Goal: Task Accomplishment & Management: Manage account settings

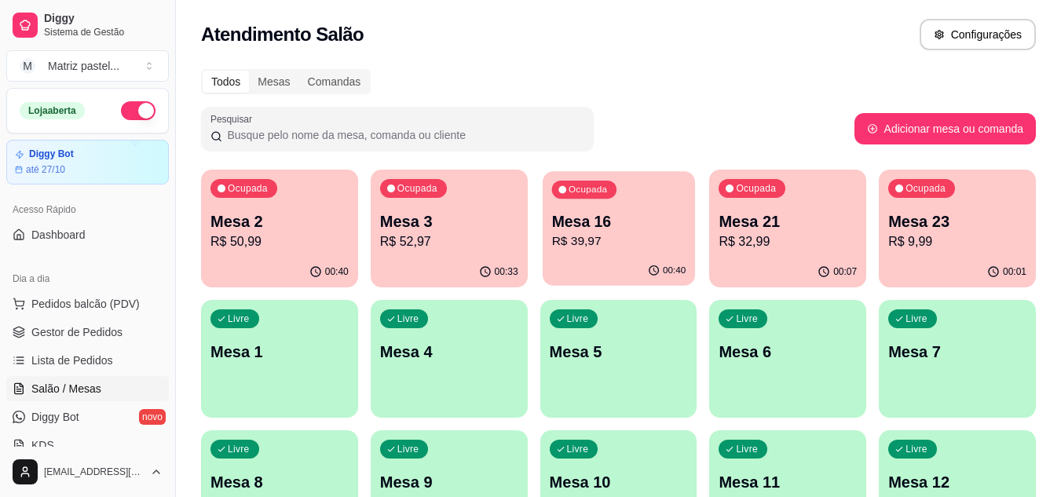
click at [617, 235] on p "R$ 39,97" at bounding box center [618, 241] width 134 height 18
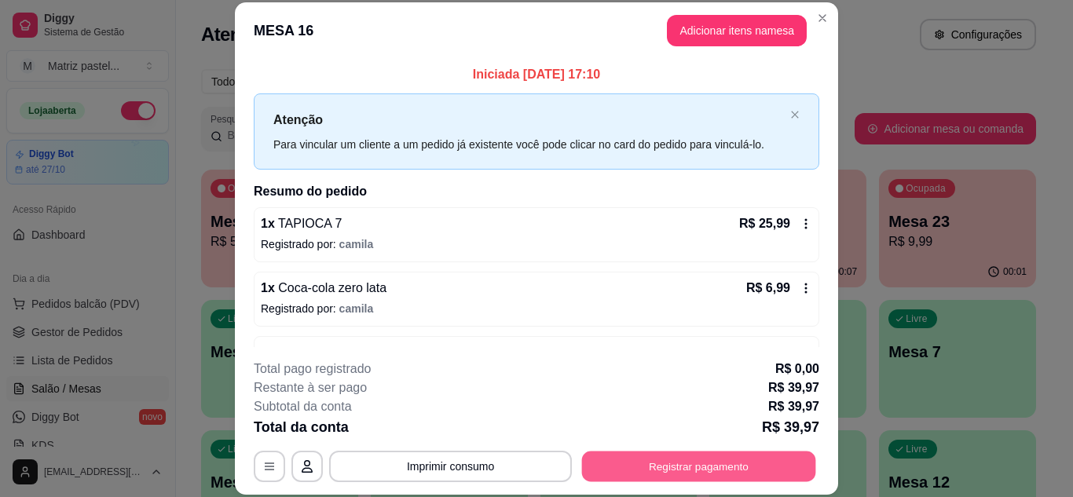
click at [639, 469] on button "Registrar pagamento" at bounding box center [699, 466] width 234 height 31
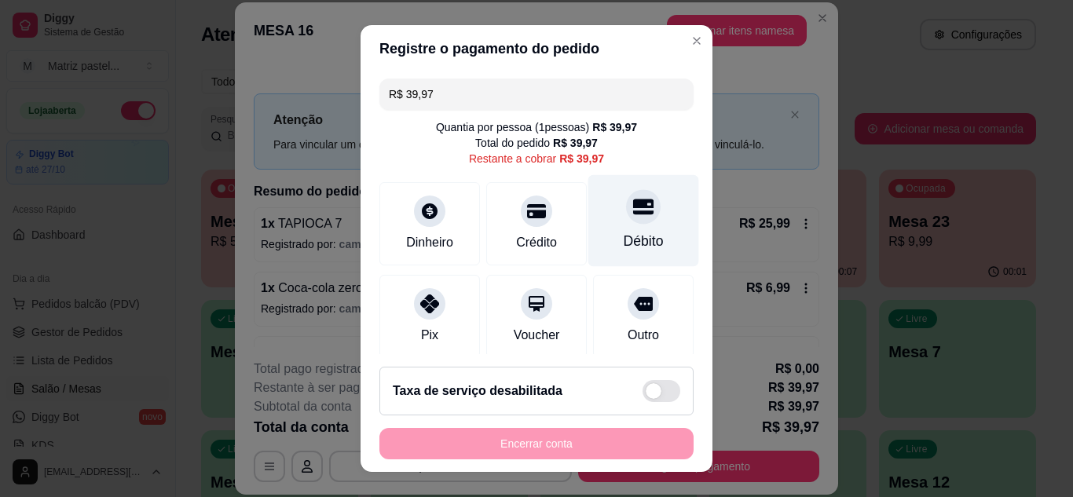
click at [602, 228] on div "Débito" at bounding box center [643, 220] width 111 height 92
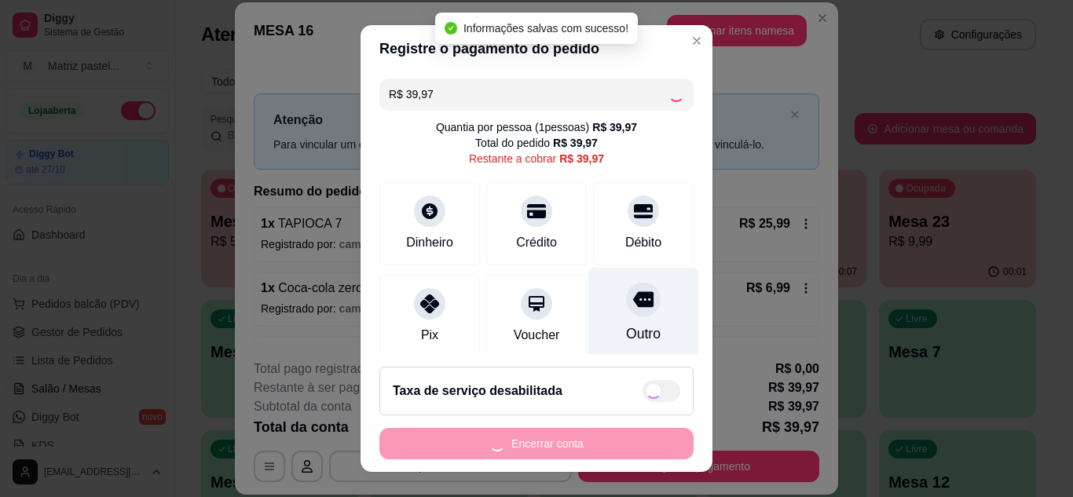
type input "R$ 0,00"
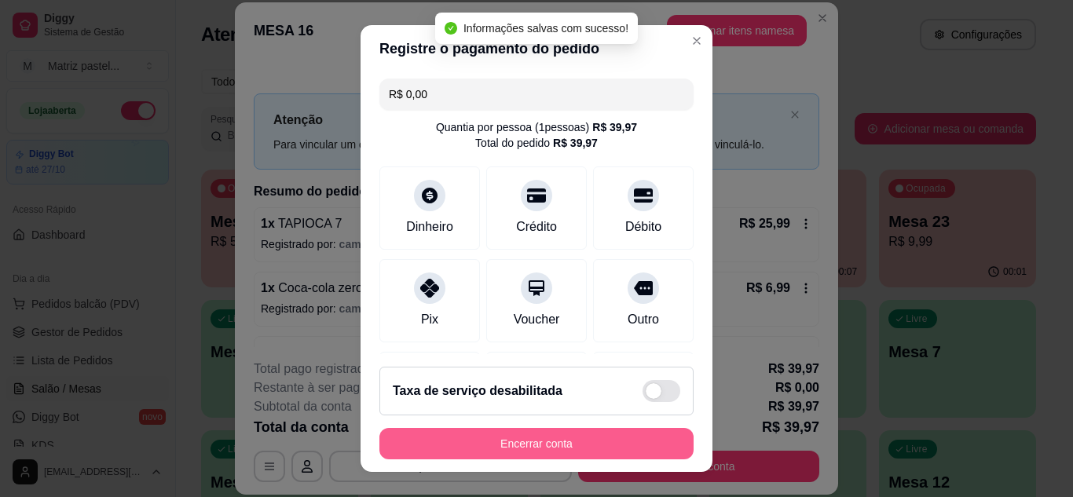
click at [571, 441] on button "Encerrar conta" at bounding box center [536, 443] width 314 height 31
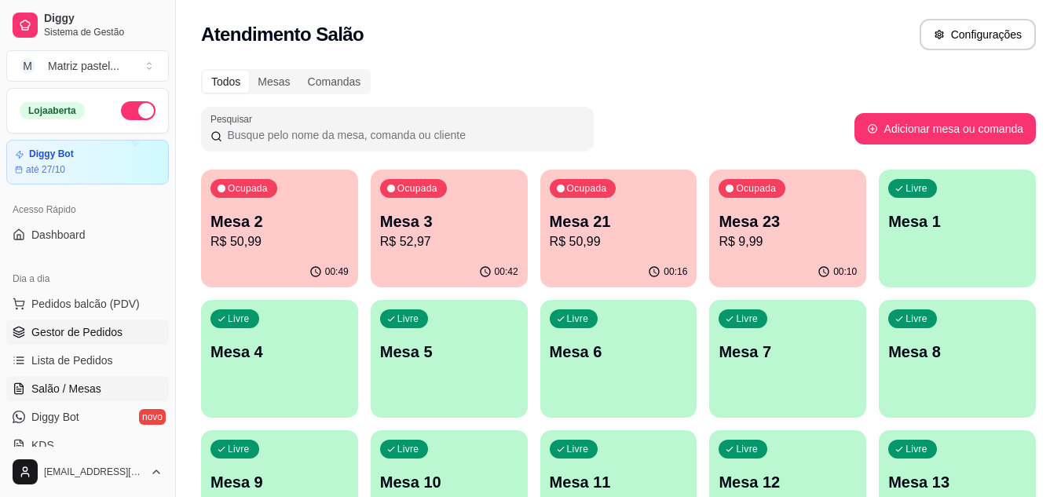
click at [99, 327] on span "Gestor de Pedidos" at bounding box center [76, 332] width 91 height 16
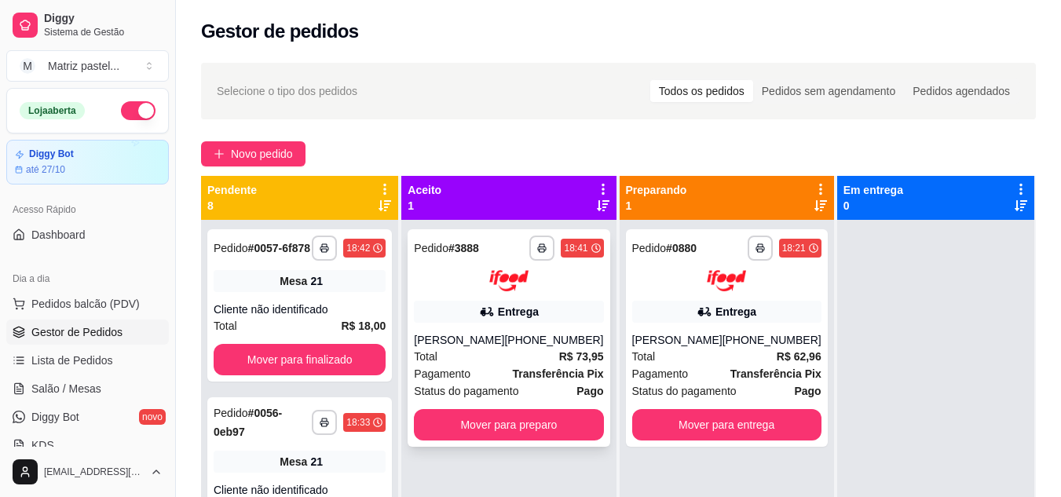
scroll to position [44, 0]
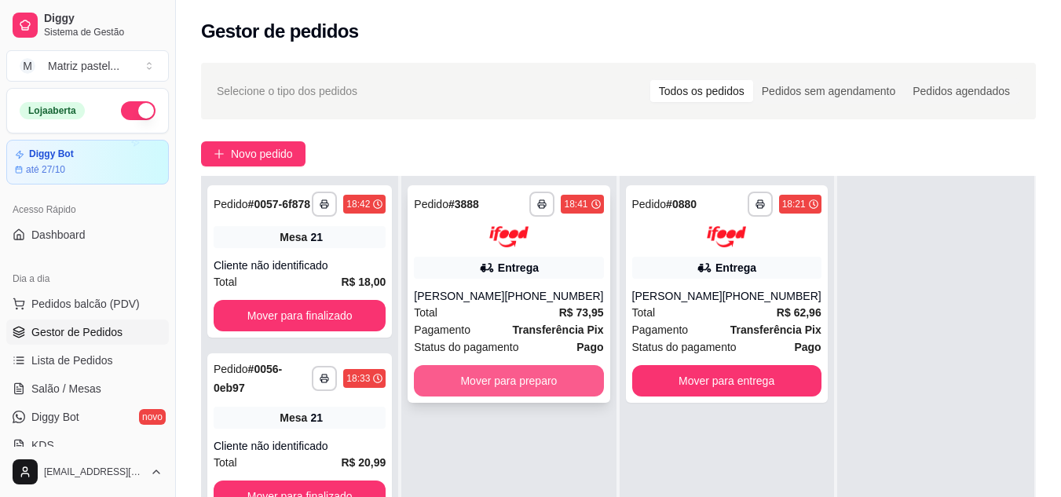
click at [514, 378] on button "Mover para preparo" at bounding box center [508, 380] width 189 height 31
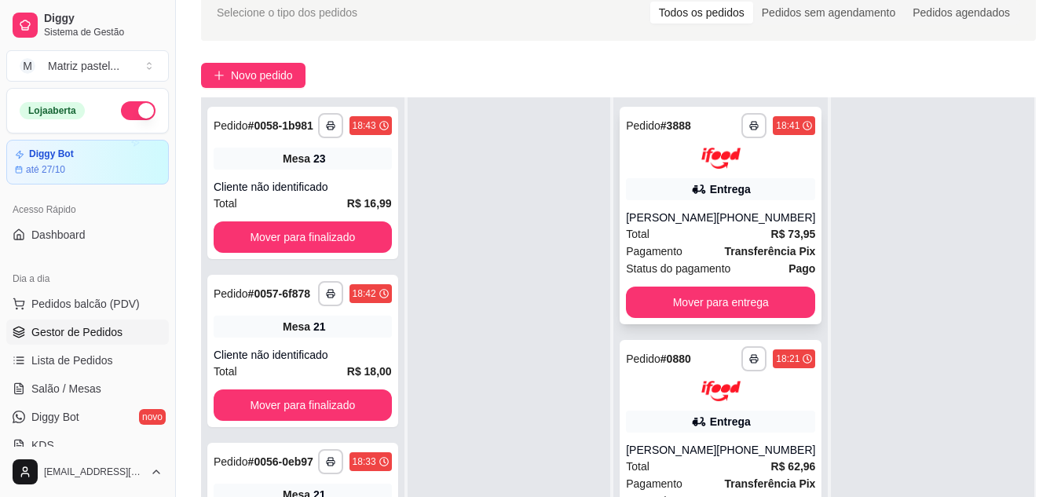
click at [684, 222] on div "[PERSON_NAME]" at bounding box center [671, 218] width 90 height 16
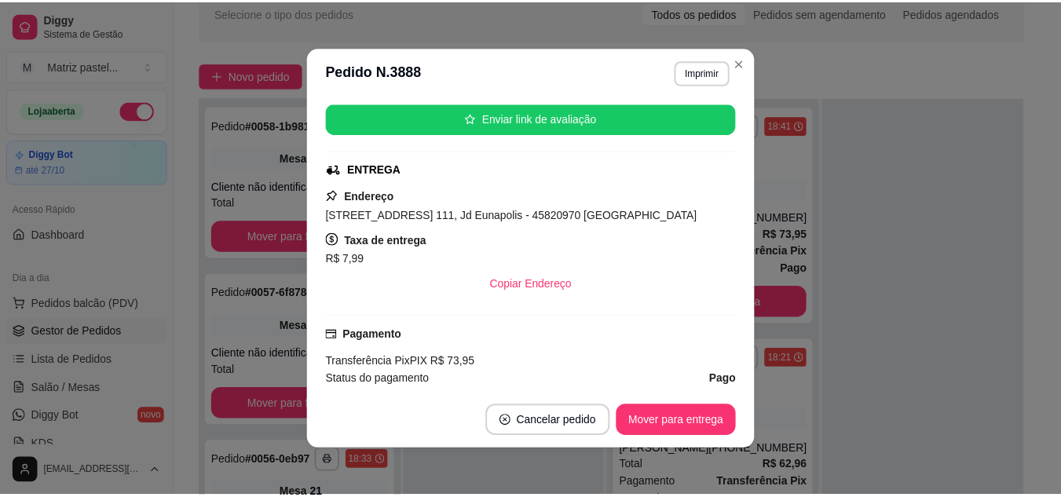
scroll to position [236, 0]
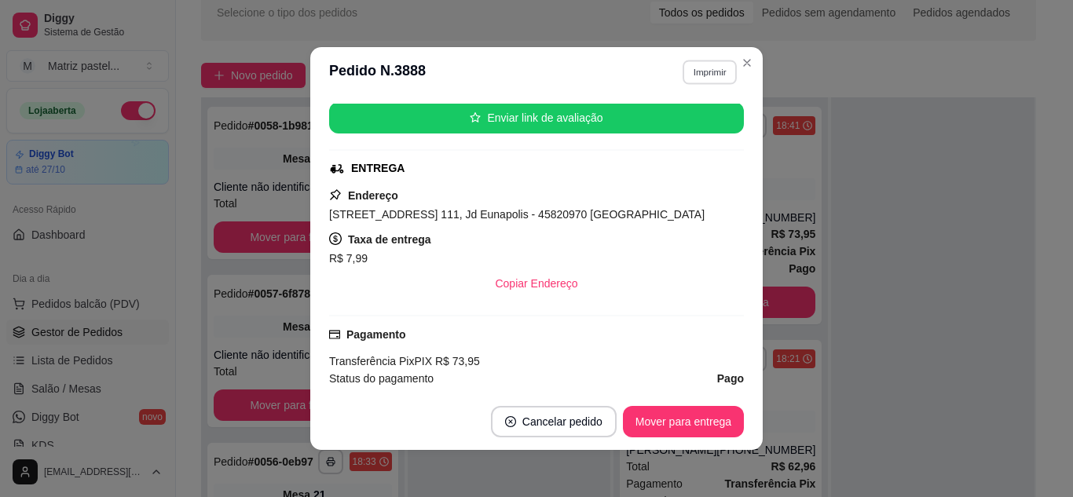
click at [701, 78] on button "Imprimir" at bounding box center [709, 72] width 54 height 24
click at [688, 122] on button "IMPRESSORA" at bounding box center [677, 127] width 114 height 25
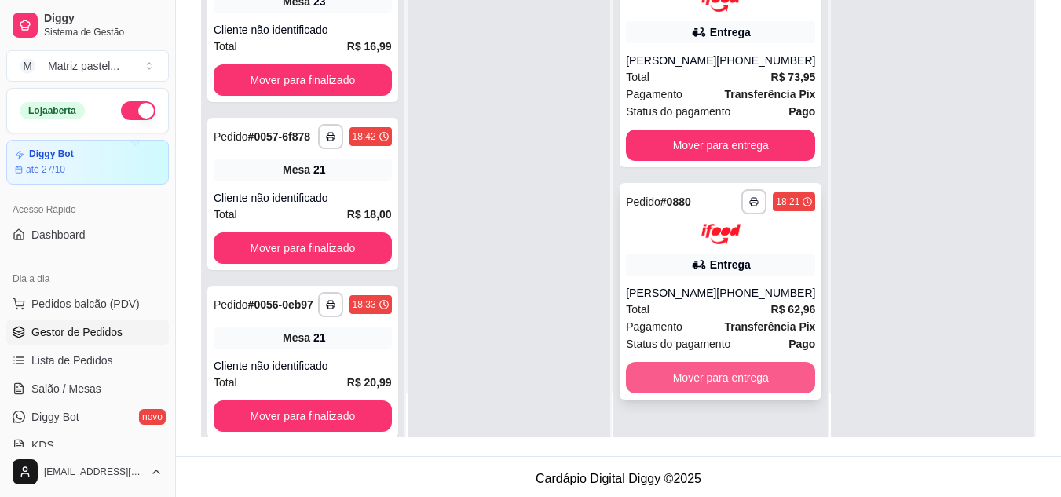
click at [667, 373] on button "Mover para entrega" at bounding box center [720, 377] width 189 height 31
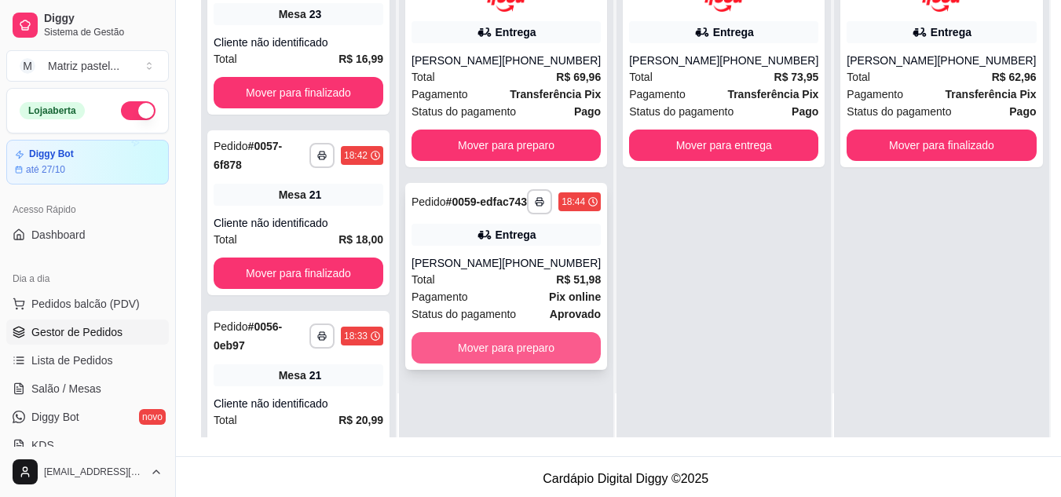
click at [481, 364] on button "Mover para preparo" at bounding box center [505, 347] width 189 height 31
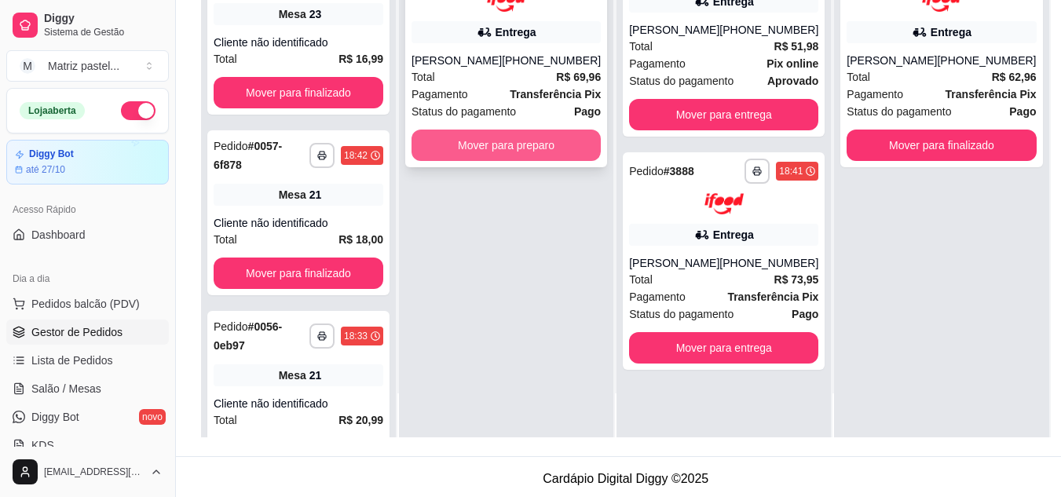
click at [500, 161] on button "Mover para preparo" at bounding box center [505, 145] width 189 height 31
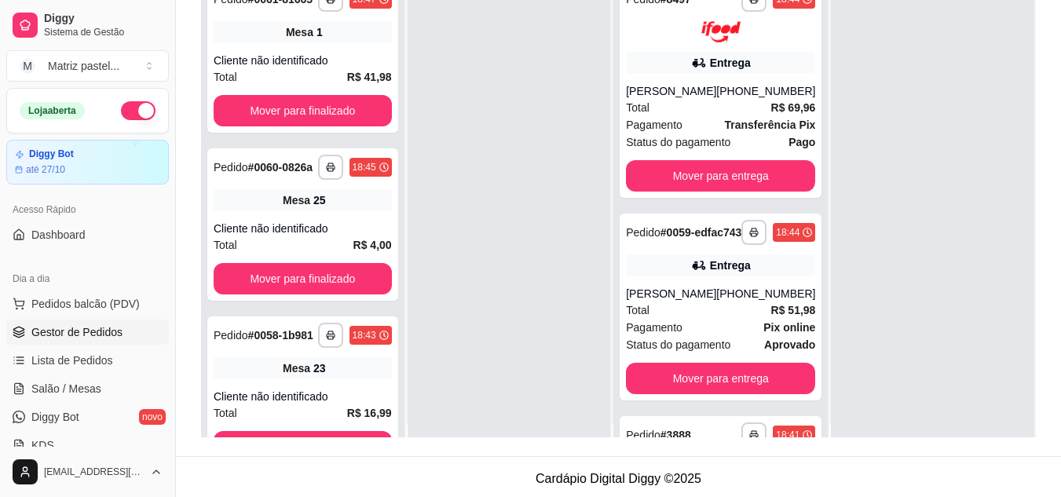
scroll to position [0, 0]
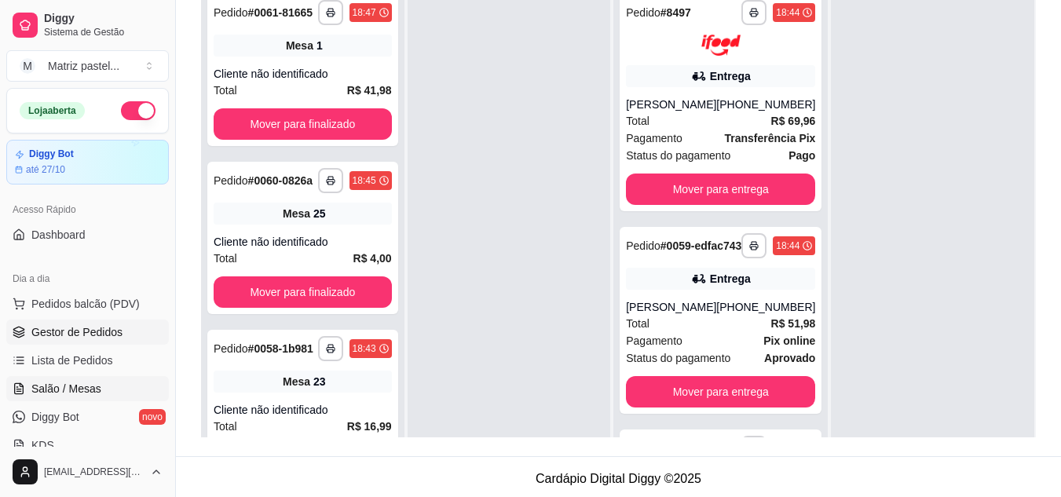
click at [77, 395] on span "Salão / Mesas" at bounding box center [66, 389] width 70 height 16
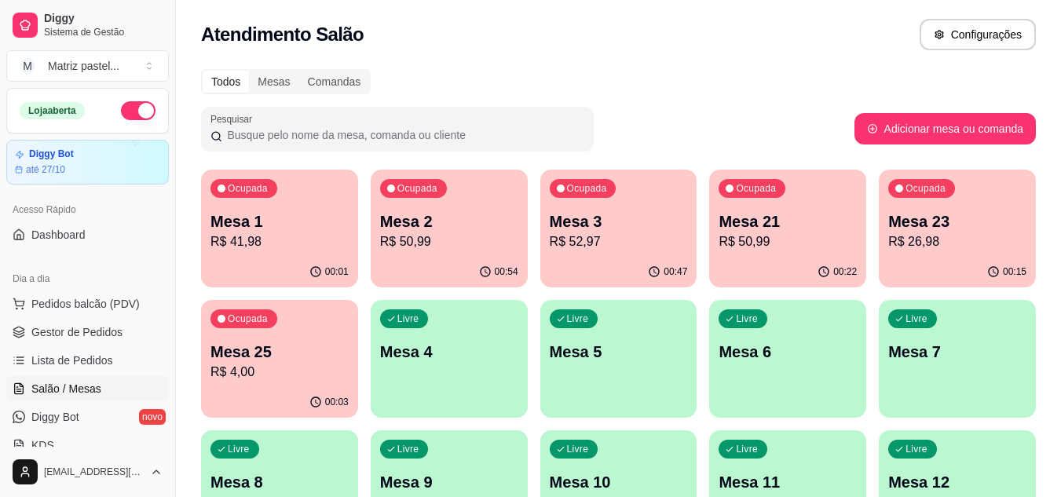
click at [291, 353] on p "Mesa 25" at bounding box center [279, 352] width 138 height 22
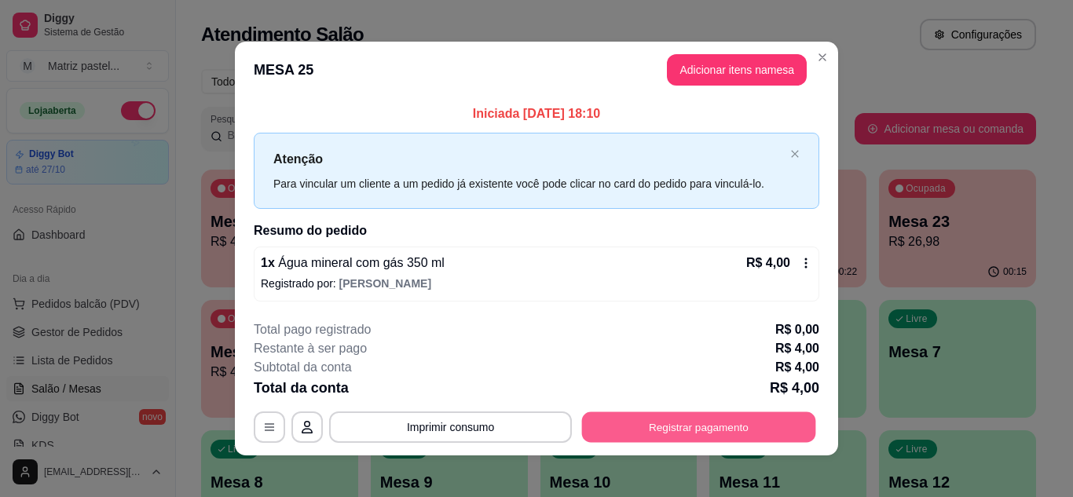
click at [627, 419] on button "Registrar pagamento" at bounding box center [699, 427] width 234 height 31
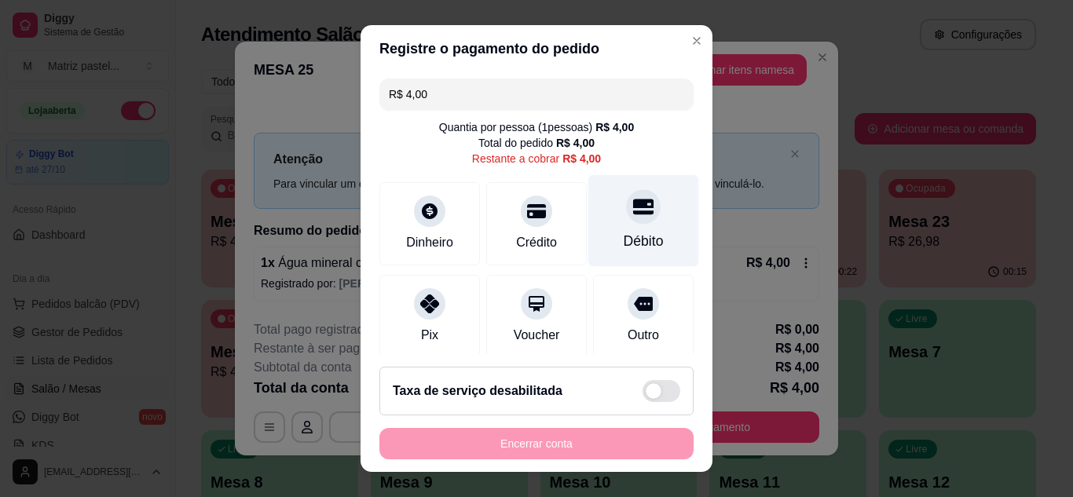
drag, startPoint x: 631, startPoint y: 256, endPoint x: 623, endPoint y: 243, distance: 15.2
click at [631, 255] on div "Débito" at bounding box center [643, 220] width 111 height 92
type input "R$ 0,00"
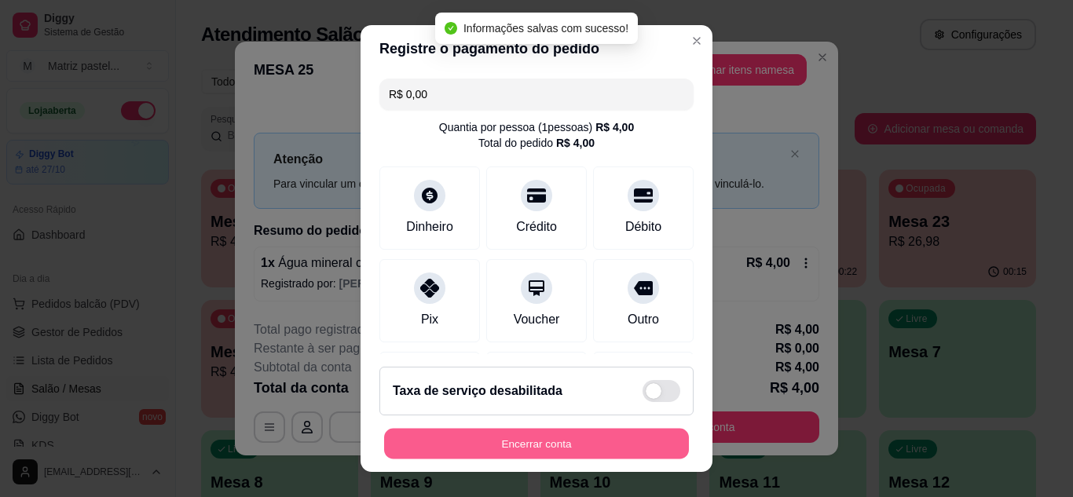
click at [527, 453] on button "Encerrar conta" at bounding box center [536, 444] width 305 height 31
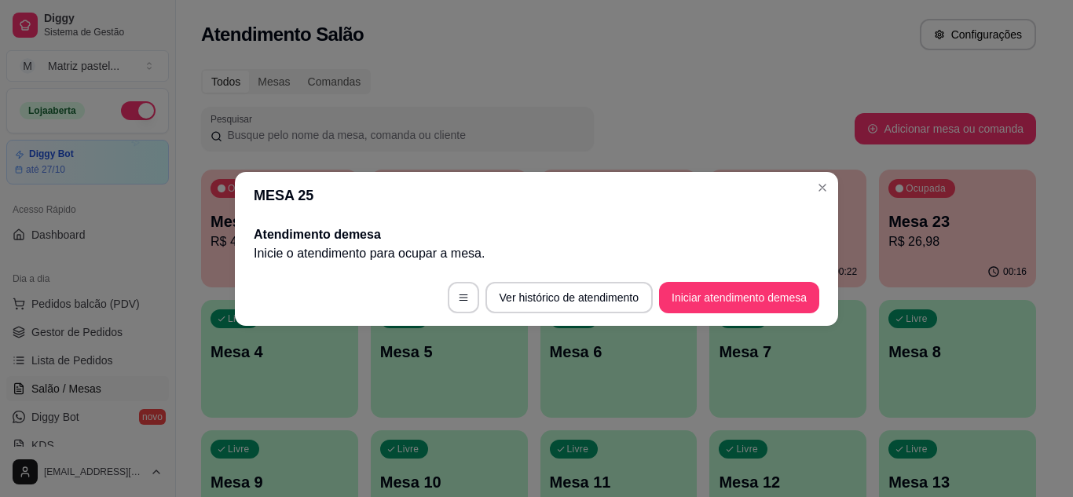
click at [817, 202] on header "MESA 25" at bounding box center [536, 195] width 603 height 47
click at [811, 200] on header "MESA 25" at bounding box center [536, 195] width 603 height 47
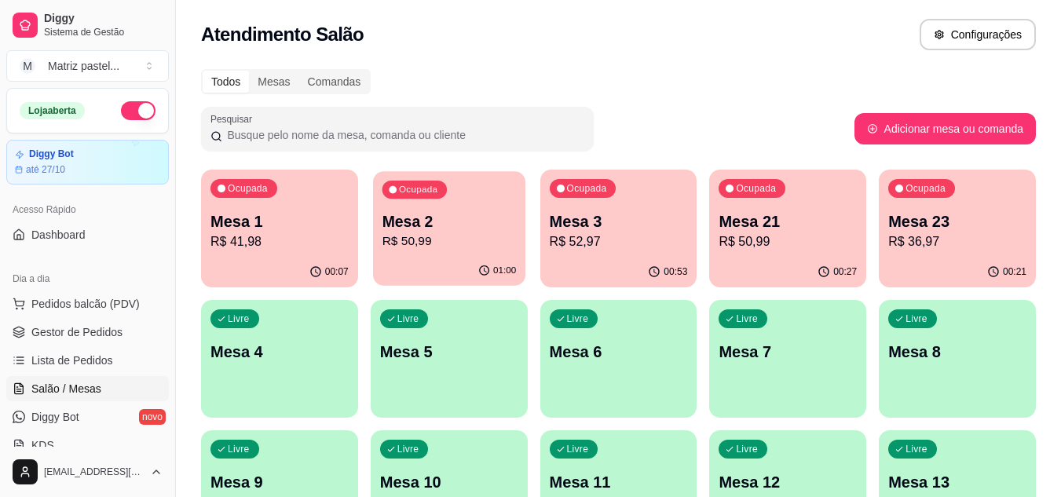
click at [495, 254] on div "Ocupada Mesa 2 R$ 50,99" at bounding box center [449, 213] width 152 height 85
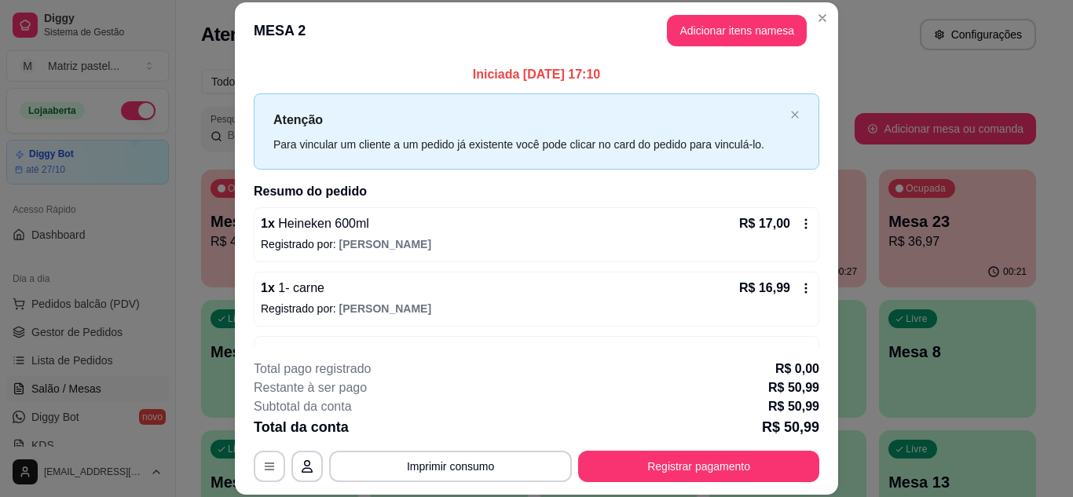
click at [674, 460] on button "Registrar pagamento" at bounding box center [698, 466] width 241 height 31
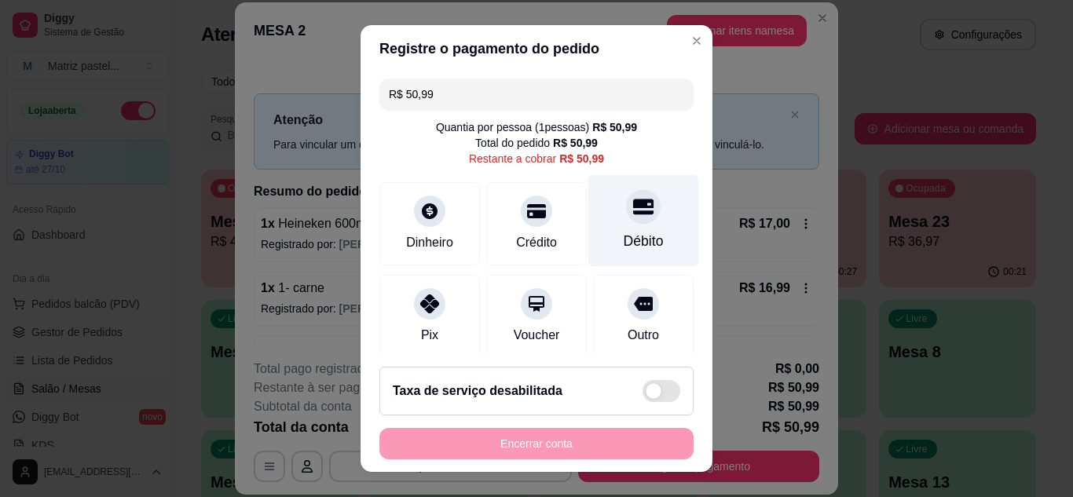
click at [627, 226] on div "Débito" at bounding box center [643, 220] width 111 height 92
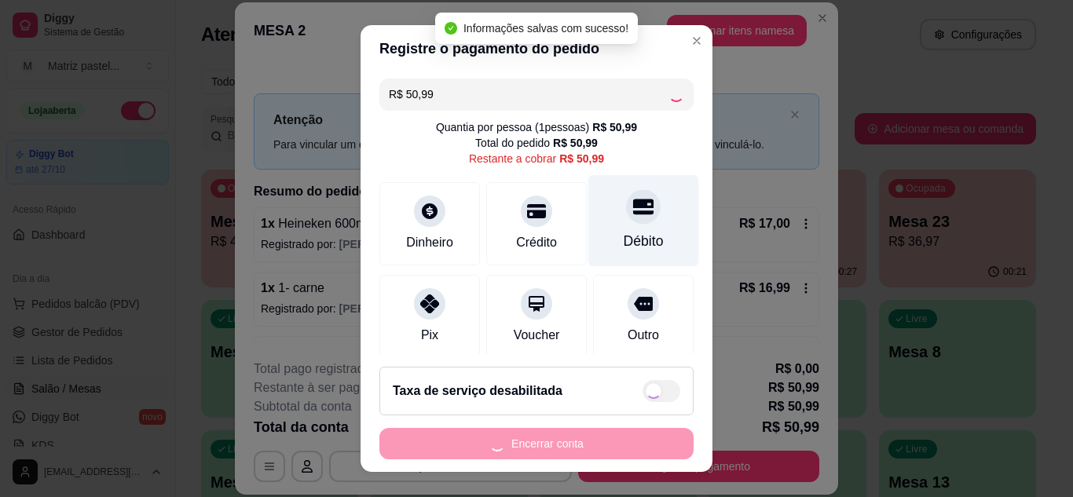
type input "R$ 0,00"
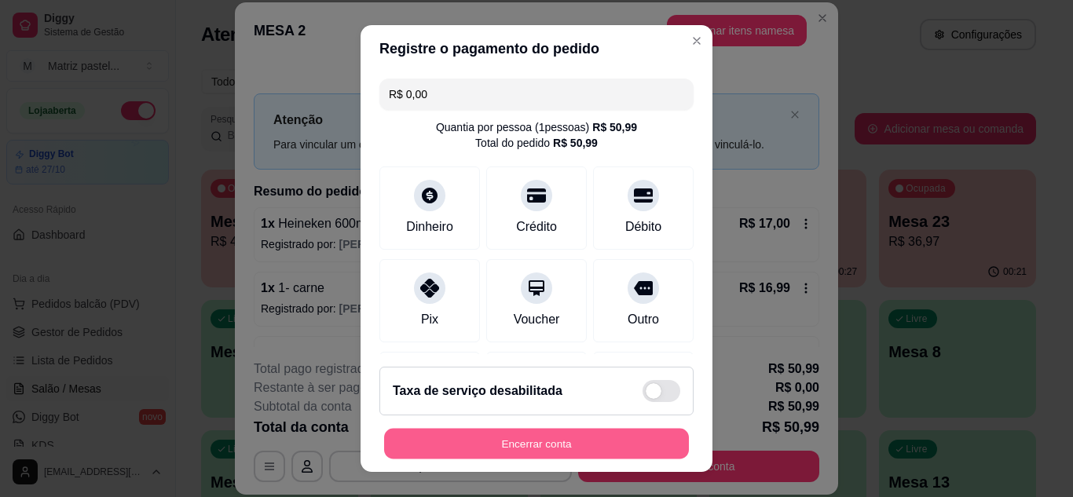
click at [622, 452] on button "Encerrar conta" at bounding box center [536, 444] width 305 height 31
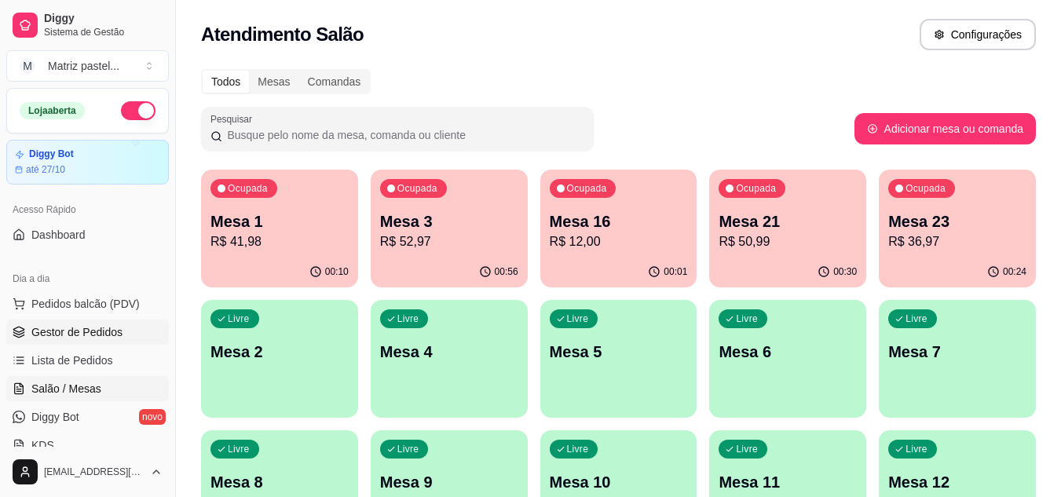
click at [93, 327] on span "Gestor de Pedidos" at bounding box center [76, 332] width 91 height 16
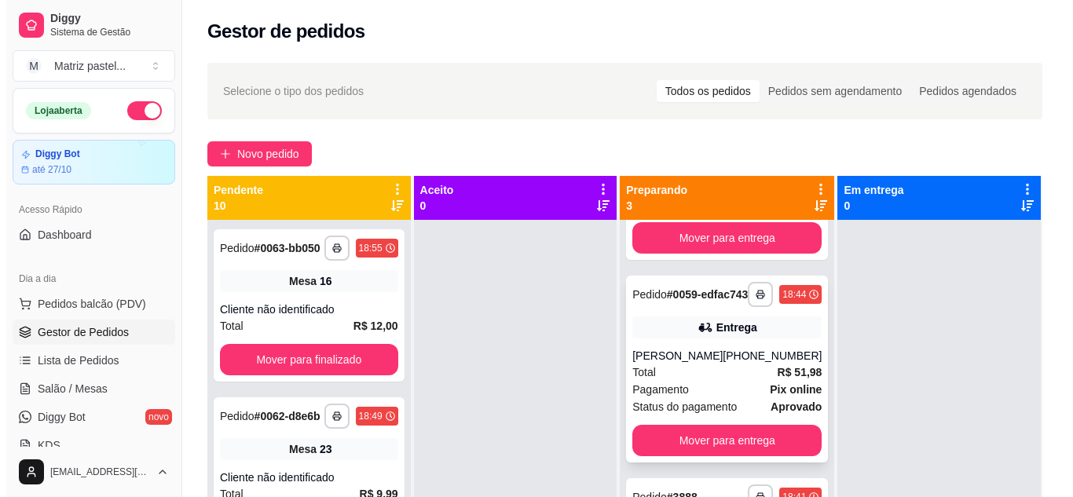
scroll to position [44, 0]
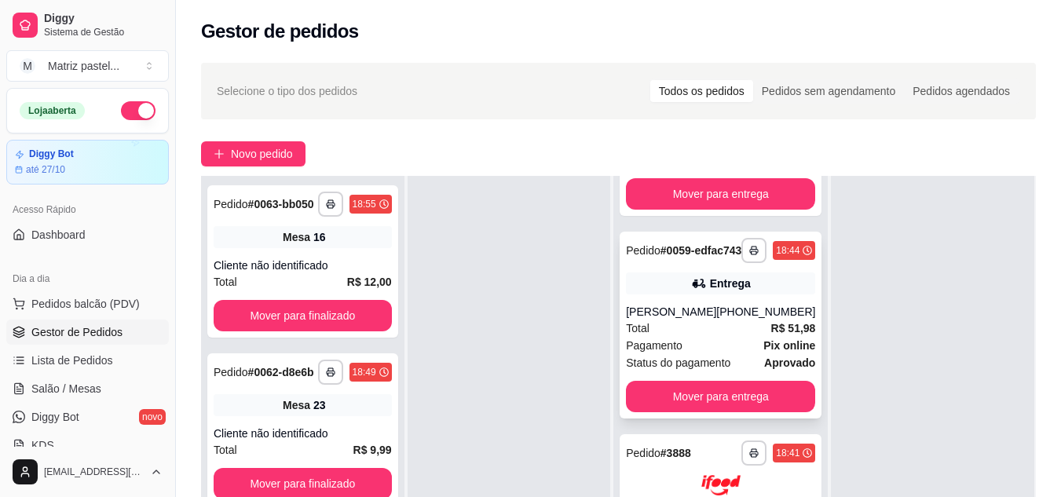
click at [674, 296] on div "**********" at bounding box center [721, 325] width 202 height 187
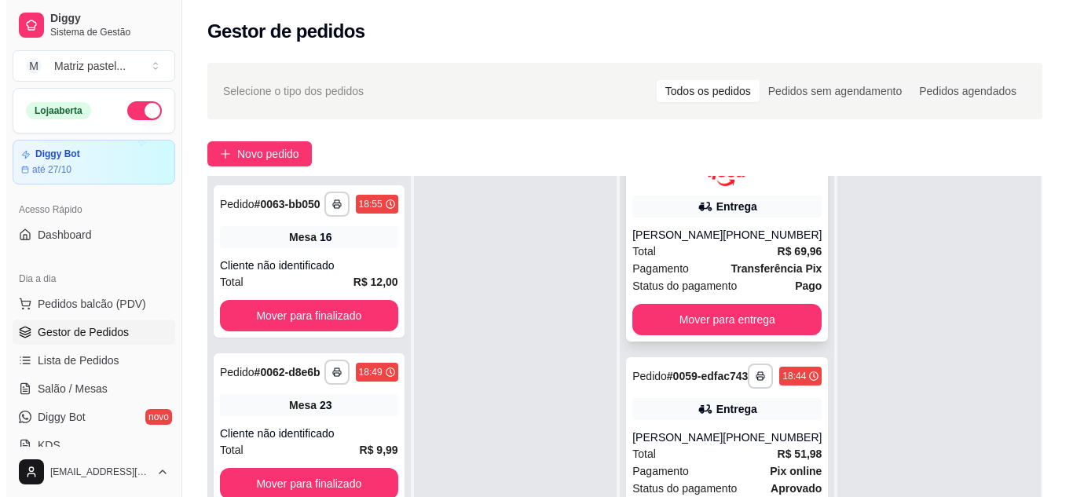
scroll to position [58, 0]
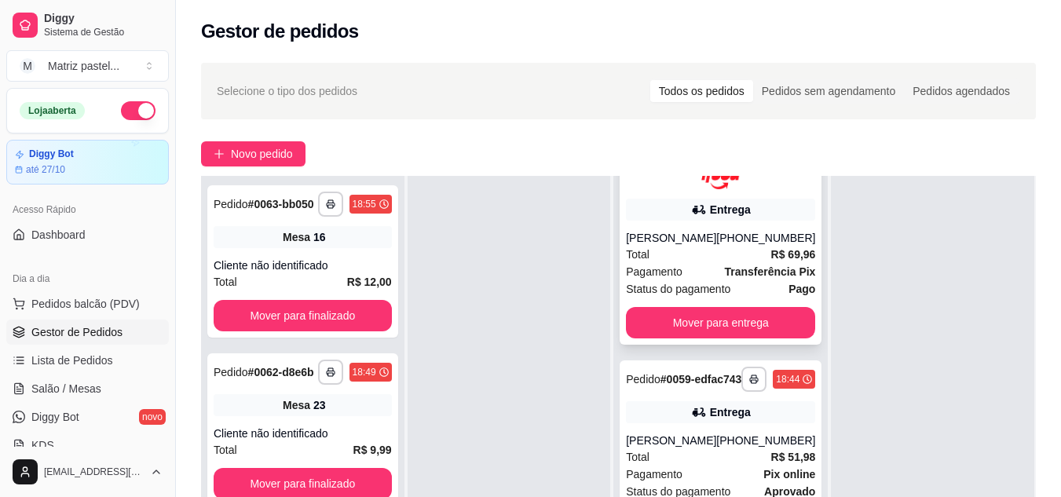
click at [726, 226] on div "**********" at bounding box center [721, 235] width 202 height 217
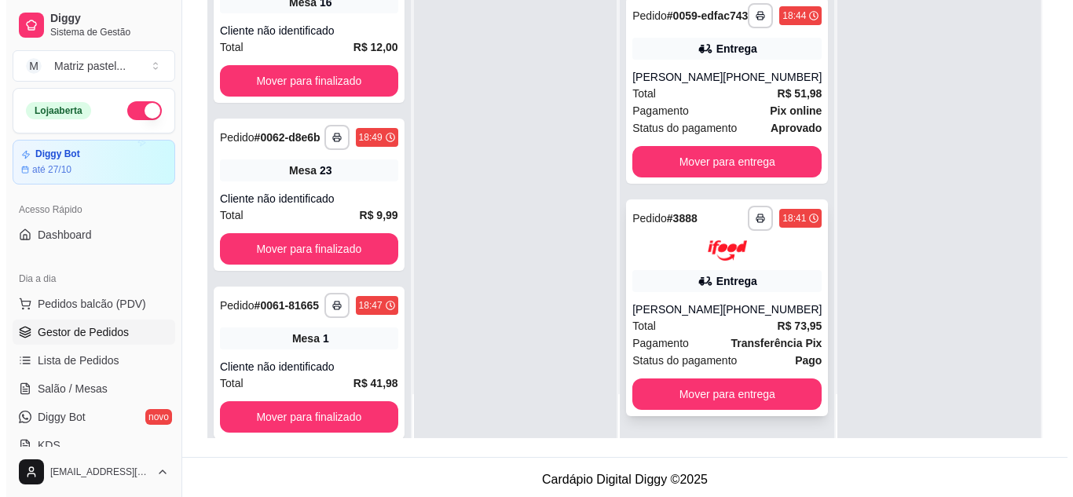
scroll to position [239, 0]
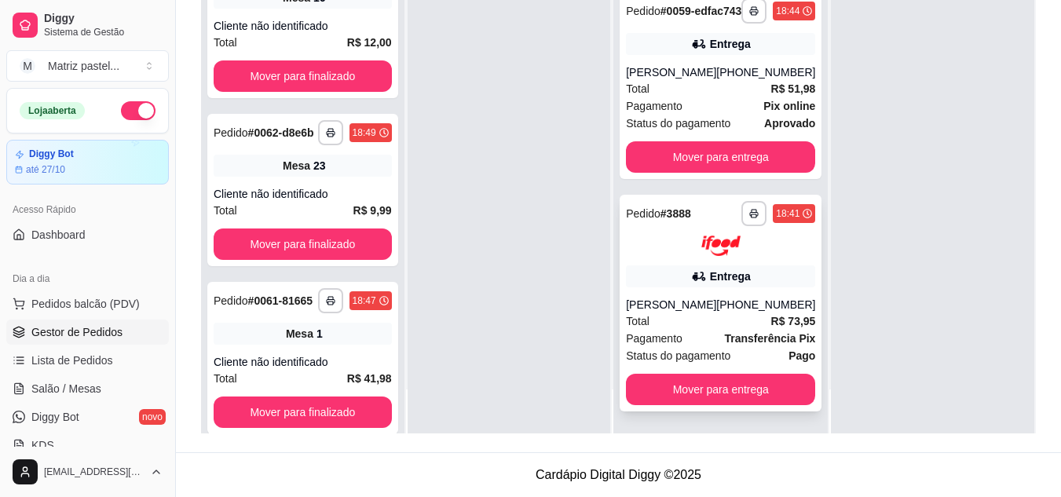
drag, startPoint x: 727, startPoint y: 336, endPoint x: 730, endPoint y: 353, distance: 16.8
click at [730, 353] on div "**********" at bounding box center [721, 303] width 202 height 217
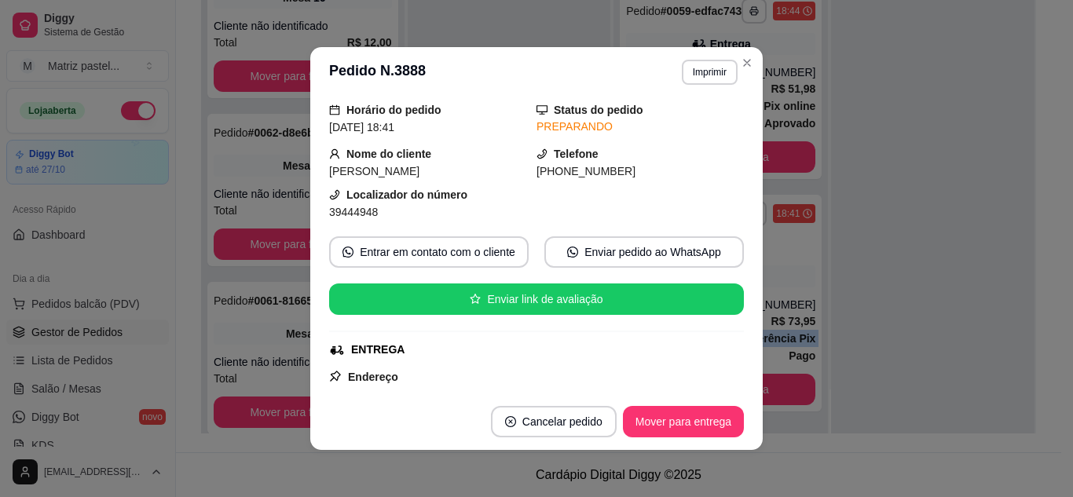
scroll to position [79, 0]
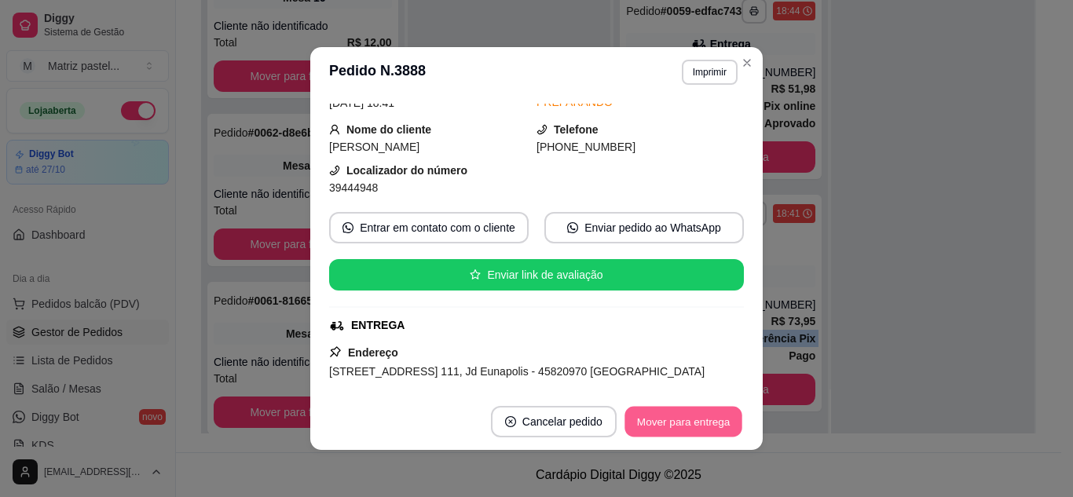
click at [661, 412] on button "Mover para entrega" at bounding box center [683, 422] width 118 height 31
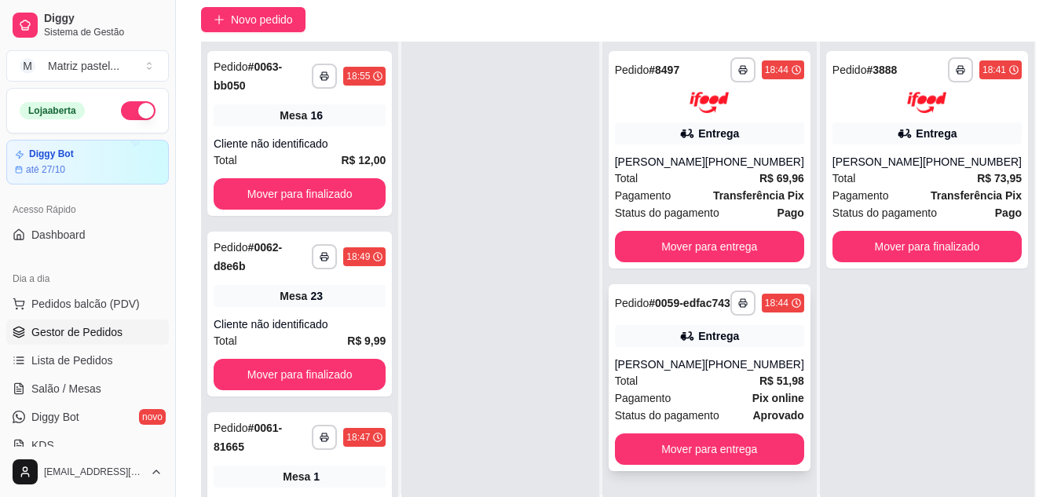
scroll to position [161, 0]
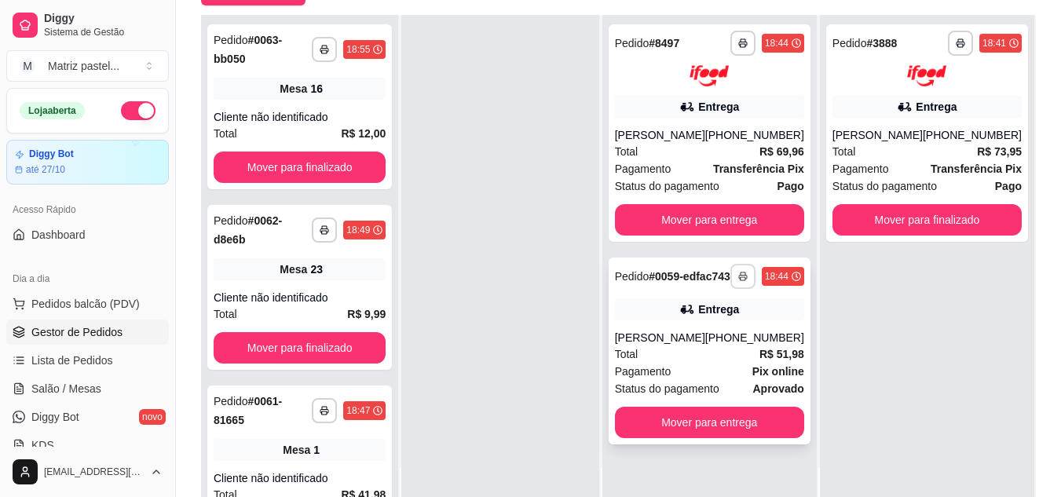
click at [744, 289] on button "button" at bounding box center [742, 276] width 25 height 25
click at [718, 342] on button "IMPRESSORA" at bounding box center [700, 353] width 110 height 24
click at [746, 38] on icon "button" at bounding box center [742, 42] width 9 height 9
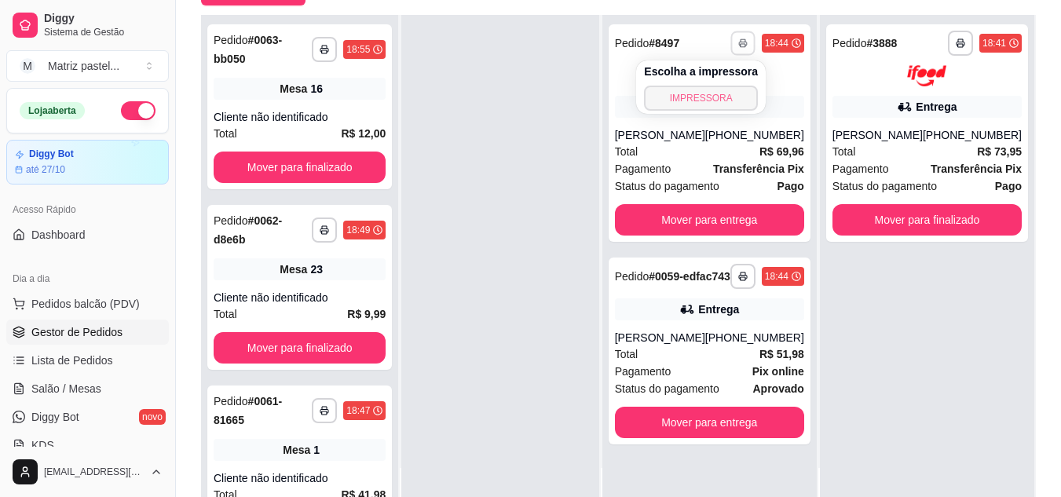
click at [707, 99] on button "IMPRESSORA" at bounding box center [701, 98] width 114 height 25
click at [74, 403] on ul "Pedidos balcão (PDV) Gestor de Pedidos Lista de Pedidos Salão / Mesas Diggy Bot…" at bounding box center [87, 374] width 163 height 166
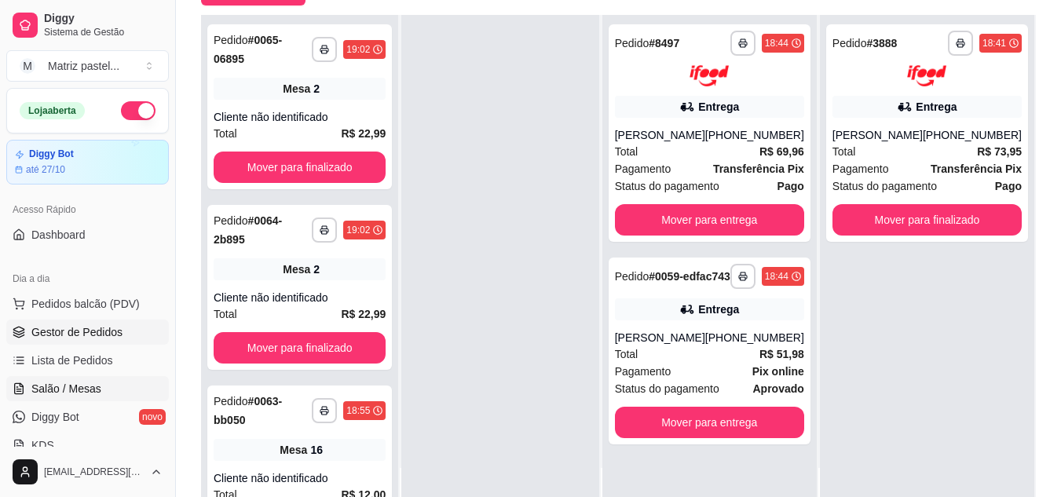
click at [80, 389] on span "Salão / Mesas" at bounding box center [66, 389] width 70 height 16
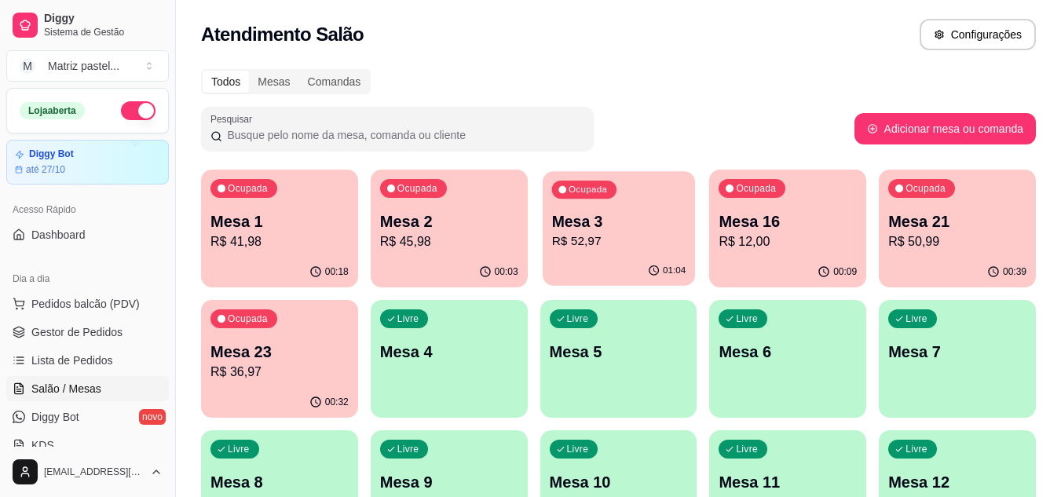
click at [591, 243] on p "R$ 52,97" at bounding box center [618, 241] width 134 height 18
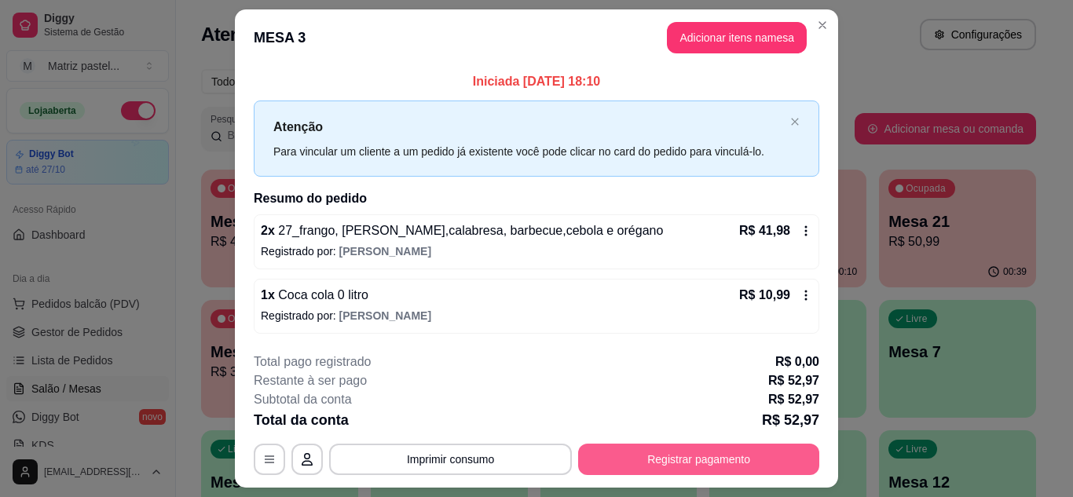
click at [736, 452] on button "Registrar pagamento" at bounding box center [698, 459] width 241 height 31
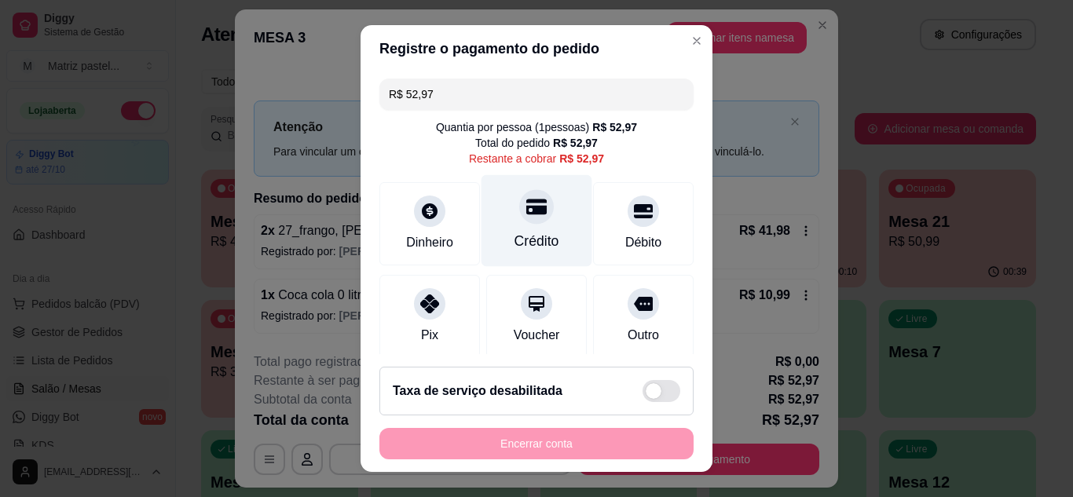
click at [518, 230] on div "Crédito" at bounding box center [536, 220] width 111 height 92
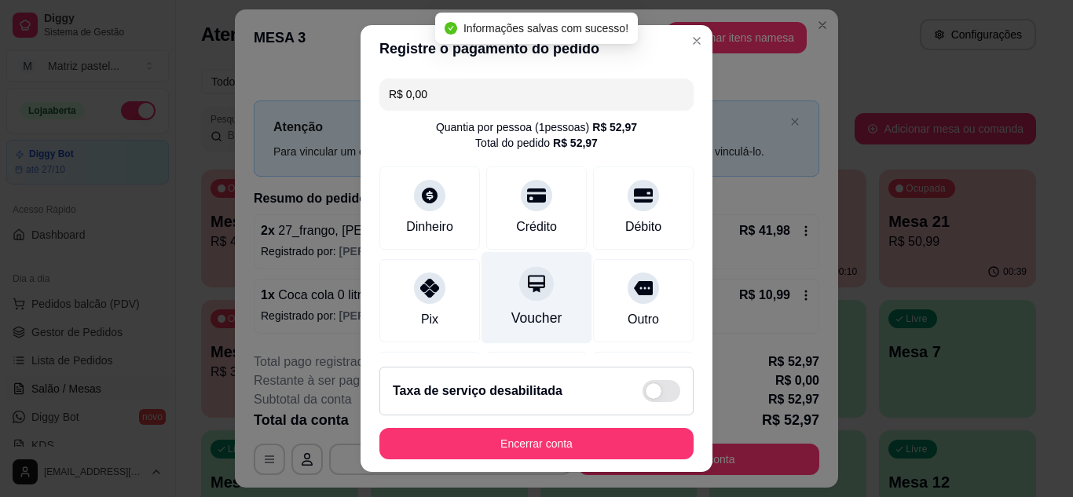
type input "R$ 0,00"
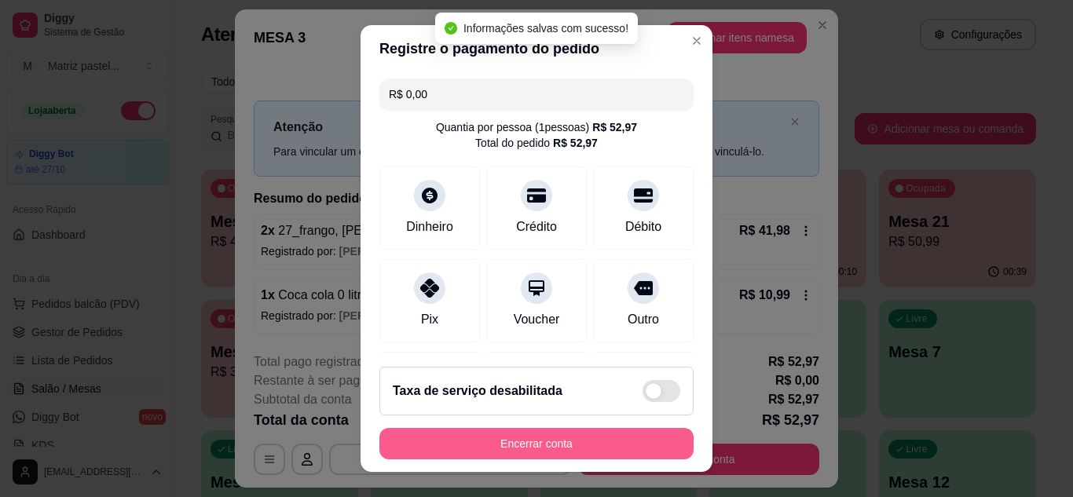
click at [546, 434] on button "Encerrar conta" at bounding box center [536, 443] width 314 height 31
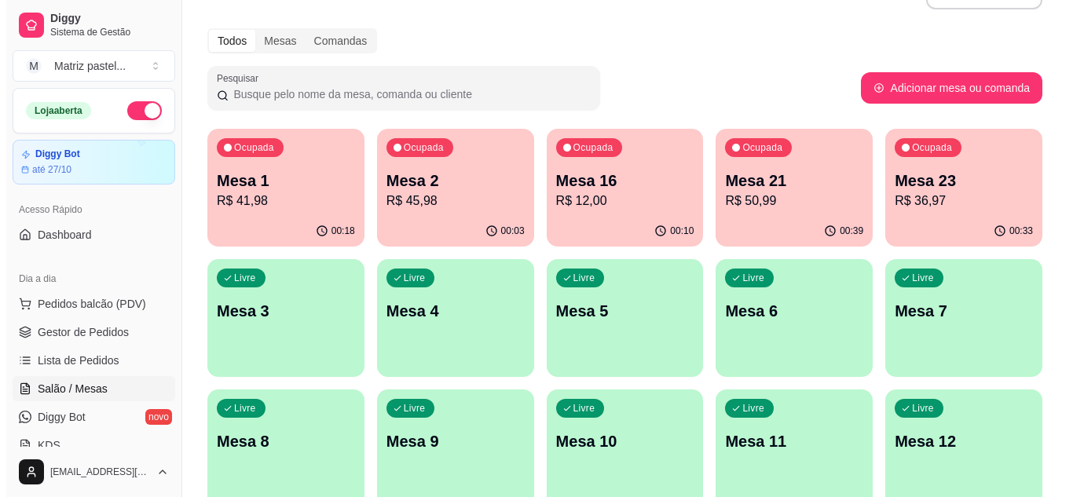
scroll to position [79, 0]
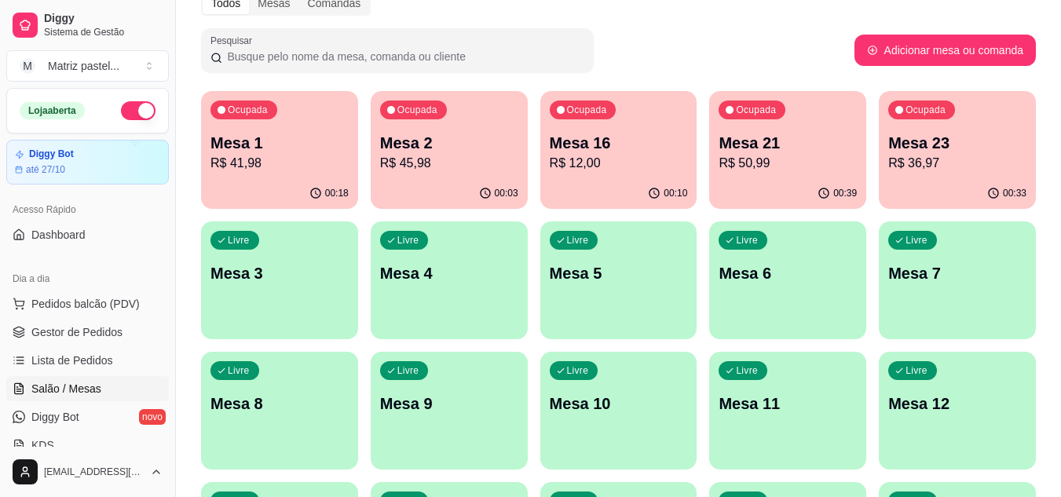
click at [386, 136] on p "Mesa 2" at bounding box center [449, 143] width 138 height 22
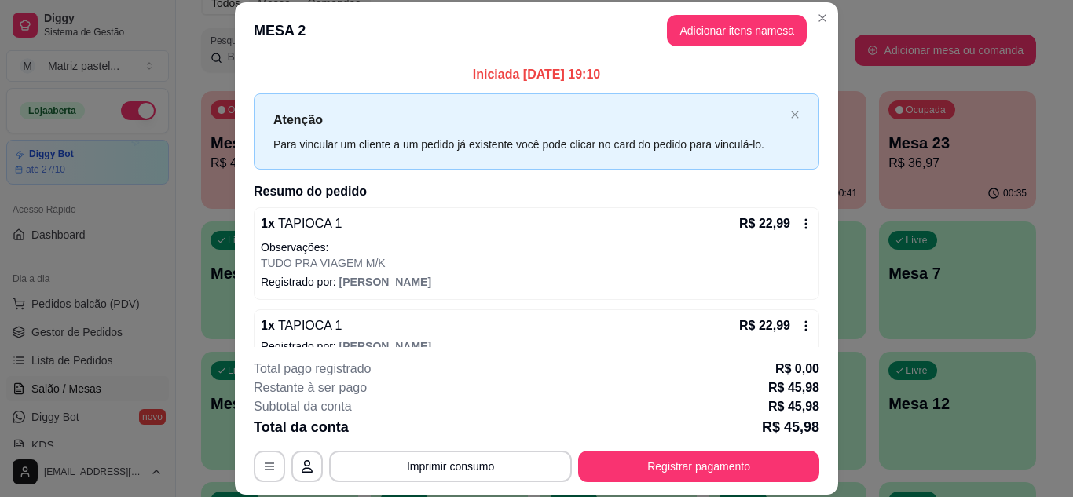
click at [660, 444] on div "**********" at bounding box center [536, 421] width 565 height 122
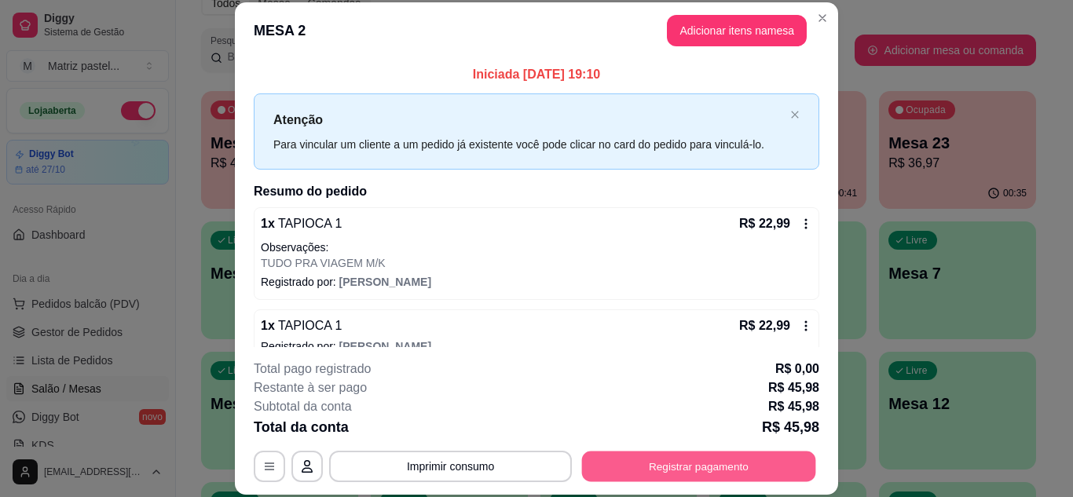
click at [671, 453] on button "Registrar pagamento" at bounding box center [699, 466] width 234 height 31
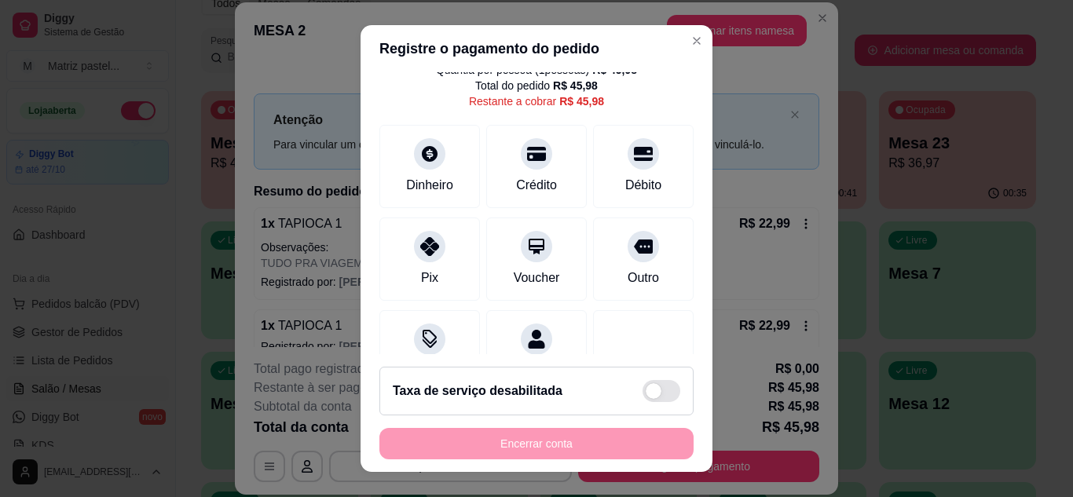
scroll to position [121, 0]
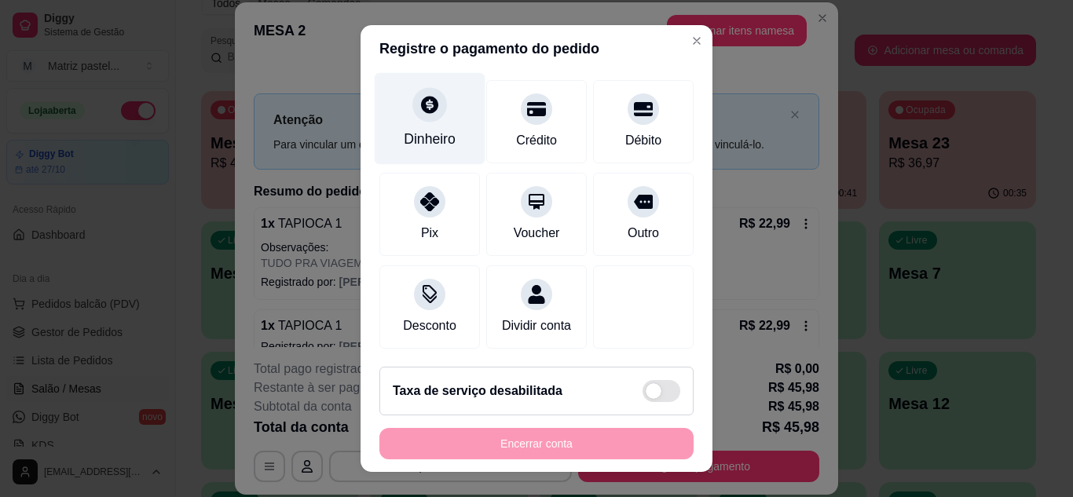
click at [427, 109] on div "Dinheiro" at bounding box center [430, 118] width 111 height 92
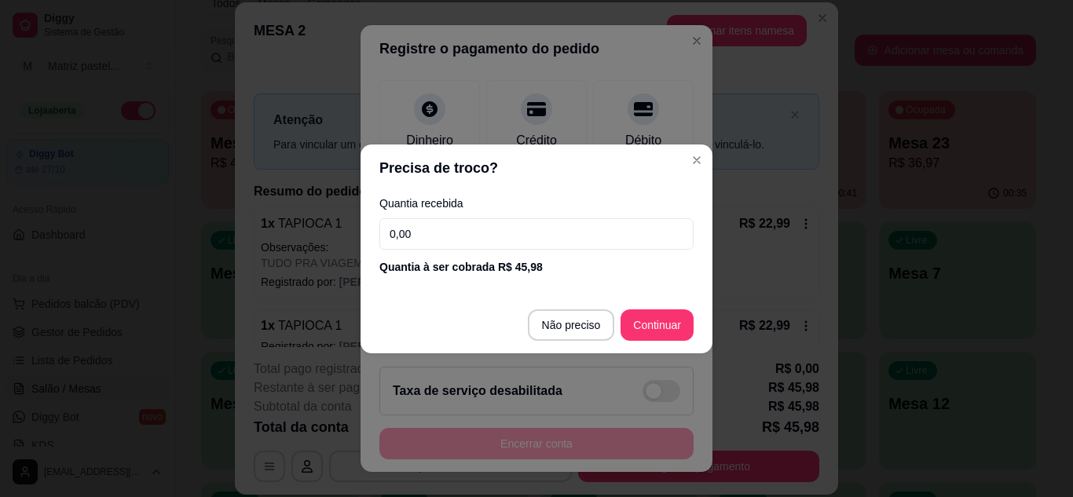
click at [480, 231] on input "0,00" at bounding box center [536, 233] width 314 height 31
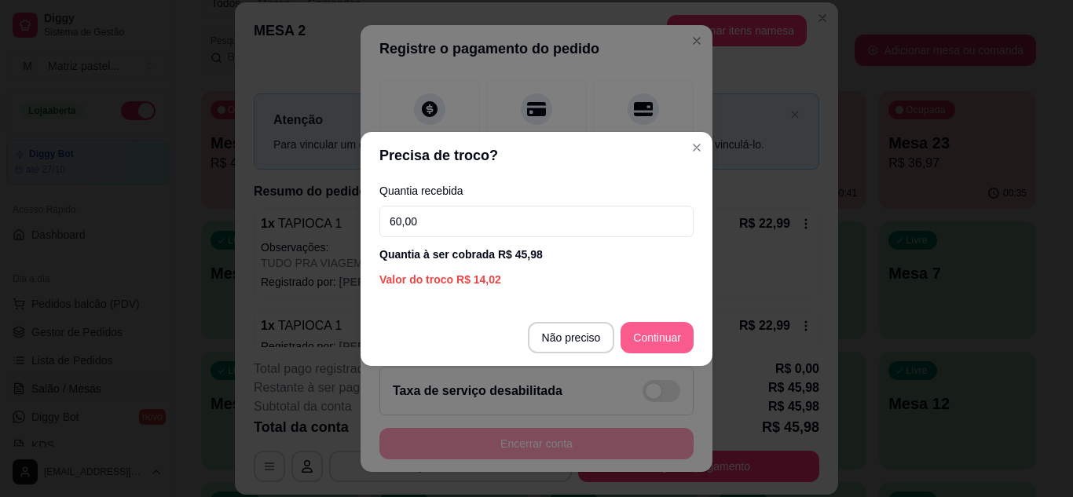
type input "60,00"
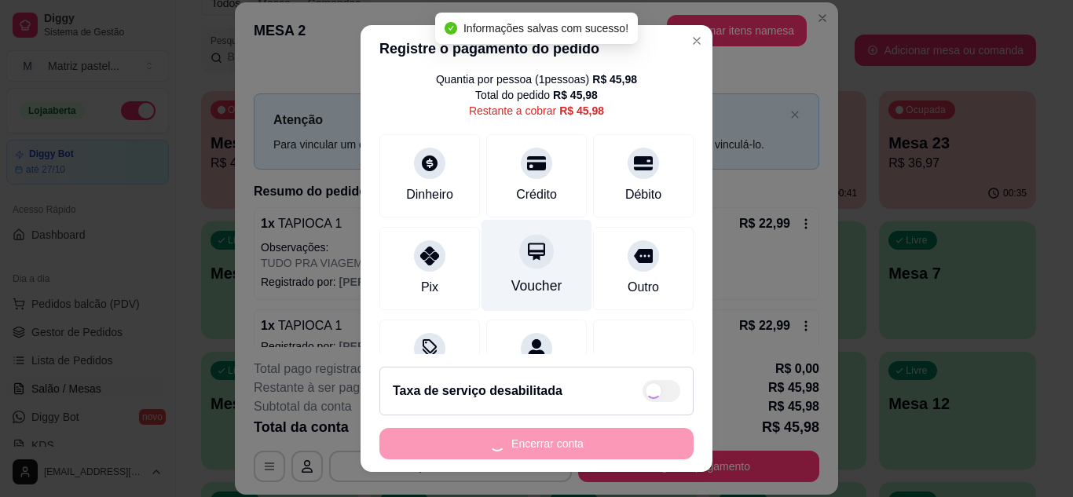
scroll to position [0, 0]
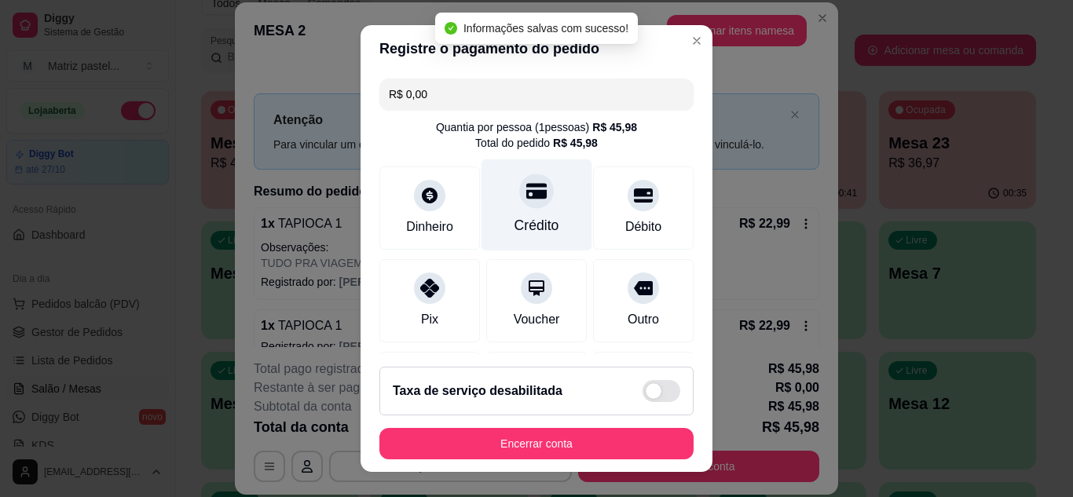
type input "R$ 0,00"
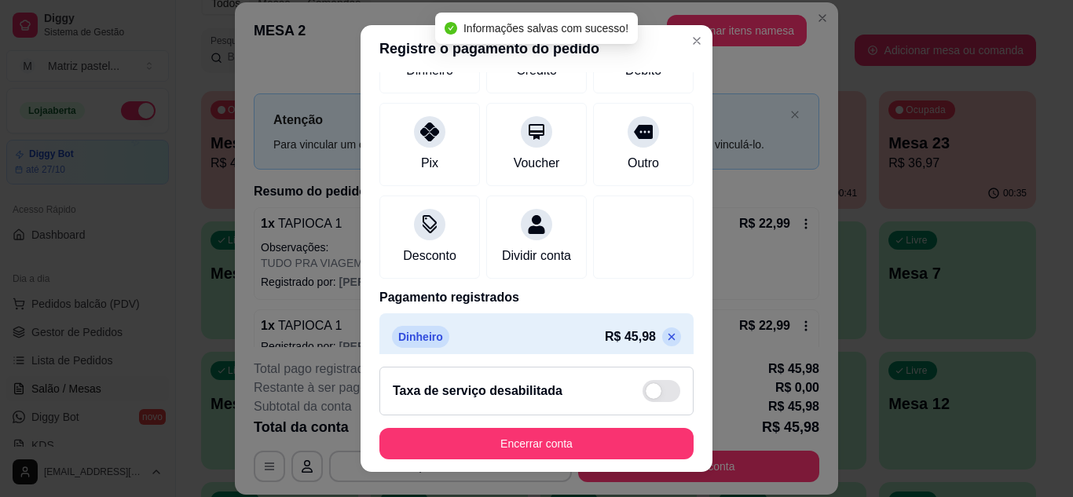
scroll to position [187, 0]
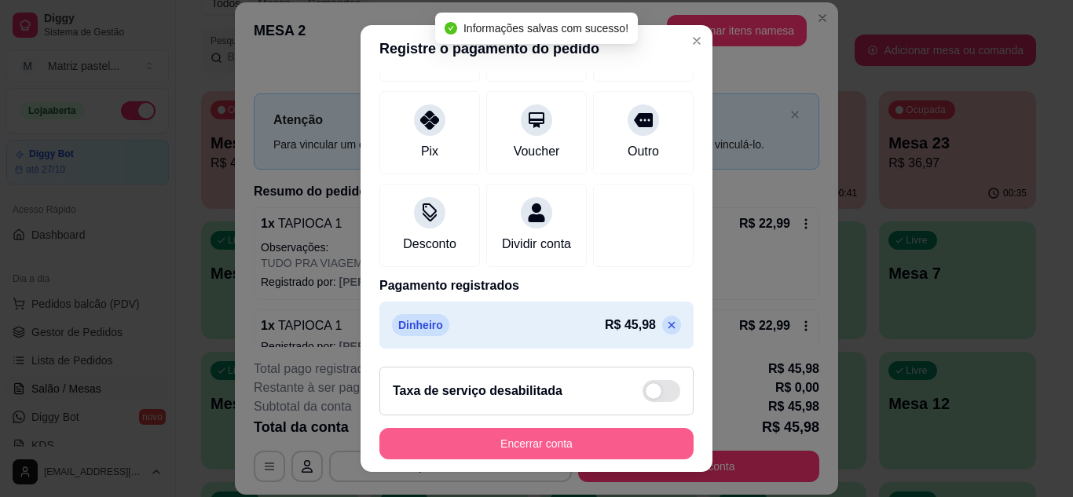
click at [549, 452] on button "Encerrar conta" at bounding box center [536, 443] width 314 height 31
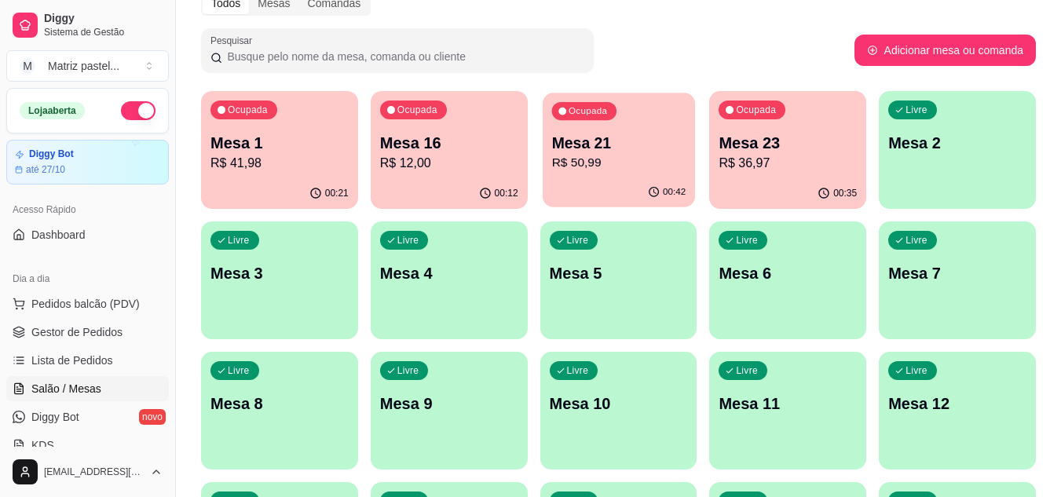
click at [627, 164] on p "R$ 50,99" at bounding box center [618, 163] width 134 height 18
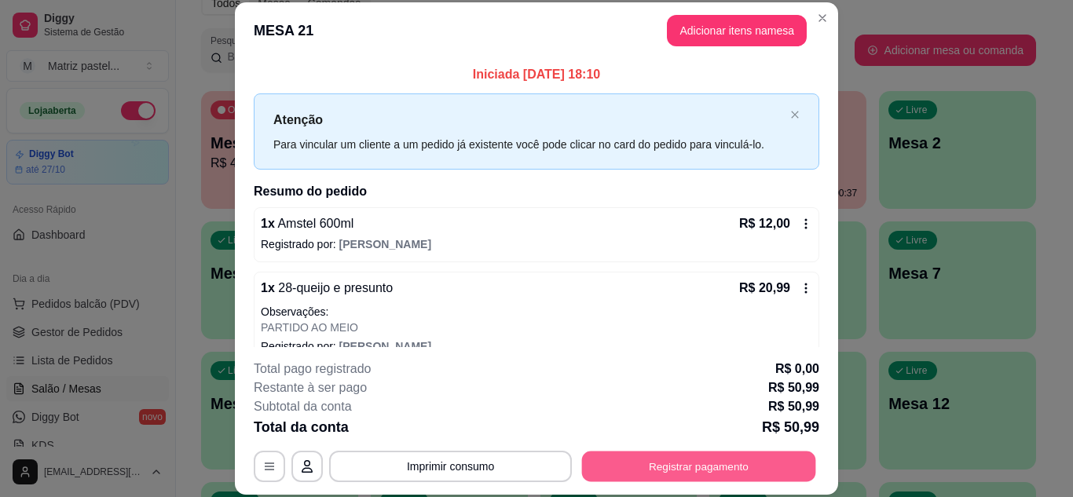
click at [660, 455] on button "Registrar pagamento" at bounding box center [699, 466] width 234 height 31
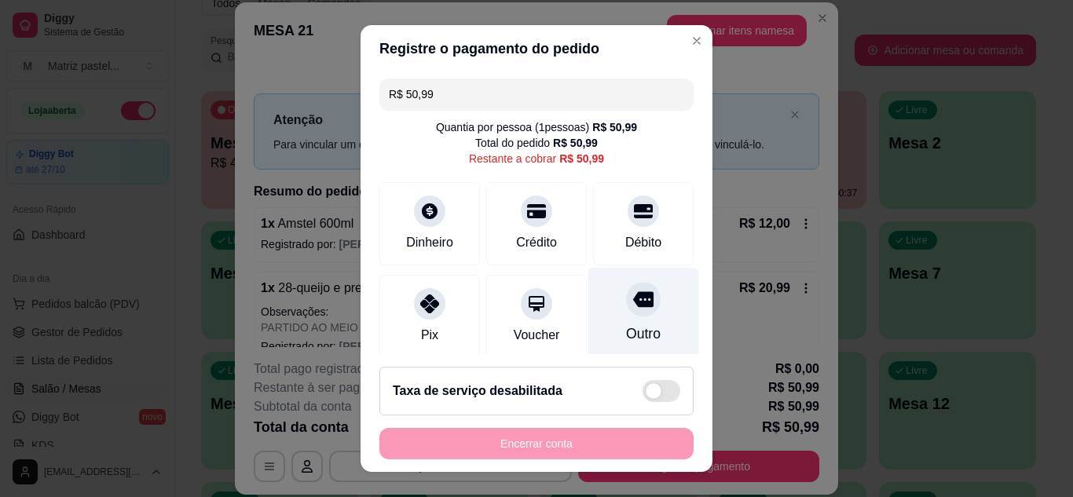
click at [640, 213] on div "Débito" at bounding box center [643, 223] width 101 height 83
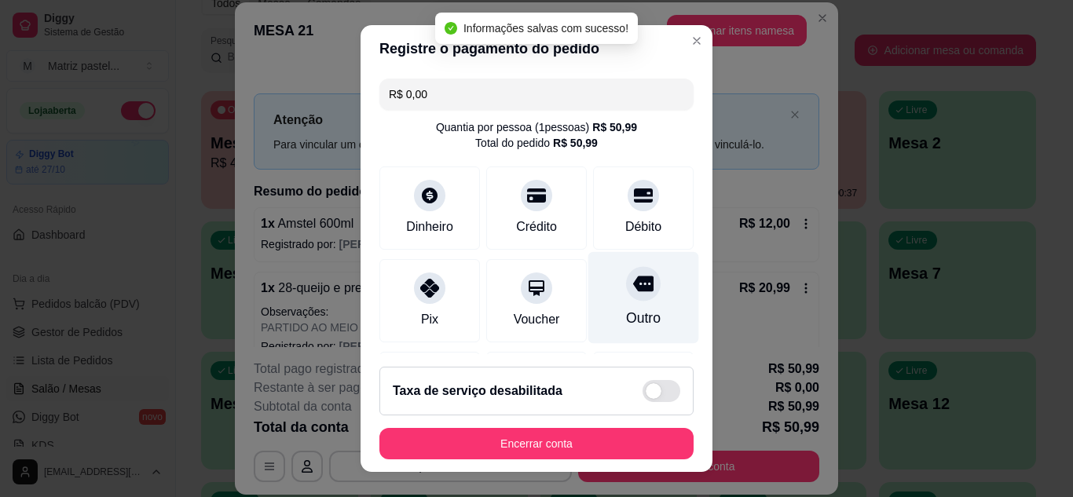
type input "R$ 0,00"
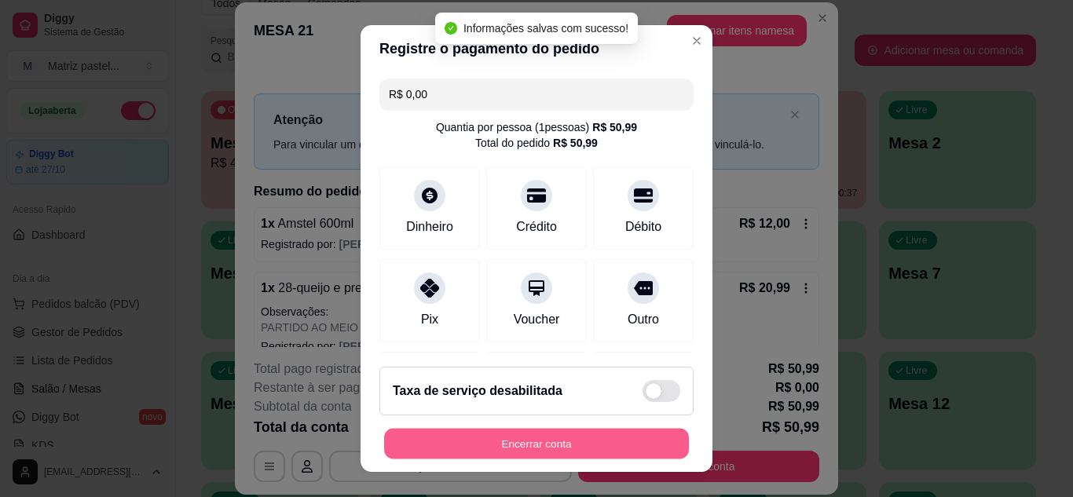
click at [601, 433] on button "Encerrar conta" at bounding box center [536, 444] width 305 height 31
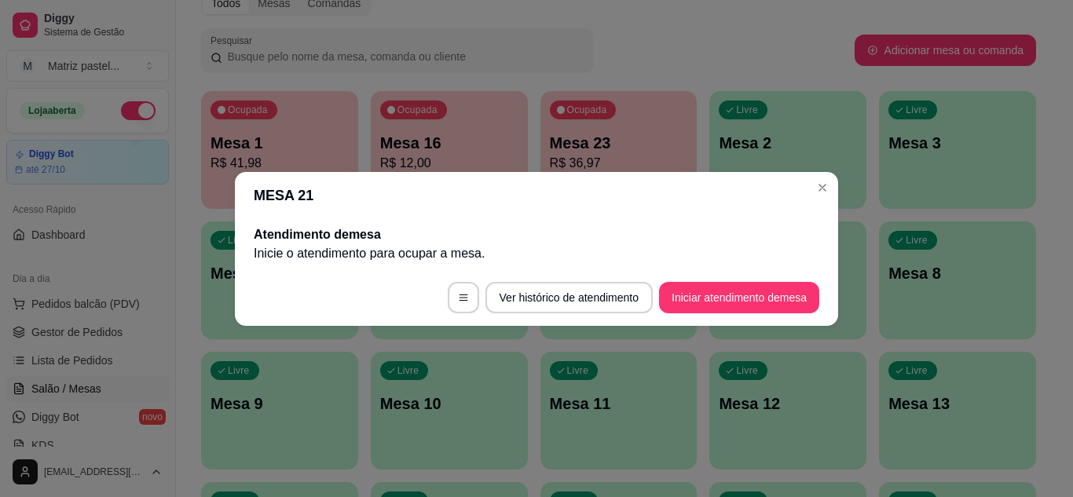
click at [834, 177] on header "MESA 21" at bounding box center [536, 195] width 603 height 47
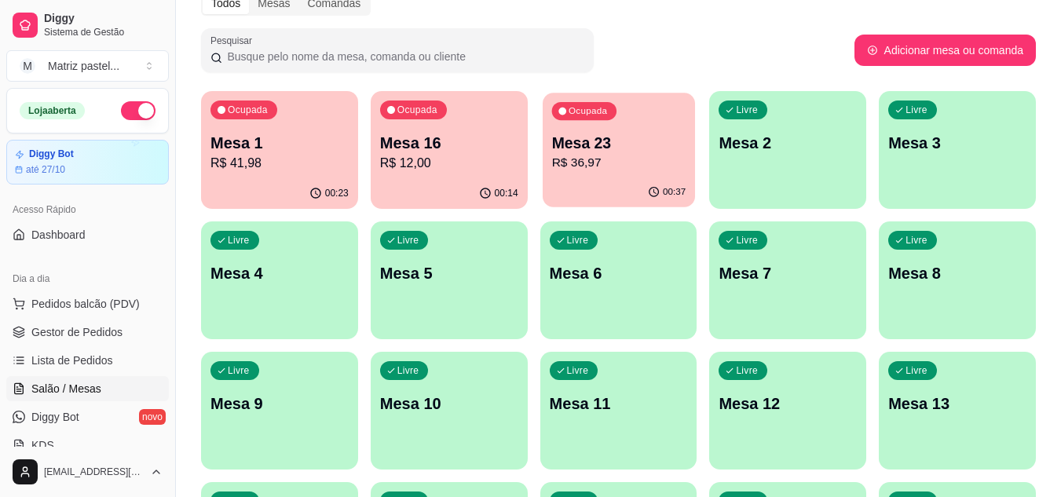
click at [632, 152] on p "Mesa 23" at bounding box center [618, 143] width 134 height 21
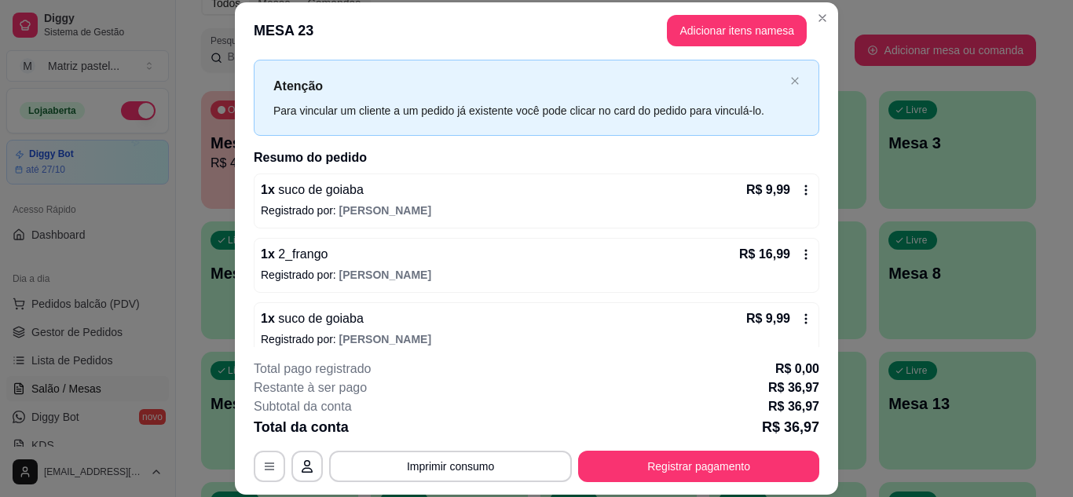
scroll to position [50, 0]
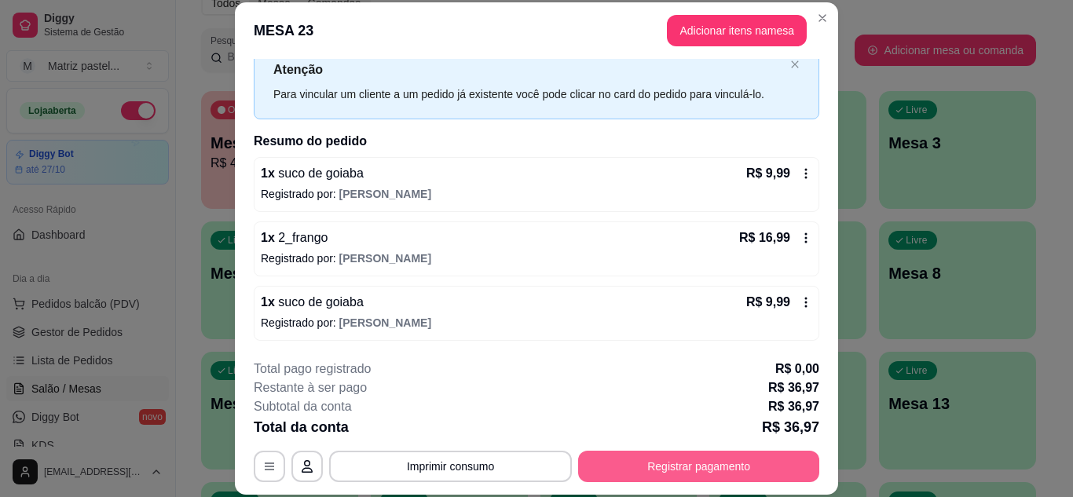
click at [710, 473] on button "Registrar pagamento" at bounding box center [698, 466] width 241 height 31
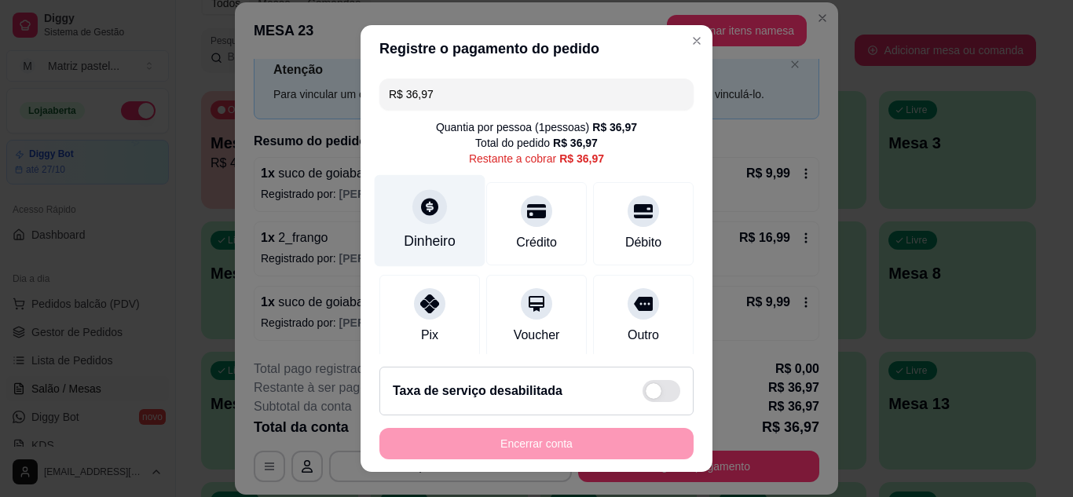
click at [437, 228] on div "Dinheiro" at bounding box center [430, 220] width 111 height 92
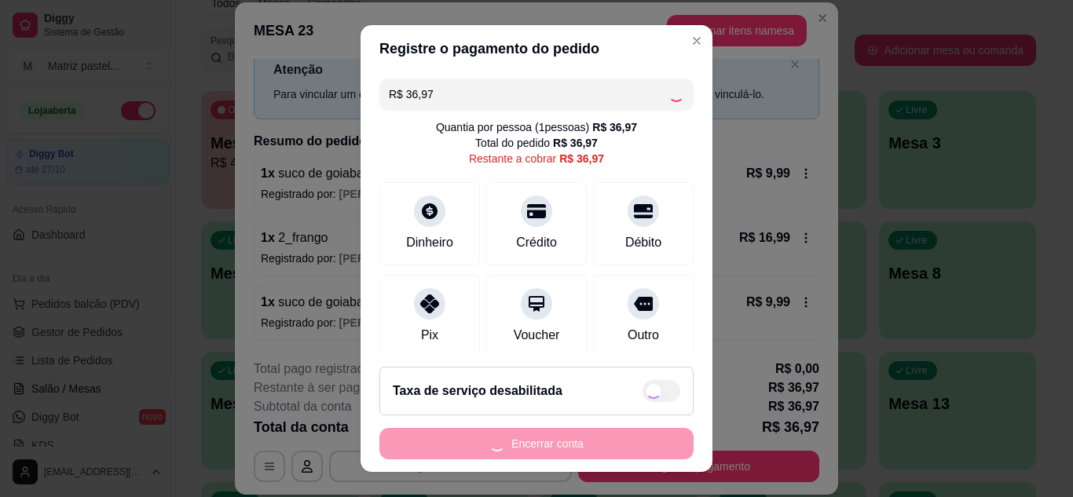
type input "R$ 0,00"
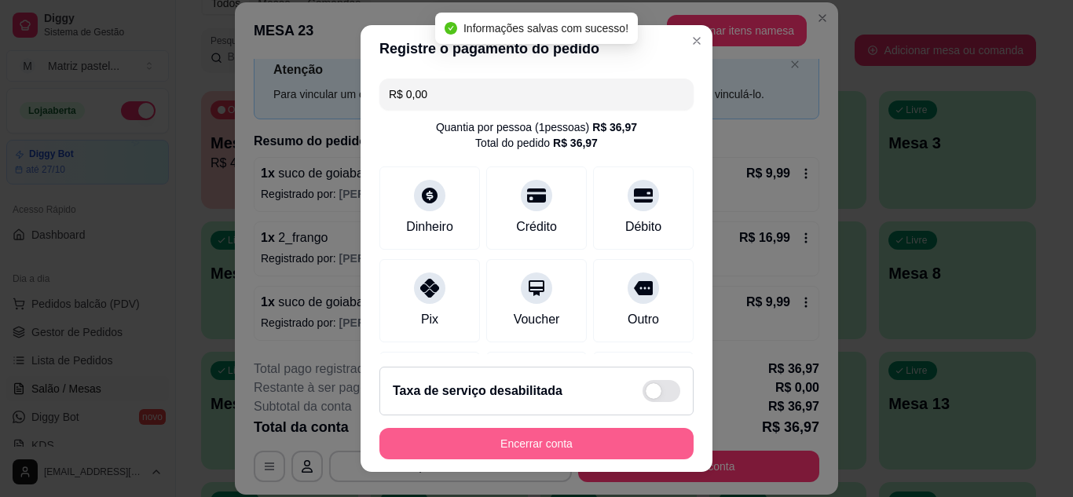
click at [554, 444] on button "Encerrar conta" at bounding box center [536, 443] width 314 height 31
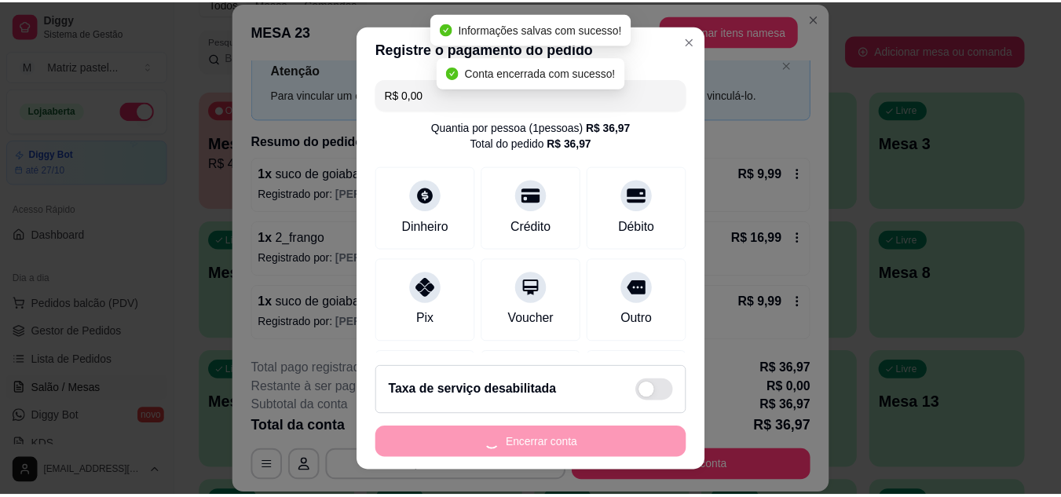
scroll to position [0, 0]
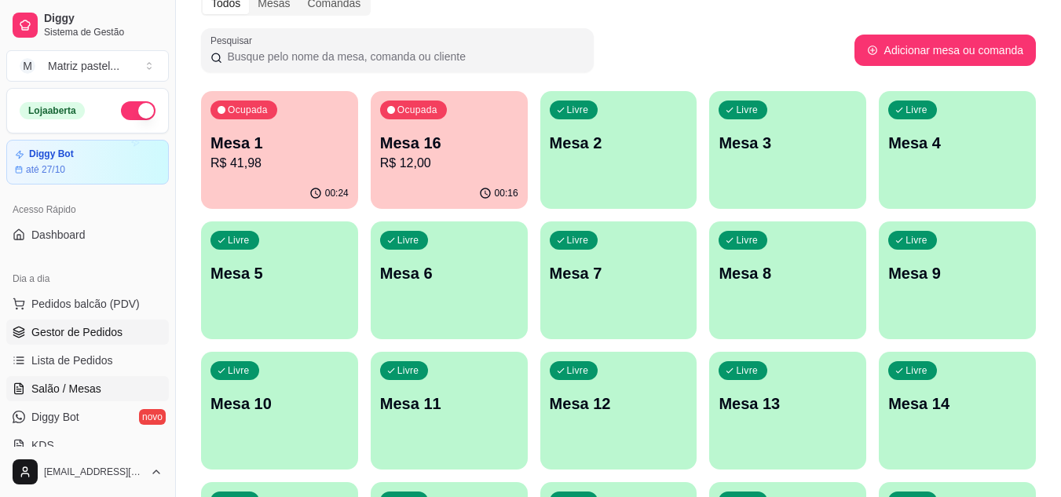
click at [103, 333] on span "Gestor de Pedidos" at bounding box center [76, 332] width 91 height 16
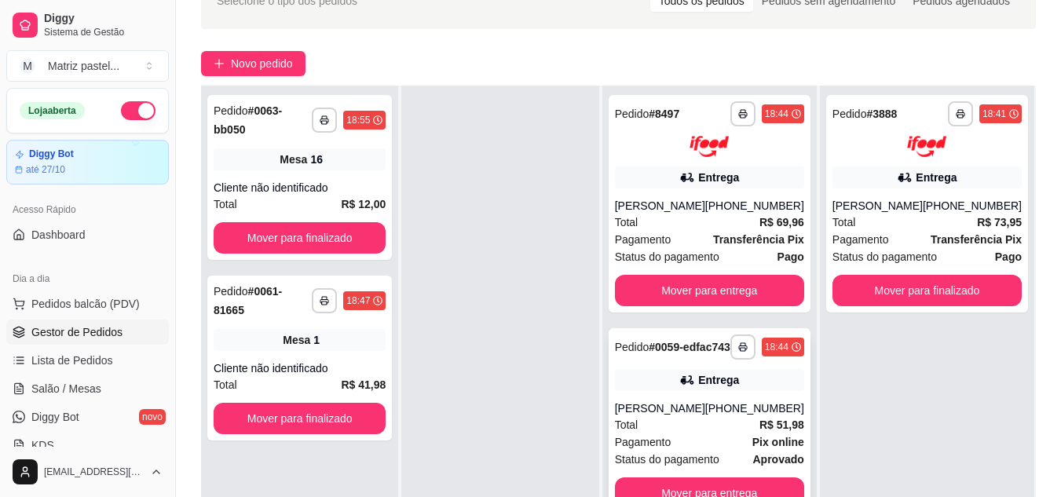
scroll to position [157, 0]
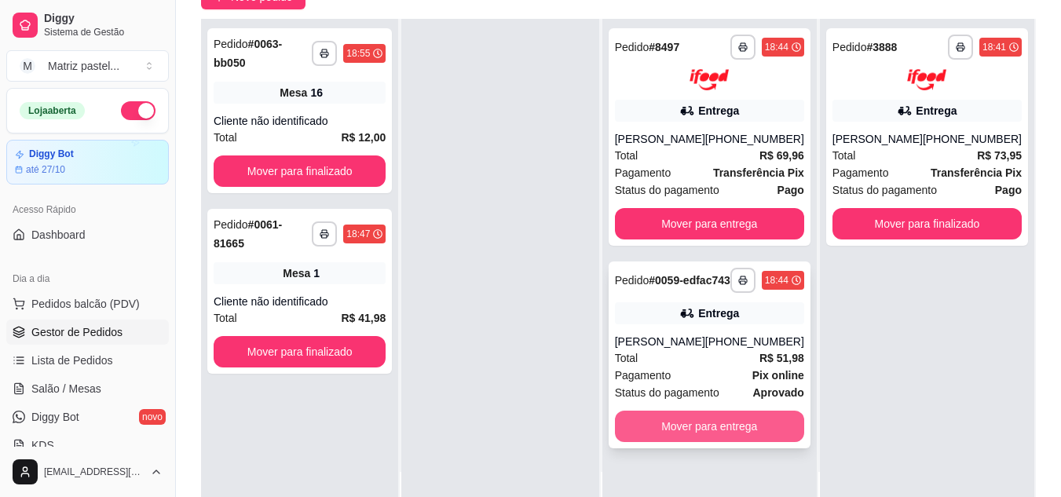
click at [693, 442] on button "Mover para entrega" at bounding box center [709, 426] width 189 height 31
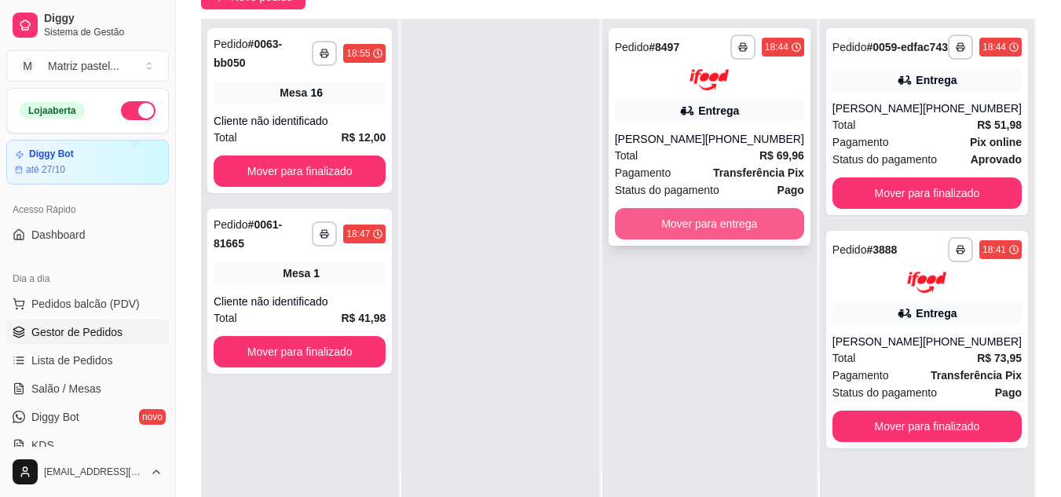
click at [718, 234] on button "Mover para entrega" at bounding box center [709, 223] width 189 height 31
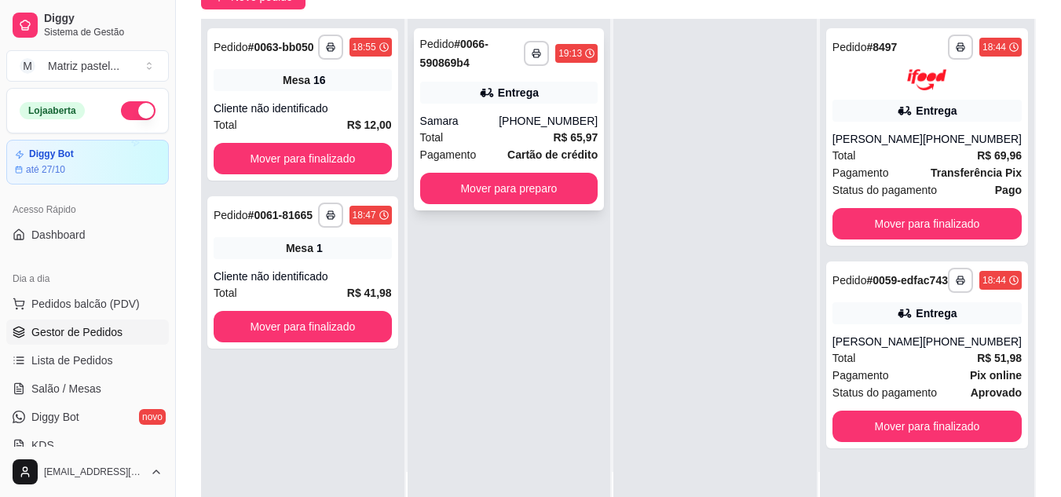
click at [480, 205] on div "**********" at bounding box center [509, 119] width 191 height 182
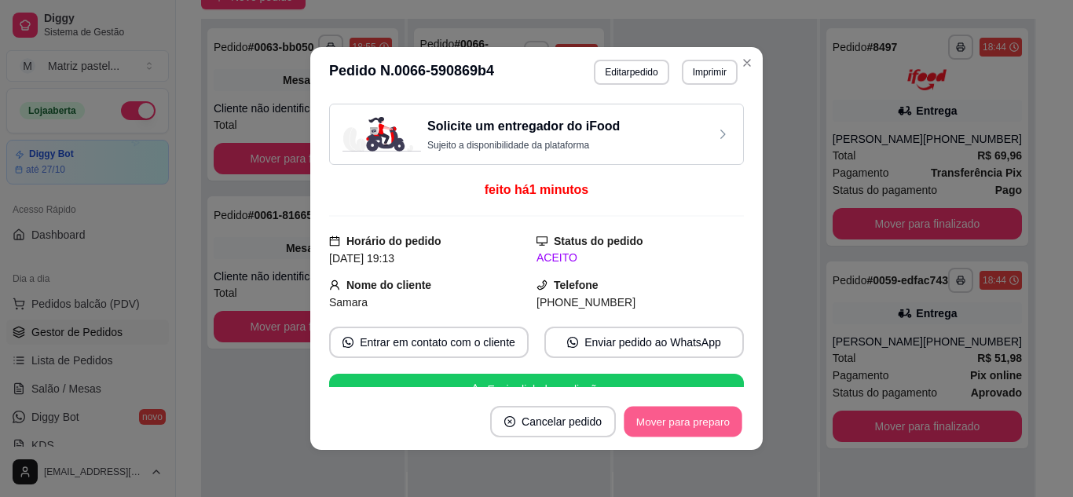
click at [674, 433] on button "Mover para preparo" at bounding box center [682, 422] width 118 height 31
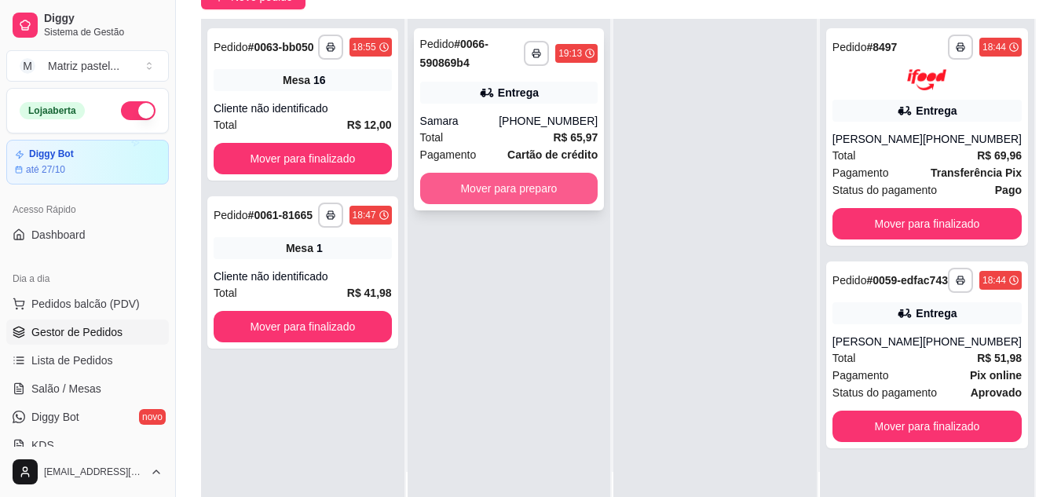
click at [566, 187] on button "Mover para preparo" at bounding box center [509, 188] width 178 height 31
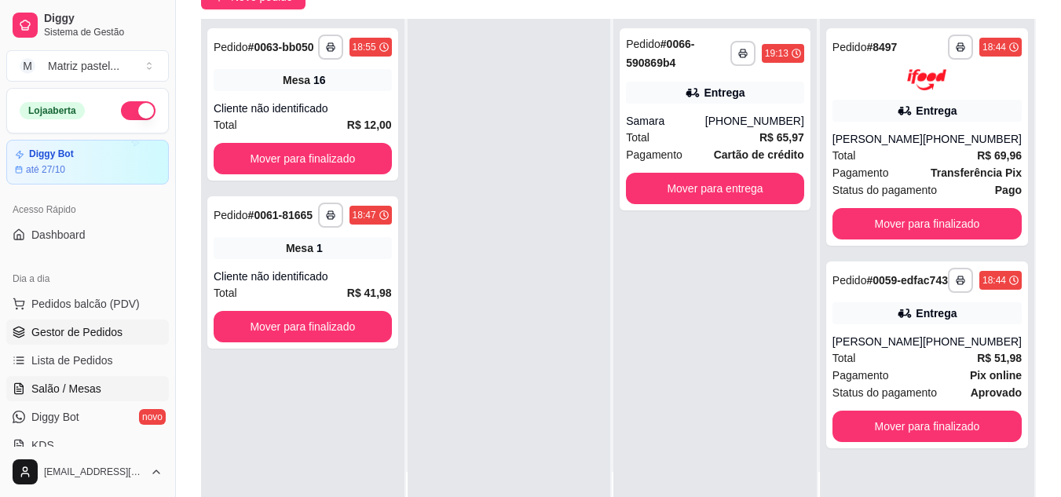
click at [92, 389] on span "Salão / Mesas" at bounding box center [66, 389] width 70 height 16
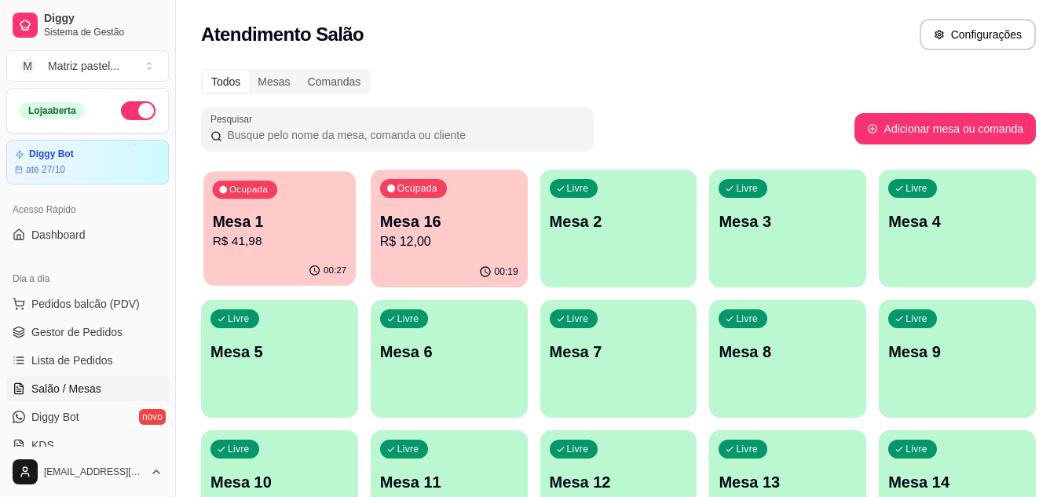
click at [328, 239] on p "R$ 41,98" at bounding box center [280, 241] width 134 height 18
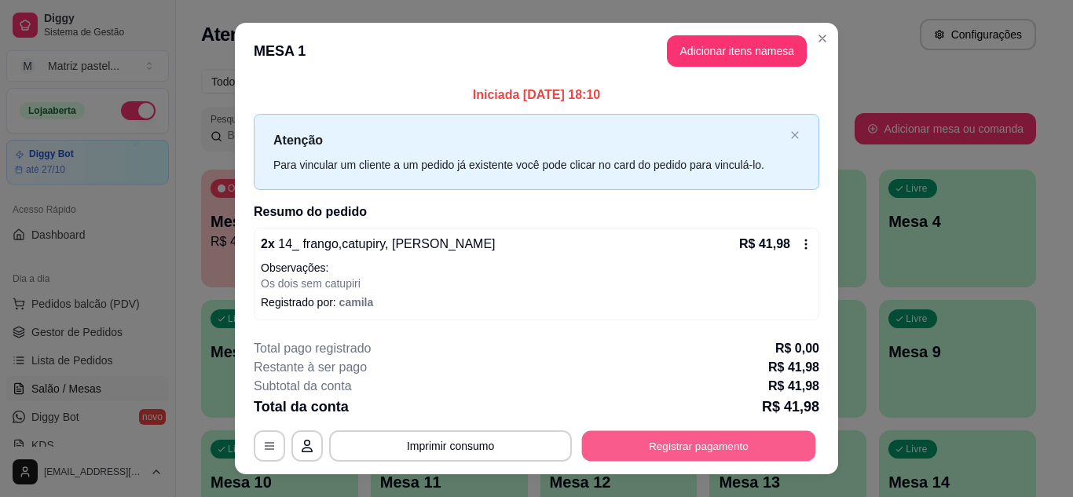
click at [635, 431] on button "Registrar pagamento" at bounding box center [699, 446] width 234 height 31
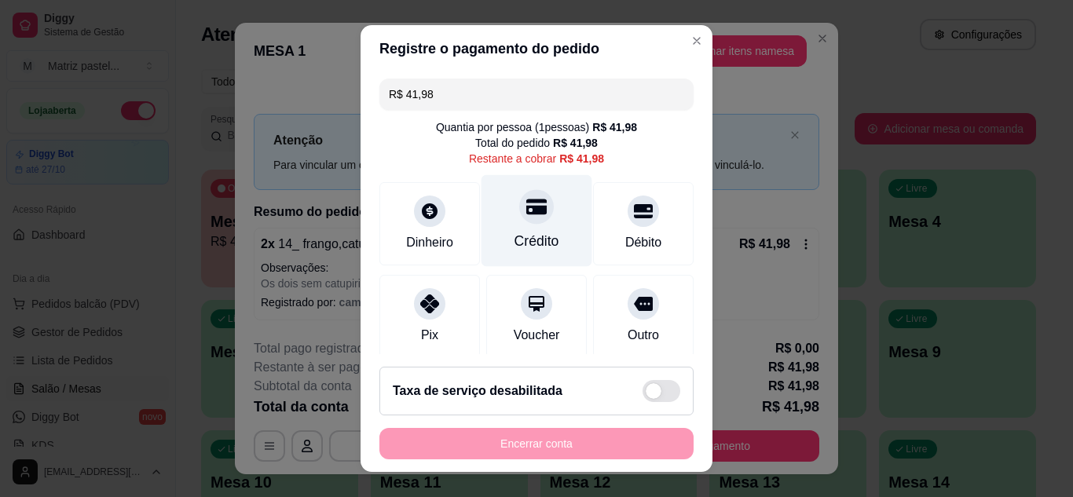
click at [516, 251] on div "Crédito" at bounding box center [536, 241] width 45 height 20
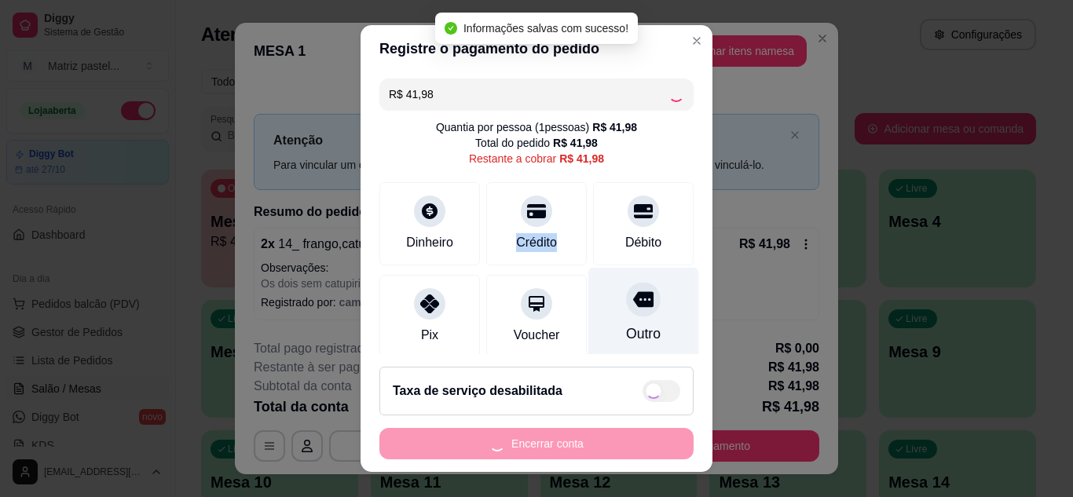
type input "R$ 0,00"
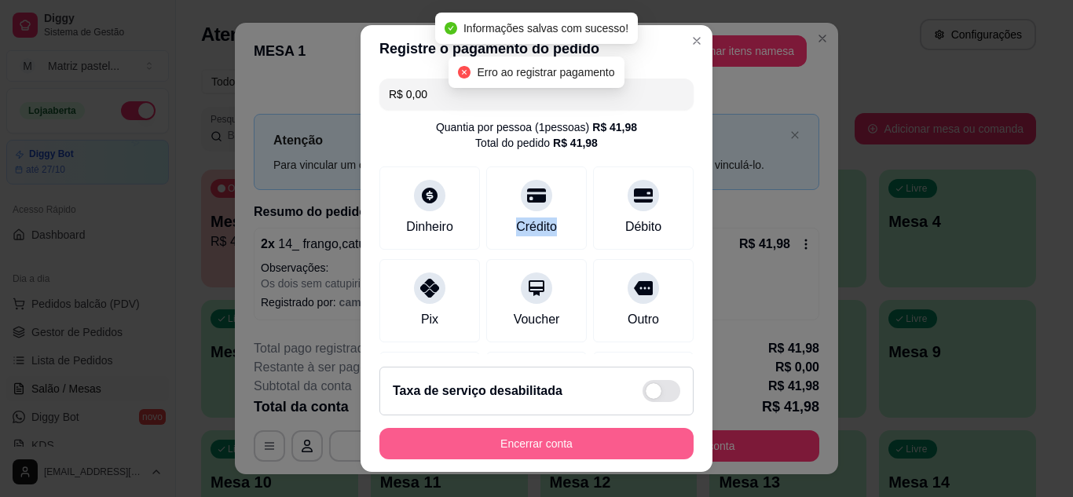
click at [605, 457] on button "Encerrar conta" at bounding box center [536, 443] width 314 height 31
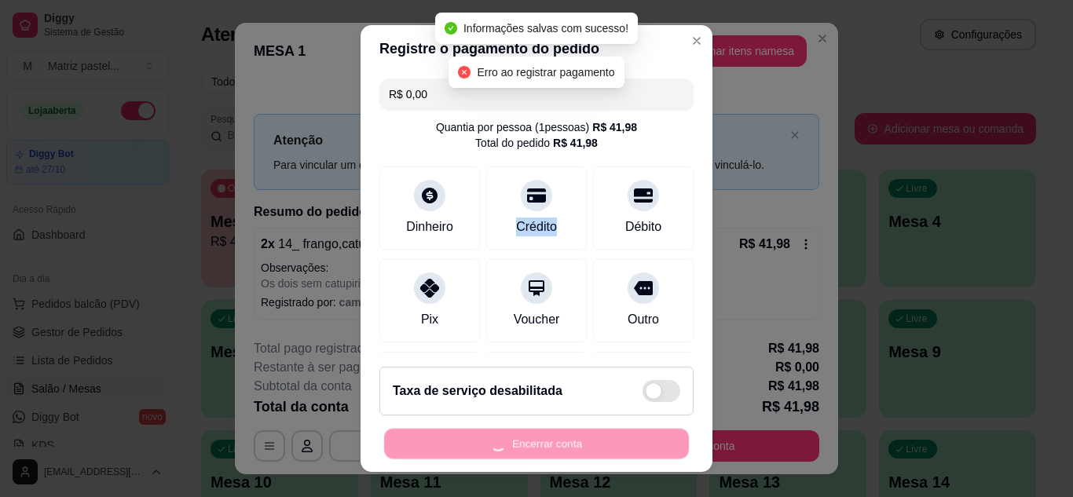
click at [605, 457] on div "Encerrar conta" at bounding box center [536, 443] width 314 height 31
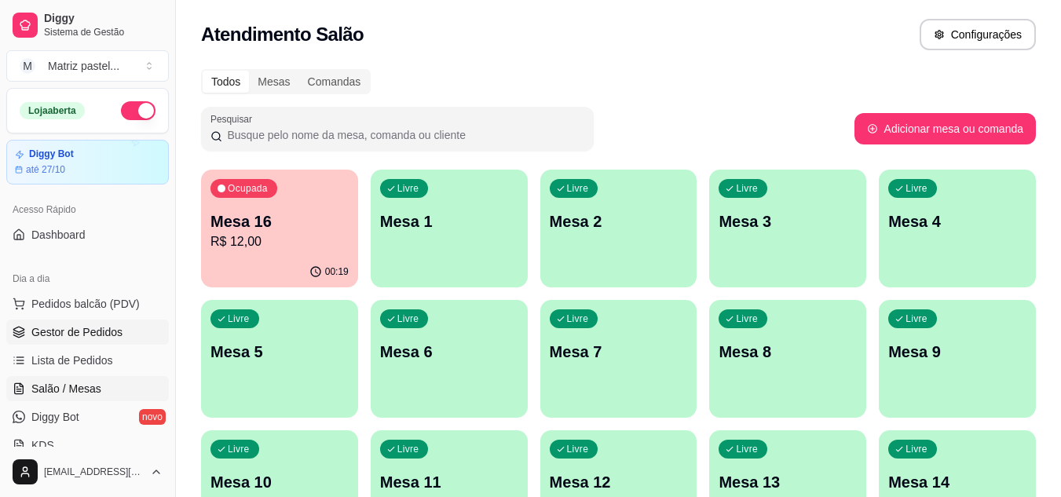
click at [79, 325] on span "Gestor de Pedidos" at bounding box center [76, 332] width 91 height 16
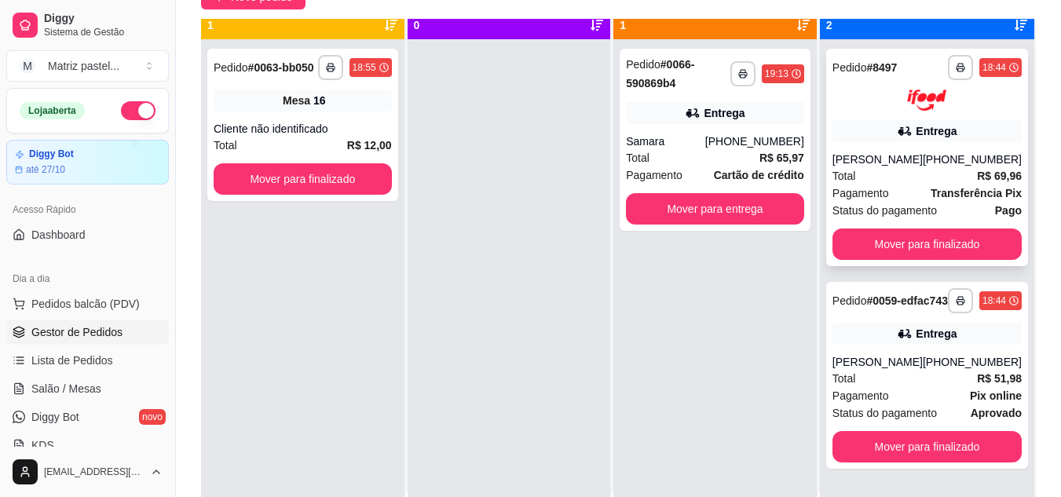
scroll to position [44, 0]
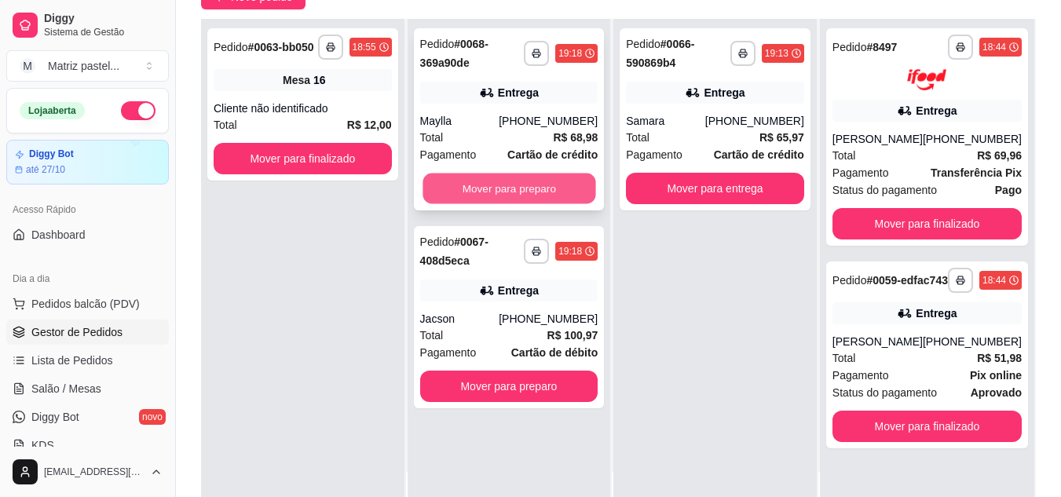
click at [517, 189] on button "Mover para preparo" at bounding box center [508, 189] width 173 height 31
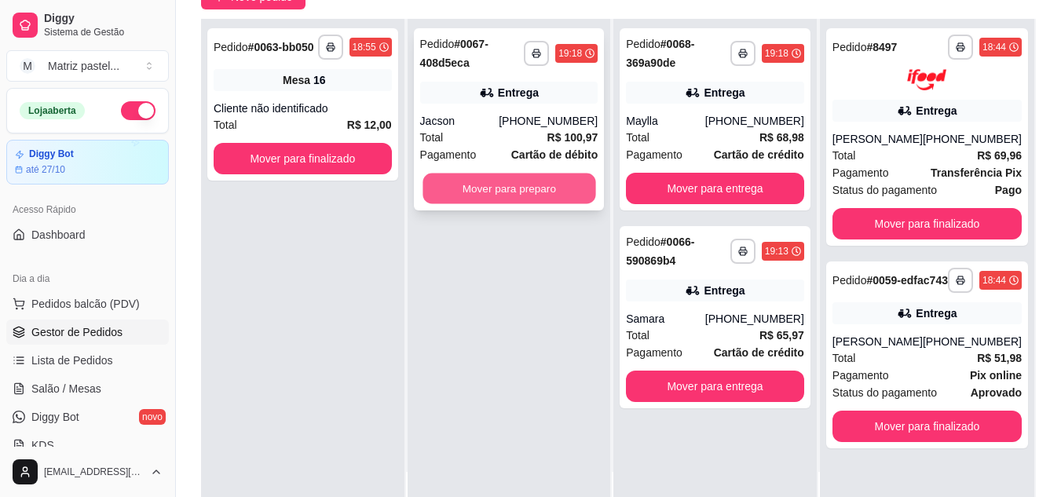
click at [503, 188] on button "Mover para preparo" at bounding box center [508, 189] width 173 height 31
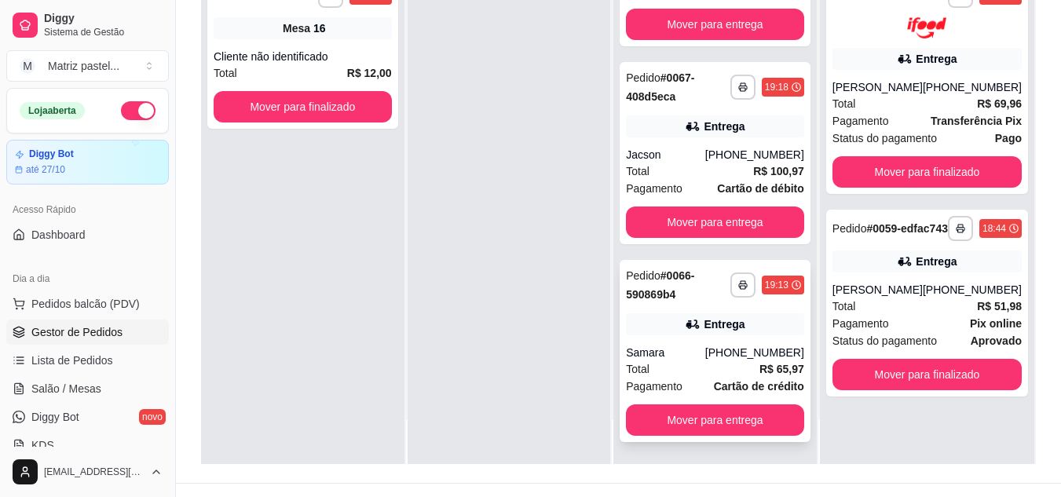
scroll to position [236, 0]
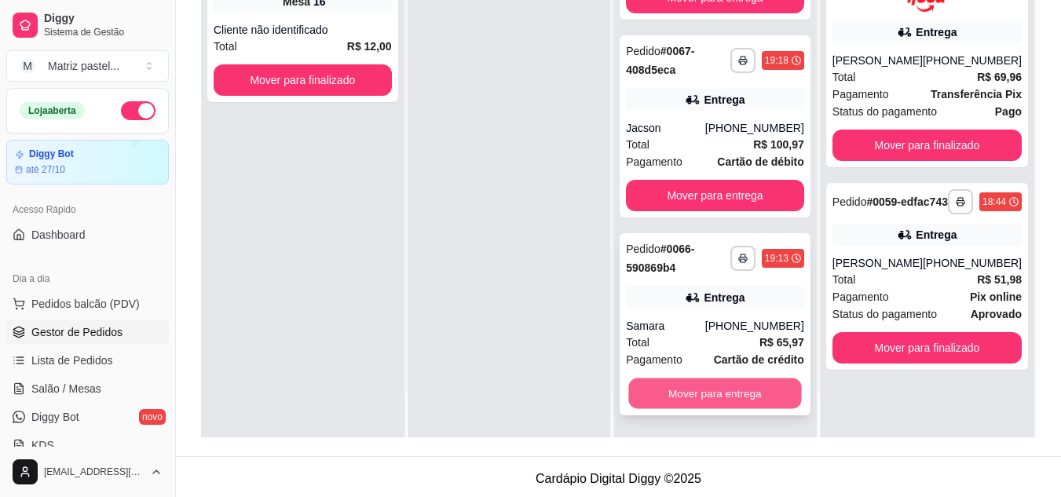
click at [671, 393] on button "Mover para entrega" at bounding box center [715, 393] width 173 height 31
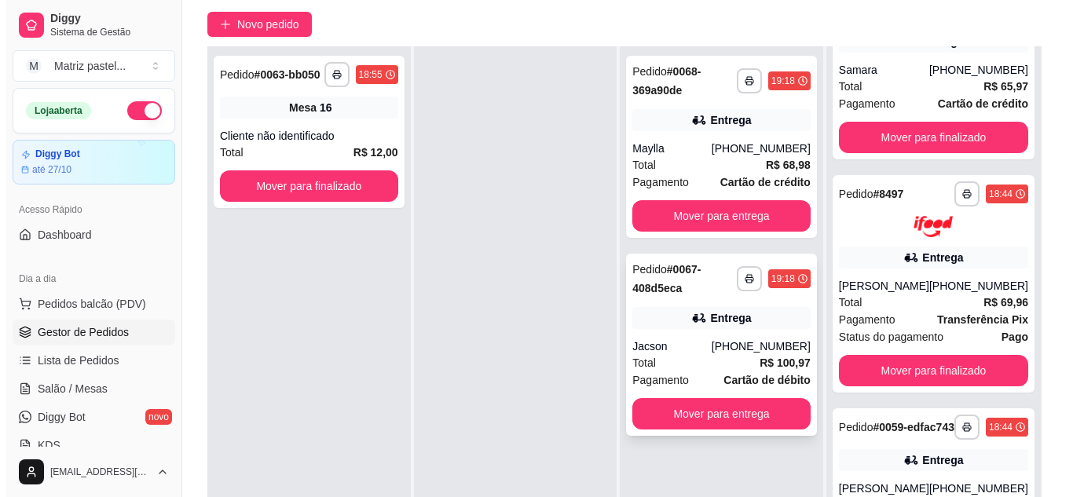
scroll to position [157, 0]
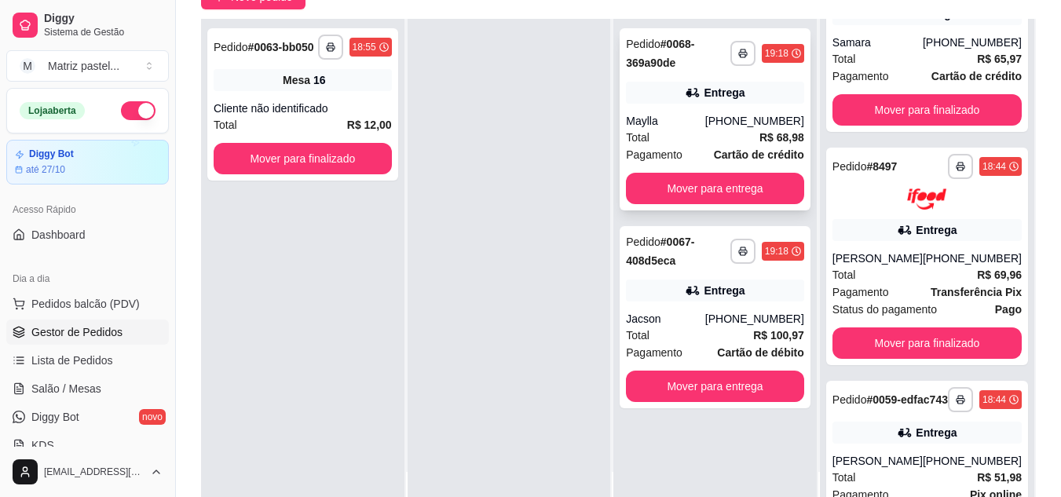
click at [694, 97] on icon at bounding box center [693, 93] width 16 height 16
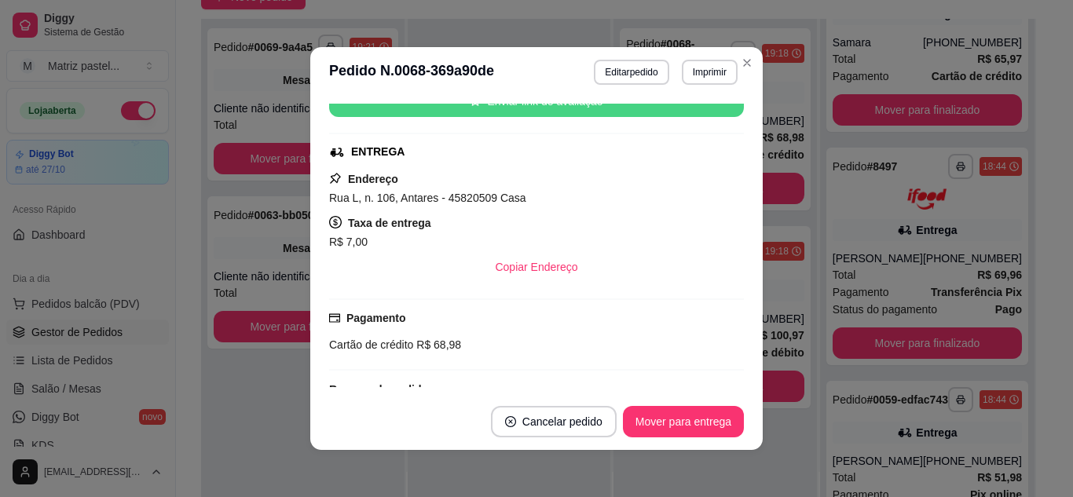
scroll to position [314, 0]
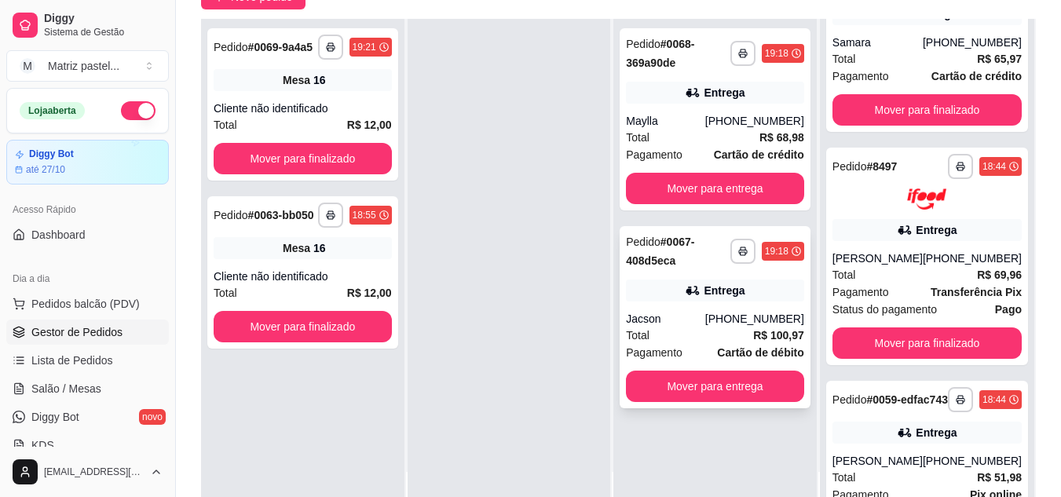
click at [729, 268] on div "Pedido # 0067-408d5eca" at bounding box center [678, 251] width 104 height 38
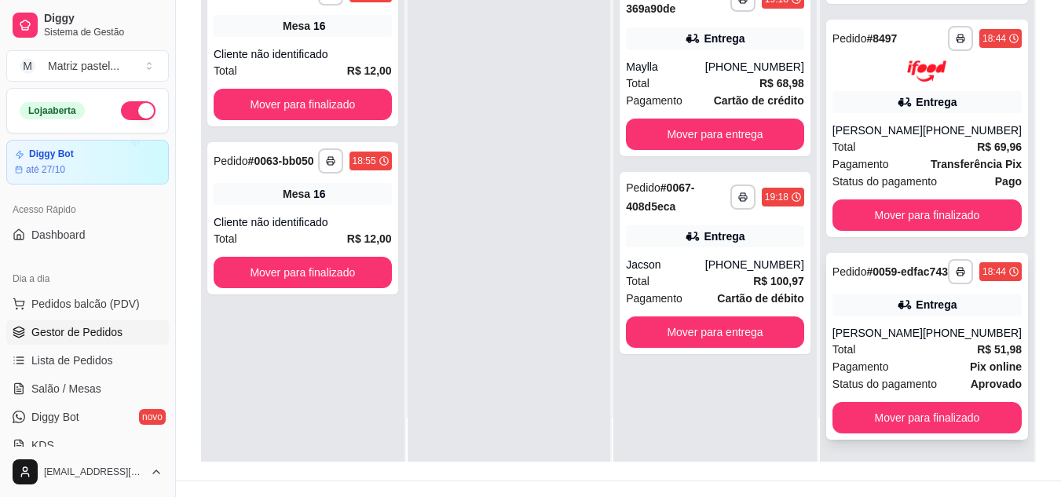
scroll to position [236, 0]
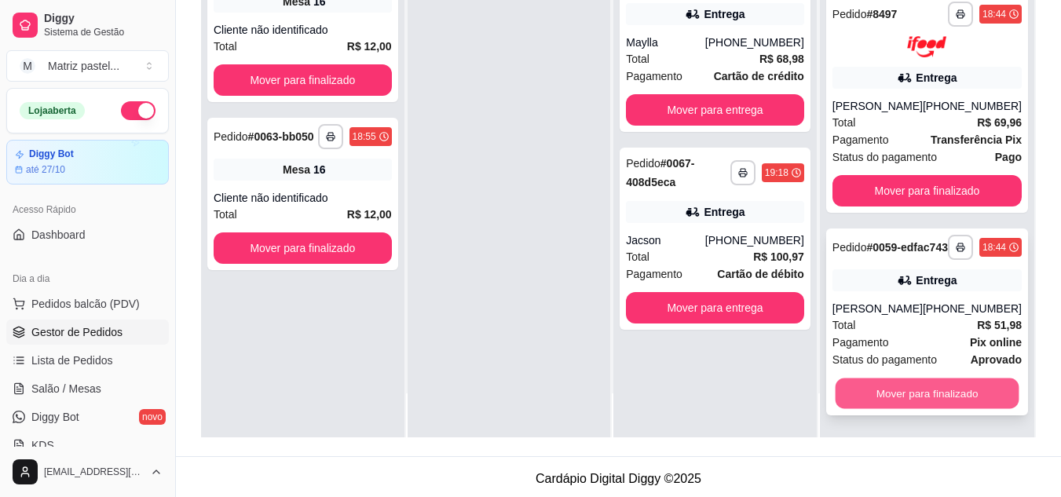
click at [877, 389] on button "Mover para finalizado" at bounding box center [927, 393] width 184 height 31
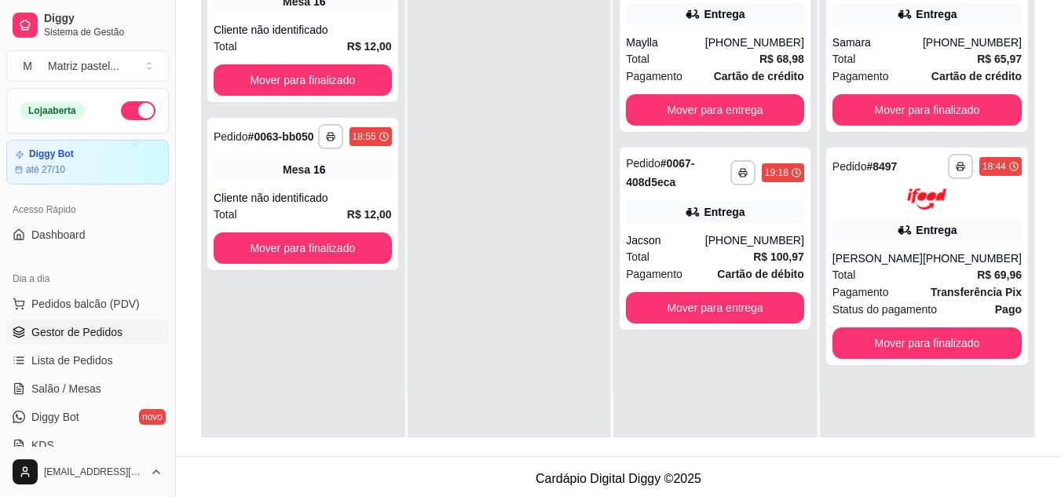
scroll to position [0, 0]
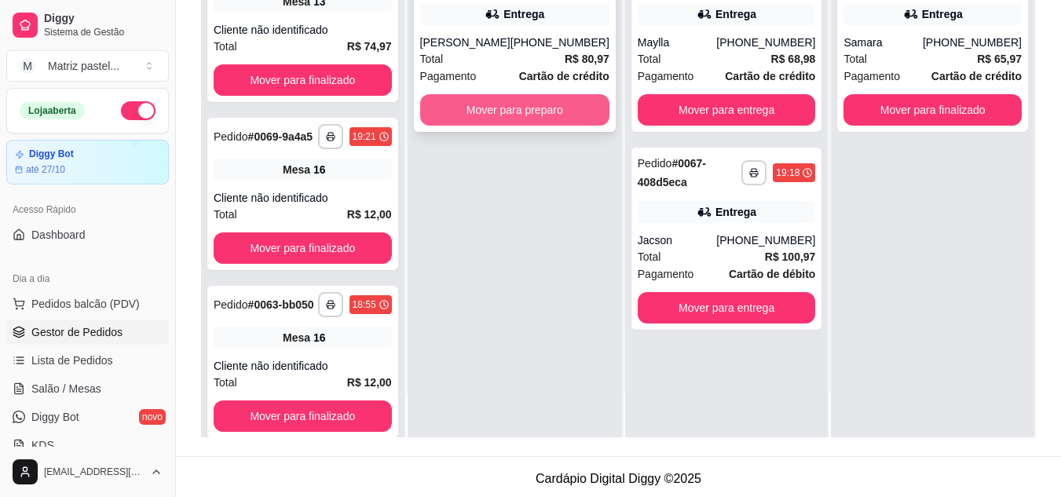
click at [528, 114] on button "Mover para preparo" at bounding box center [514, 109] width 189 height 31
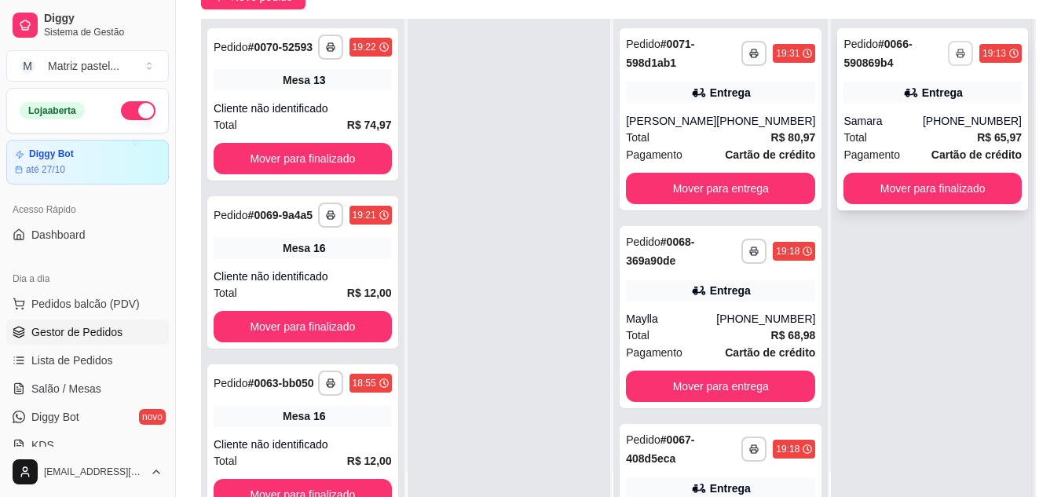
click at [957, 53] on button "button" at bounding box center [960, 53] width 25 height 25
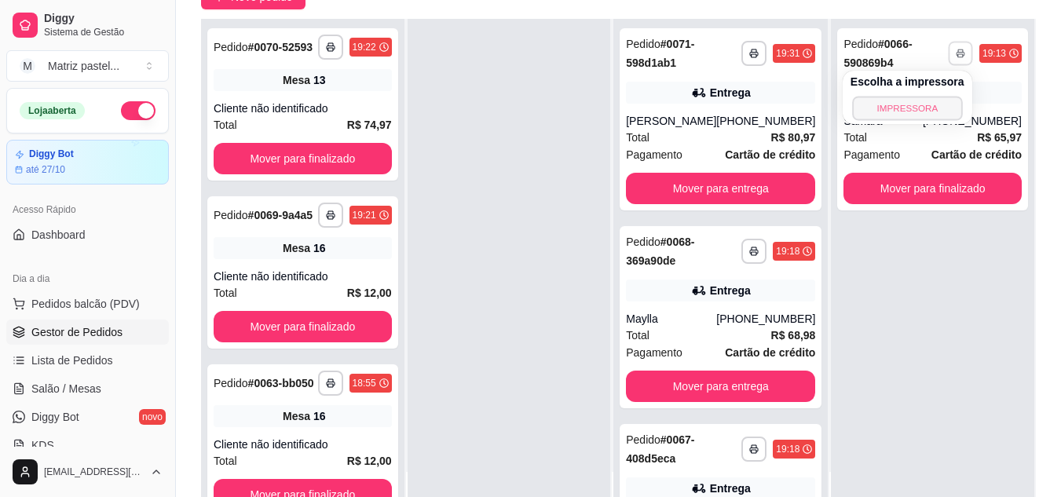
click at [869, 101] on button "IMPRESSORA" at bounding box center [907, 108] width 110 height 24
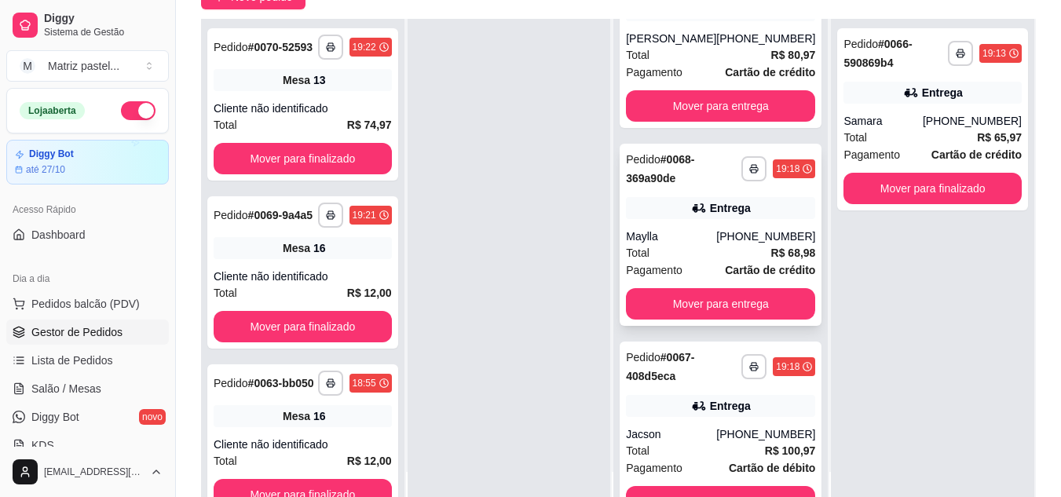
scroll to position [112, 0]
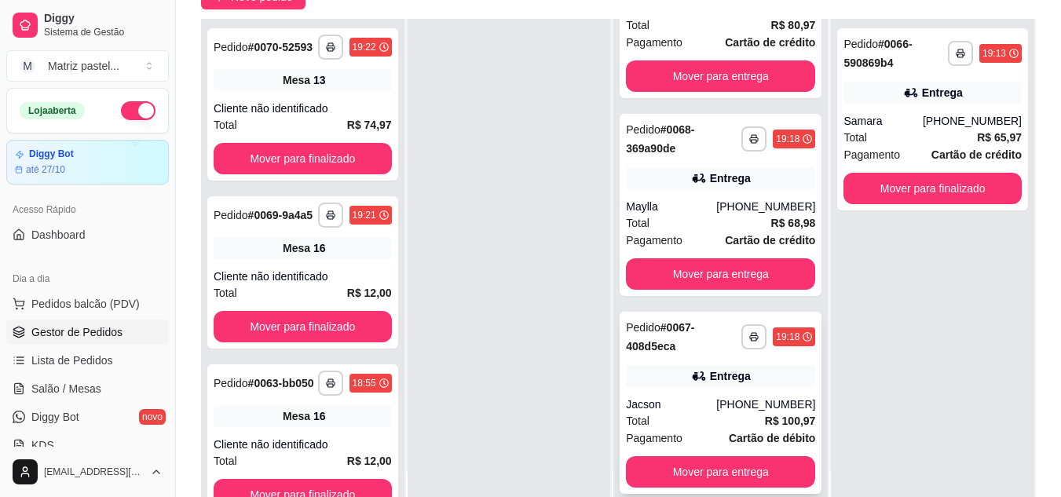
click at [741, 327] on button "button" at bounding box center [753, 336] width 25 height 25
click at [693, 396] on button "IMPRESSORA" at bounding box center [689, 391] width 110 height 24
click at [750, 137] on icon "button" at bounding box center [754, 138] width 9 height 9
click at [717, 199] on button "IMPRESSORA" at bounding box center [689, 193] width 114 height 25
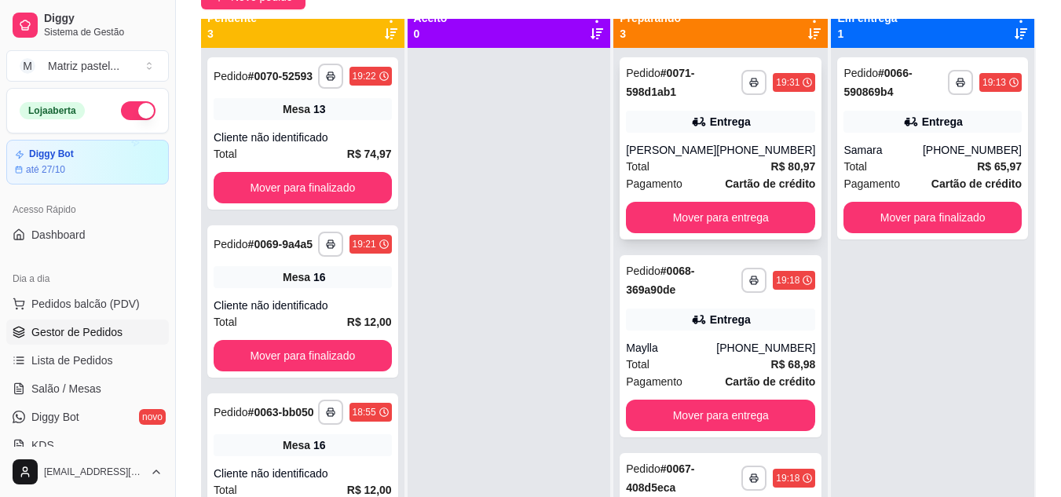
scroll to position [0, 0]
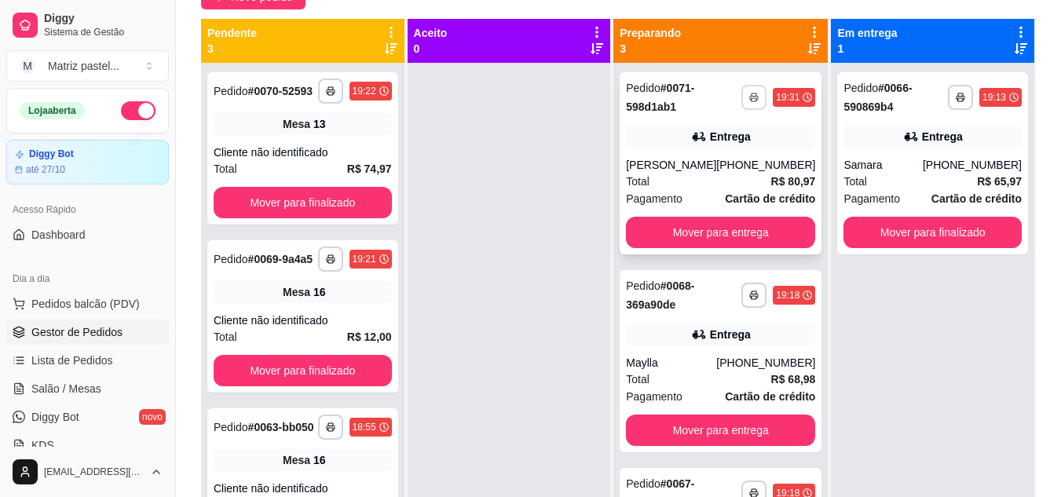
click at [741, 100] on button "button" at bounding box center [753, 97] width 25 height 25
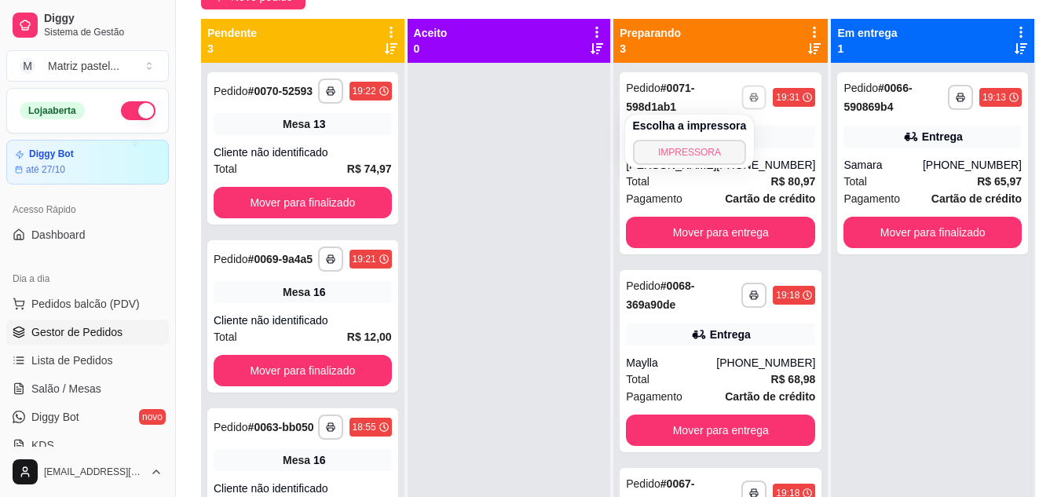
click at [710, 148] on button "IMPRESSORA" at bounding box center [690, 152] width 114 height 25
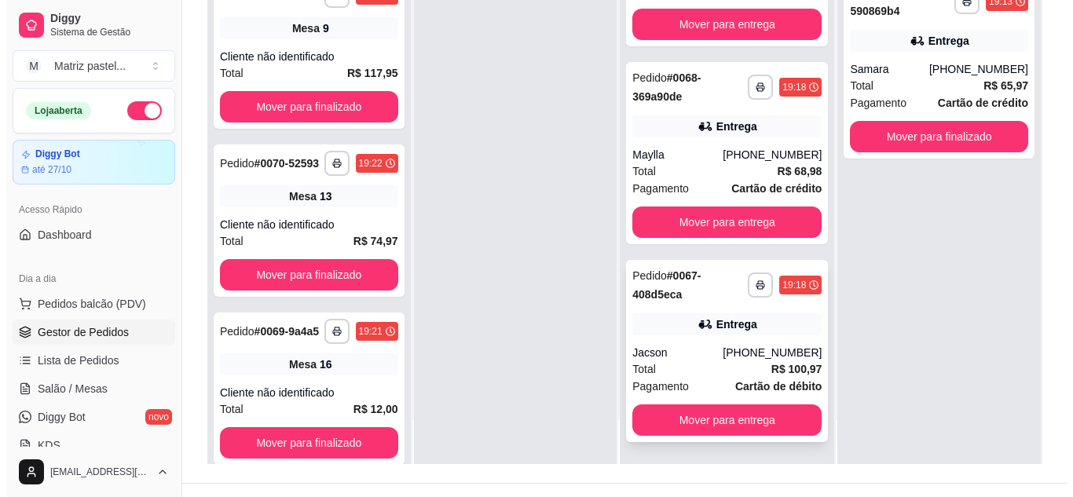
scroll to position [239, 0]
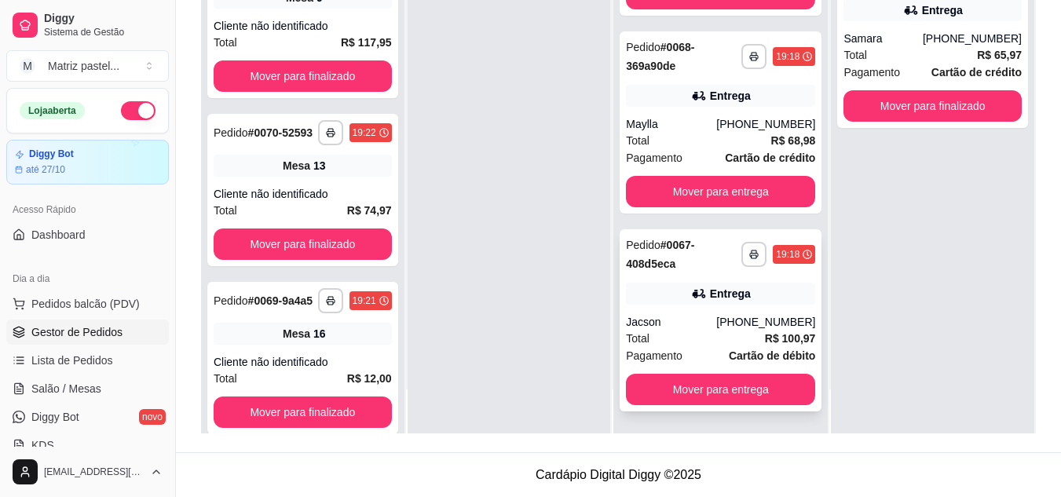
click at [744, 324] on div "[PHONE_NUMBER]" at bounding box center [765, 322] width 99 height 16
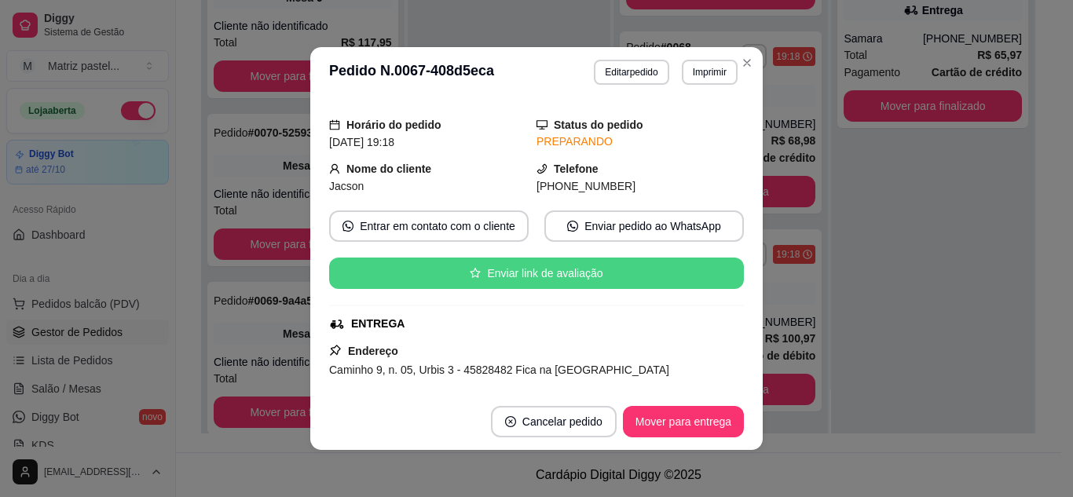
scroll to position [236, 0]
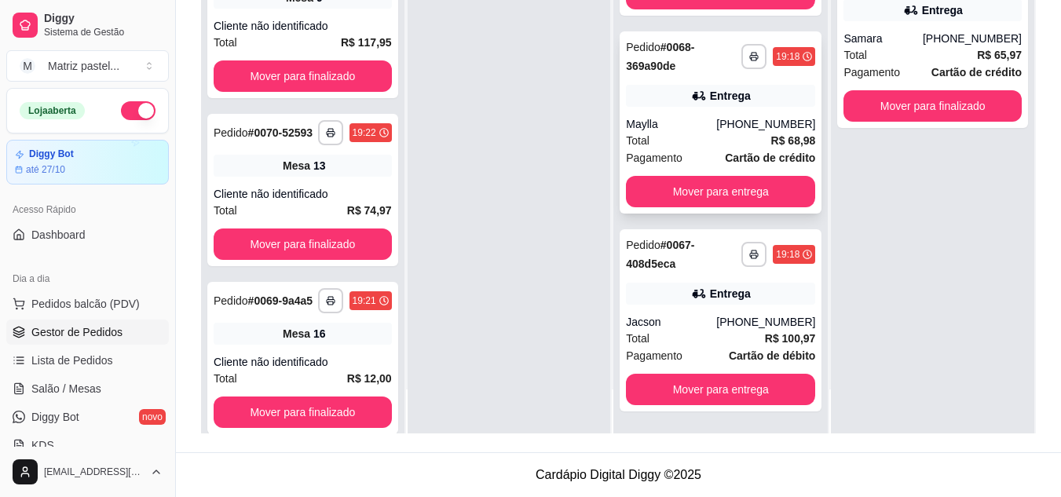
click at [704, 111] on div "**********" at bounding box center [721, 122] width 202 height 182
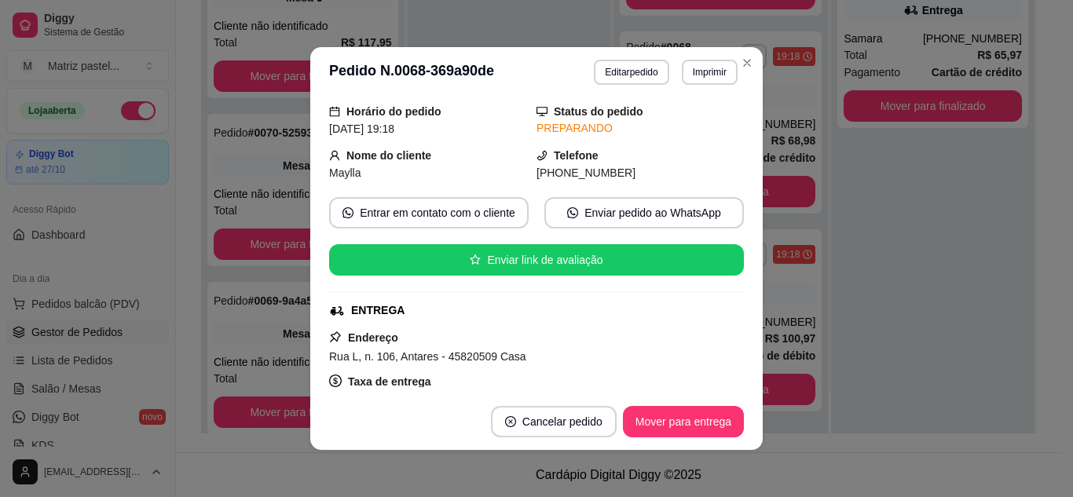
scroll to position [157, 0]
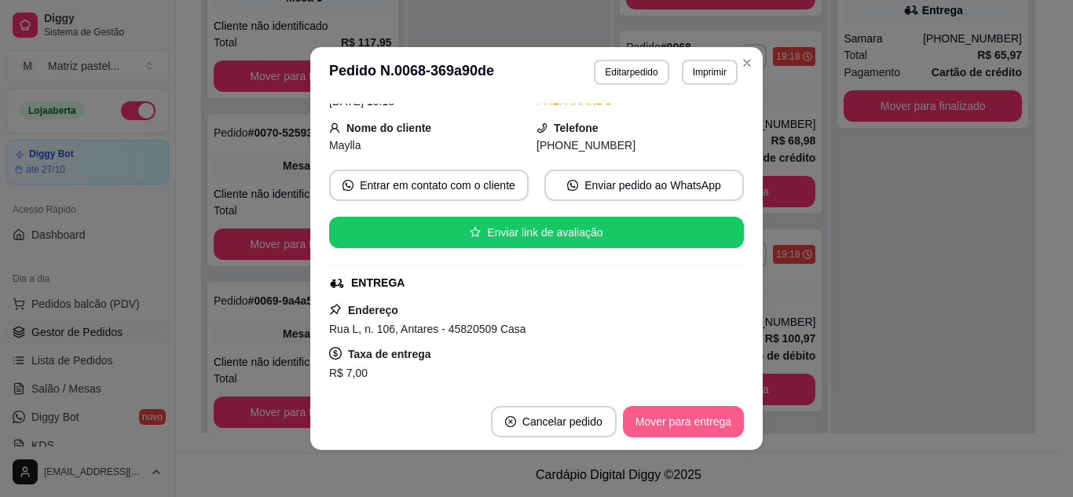
click at [670, 420] on button "Mover para entrega" at bounding box center [683, 421] width 121 height 31
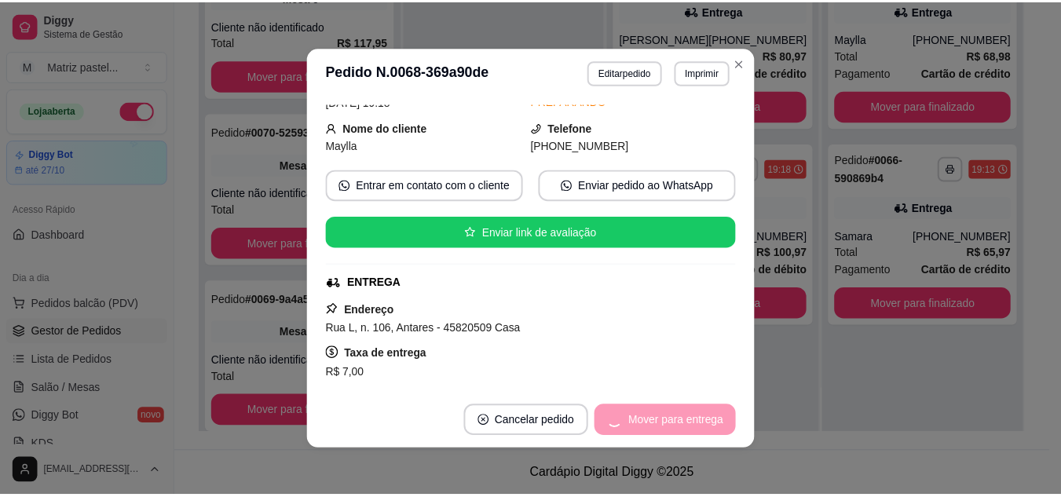
scroll to position [0, 0]
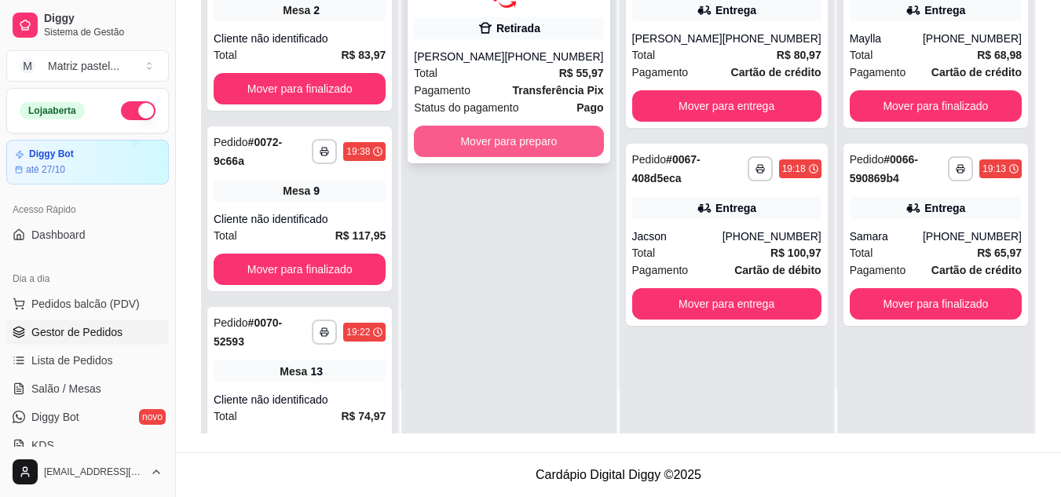
click at [492, 151] on button "Mover para preparo" at bounding box center [508, 141] width 189 height 31
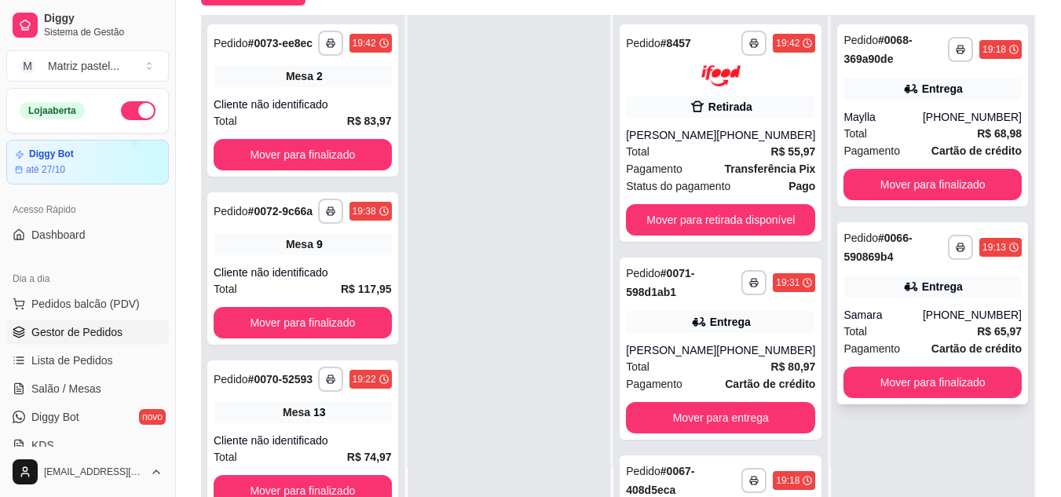
scroll to position [239, 0]
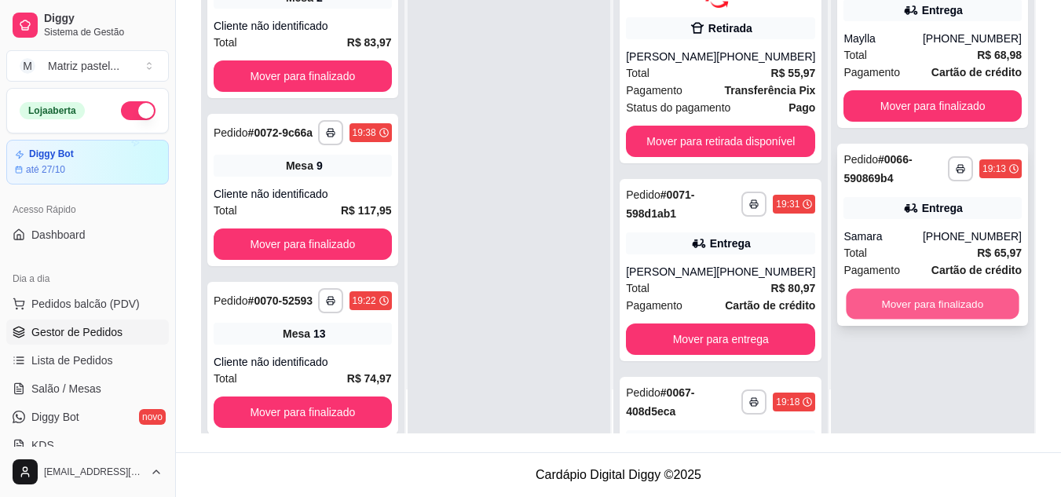
click at [876, 309] on button "Mover para finalizado" at bounding box center [932, 304] width 173 height 31
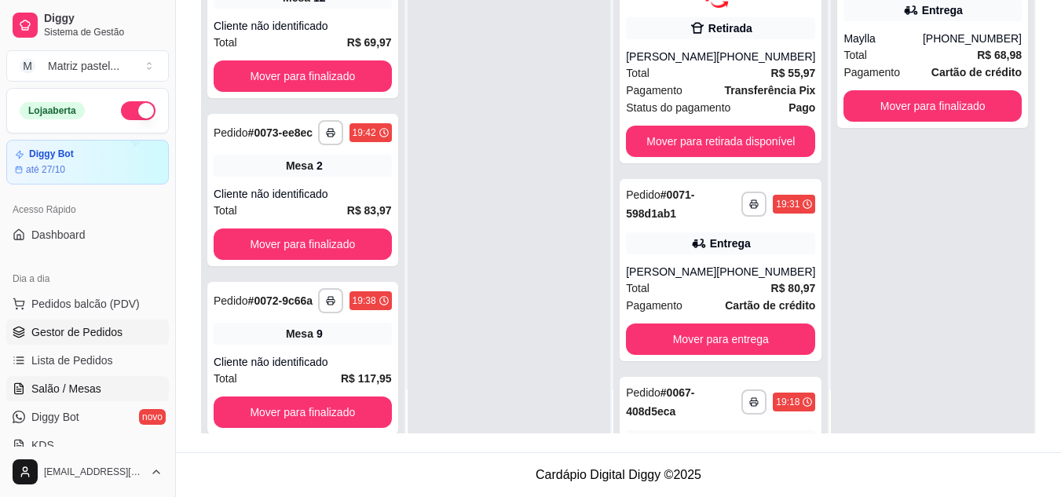
click at [57, 380] on link "Salão / Mesas" at bounding box center [87, 388] width 163 height 25
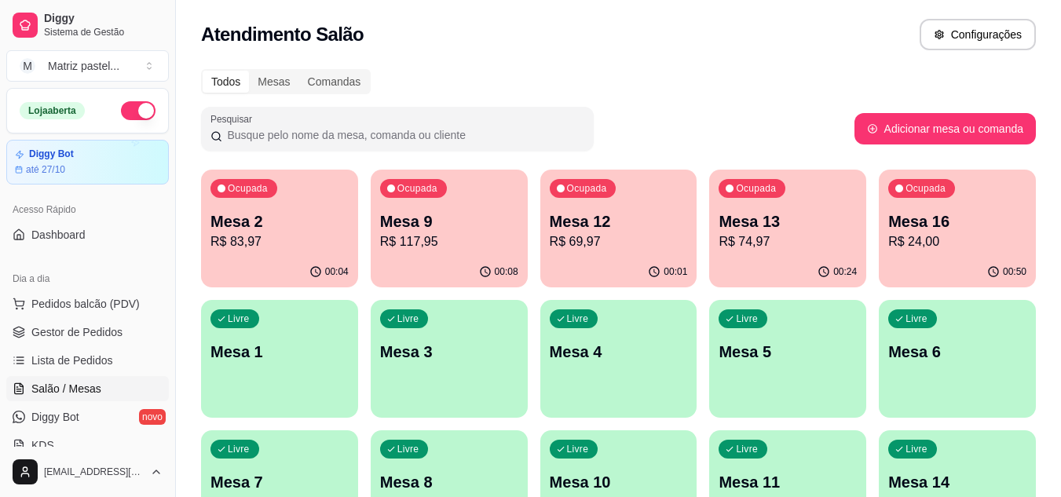
click at [394, 261] on div "00:08" at bounding box center [449, 272] width 157 height 31
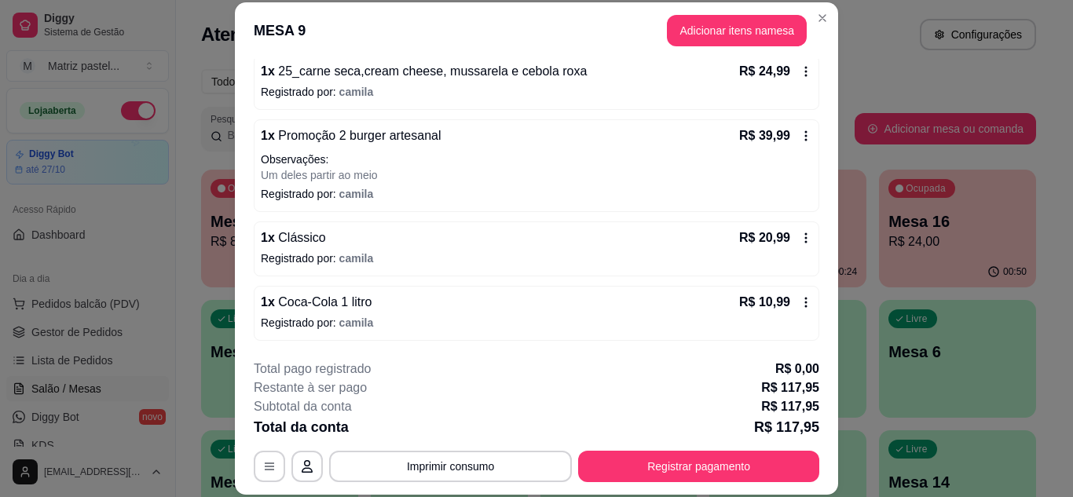
scroll to position [48, 0]
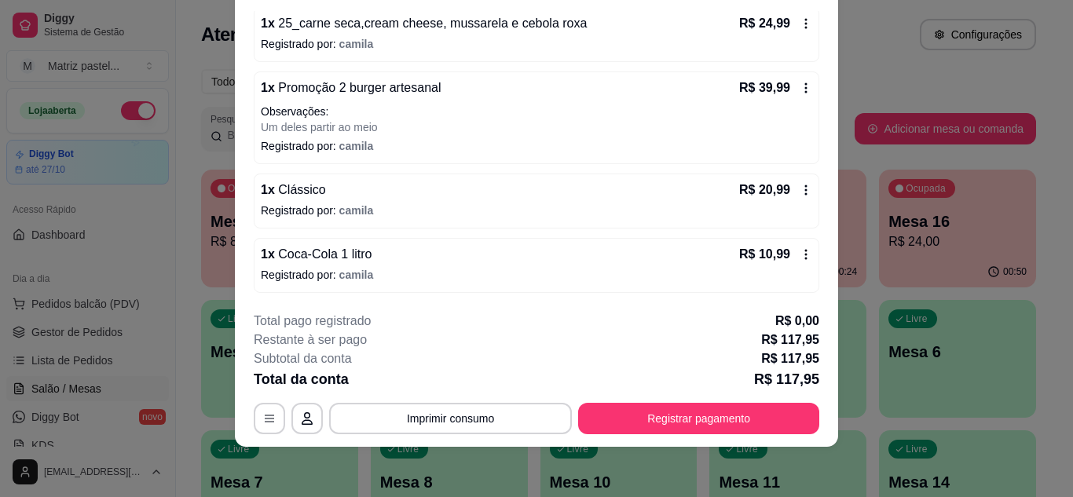
click at [799, 196] on icon at bounding box center [805, 190] width 13 height 13
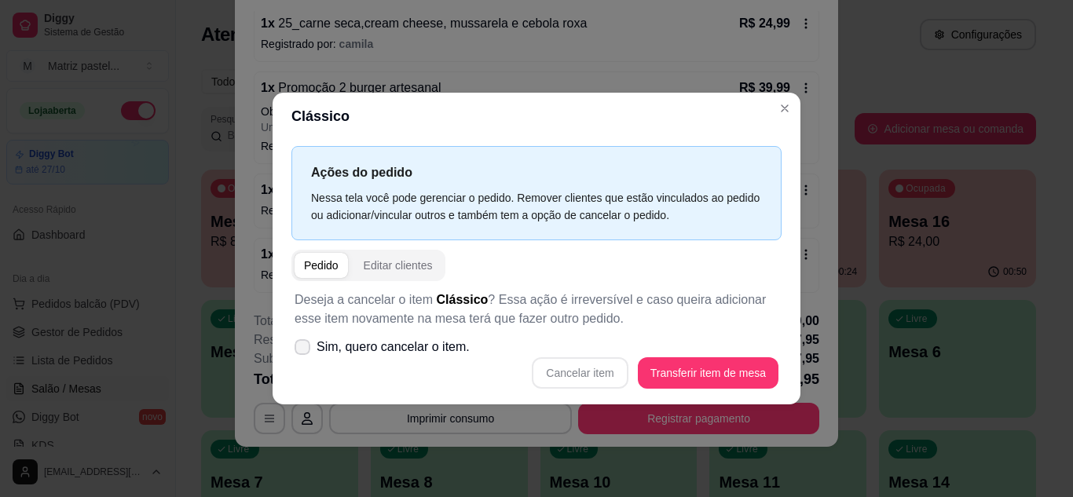
click at [358, 344] on span "Sim, quero cancelar o item." at bounding box center [392, 347] width 153 height 19
click at [304, 349] on input "Sim, quero cancelar o item." at bounding box center [299, 354] width 10 height 10
checkbox input "true"
click at [599, 370] on button "Cancelar item" at bounding box center [580, 372] width 96 height 31
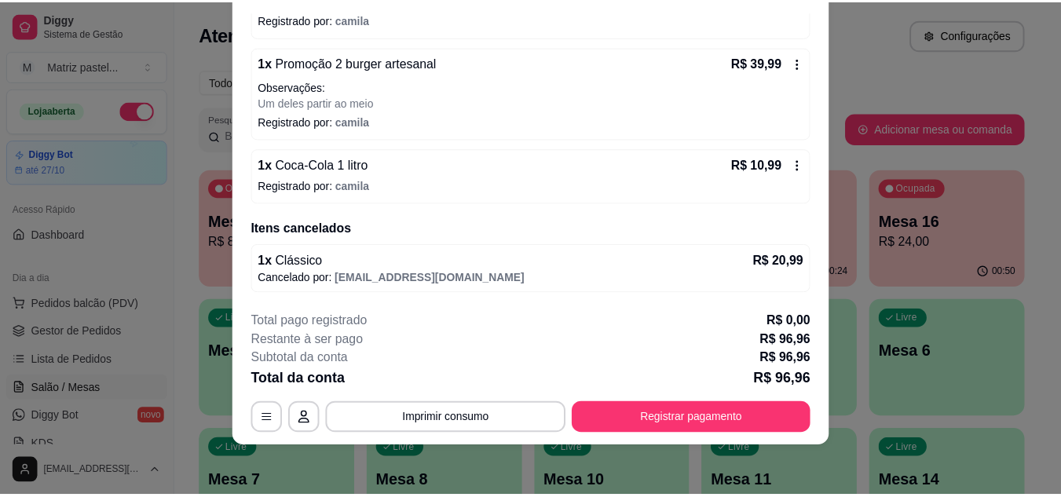
scroll to position [0, 0]
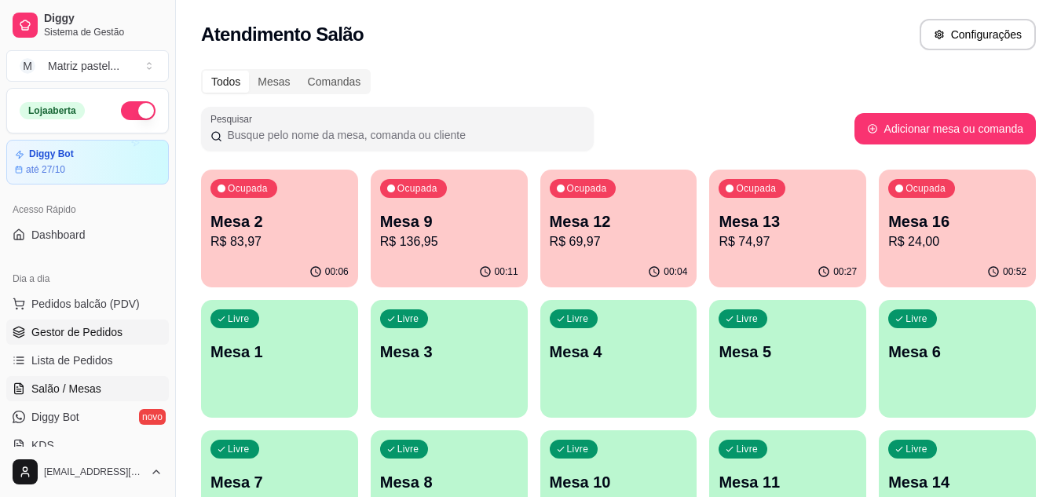
click at [78, 329] on span "Gestor de Pedidos" at bounding box center [76, 332] width 91 height 16
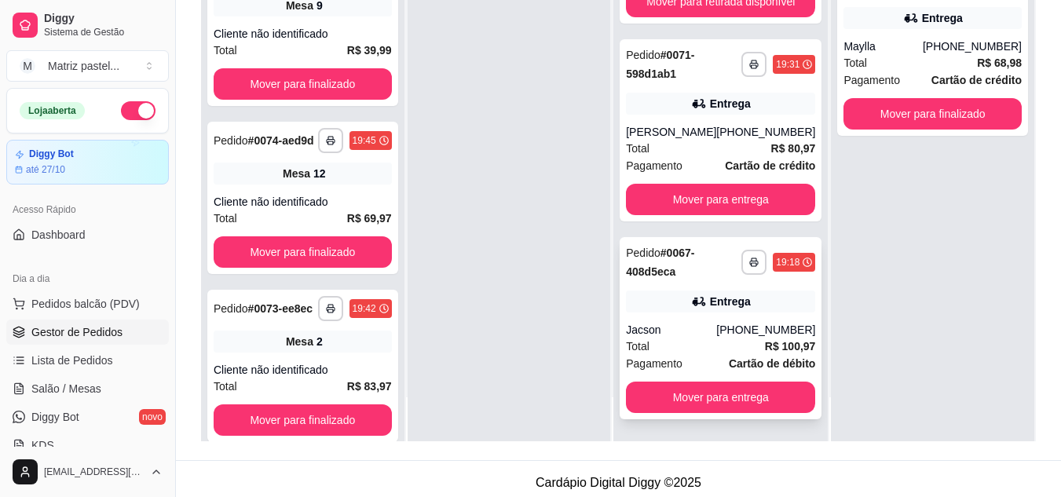
scroll to position [239, 0]
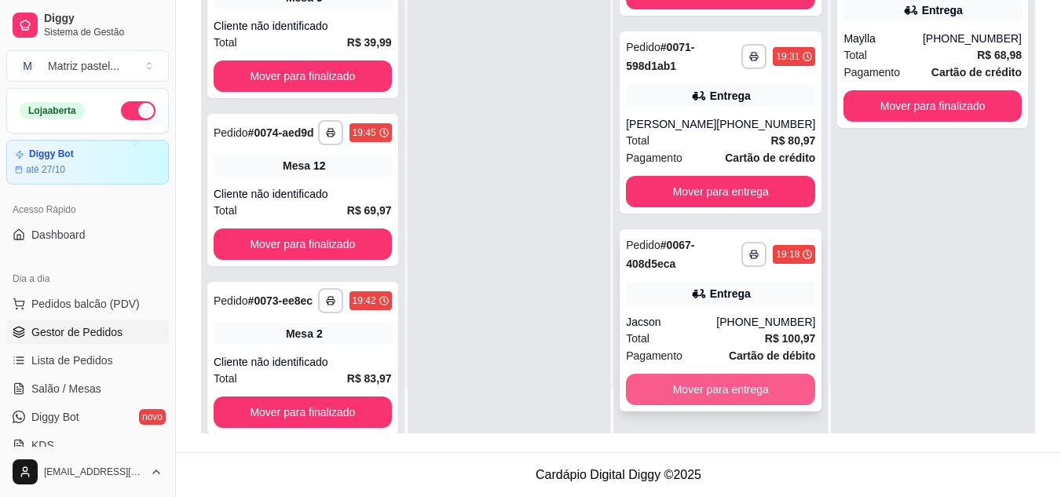
click at [707, 389] on button "Mover para entrega" at bounding box center [720, 389] width 189 height 31
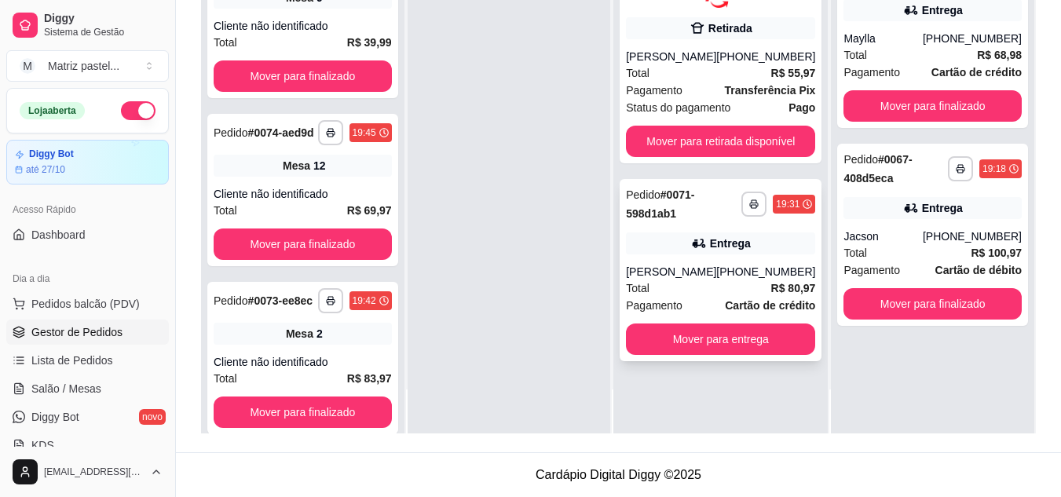
scroll to position [0, 0]
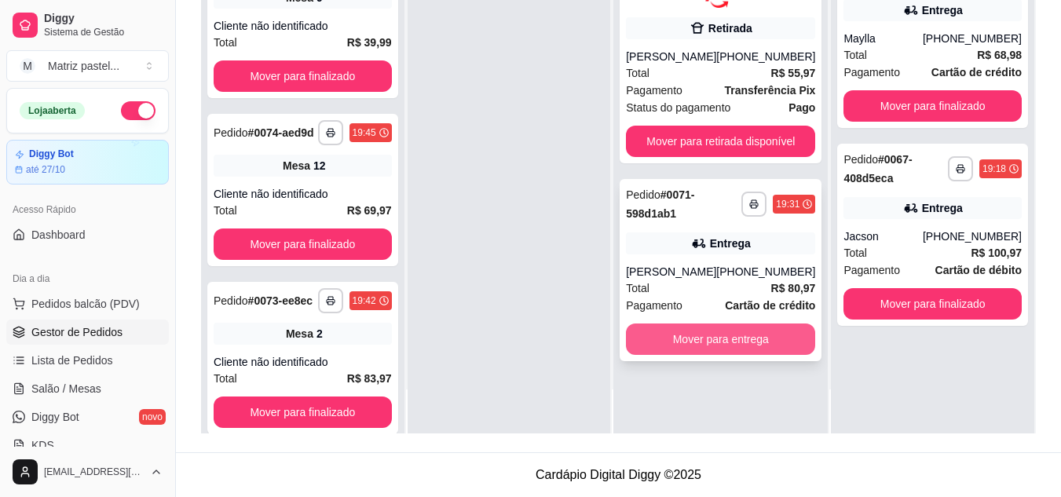
click at [700, 334] on button "Mover para entrega" at bounding box center [720, 339] width 189 height 31
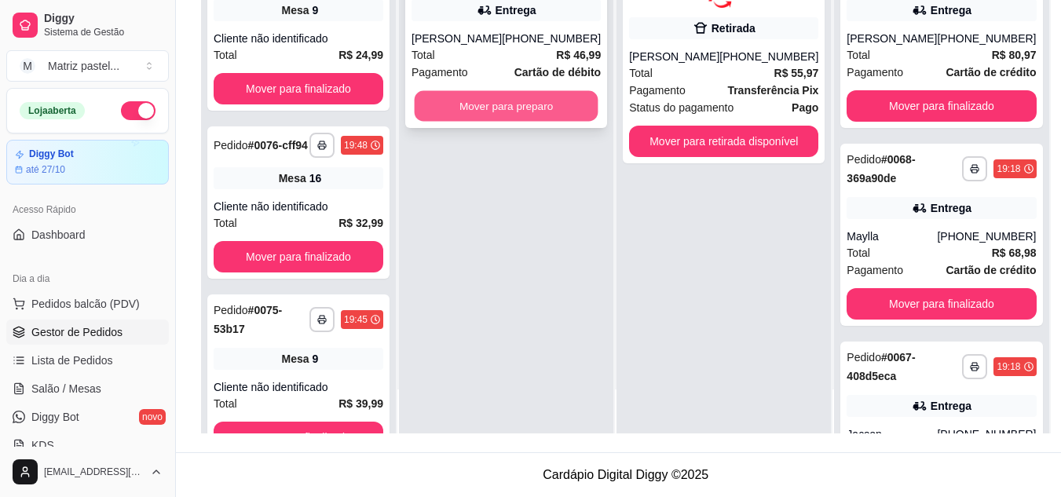
click at [541, 110] on button "Mover para preparo" at bounding box center [507, 106] width 184 height 31
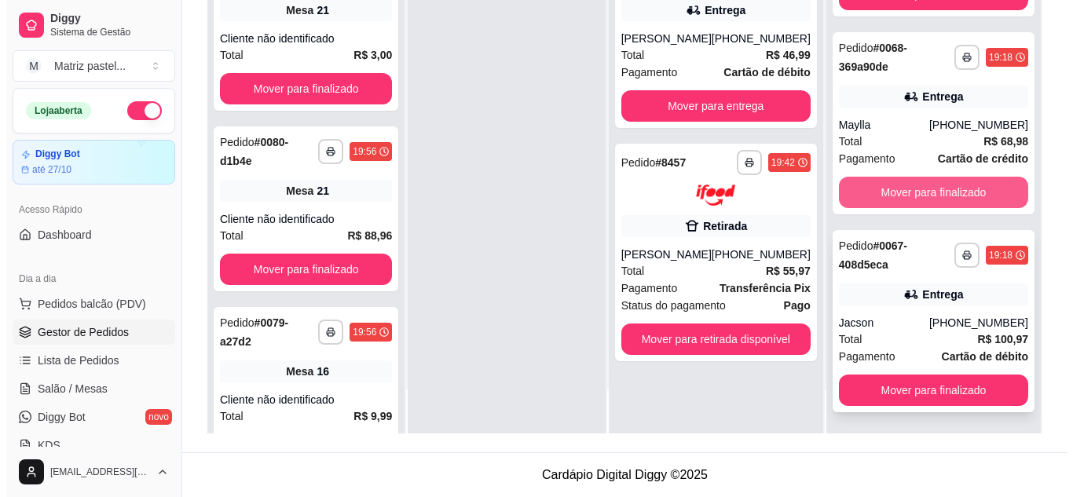
scroll to position [112, 0]
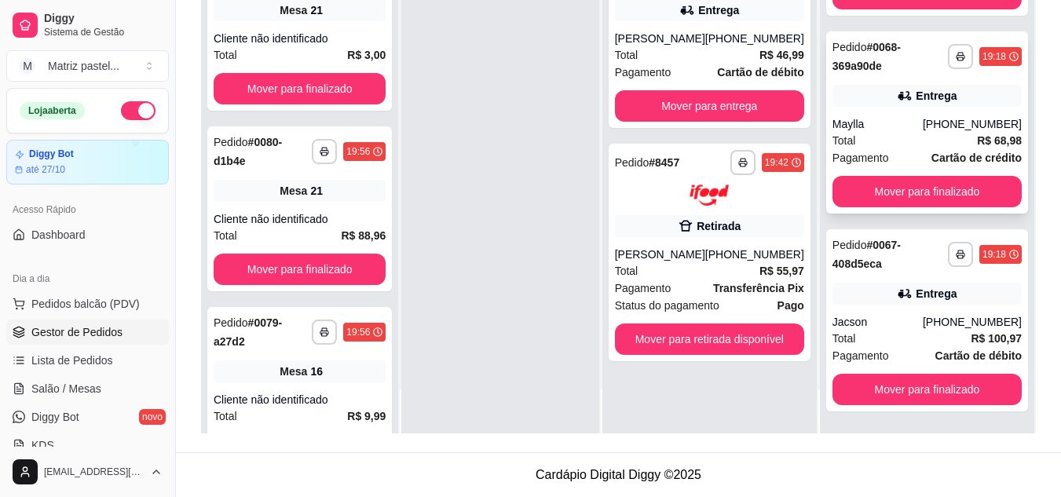
click at [890, 124] on div "Maylla" at bounding box center [877, 124] width 90 height 16
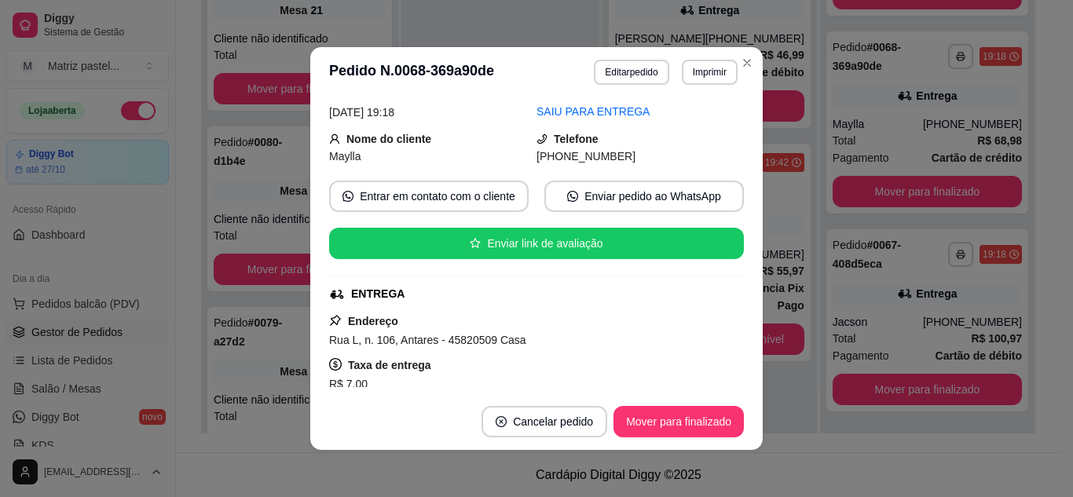
scroll to position [155, 0]
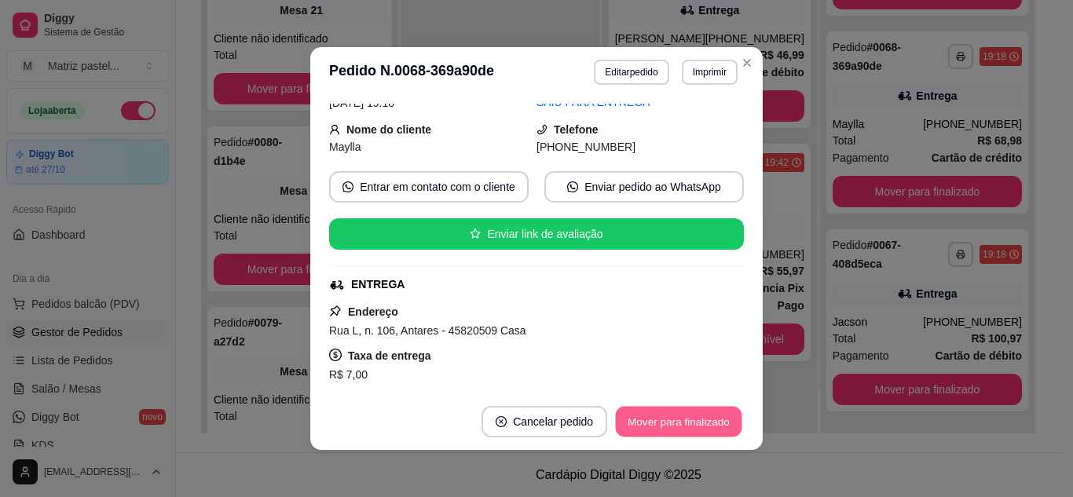
click at [659, 417] on button "Mover para finalizado" at bounding box center [679, 422] width 126 height 31
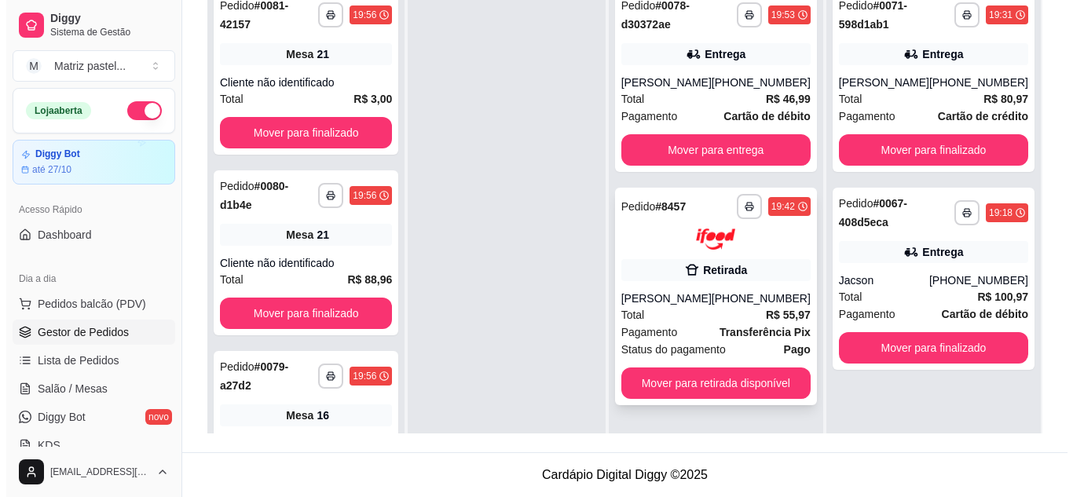
scroll to position [161, 0]
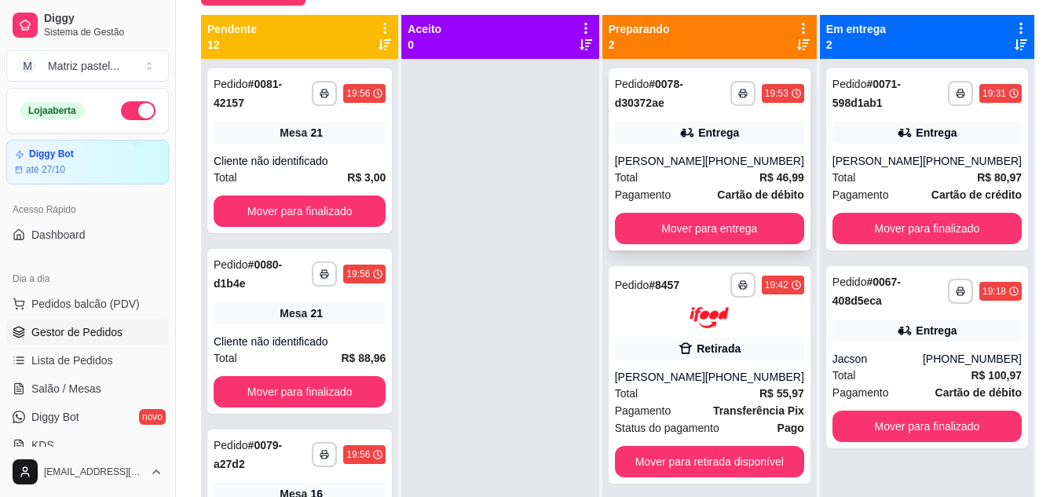
click at [705, 170] on div "Total R$ 46,99" at bounding box center [709, 177] width 189 height 17
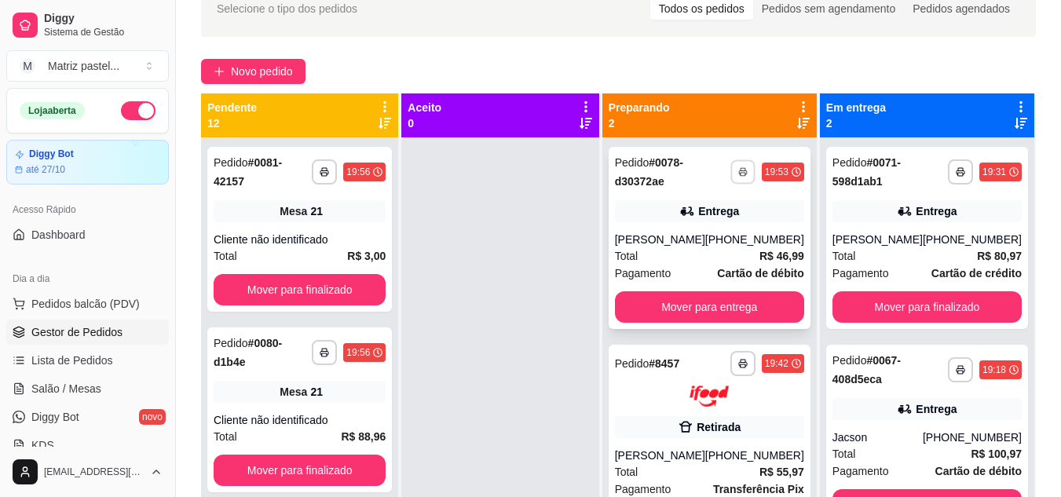
click at [742, 168] on polyline "button" at bounding box center [742, 169] width 5 height 2
click at [703, 227] on button "IMPRESSORA" at bounding box center [701, 226] width 114 height 25
click at [83, 390] on span "Salão / Mesas" at bounding box center [66, 389] width 70 height 16
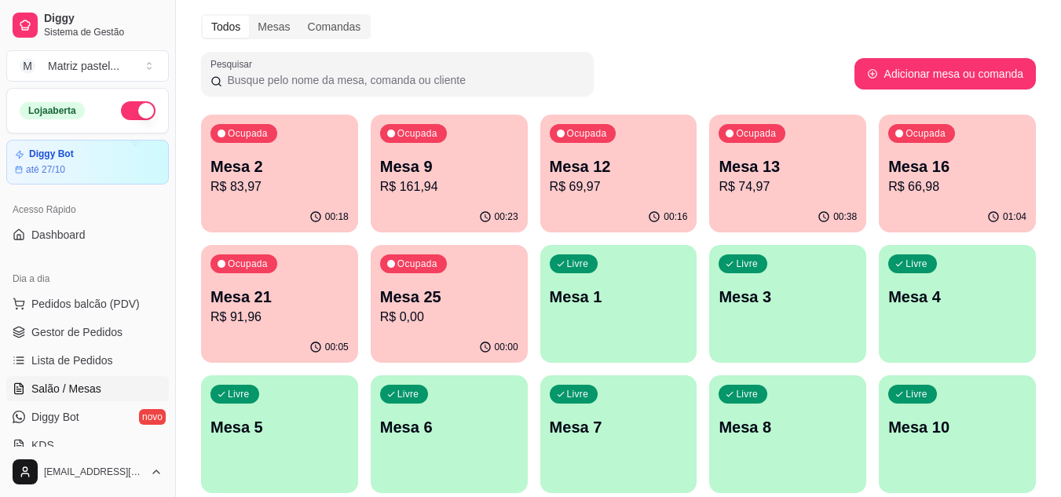
scroll to position [79, 0]
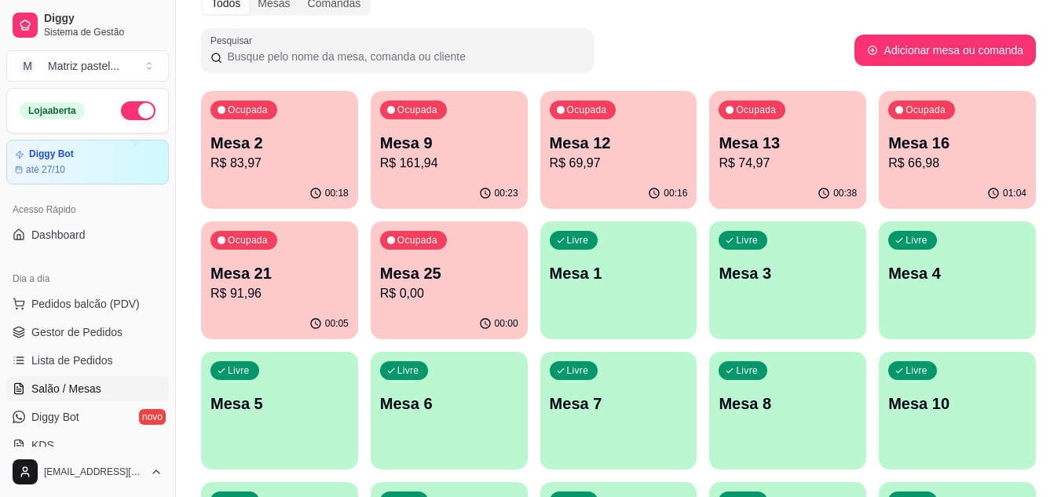
click at [440, 305] on div "Ocupada Mesa 25 R$ 0,00" at bounding box center [449, 264] width 157 height 87
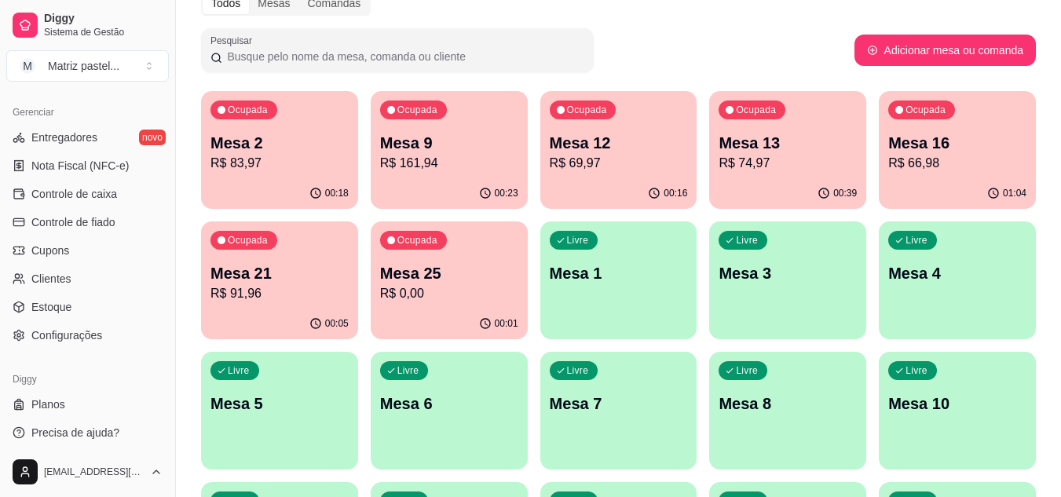
scroll to position [633, 0]
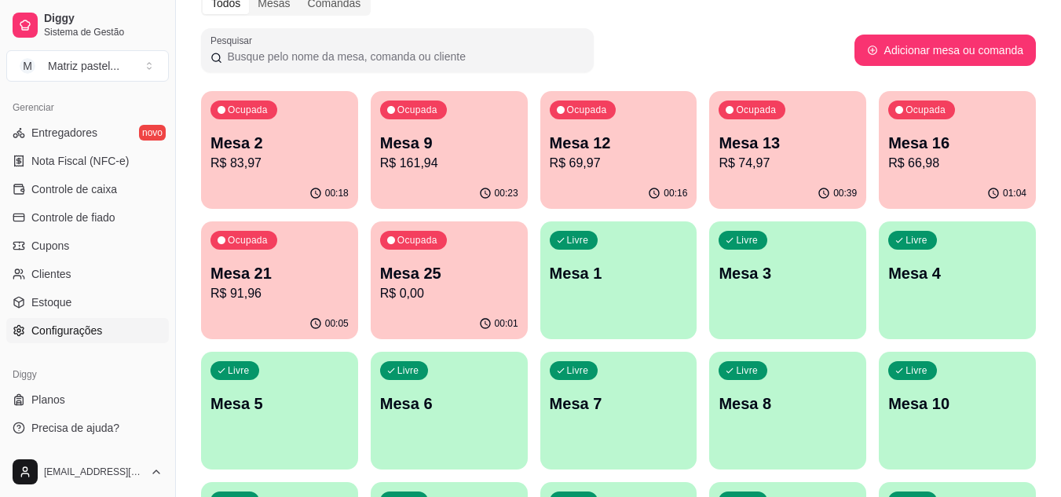
click at [59, 331] on span "Configurações" at bounding box center [66, 331] width 71 height 16
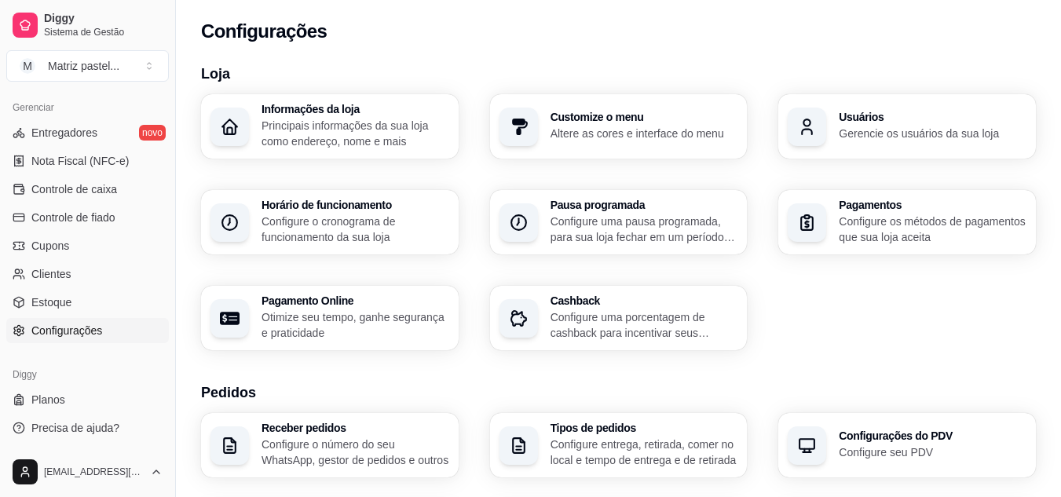
click at [870, 108] on div "Usuários Gerencie os usuários da sua loja" at bounding box center [907, 126] width 258 height 64
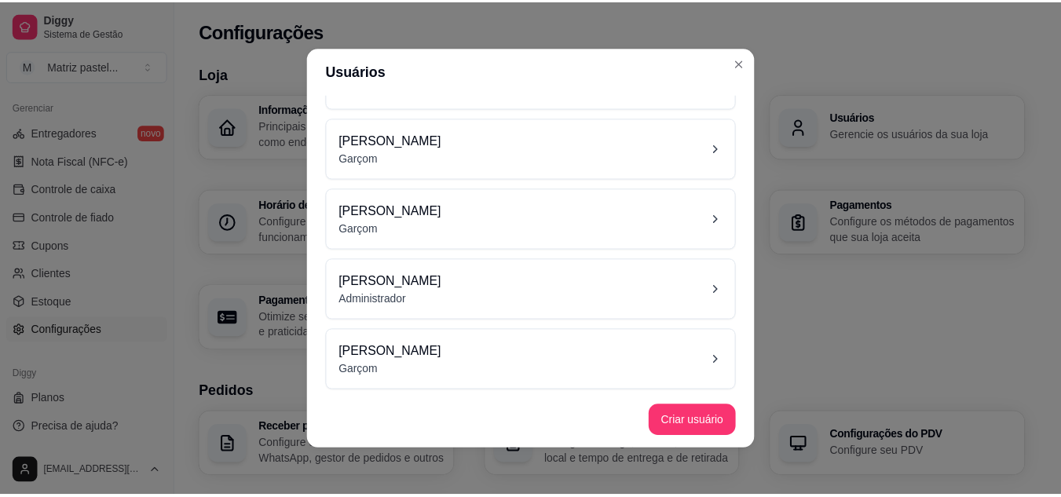
scroll to position [128, 0]
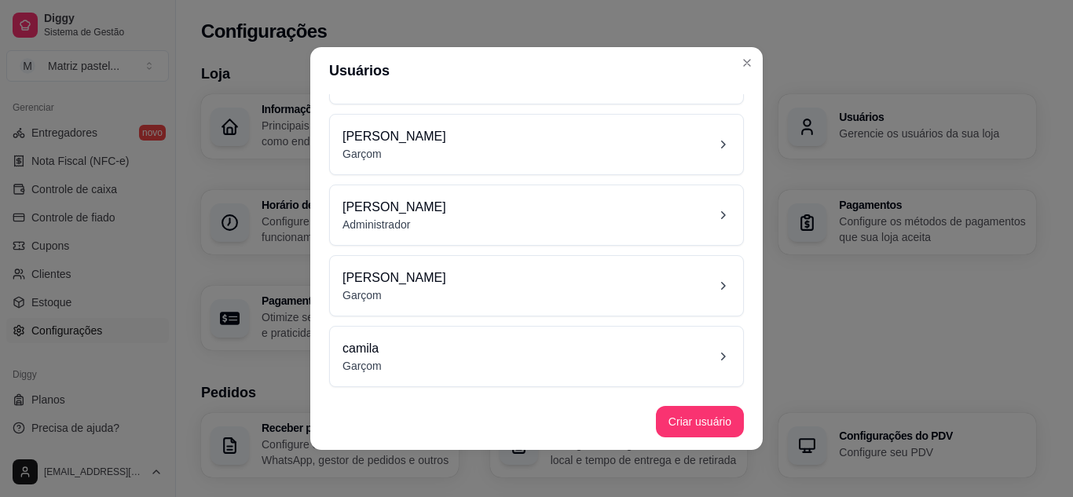
click at [448, 276] on div "[PERSON_NAME]" at bounding box center [536, 286] width 388 height 35
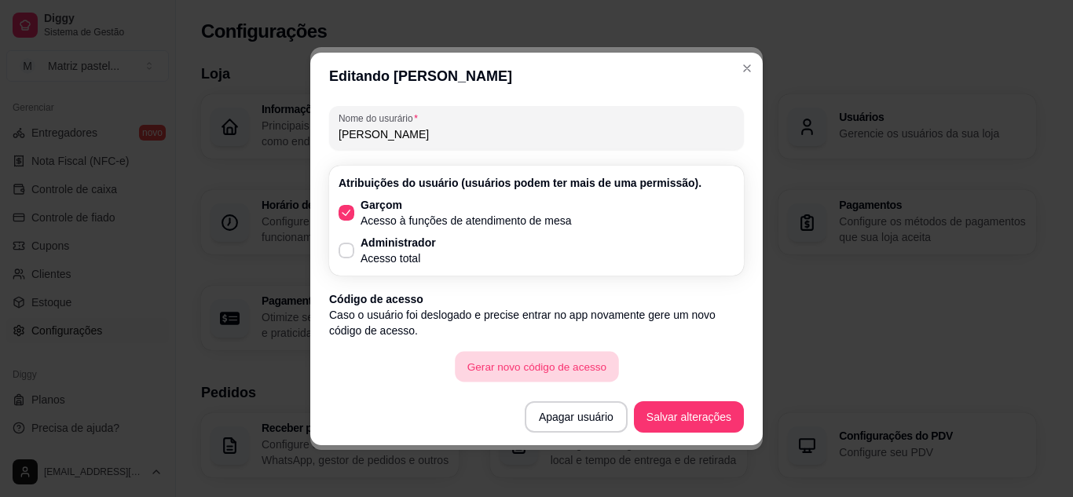
click at [499, 361] on button "Gerar novo código de acesso" at bounding box center [536, 366] width 163 height 31
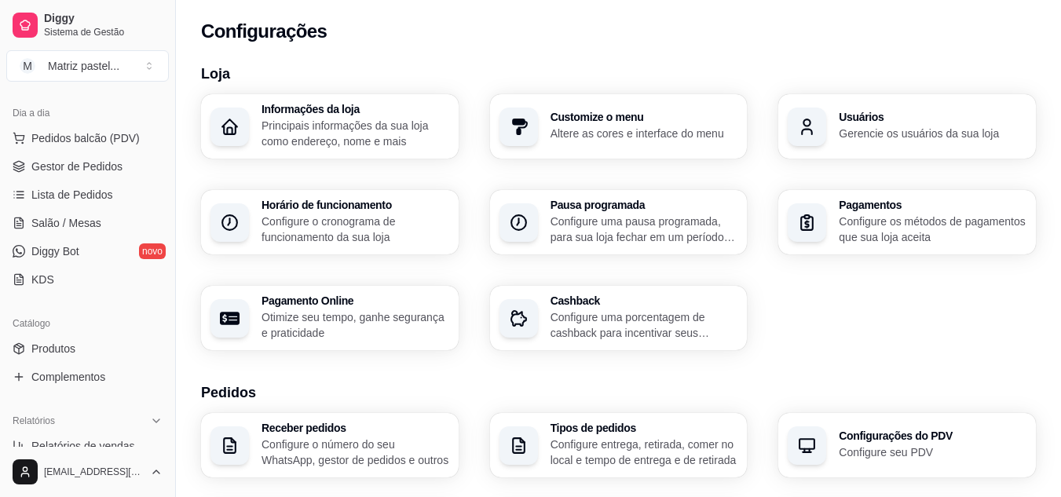
scroll to position [162, 0]
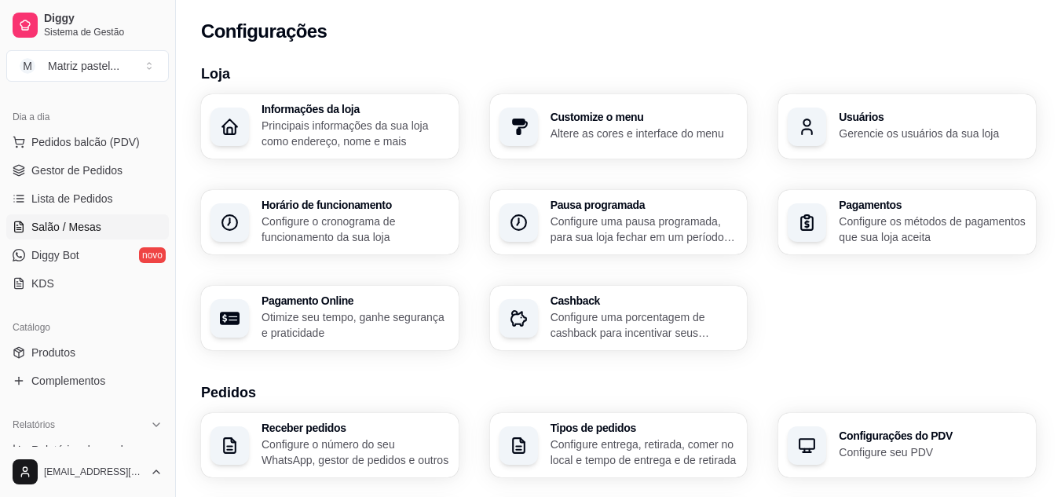
click at [33, 219] on span "Salão / Mesas" at bounding box center [66, 227] width 70 height 16
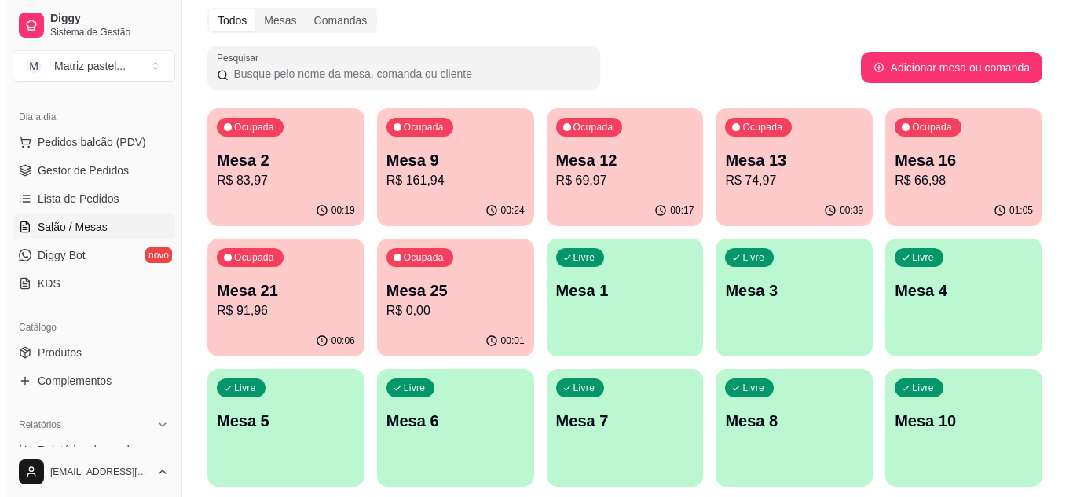
scroll to position [79, 0]
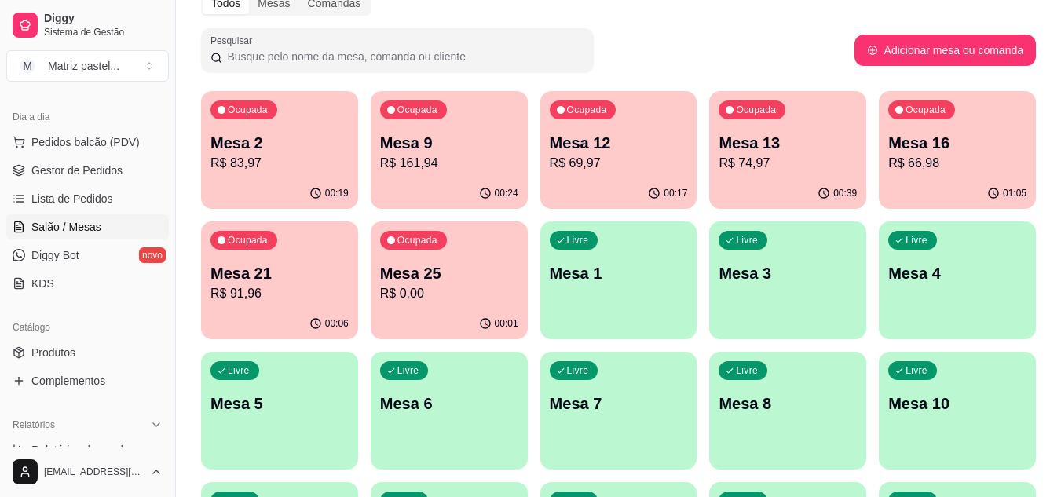
click at [934, 170] on p "R$ 66,98" at bounding box center [957, 163] width 138 height 19
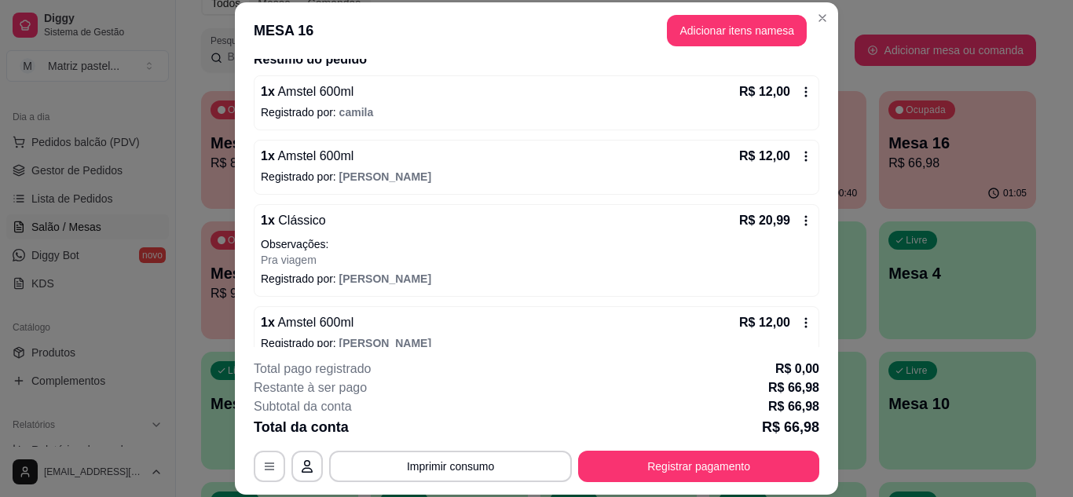
scroll to position [254, 0]
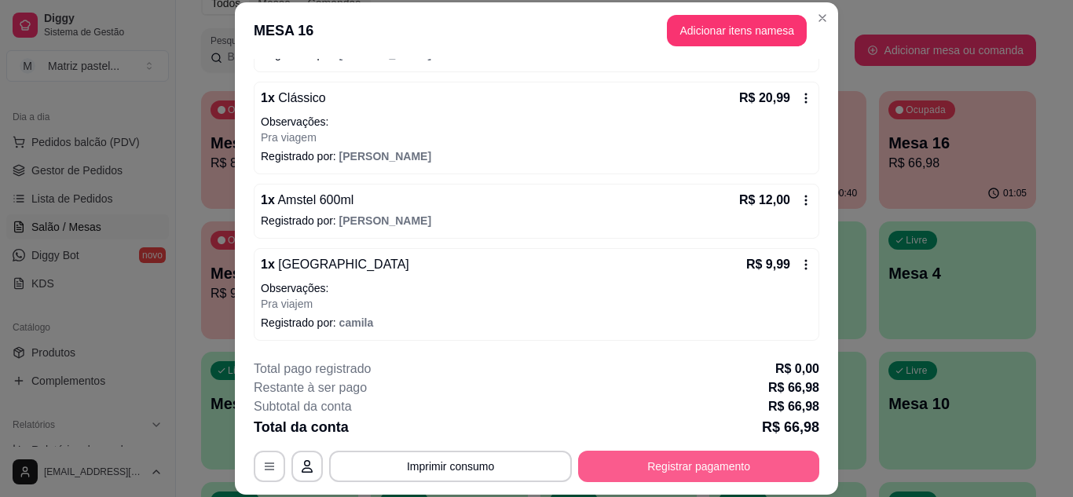
click at [663, 457] on button "Registrar pagamento" at bounding box center [698, 466] width 241 height 31
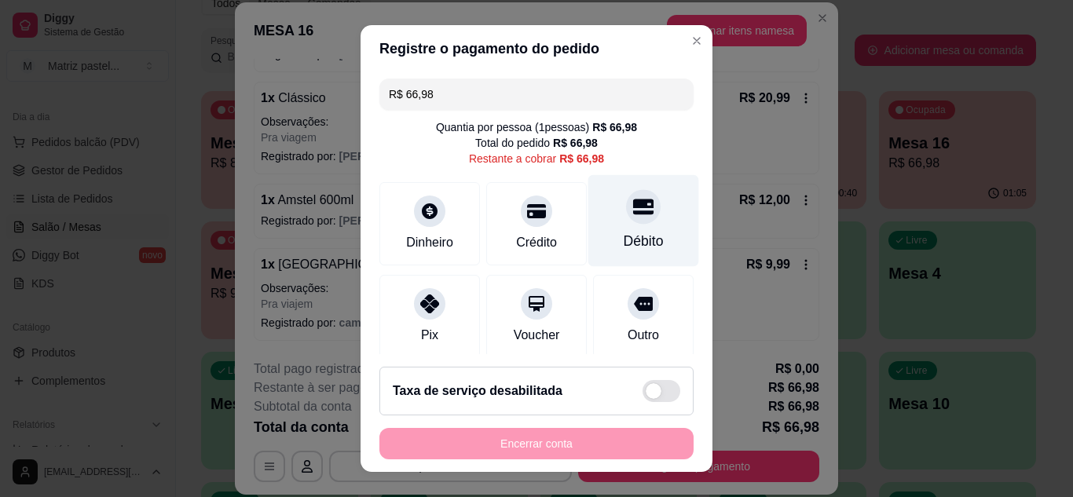
click at [626, 216] on div at bounding box center [643, 206] width 35 height 35
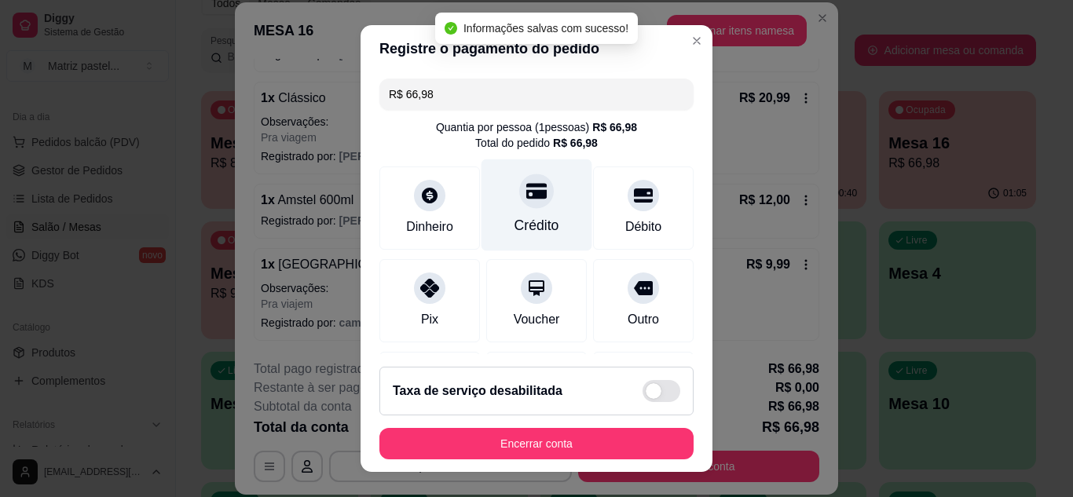
type input "R$ 0,00"
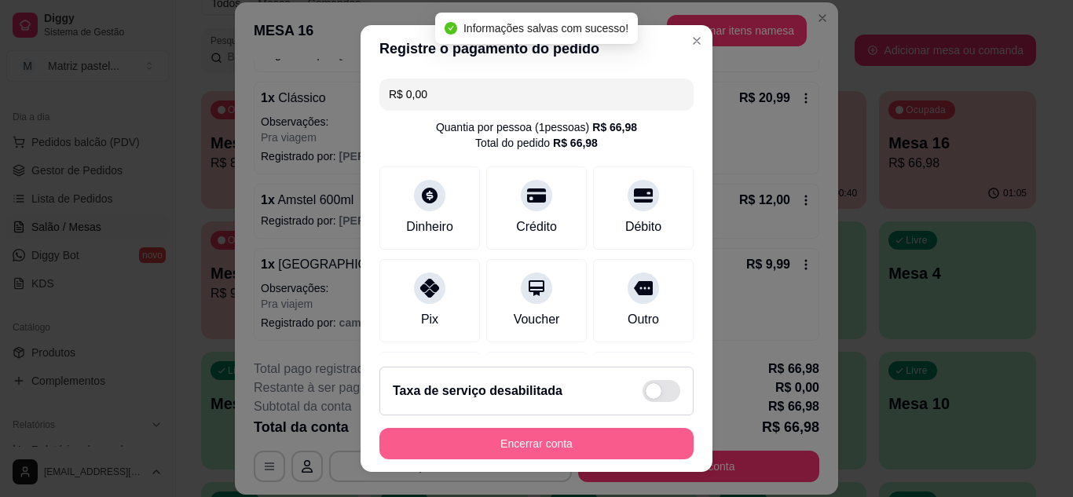
click at [511, 437] on button "Encerrar conta" at bounding box center [536, 443] width 314 height 31
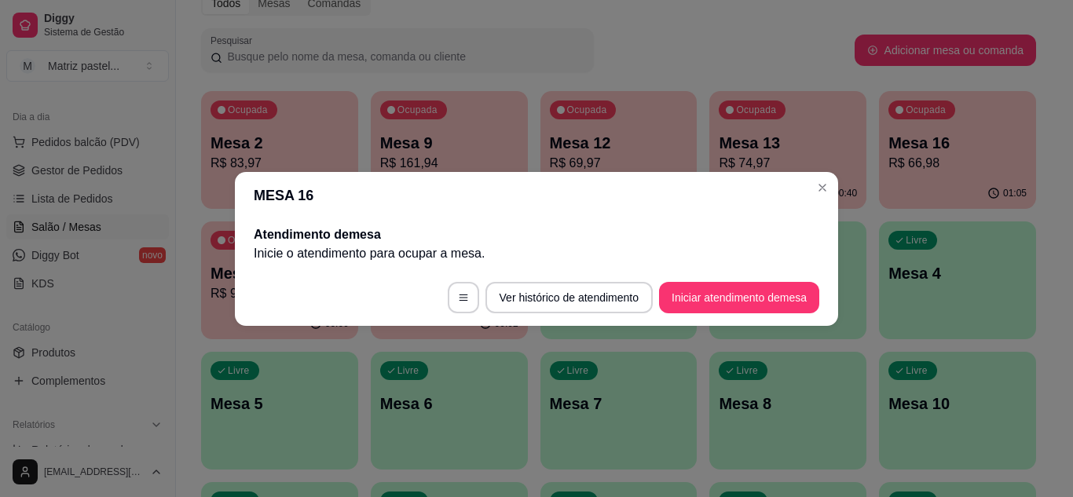
scroll to position [0, 0]
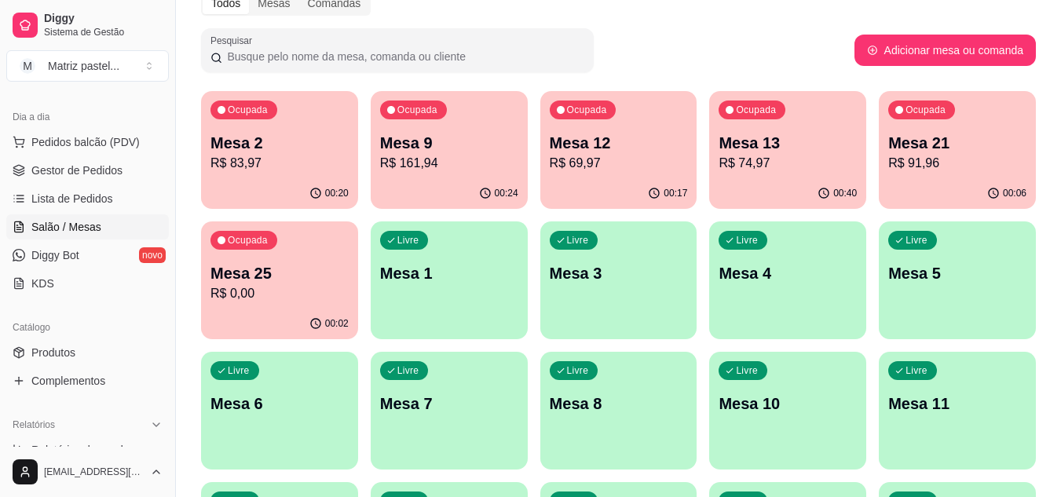
click at [393, 116] on div "Ocupada" at bounding box center [413, 110] width 67 height 19
click at [456, 166] on p "R$ 161,94" at bounding box center [449, 163] width 138 height 19
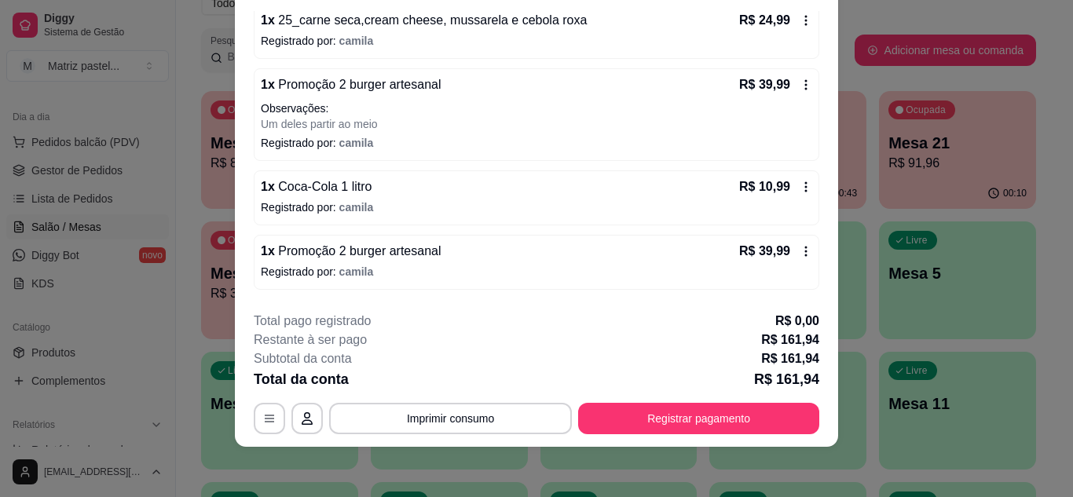
scroll to position [214, 0]
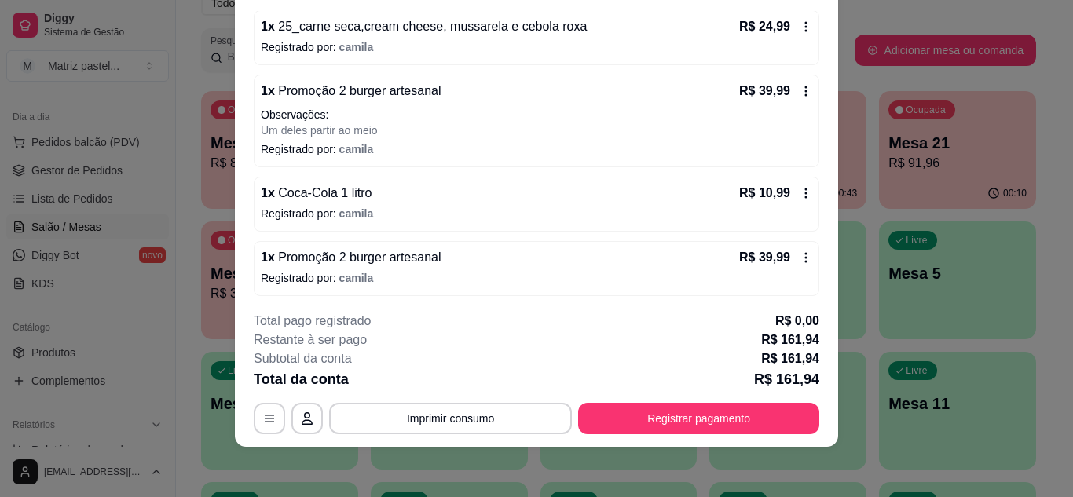
click at [782, 185] on div "R$ 10,99" at bounding box center [775, 193] width 73 height 19
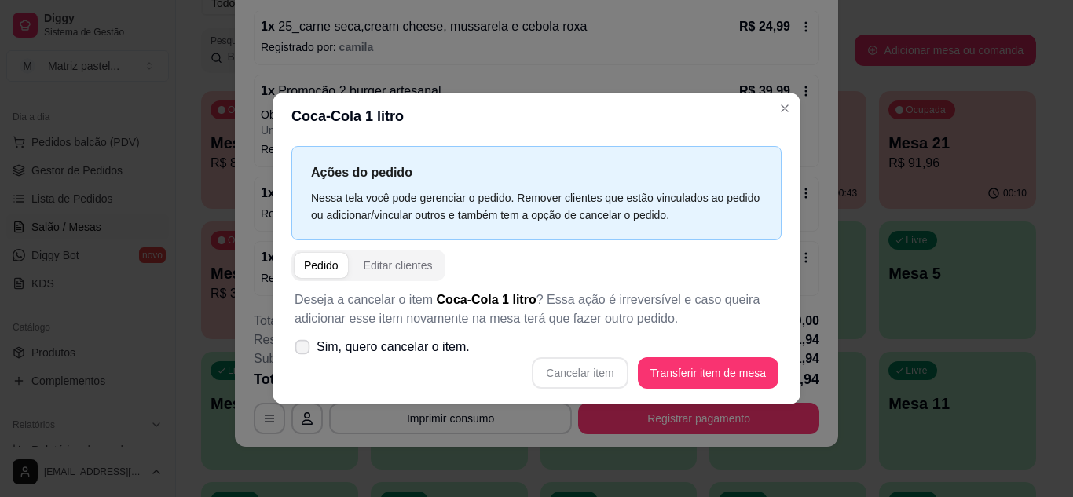
click at [337, 360] on label "Sim, quero cancelar o item." at bounding box center [382, 346] width 188 height 31
click at [304, 360] on input "Sim, quero cancelar o item." at bounding box center [299, 354] width 10 height 10
checkbox input "true"
click at [573, 371] on button "Cancelar item" at bounding box center [580, 372] width 96 height 31
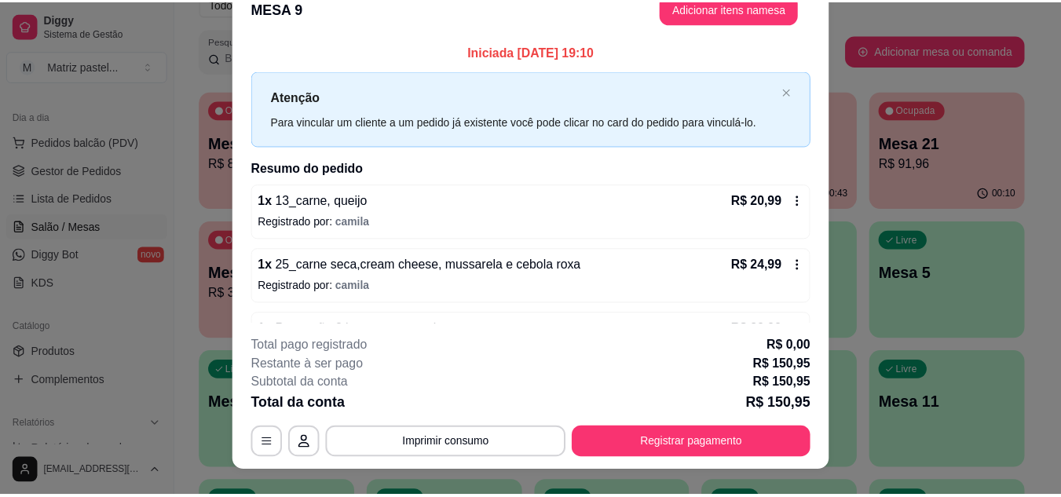
scroll to position [0, 0]
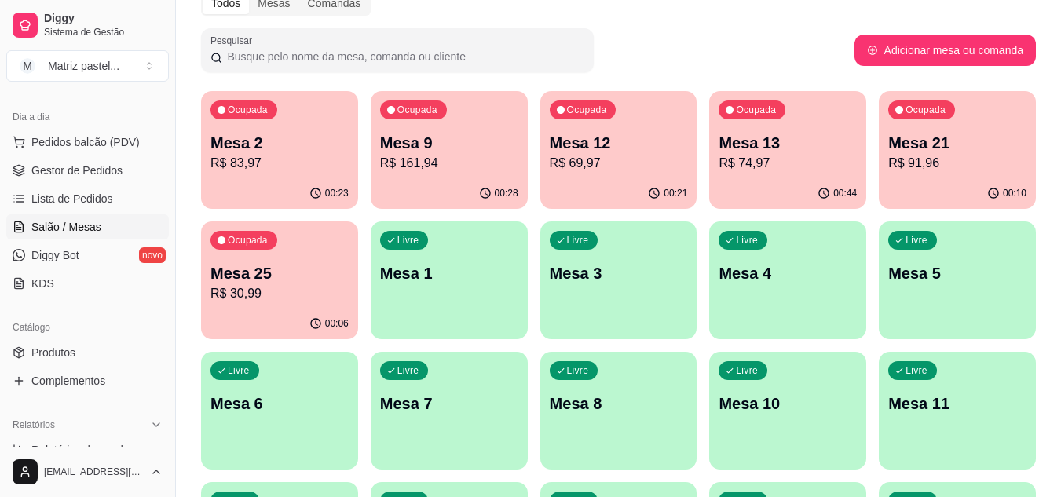
click at [751, 185] on div "00:44" at bounding box center [787, 193] width 157 height 31
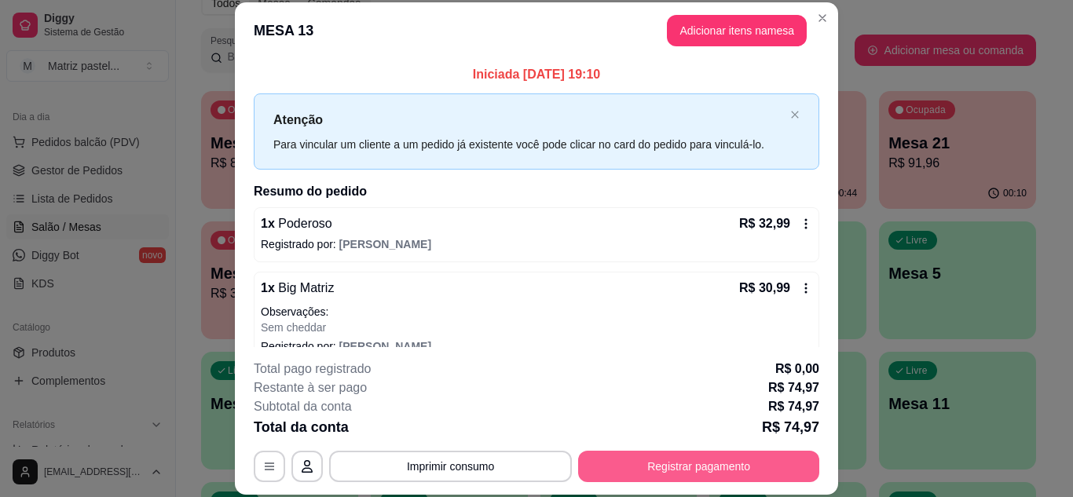
click at [620, 452] on button "Registrar pagamento" at bounding box center [698, 466] width 241 height 31
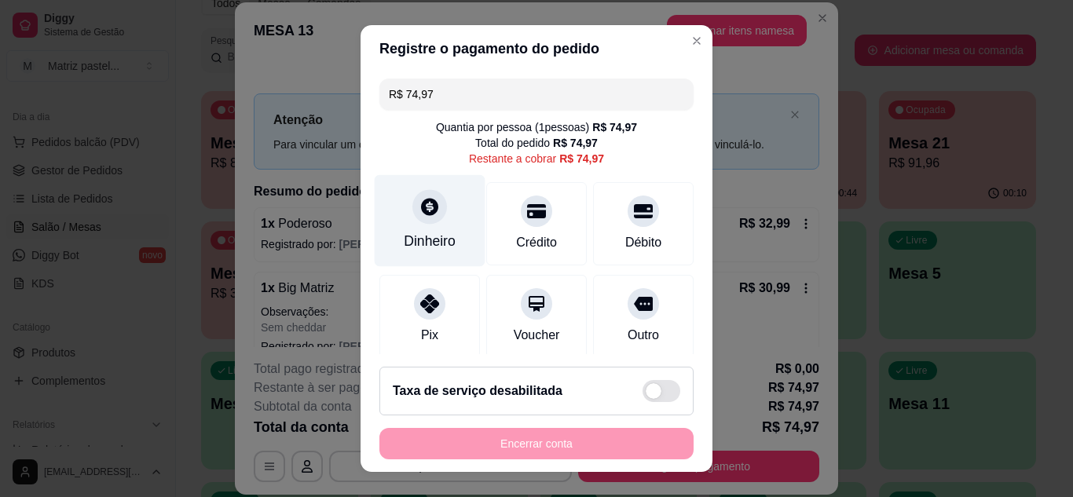
click at [421, 226] on div "Dinheiro" at bounding box center [430, 220] width 111 height 92
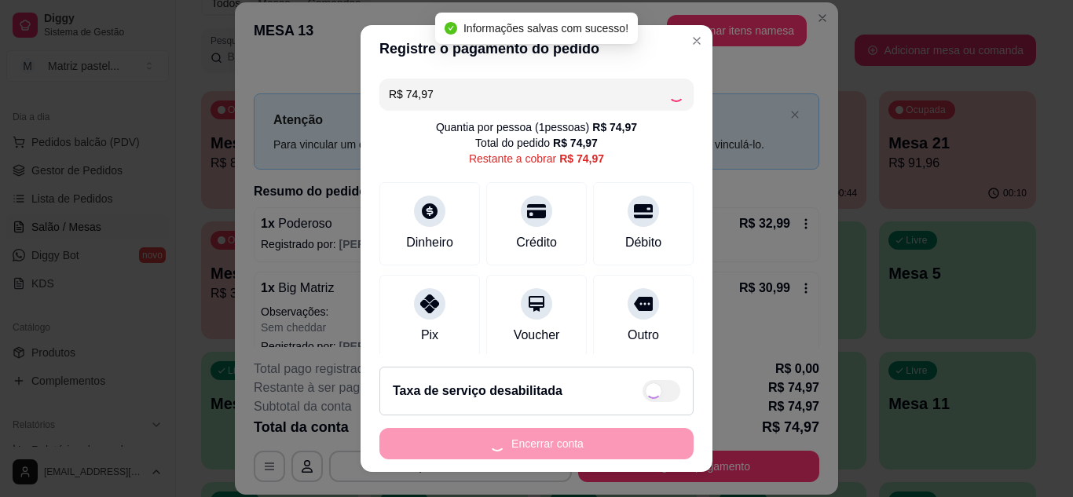
type input "R$ 0,00"
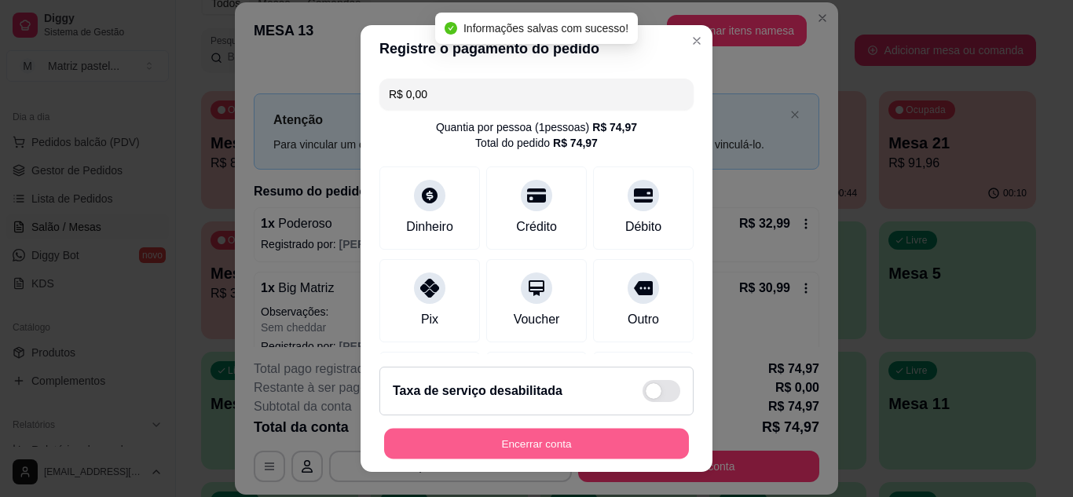
click at [579, 439] on button "Encerrar conta" at bounding box center [536, 444] width 305 height 31
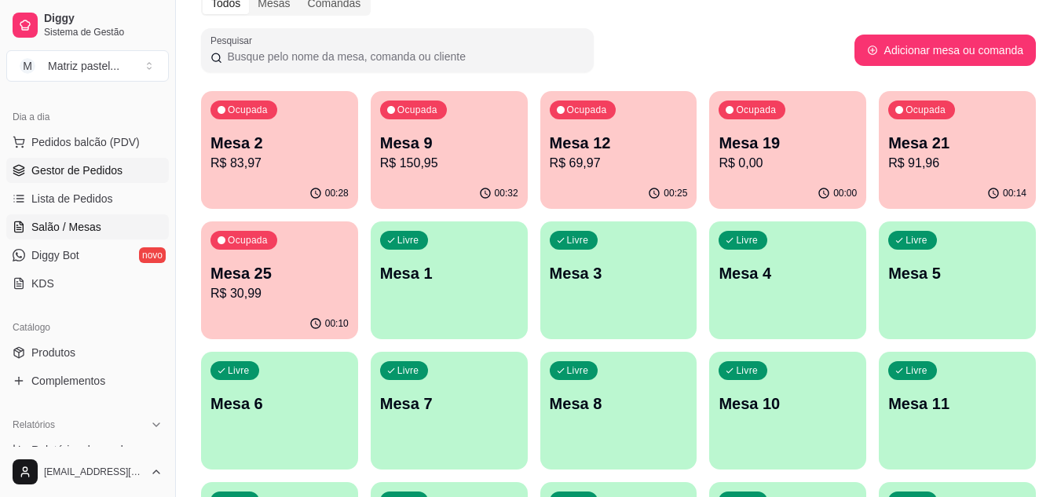
click at [111, 173] on span "Gestor de Pedidos" at bounding box center [76, 171] width 91 height 16
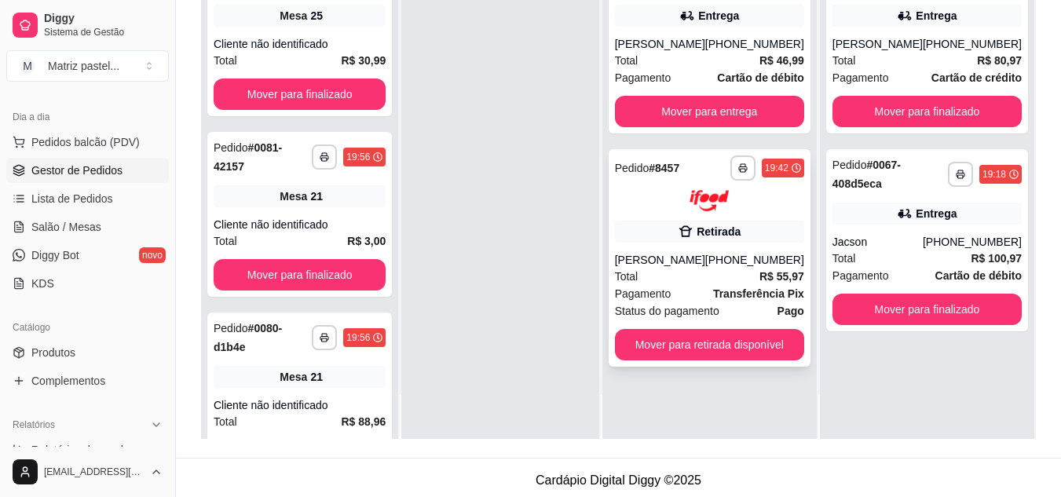
scroll to position [236, 0]
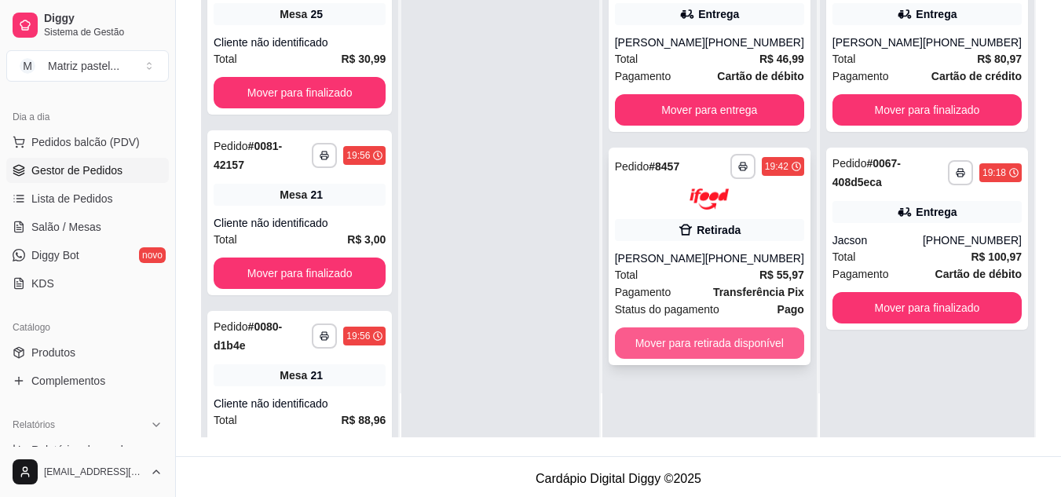
click at [670, 341] on button "Mover para retirada disponível" at bounding box center [709, 342] width 189 height 31
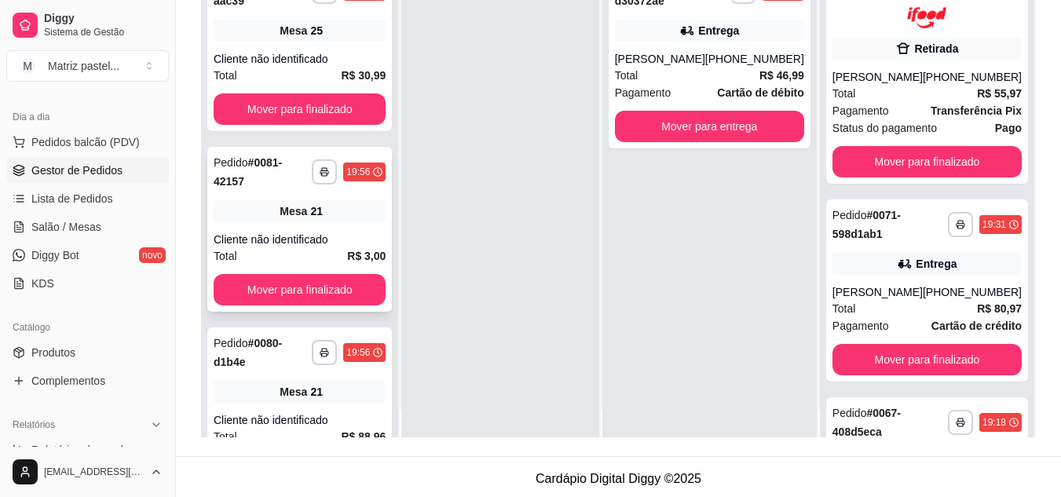
scroll to position [0, 0]
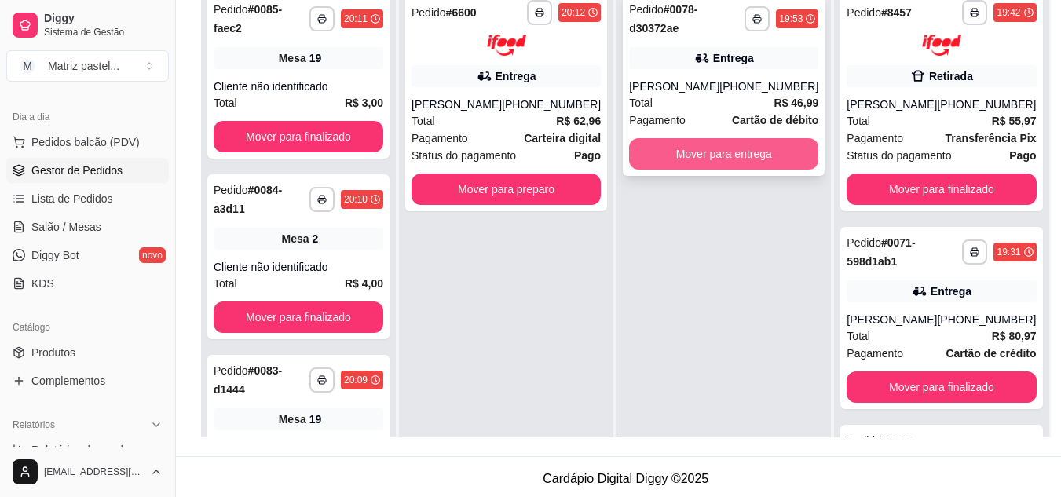
click at [680, 160] on button "Mover para entrega" at bounding box center [723, 153] width 189 height 31
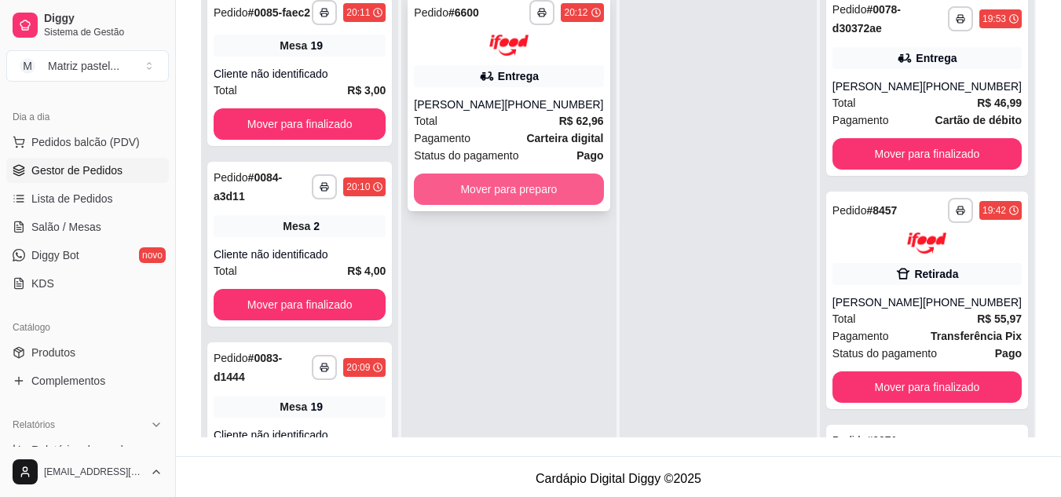
click at [560, 205] on button "Mover para preparo" at bounding box center [508, 189] width 189 height 31
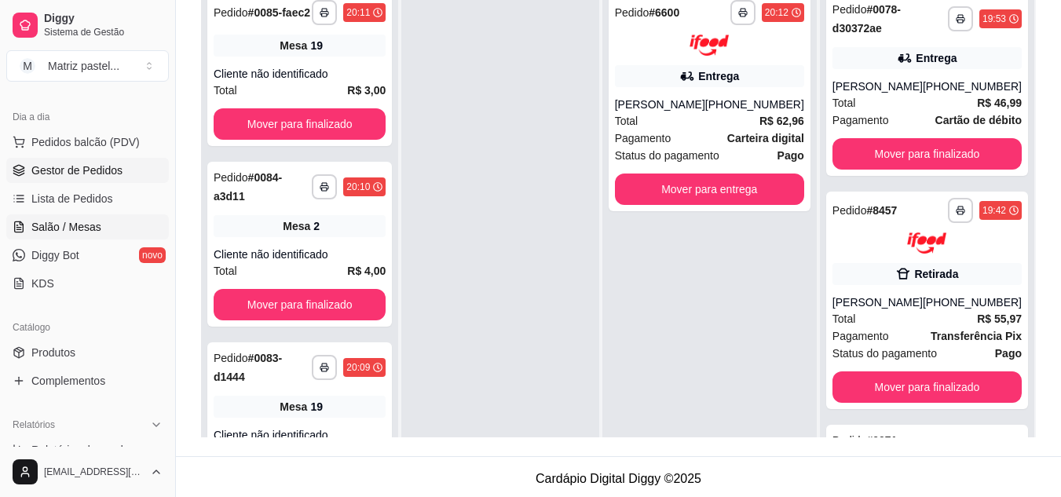
click at [82, 224] on span "Salão / Mesas" at bounding box center [66, 227] width 70 height 16
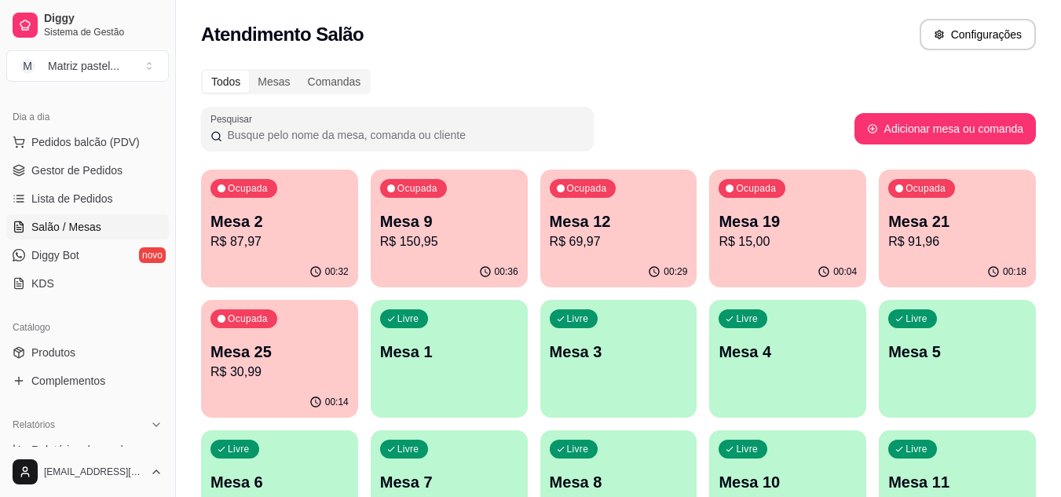
click at [298, 260] on div "00:32" at bounding box center [279, 272] width 157 height 31
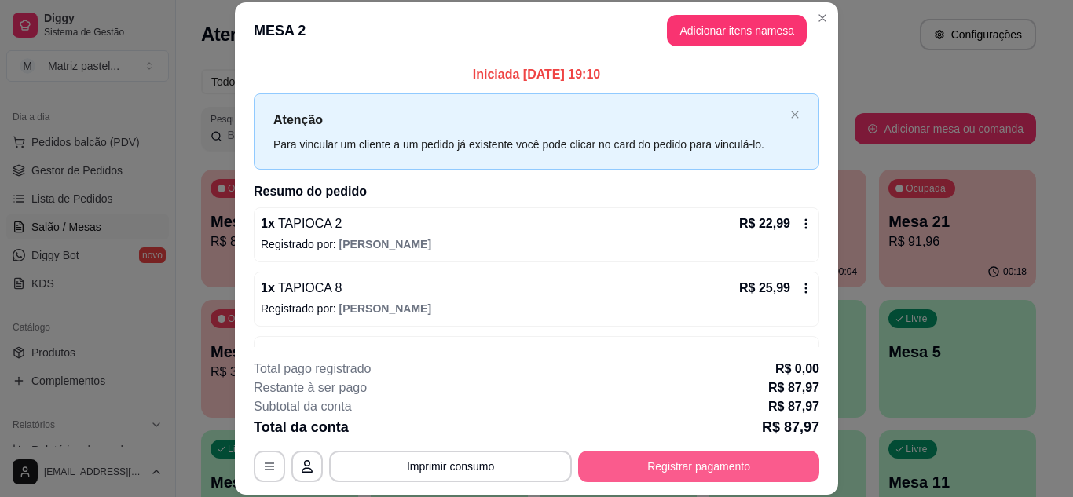
click at [634, 477] on button "Registrar pagamento" at bounding box center [698, 466] width 241 height 31
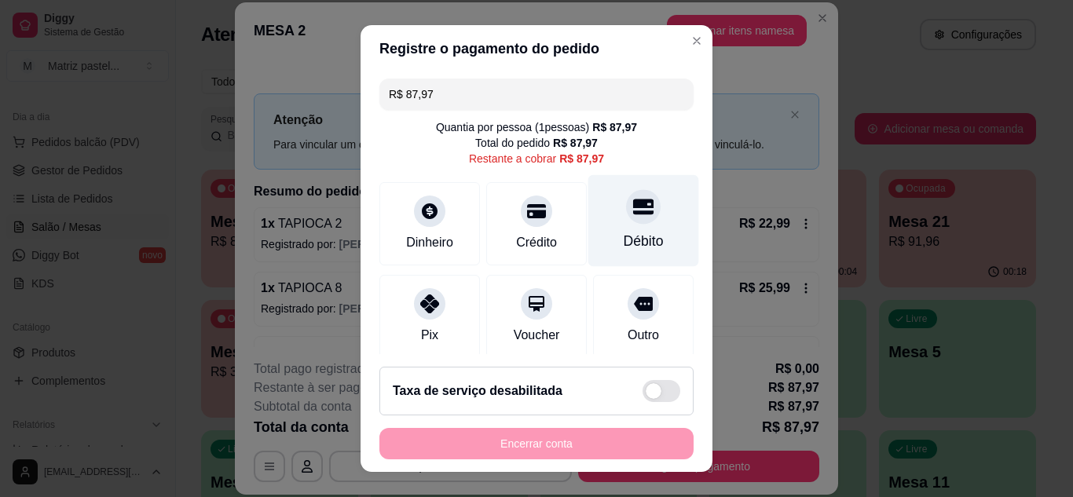
click at [626, 222] on div at bounding box center [643, 206] width 35 height 35
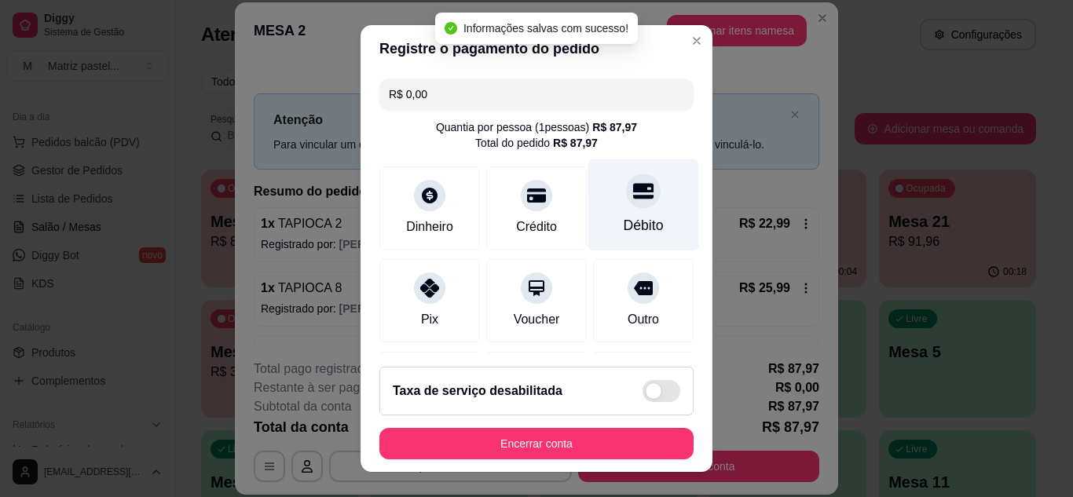
type input "R$ 0,00"
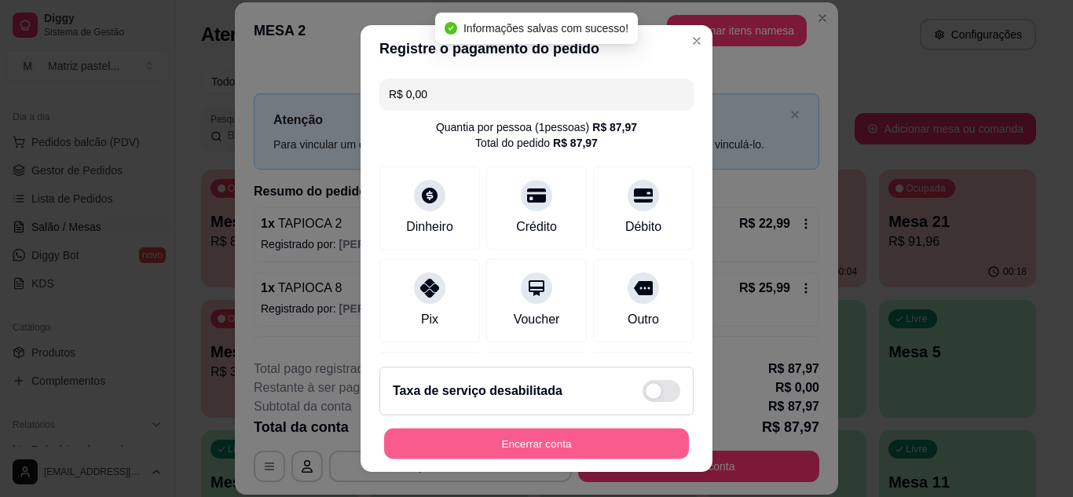
click at [600, 448] on button "Encerrar conta" at bounding box center [536, 444] width 305 height 31
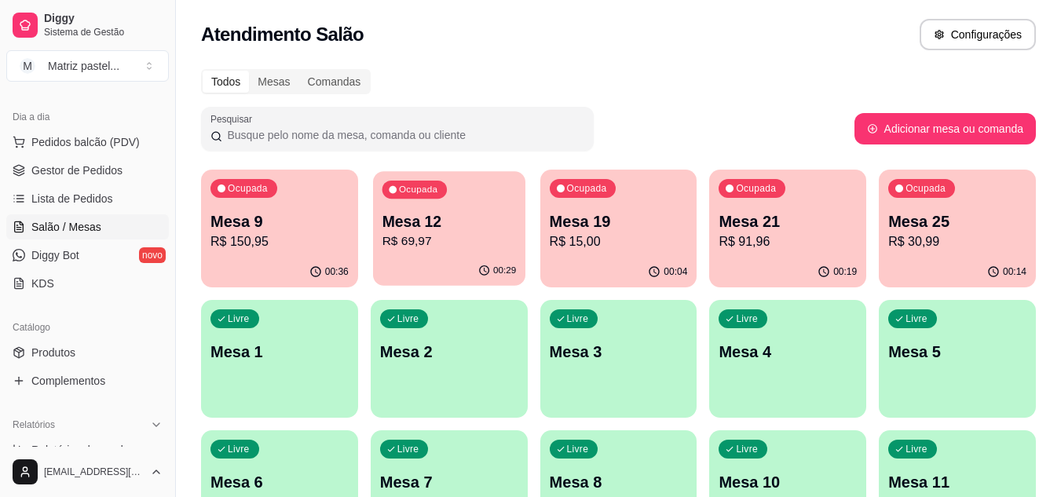
click at [393, 254] on div "Ocupada Mesa 12 R$ 69,97" at bounding box center [449, 213] width 152 height 85
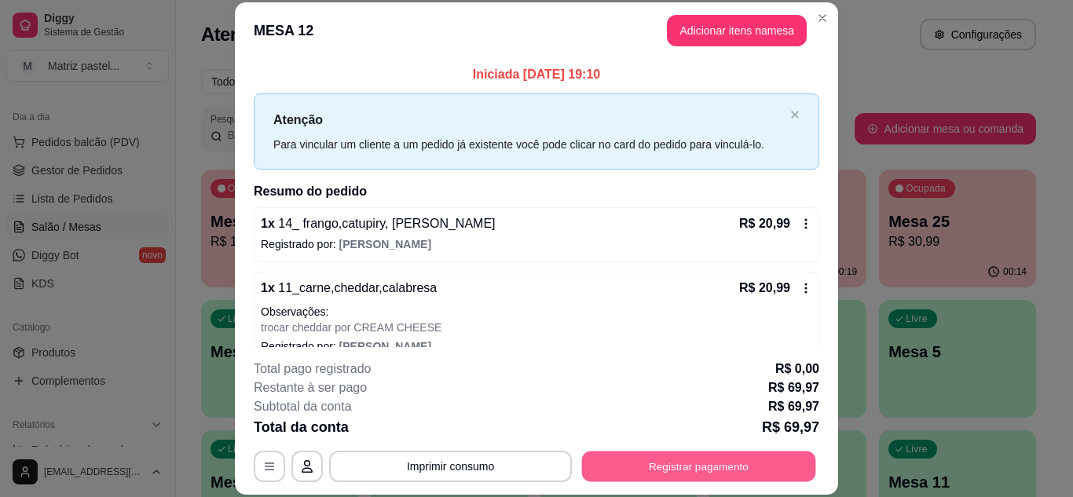
click at [647, 462] on button "Registrar pagamento" at bounding box center [699, 466] width 234 height 31
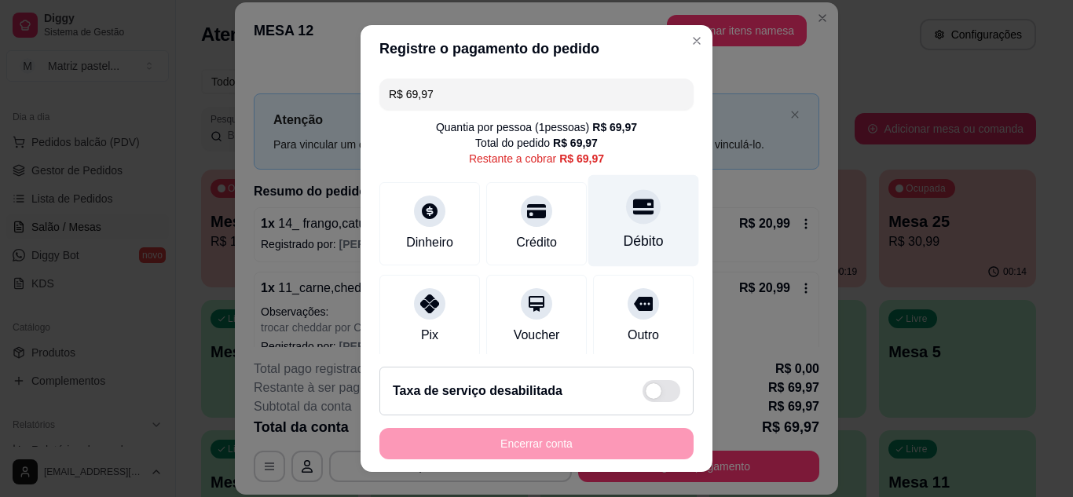
click at [626, 213] on div at bounding box center [643, 206] width 35 height 35
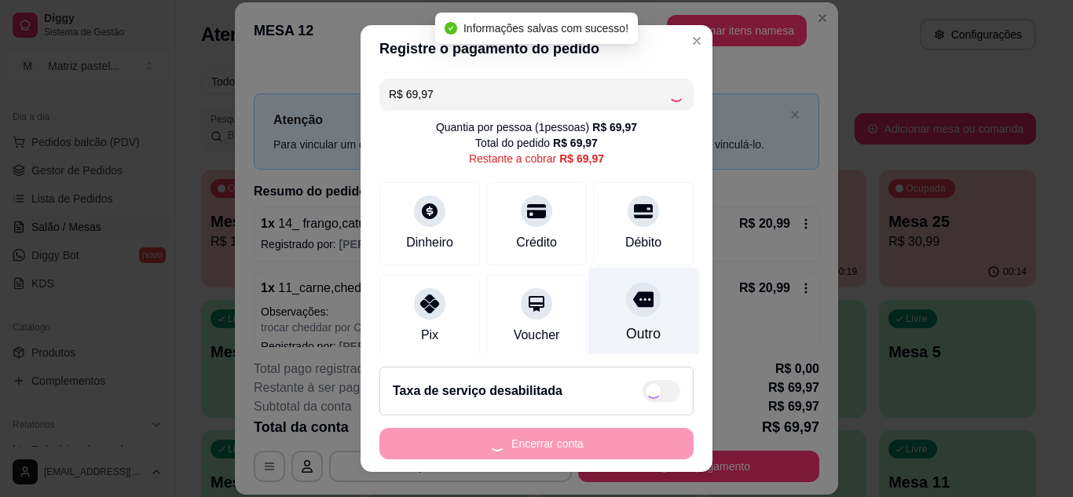
type input "R$ 0,00"
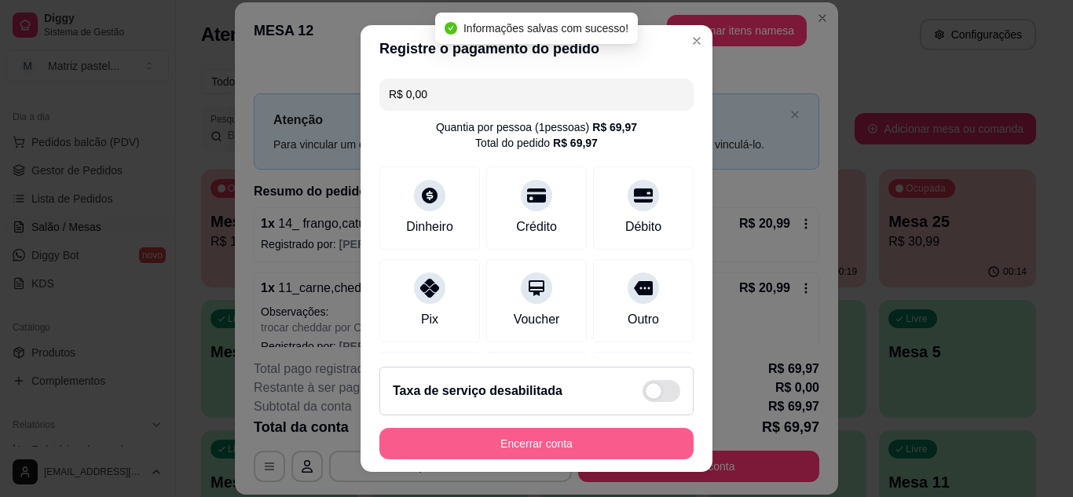
click at [557, 432] on button "Encerrar conta" at bounding box center [536, 443] width 314 height 31
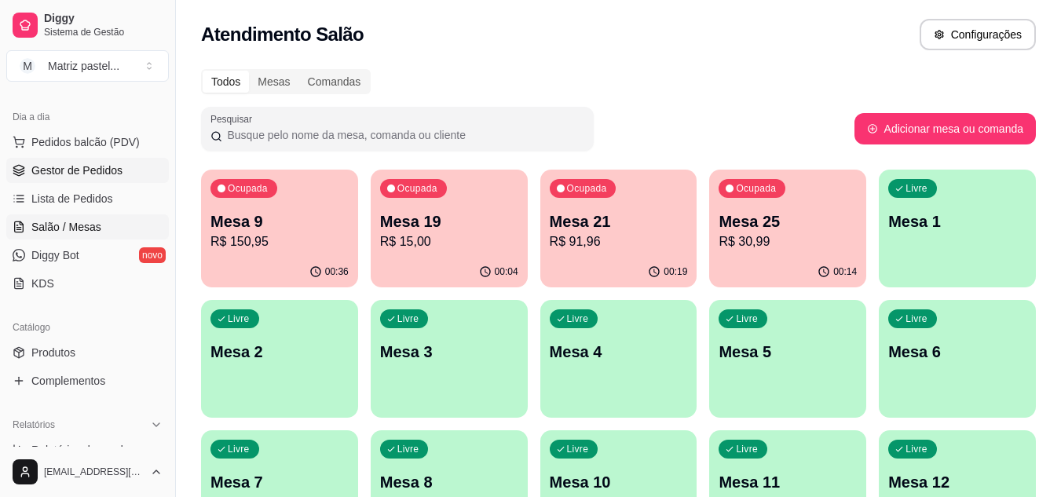
drag, startPoint x: 114, startPoint y: 170, endPoint x: 108, endPoint y: 164, distance: 8.3
click at [115, 170] on span "Gestor de Pedidos" at bounding box center [76, 171] width 91 height 16
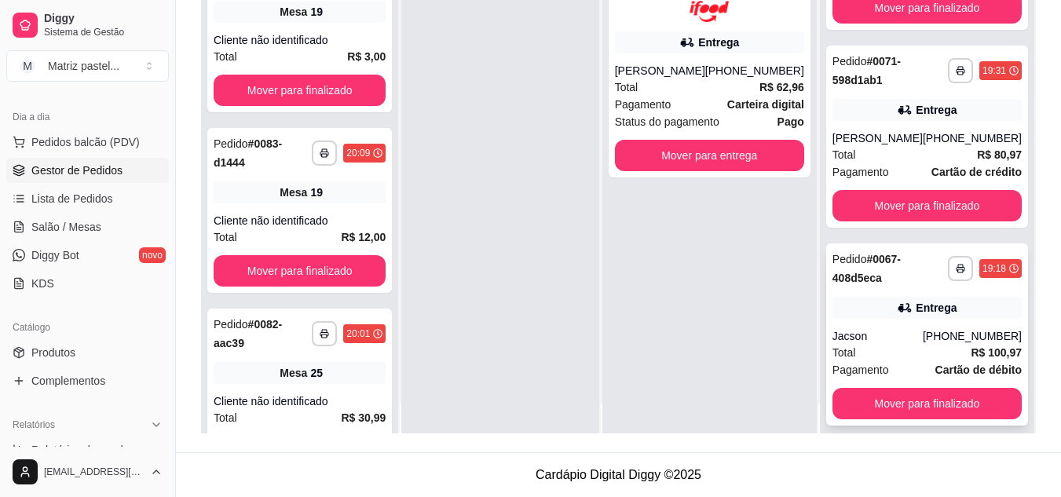
scroll to position [44, 0]
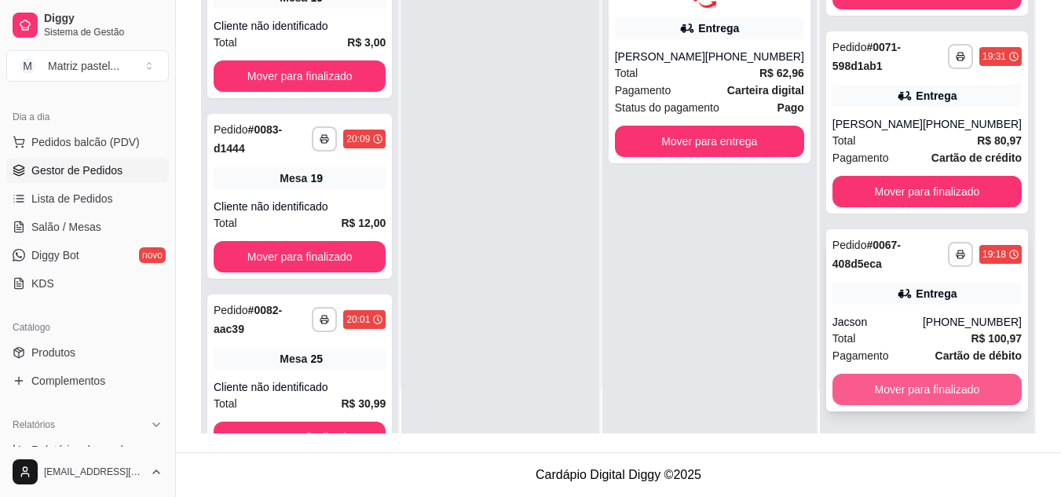
click at [874, 389] on button "Mover para finalizado" at bounding box center [926, 389] width 189 height 31
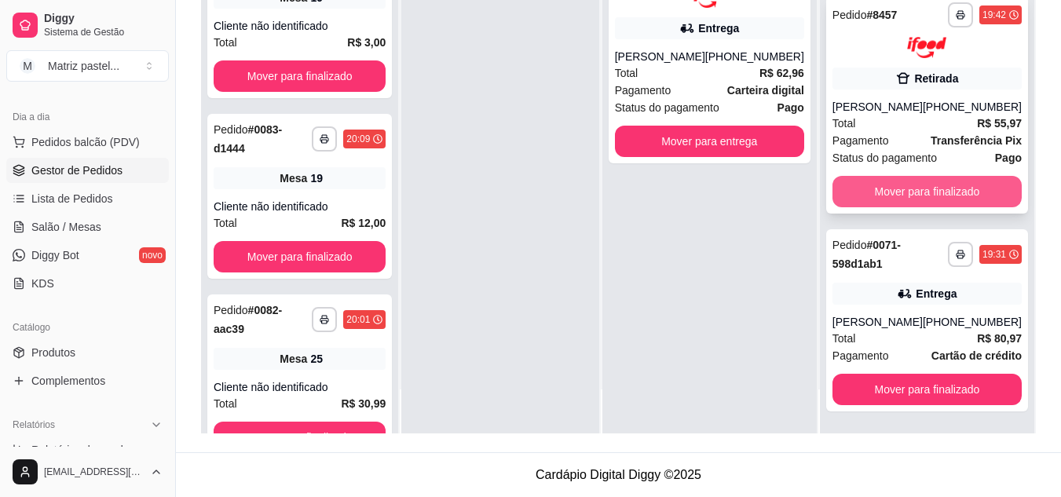
scroll to position [148, 0]
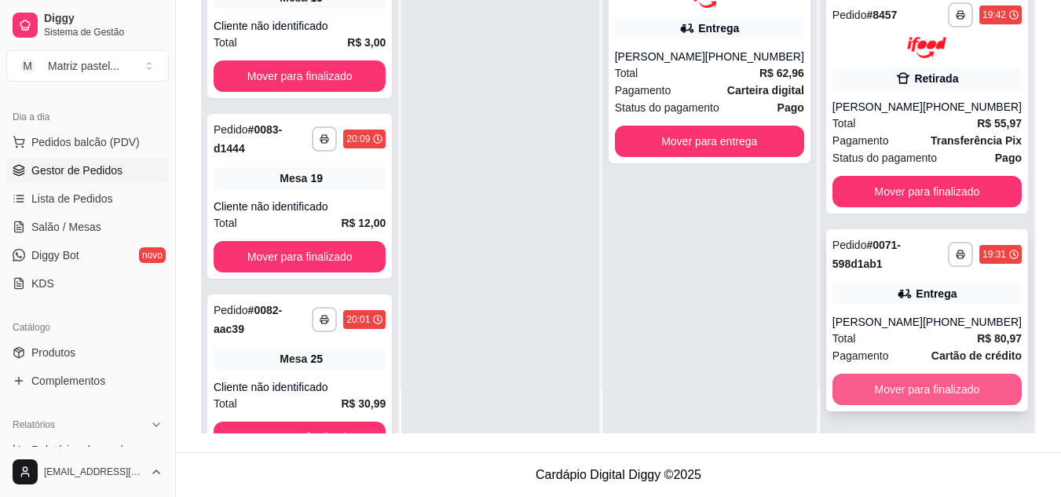
click at [898, 381] on button "Mover para finalizado" at bounding box center [926, 389] width 189 height 31
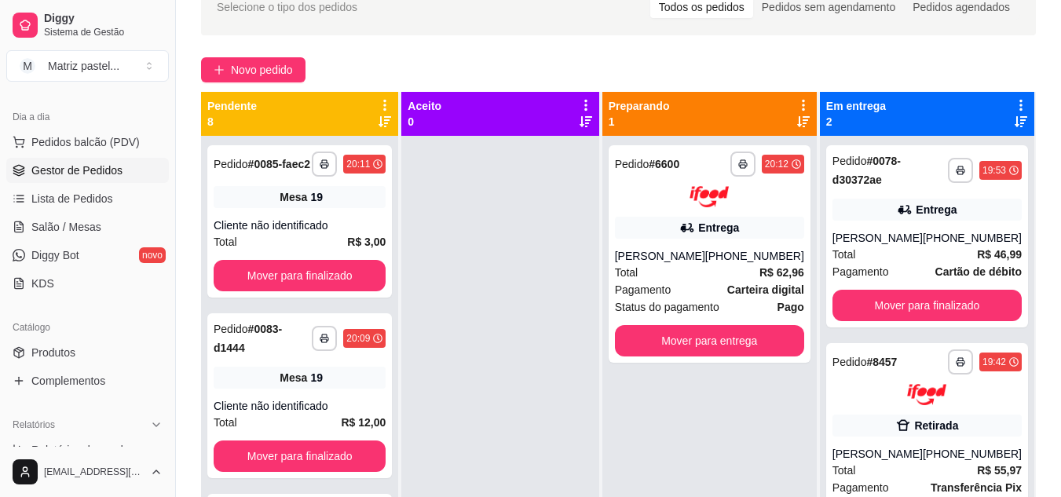
scroll to position [82, 0]
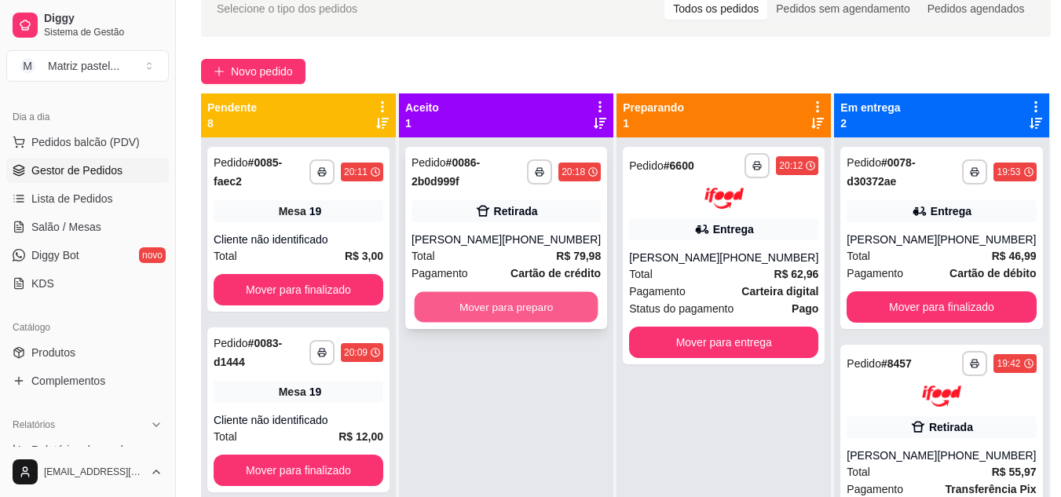
click at [489, 296] on button "Mover para preparo" at bounding box center [507, 307] width 184 height 31
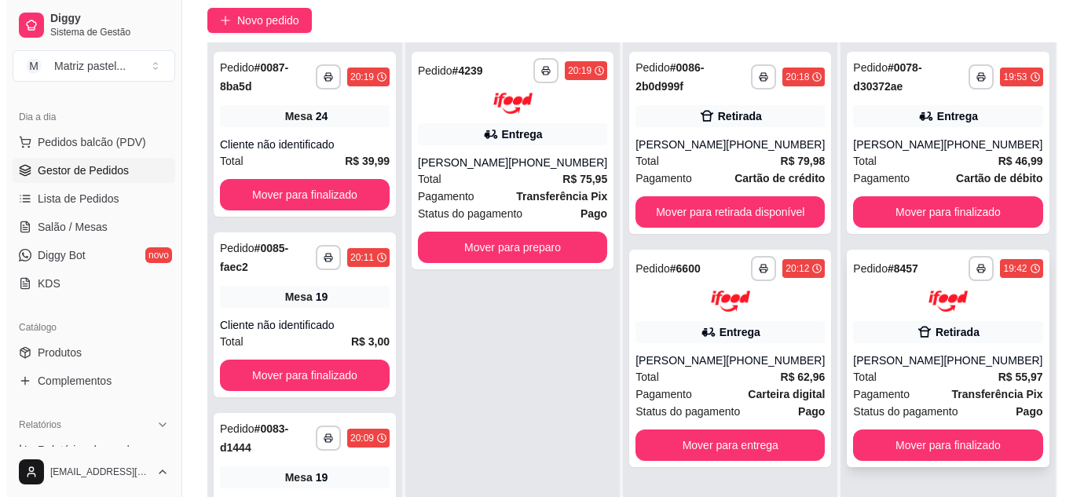
scroll to position [161, 0]
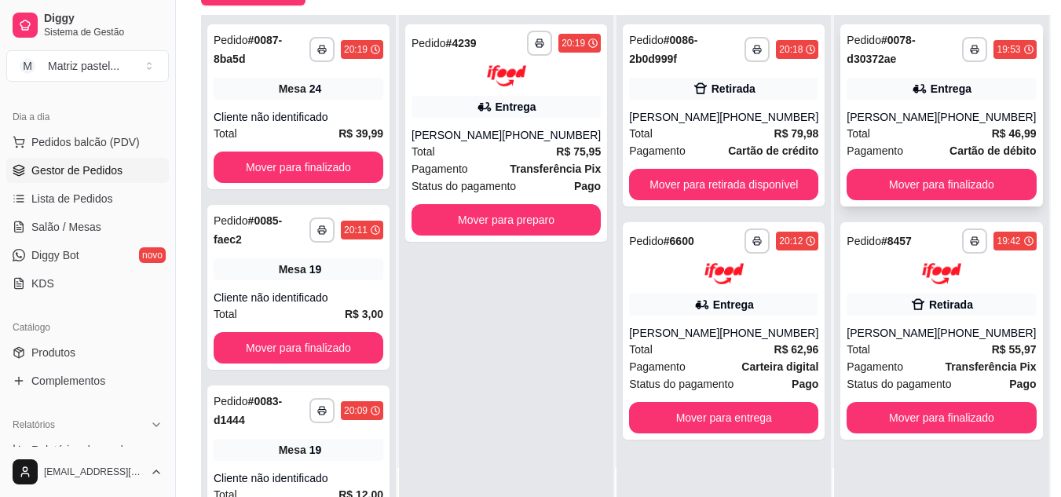
click at [905, 125] on div "Total R$ 46,99" at bounding box center [940, 133] width 189 height 17
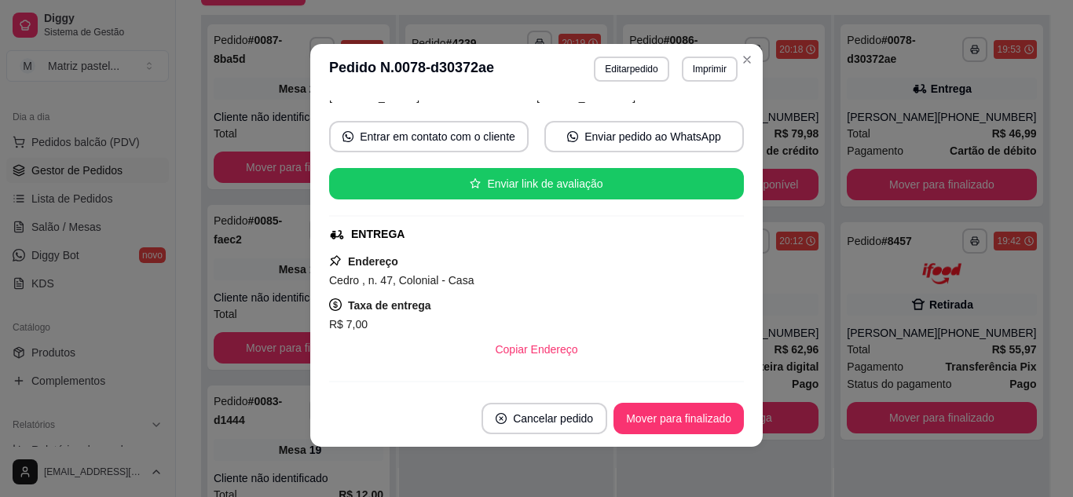
scroll to position [236, 0]
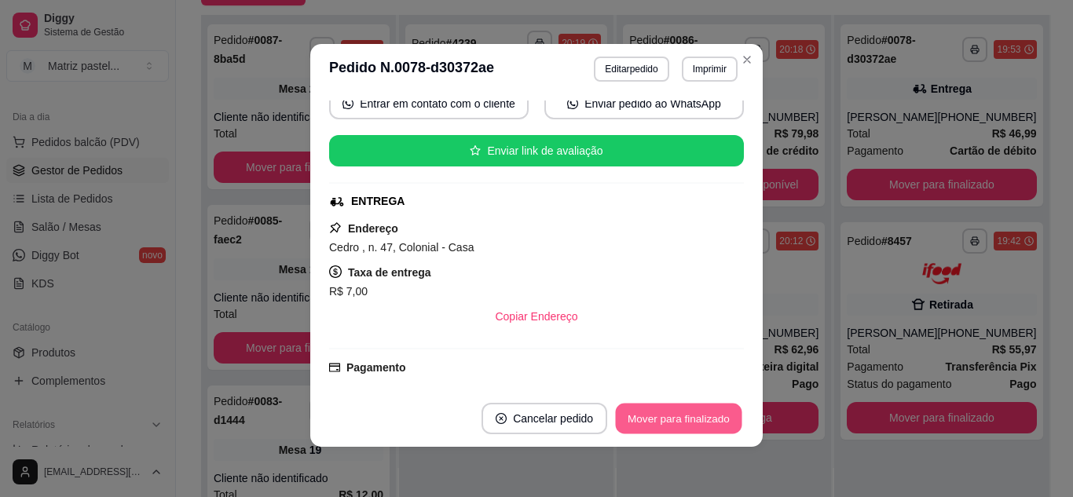
click at [645, 420] on button "Mover para finalizado" at bounding box center [679, 419] width 126 height 31
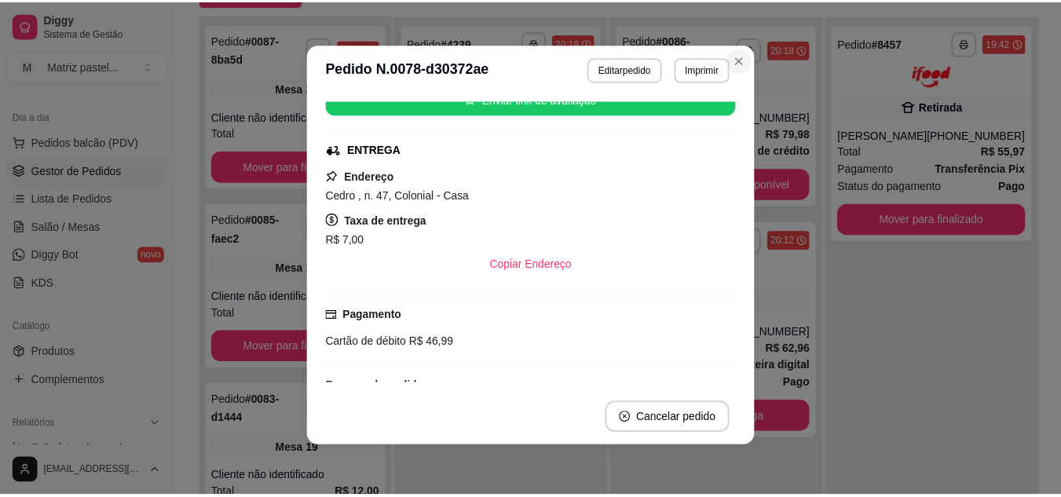
scroll to position [184, 0]
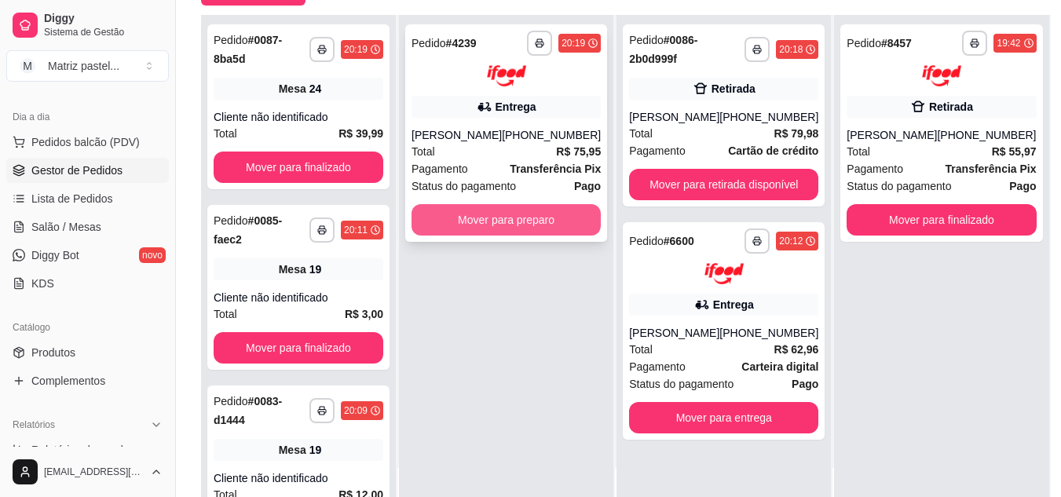
click at [545, 225] on button "Mover para preparo" at bounding box center [505, 219] width 189 height 31
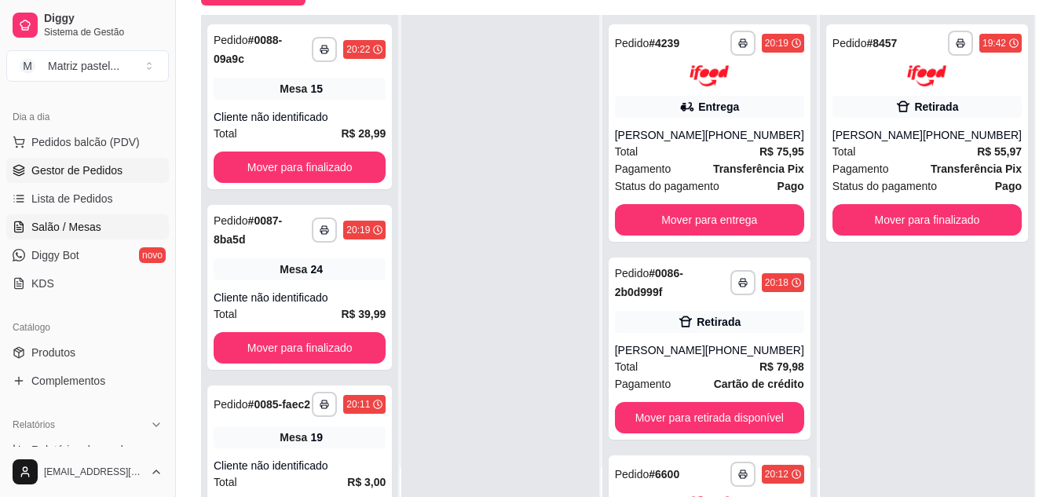
click at [66, 233] on span "Salão / Mesas" at bounding box center [66, 227] width 70 height 16
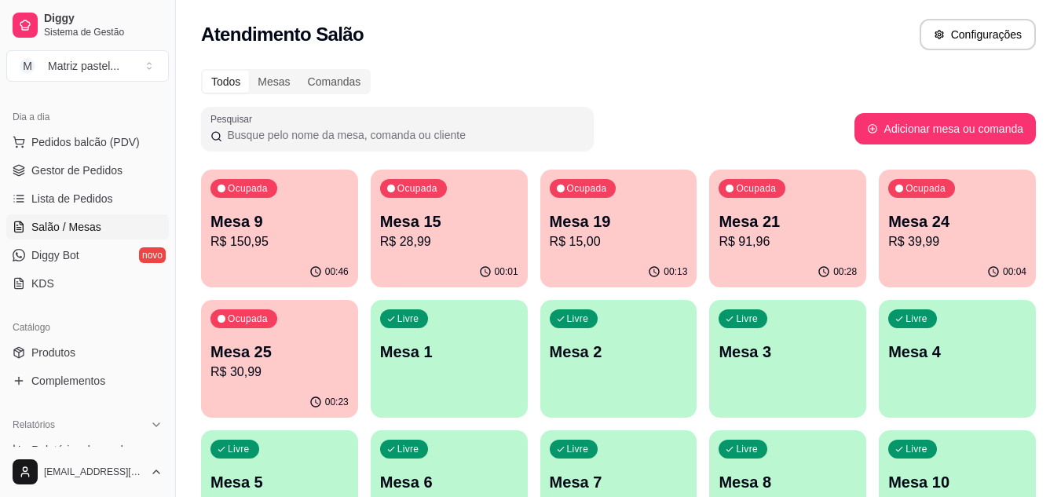
click at [316, 353] on p "Mesa 25" at bounding box center [279, 352] width 138 height 22
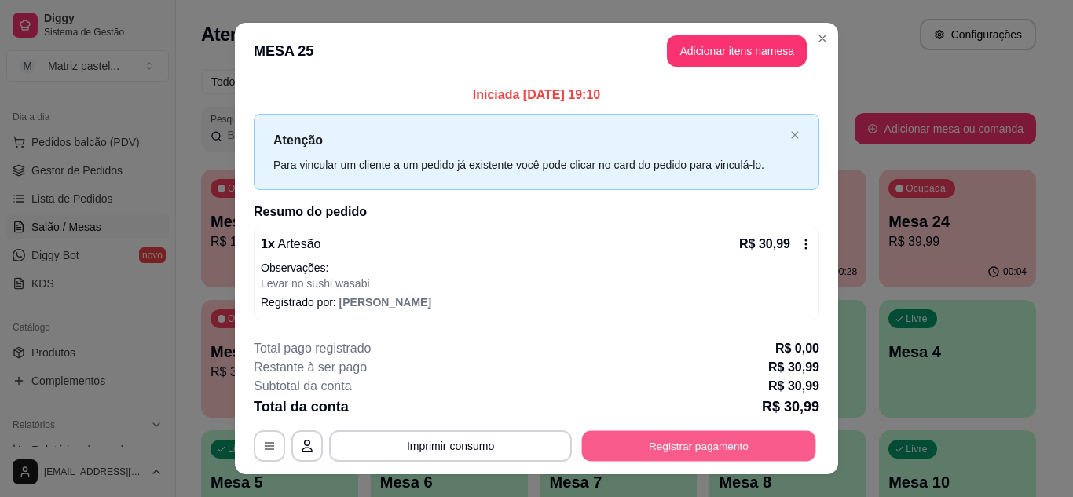
click at [772, 434] on button "Registrar pagamento" at bounding box center [699, 446] width 234 height 31
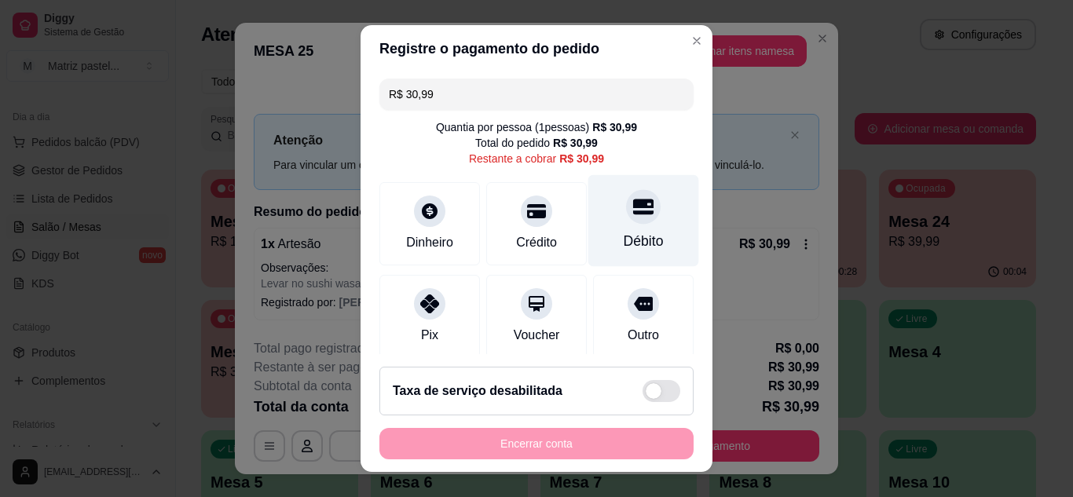
click at [633, 205] on icon at bounding box center [643, 206] width 20 height 20
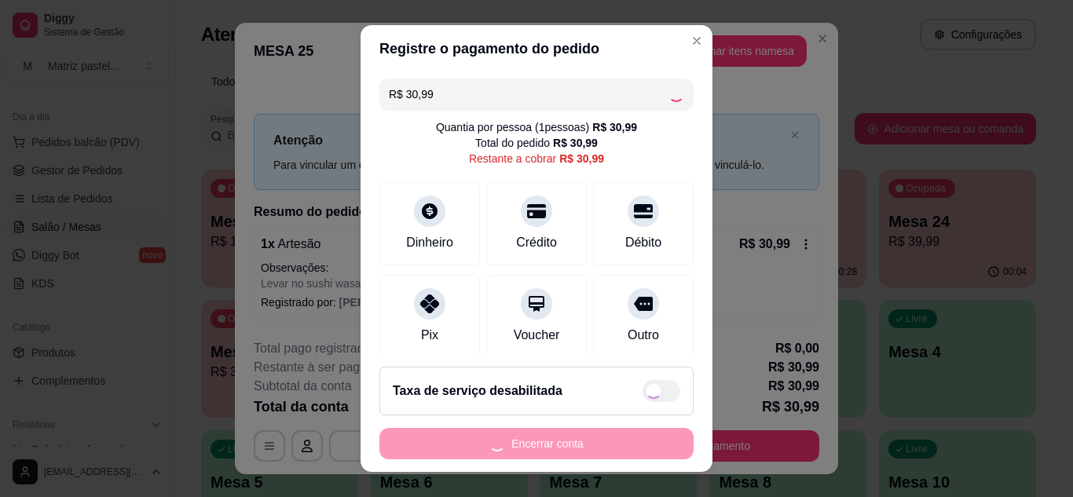
type input "R$ 0,00"
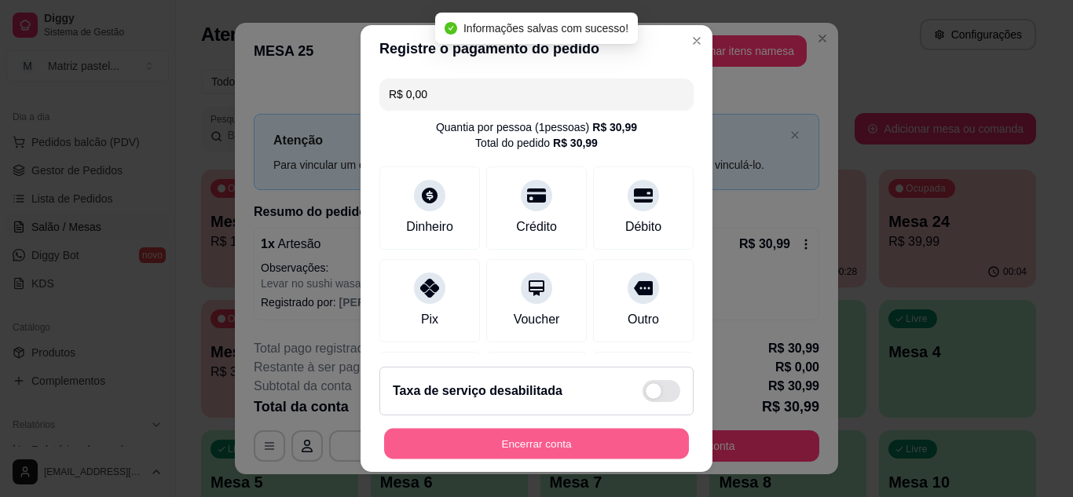
click at [539, 440] on button "Encerrar conta" at bounding box center [536, 444] width 305 height 31
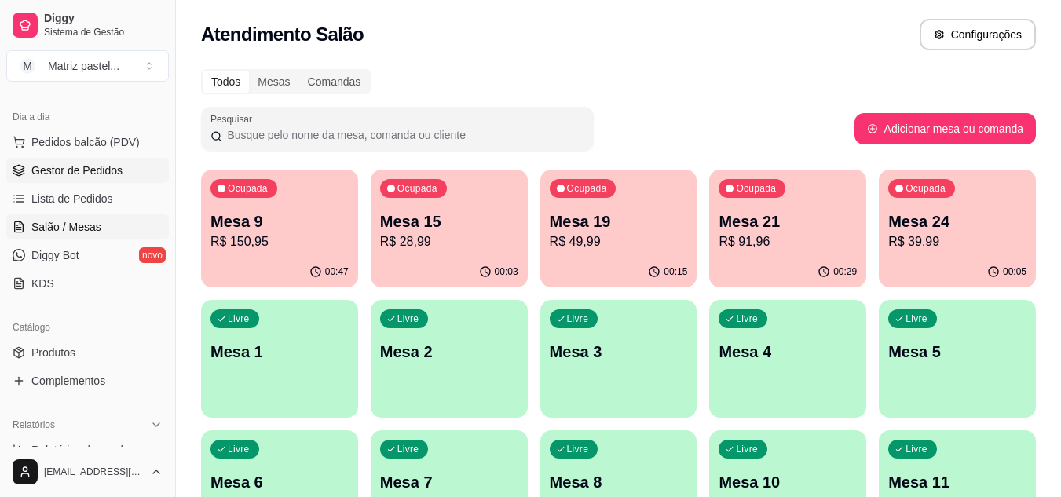
click at [64, 176] on span "Gestor de Pedidos" at bounding box center [76, 171] width 91 height 16
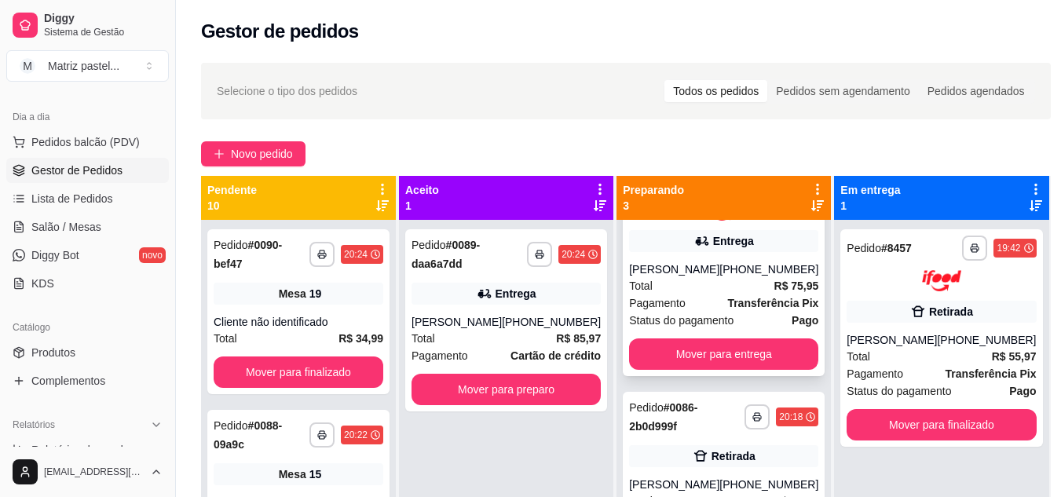
scroll to position [157, 0]
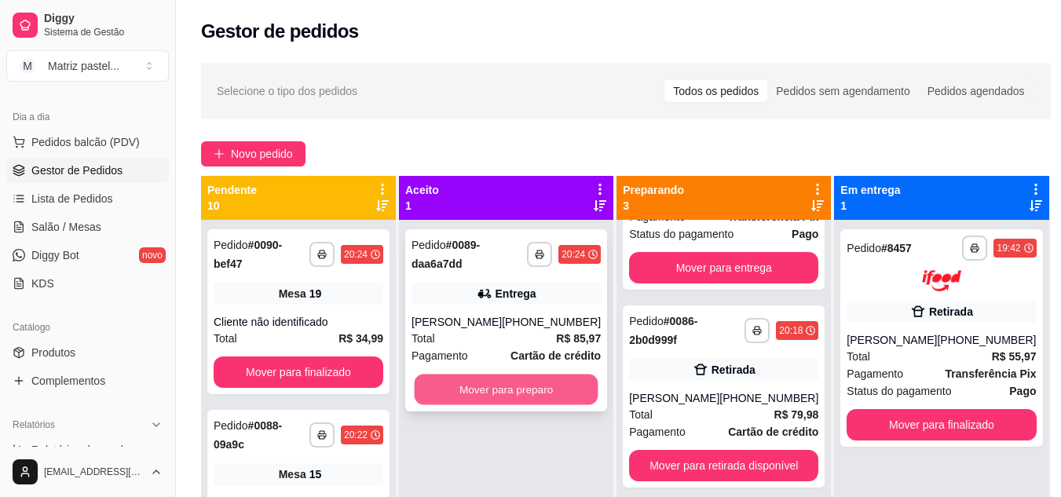
click at [492, 377] on button "Mover para preparo" at bounding box center [507, 390] width 184 height 31
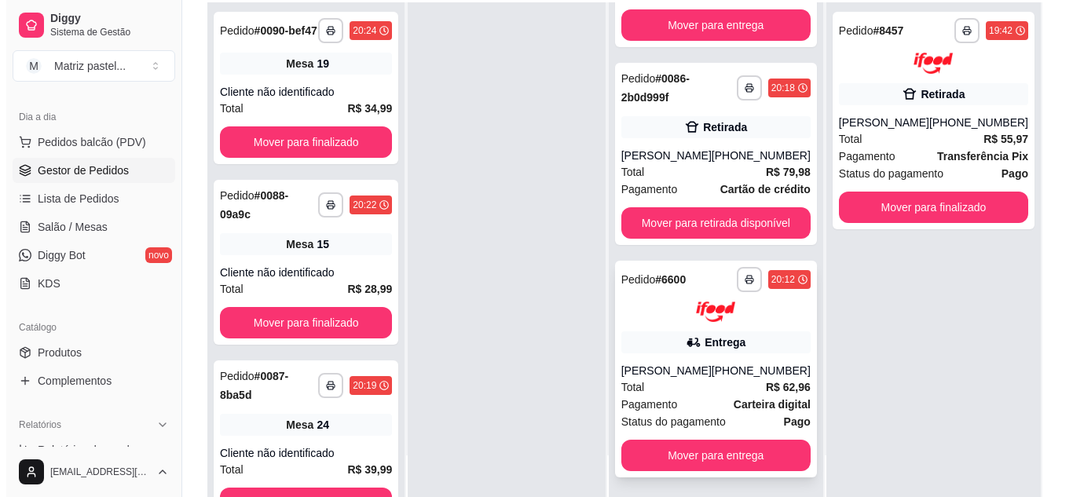
scroll to position [239, 0]
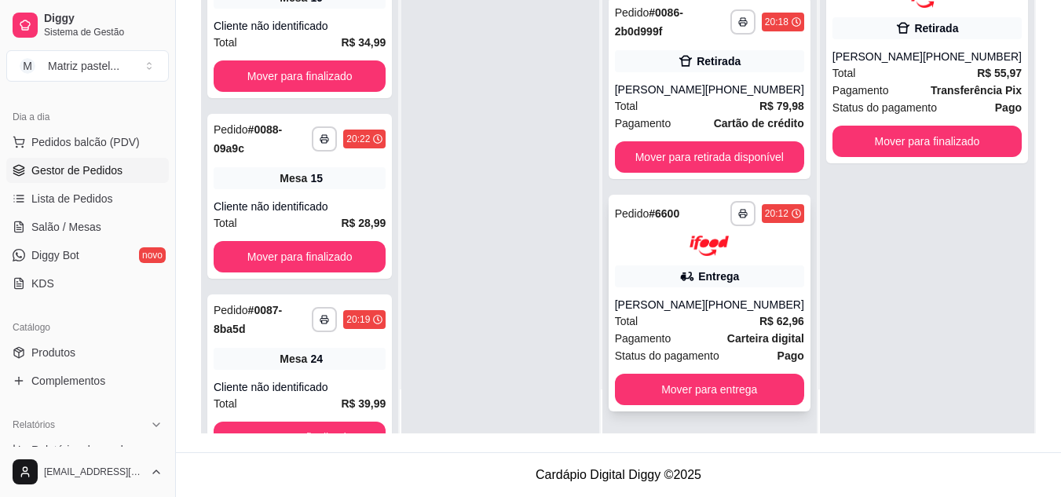
click at [684, 298] on div "[PERSON_NAME]" at bounding box center [660, 305] width 90 height 16
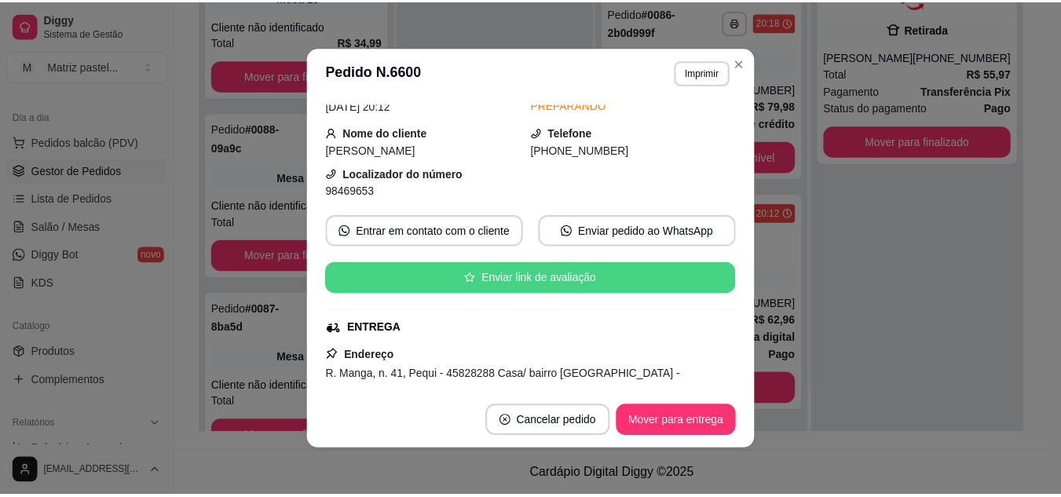
scroll to position [157, 0]
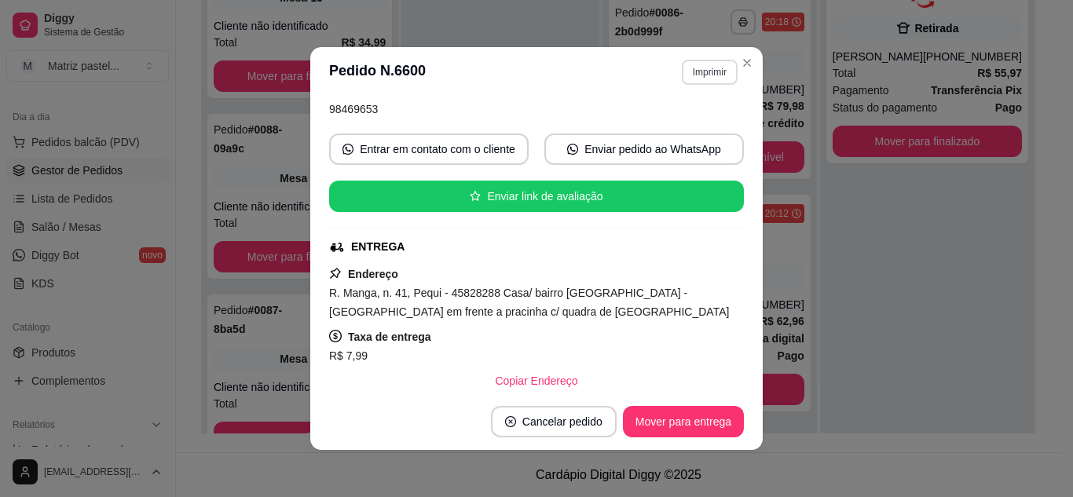
click at [698, 71] on button "Imprimir" at bounding box center [710, 72] width 56 height 25
click at [684, 123] on button "IMPRESSORA" at bounding box center [676, 127] width 110 height 24
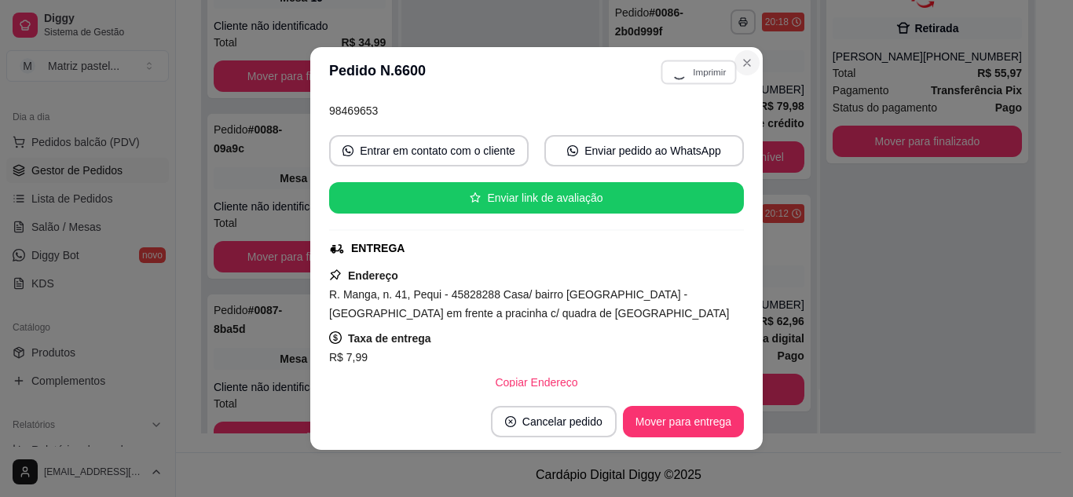
click at [744, 61] on icon "Close" at bounding box center [746, 63] width 13 height 13
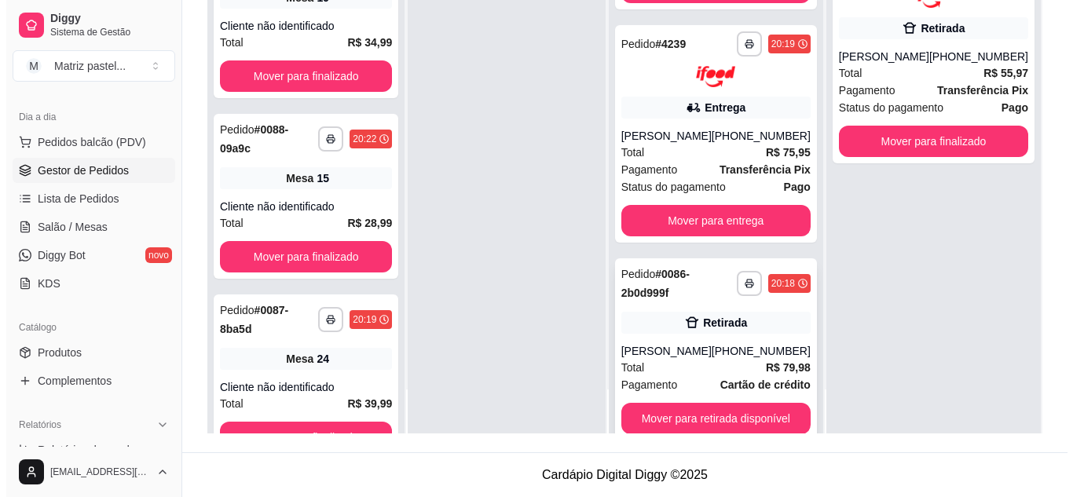
scroll to position [82, 0]
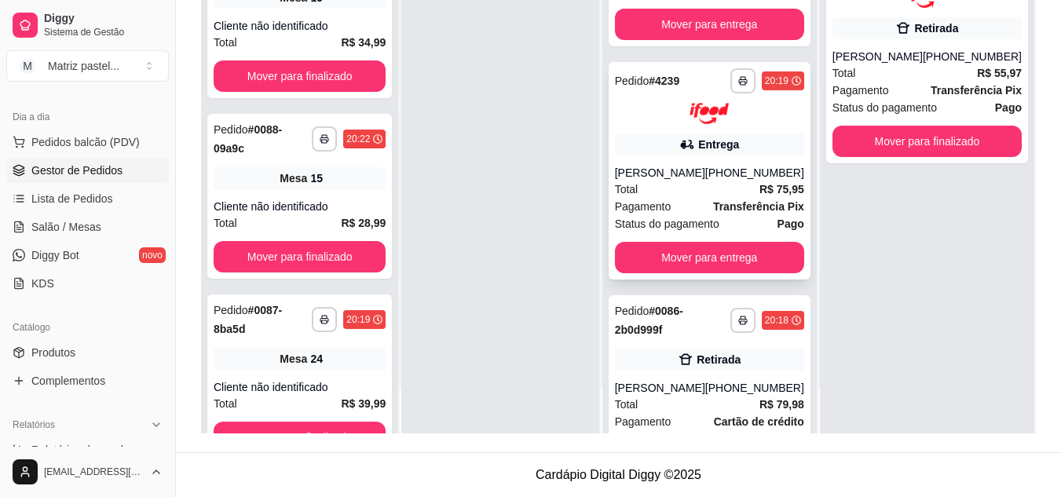
click at [632, 148] on div "Entrega" at bounding box center [709, 144] width 189 height 22
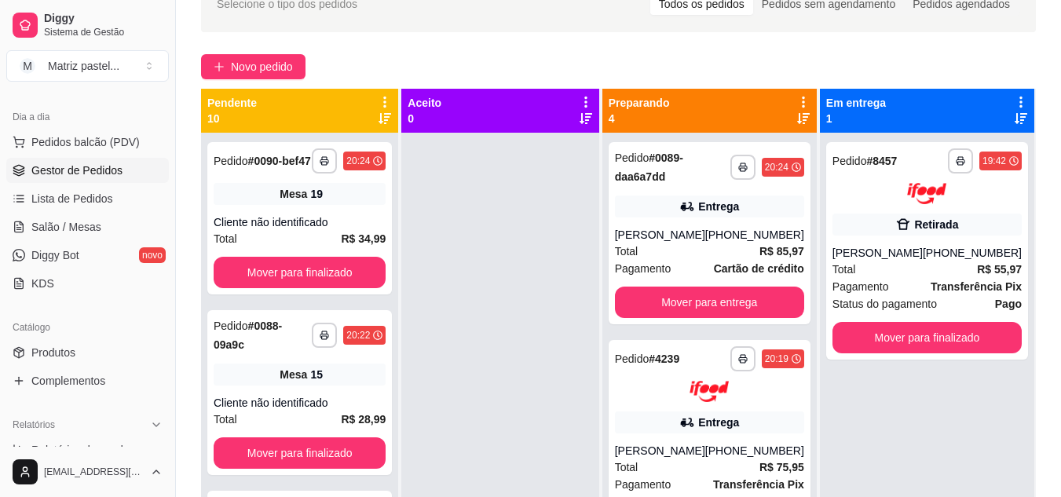
scroll to position [82, 0]
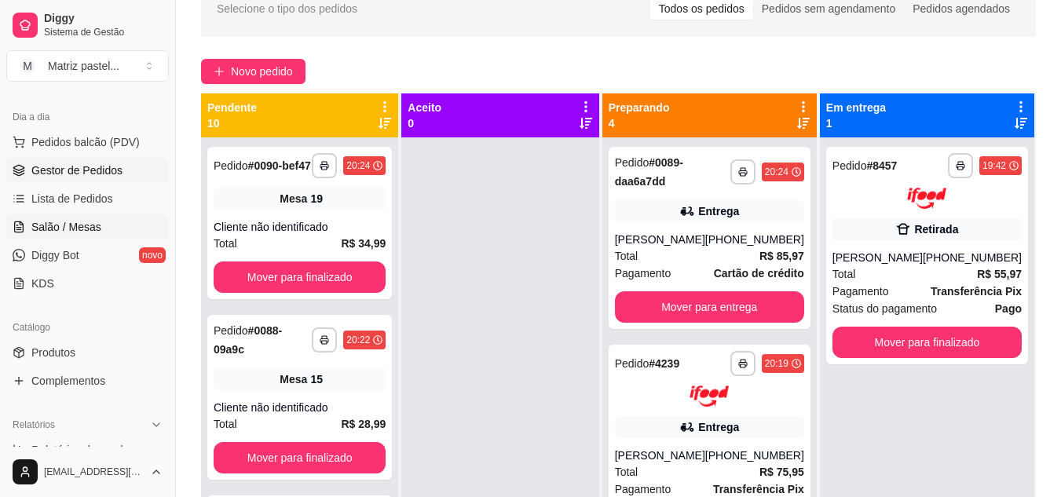
click at [75, 225] on span "Salão / Mesas" at bounding box center [66, 227] width 70 height 16
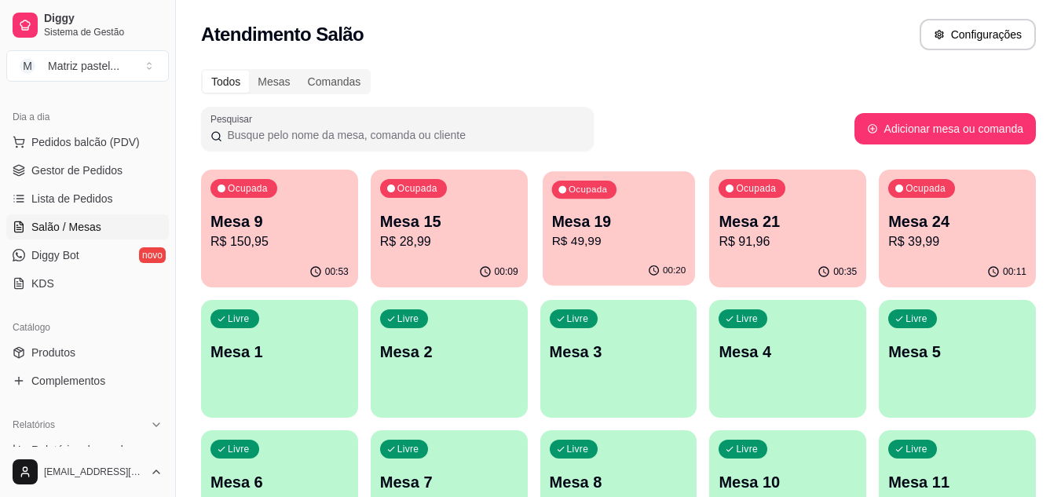
click at [666, 260] on div "00:20" at bounding box center [619, 271] width 152 height 30
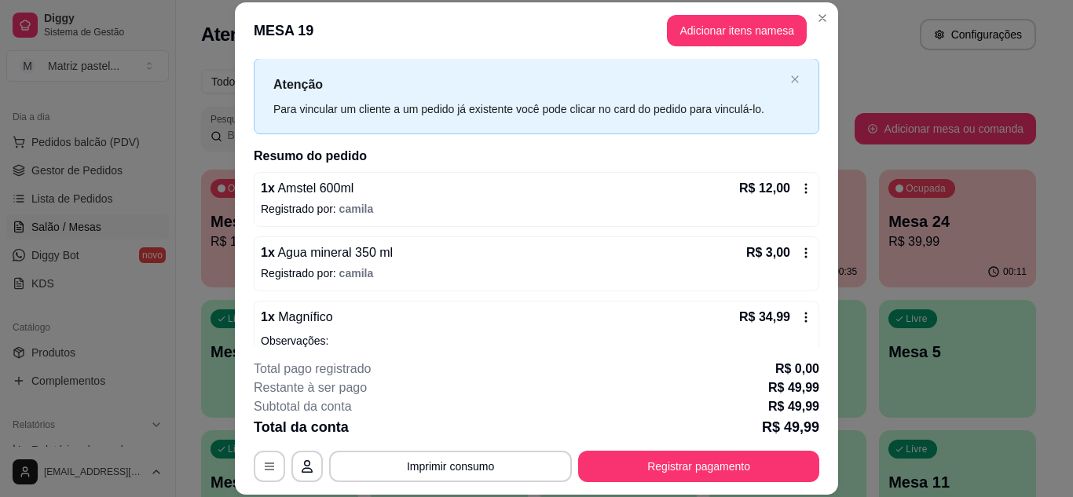
scroll to position [88, 0]
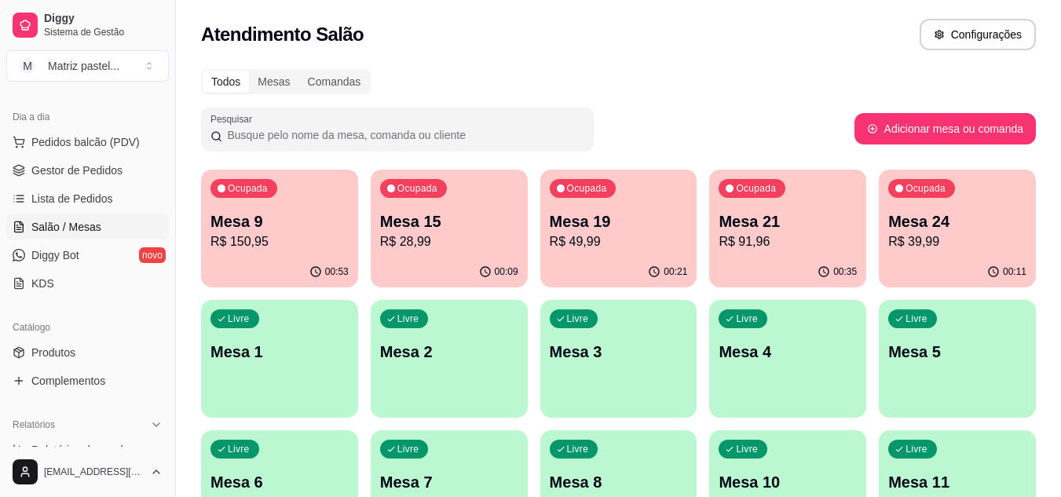
click at [756, 226] on p "Mesa 21" at bounding box center [787, 221] width 138 height 22
click at [302, 272] on div "00:53" at bounding box center [279, 272] width 157 height 31
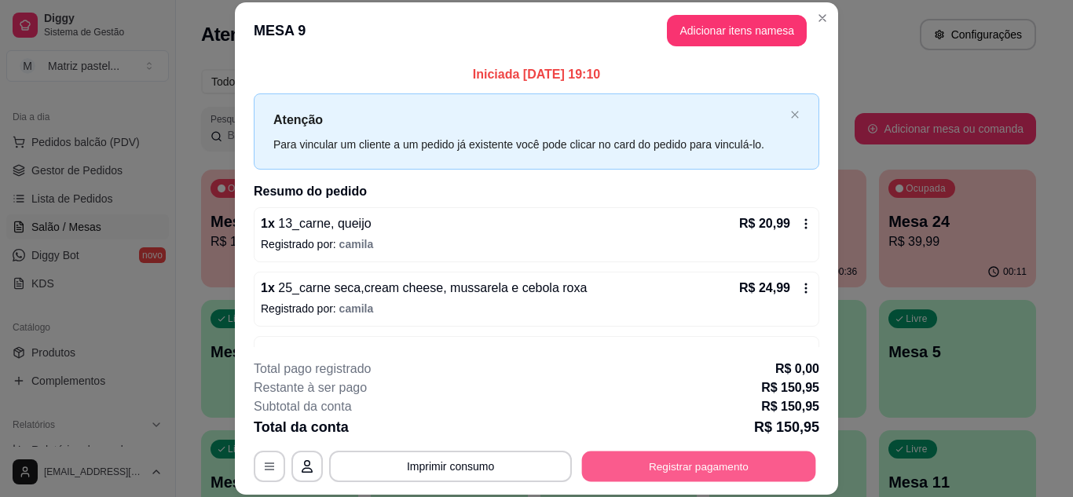
click at [674, 470] on button "Registrar pagamento" at bounding box center [699, 466] width 234 height 31
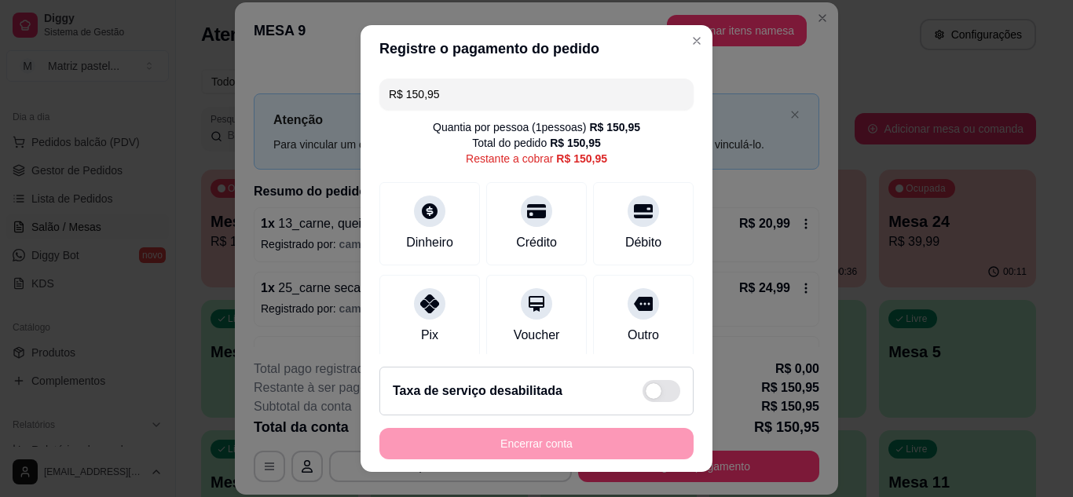
click at [508, 84] on input "R$ 150,95" at bounding box center [536, 94] width 295 height 31
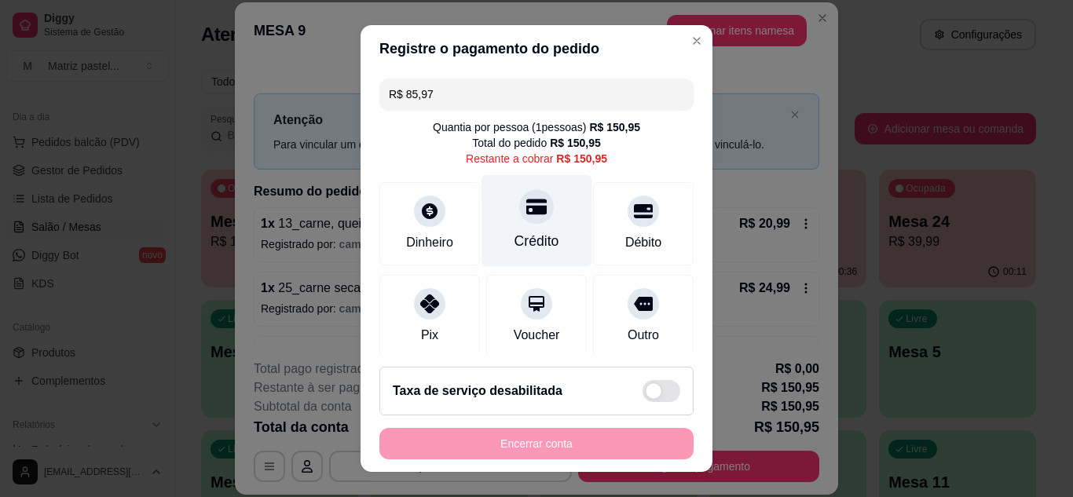
click at [526, 216] on icon at bounding box center [536, 206] width 20 height 20
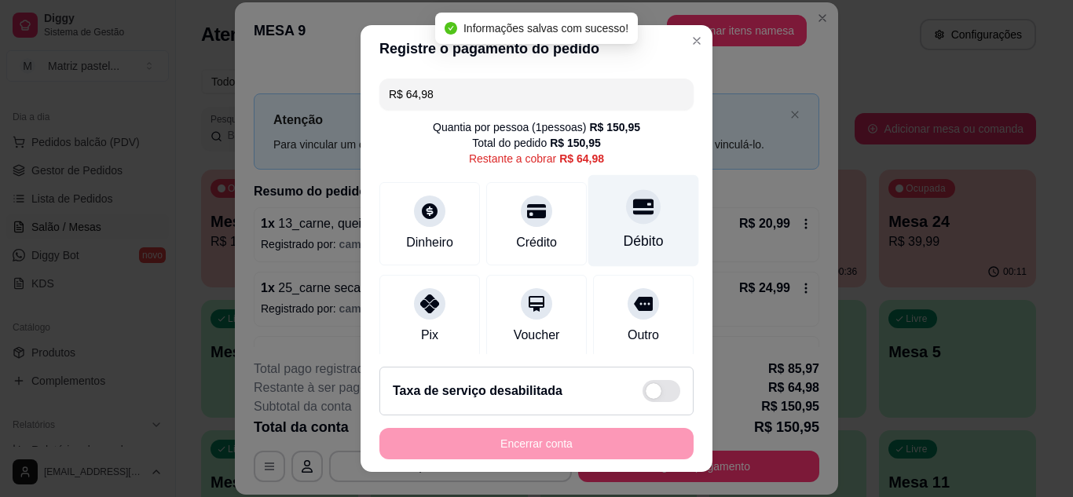
click at [629, 242] on div "Débito" at bounding box center [643, 241] width 40 height 20
type input "R$ 0,00"
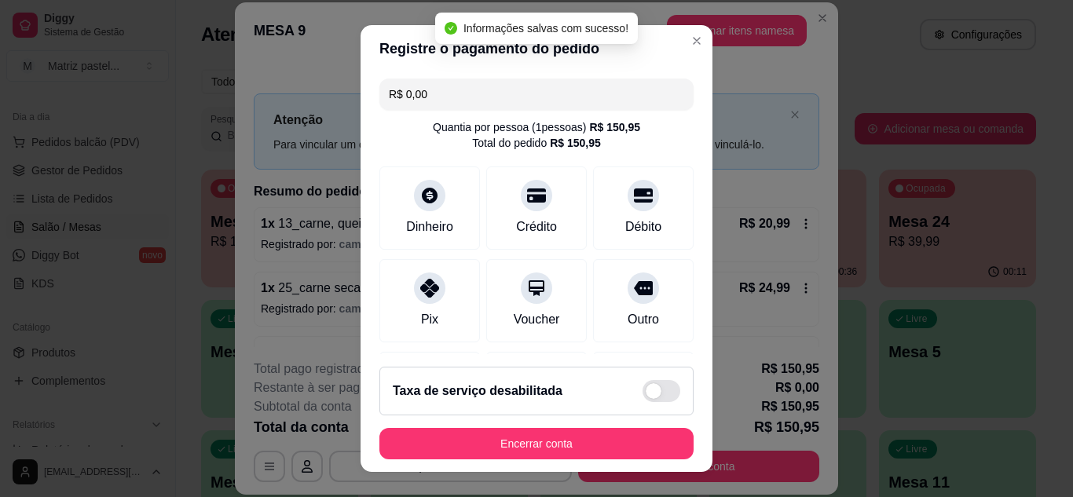
click at [553, 465] on footer "Taxa de serviço desabilitada Encerrar conta" at bounding box center [536, 413] width 352 height 118
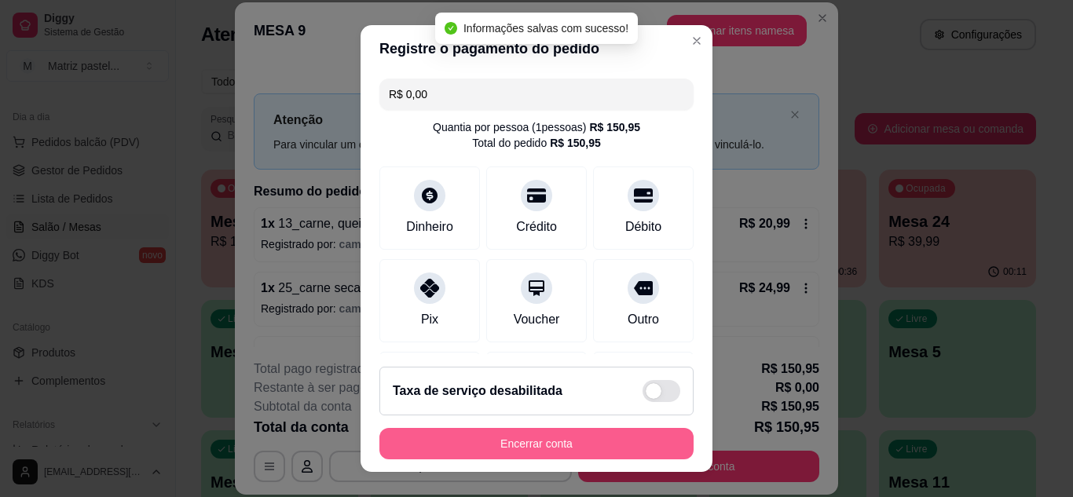
click at [535, 450] on button "Encerrar conta" at bounding box center [536, 443] width 314 height 31
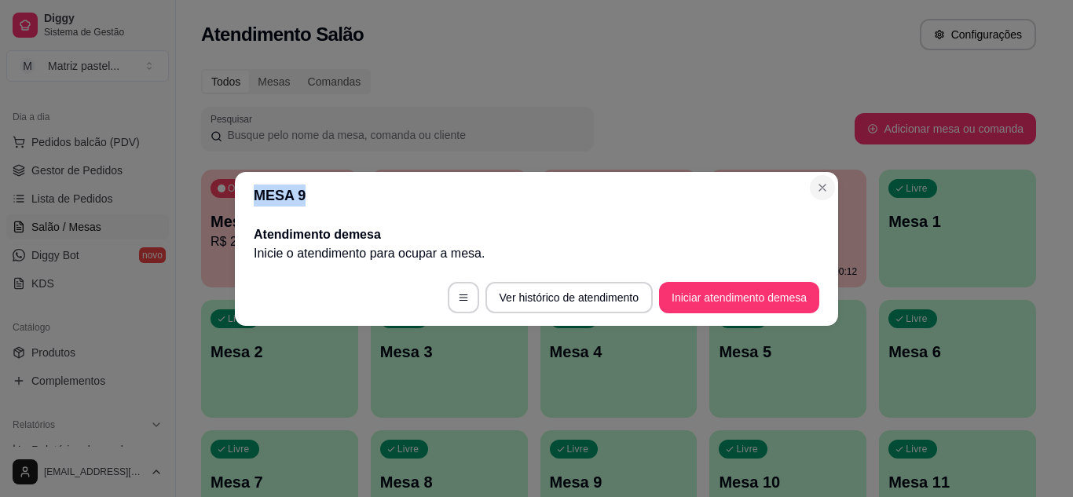
click at [810, 183] on section "MESA 9 Atendimento de mesa Inicie o atendimento para ocupar a mesa . Ver histór…" at bounding box center [536, 249] width 603 height 154
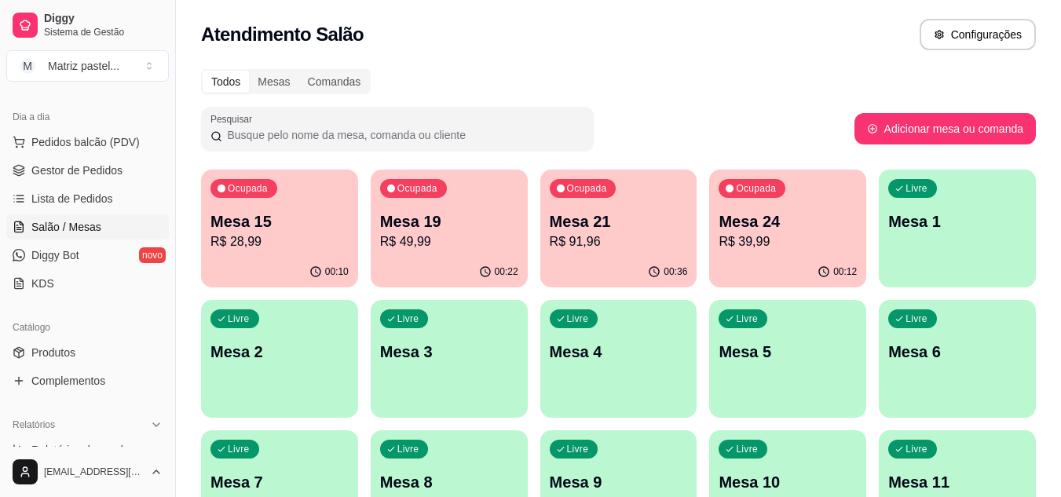
click at [591, 237] on p "R$ 91,96" at bounding box center [619, 241] width 138 height 19
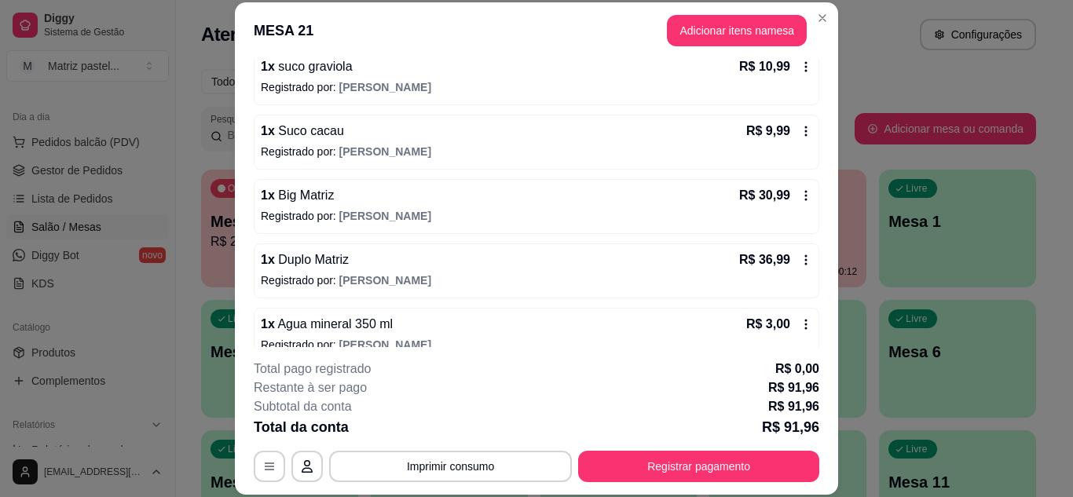
scroll to position [179, 0]
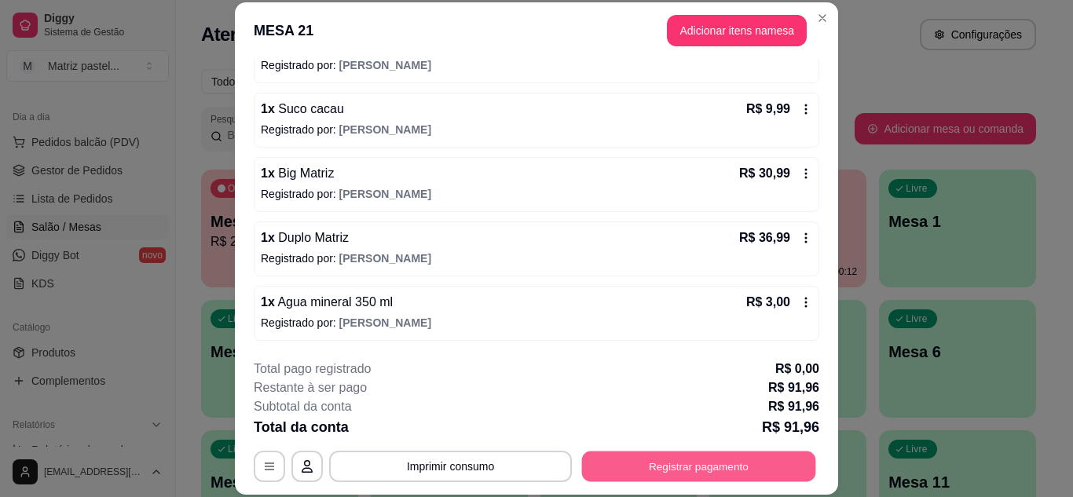
click at [622, 464] on button "Registrar pagamento" at bounding box center [699, 466] width 234 height 31
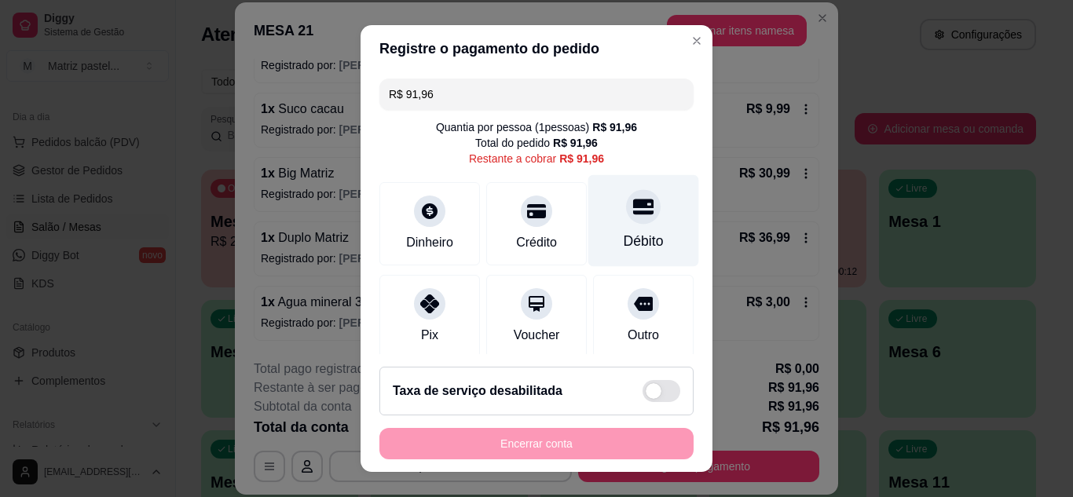
click at [603, 218] on div "Débito" at bounding box center [643, 220] width 111 height 92
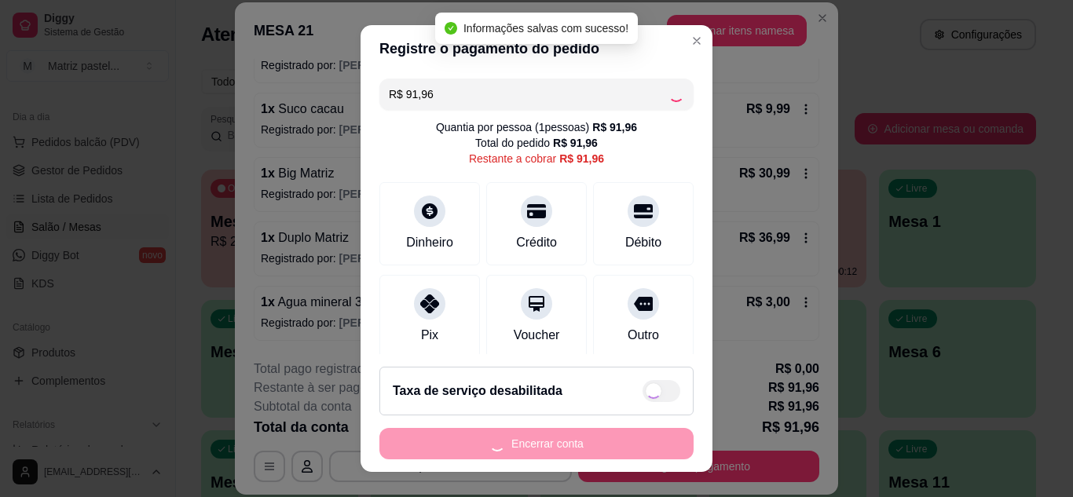
type input "R$ 0,00"
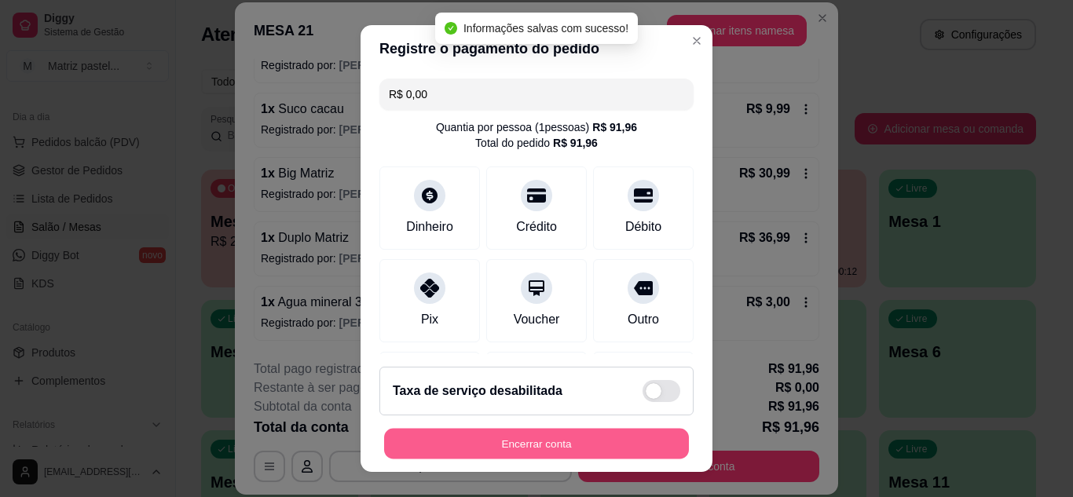
click at [519, 446] on button "Encerrar conta" at bounding box center [536, 444] width 305 height 31
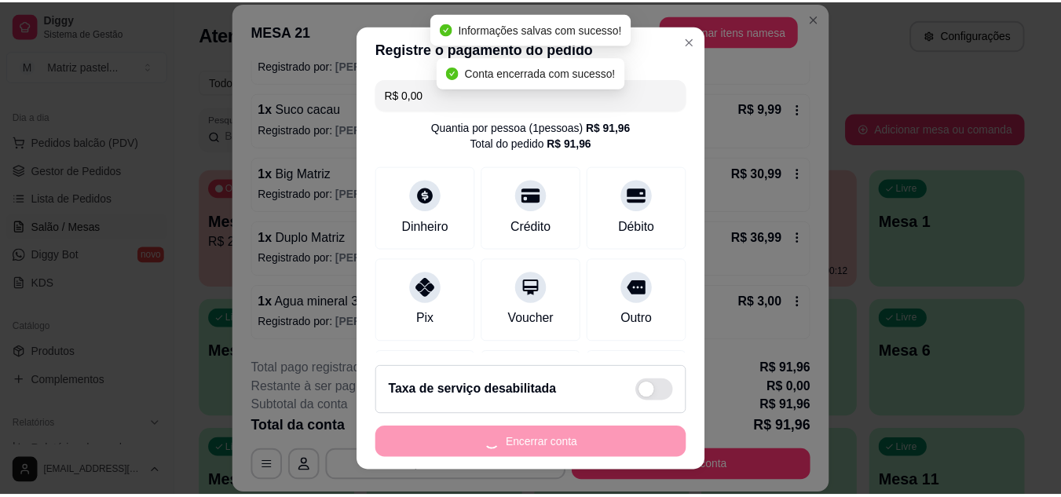
scroll to position [0, 0]
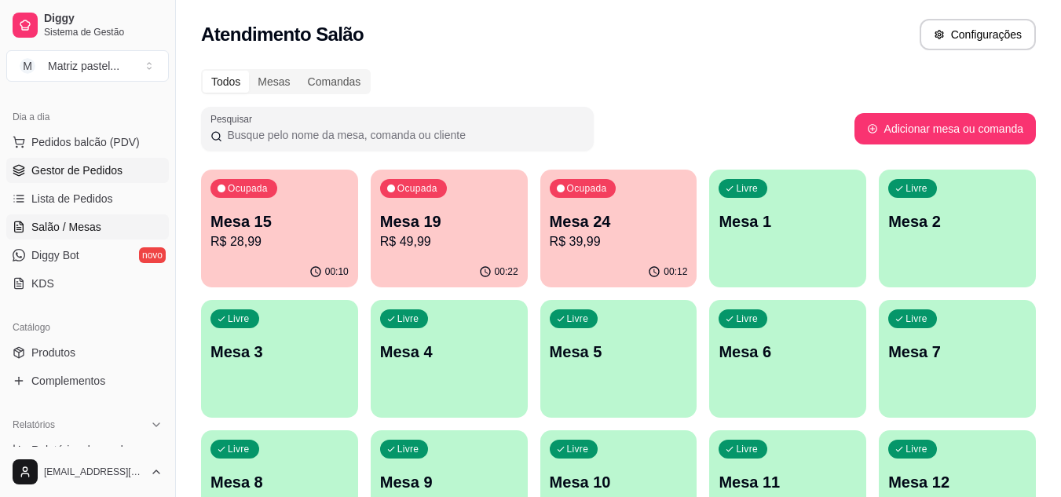
click at [101, 174] on span "Gestor de Pedidos" at bounding box center [76, 171] width 91 height 16
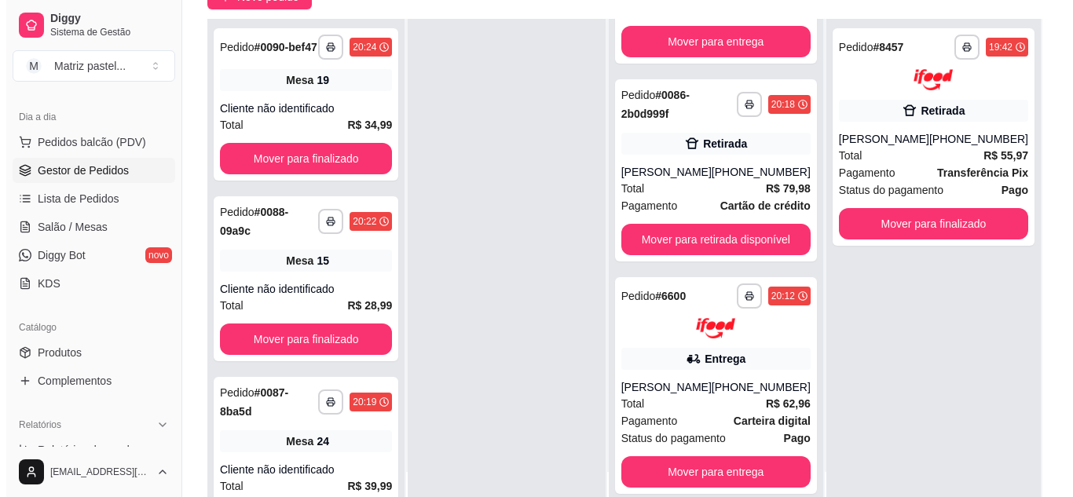
scroll to position [236, 0]
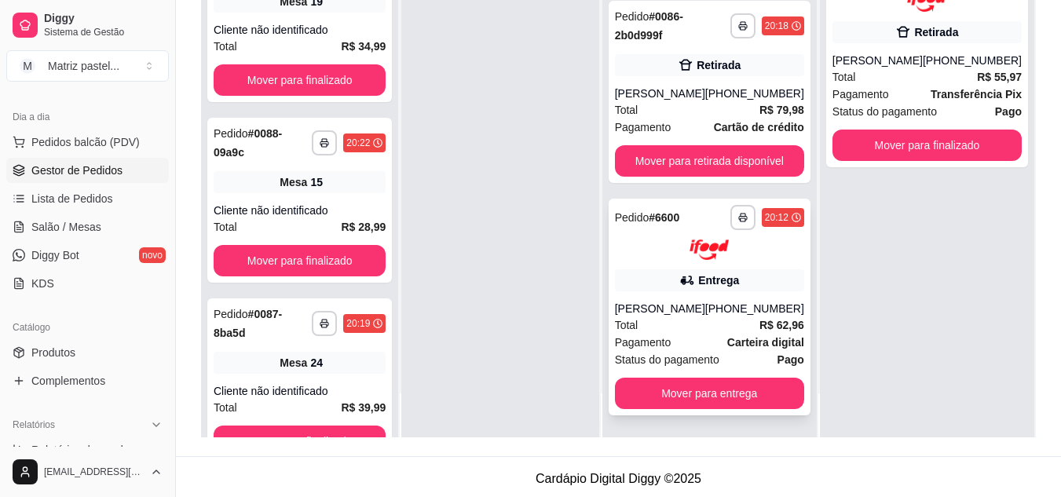
click at [668, 279] on div "**********" at bounding box center [710, 307] width 202 height 217
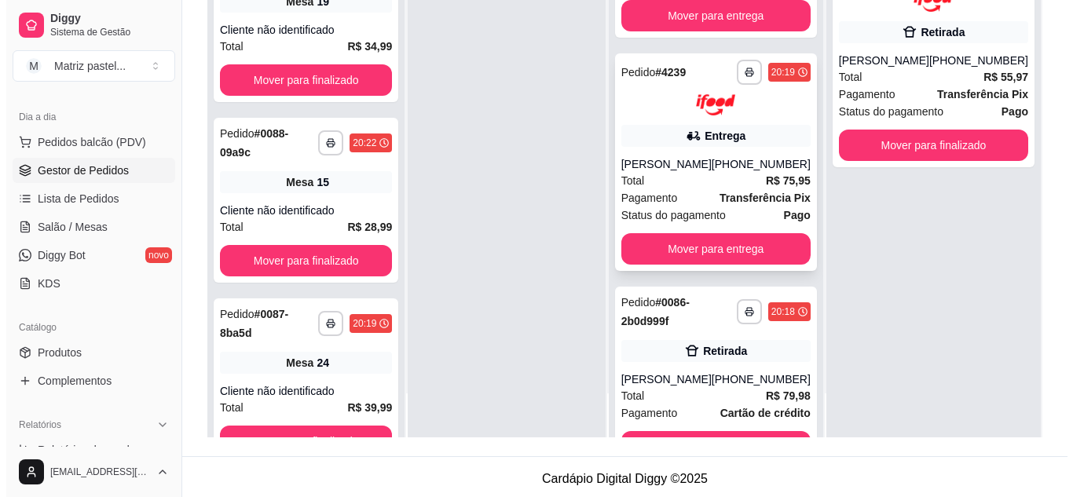
scroll to position [3, 0]
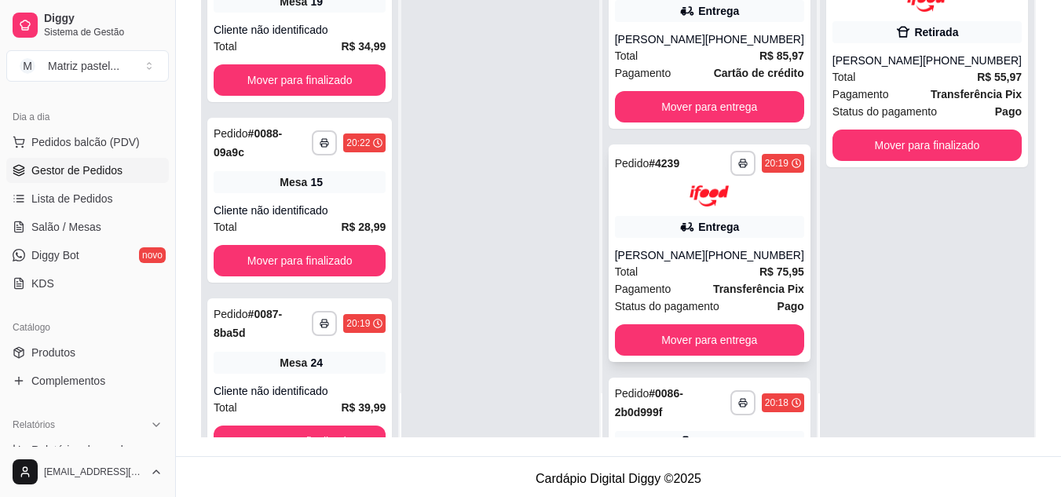
click at [653, 183] on div "**********" at bounding box center [709, 179] width 189 height 56
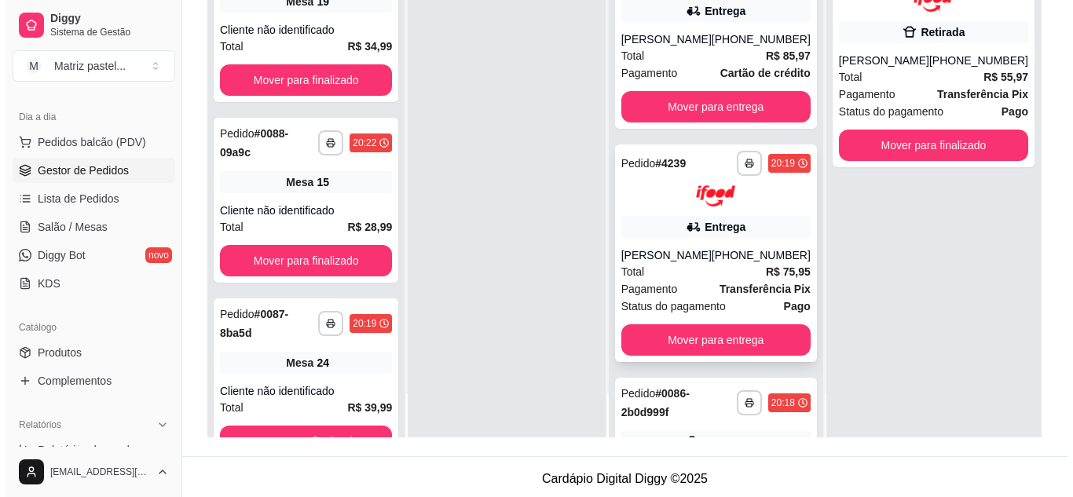
scroll to position [0, 0]
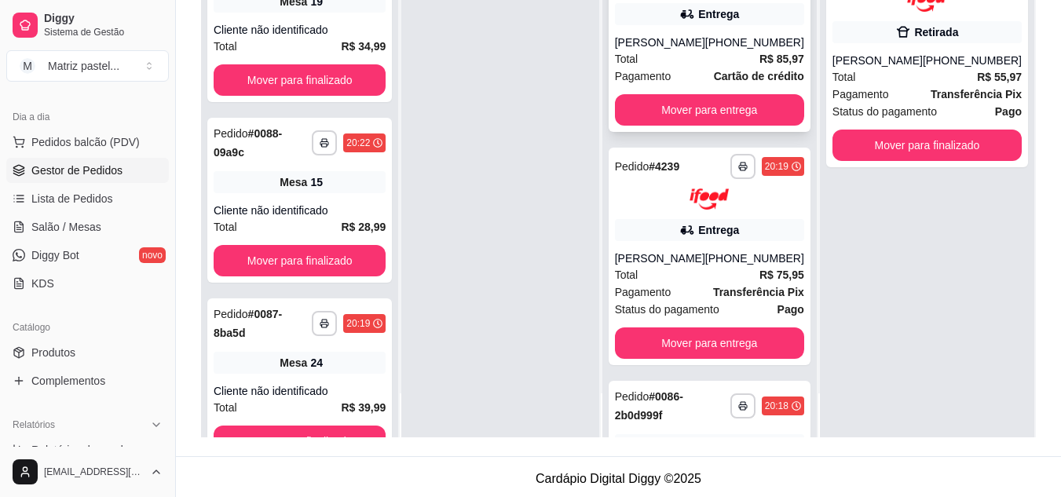
click at [663, 42] on div "[PERSON_NAME]" at bounding box center [660, 43] width 90 height 16
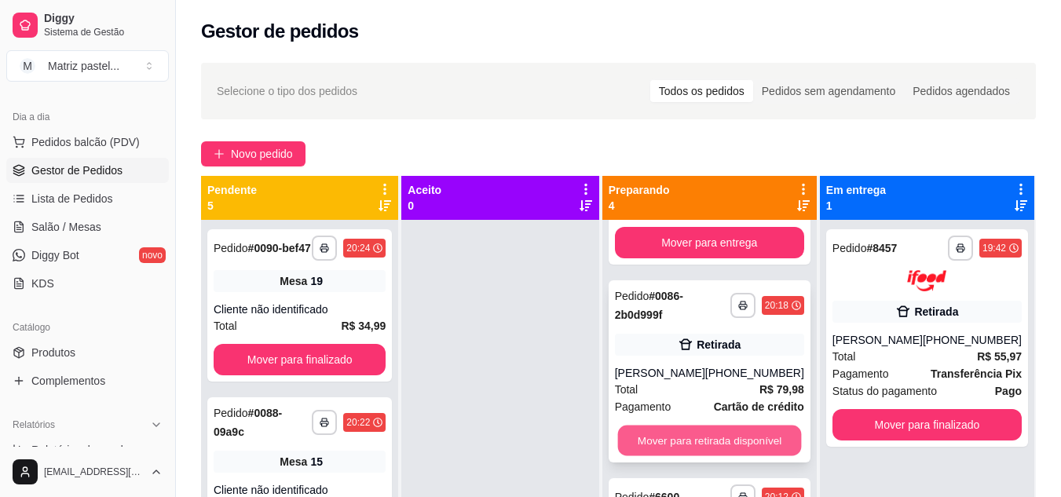
click at [660, 425] on button "Mover para retirada disponível" at bounding box center [709, 440] width 184 height 31
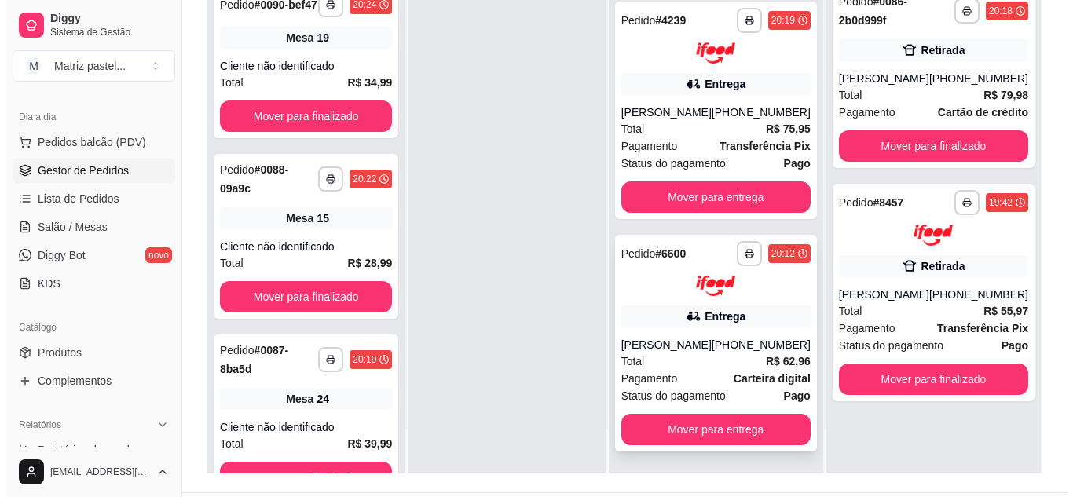
scroll to position [236, 0]
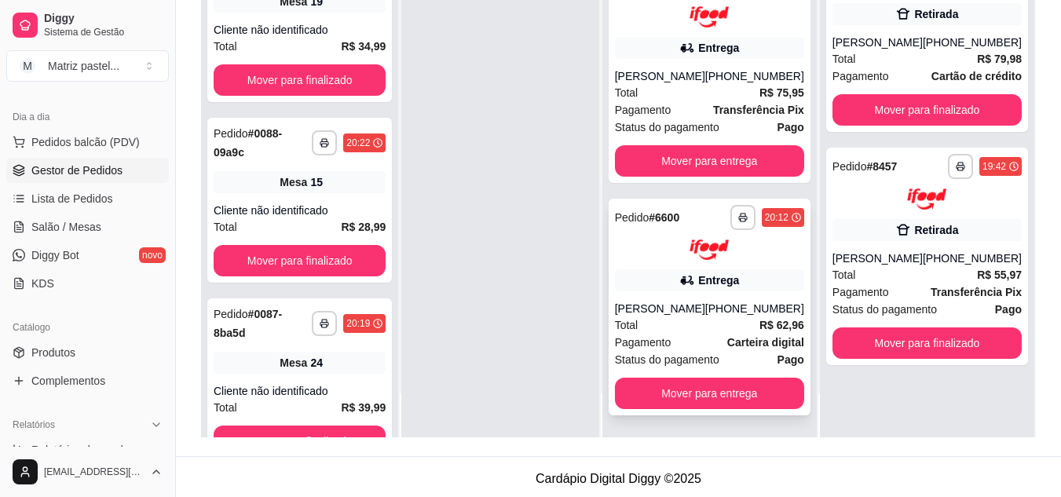
click at [654, 307] on div "[PERSON_NAME]" at bounding box center [660, 309] width 90 height 16
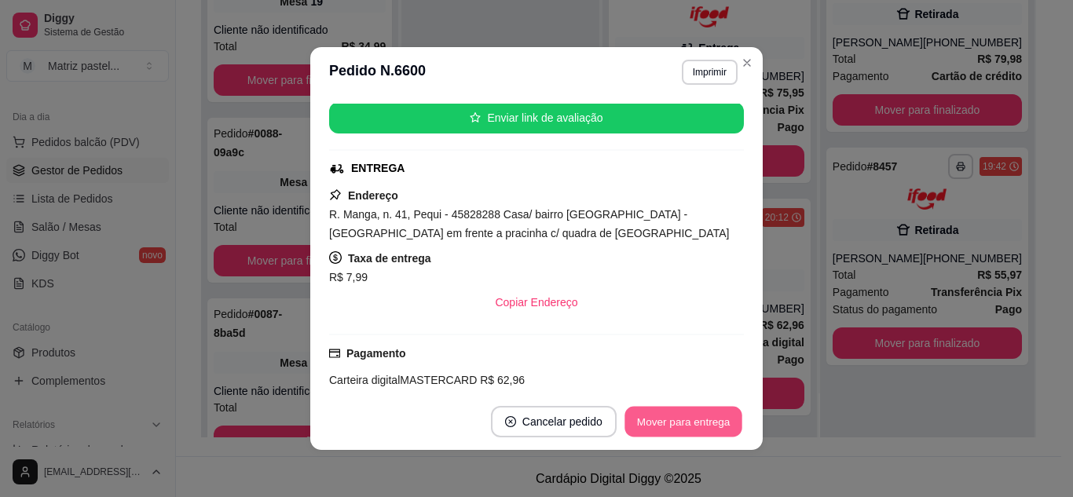
click at [664, 421] on button "Mover para entrega" at bounding box center [683, 422] width 118 height 31
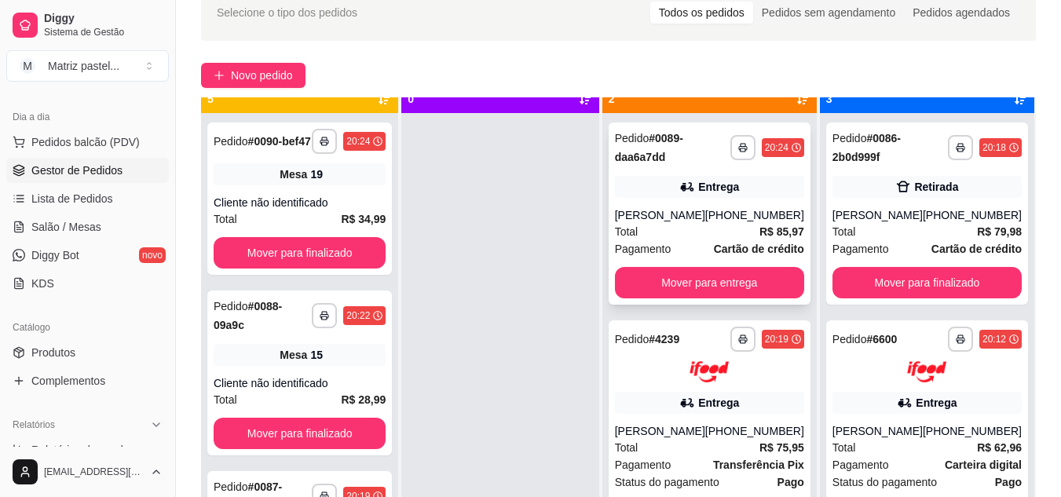
scroll to position [44, 0]
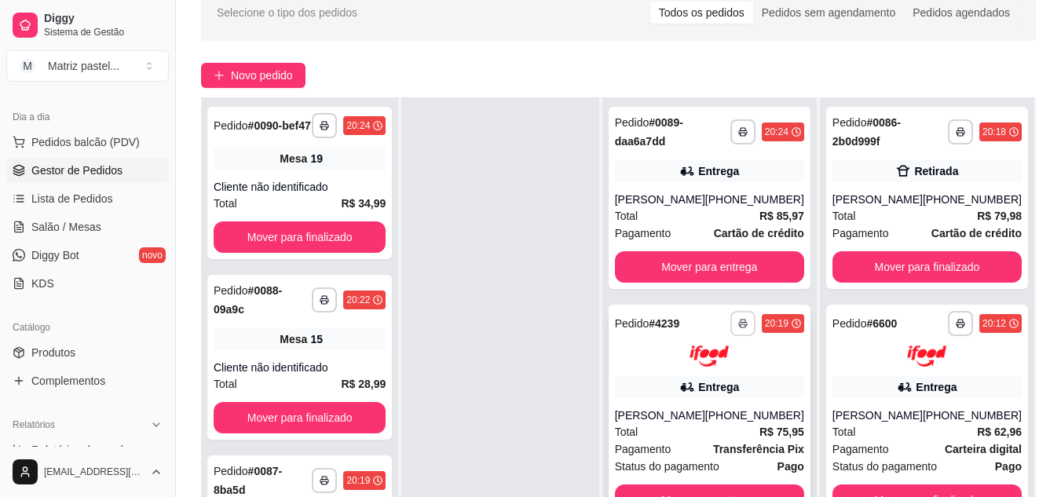
click at [742, 319] on icon "button" at bounding box center [742, 323] width 9 height 9
click at [710, 369] on button "IMPRESSORA" at bounding box center [701, 378] width 114 height 25
click at [741, 123] on button "button" at bounding box center [742, 131] width 25 height 25
click at [700, 186] on button "IMPRESSORA" at bounding box center [701, 186] width 110 height 24
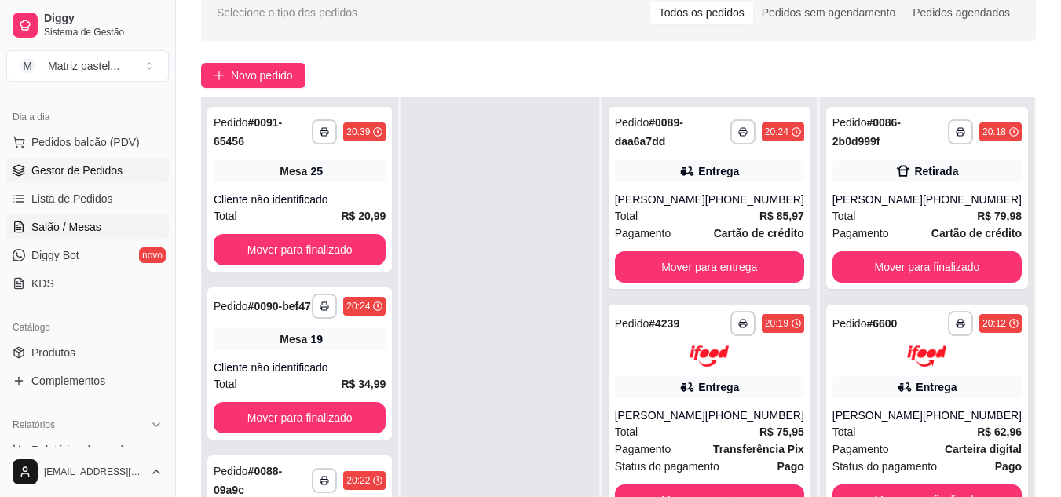
click at [75, 221] on span "Salão / Mesas" at bounding box center [66, 227] width 70 height 16
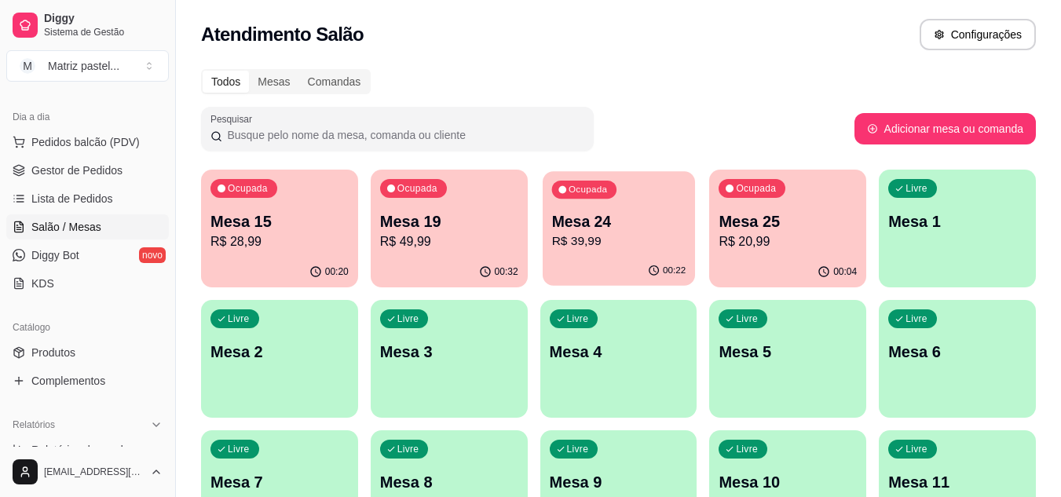
click at [606, 230] on p "Mesa 24" at bounding box center [618, 221] width 134 height 21
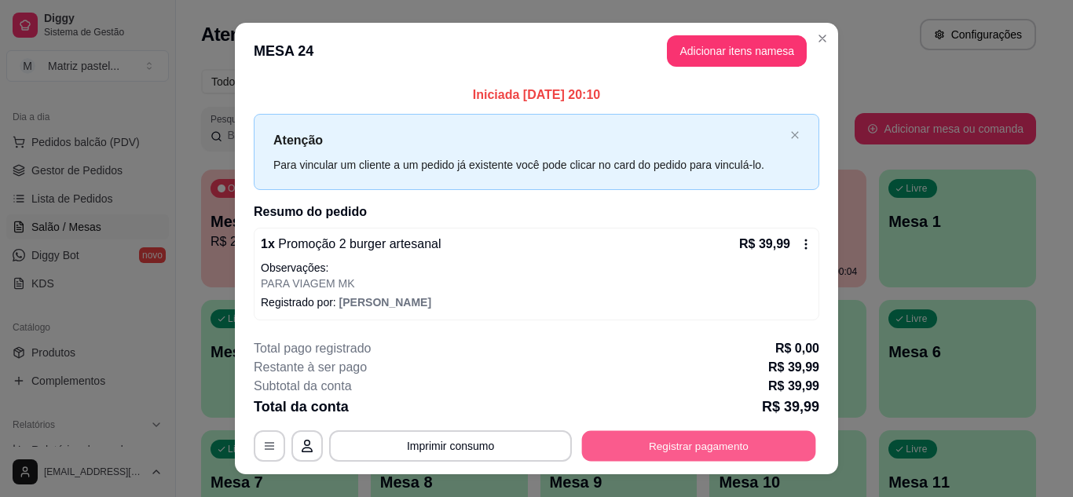
click at [681, 442] on button "Registrar pagamento" at bounding box center [699, 446] width 234 height 31
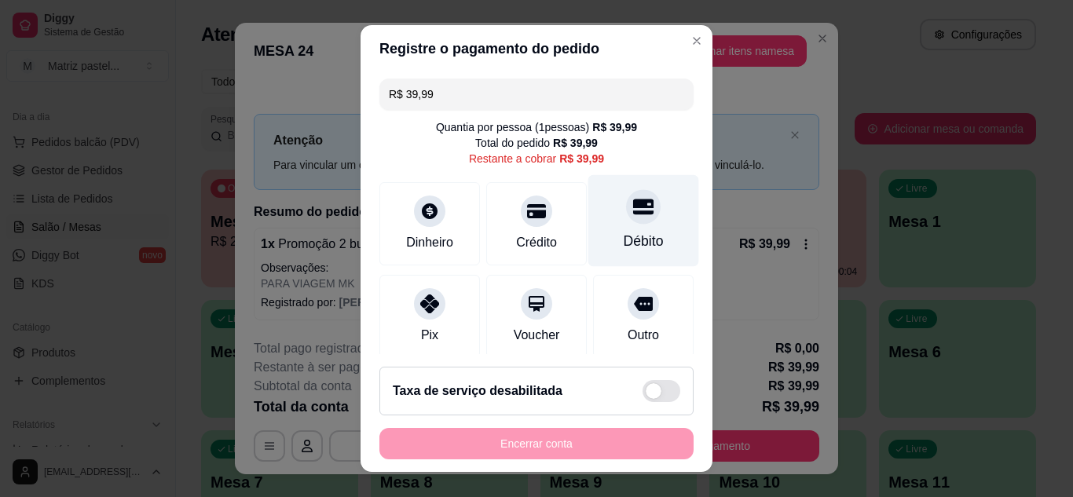
click at [627, 223] on div "Débito" at bounding box center [643, 220] width 111 height 92
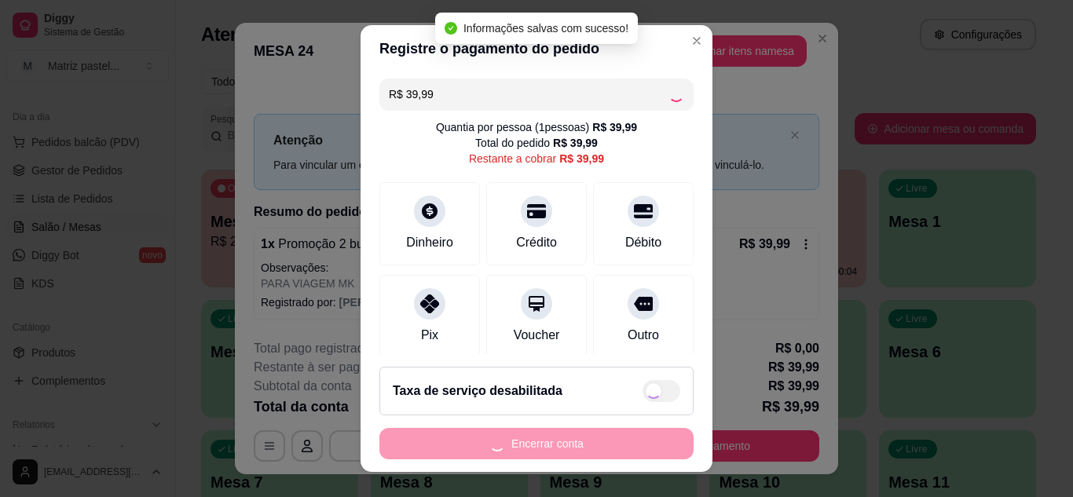
type input "R$ 0,00"
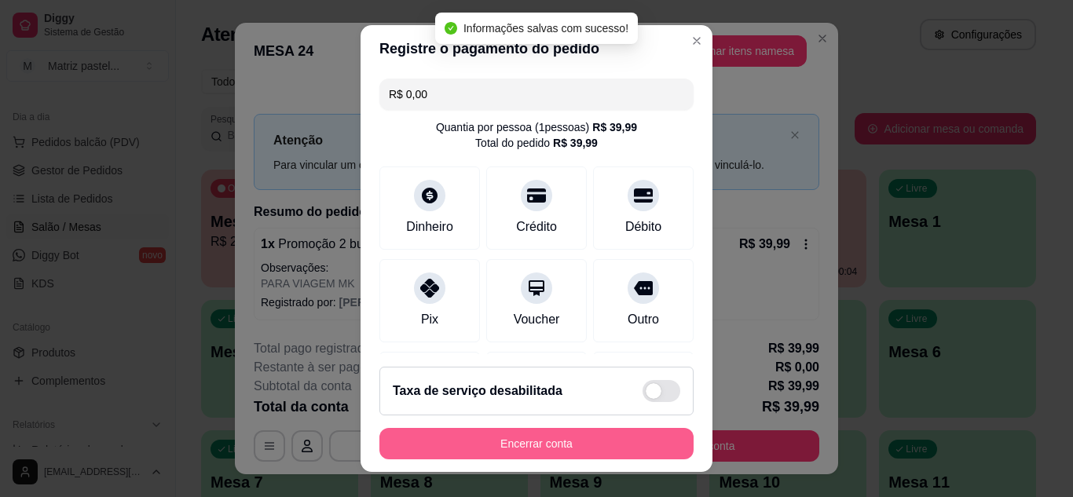
click at [565, 434] on button "Encerrar conta" at bounding box center [536, 443] width 314 height 31
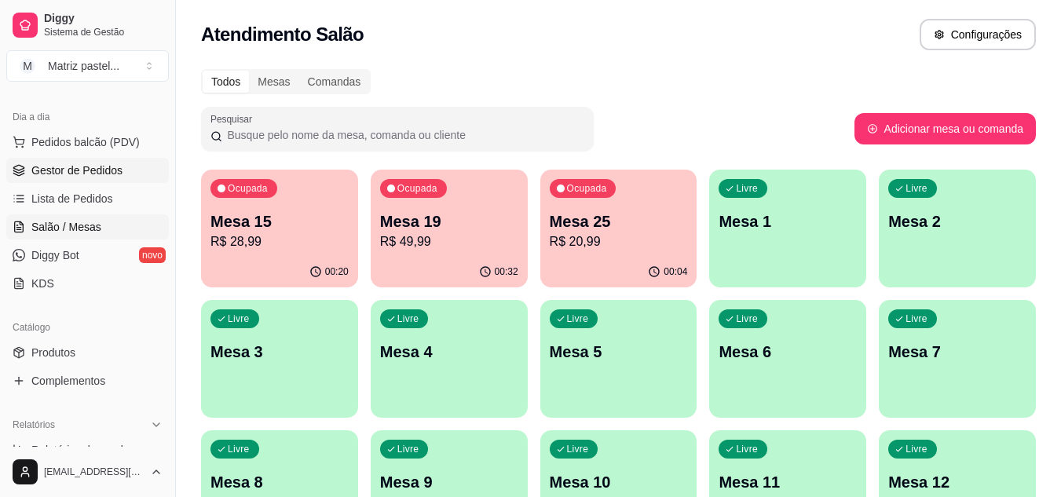
click at [84, 181] on link "Gestor de Pedidos" at bounding box center [87, 170] width 163 height 25
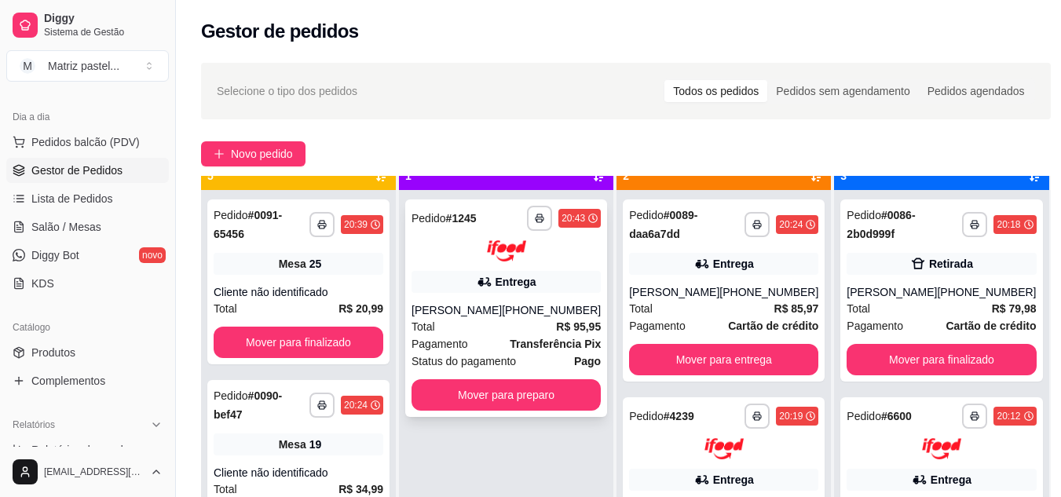
scroll to position [44, 0]
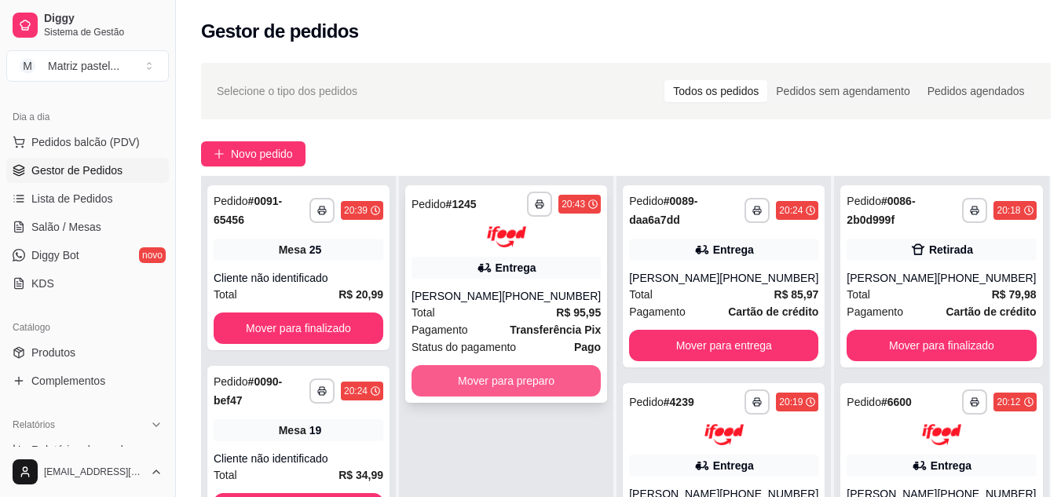
click at [513, 375] on button "Mover para preparo" at bounding box center [505, 380] width 189 height 31
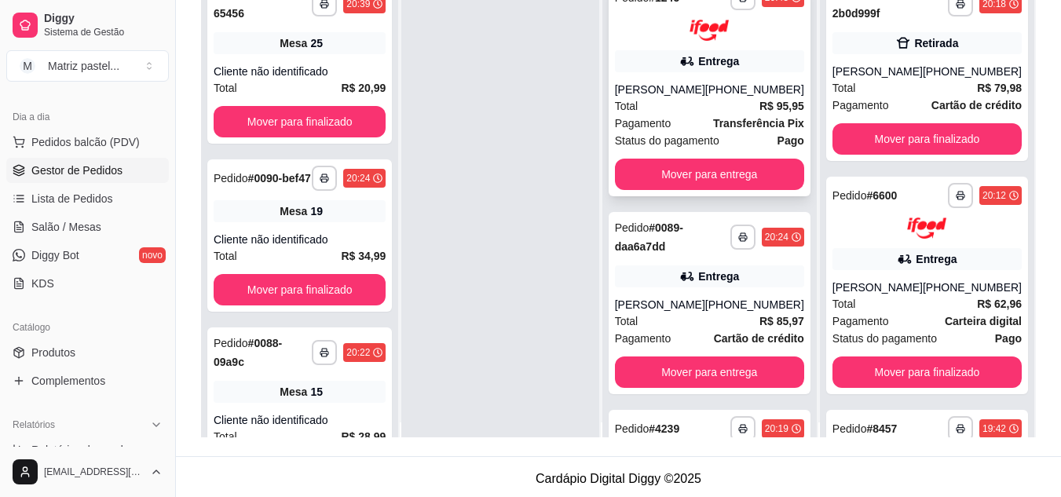
scroll to position [0, 0]
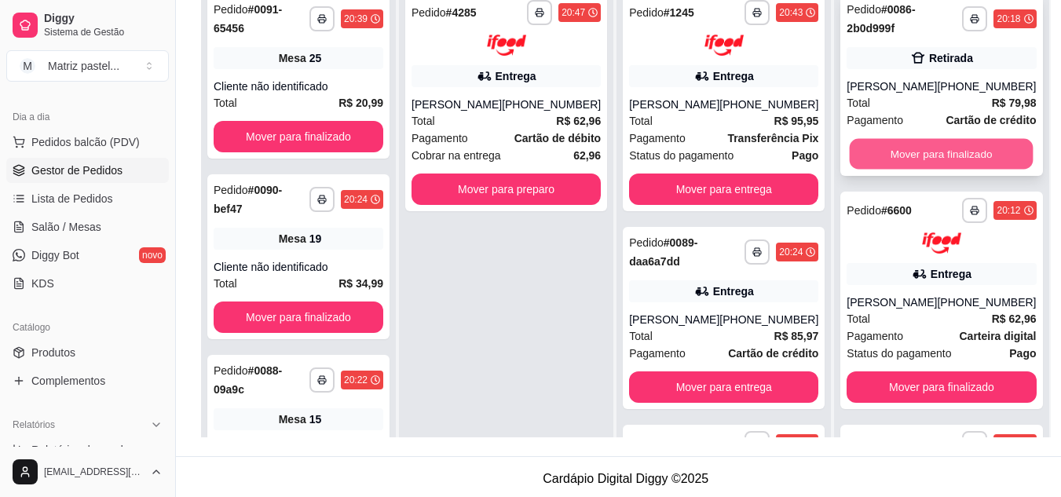
click at [898, 144] on button "Mover para finalizado" at bounding box center [942, 154] width 184 height 31
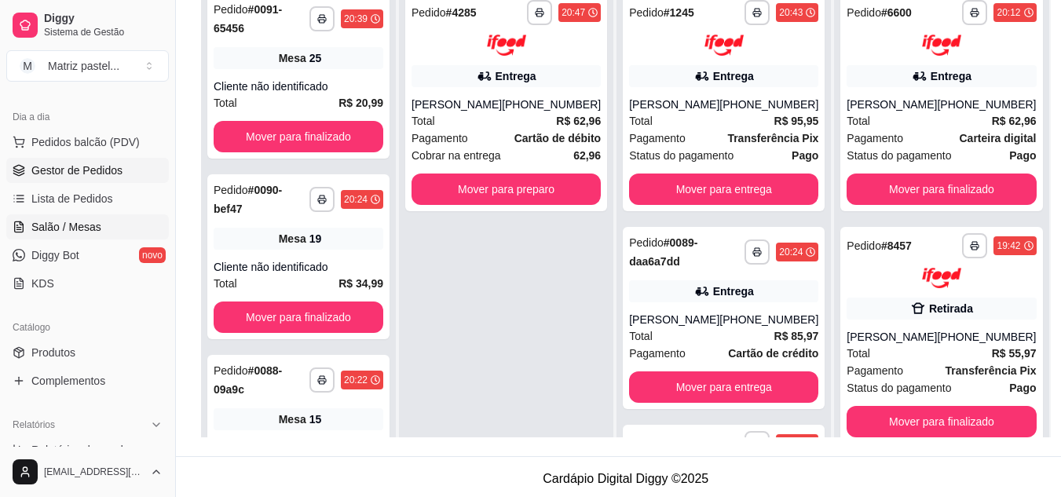
click at [106, 220] on link "Salão / Mesas" at bounding box center [87, 226] width 163 height 25
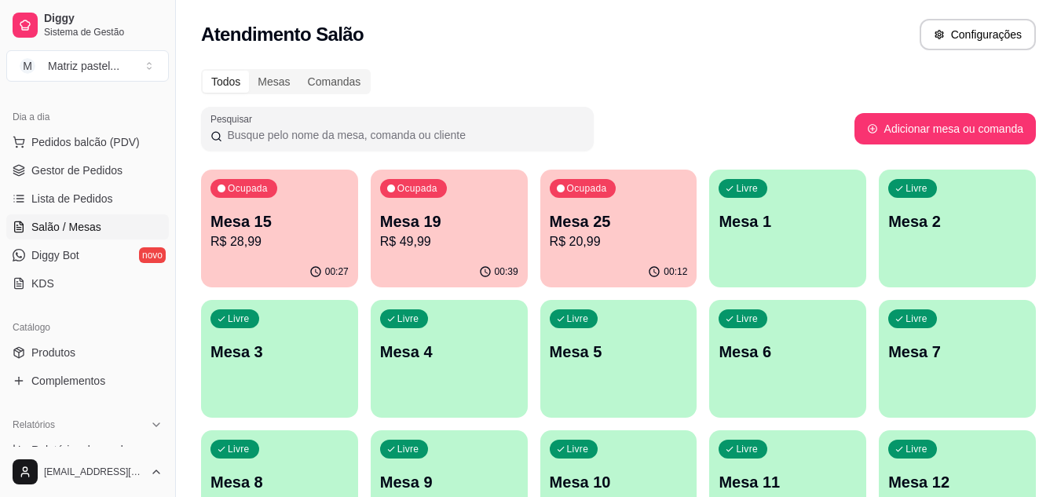
click at [550, 242] on p "R$ 20,99" at bounding box center [619, 241] width 138 height 19
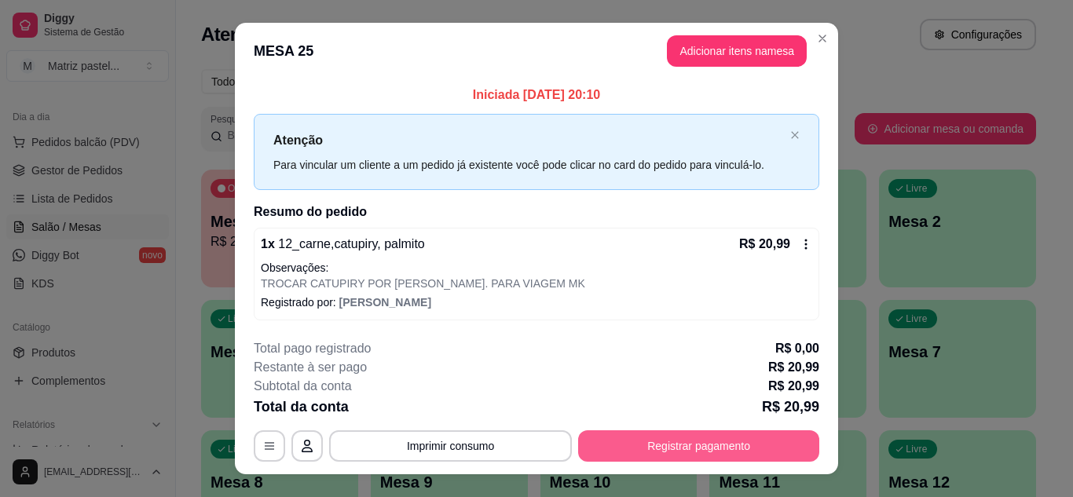
click at [612, 440] on button "Registrar pagamento" at bounding box center [698, 445] width 241 height 31
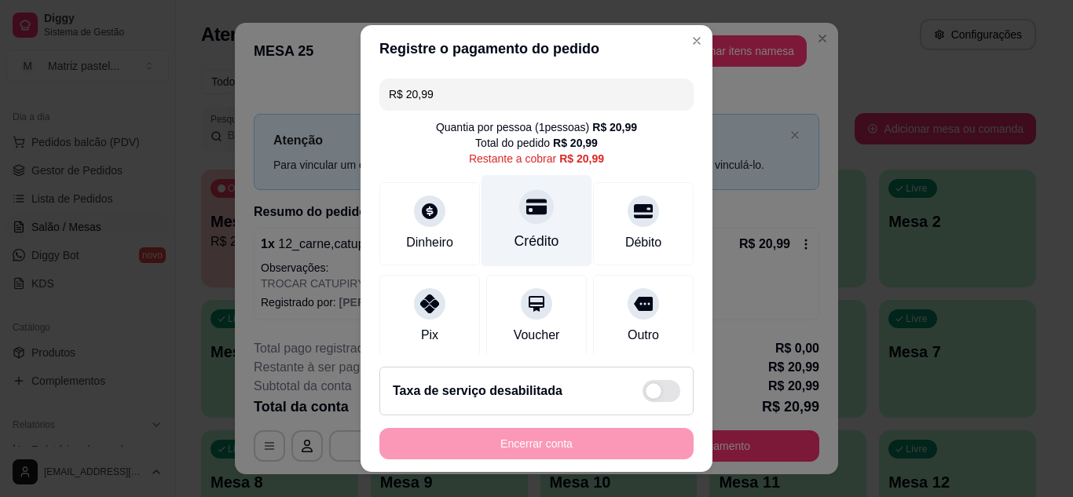
click at [530, 223] on div "Crédito" at bounding box center [536, 220] width 111 height 92
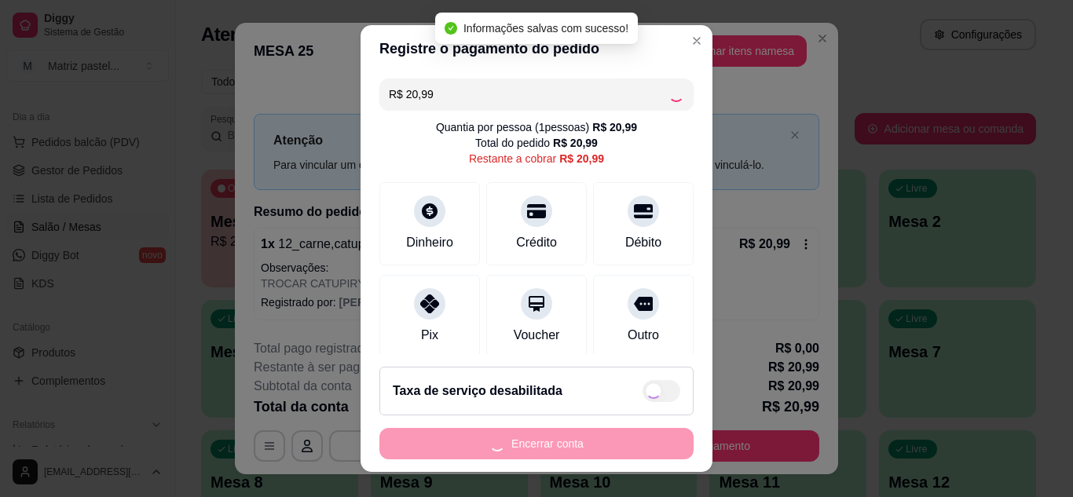
type input "R$ 0,00"
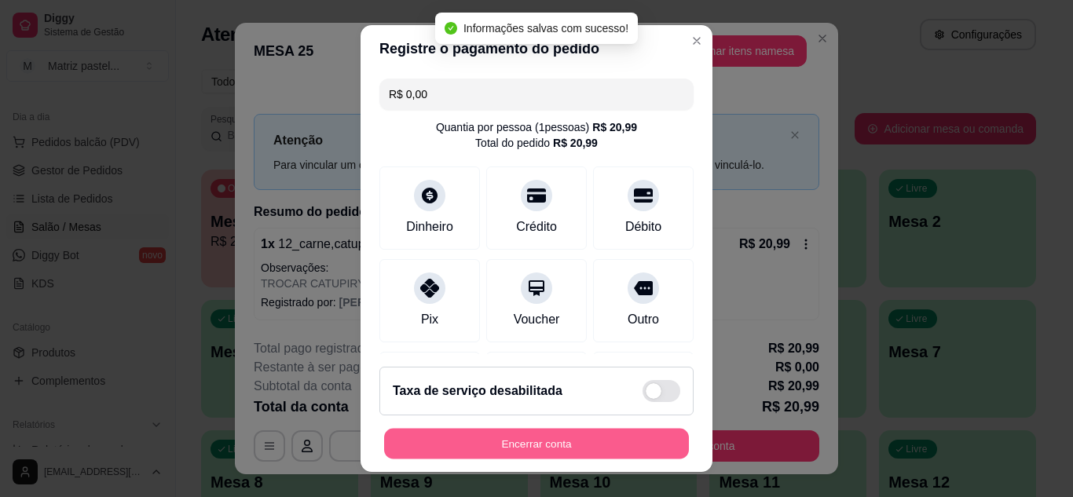
click at [516, 437] on button "Encerrar conta" at bounding box center [536, 444] width 305 height 31
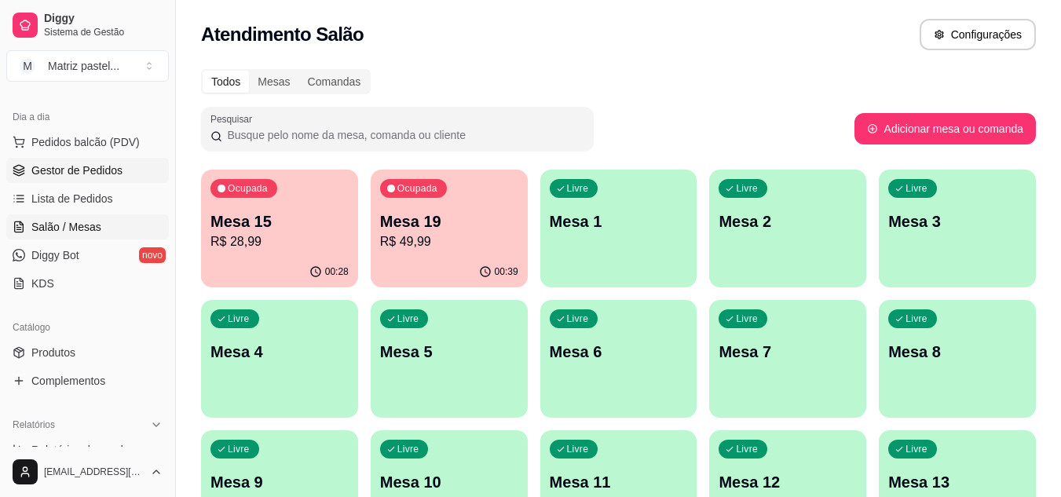
click at [102, 170] on span "Gestor de Pedidos" at bounding box center [76, 171] width 91 height 16
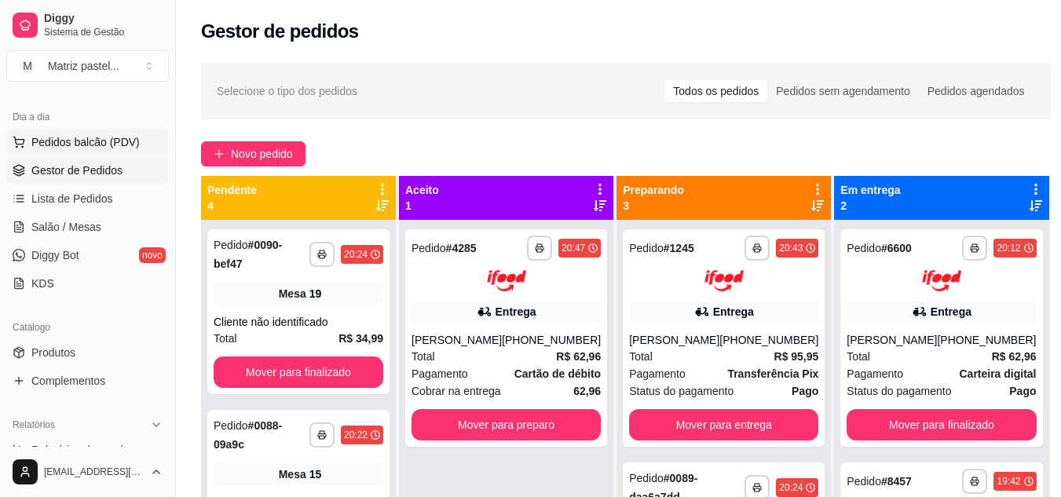
click at [89, 141] on span "Pedidos balcão (PDV)" at bounding box center [85, 142] width 108 height 16
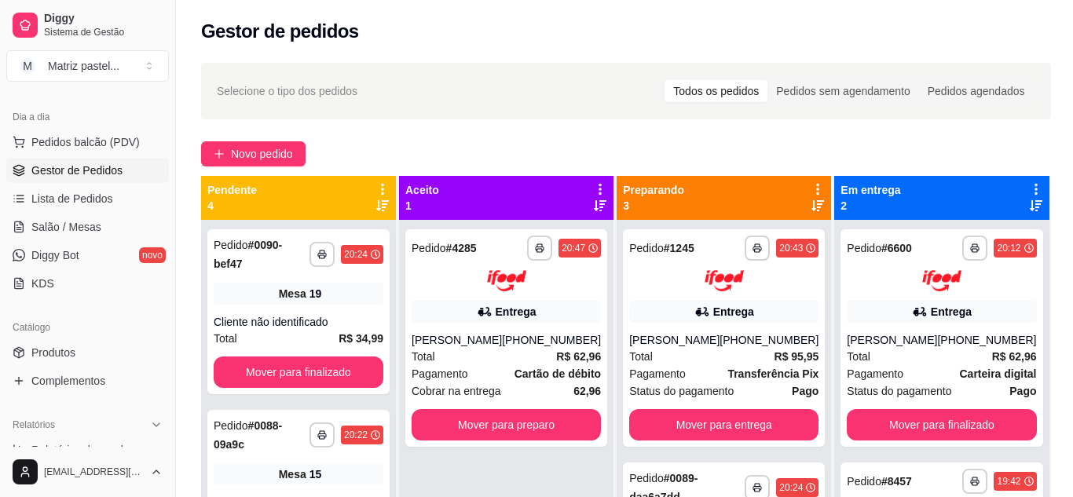
click at [338, 107] on input "Pesquisa" at bounding box center [365, 108] width 644 height 16
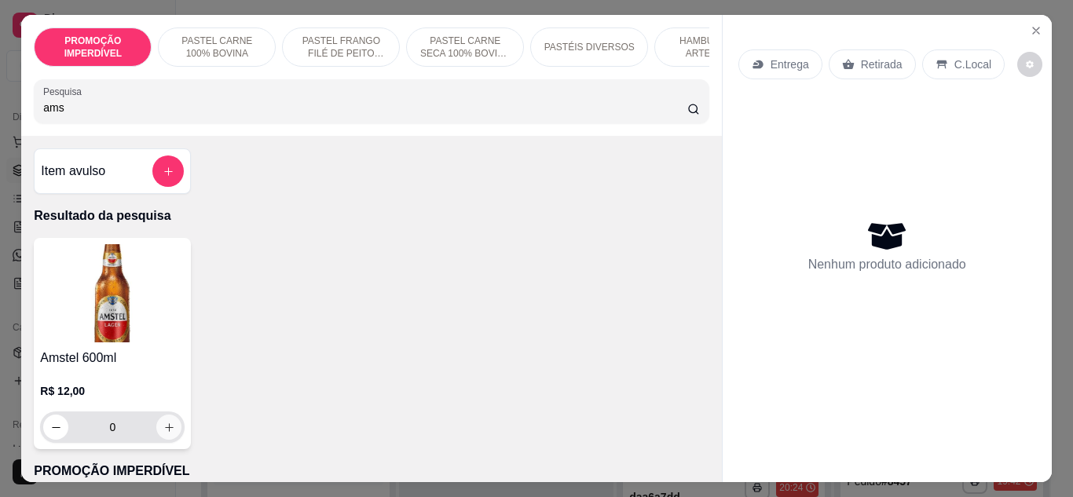
type input "ams"
click at [168, 440] on button "increase-product-quantity" at bounding box center [168, 427] width 25 height 25
type input "1"
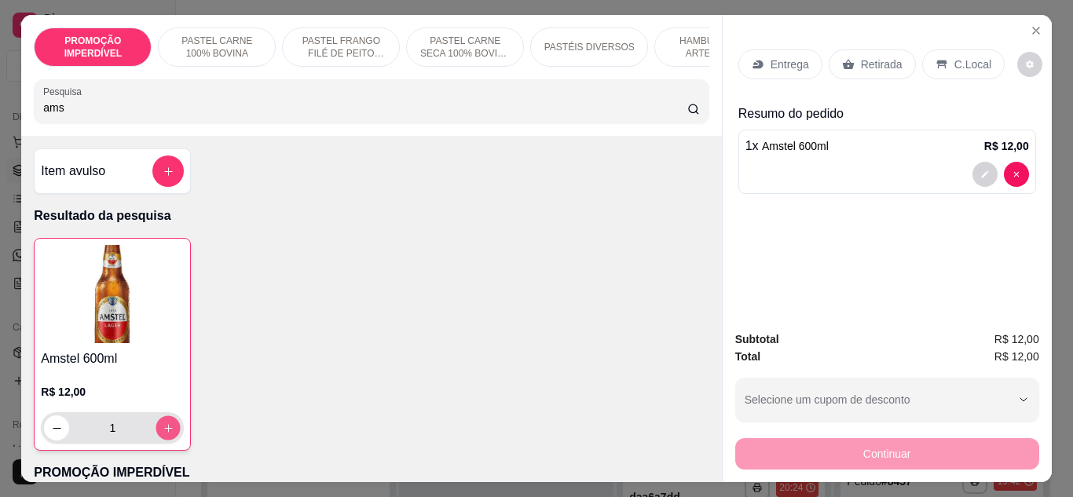
click at [168, 440] on button "increase-product-quantity" at bounding box center [168, 427] width 24 height 24
type input "2"
click at [169, 440] on button "increase-product-quantity" at bounding box center [168, 427] width 24 height 24
type input "3"
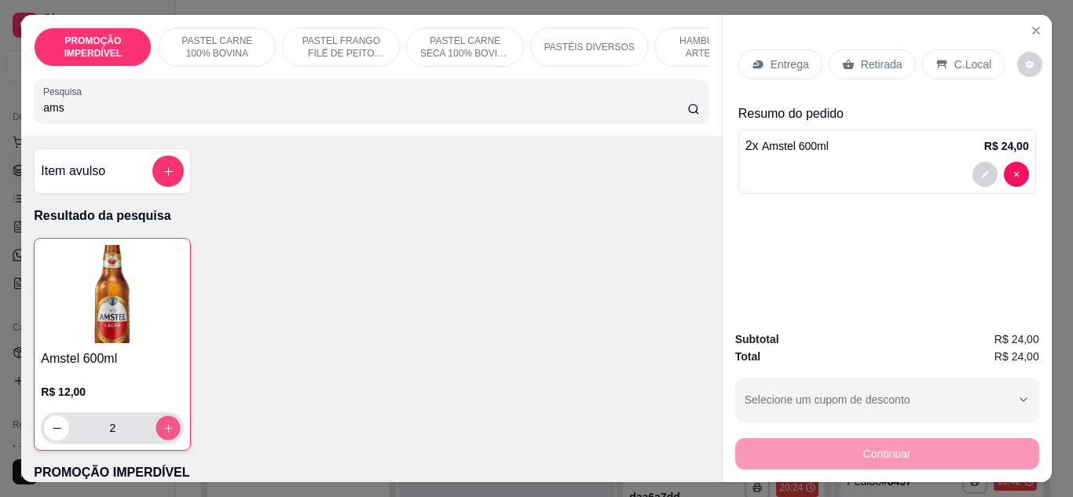
type input "3"
click at [776, 49] on div "Entrega" at bounding box center [780, 64] width 84 height 30
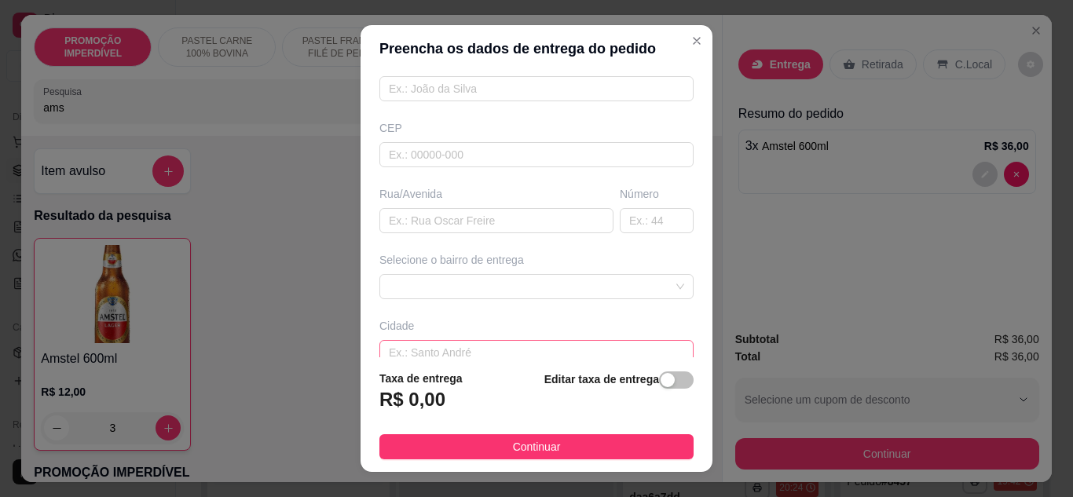
scroll to position [236, 0]
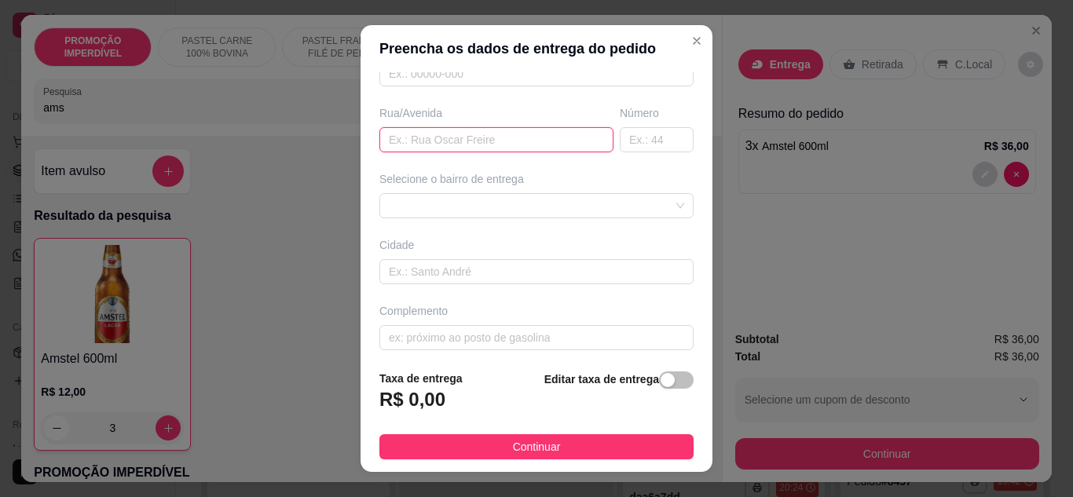
click at [478, 139] on input "text" at bounding box center [496, 139] width 234 height 25
type input "rua Q"
click at [644, 136] on input "text" at bounding box center [657, 139] width 74 height 25
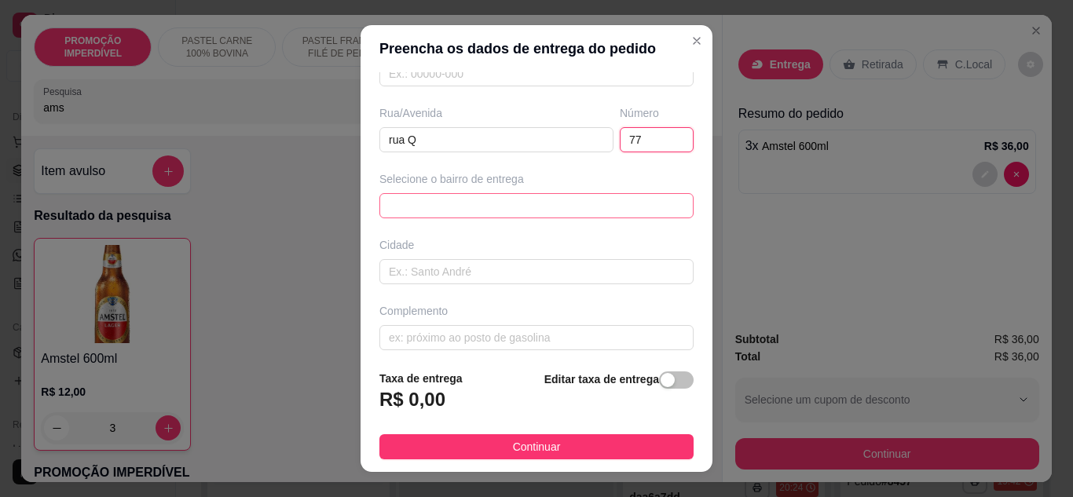
click at [567, 213] on span at bounding box center [536, 206] width 295 height 24
type input "77"
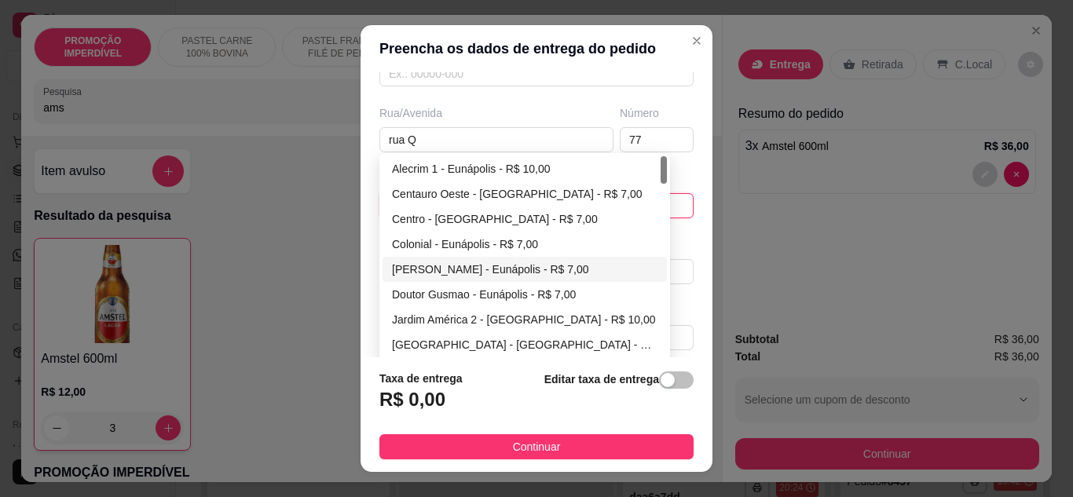
scroll to position [79, 0]
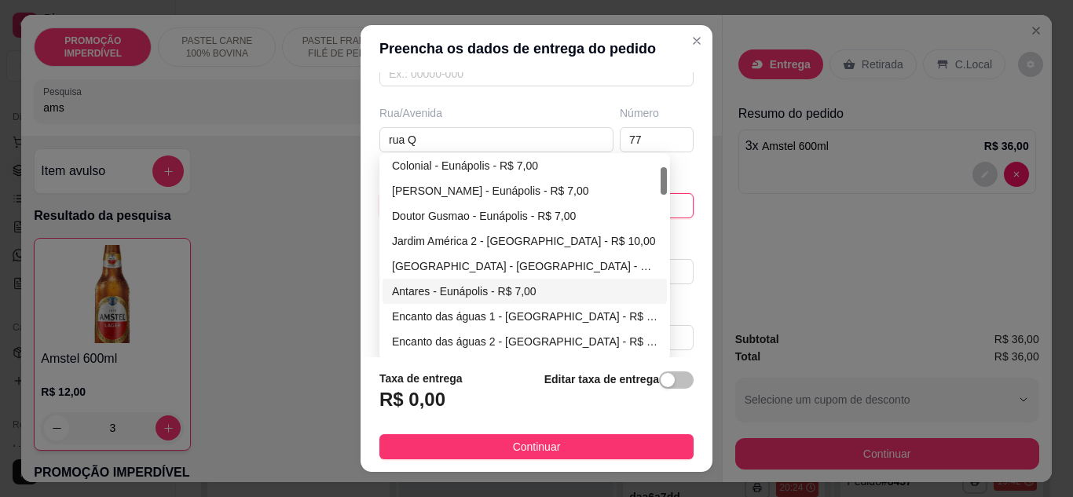
click at [464, 294] on div "Antares - Eunápolis - R$ 7,00" at bounding box center [524, 291] width 265 height 17
type input "Eunápolis"
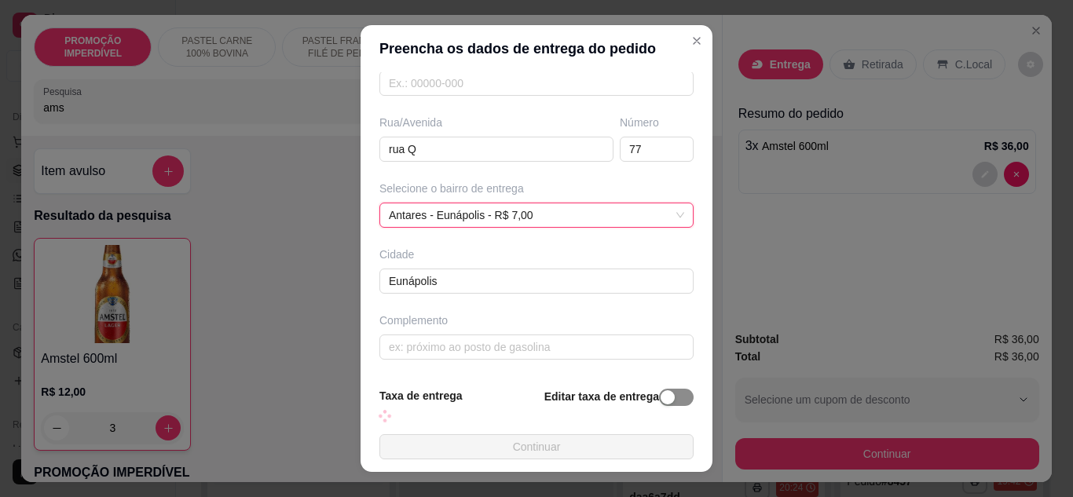
scroll to position [236, 0]
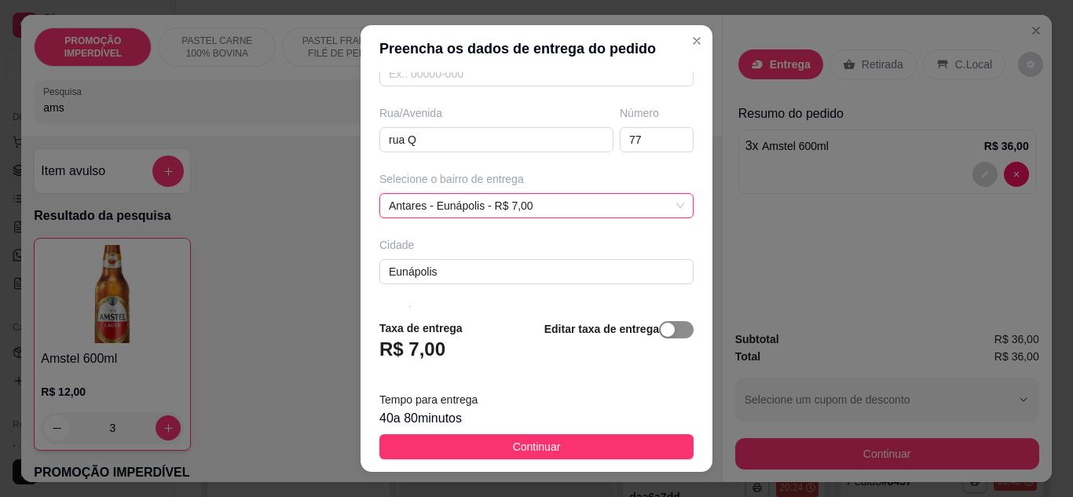
click at [660, 331] on div "button" at bounding box center [667, 330] width 14 height 14
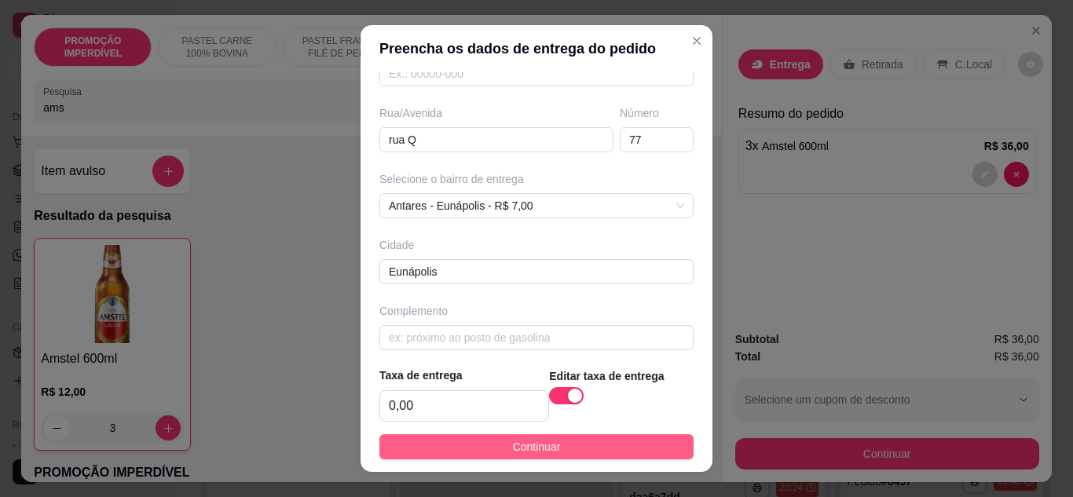
click at [588, 454] on button "Continuar" at bounding box center [536, 446] width 314 height 25
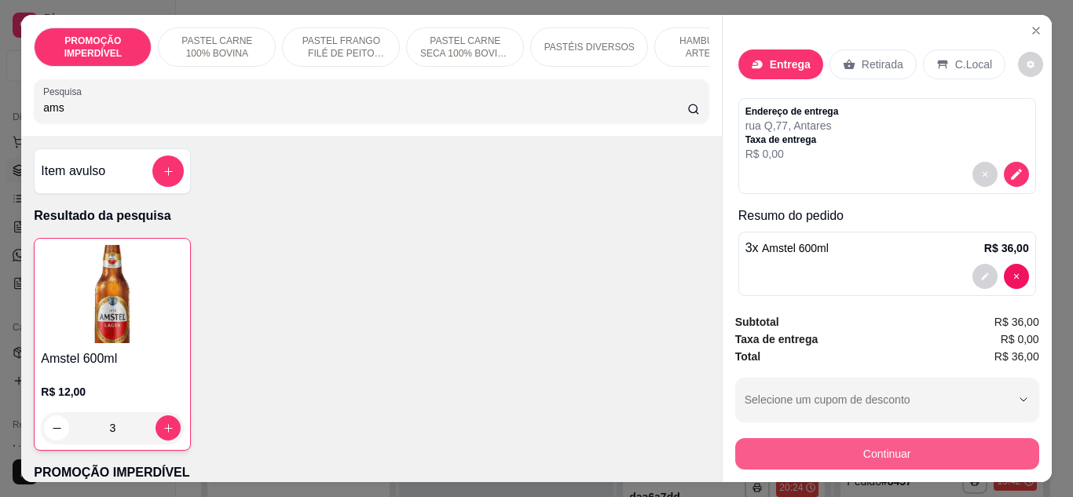
click at [824, 443] on button "Continuar" at bounding box center [887, 453] width 304 height 31
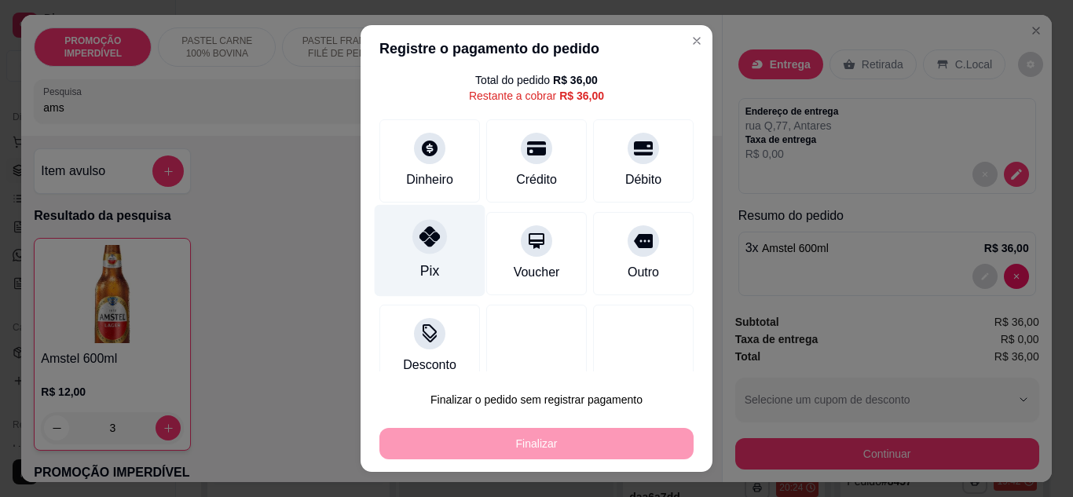
scroll to position [69, 0]
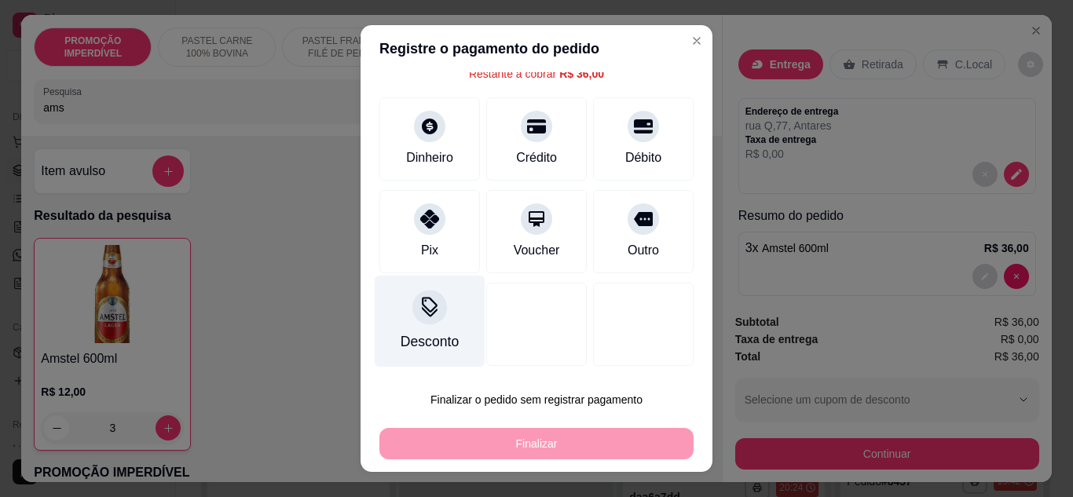
click at [400, 324] on div "Desconto" at bounding box center [430, 321] width 111 height 92
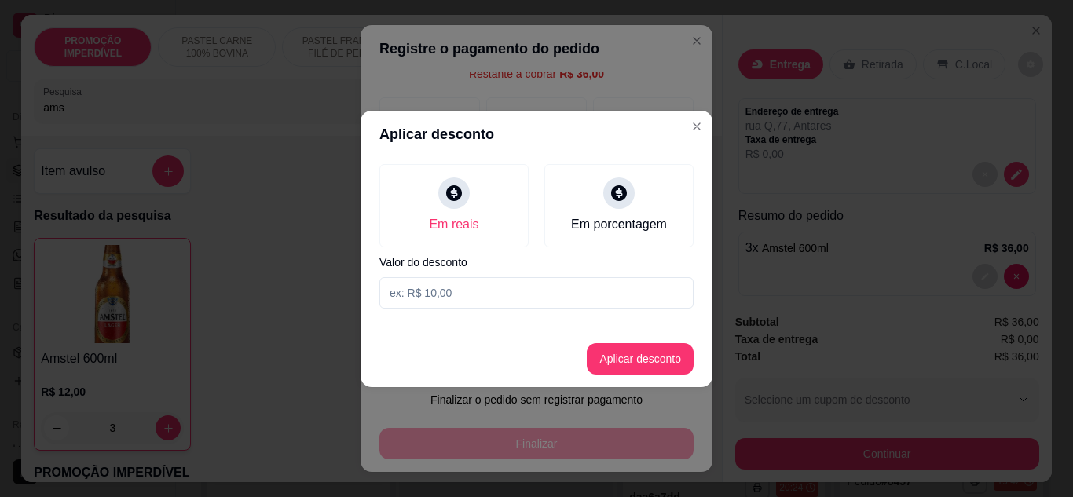
click at [465, 302] on input at bounding box center [536, 292] width 314 height 31
type input "35,99"
drag, startPoint x: 525, startPoint y: 333, endPoint x: 645, endPoint y: 352, distance: 121.6
click at [601, 357] on footer "Aplicar desconto" at bounding box center [536, 359] width 352 height 57
click at [656, 349] on button "Aplicar desconto" at bounding box center [640, 358] width 103 height 31
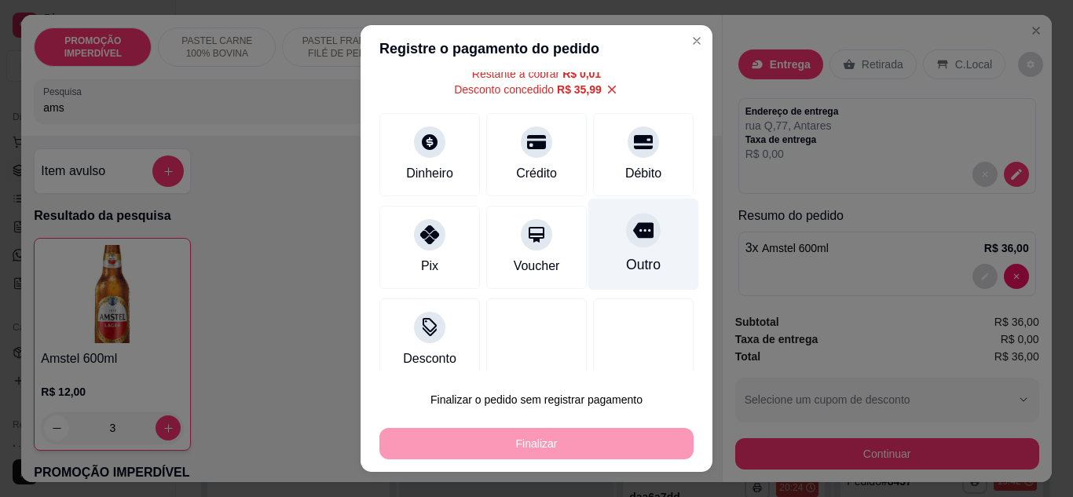
click at [626, 271] on div "Outro" at bounding box center [643, 264] width 35 height 20
type input "R$ 0,00"
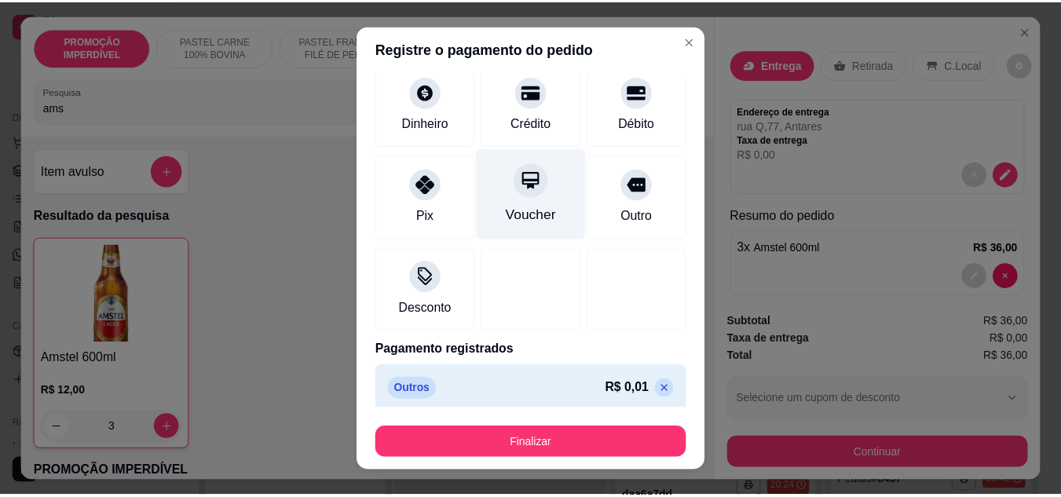
scroll to position [113, 0]
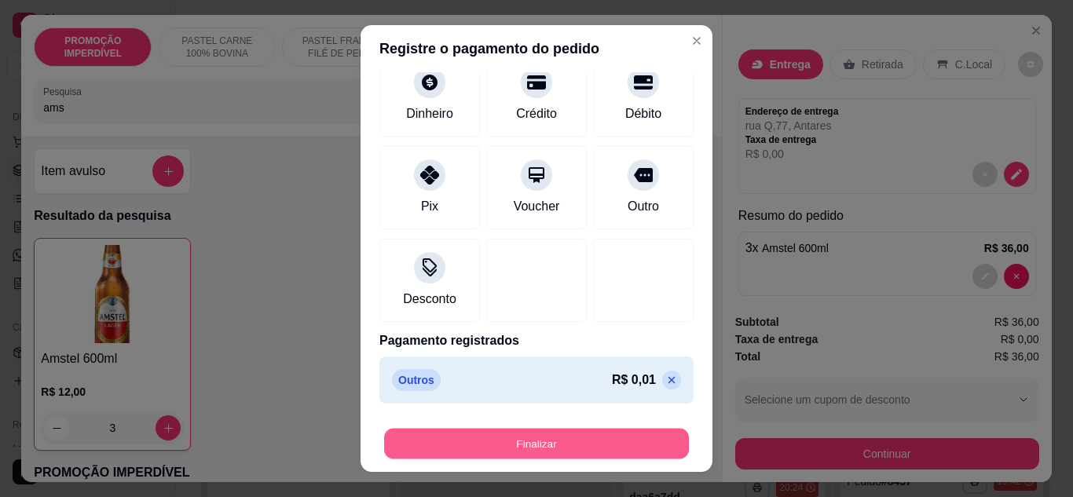
click at [492, 438] on button "Finalizar" at bounding box center [536, 444] width 305 height 31
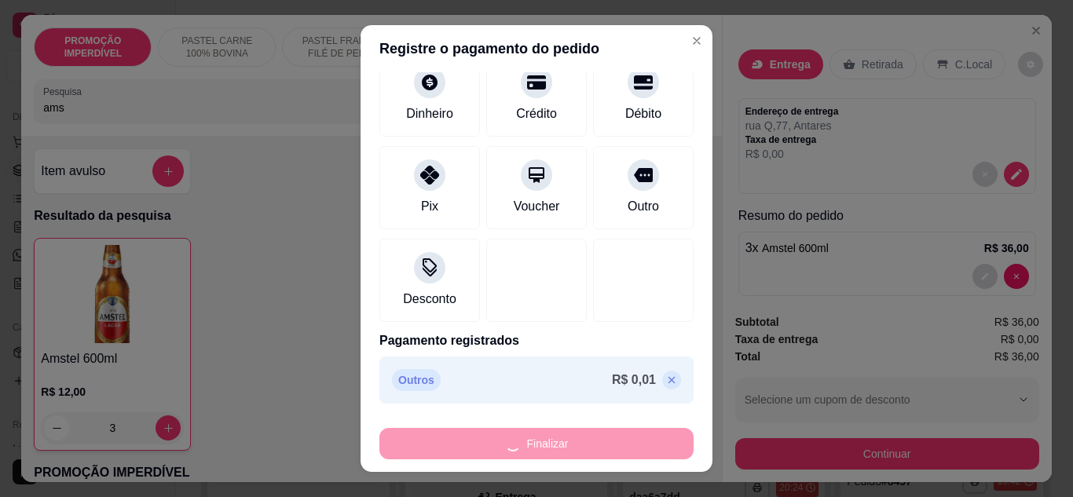
type input "0"
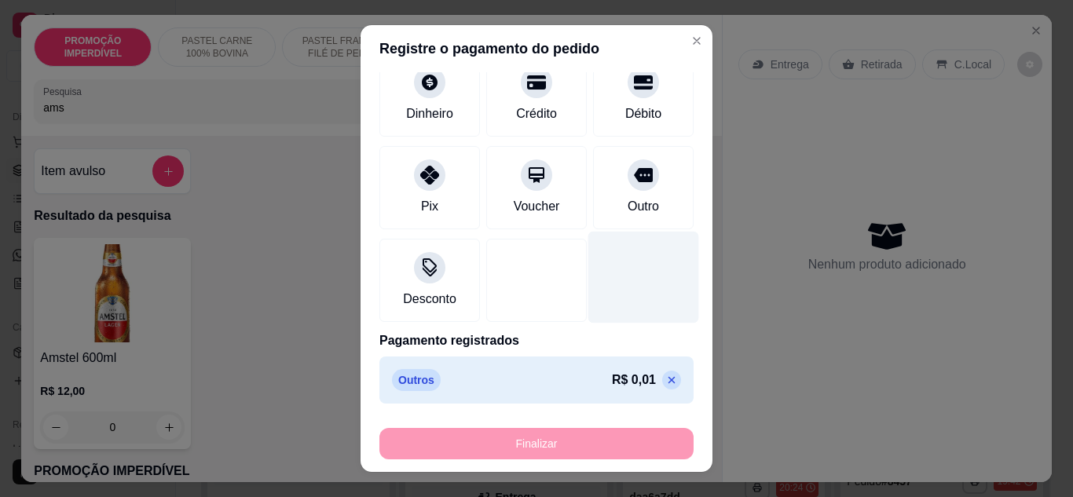
type input "-R$ 36,00"
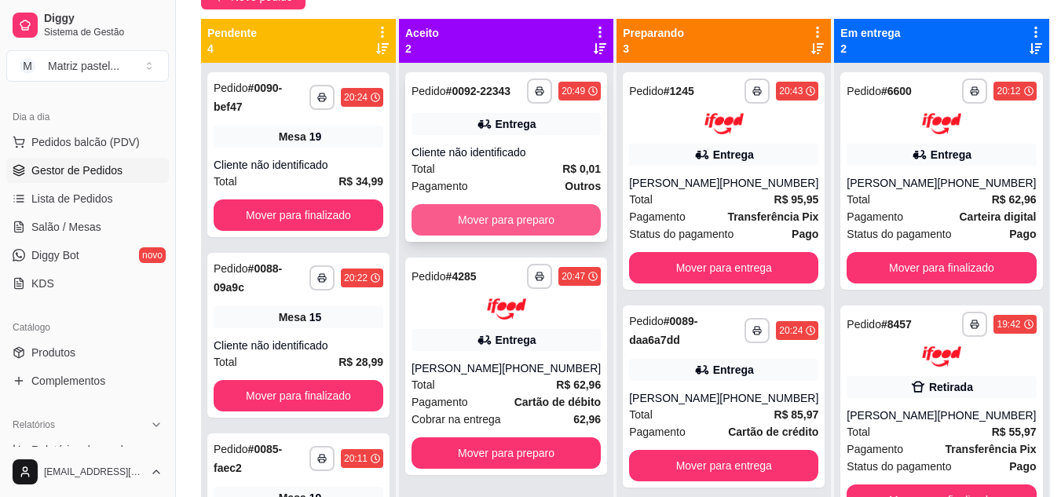
click at [506, 233] on button "Mover para preparo" at bounding box center [505, 219] width 189 height 31
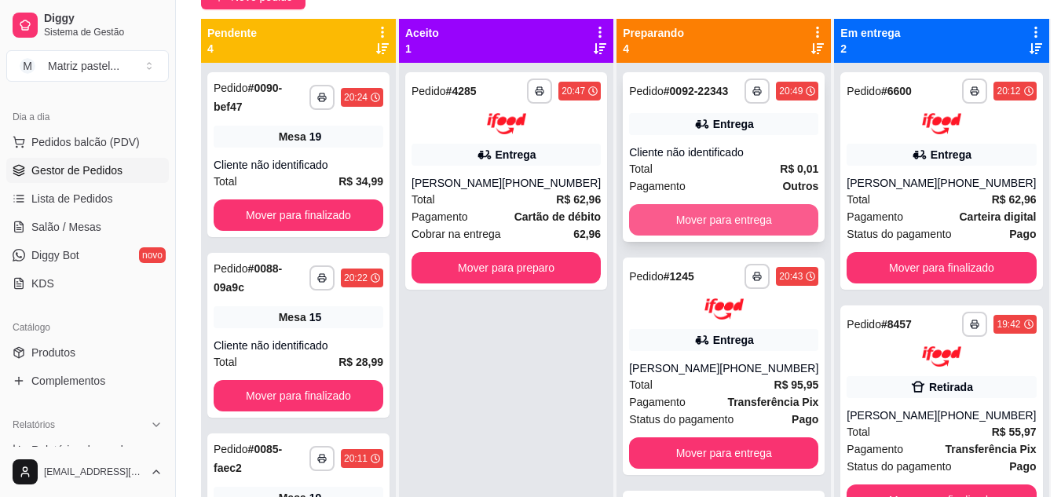
click at [674, 221] on button "Mover para entrega" at bounding box center [723, 219] width 189 height 31
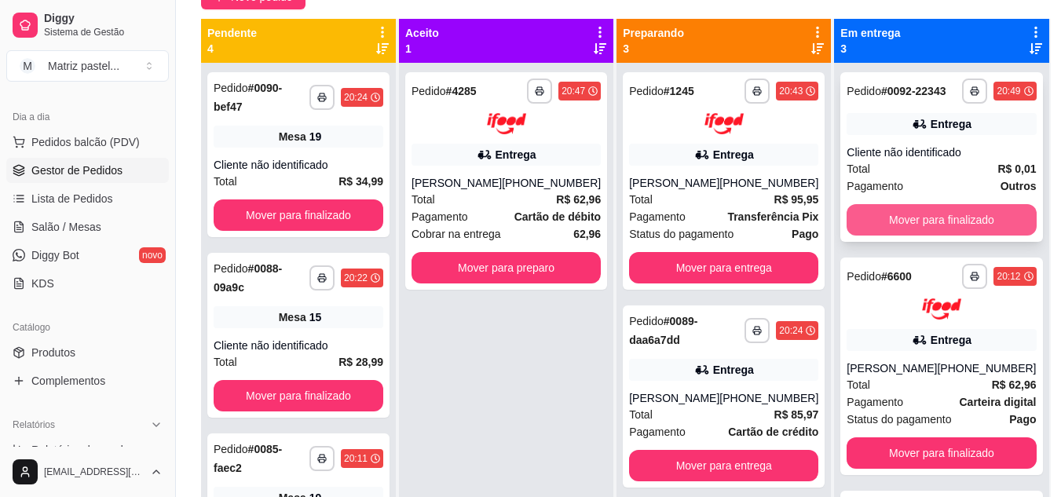
click at [898, 233] on button "Mover para finalizado" at bounding box center [940, 219] width 189 height 31
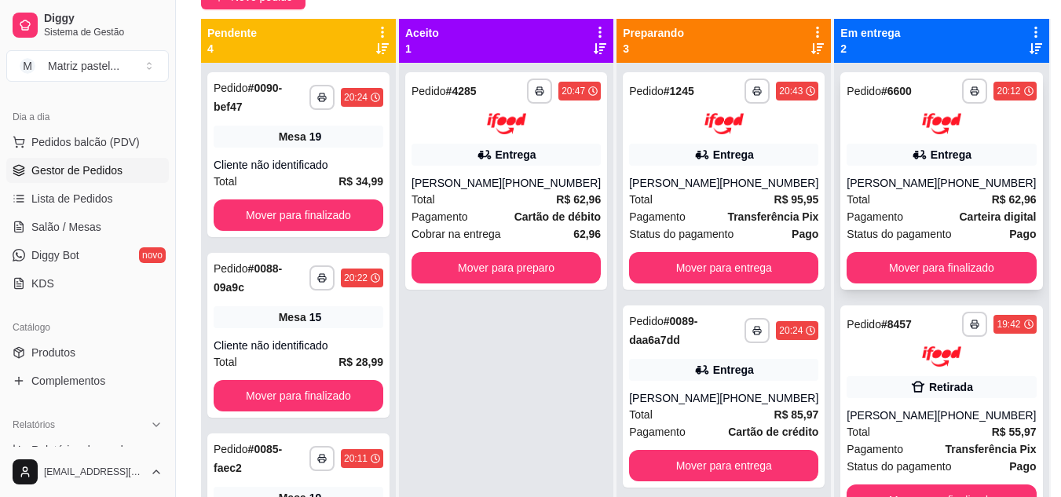
scroll to position [44, 0]
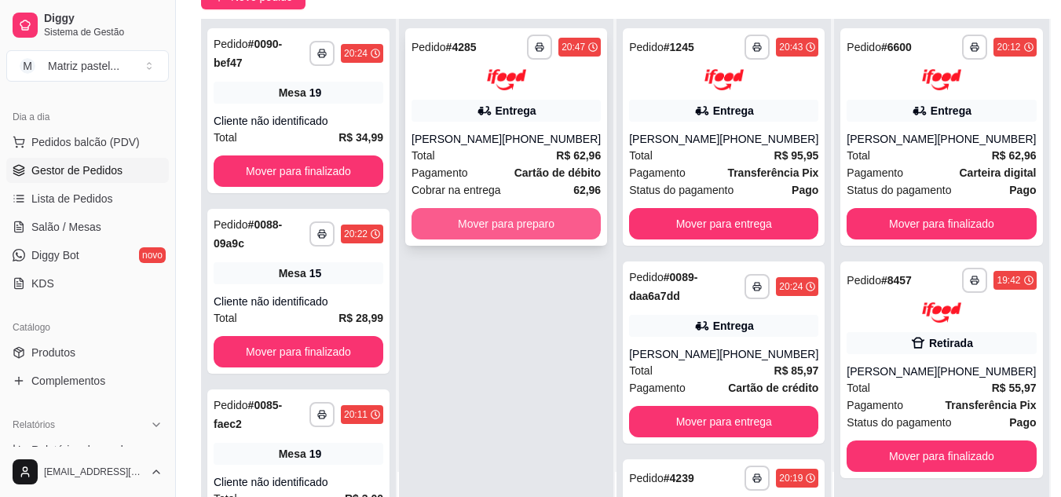
click at [536, 228] on button "Mover para preparo" at bounding box center [505, 223] width 189 height 31
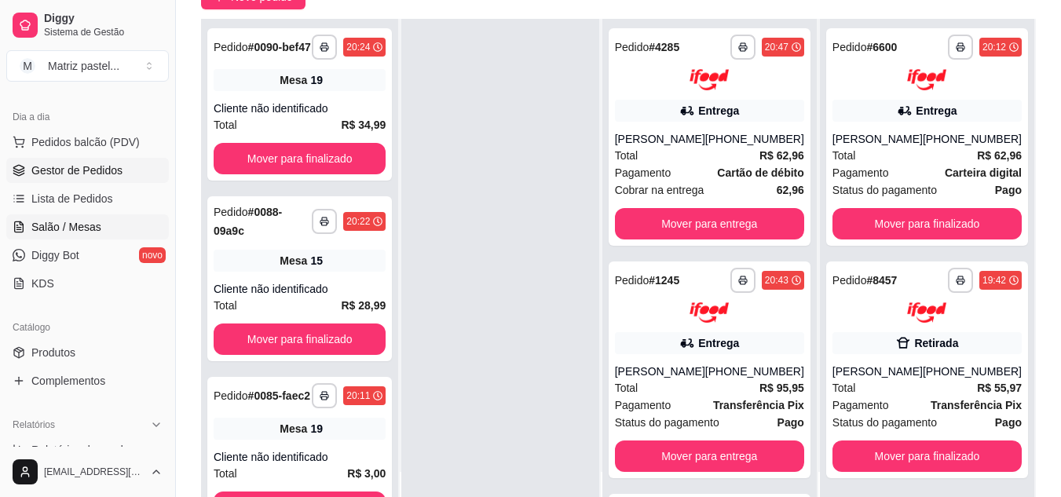
click at [81, 218] on link "Salão / Mesas" at bounding box center [87, 226] width 163 height 25
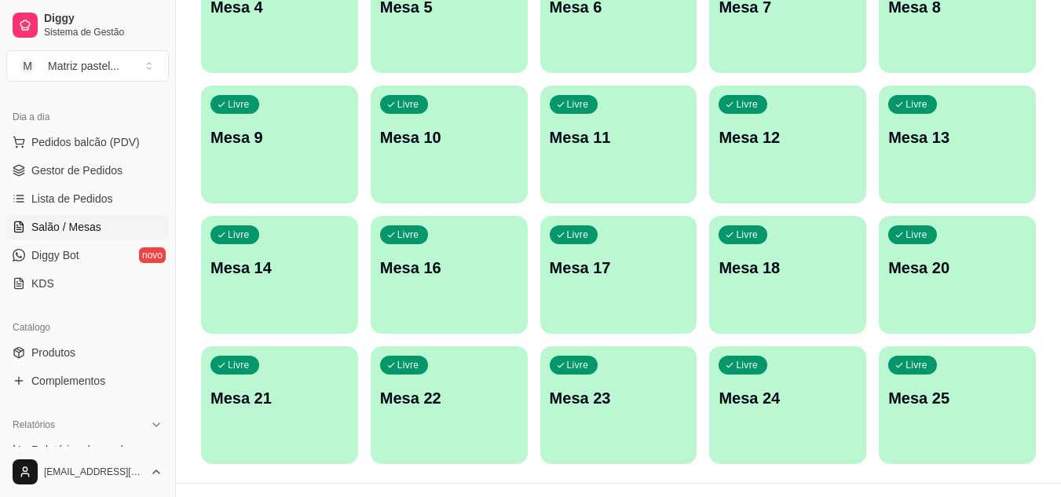
scroll to position [375, 0]
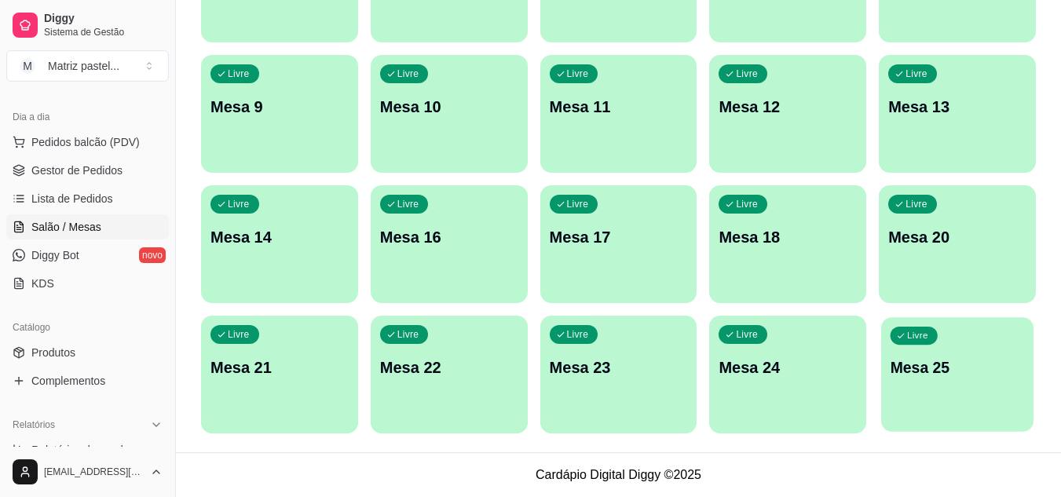
click at [941, 381] on div "Livre Mesa 25" at bounding box center [957, 365] width 152 height 96
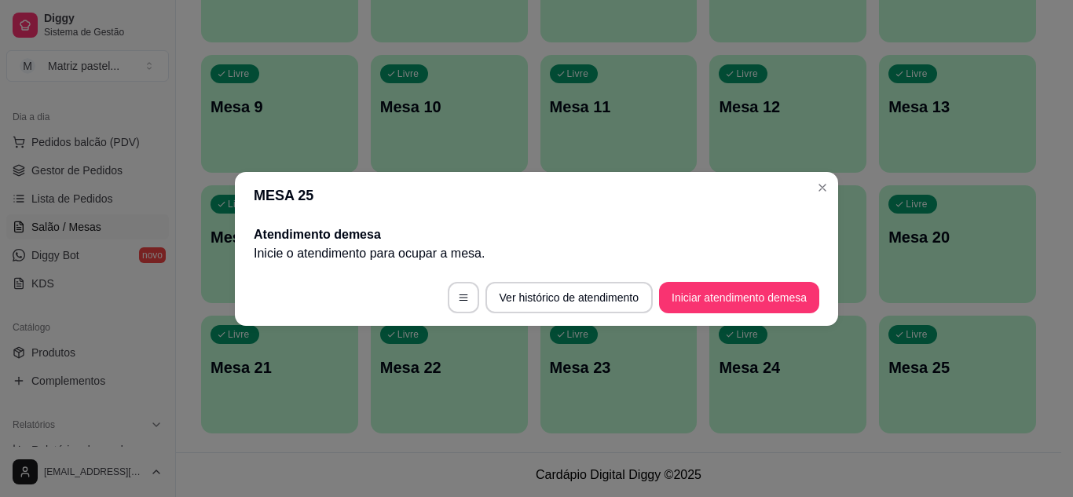
click at [737, 390] on div "MESA 25 Atendimento de mesa Inicie o atendimento para ocupar a mesa . Ver histó…" at bounding box center [536, 248] width 1073 height 497
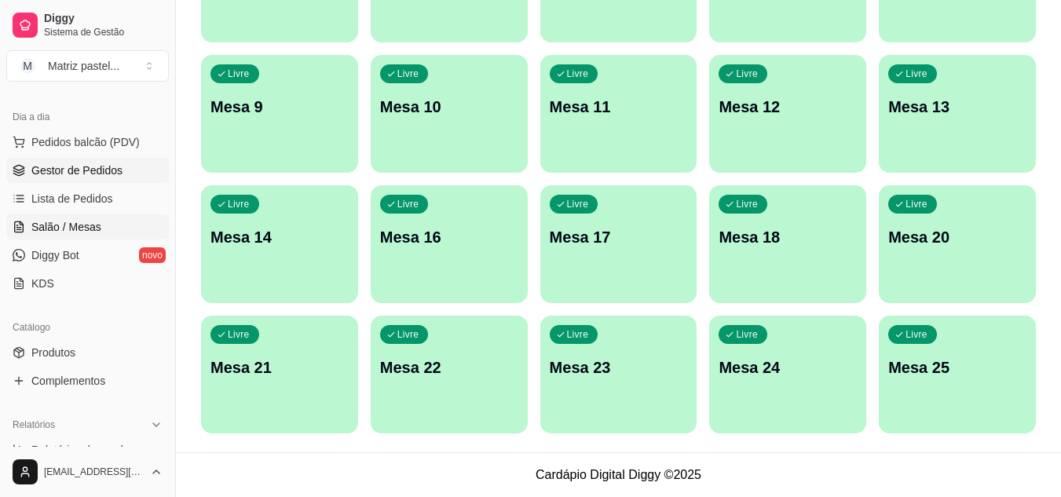
click at [124, 181] on link "Gestor de Pedidos" at bounding box center [87, 170] width 163 height 25
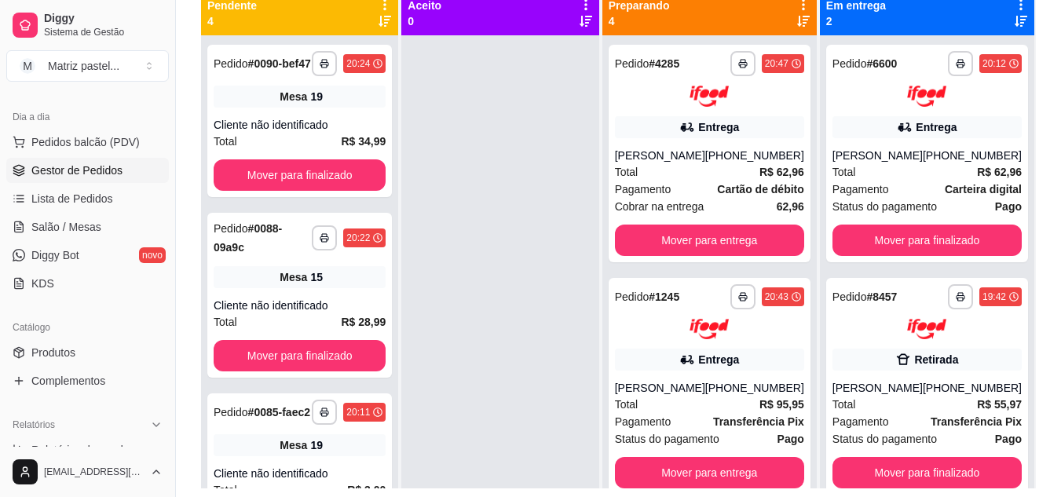
scroll to position [157, 0]
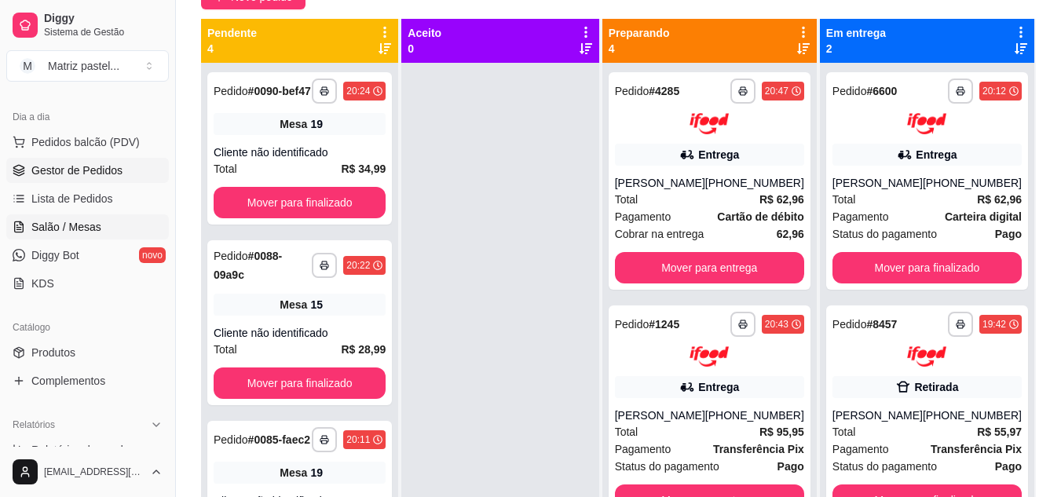
click at [104, 221] on link "Salão / Mesas" at bounding box center [87, 226] width 163 height 25
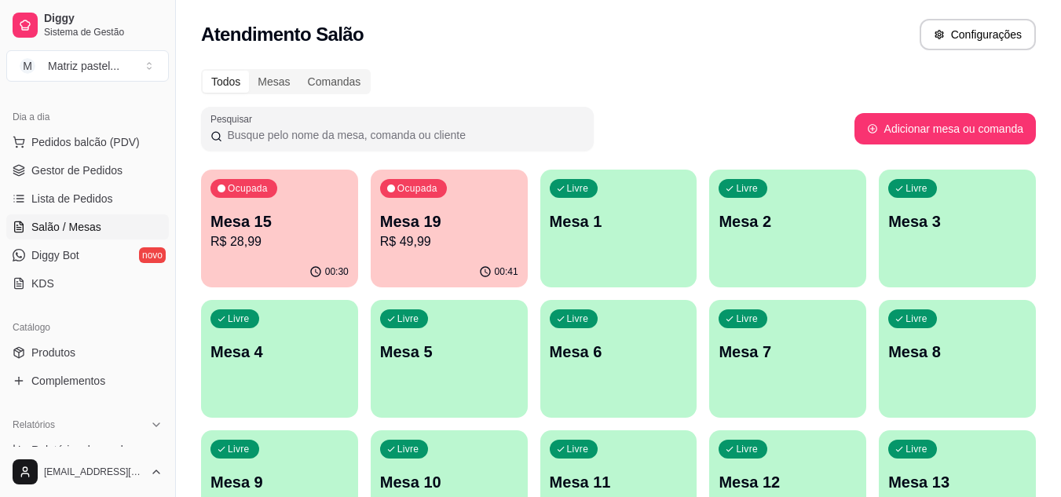
click at [242, 245] on p "R$ 28,99" at bounding box center [279, 241] width 138 height 19
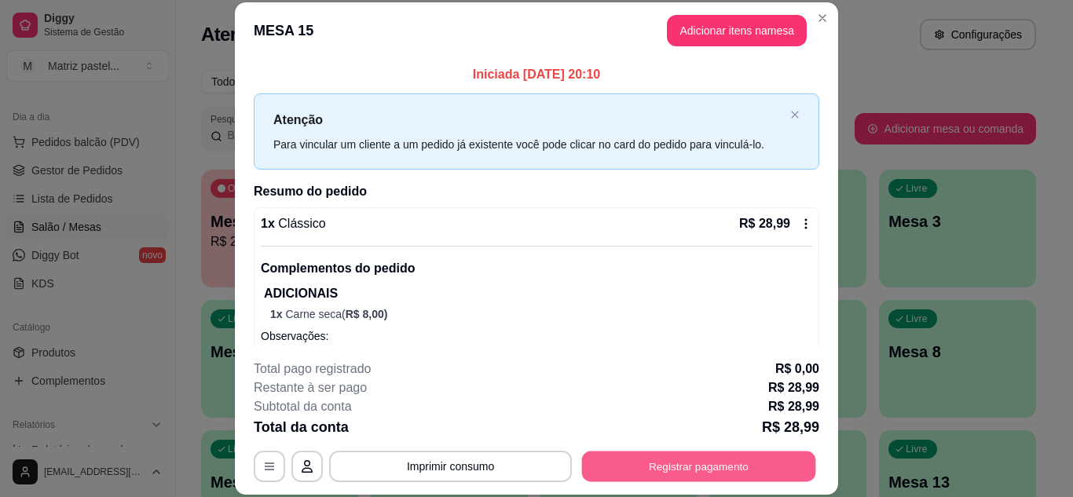
click at [606, 459] on button "Registrar pagamento" at bounding box center [699, 466] width 234 height 31
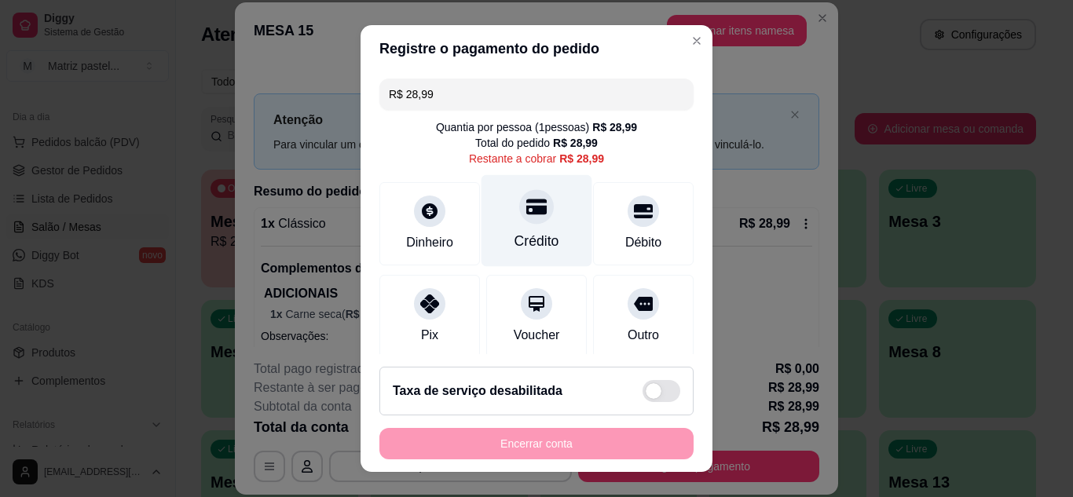
click at [526, 217] on icon at bounding box center [536, 206] width 20 height 20
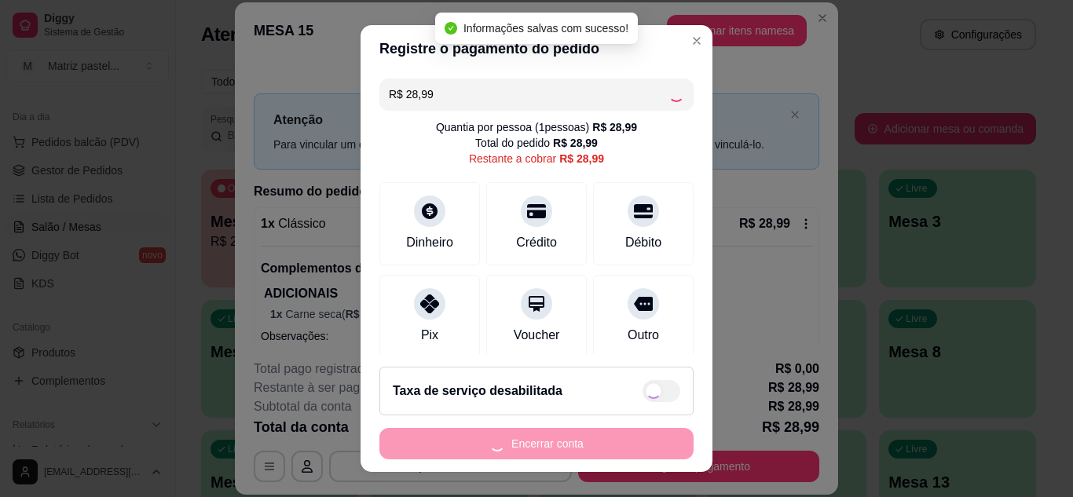
type input "R$ 0,00"
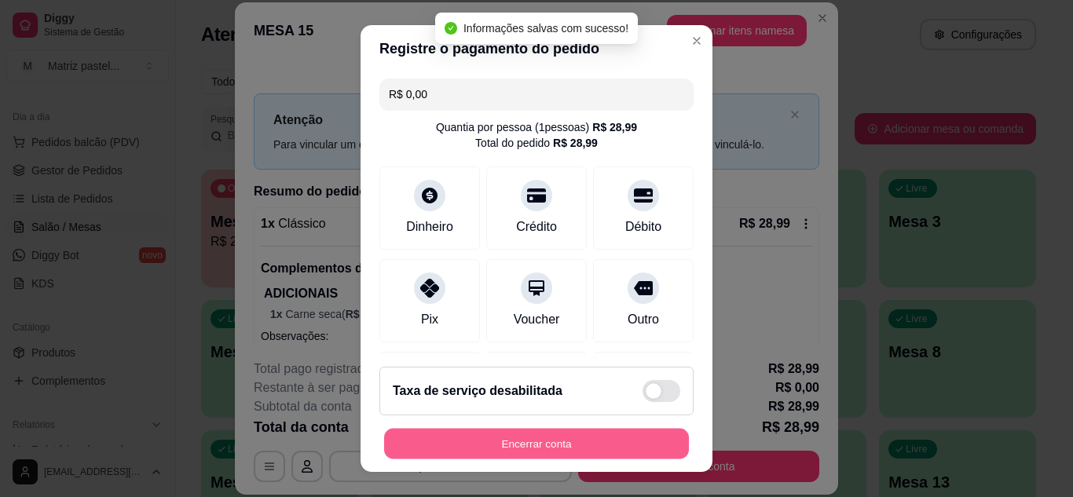
click at [538, 439] on button "Encerrar conta" at bounding box center [536, 444] width 305 height 31
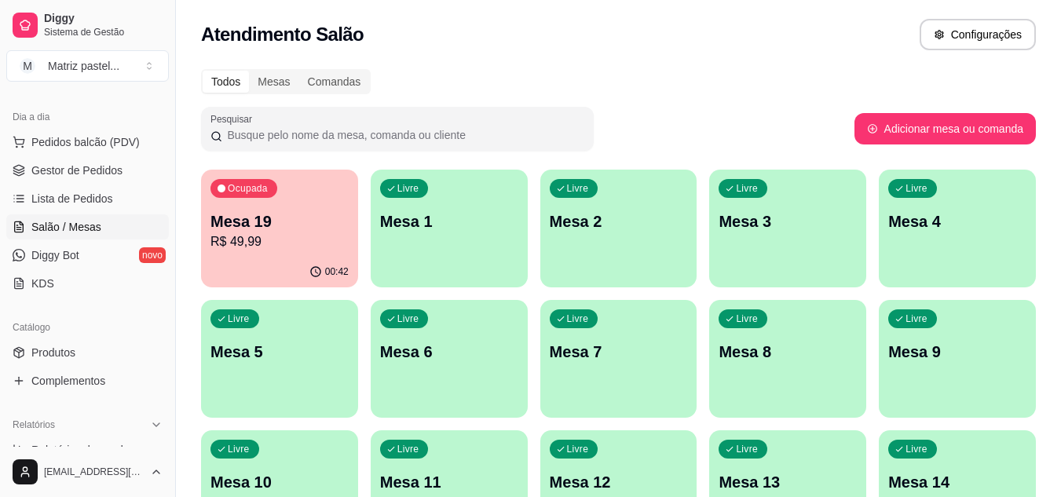
scroll to position [375, 0]
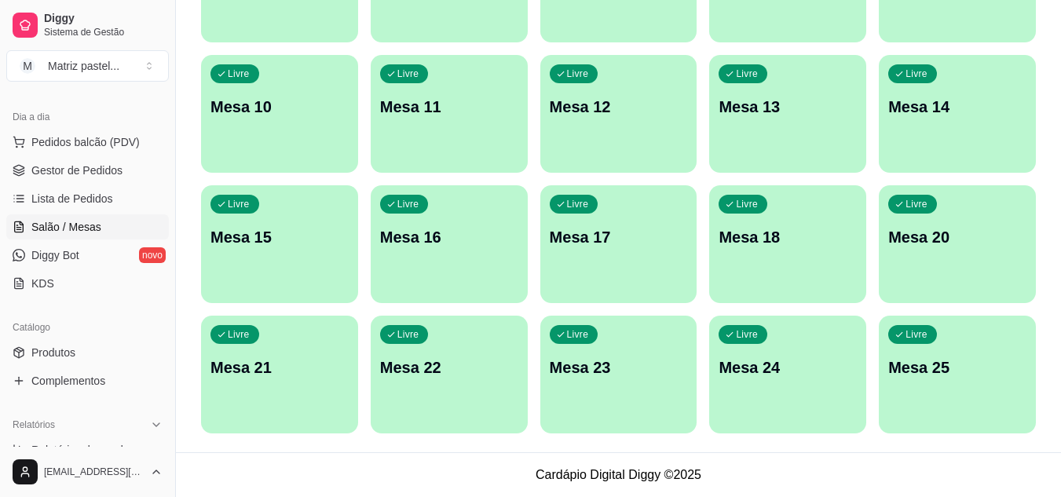
click at [952, 353] on div "Livre Mesa 25" at bounding box center [957, 365] width 157 height 99
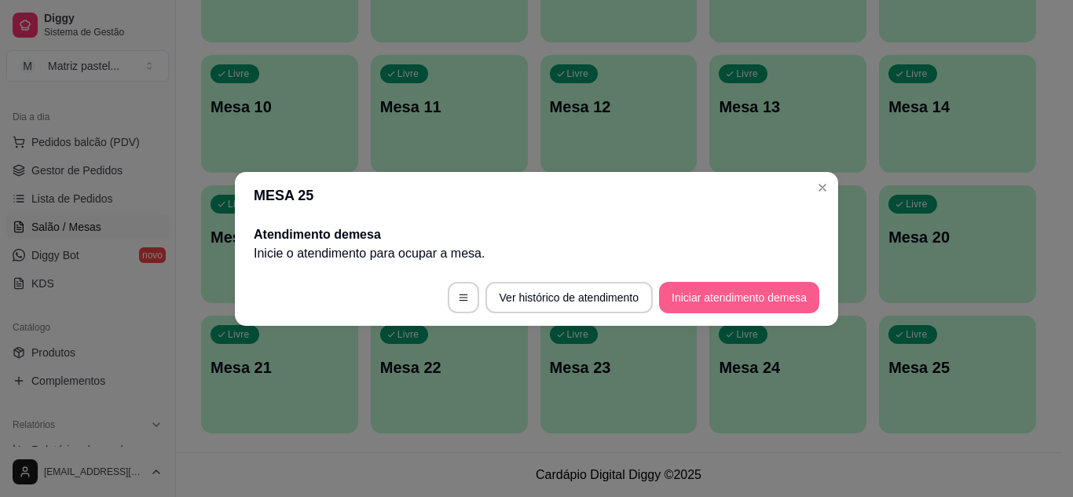
click at [733, 288] on button "Iniciar atendimento de mesa" at bounding box center [739, 297] width 160 height 31
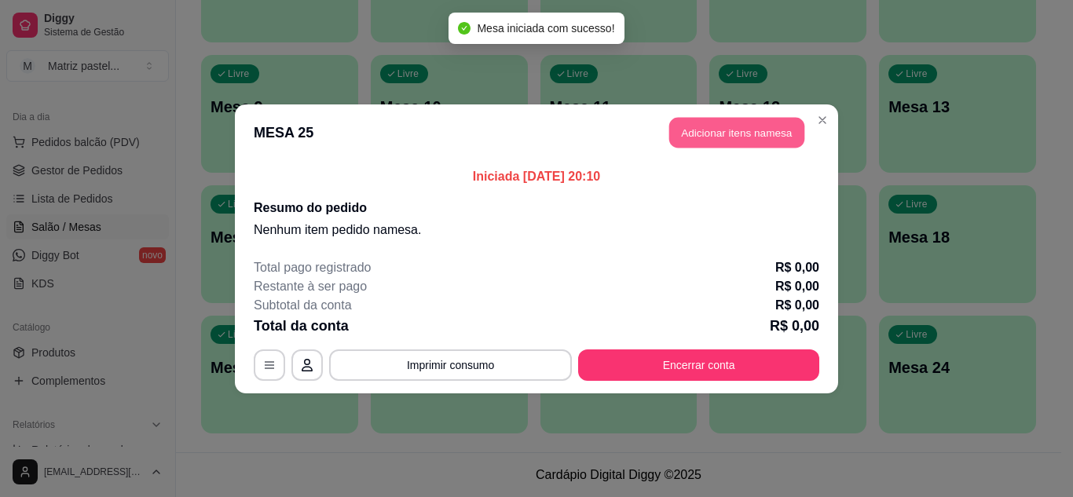
click at [702, 127] on button "Adicionar itens na mesa" at bounding box center [736, 132] width 135 height 31
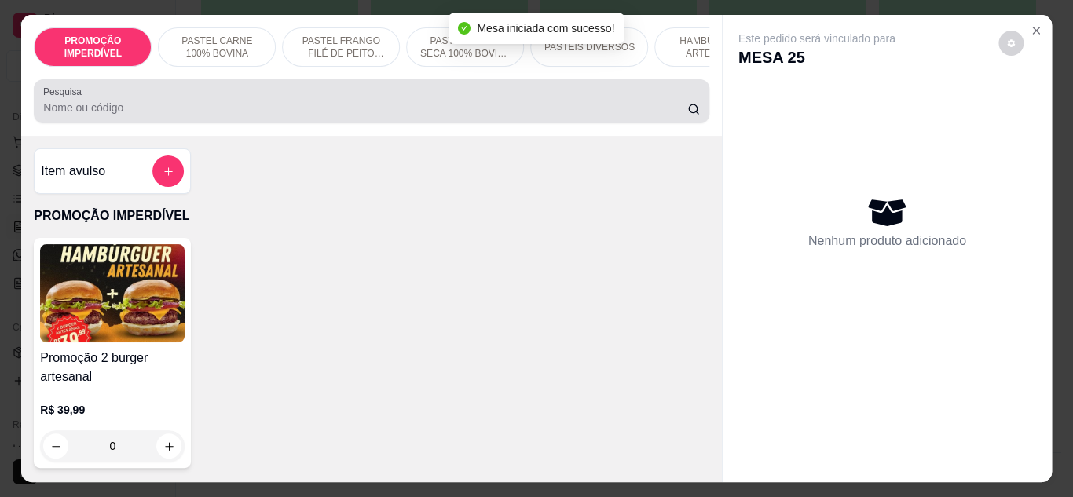
click at [250, 97] on div at bounding box center [371, 101] width 656 height 31
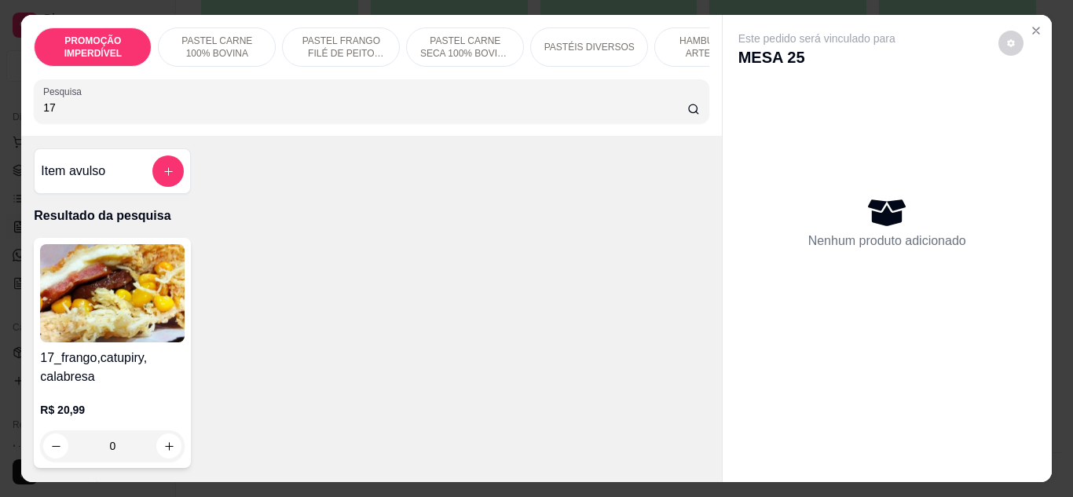
type input "17"
click at [150, 443] on div "0" at bounding box center [112, 445] width 144 height 31
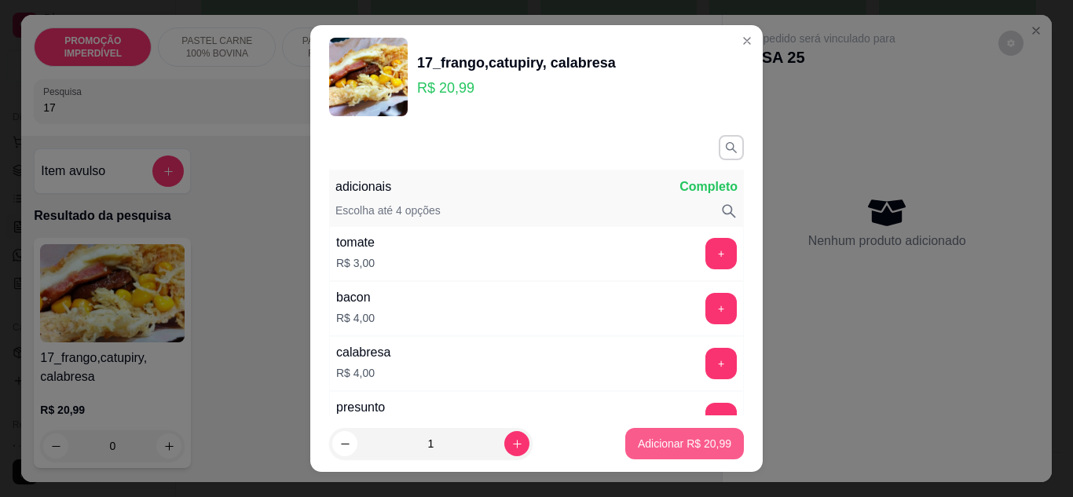
click at [651, 444] on p "Adicionar R$ 20,99" at bounding box center [684, 444] width 93 height 16
type input "1"
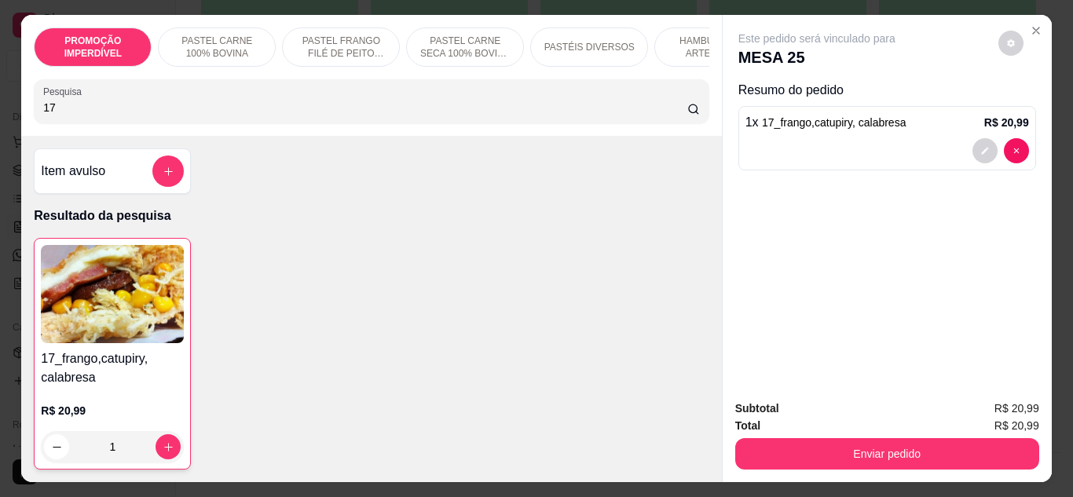
click at [833, 434] on div "Enviar pedido" at bounding box center [887, 451] width 304 height 35
click at [835, 438] on button "Enviar pedido" at bounding box center [887, 453] width 304 height 31
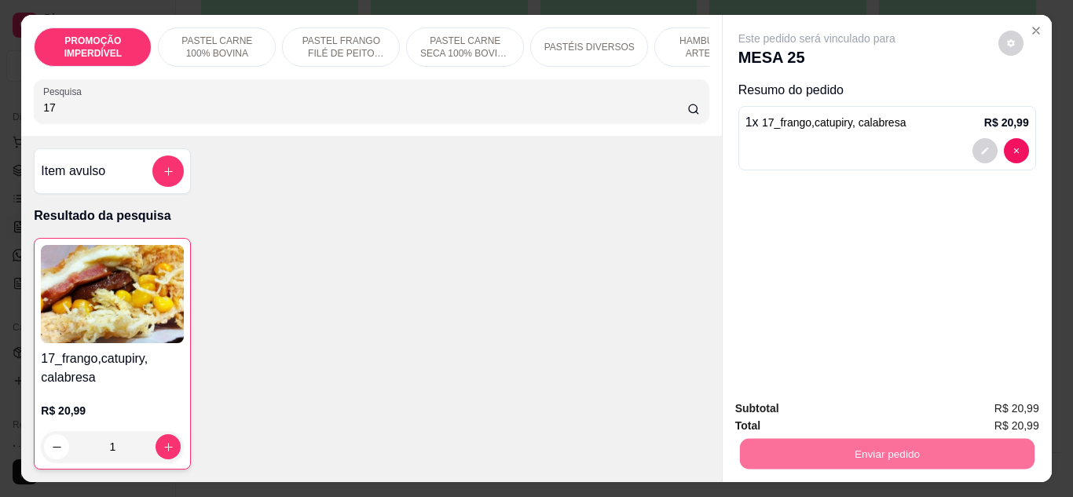
click at [1008, 406] on button "Enviar pedido" at bounding box center [997, 409] width 89 height 30
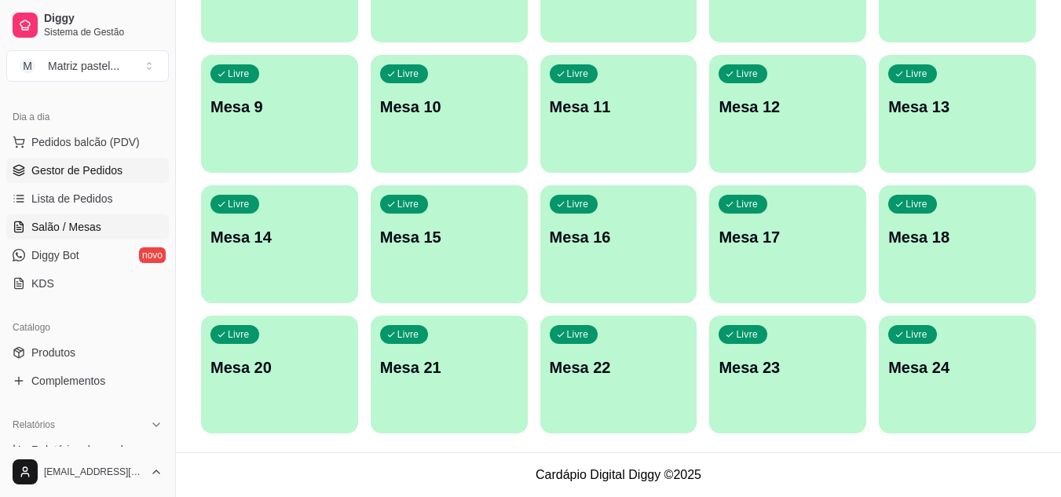
click at [78, 177] on span "Gestor de Pedidos" at bounding box center [76, 171] width 91 height 16
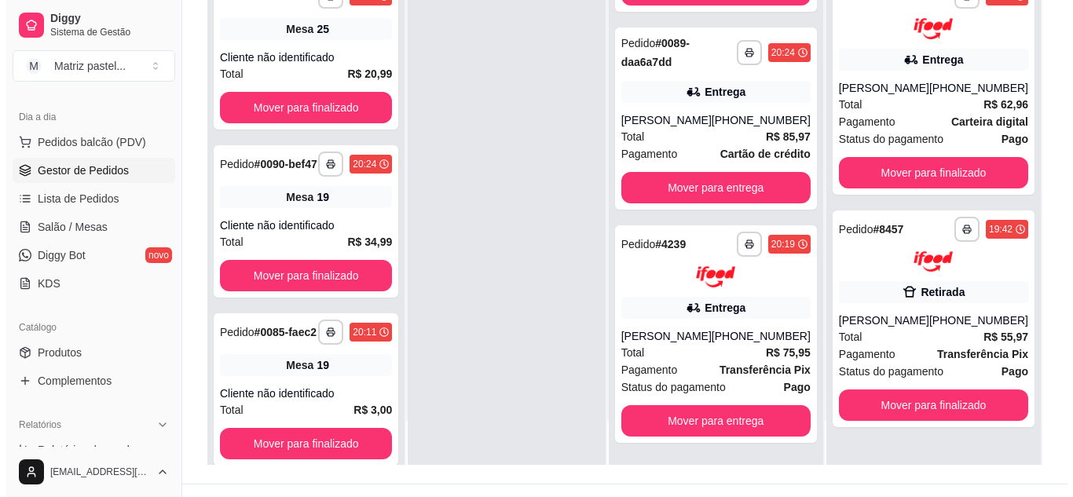
scroll to position [236, 0]
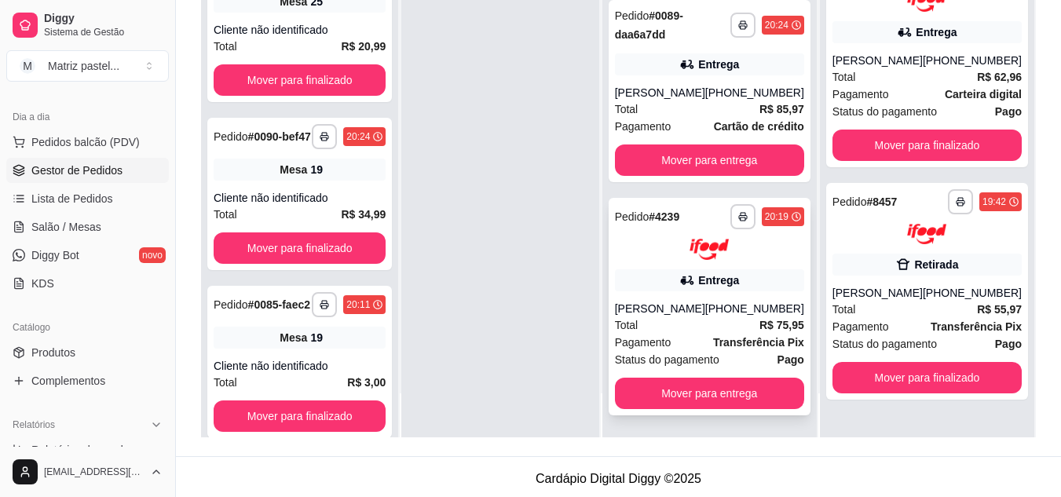
click at [689, 279] on icon at bounding box center [687, 280] width 16 height 16
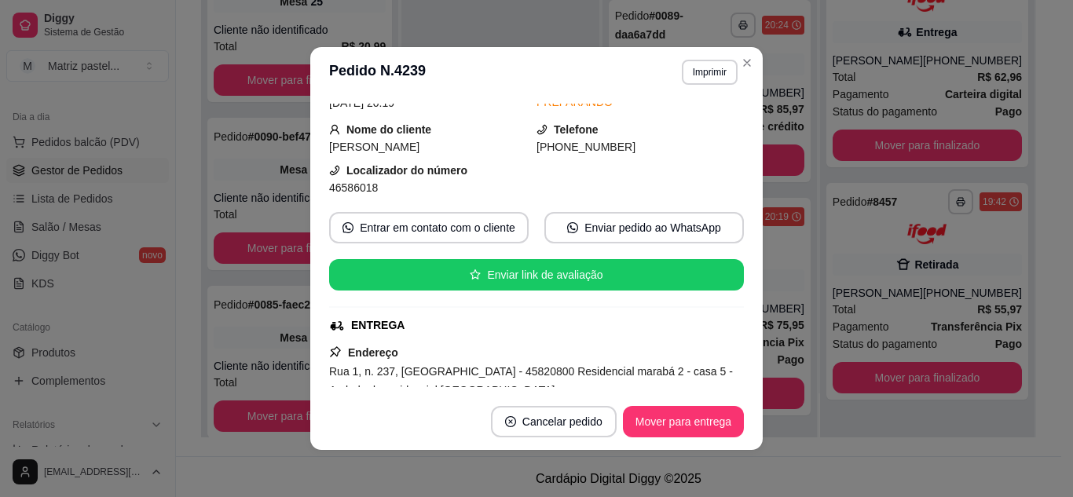
scroll to position [157, 0]
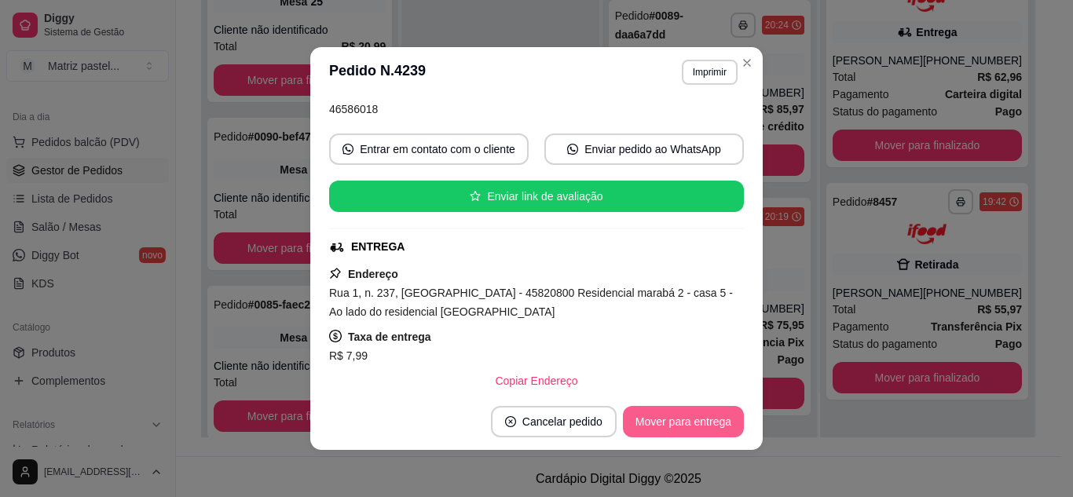
click at [670, 410] on button "Mover para entrega" at bounding box center [683, 421] width 121 height 31
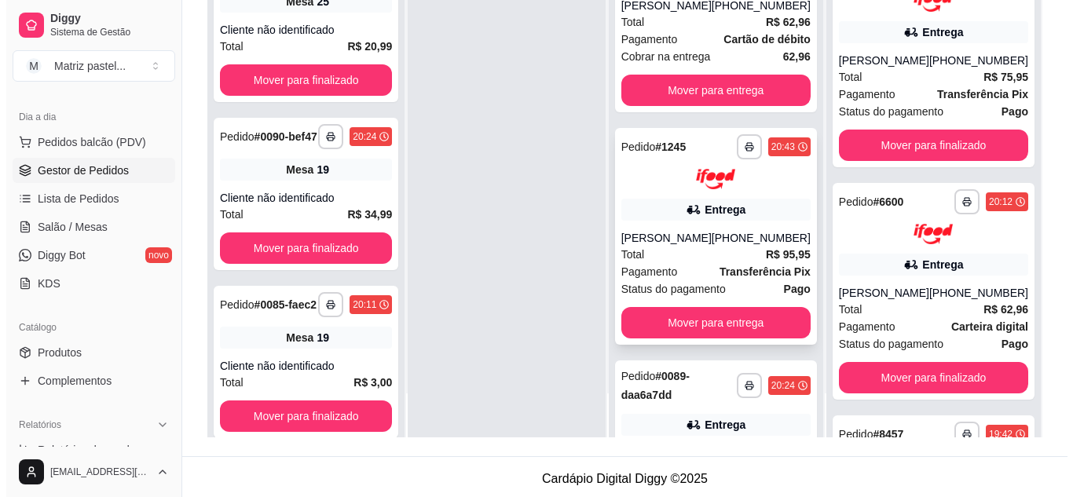
scroll to position [0, 0]
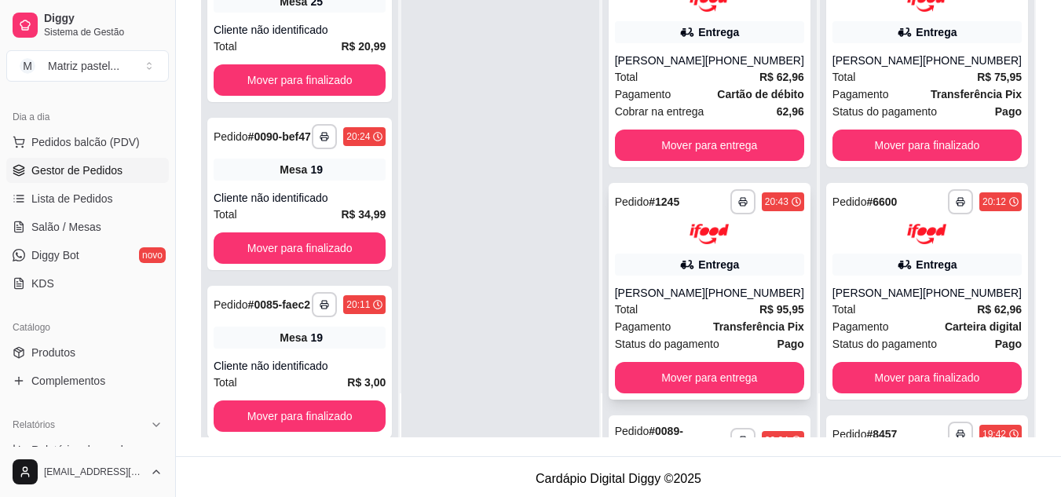
click at [664, 267] on div "**********" at bounding box center [710, 291] width 202 height 217
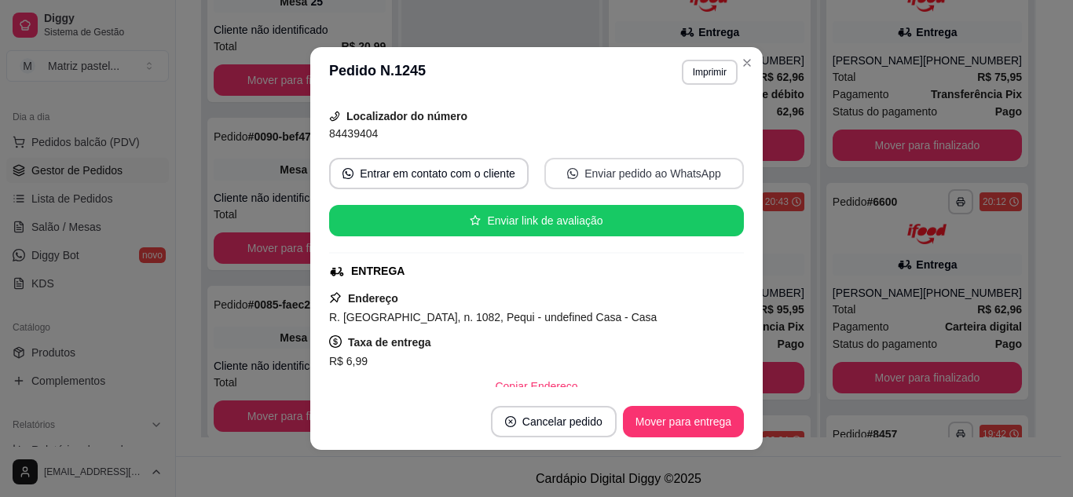
scroll to position [157, 0]
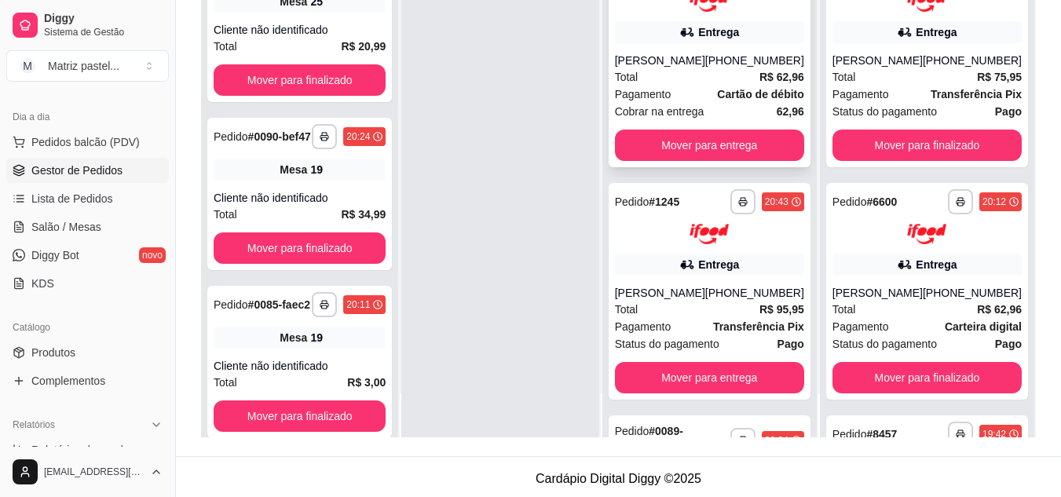
click at [726, 86] on div "Total R$ 62,96" at bounding box center [709, 76] width 189 height 17
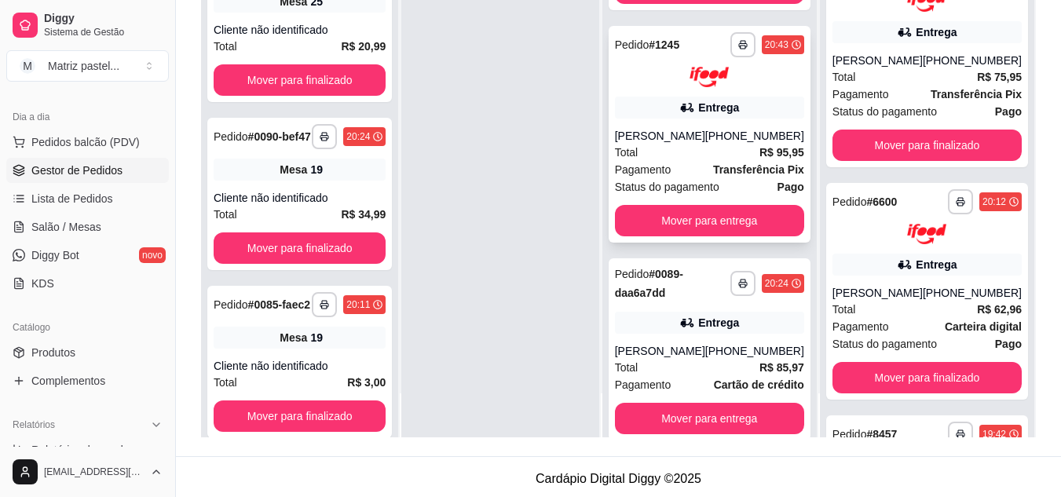
click at [666, 161] on div "Total R$ 95,95" at bounding box center [709, 152] width 189 height 17
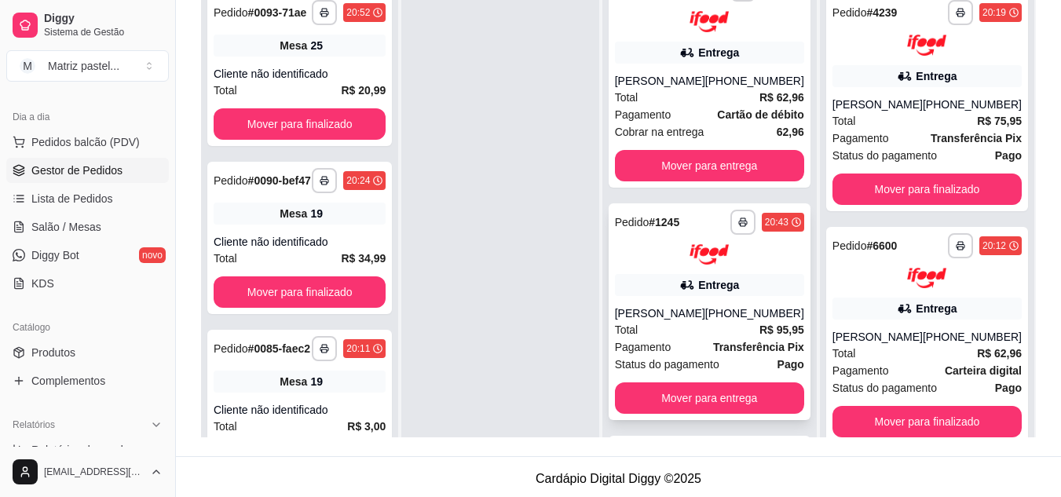
scroll to position [0, 0]
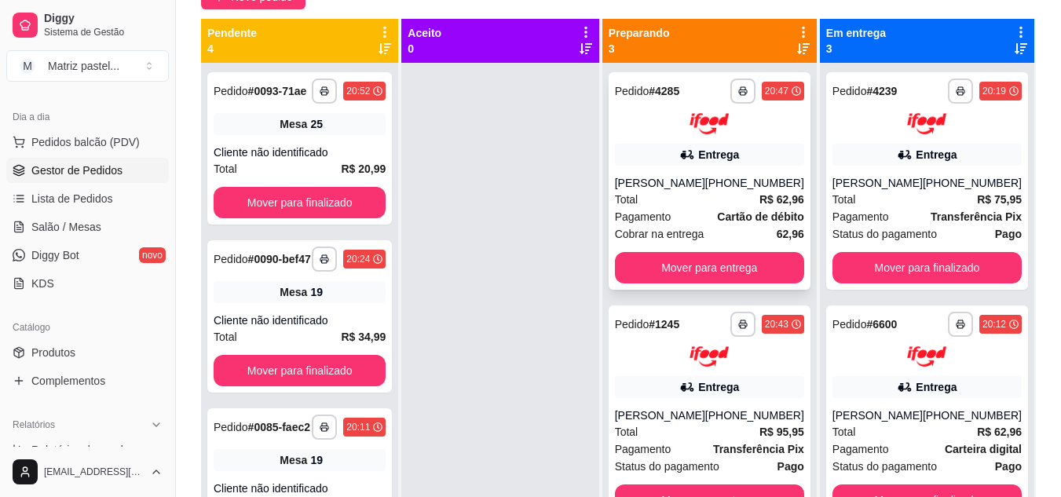
click at [660, 163] on div "Entrega" at bounding box center [709, 155] width 189 height 22
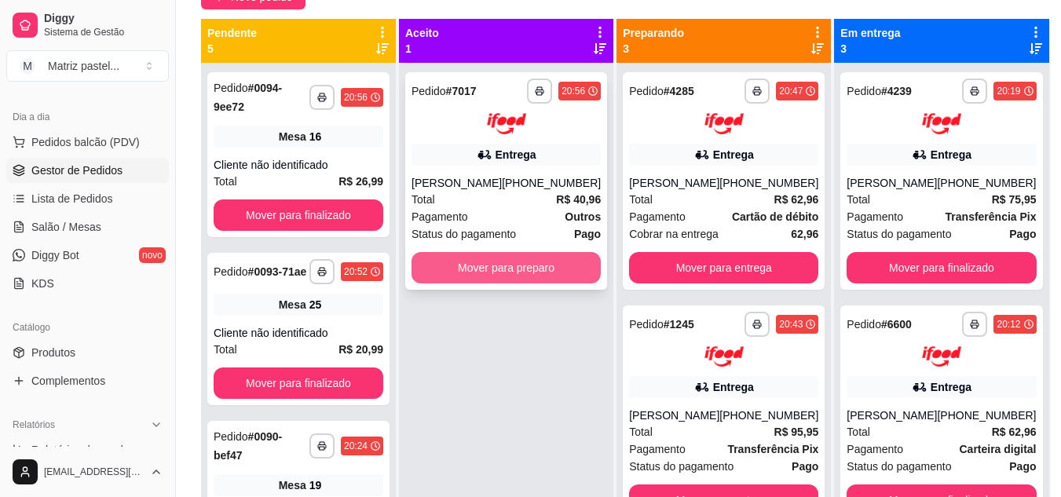
click at [525, 269] on button "Mover para preparo" at bounding box center [505, 267] width 189 height 31
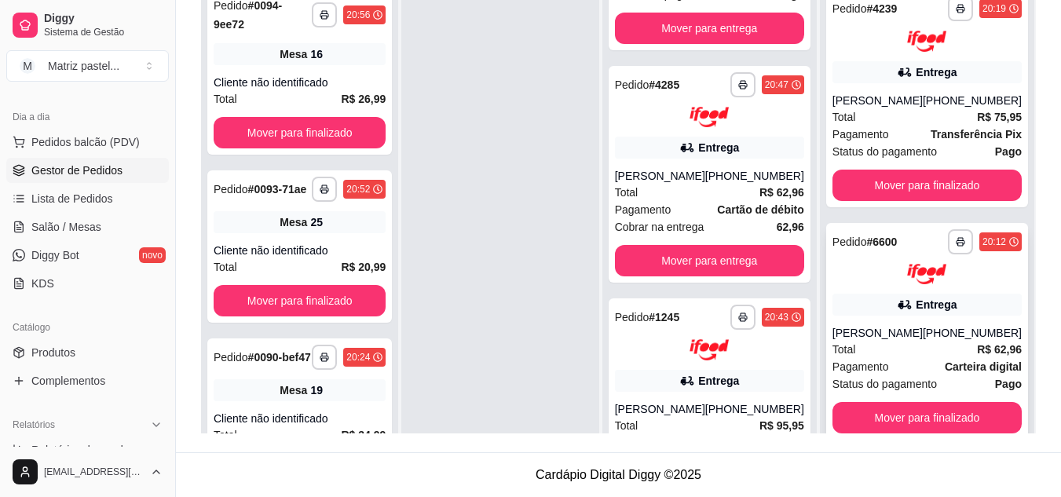
click at [882, 310] on div "Entrega" at bounding box center [926, 305] width 189 height 22
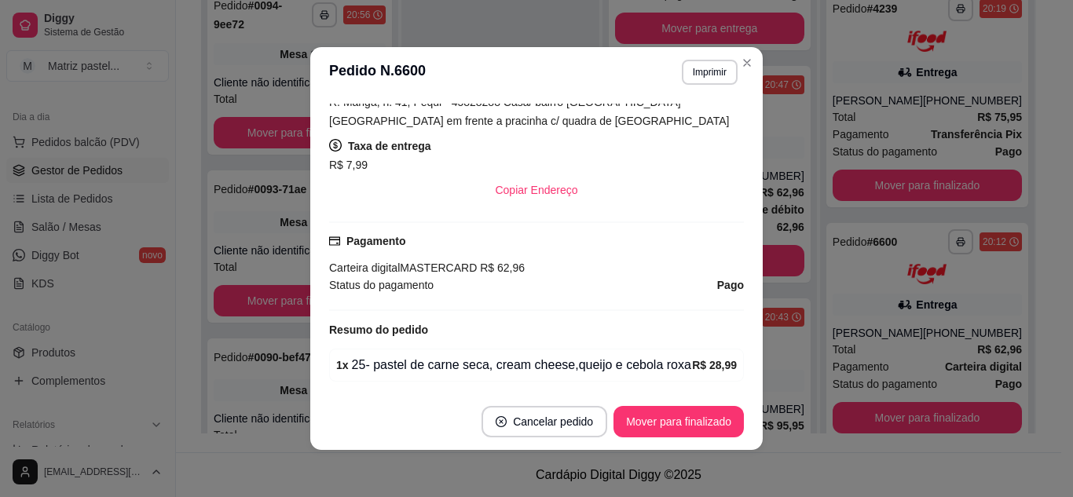
scroll to position [393, 0]
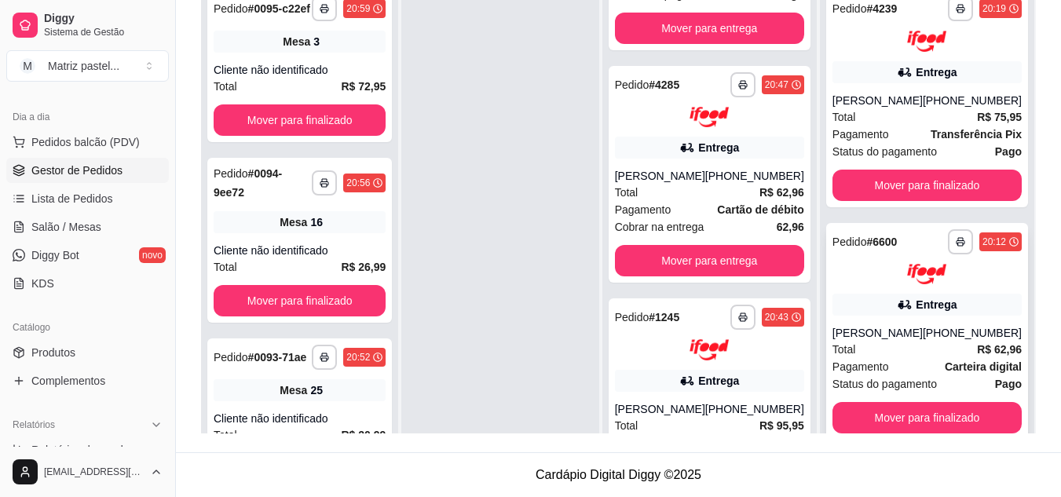
click at [922, 306] on div "Entrega" at bounding box center [936, 305] width 41 height 16
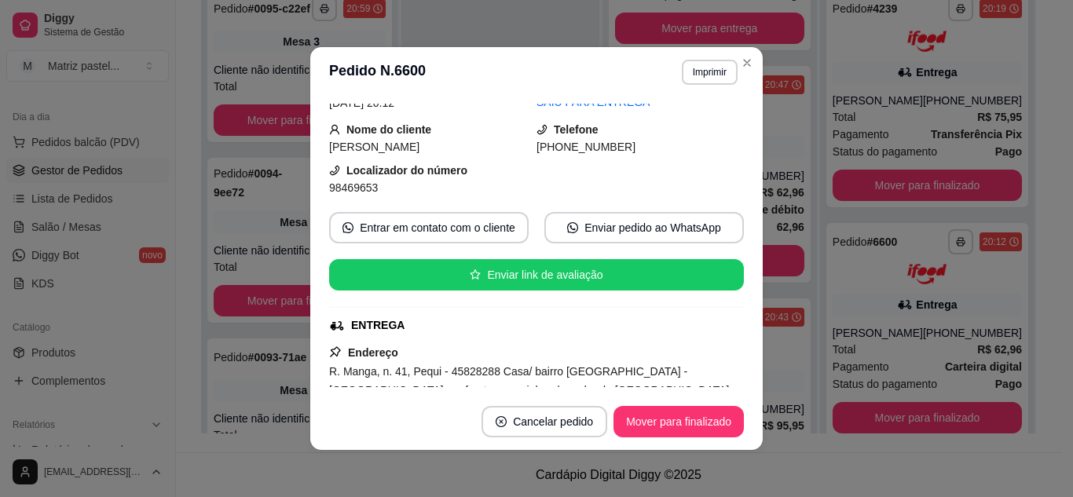
scroll to position [236, 0]
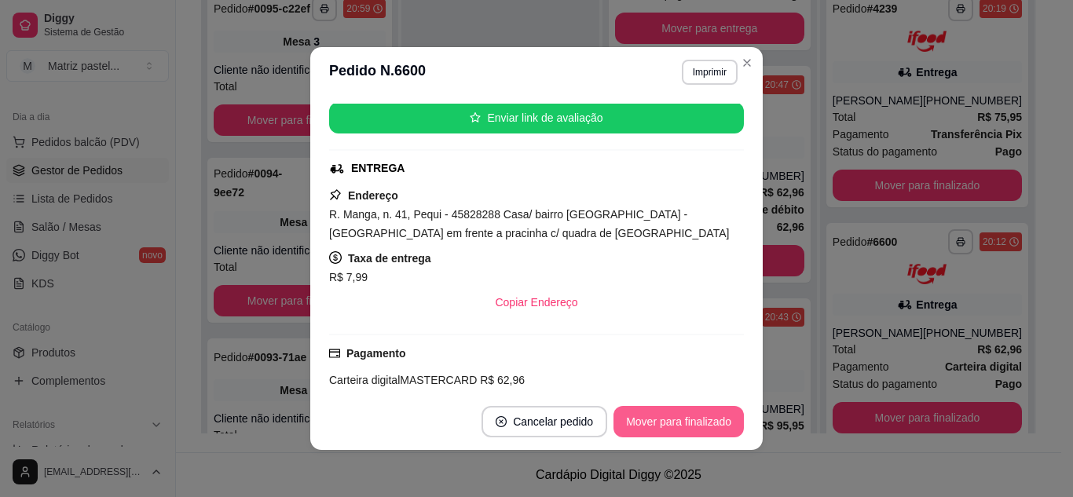
click at [674, 430] on button "Mover para finalizado" at bounding box center [678, 421] width 130 height 31
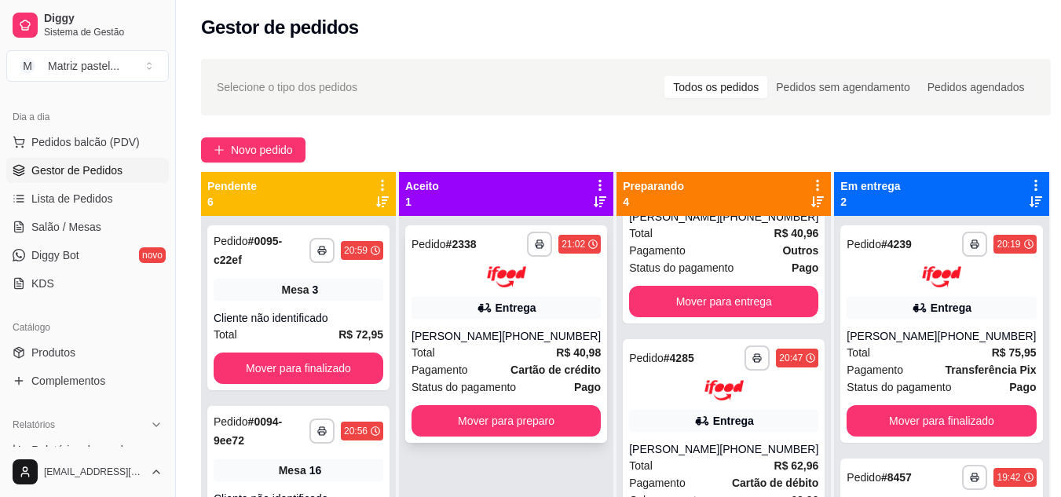
scroll to position [157, 0]
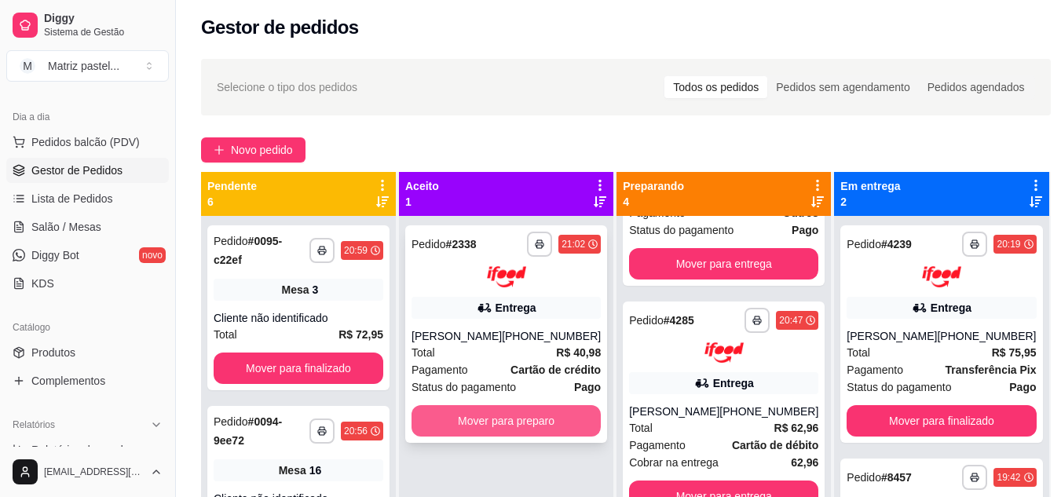
click at [531, 412] on button "Mover para preparo" at bounding box center [505, 420] width 189 height 31
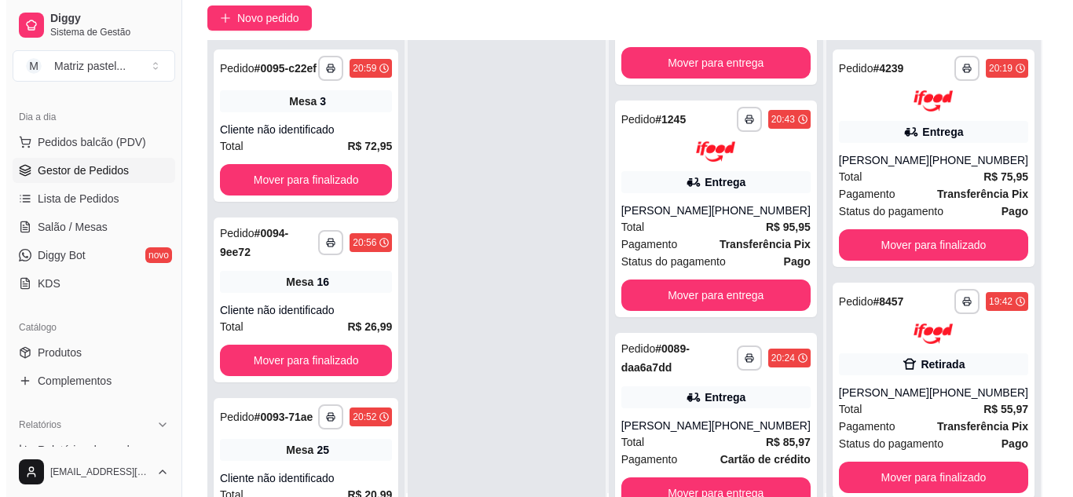
scroll to position [161, 0]
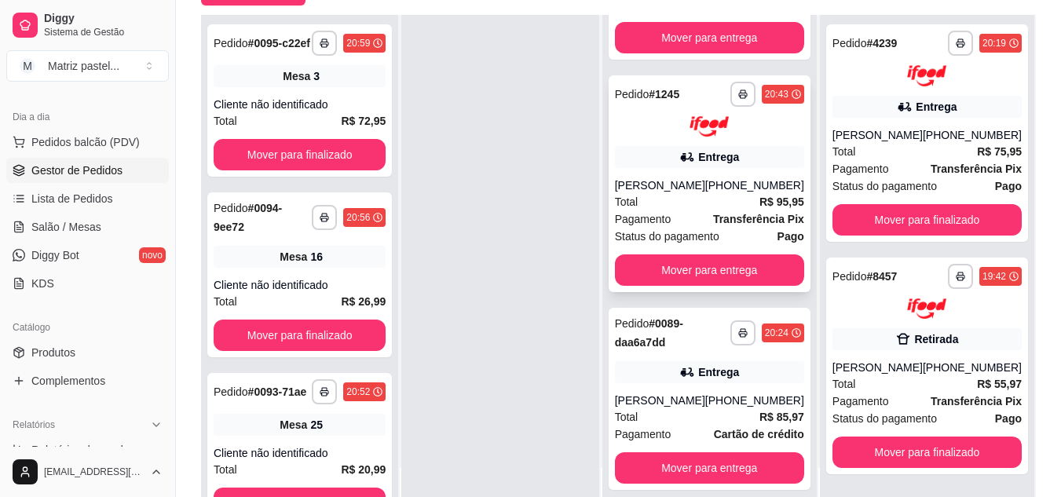
click at [682, 179] on div "[PERSON_NAME]" at bounding box center [660, 185] width 90 height 16
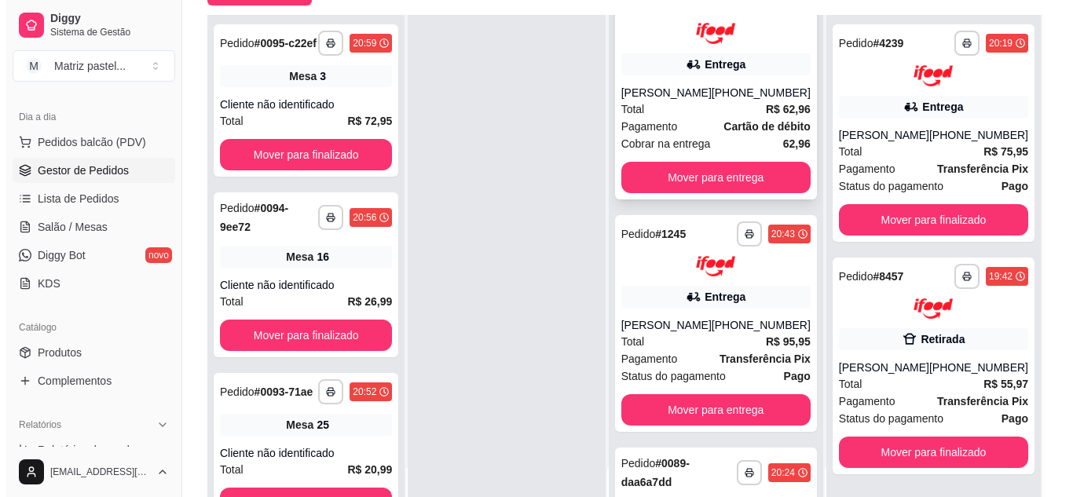
scroll to position [506, 0]
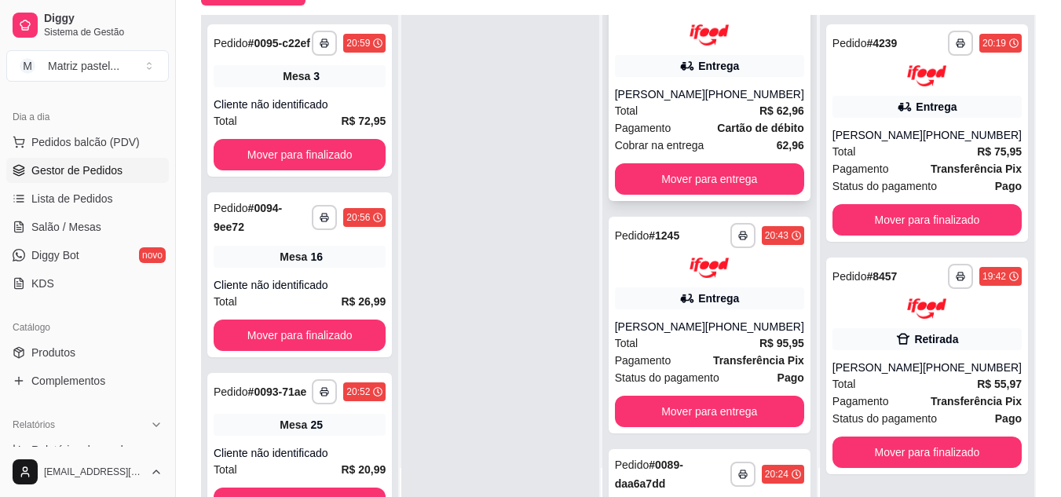
click at [663, 119] on div "Total R$ 62,96" at bounding box center [709, 110] width 189 height 17
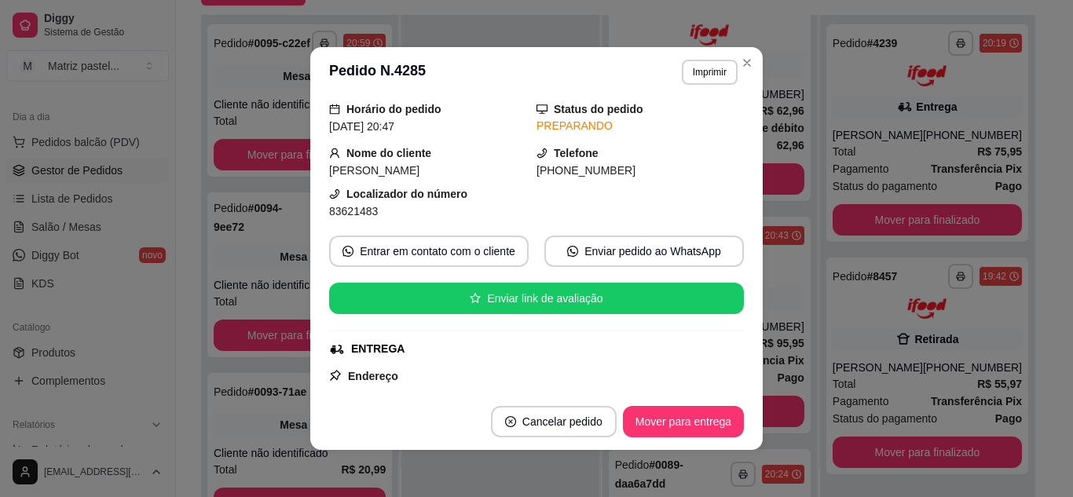
scroll to position [79, 0]
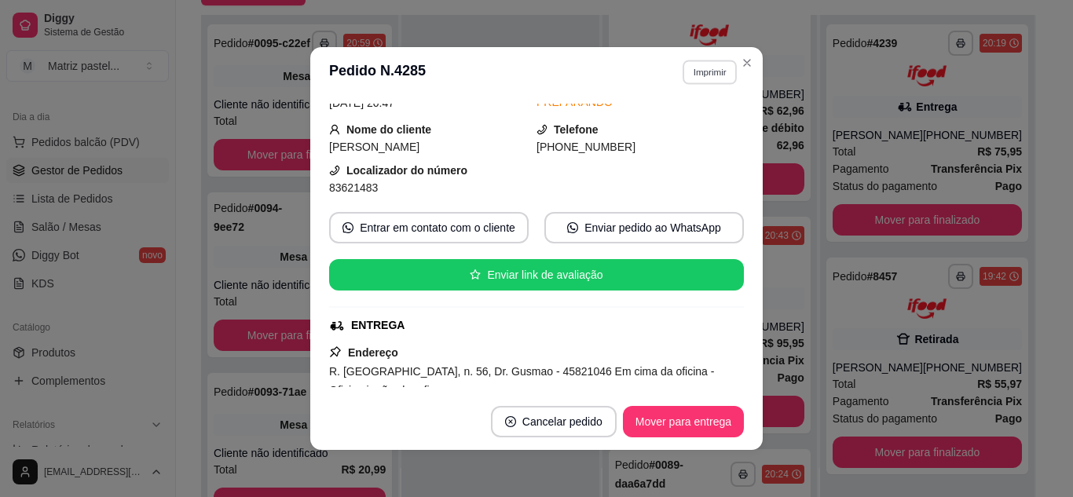
click at [701, 76] on button "Imprimir" at bounding box center [709, 72] width 54 height 24
click at [704, 126] on button "IMPRESSORA" at bounding box center [677, 127] width 114 height 25
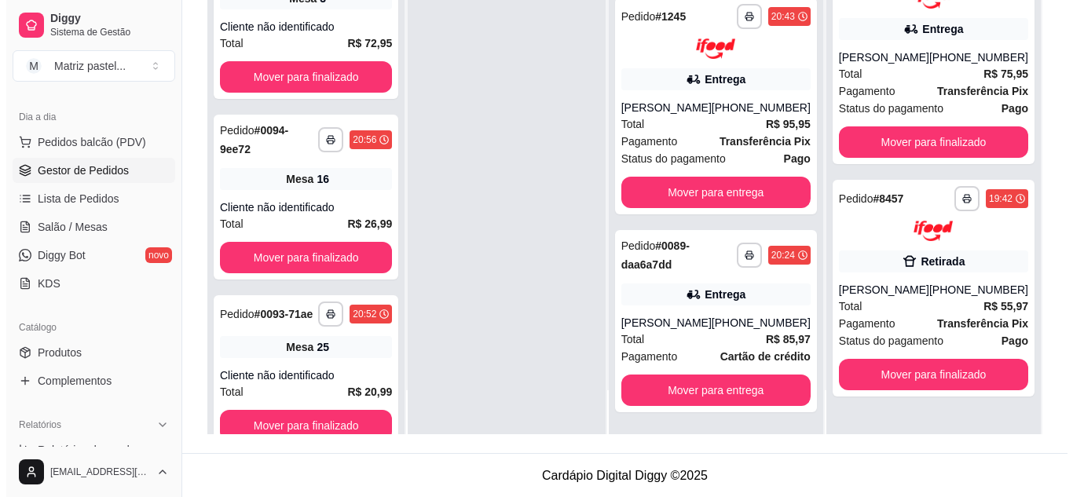
scroll to position [239, 0]
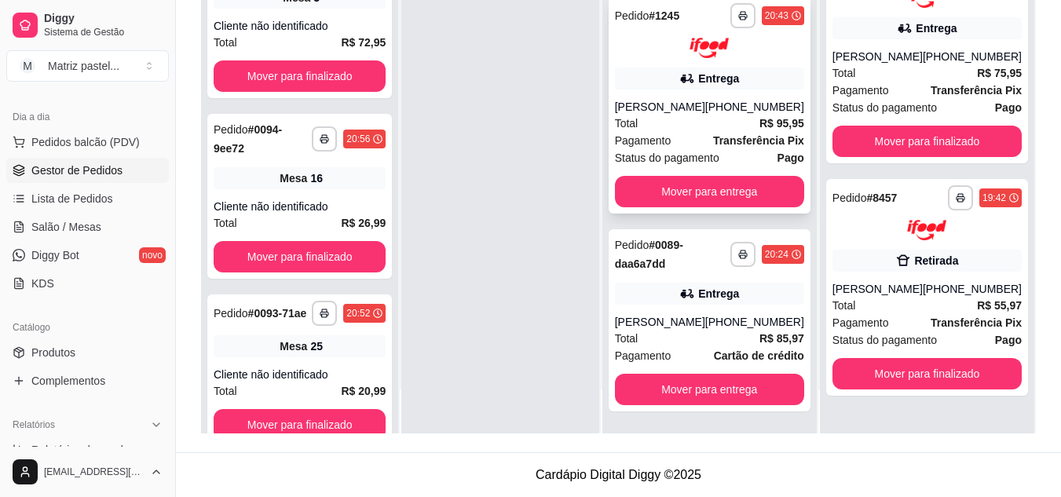
click at [687, 126] on div "Total R$ 95,95" at bounding box center [709, 123] width 189 height 17
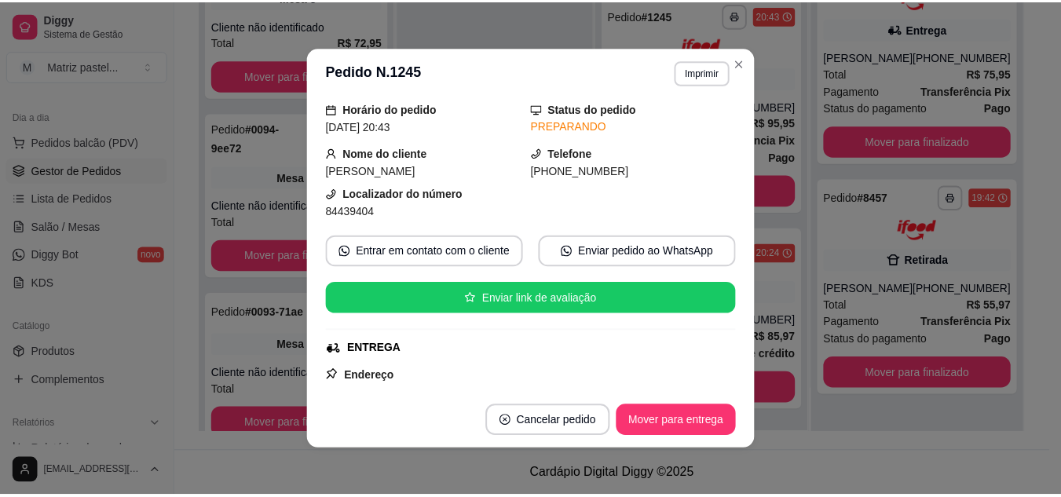
scroll to position [79, 0]
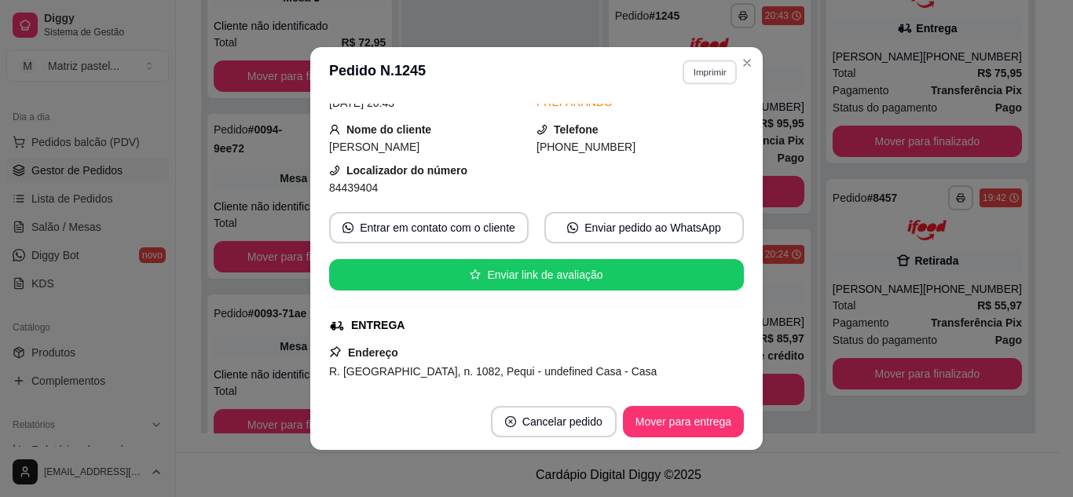
click at [720, 75] on button "Imprimir" at bounding box center [709, 72] width 54 height 24
click at [679, 123] on button "IMPRESSORA" at bounding box center [676, 127] width 114 height 25
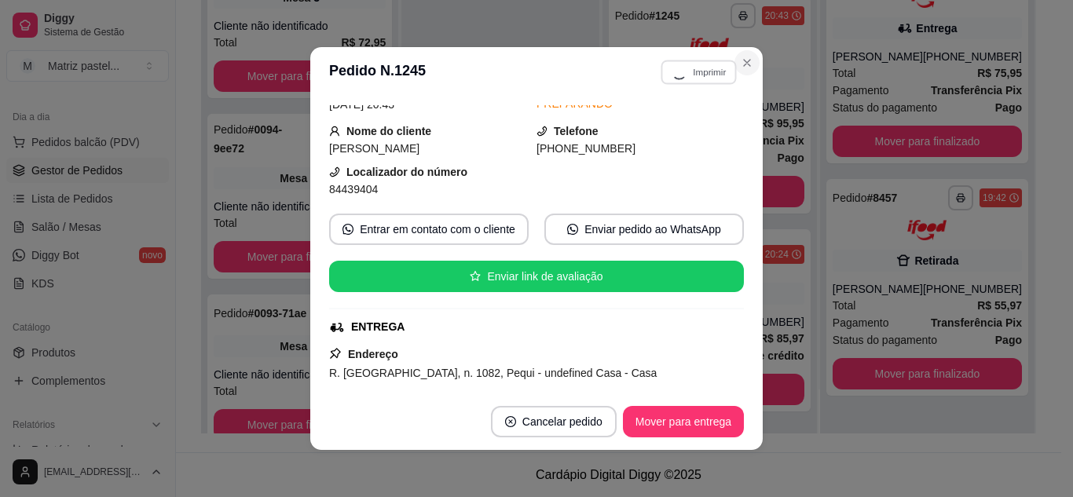
click at [743, 57] on icon "Close" at bounding box center [746, 63] width 13 height 13
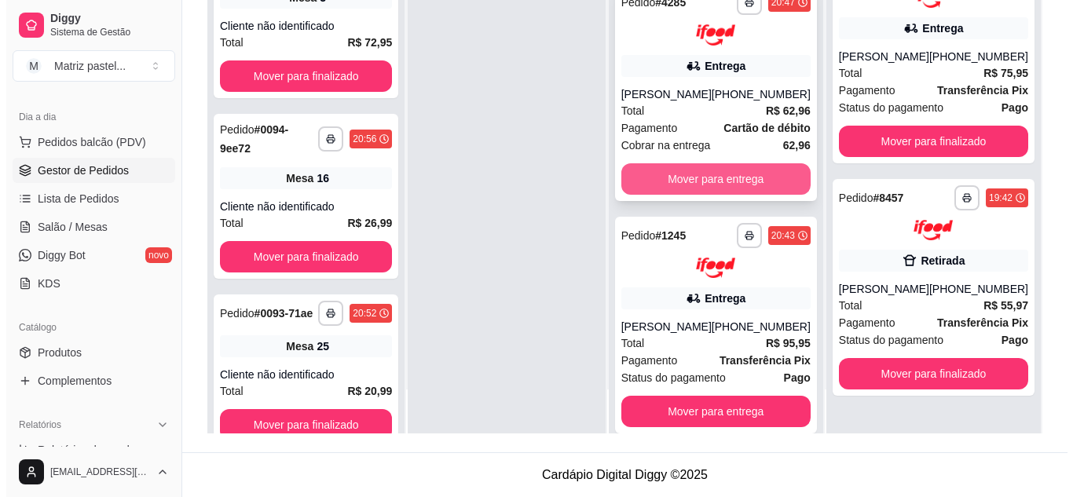
scroll to position [349, 0]
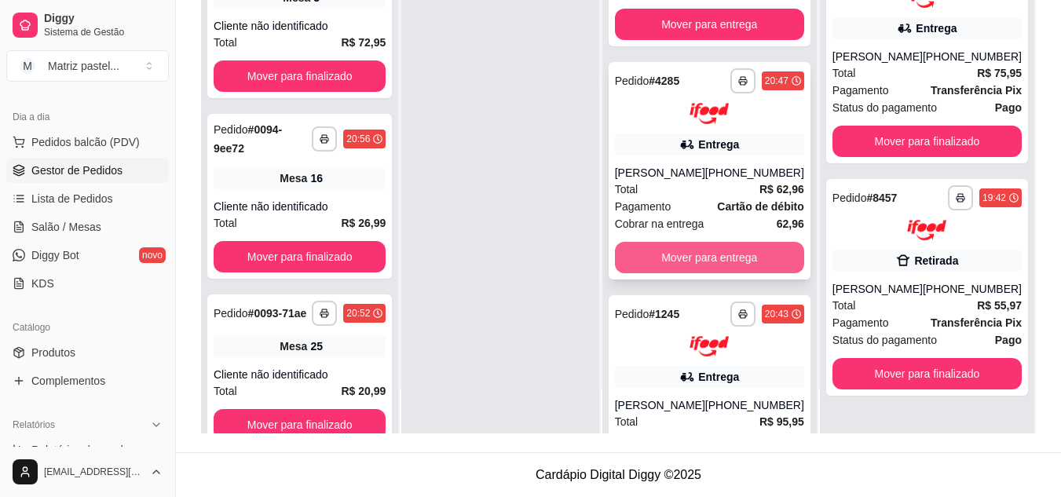
click at [682, 181] on div "[PERSON_NAME]" at bounding box center [660, 173] width 90 height 16
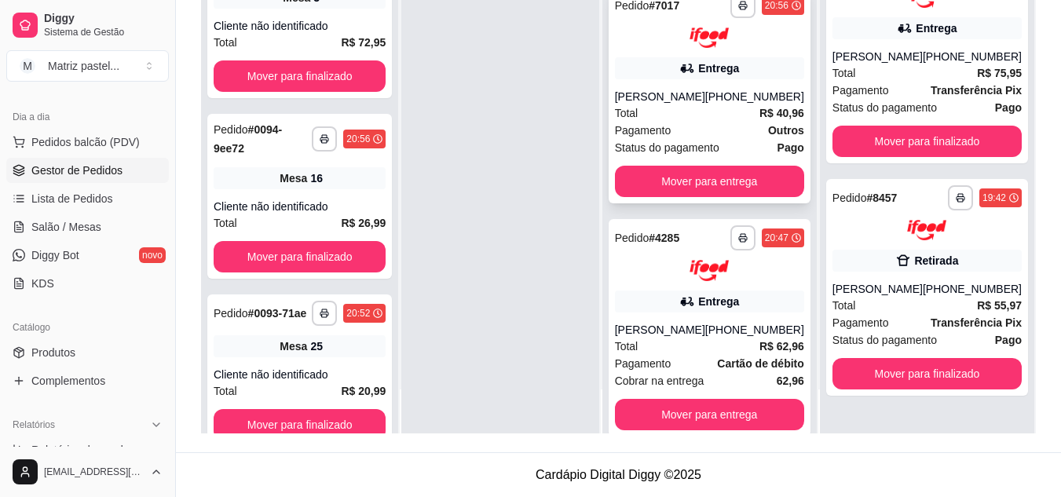
scroll to position [35, 0]
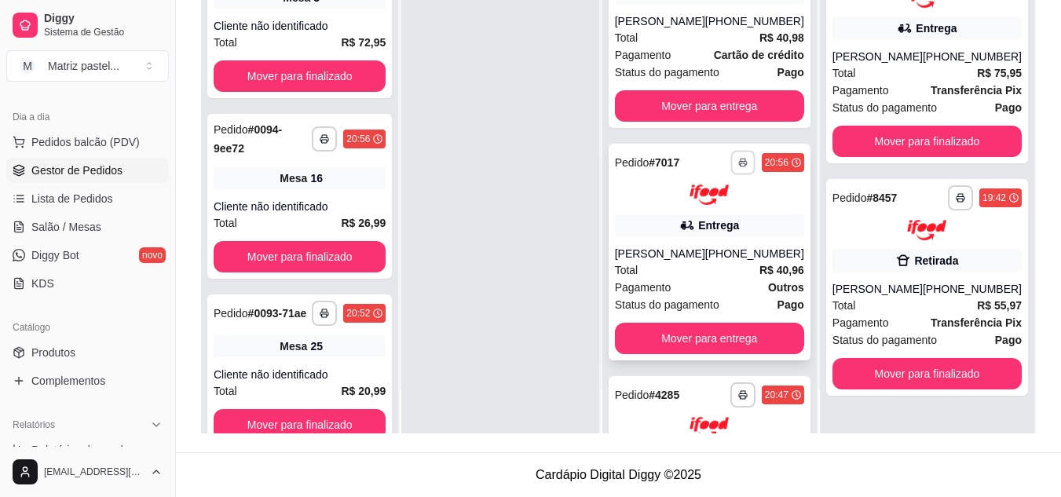
click at [731, 155] on button "button" at bounding box center [742, 162] width 24 height 24
click at [707, 209] on button "IMPRESSORA" at bounding box center [689, 217] width 110 height 24
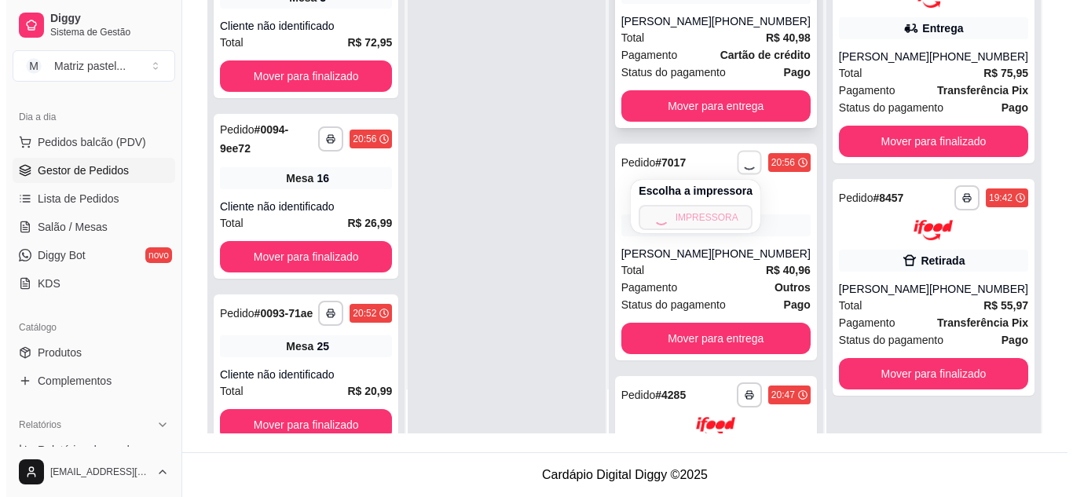
scroll to position [82, 0]
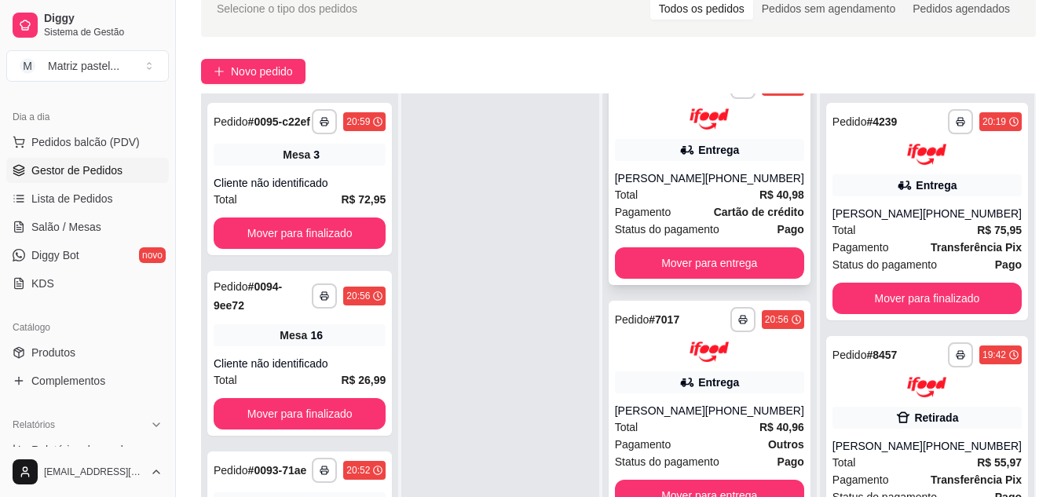
click at [700, 152] on div "Entrega" at bounding box center [718, 150] width 41 height 16
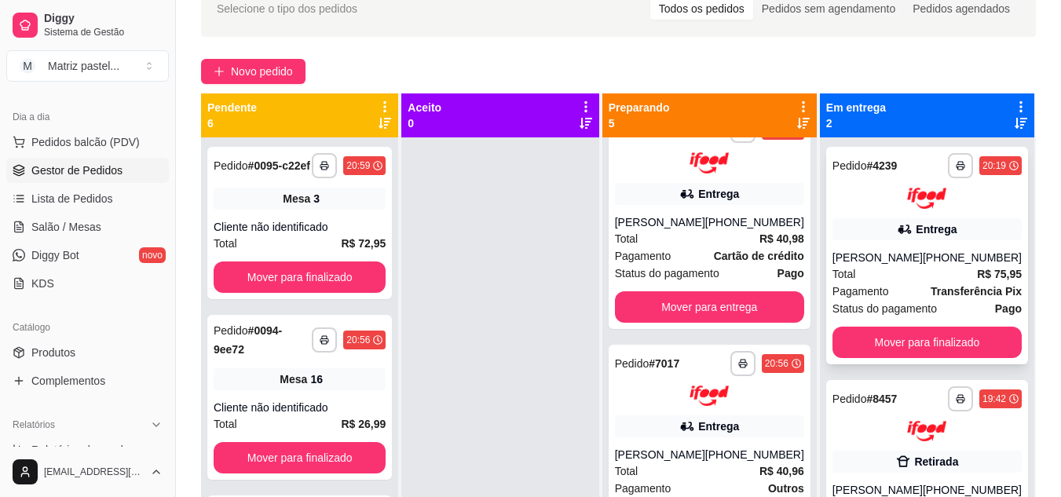
click at [916, 222] on div "Entrega" at bounding box center [936, 229] width 41 height 16
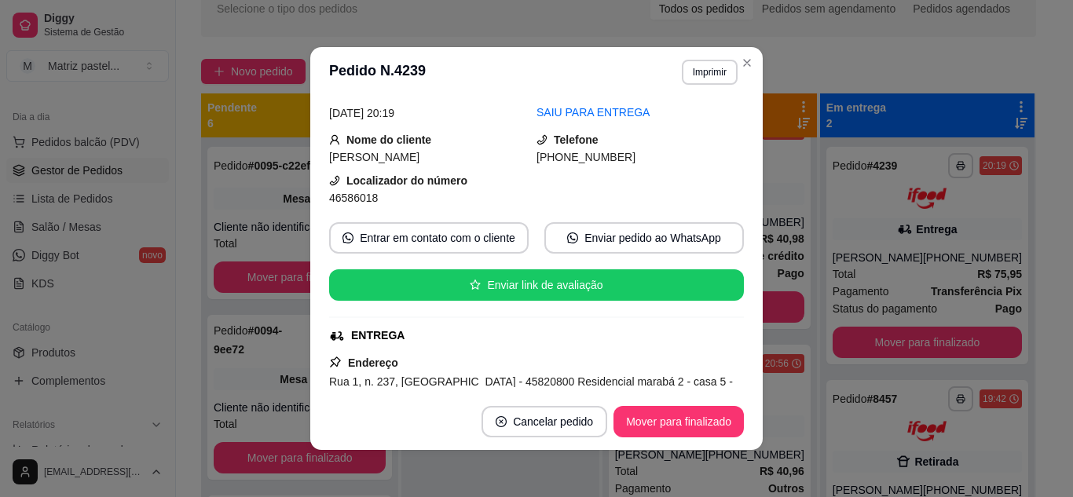
scroll to position [79, 0]
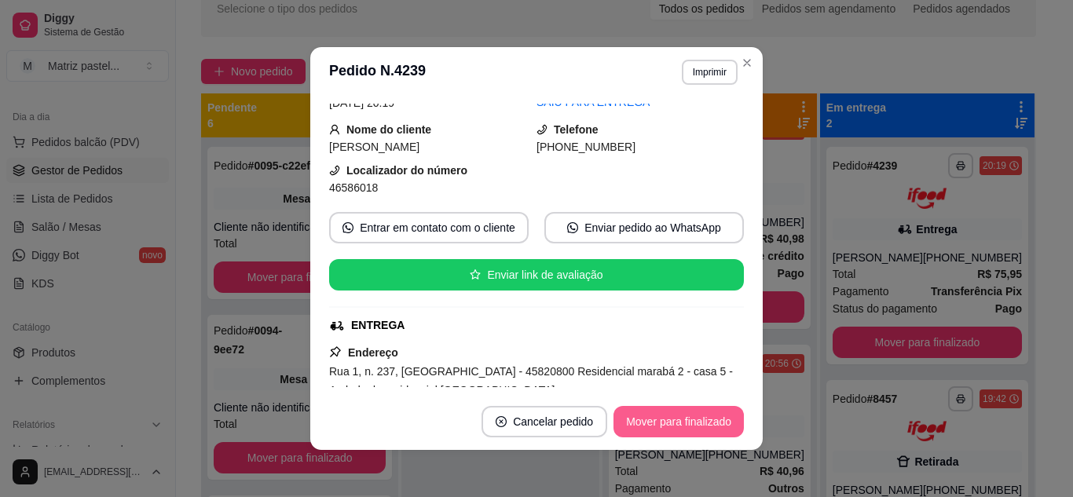
click at [679, 416] on button "Mover para finalizado" at bounding box center [678, 421] width 130 height 31
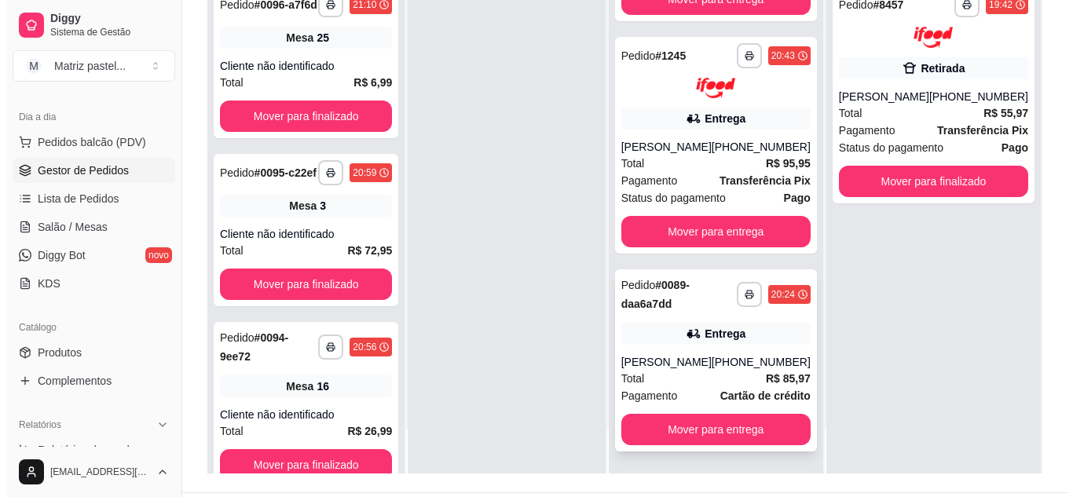
scroll to position [236, 0]
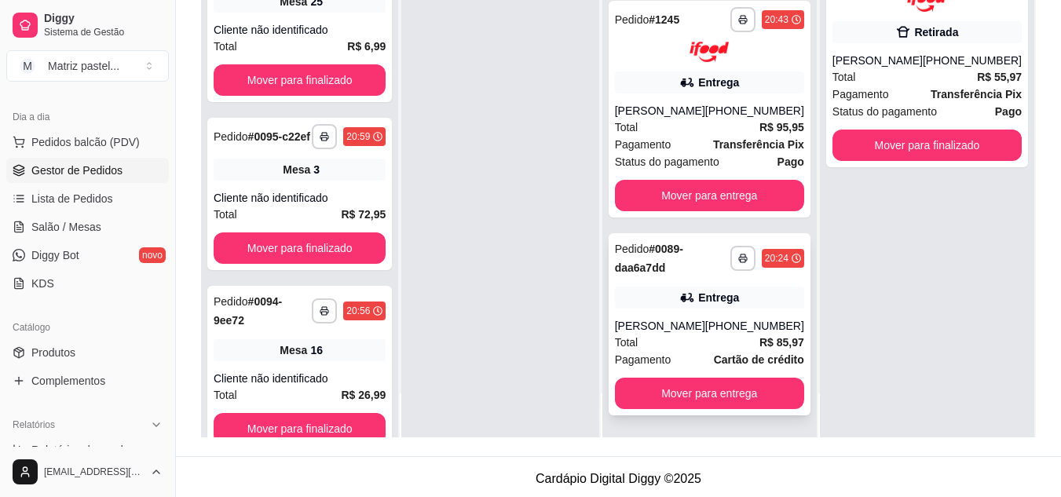
click at [670, 321] on div "[PERSON_NAME]" at bounding box center [660, 326] width 90 height 16
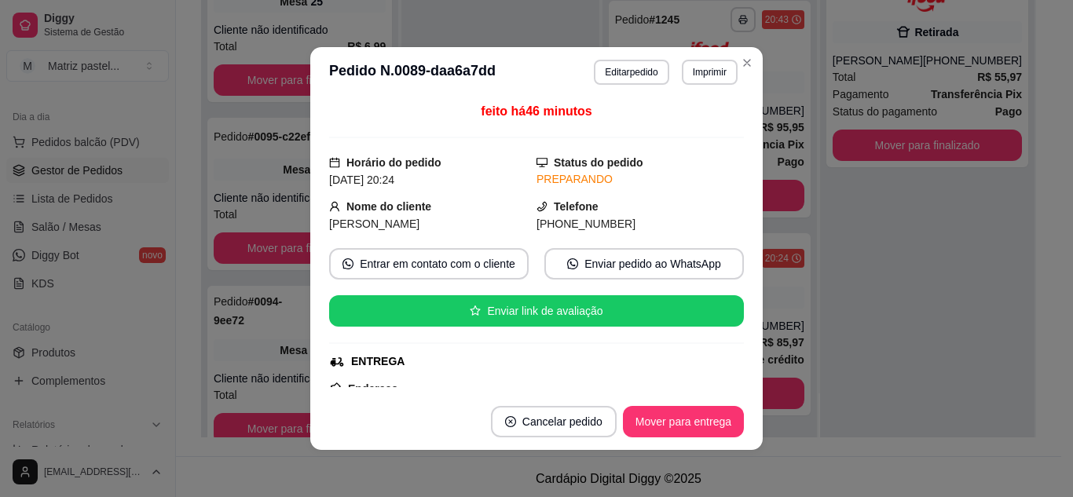
scroll to position [157, 0]
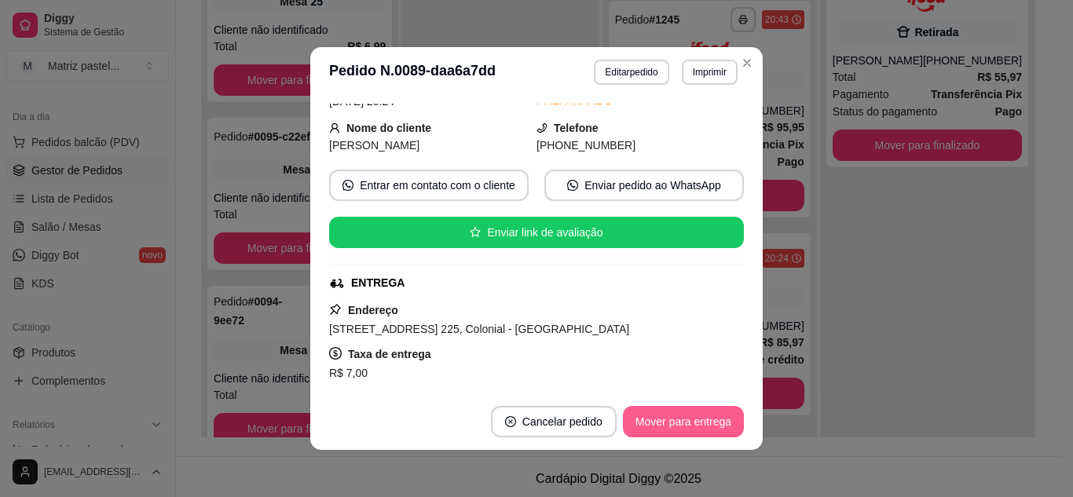
click at [652, 417] on button "Mover para entrega" at bounding box center [683, 421] width 121 height 31
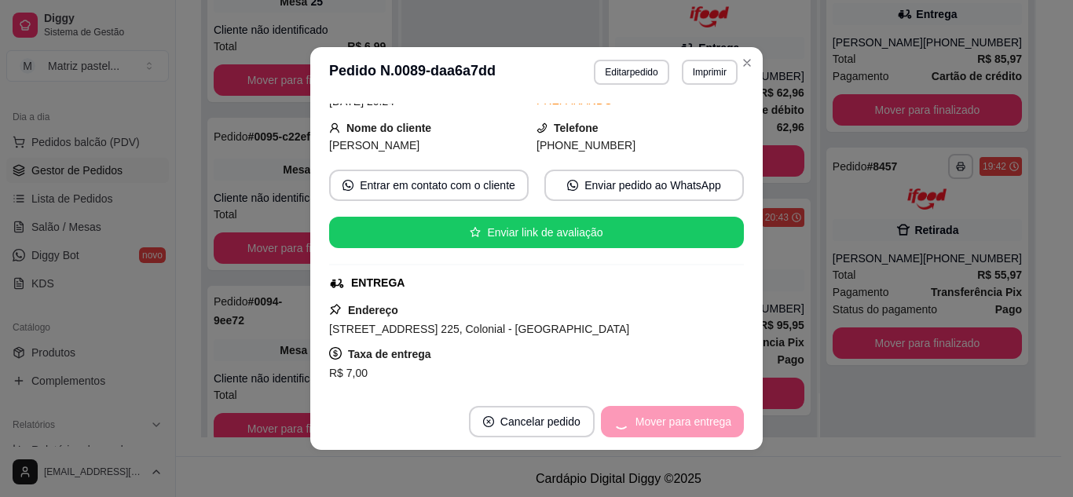
scroll to position [466, 0]
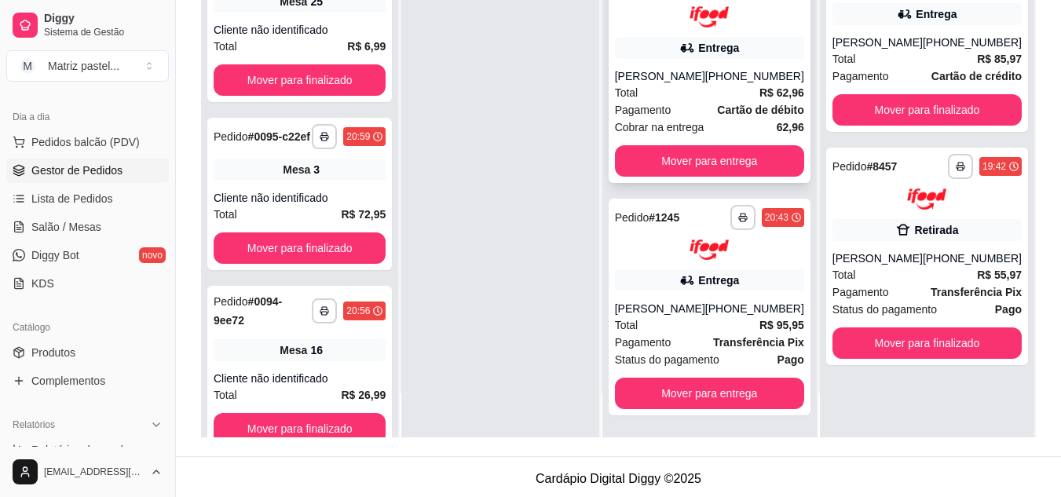
click at [729, 90] on div "Total R$ 62,96" at bounding box center [709, 92] width 189 height 17
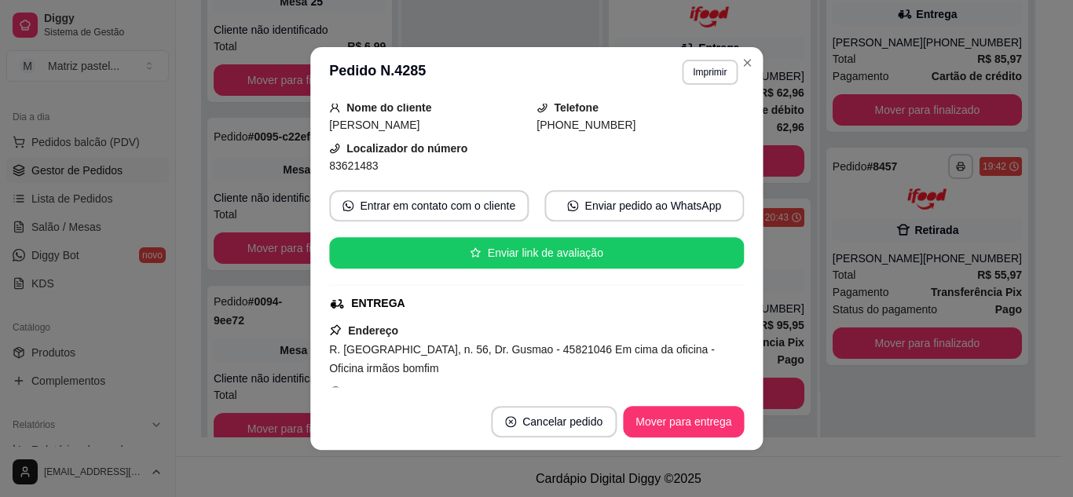
scroll to position [157, 0]
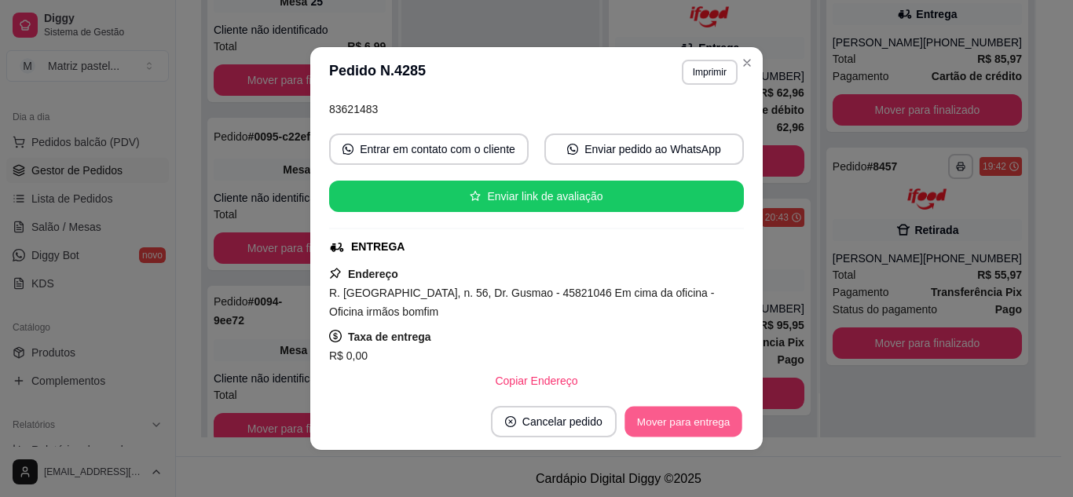
click at [670, 414] on button "Mover para entrega" at bounding box center [683, 422] width 118 height 31
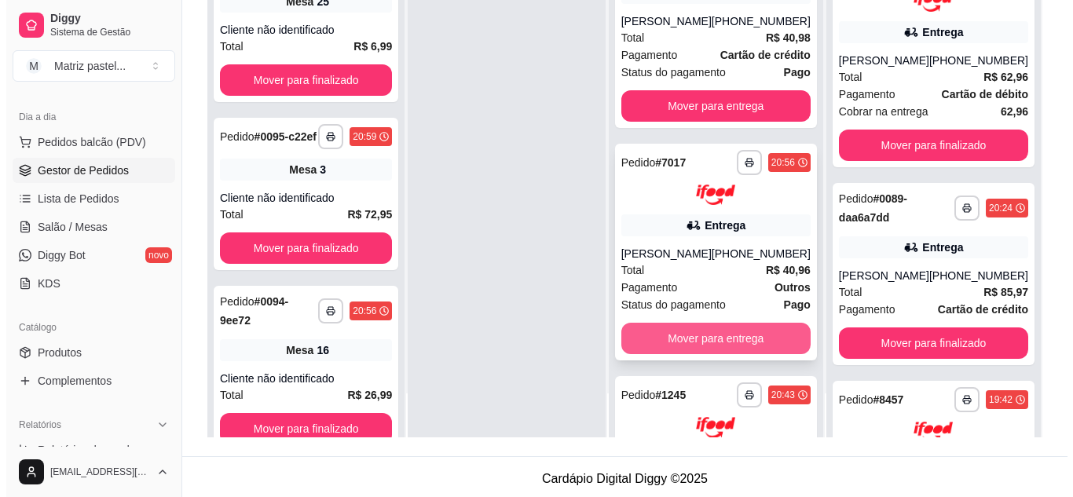
scroll to position [0, 0]
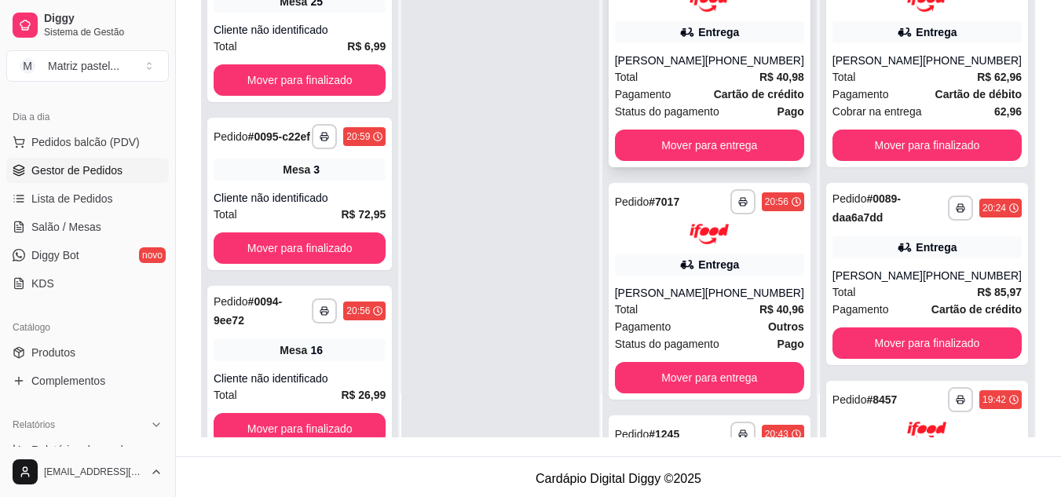
click at [656, 78] on div "Total R$ 40,98" at bounding box center [709, 76] width 189 height 17
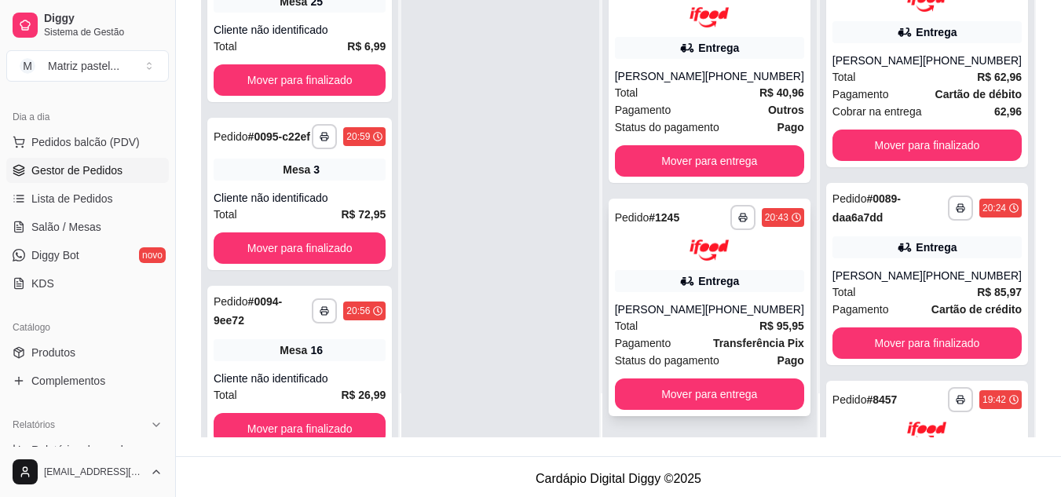
scroll to position [217, 0]
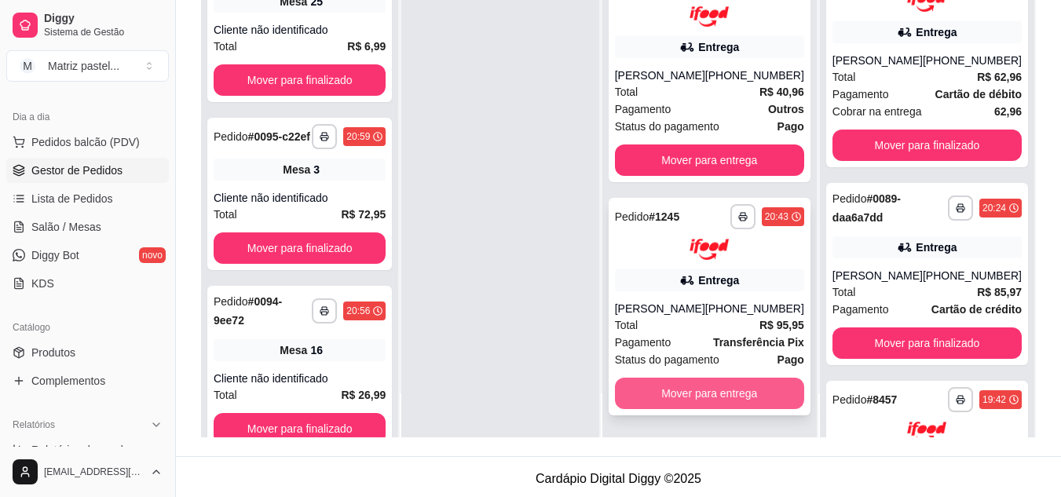
click at [679, 389] on button "Mover para entrega" at bounding box center [709, 393] width 189 height 31
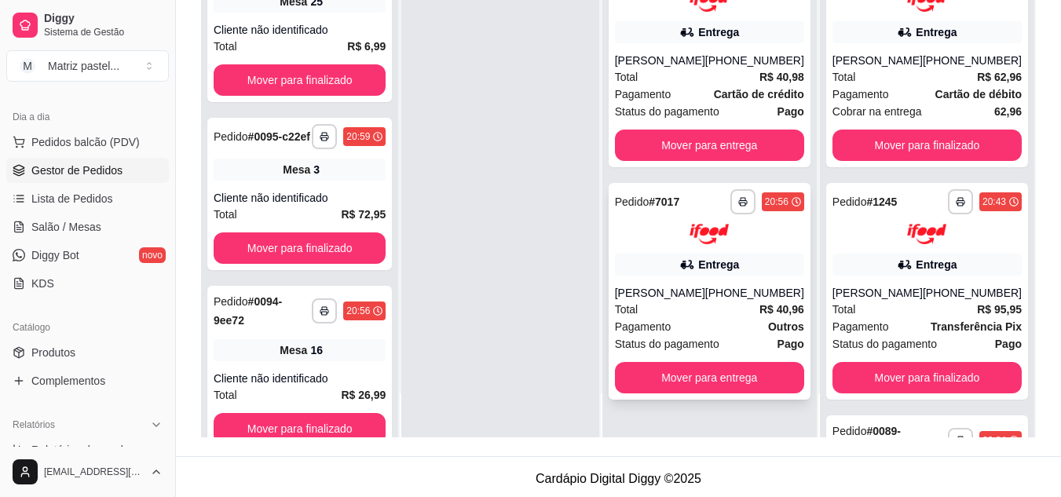
scroll to position [0, 0]
click at [699, 362] on button "Mover para entrega" at bounding box center [709, 377] width 189 height 31
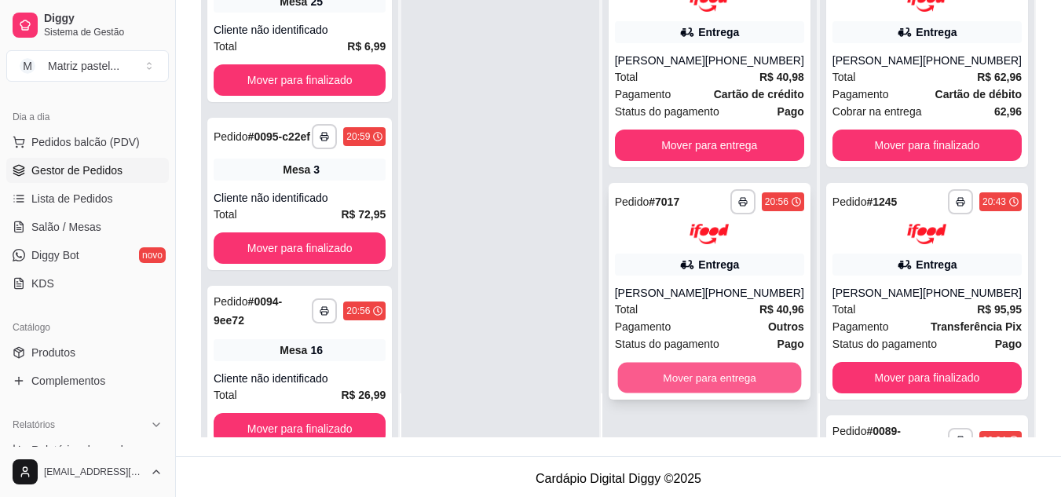
click at [667, 385] on button "Mover para entrega" at bounding box center [709, 378] width 184 height 31
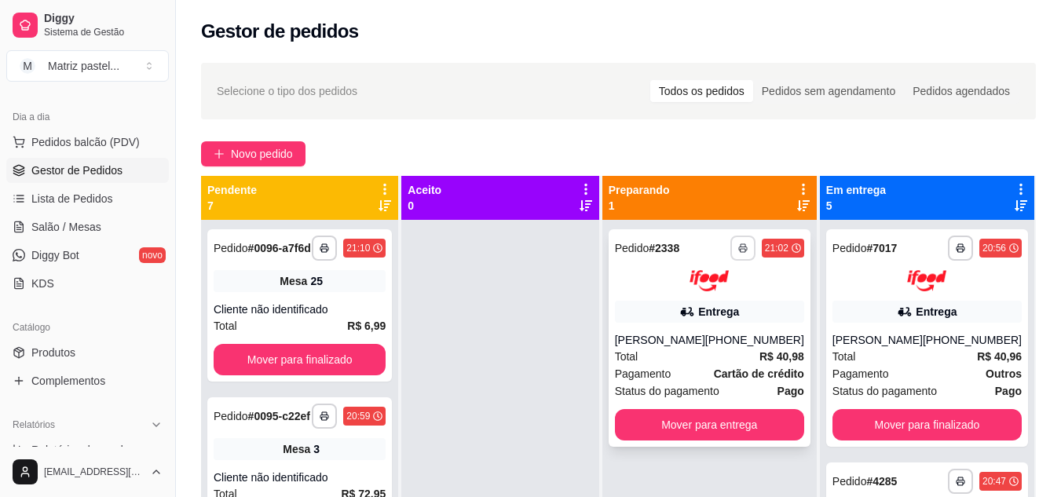
click at [739, 249] on icon "button" at bounding box center [742, 247] width 9 height 9
click at [696, 311] on button "IMPRESSORA" at bounding box center [701, 303] width 114 height 25
click at [77, 229] on span "Salão / Mesas" at bounding box center [66, 227] width 70 height 16
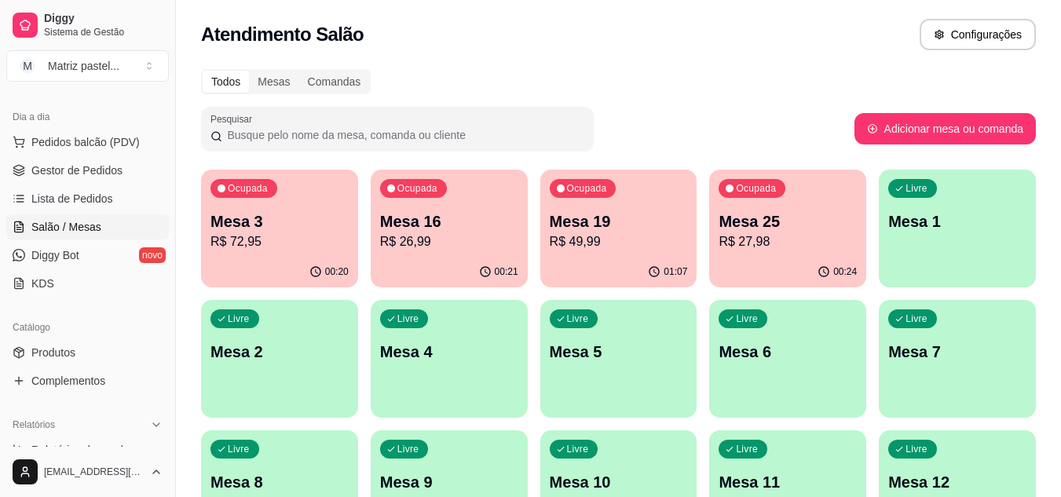
click at [524, 259] on div "00:21" at bounding box center [449, 272] width 157 height 31
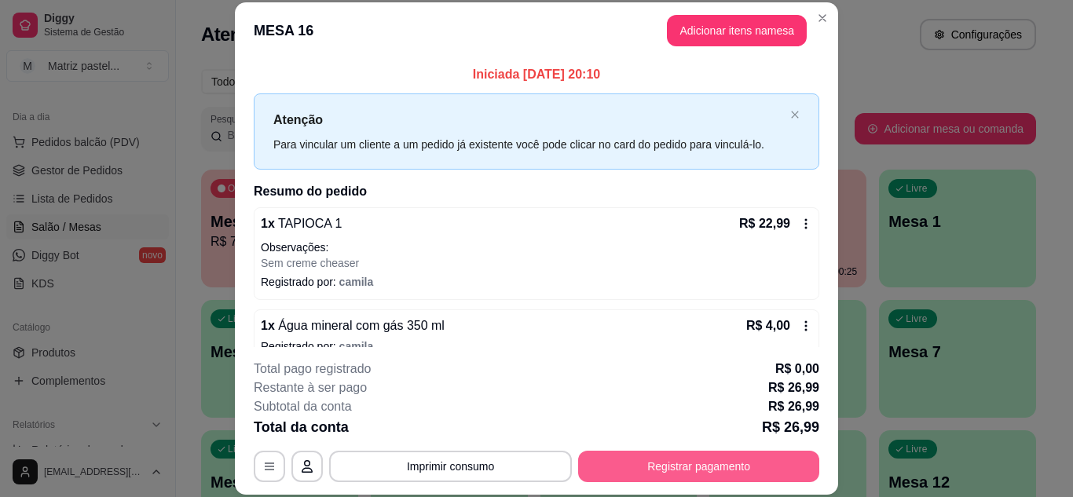
click at [639, 477] on button "Registrar pagamento" at bounding box center [698, 466] width 241 height 31
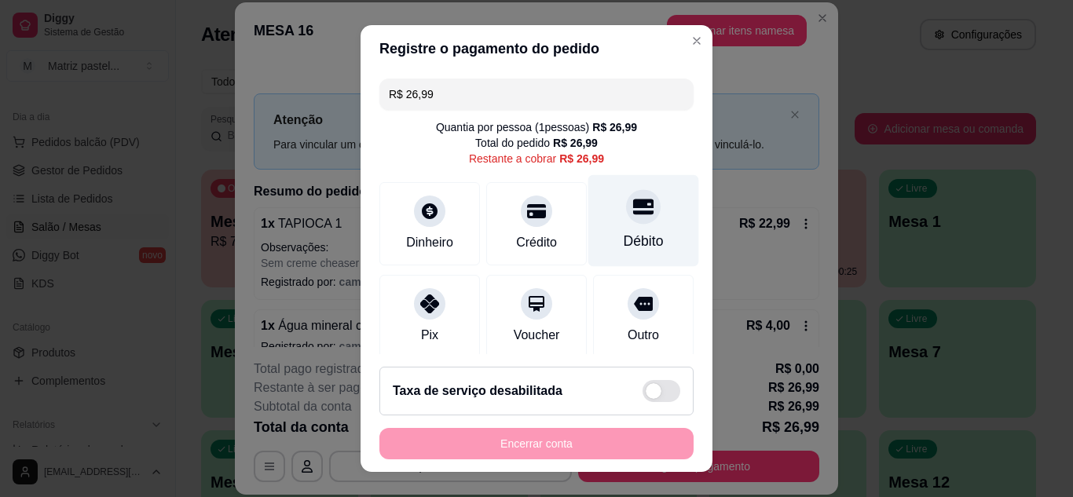
click at [627, 220] on div at bounding box center [643, 206] width 35 height 35
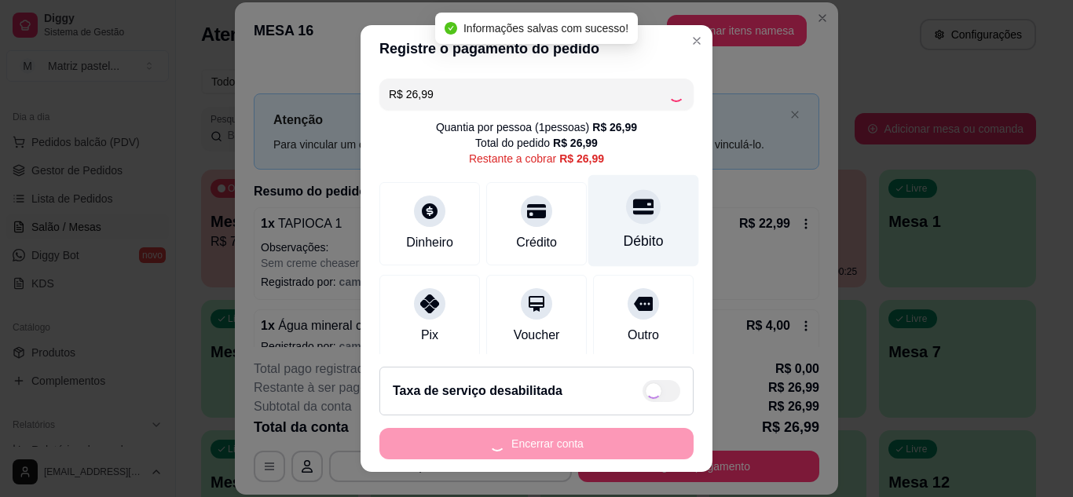
type input "R$ 0,00"
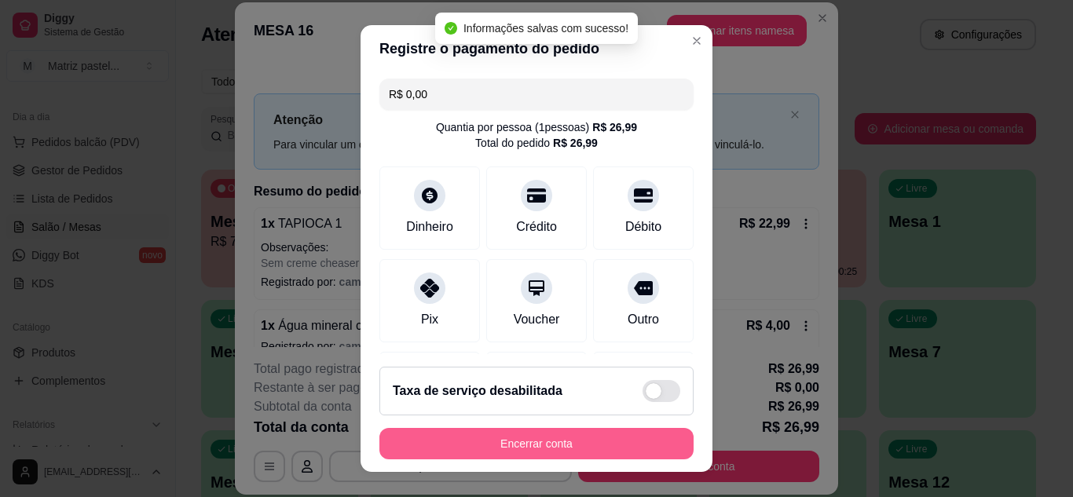
click at [521, 437] on button "Encerrar conta" at bounding box center [536, 443] width 314 height 31
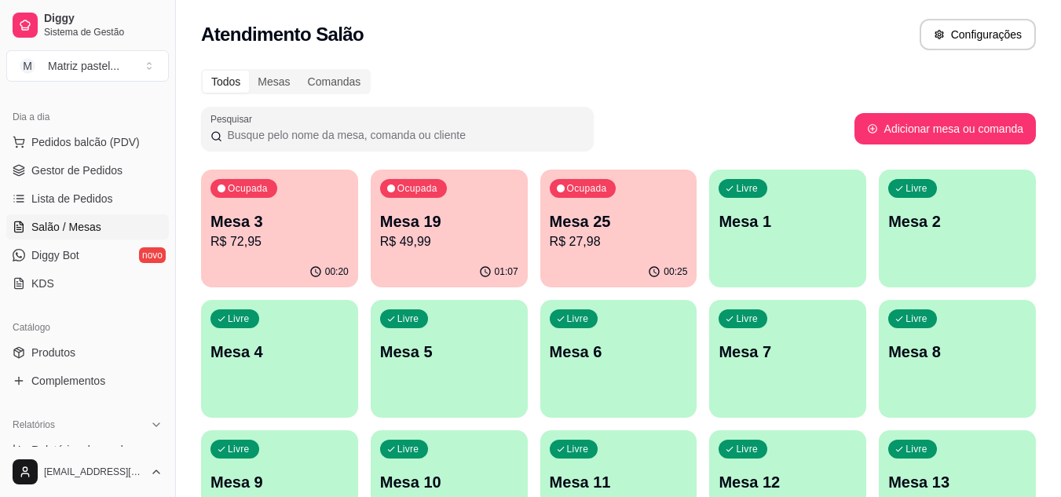
click at [502, 262] on div "01:07" at bounding box center [449, 272] width 157 height 31
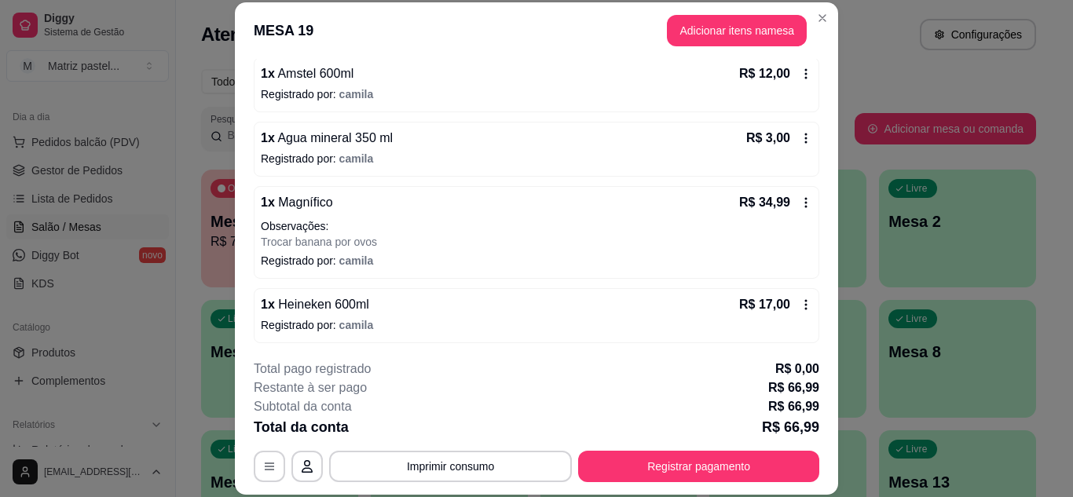
scroll to position [152, 0]
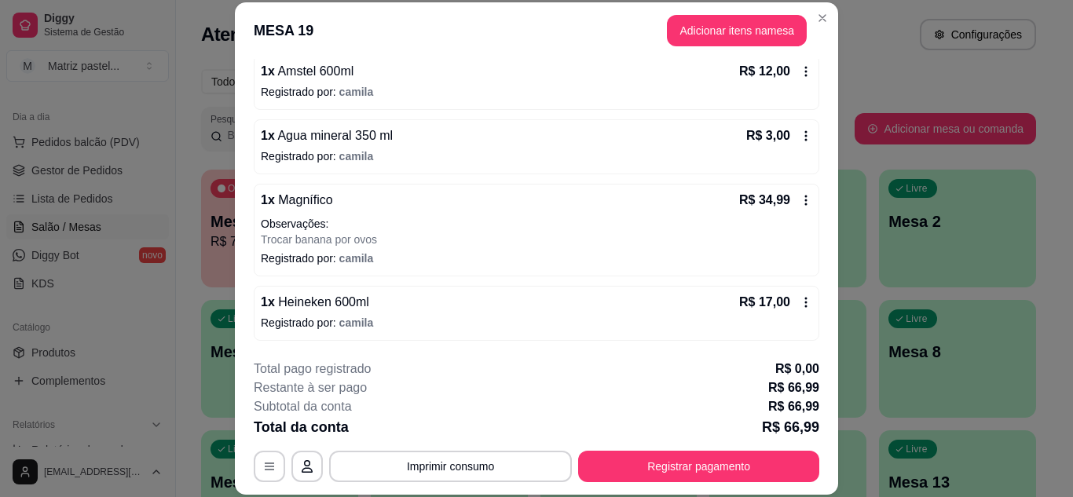
click at [799, 302] on icon at bounding box center [805, 302] width 13 height 13
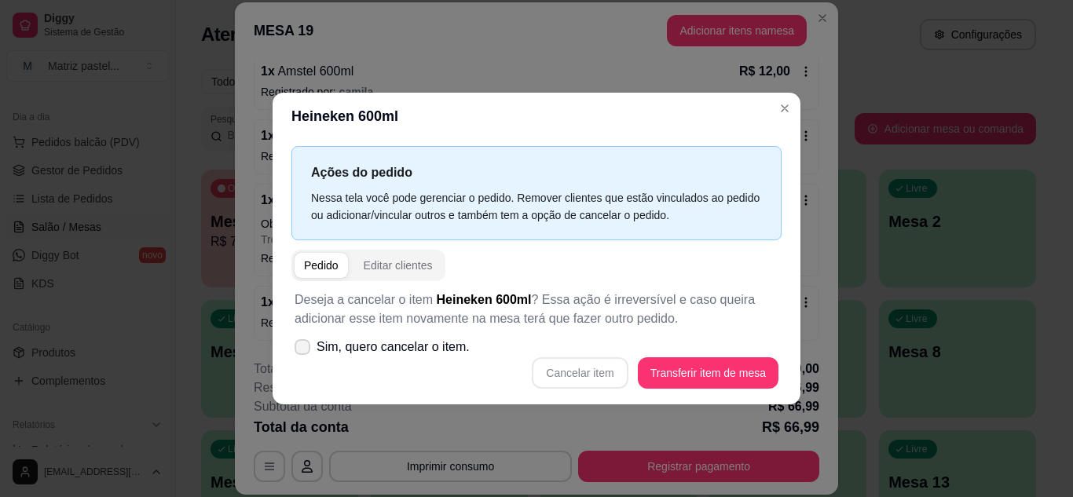
click at [408, 345] on span "Sim, quero cancelar o item." at bounding box center [392, 347] width 153 height 19
click at [304, 349] on input "Sim, quero cancelar o item." at bounding box center [299, 354] width 10 height 10
checkbox input "true"
click at [550, 375] on button "Cancelar item" at bounding box center [579, 372] width 93 height 31
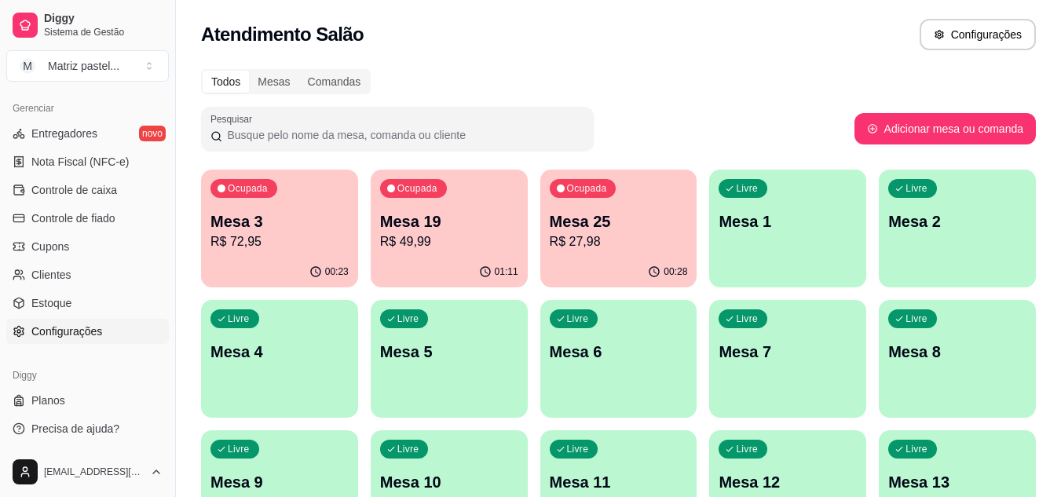
scroll to position [633, 0]
click at [62, 307] on span "Estoque" at bounding box center [51, 302] width 40 height 16
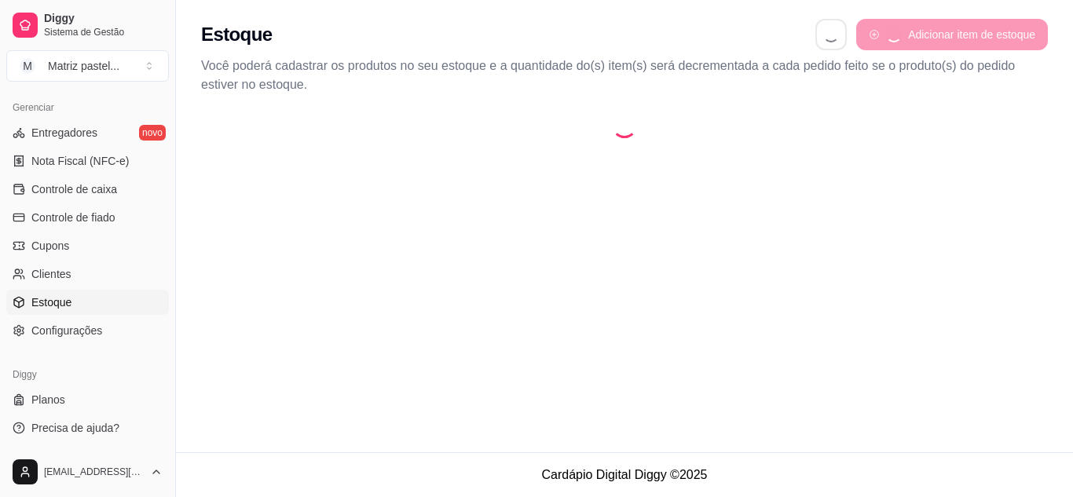
select select "QUANTITY_ORDER"
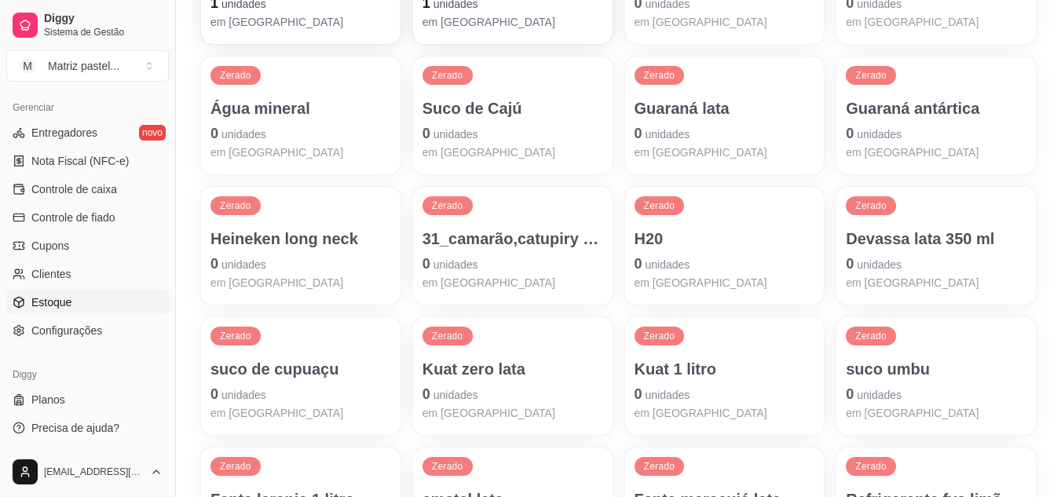
scroll to position [1203, 0]
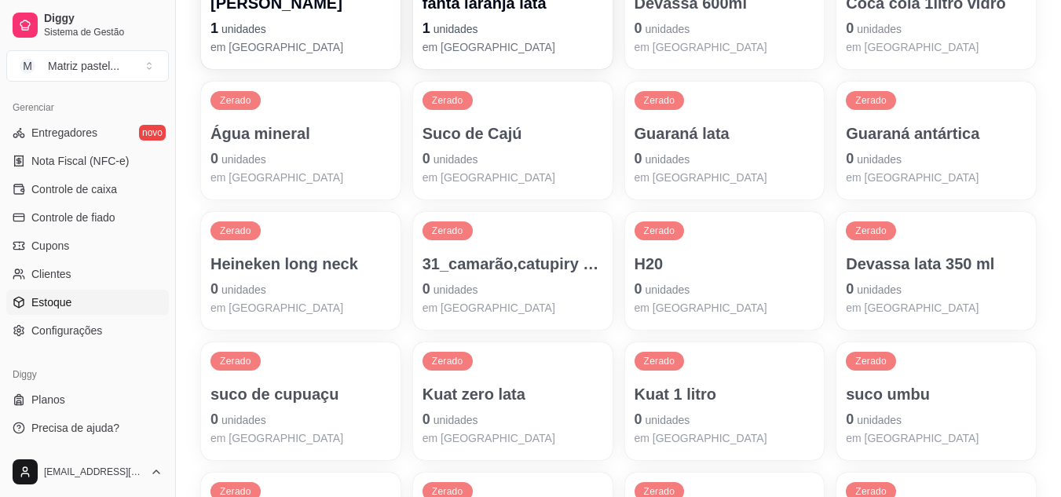
click at [322, 270] on p "Heineken long neck" at bounding box center [300, 264] width 181 height 22
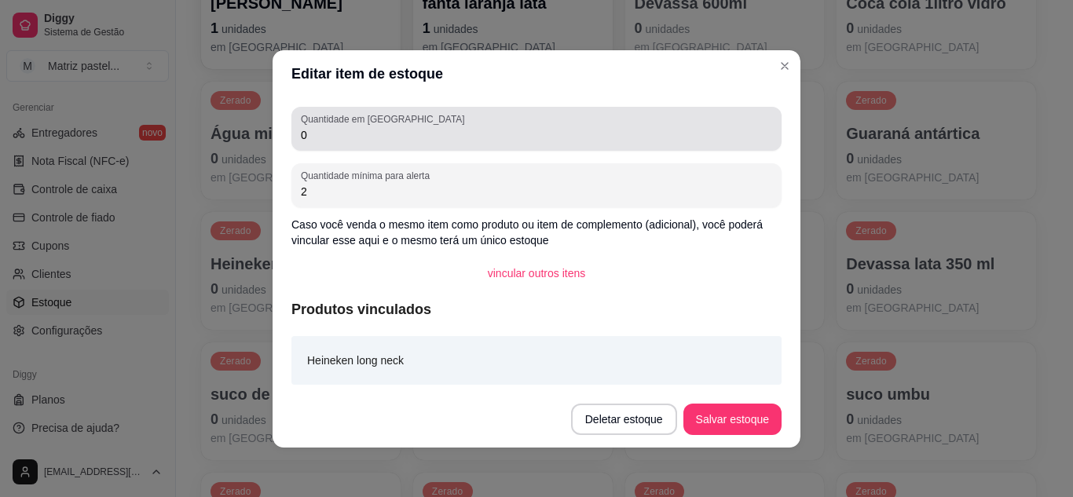
click at [412, 145] on div "Quantidade em estoque 0" at bounding box center [536, 129] width 490 height 44
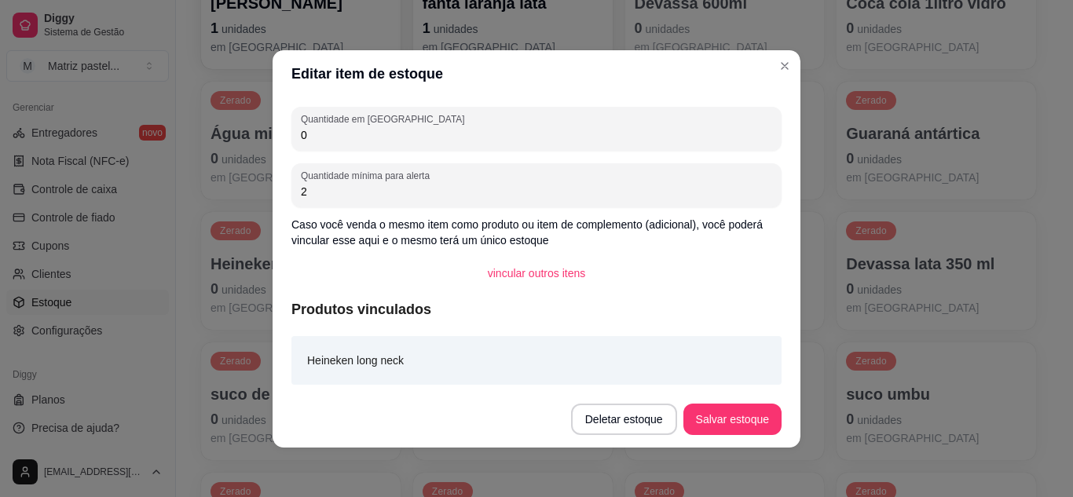
click at [411, 144] on div "Quantidade em estoque 0" at bounding box center [536, 129] width 490 height 44
drag, startPoint x: 371, startPoint y: 139, endPoint x: 163, endPoint y: 149, distance: 208.3
click at [165, 149] on div "Editar item de estoque Quantidade em estoque 0 Quantidade mínima para alerta 2 …" at bounding box center [536, 248] width 1073 height 497
type input "3"
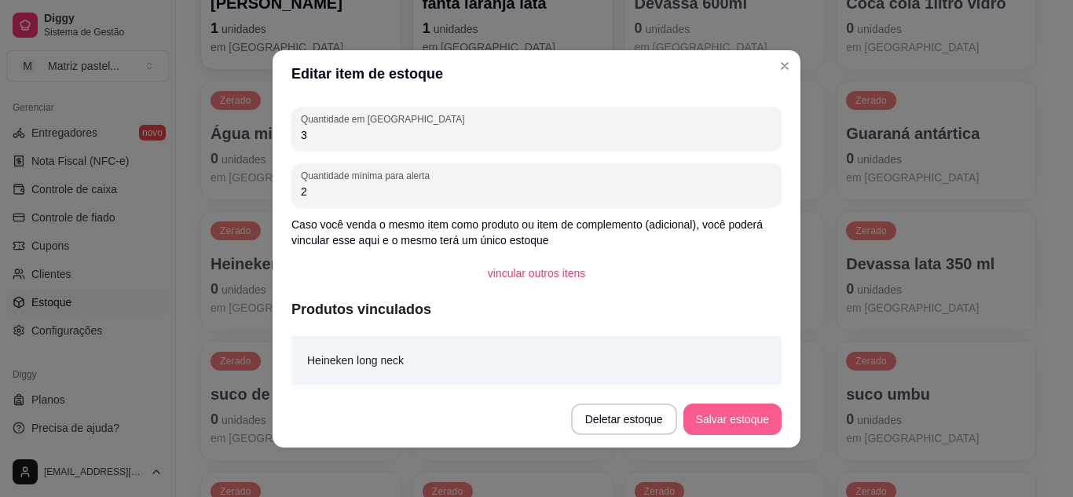
click at [710, 418] on button "Salvar estoque" at bounding box center [732, 419] width 98 height 31
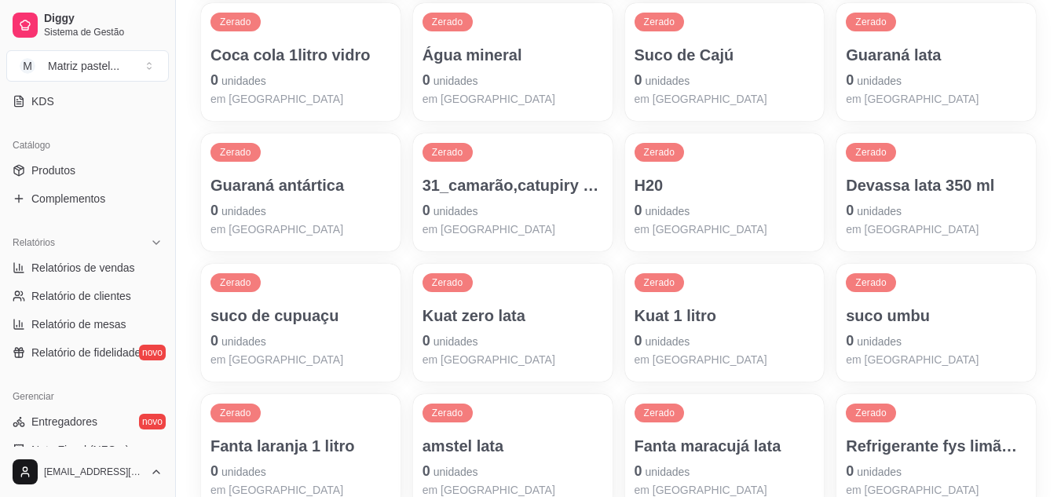
scroll to position [319, 0]
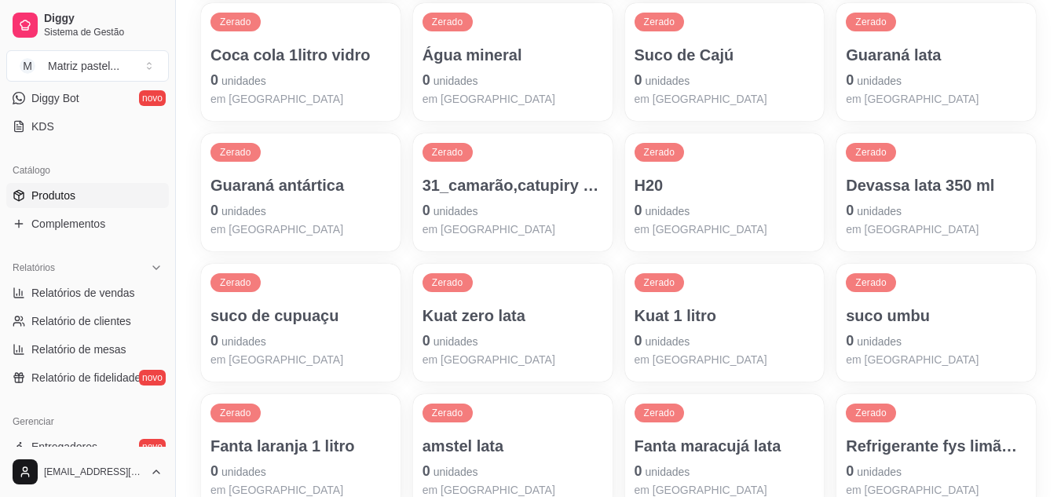
click at [70, 195] on span "Produtos" at bounding box center [53, 196] width 44 height 16
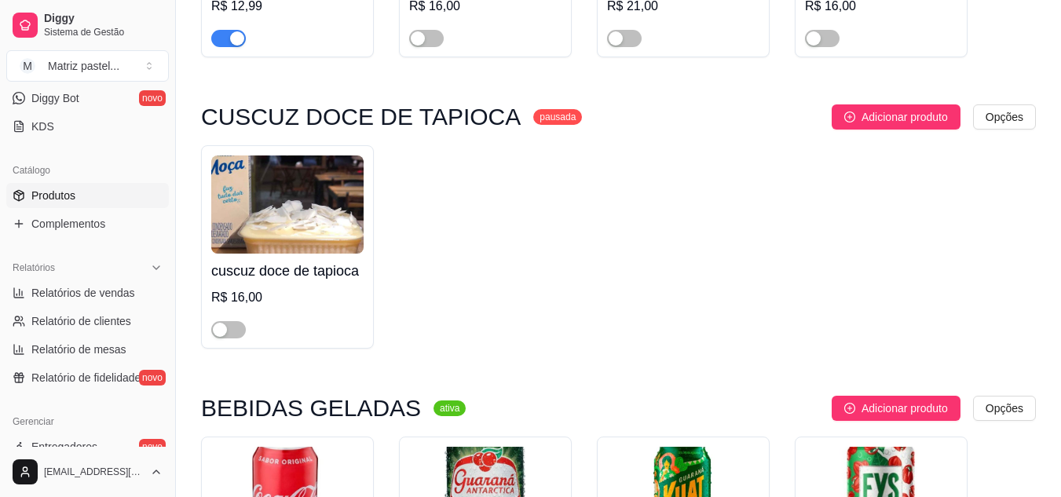
scroll to position [7292, 0]
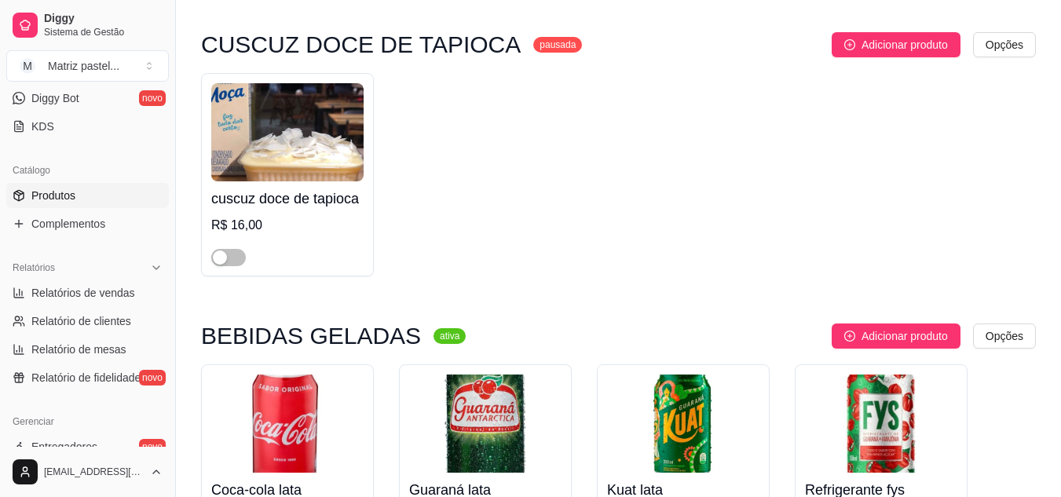
click at [254, 479] on h4 "Coca-cola lata" at bounding box center [287, 490] width 152 height 22
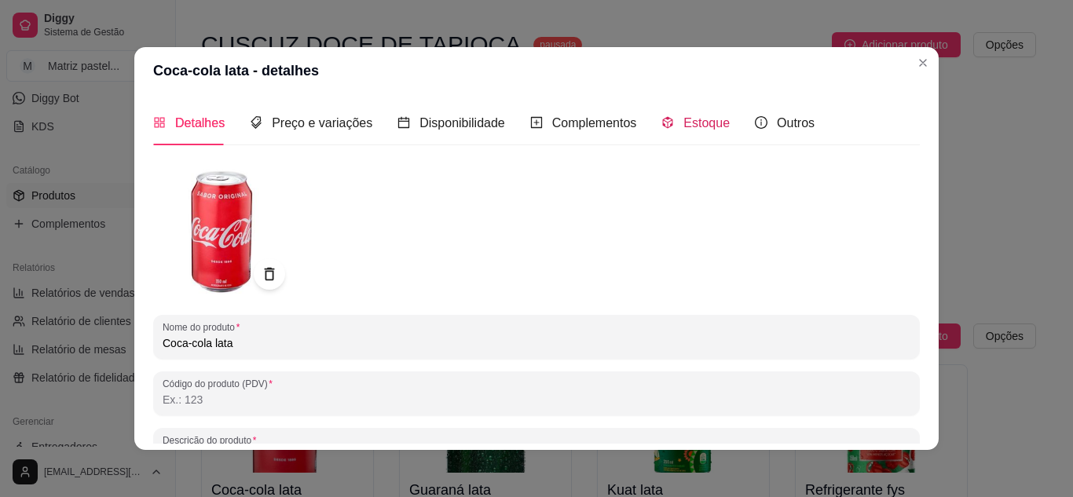
click at [683, 119] on span "Estoque" at bounding box center [706, 122] width 46 height 13
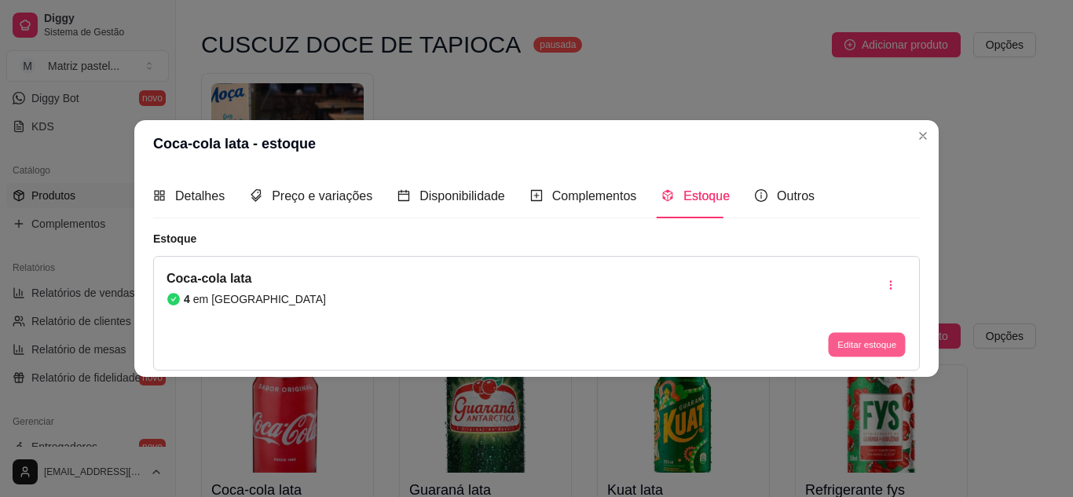
click at [861, 333] on button "Editar estoque" at bounding box center [866, 345] width 77 height 24
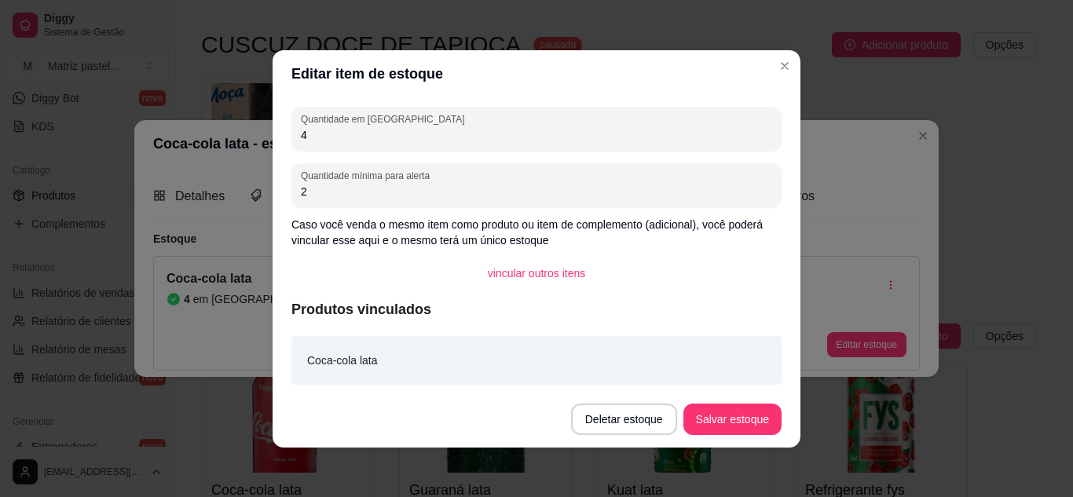
drag, startPoint x: 317, startPoint y: 134, endPoint x: 263, endPoint y: 137, distance: 54.2
click at [263, 137] on div "Editar item de estoque Quantidade em estoque 4 Quantidade mínima para alerta 2 …" at bounding box center [536, 248] width 1073 height 497
type input "27"
click at [746, 411] on button "Salvar estoque" at bounding box center [732, 419] width 96 height 31
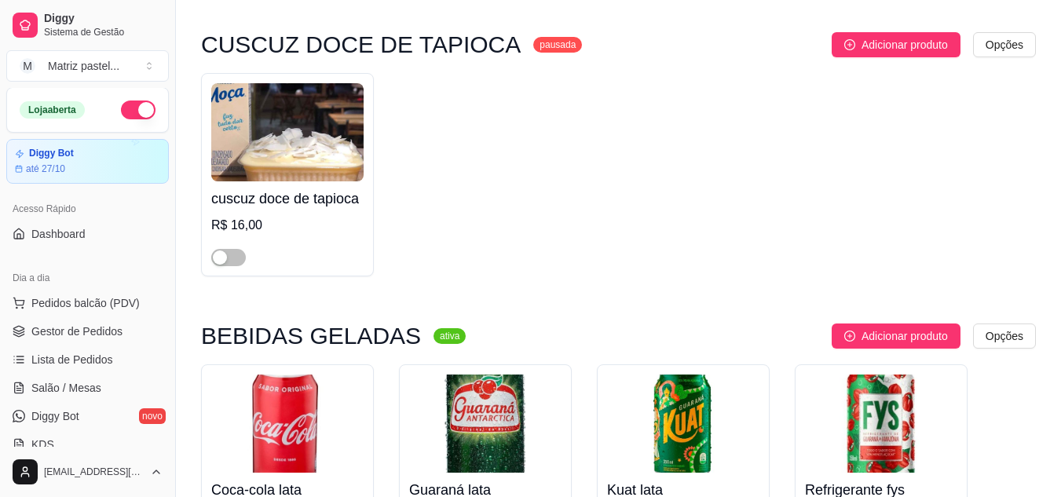
scroll to position [0, 0]
click at [51, 330] on span "Gestor de Pedidos" at bounding box center [76, 332] width 91 height 16
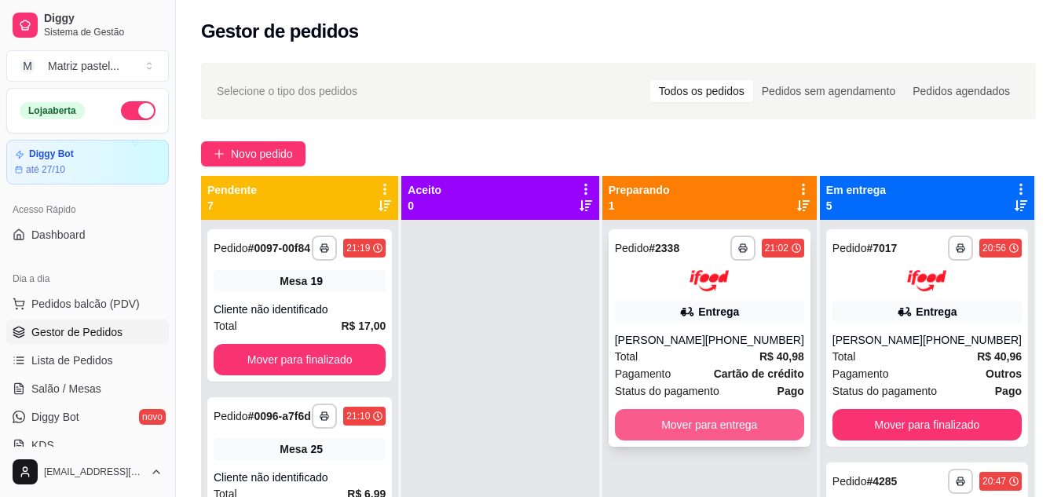
click at [665, 419] on button "Mover para entrega" at bounding box center [709, 424] width 189 height 31
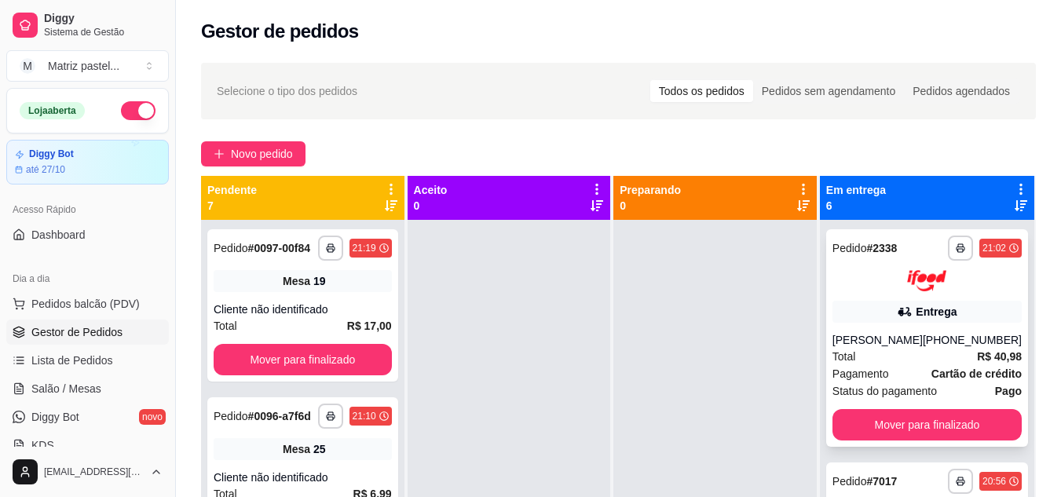
click at [891, 291] on div at bounding box center [926, 280] width 189 height 21
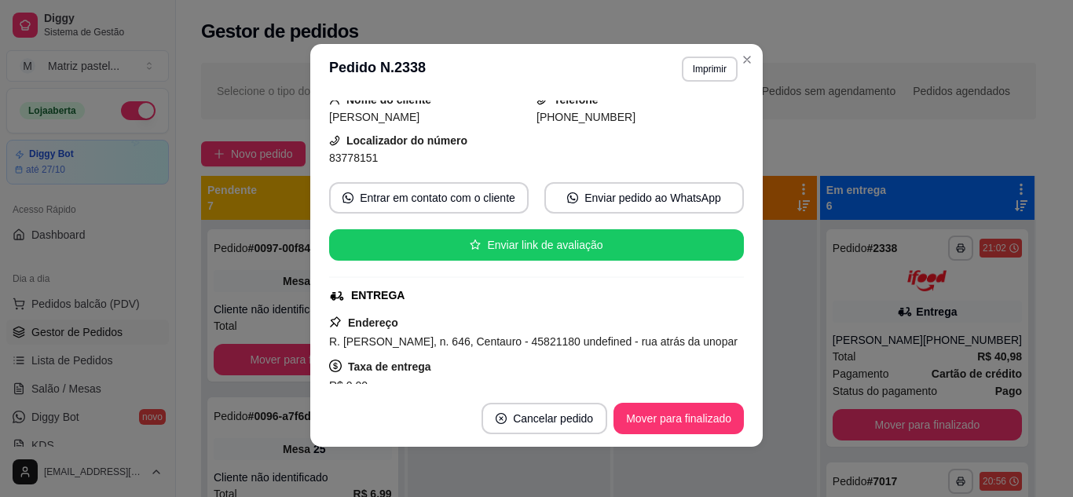
scroll to position [157, 0]
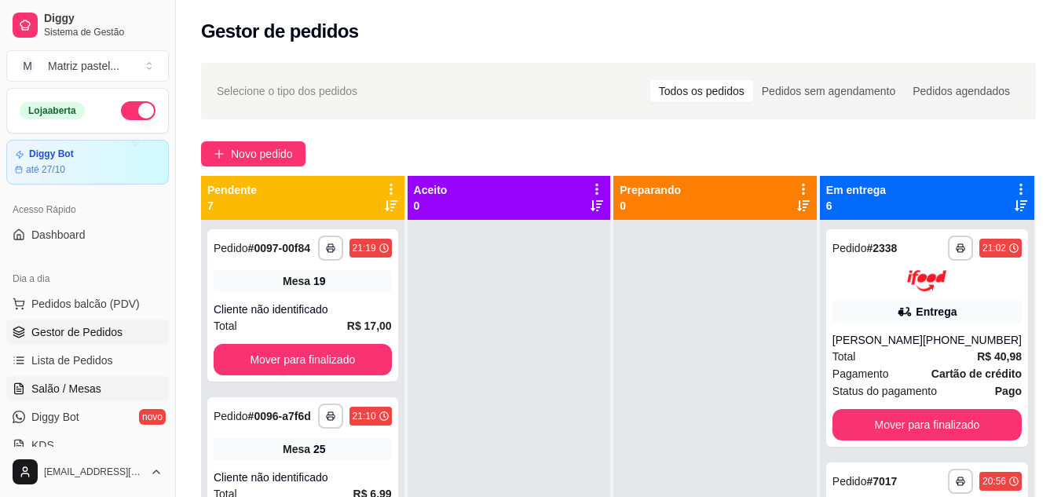
click at [71, 382] on span "Salão / Mesas" at bounding box center [66, 389] width 70 height 16
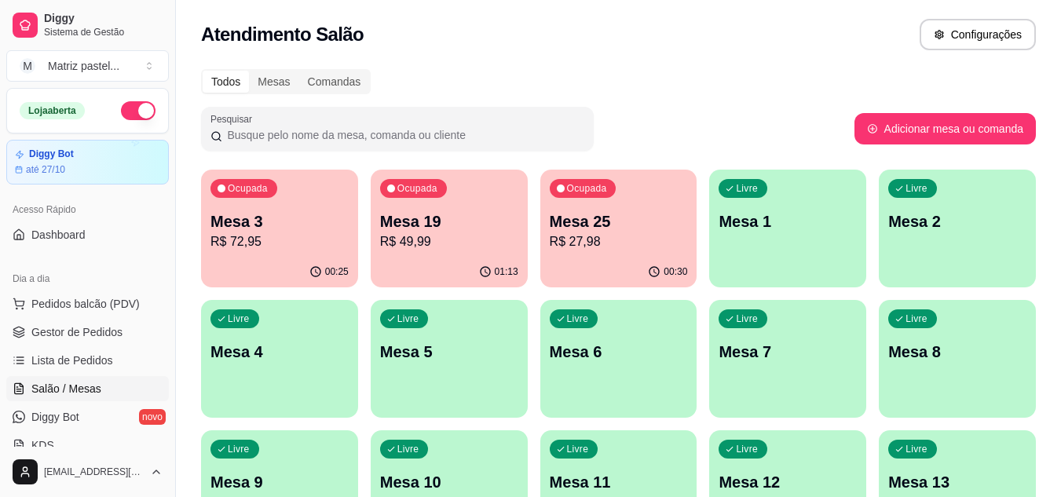
click at [83, 390] on span "Salão / Mesas" at bounding box center [66, 389] width 70 height 16
click at [415, 257] on div "01:13" at bounding box center [449, 272] width 157 height 31
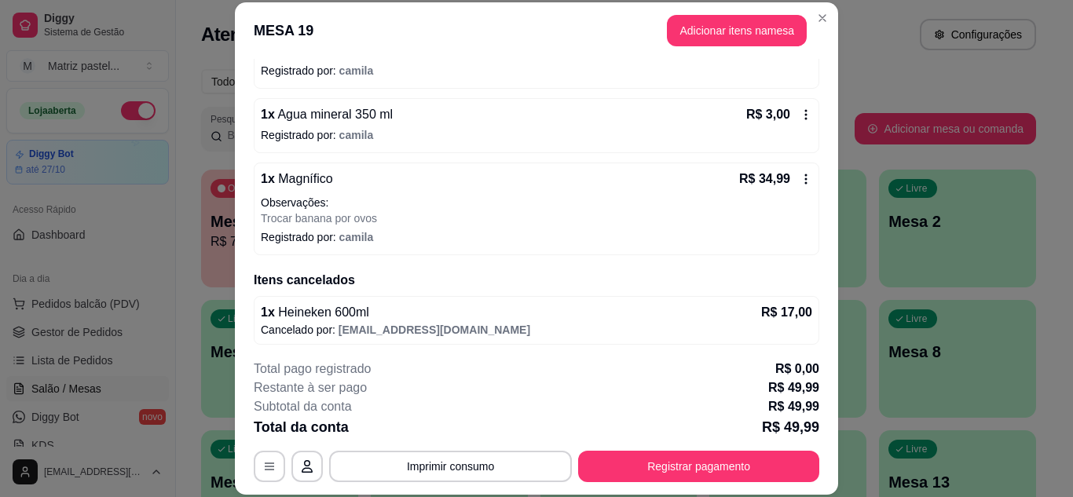
scroll to position [177, 0]
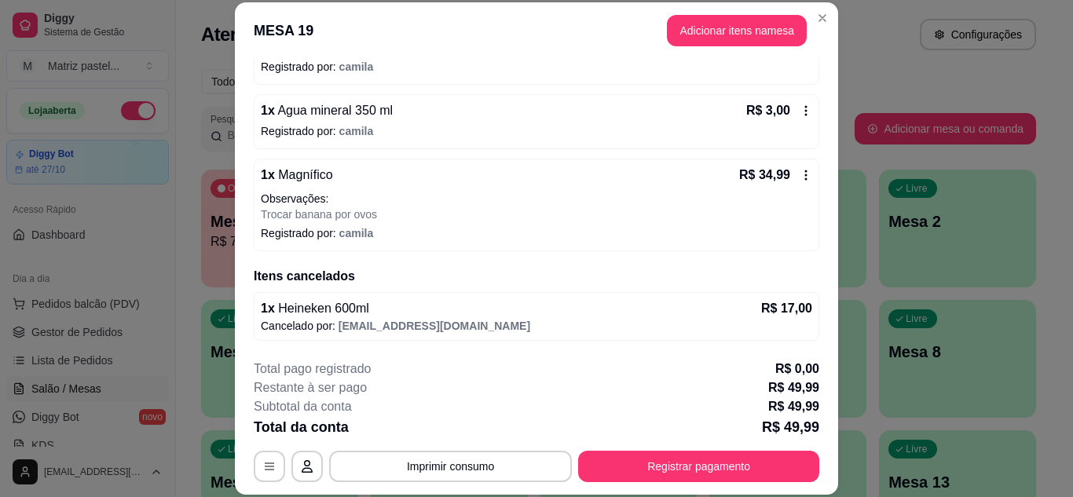
click at [673, 482] on footer "**********" at bounding box center [536, 421] width 603 height 148
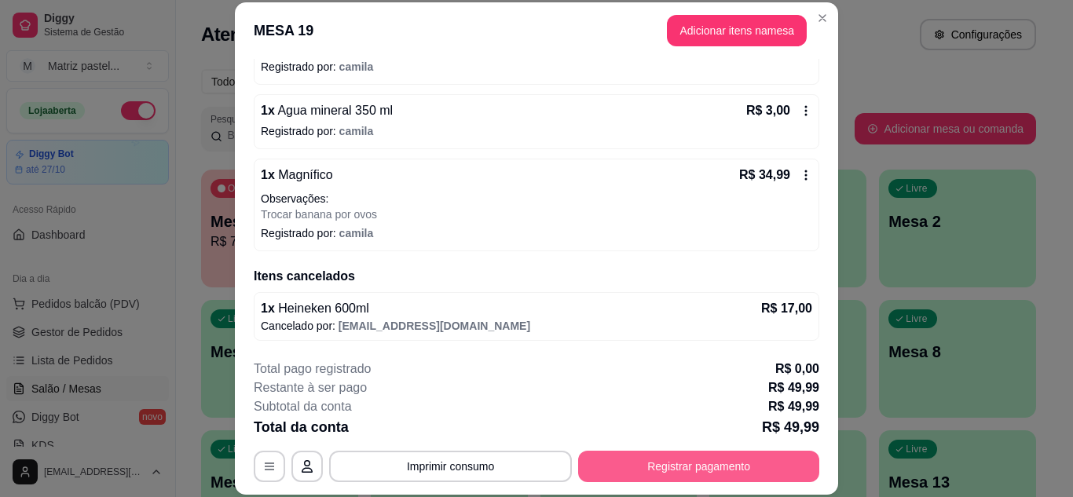
click at [668, 477] on button "Registrar pagamento" at bounding box center [698, 466] width 241 height 31
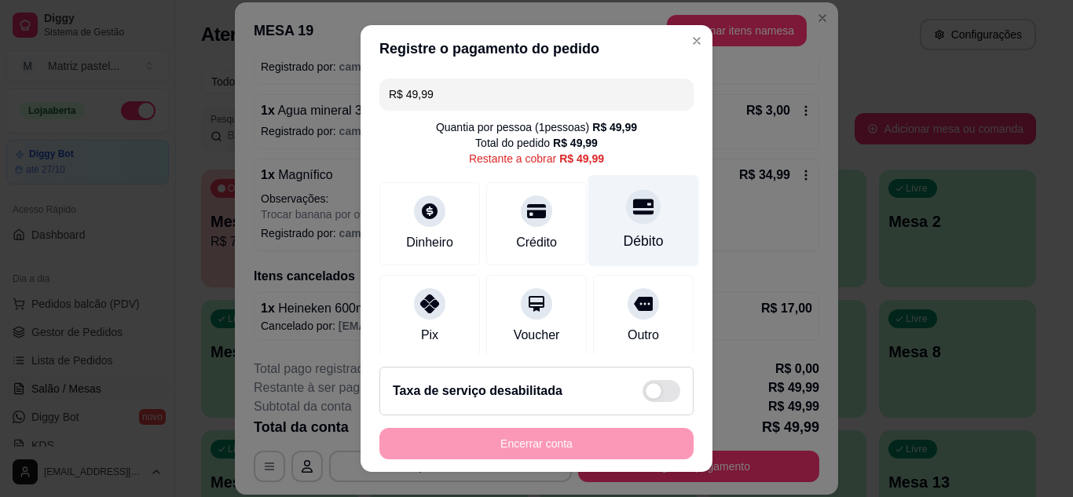
click at [639, 213] on div "Débito" at bounding box center [643, 220] width 111 height 92
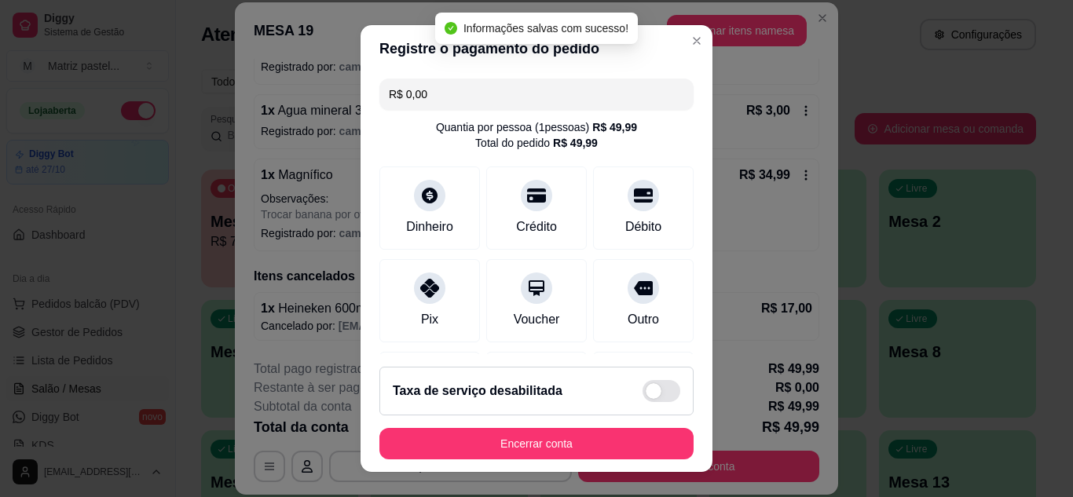
type input "R$ 0,00"
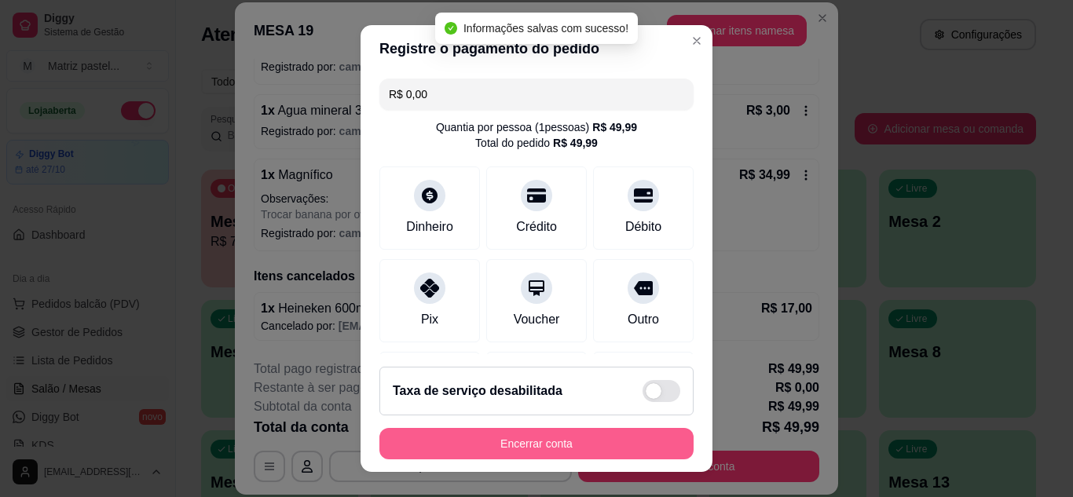
click at [537, 440] on button "Encerrar conta" at bounding box center [536, 443] width 314 height 31
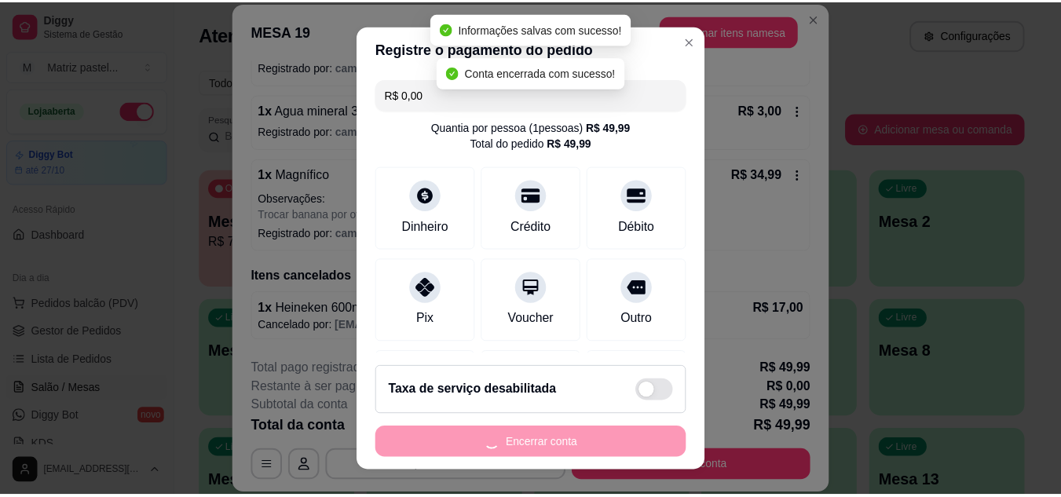
scroll to position [0, 0]
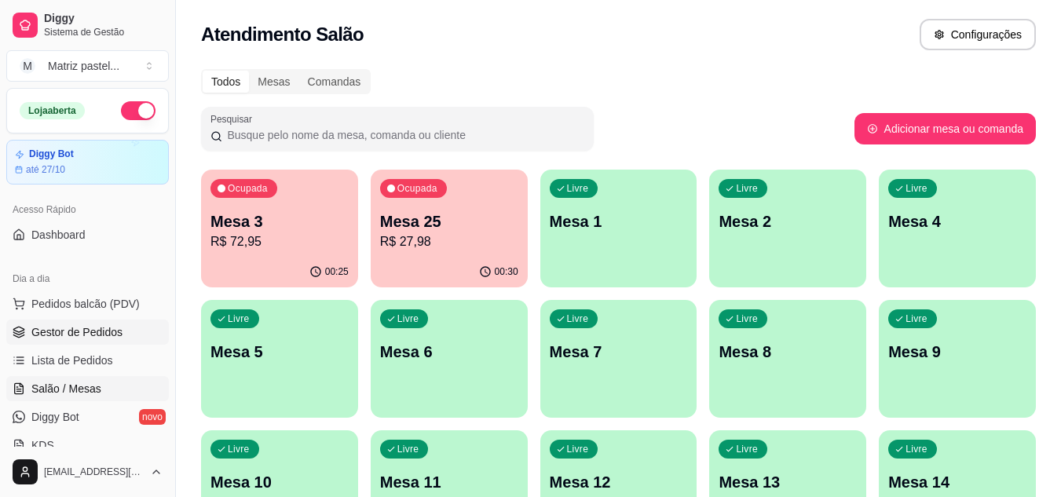
click at [78, 326] on span "Gestor de Pedidos" at bounding box center [76, 332] width 91 height 16
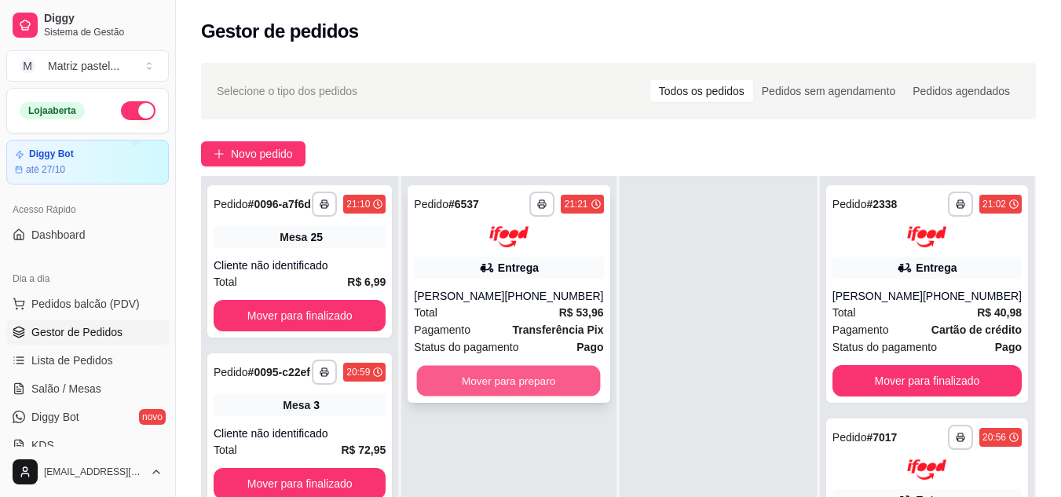
click at [474, 374] on button "Mover para preparo" at bounding box center [509, 380] width 184 height 31
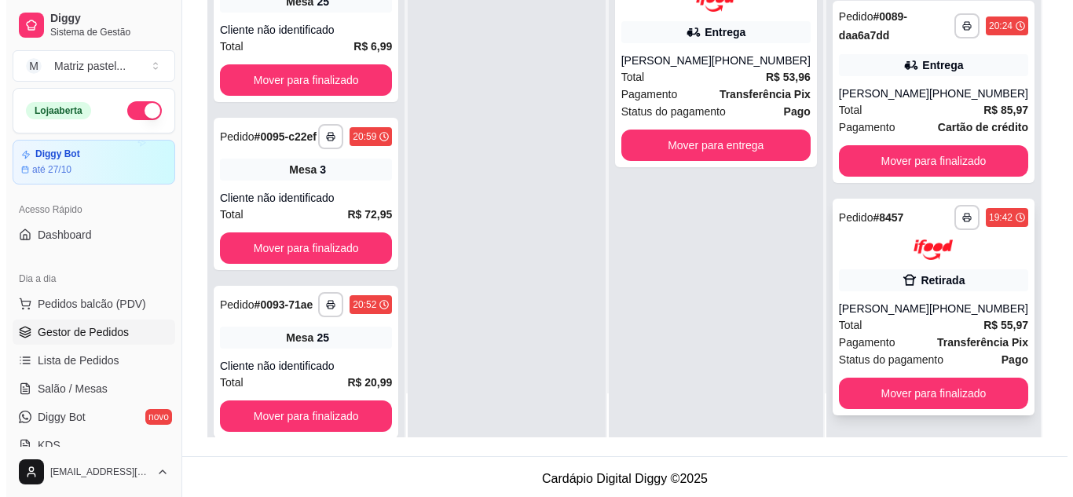
scroll to position [239, 0]
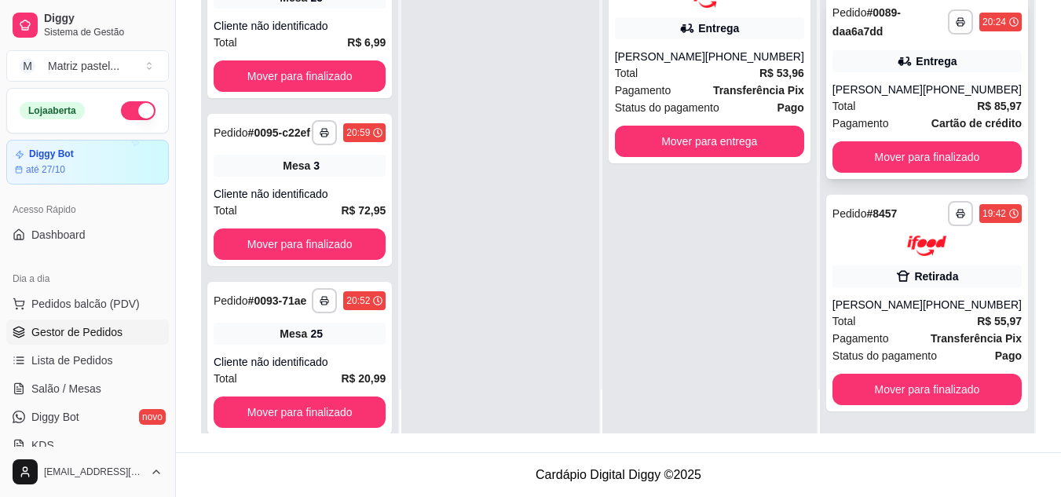
click at [895, 88] on div "[PERSON_NAME]" at bounding box center [877, 90] width 90 height 16
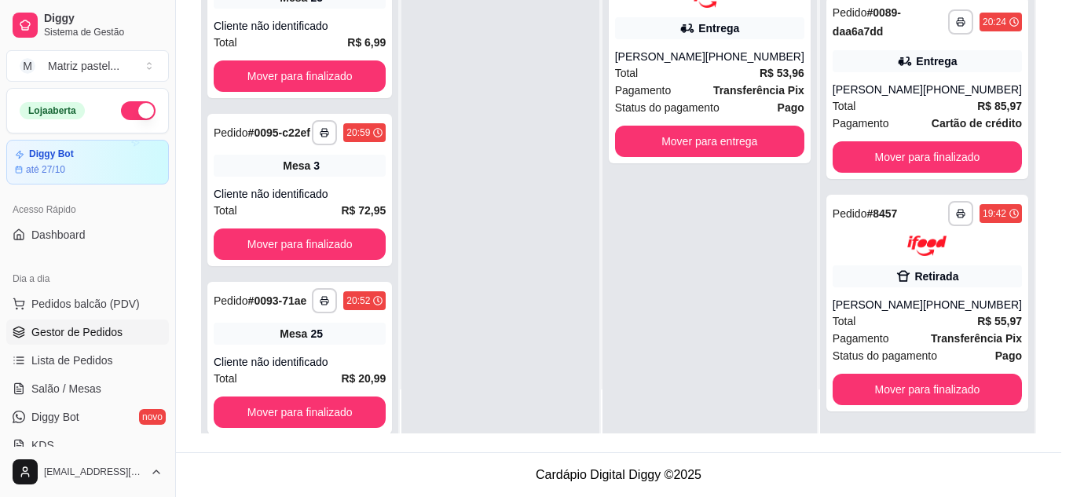
scroll to position [155, 0]
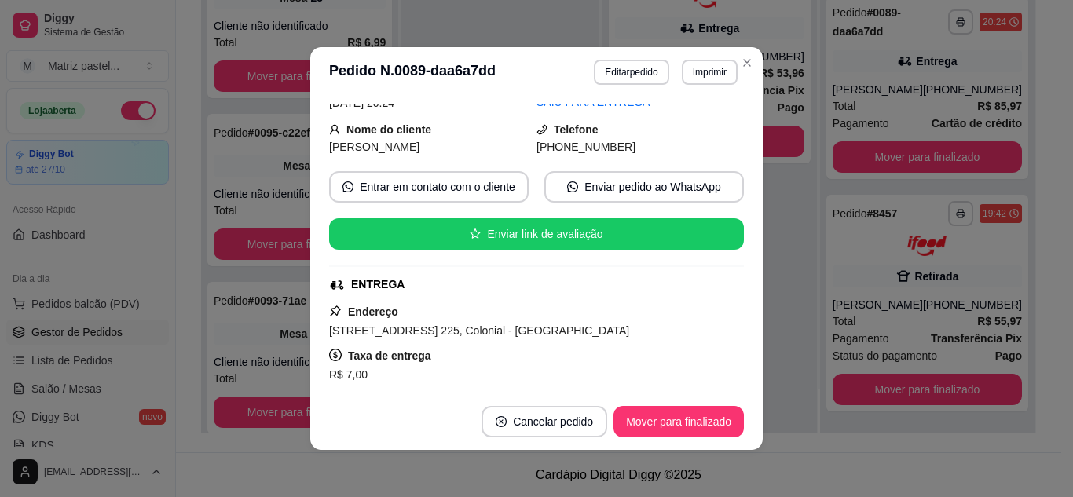
click at [665, 419] on button "Mover para finalizado" at bounding box center [678, 421] width 130 height 31
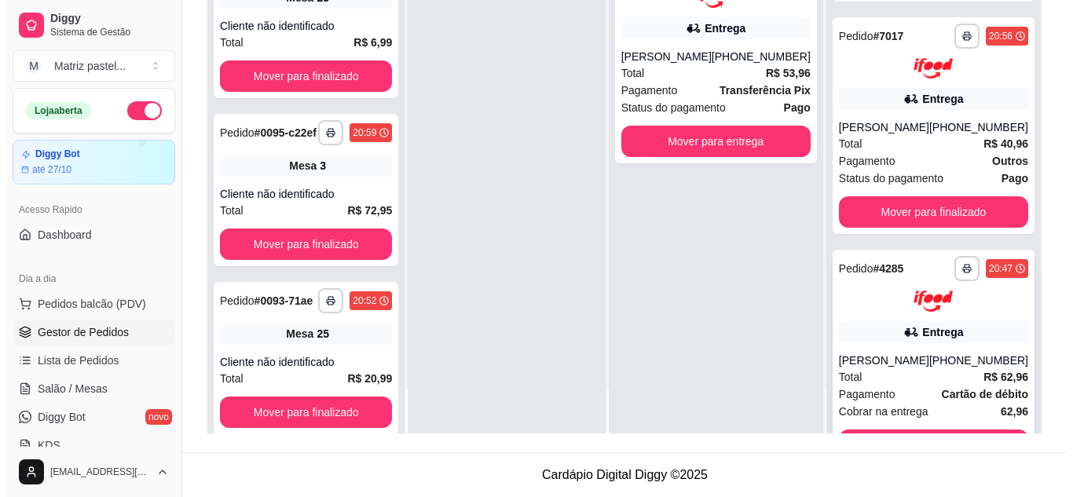
scroll to position [73, 0]
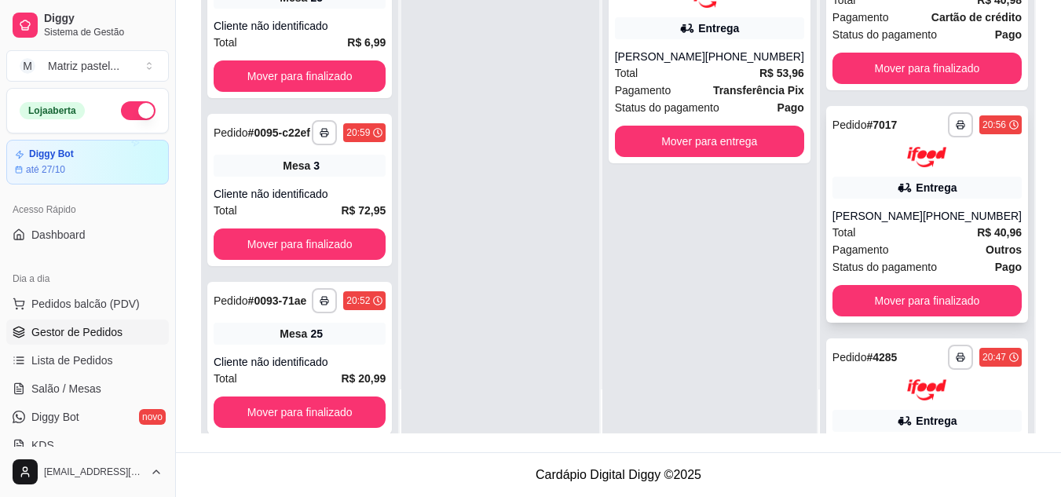
click at [861, 208] on div "[PERSON_NAME]" at bounding box center [877, 216] width 90 height 16
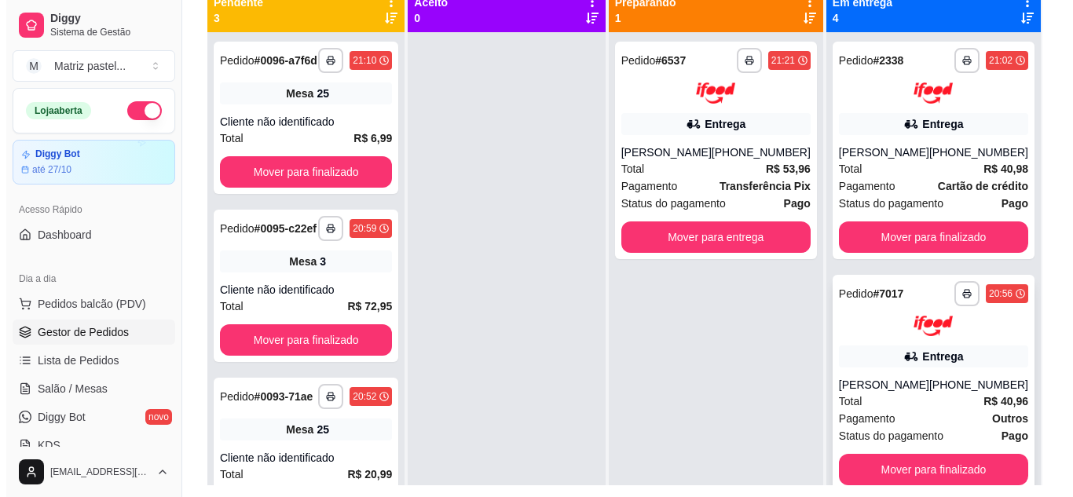
scroll to position [161, 0]
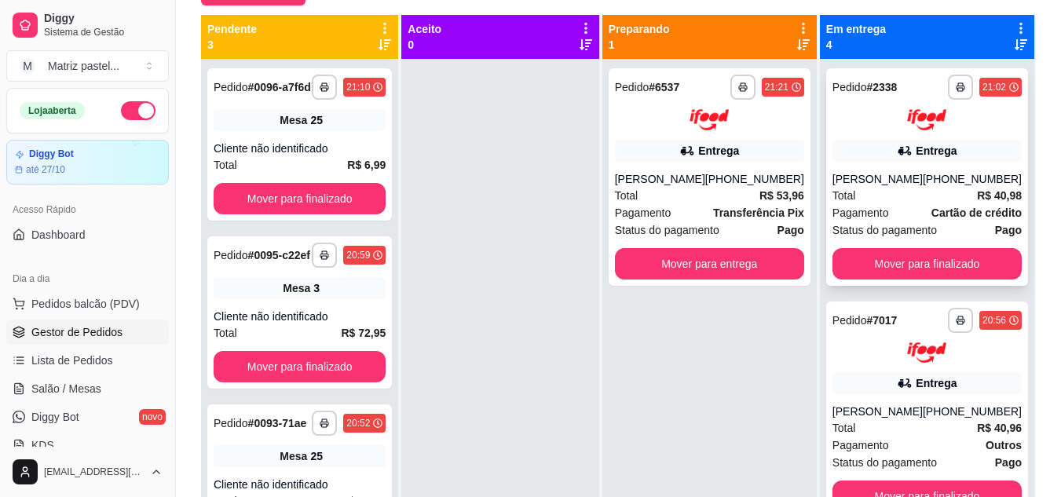
click at [897, 187] on div "Total R$ 40,98" at bounding box center [926, 195] width 189 height 17
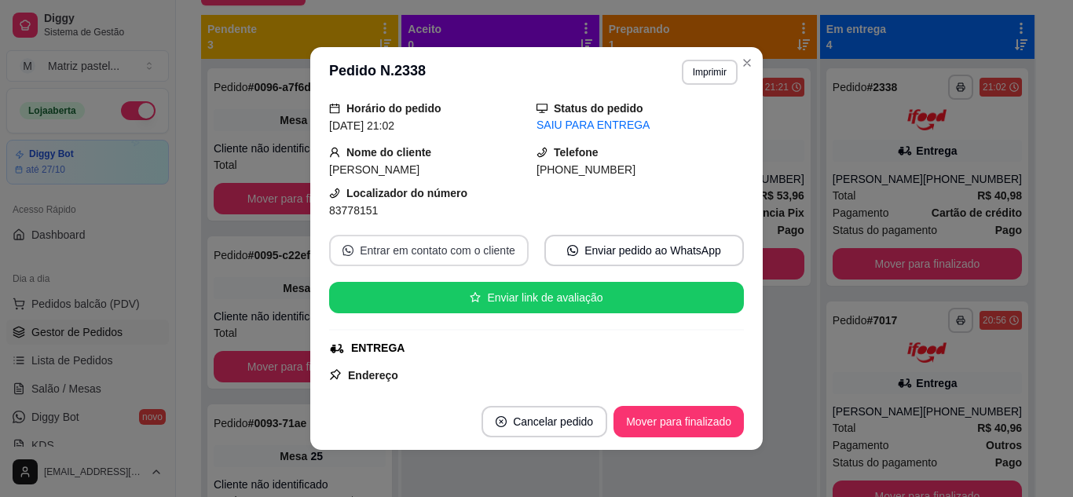
scroll to position [79, 0]
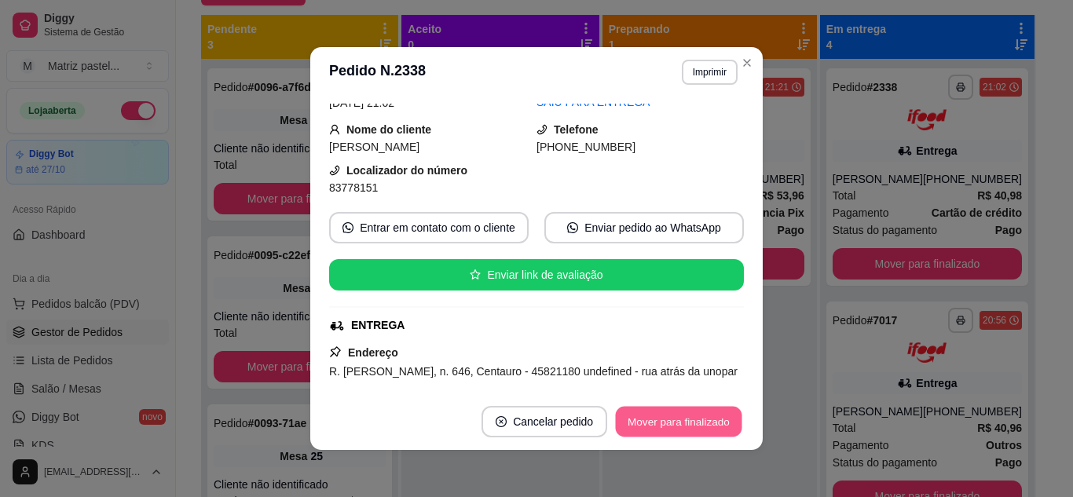
click at [642, 413] on button "Mover para finalizado" at bounding box center [679, 422] width 126 height 31
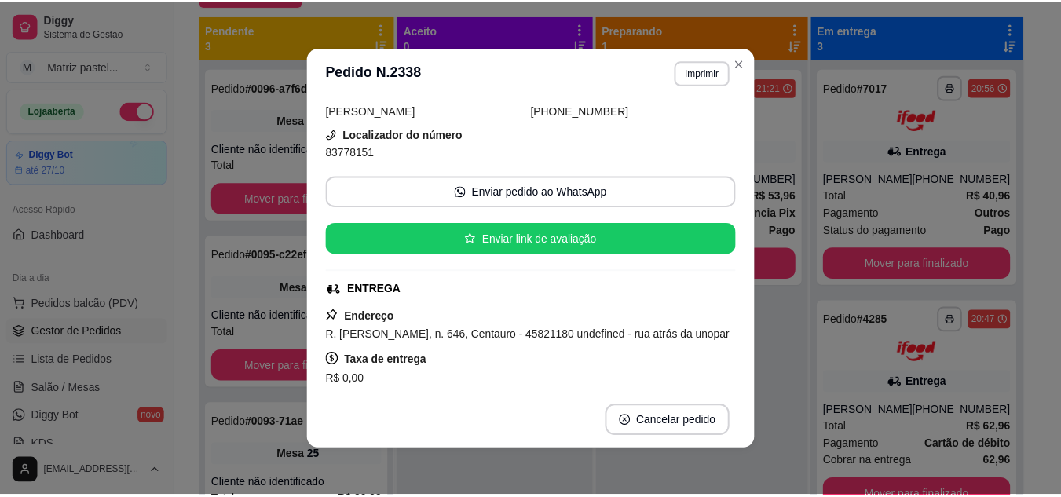
scroll to position [42, 0]
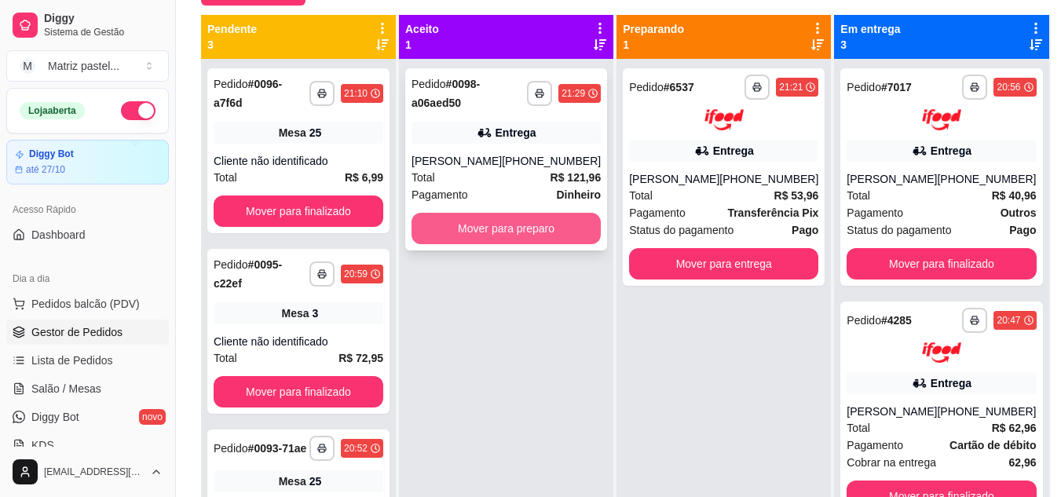
click at [484, 229] on button "Mover para preparo" at bounding box center [505, 228] width 189 height 31
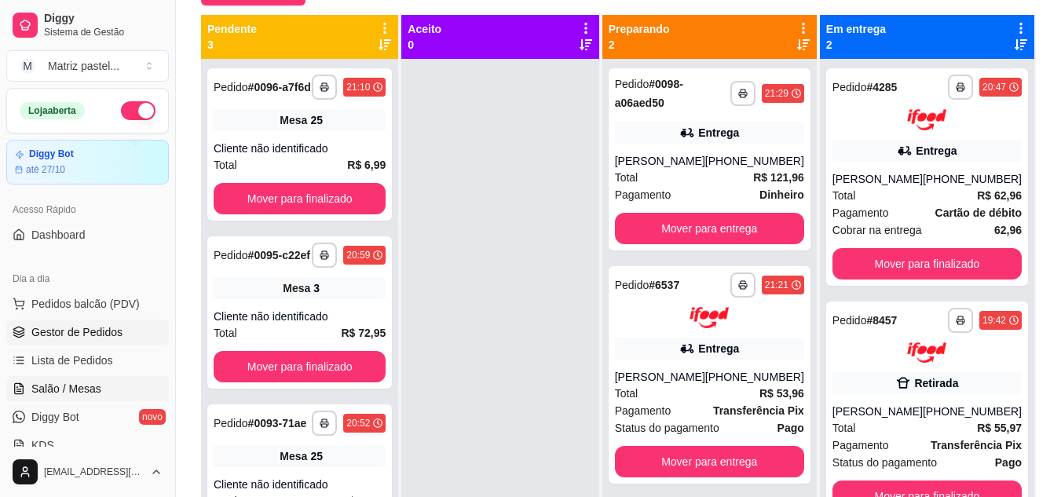
click at [56, 391] on span "Salão / Mesas" at bounding box center [66, 389] width 70 height 16
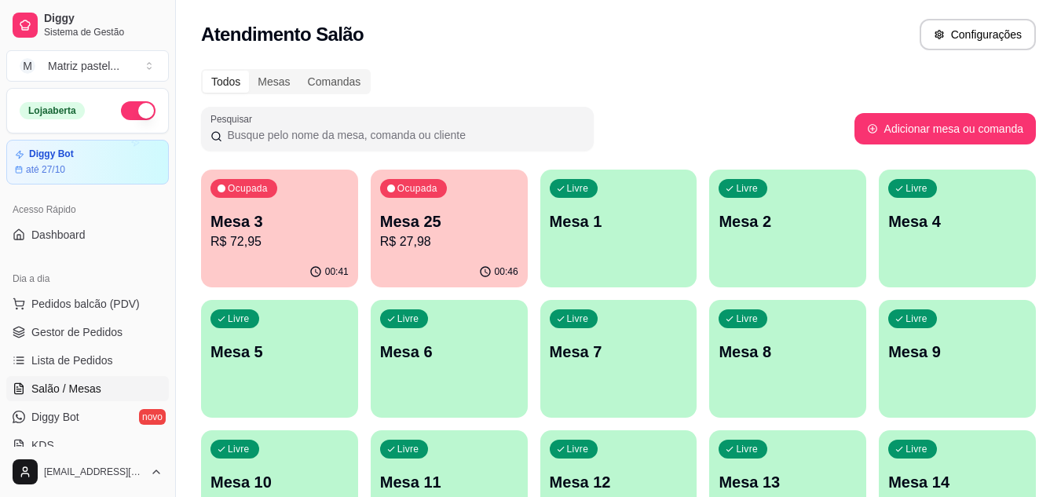
click at [294, 243] on p "R$ 72,95" at bounding box center [279, 241] width 138 height 19
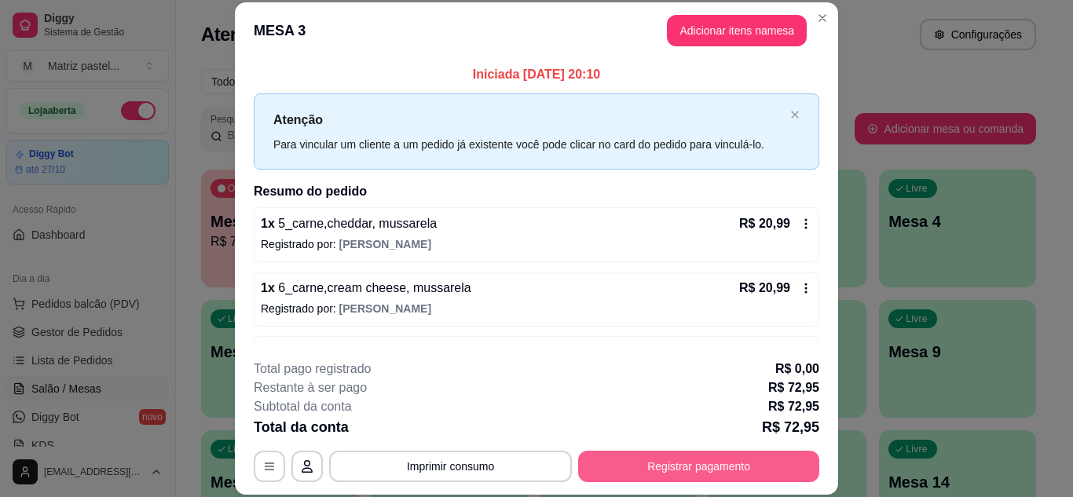
click at [663, 468] on button "Registrar pagamento" at bounding box center [698, 466] width 241 height 31
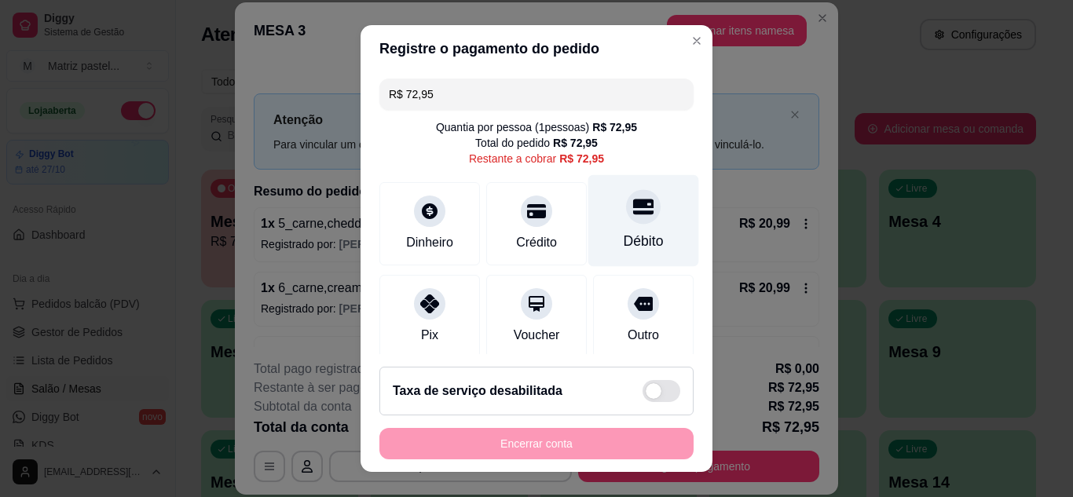
click at [633, 214] on icon at bounding box center [643, 207] width 20 height 16
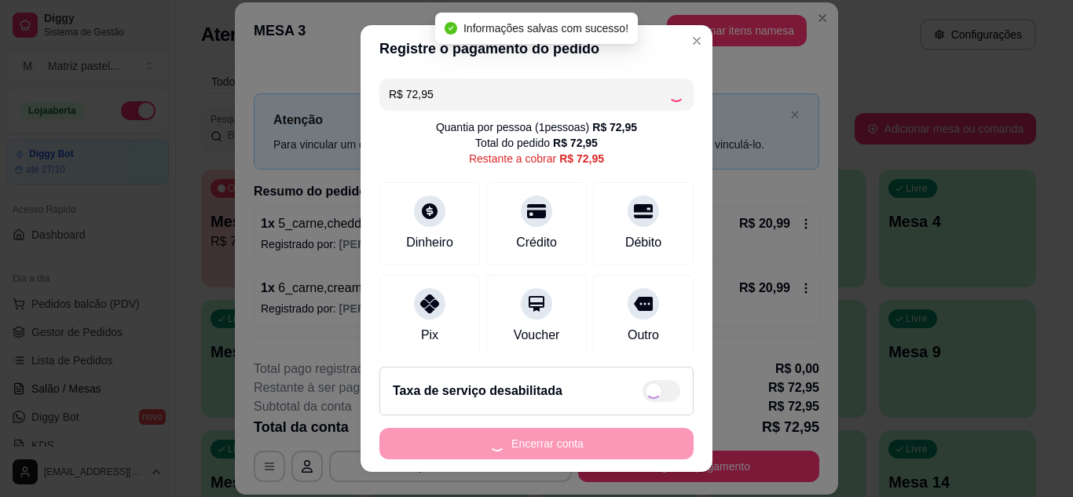
type input "R$ 0,00"
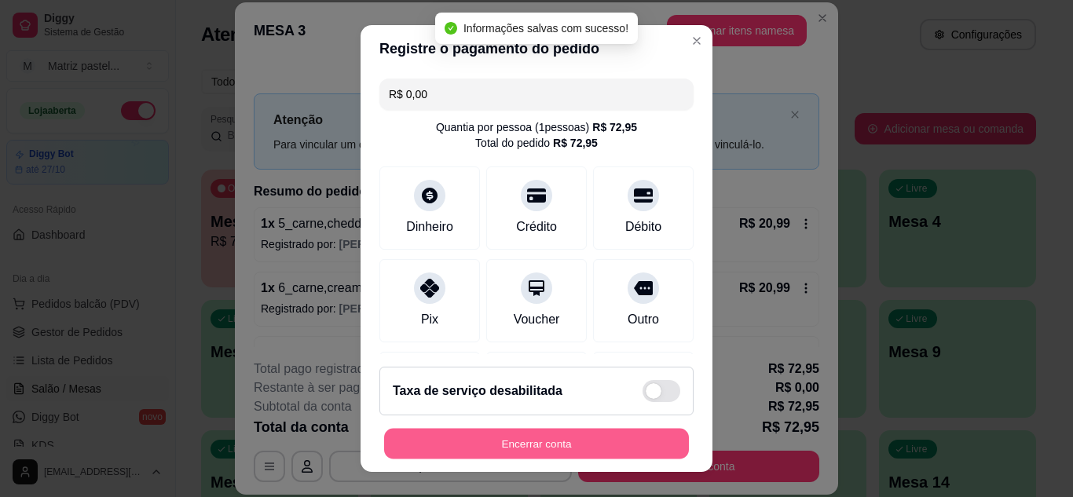
click at [524, 451] on button "Encerrar conta" at bounding box center [536, 444] width 305 height 31
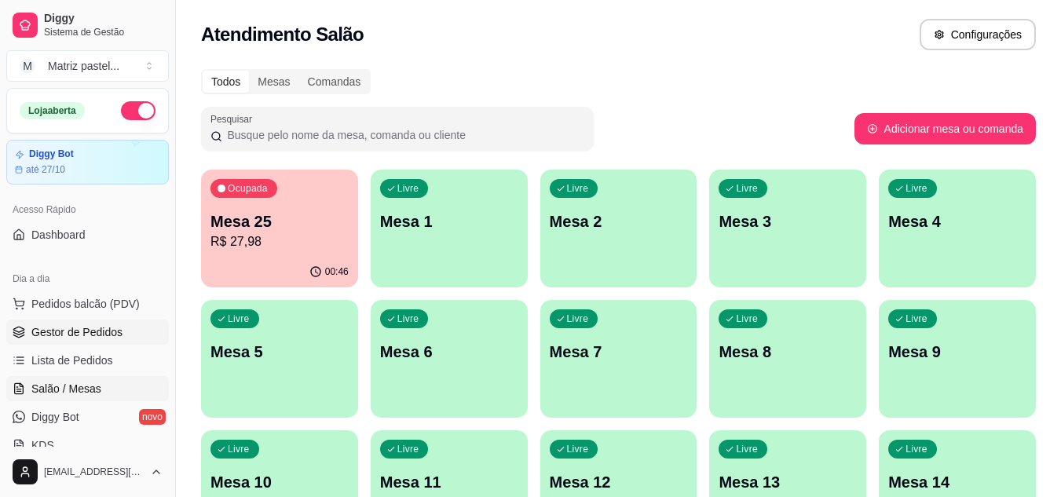
click at [101, 334] on span "Gestor de Pedidos" at bounding box center [76, 332] width 91 height 16
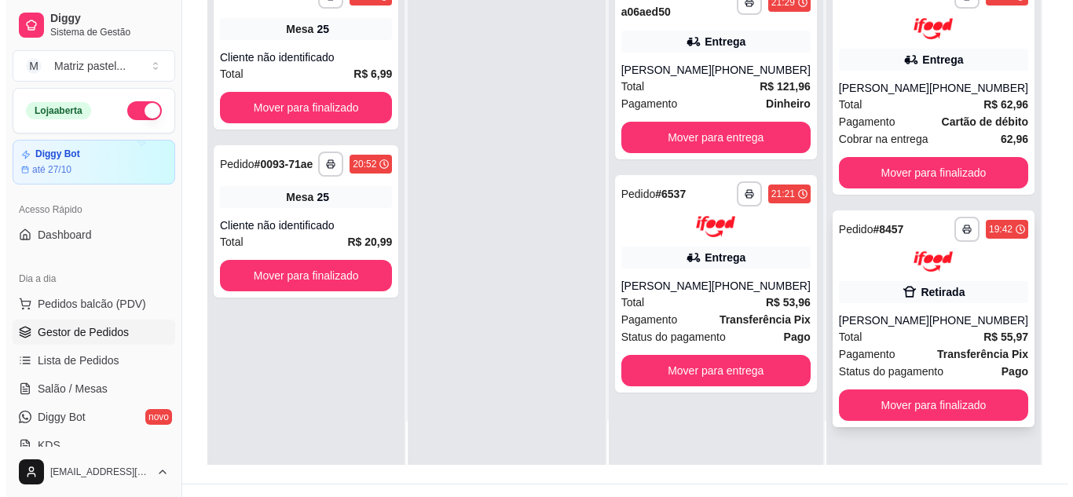
scroll to position [236, 0]
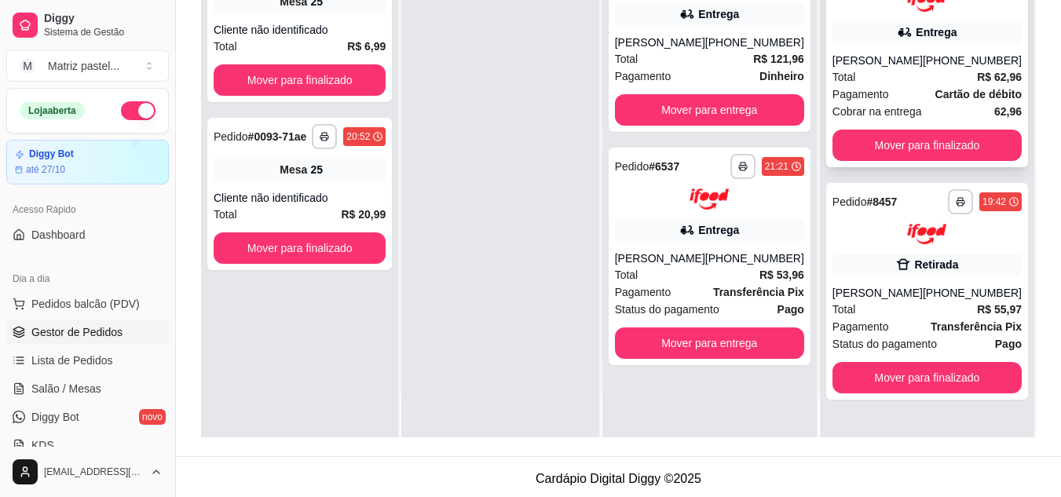
click at [838, 47] on div "**********" at bounding box center [927, 58] width 202 height 217
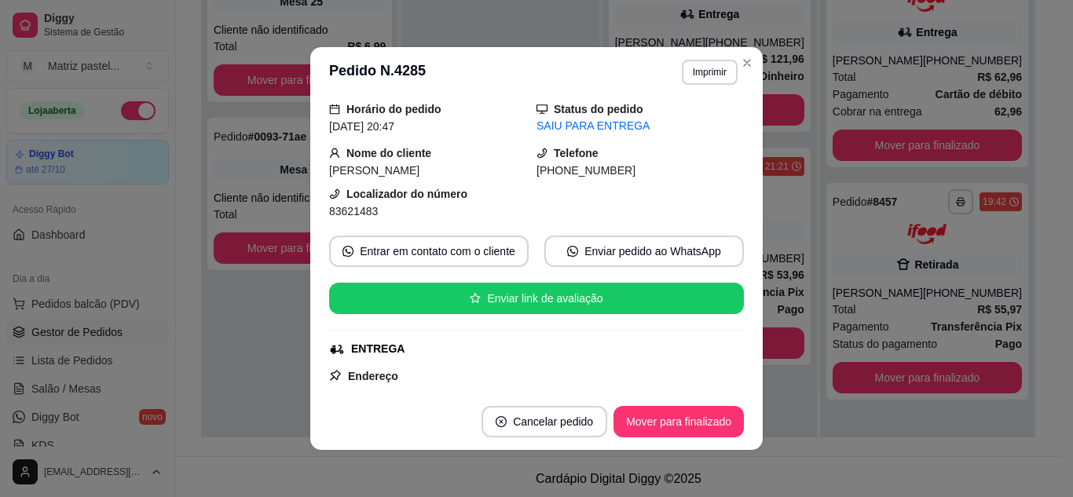
scroll to position [79, 0]
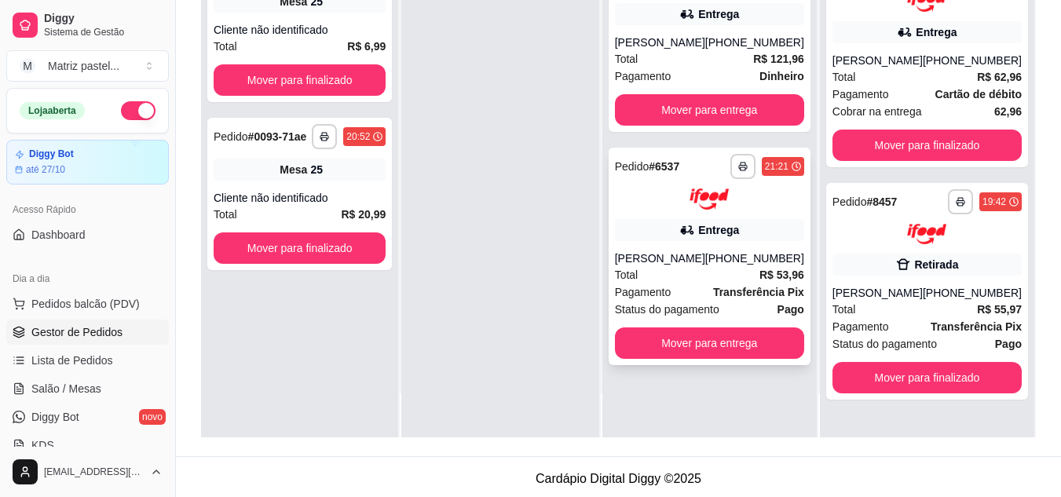
click at [682, 243] on div "**********" at bounding box center [710, 256] width 202 height 217
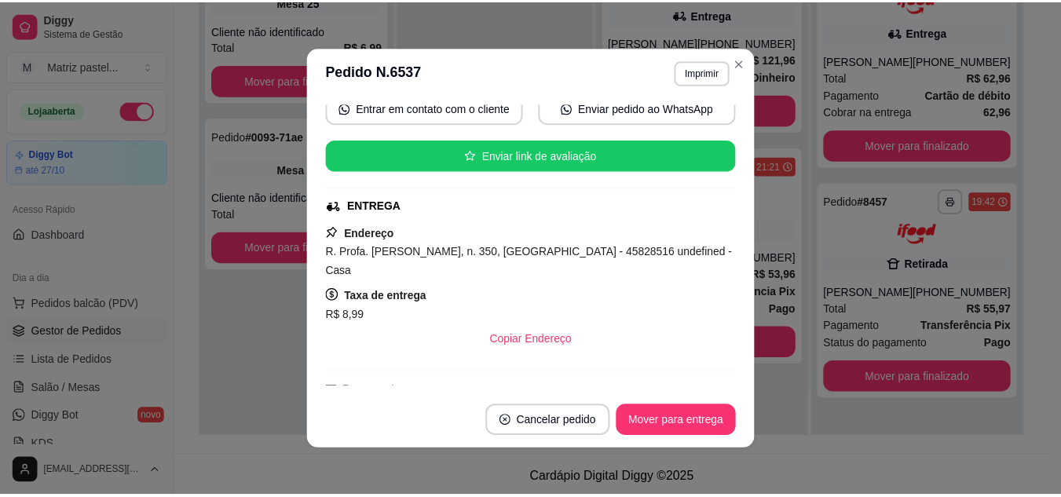
scroll to position [236, 0]
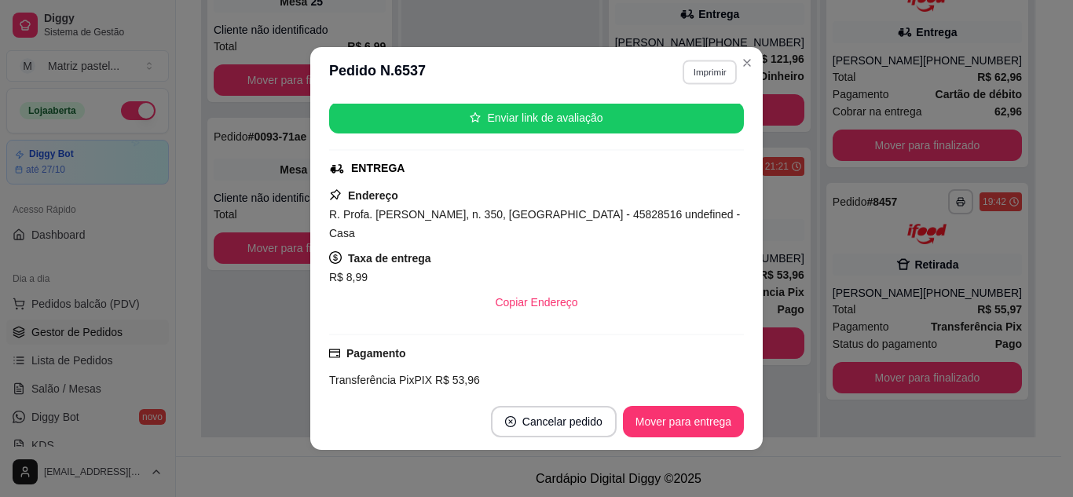
click at [713, 67] on button "Imprimir" at bounding box center [709, 72] width 54 height 24
click at [675, 124] on button "IMPRESSORA" at bounding box center [676, 127] width 114 height 25
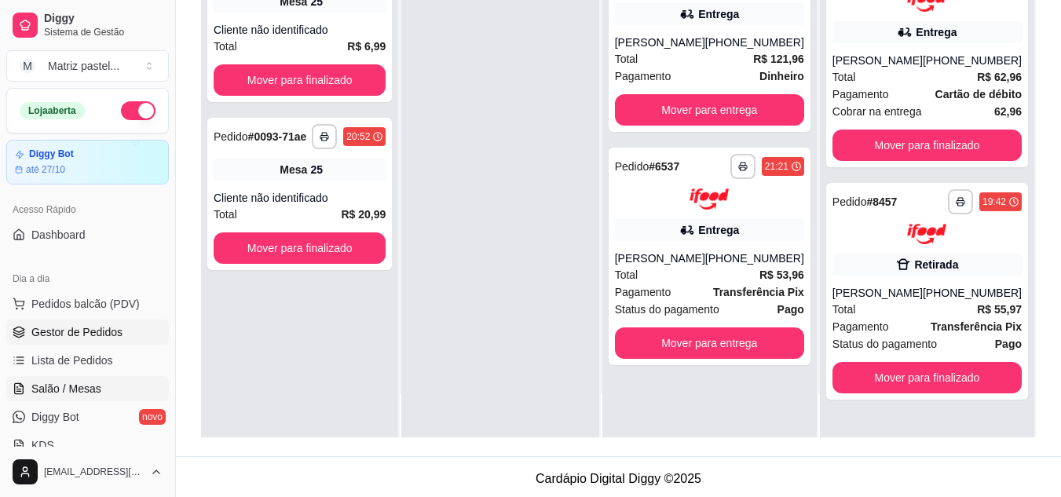
click at [105, 382] on link "Salão / Mesas" at bounding box center [87, 388] width 163 height 25
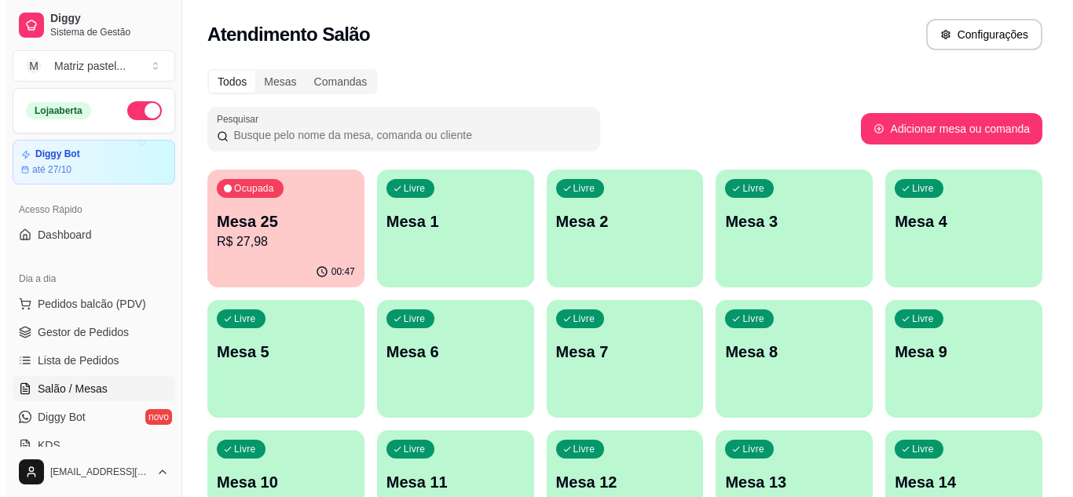
scroll to position [314, 0]
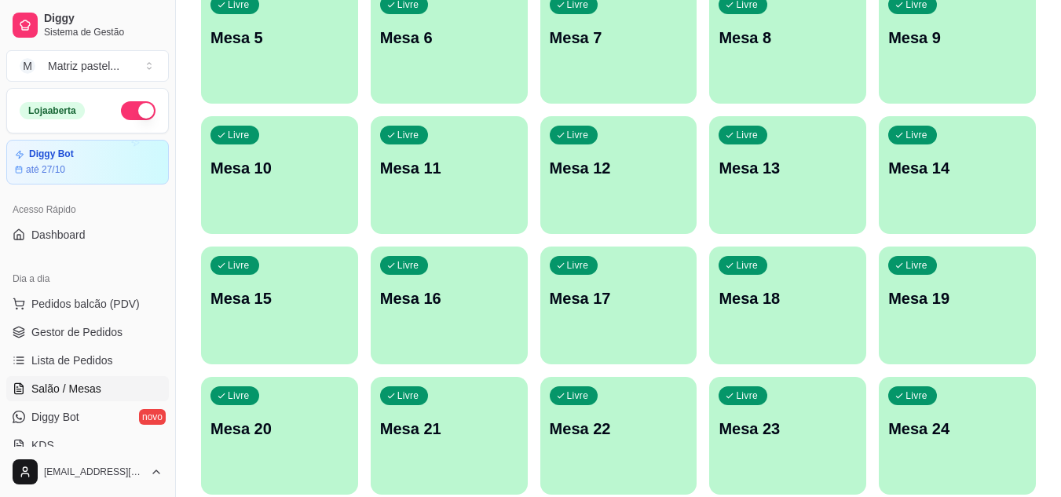
click at [943, 387] on div "Livre Mesa 24" at bounding box center [957, 426] width 157 height 99
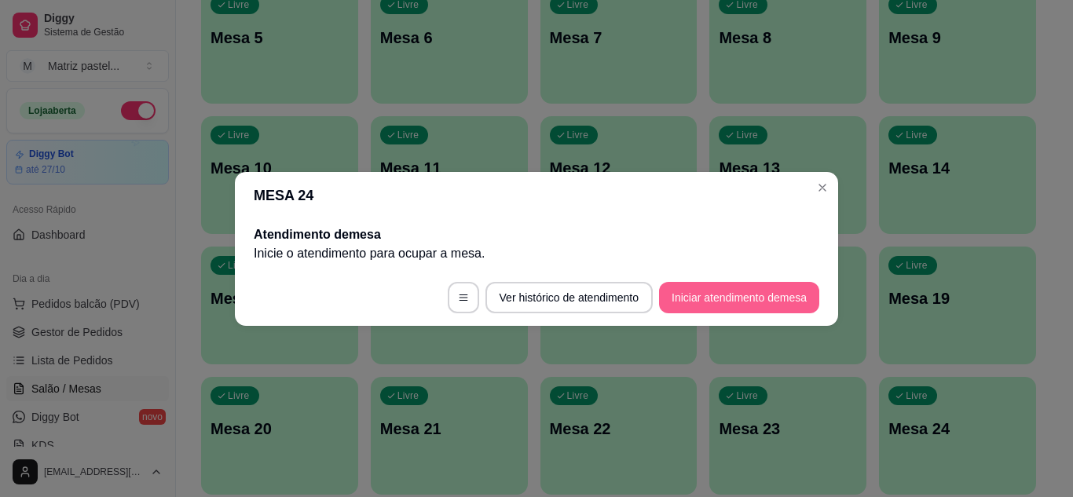
click at [756, 296] on button "Iniciar atendimento de mesa" at bounding box center [739, 297] width 160 height 31
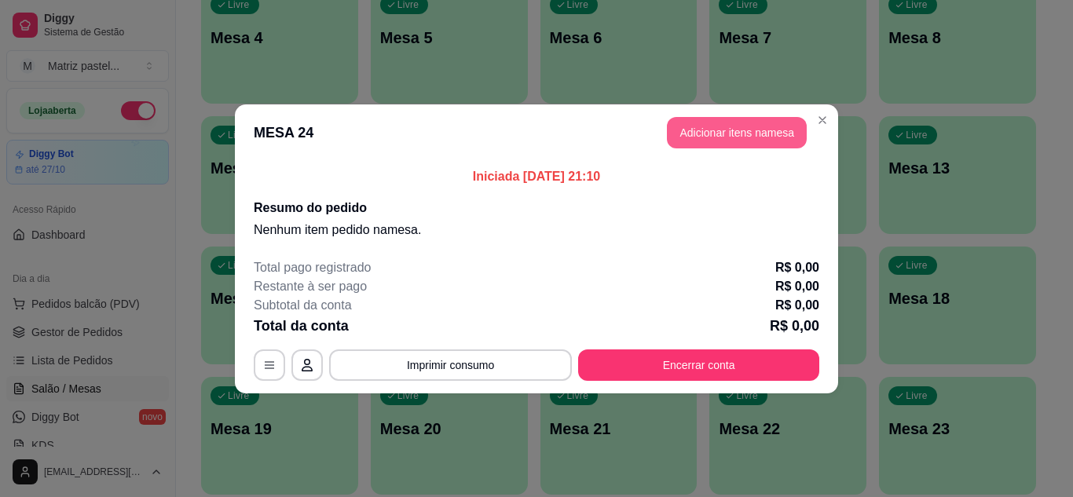
click at [719, 136] on button "Adicionar itens na mesa" at bounding box center [737, 132] width 140 height 31
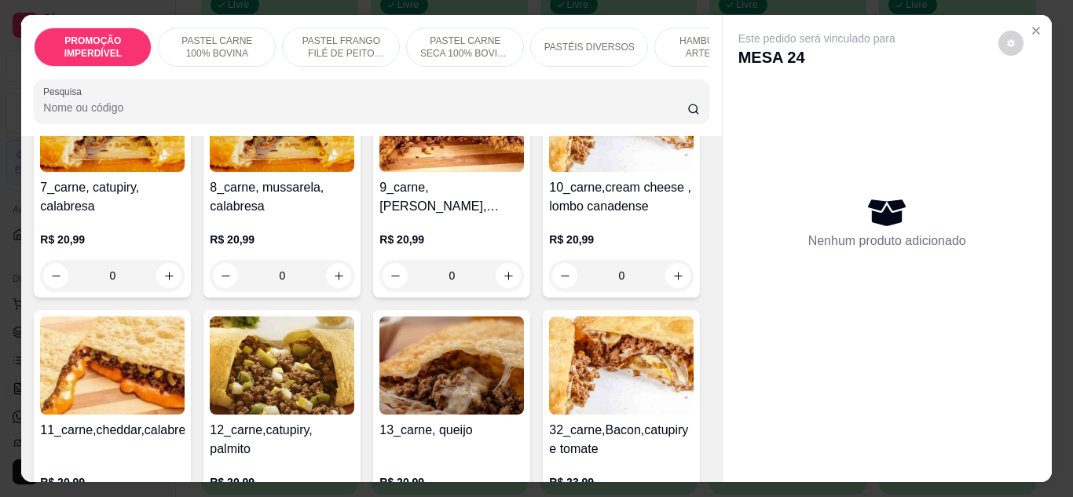
scroll to position [707, 0]
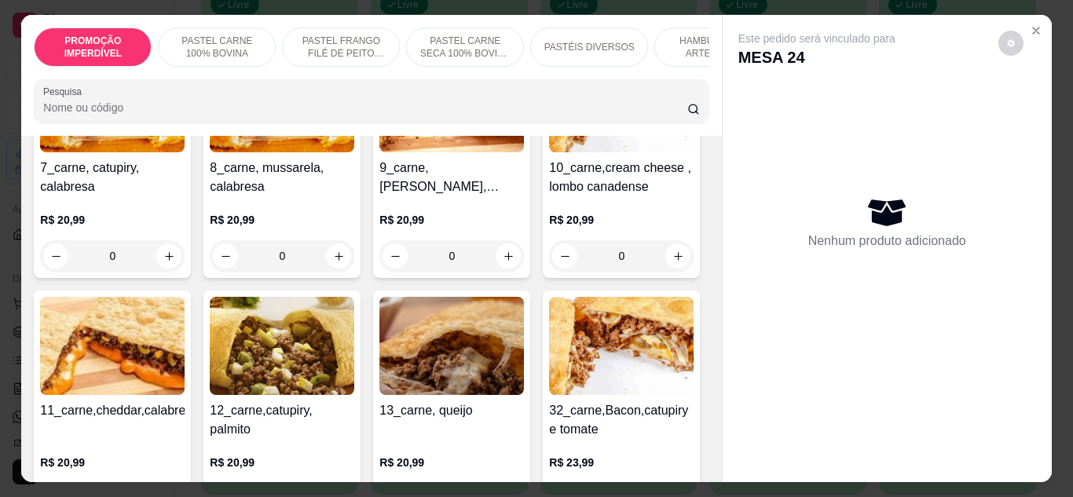
click at [549, 29] on div "0" at bounding box center [621, 13] width 144 height 31
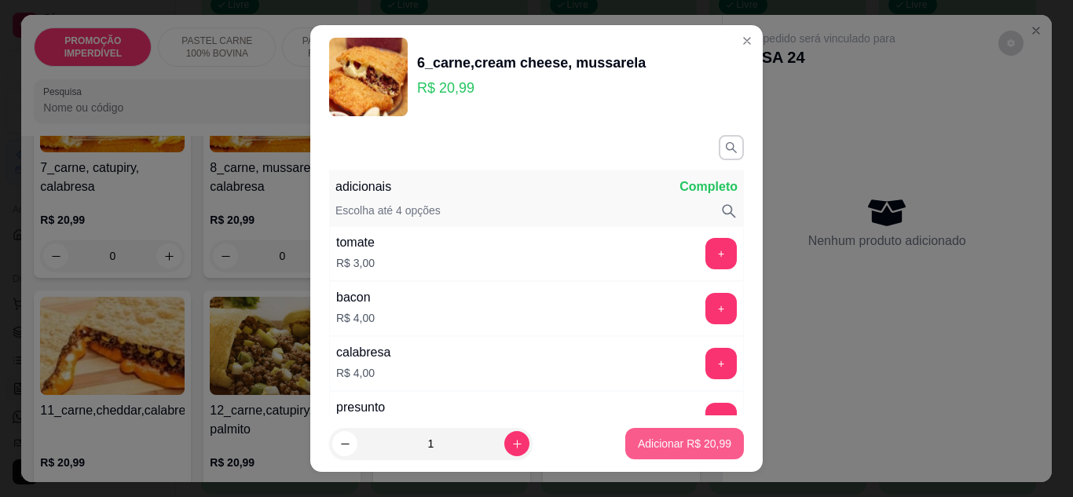
click at [648, 449] on p "Adicionar R$ 20,99" at bounding box center [684, 444] width 93 height 16
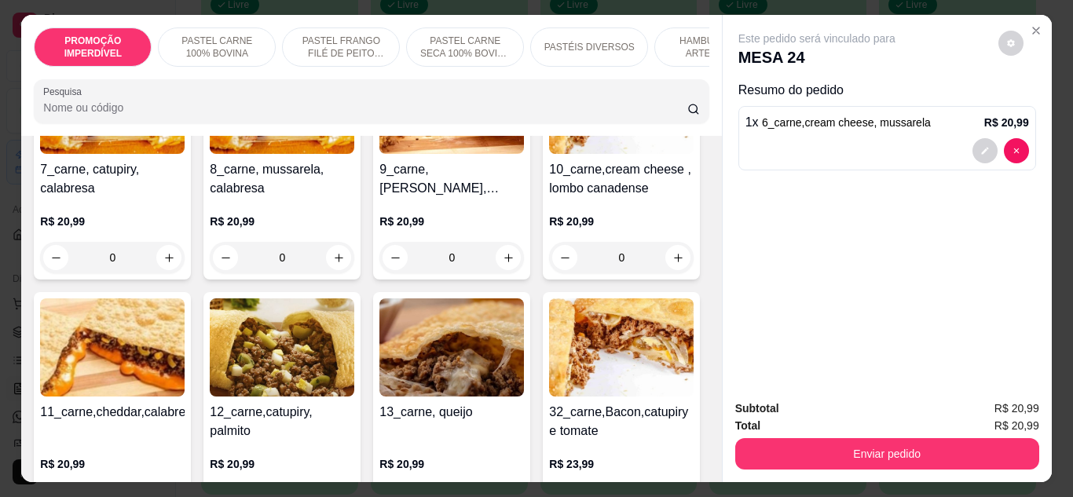
type input "1"
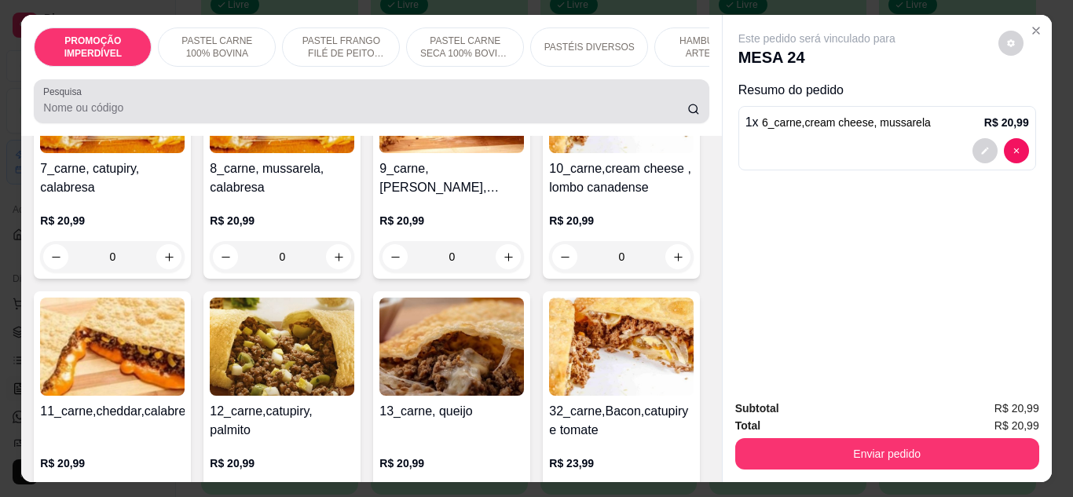
click at [111, 115] on input "Pesquisa" at bounding box center [365, 108] width 644 height 16
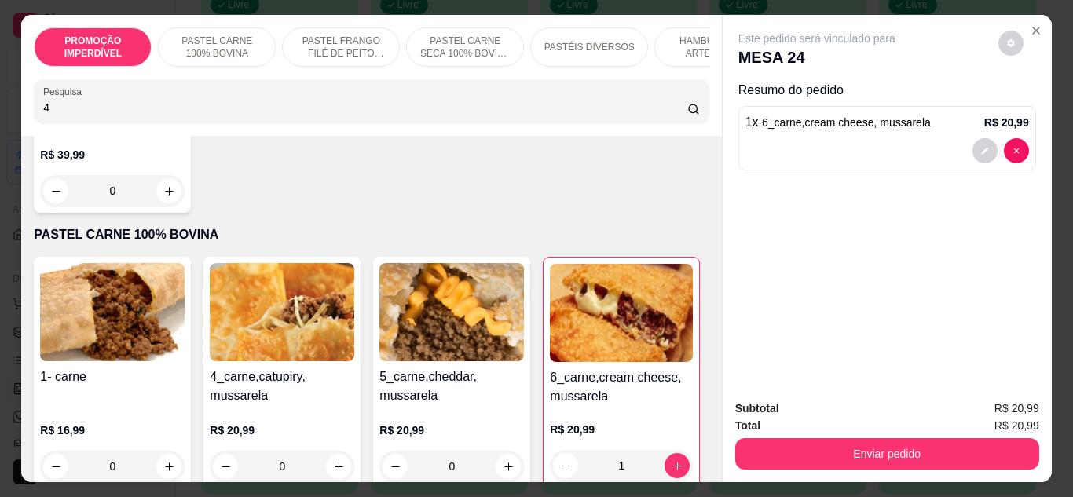
scroll to position [2483, 0]
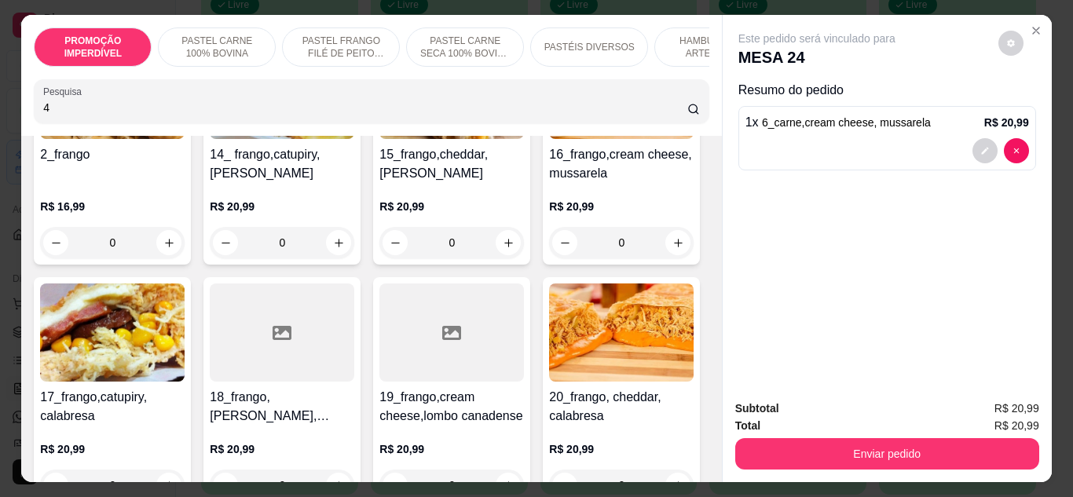
click at [148, 110] on input "4" at bounding box center [365, 108] width 644 height 16
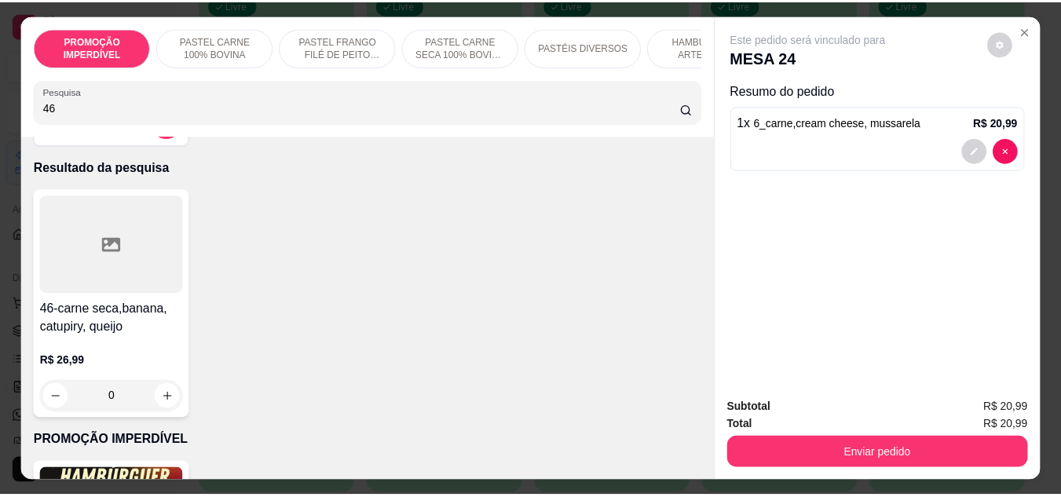
scroll to position [0, 0]
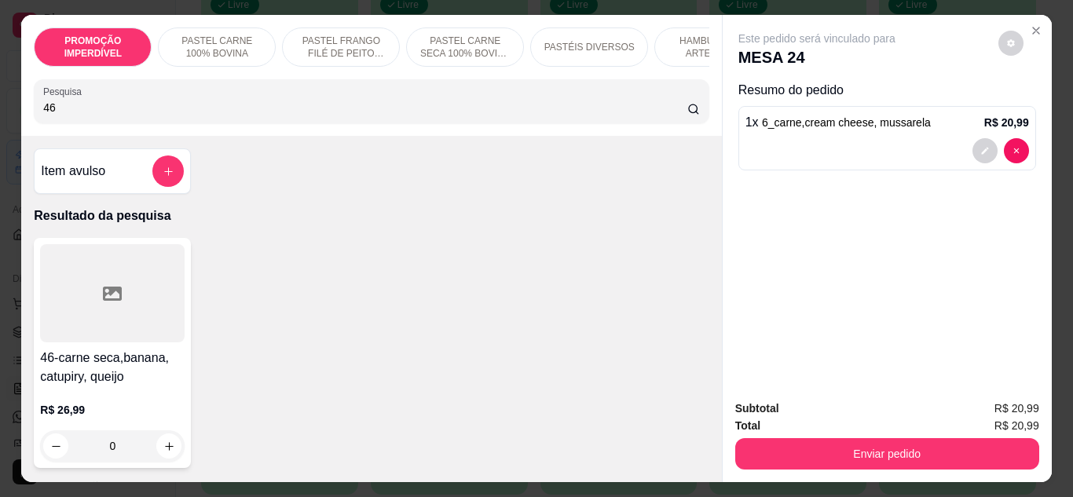
type input "46"
click at [159, 454] on div "0" at bounding box center [112, 445] width 144 height 31
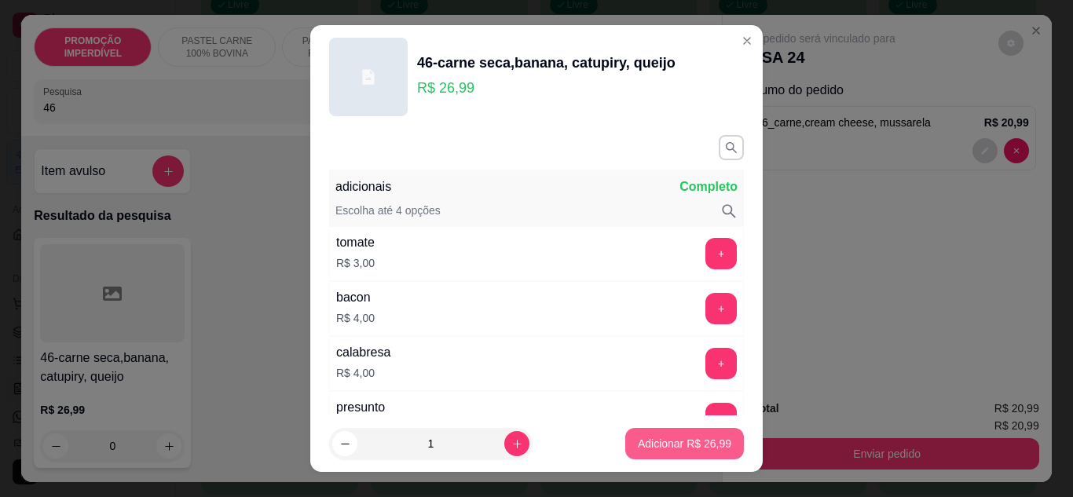
click at [638, 437] on p "Adicionar R$ 26,99" at bounding box center [684, 444] width 93 height 16
type input "1"
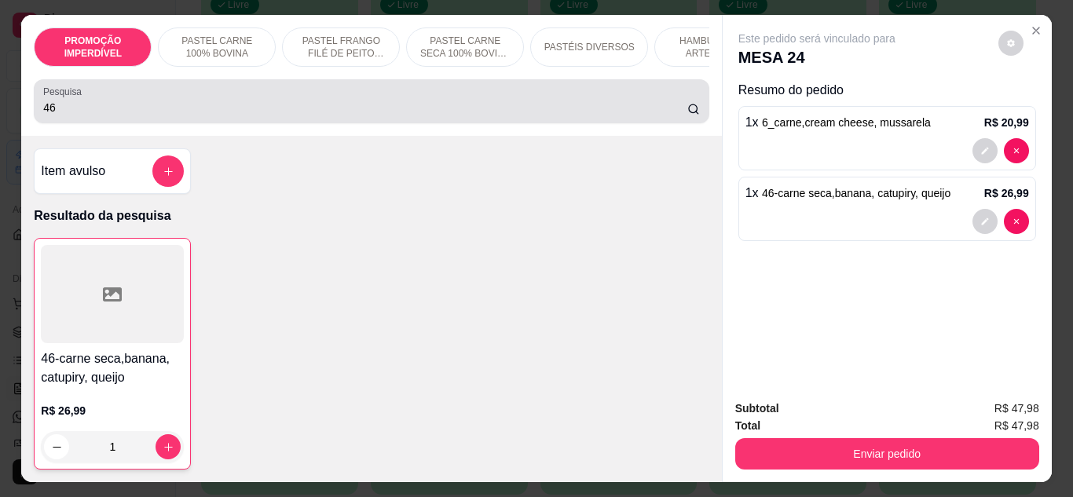
click at [201, 104] on div "46" at bounding box center [371, 101] width 656 height 31
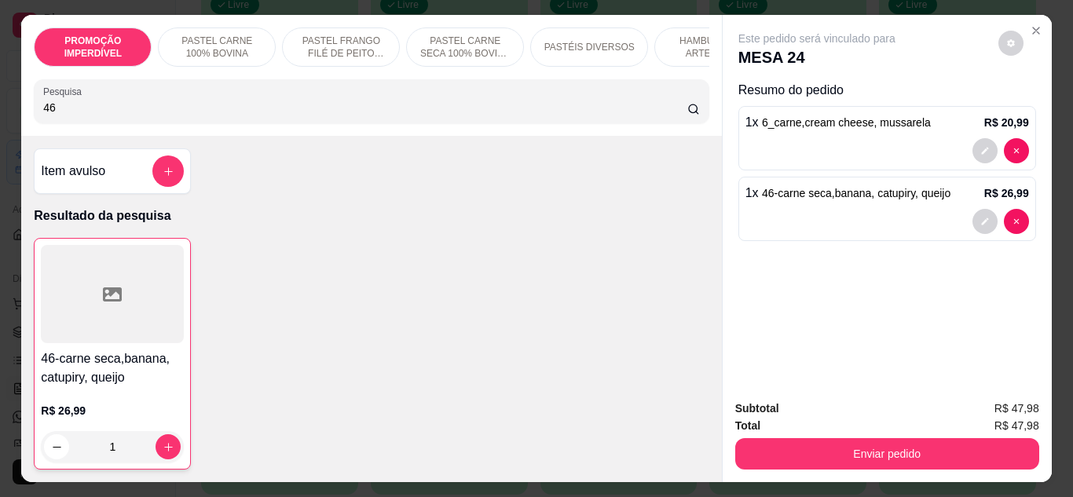
click at [201, 104] on div "46" at bounding box center [371, 101] width 656 height 31
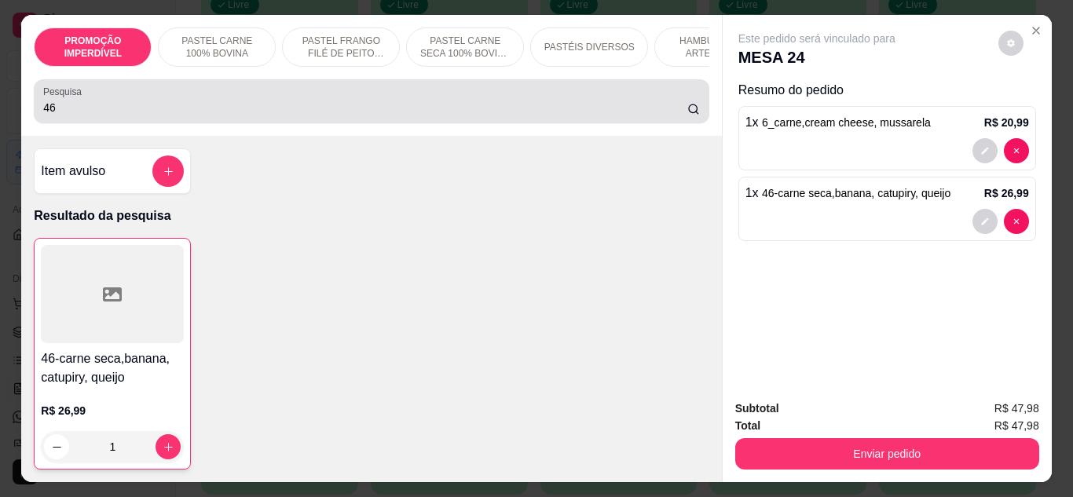
drag, startPoint x: 201, startPoint y: 104, endPoint x: 68, endPoint y: 116, distance: 134.1
click at [68, 116] on div "46" at bounding box center [371, 101] width 656 height 31
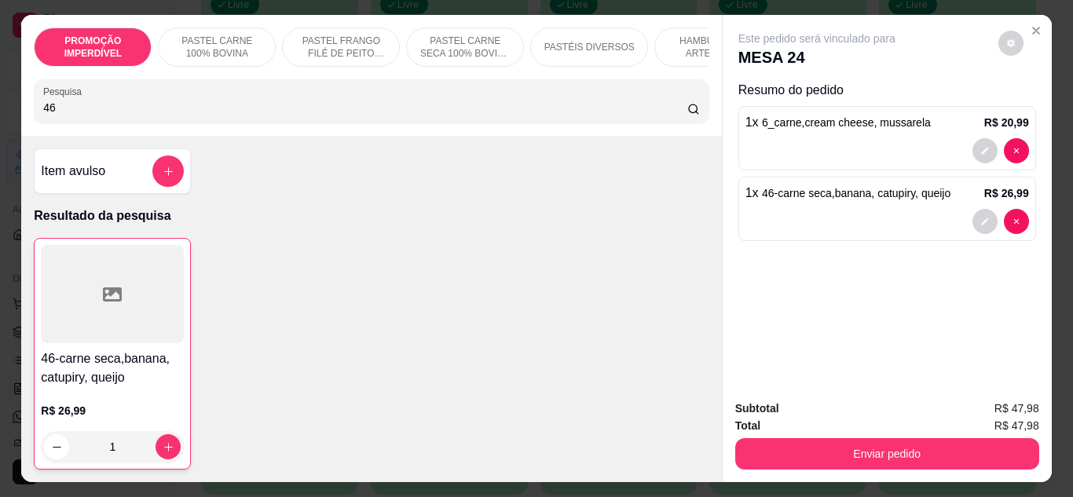
drag, startPoint x: 68, startPoint y: 116, endPoint x: 30, endPoint y: 112, distance: 37.9
click at [34, 112] on div "Pesquisa 46" at bounding box center [371, 101] width 674 height 44
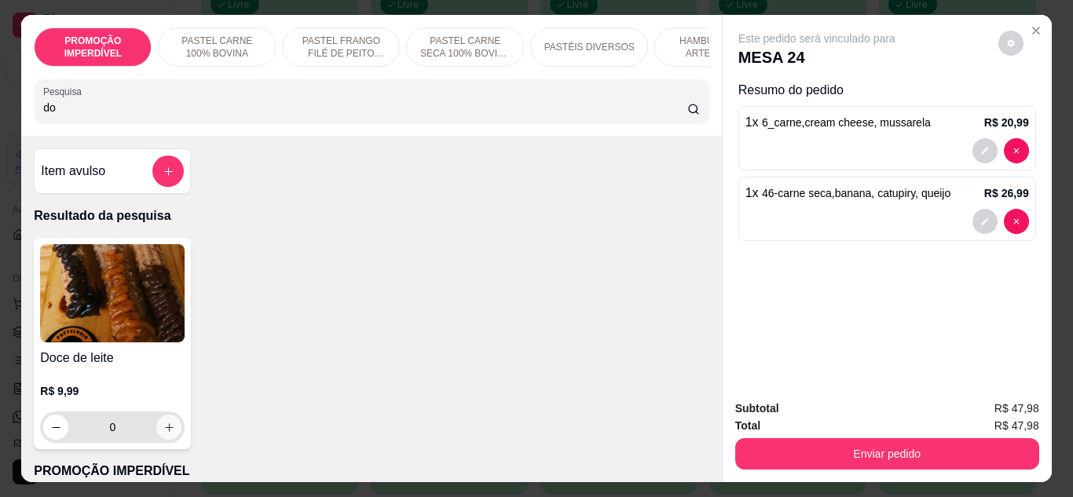
type input "do"
click at [161, 440] on button "increase-product-quantity" at bounding box center [168, 427] width 25 height 25
type input "1"
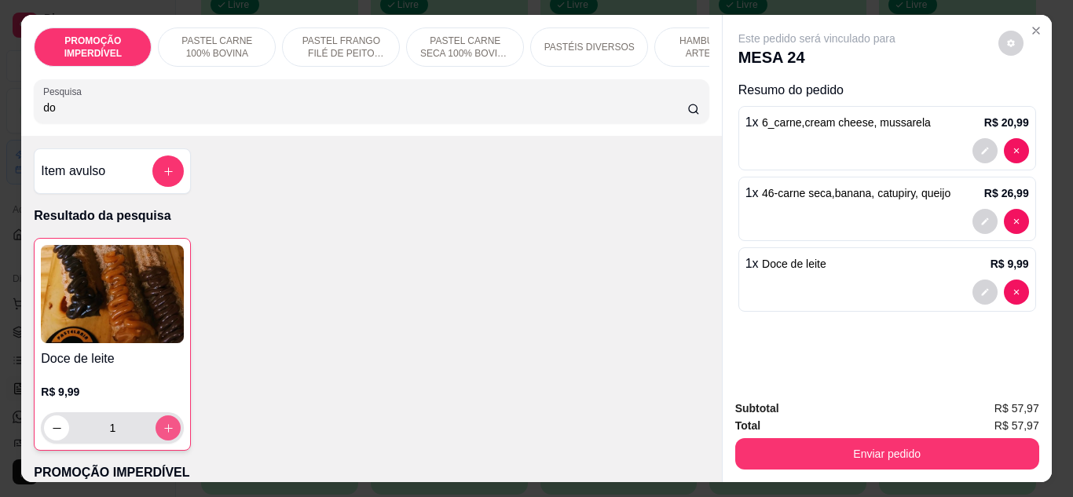
click at [161, 440] on button "increase-product-quantity" at bounding box center [167, 427] width 25 height 25
type input "2"
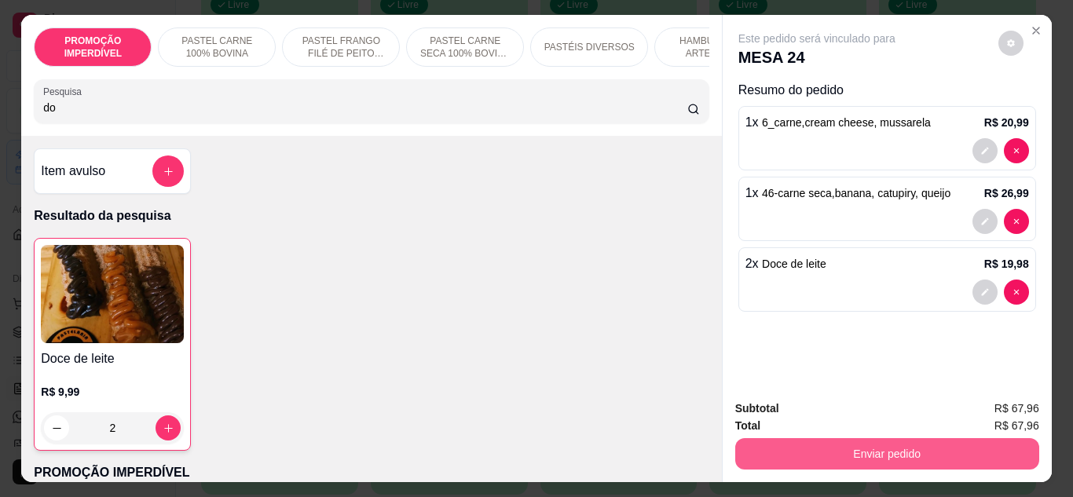
click at [806, 440] on button "Enviar pedido" at bounding box center [887, 453] width 304 height 31
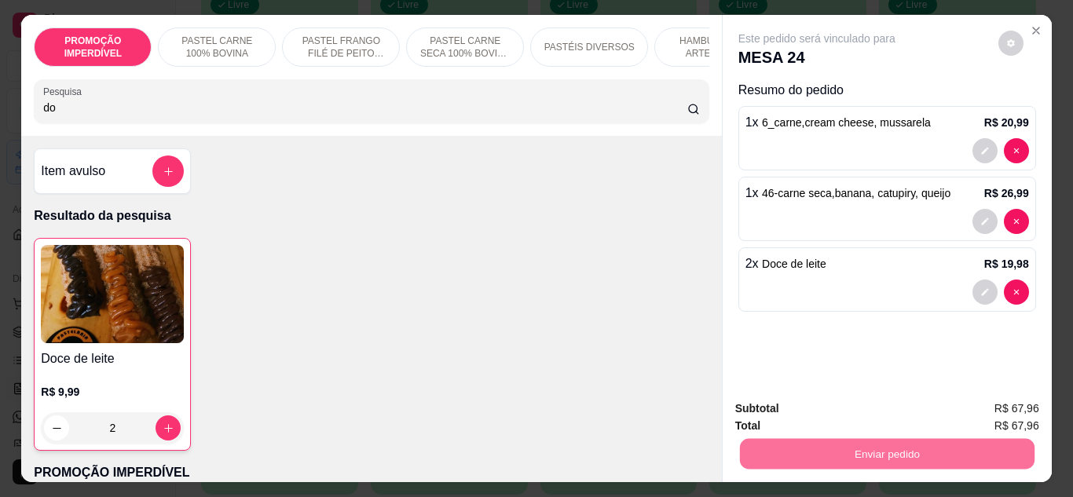
click at [980, 395] on button "Enviar pedido" at bounding box center [998, 409] width 86 height 29
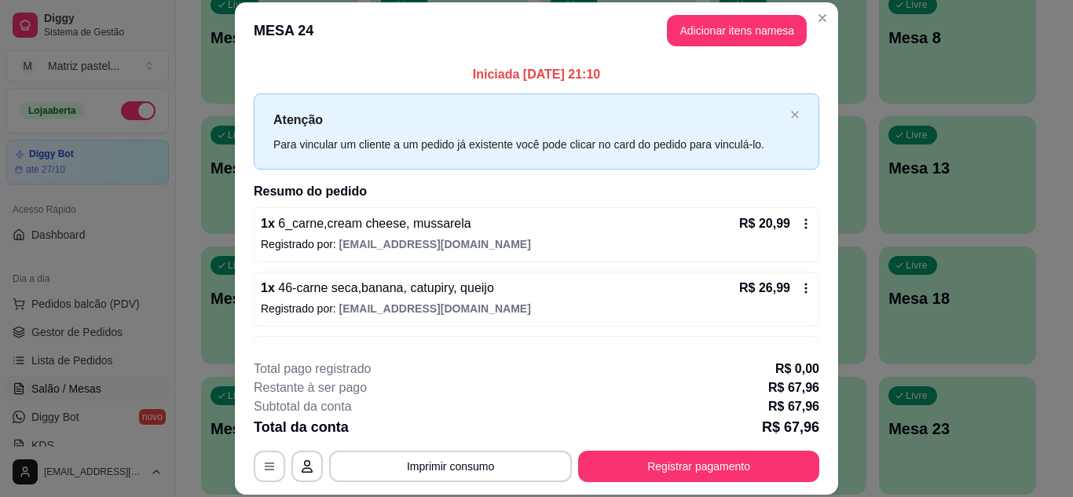
click at [814, 14] on div "Livre Mesa 7" at bounding box center [787, 35] width 157 height 99
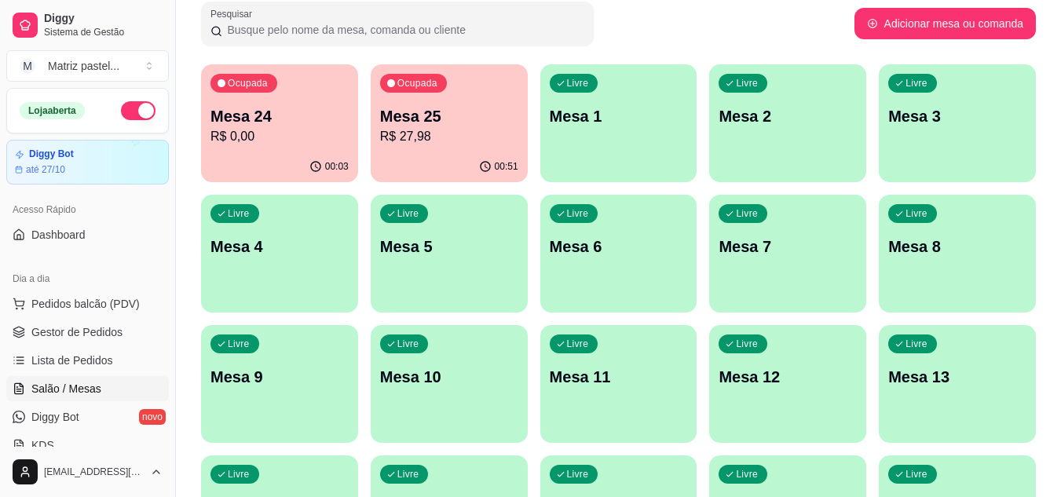
scroll to position [79, 0]
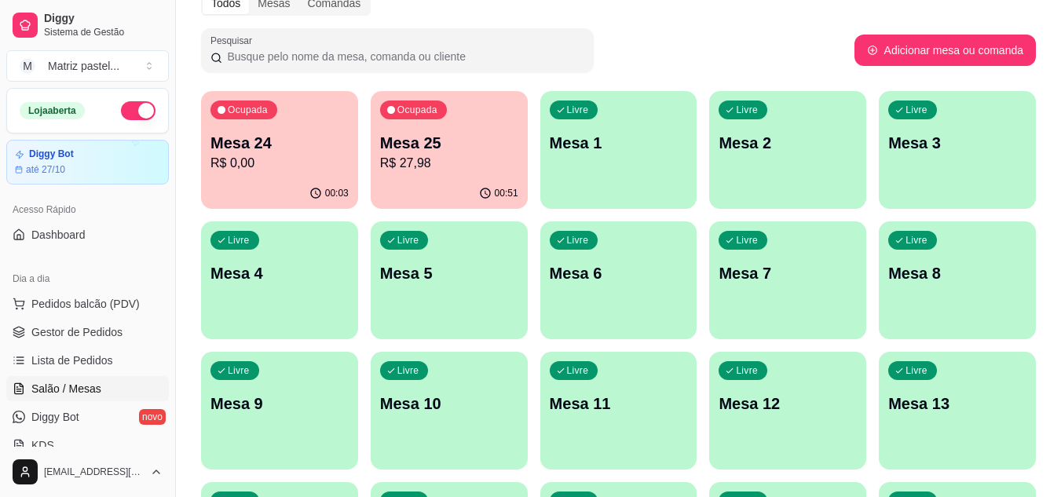
click at [494, 179] on div "00:51" at bounding box center [449, 193] width 157 height 31
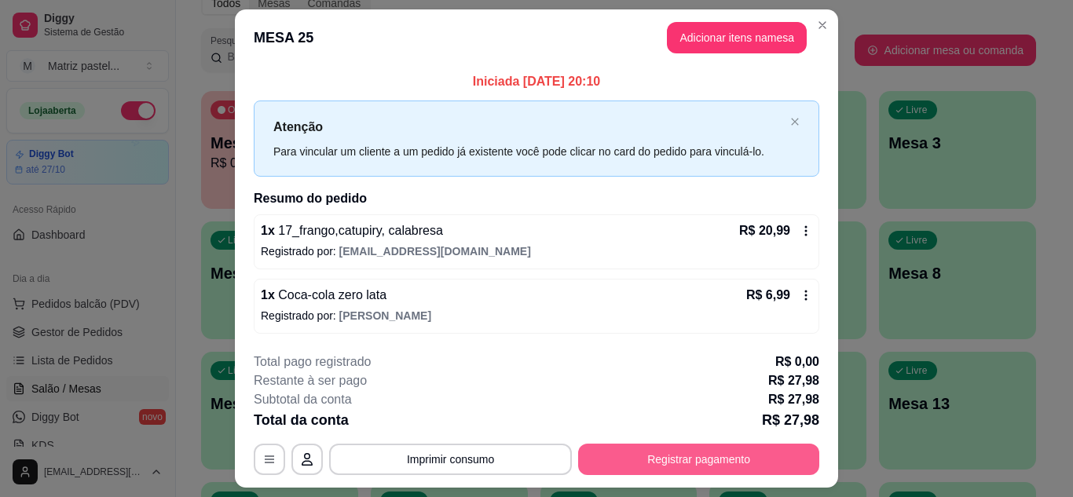
click at [702, 449] on button "Registrar pagamento" at bounding box center [698, 459] width 241 height 31
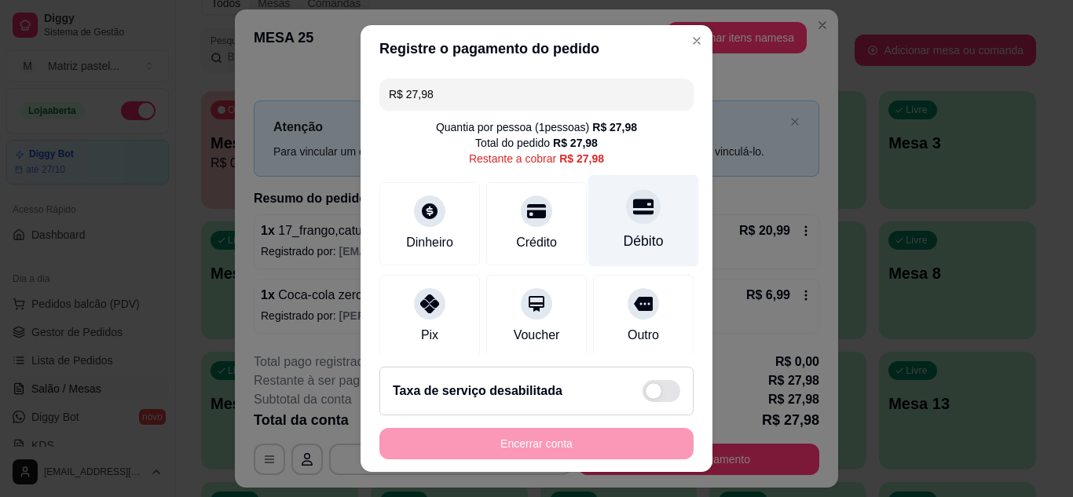
click at [628, 241] on div "Débito" at bounding box center [643, 241] width 40 height 20
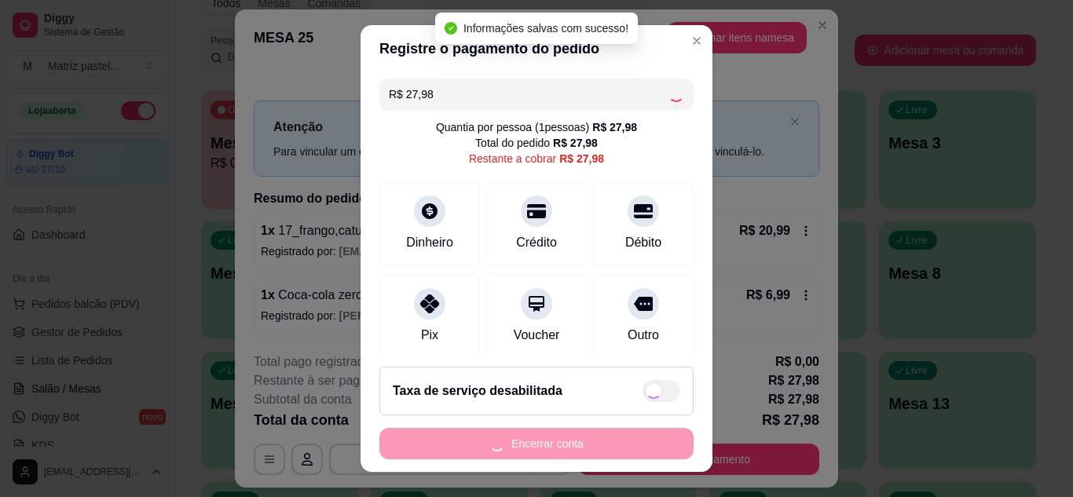
type input "R$ 0,00"
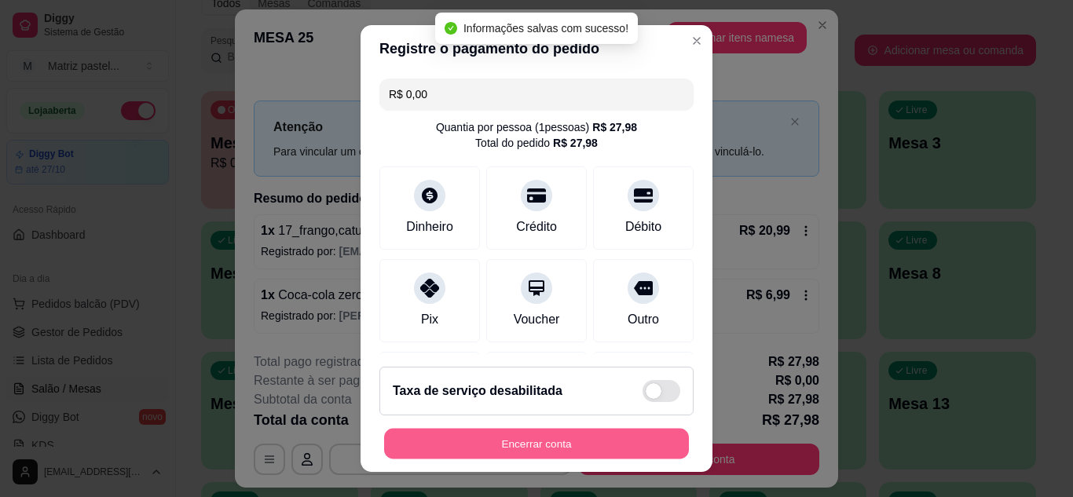
click at [542, 444] on button "Encerrar conta" at bounding box center [536, 444] width 305 height 31
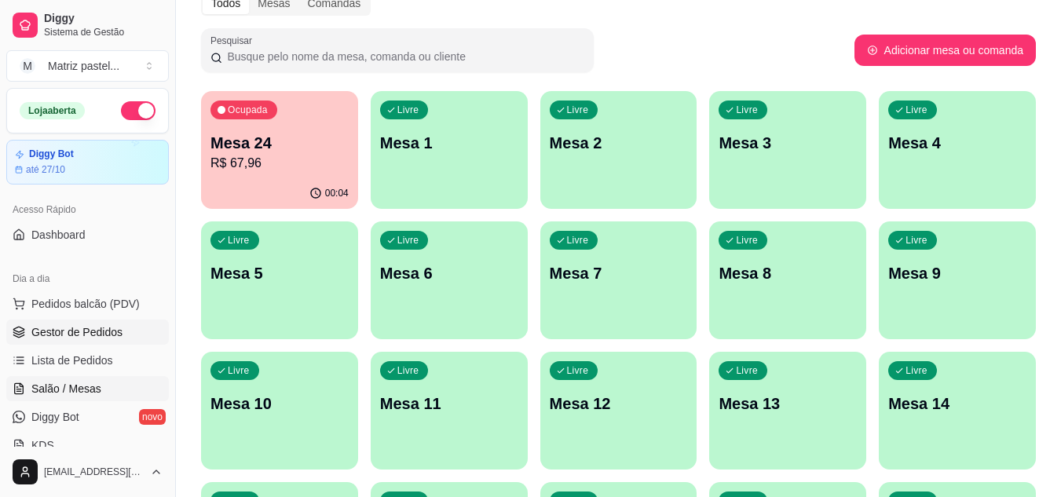
click at [94, 335] on span "Gestor de Pedidos" at bounding box center [76, 332] width 91 height 16
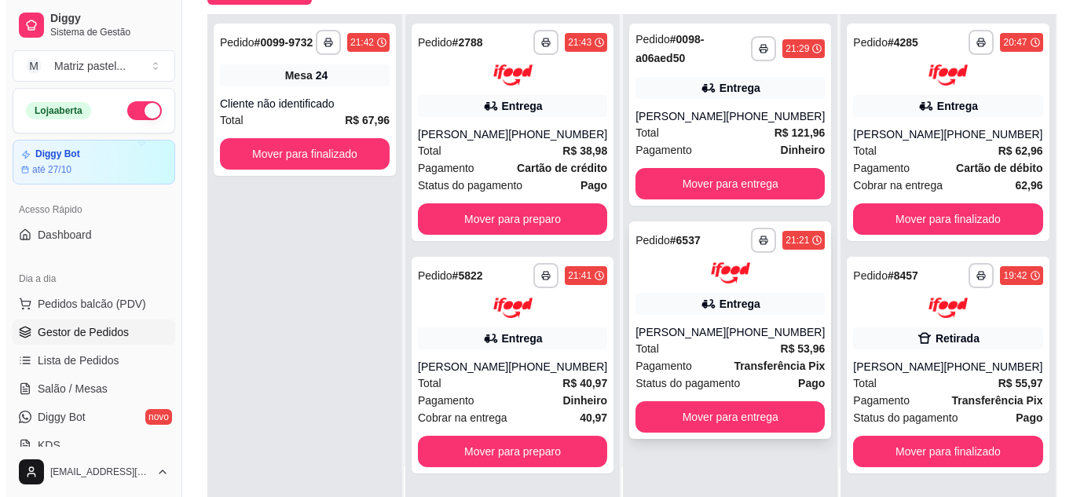
scroll to position [236, 0]
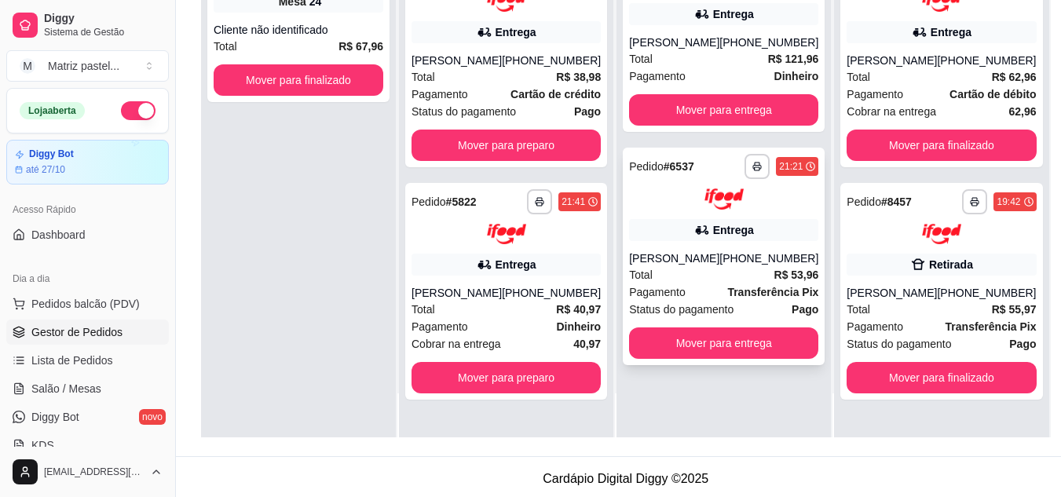
click at [690, 258] on div "[PERSON_NAME]" at bounding box center [674, 258] width 90 height 16
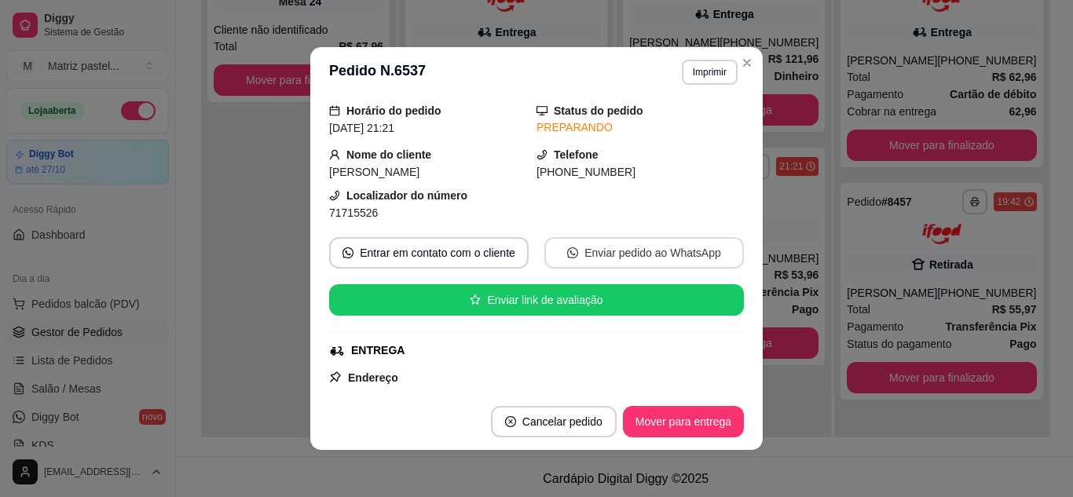
scroll to position [79, 0]
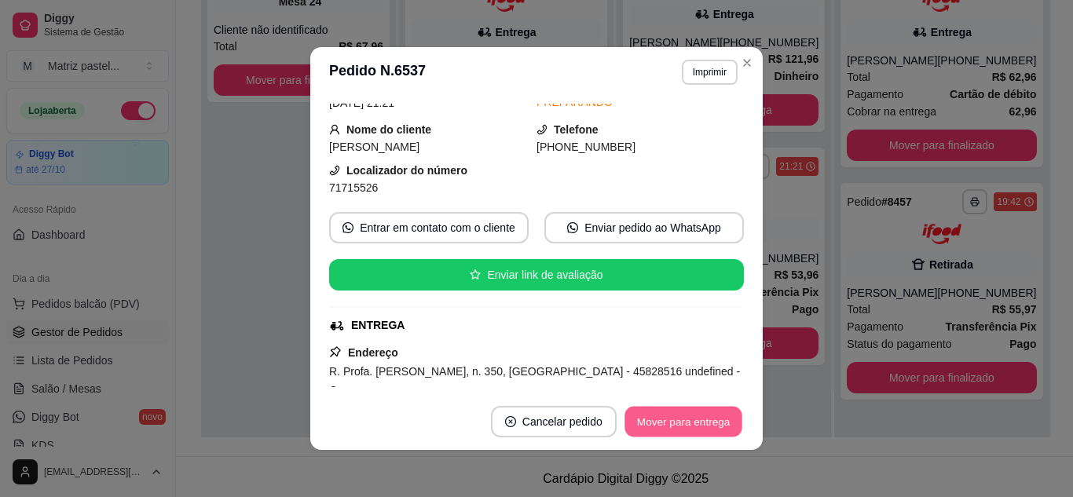
click at [700, 415] on button "Mover para entrega" at bounding box center [683, 422] width 118 height 31
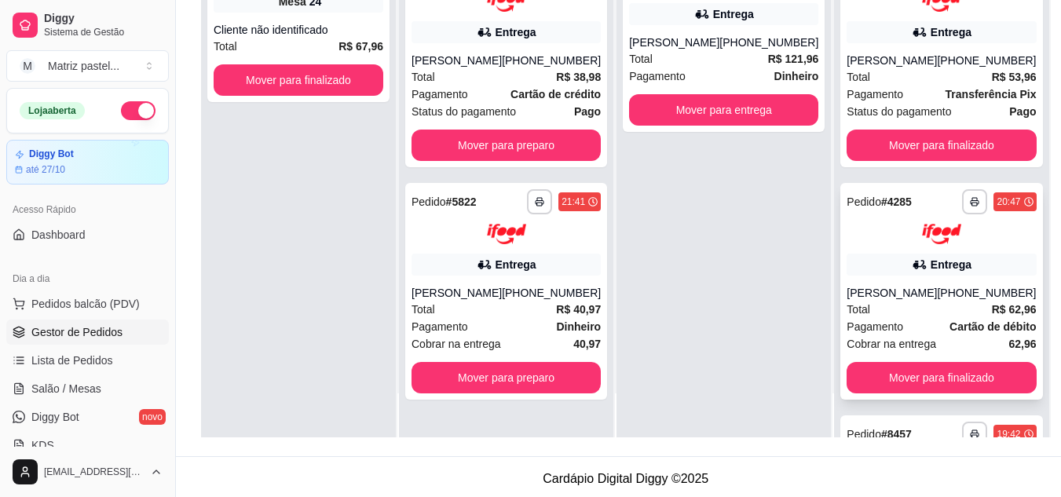
click at [848, 272] on div "Entrega" at bounding box center [940, 265] width 189 height 22
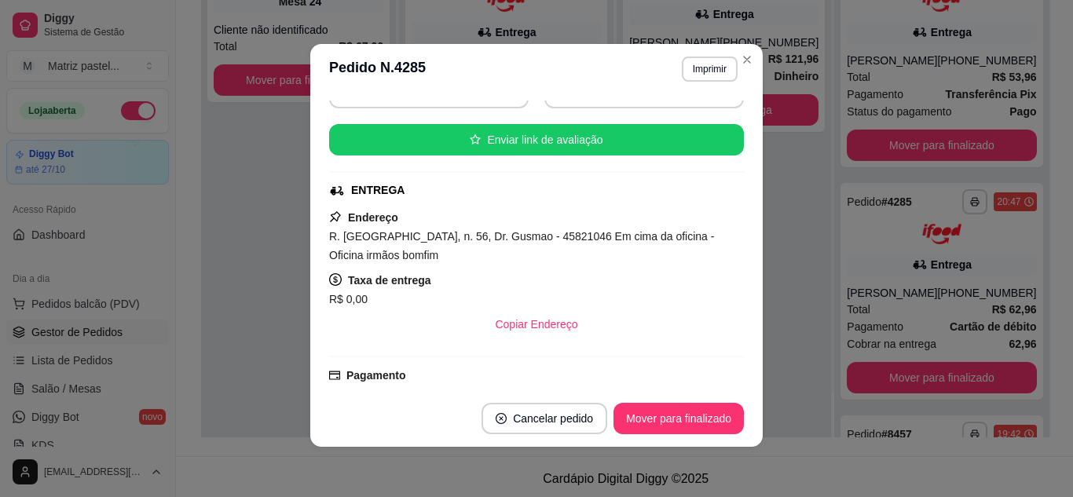
scroll to position [236, 0]
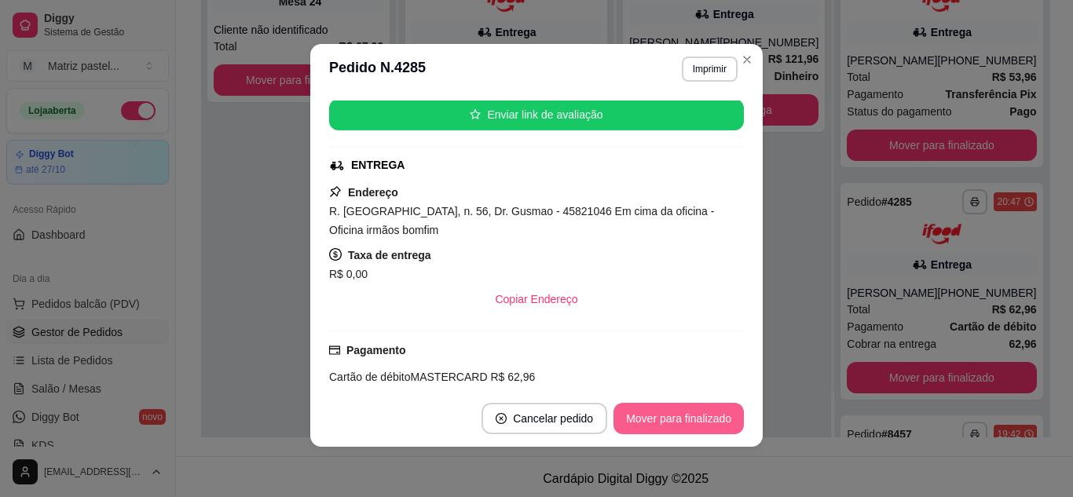
click at [667, 428] on button "Mover para finalizado" at bounding box center [678, 418] width 130 height 31
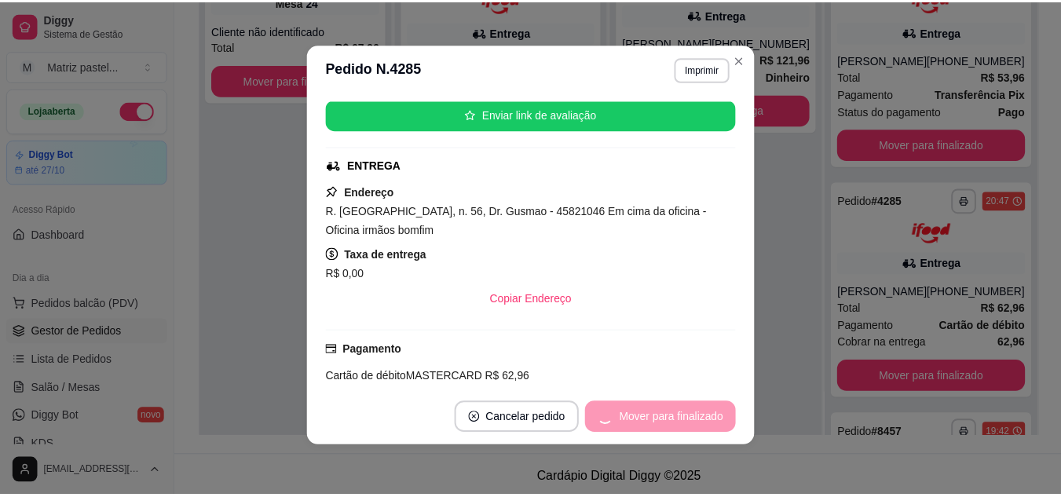
scroll to position [199, 0]
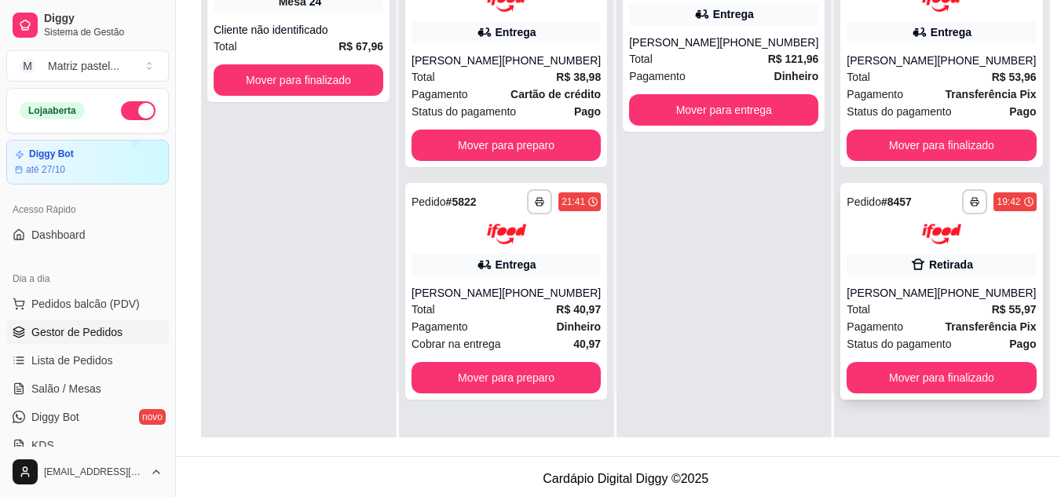
click at [900, 377] on button "Mover para finalizado" at bounding box center [940, 377] width 189 height 31
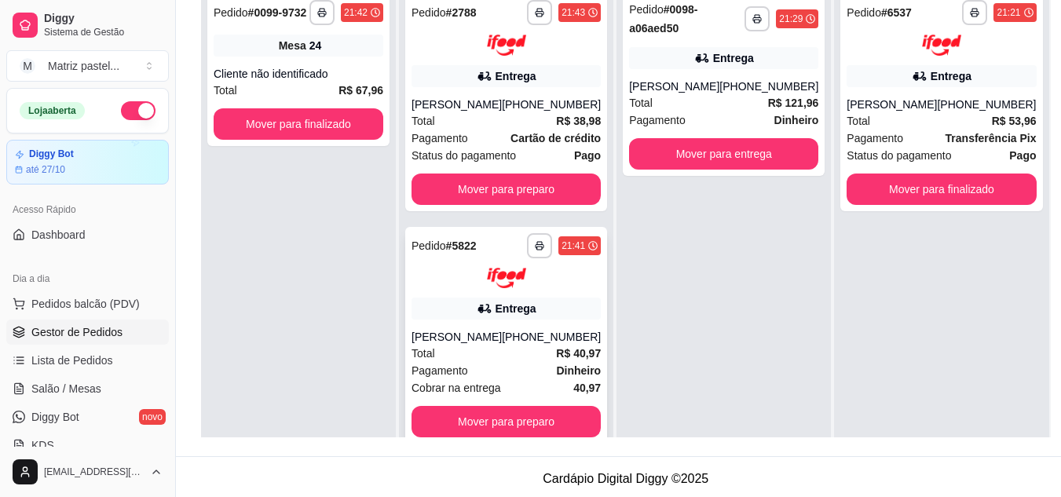
scroll to position [44, 0]
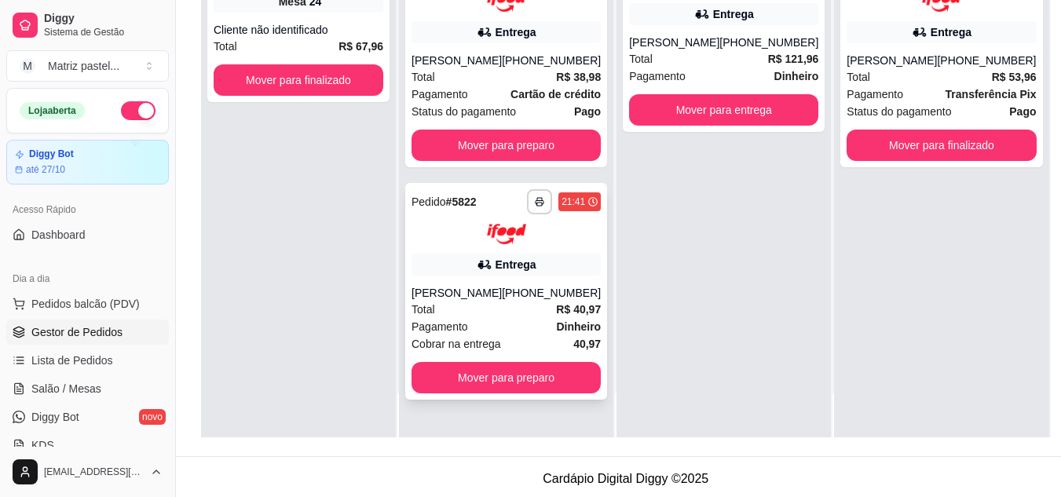
click at [556, 301] on div "[PHONE_NUMBER]" at bounding box center [551, 293] width 99 height 16
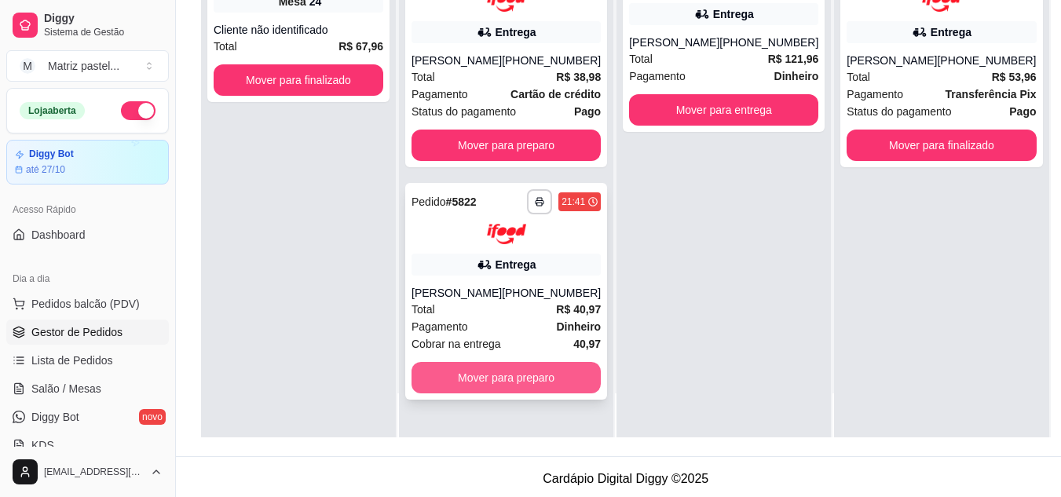
click at [548, 392] on button "Mover para preparo" at bounding box center [505, 377] width 189 height 31
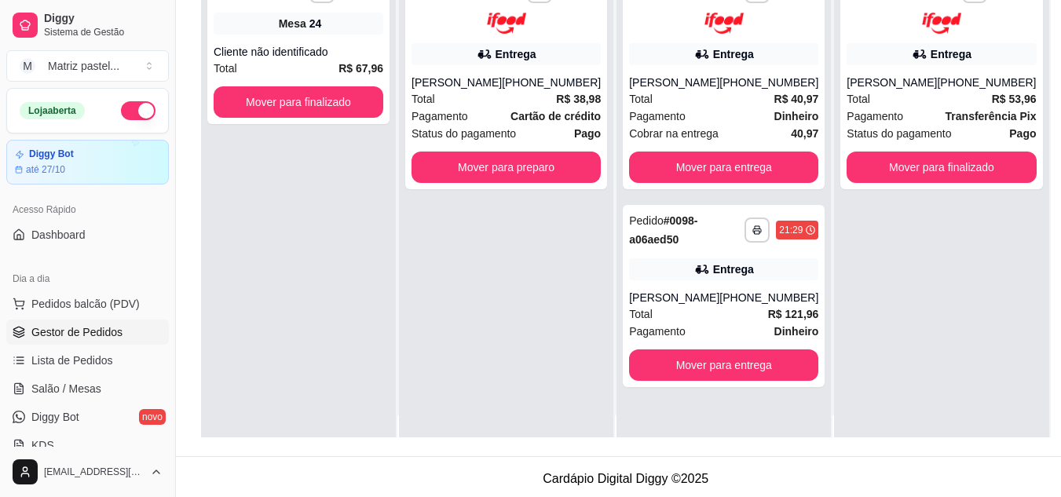
scroll to position [0, 0]
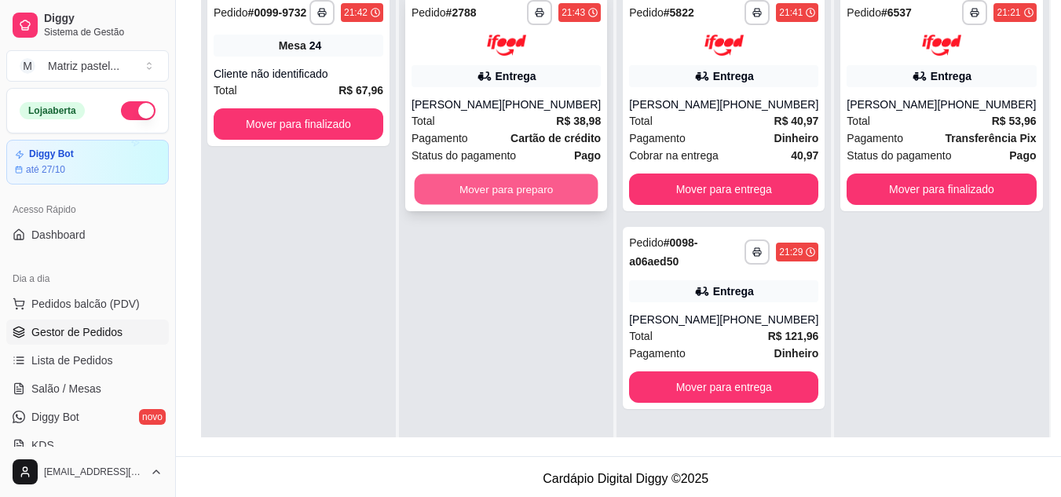
click at [518, 204] on button "Mover para preparo" at bounding box center [507, 189] width 184 height 31
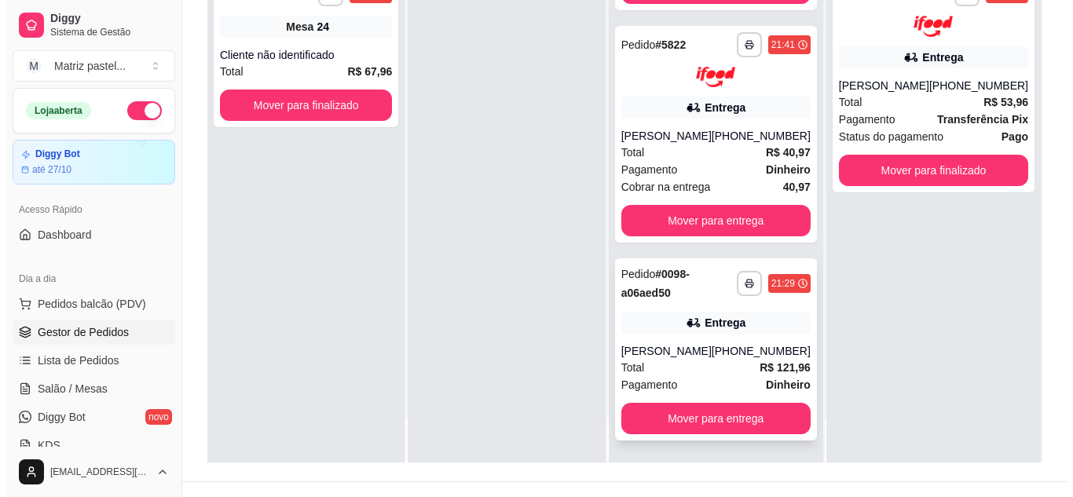
scroll to position [239, 0]
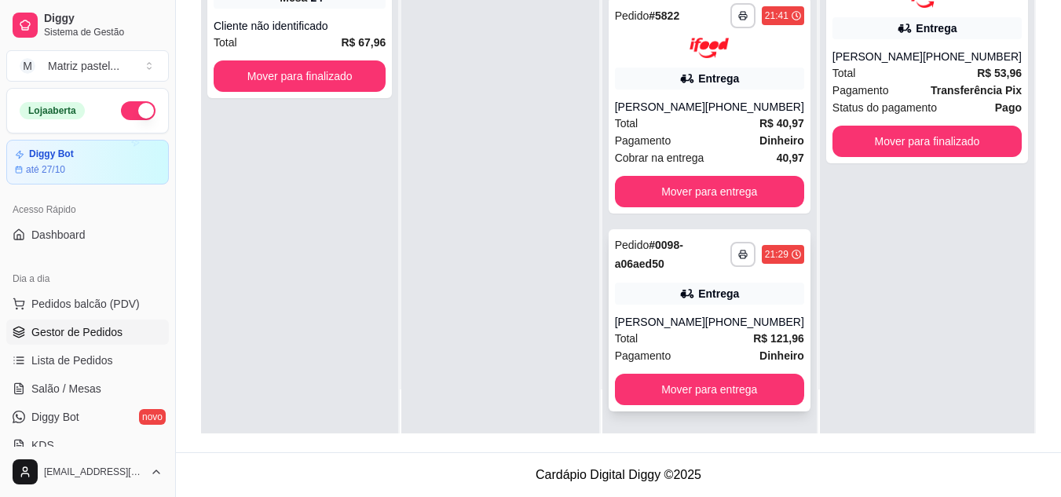
click at [677, 299] on div "Entrega" at bounding box center [709, 294] width 189 height 22
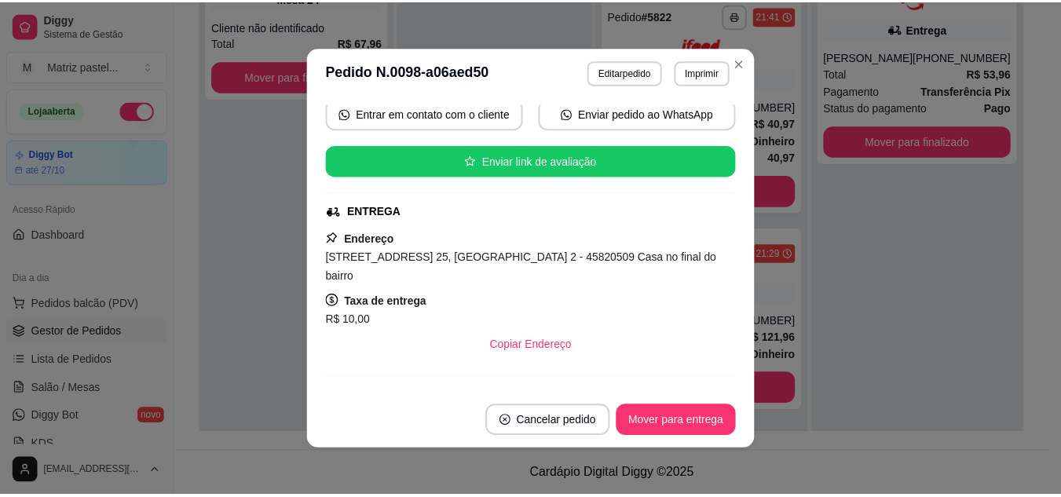
scroll to position [236, 0]
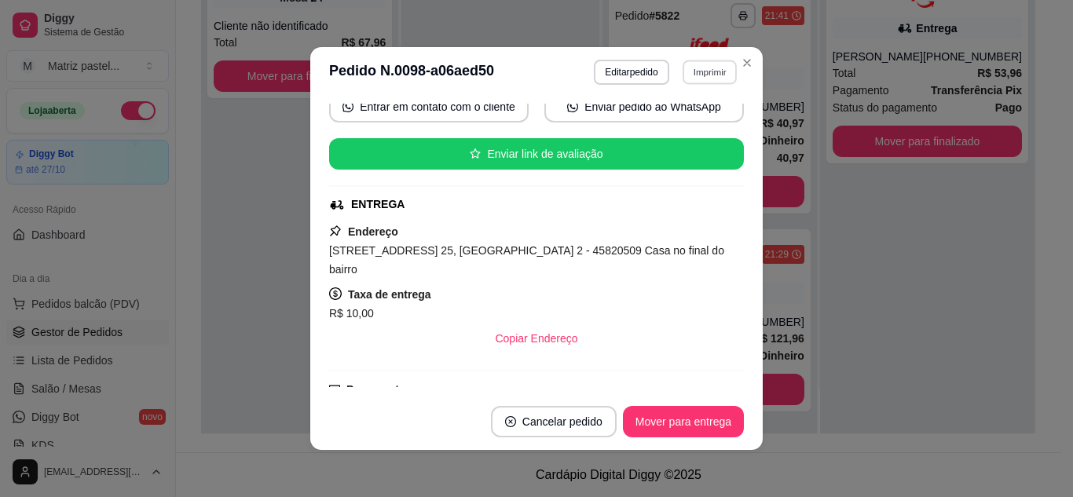
click at [689, 73] on button "Imprimir" at bounding box center [709, 72] width 54 height 24
click at [661, 119] on button "IMPRESSORA" at bounding box center [676, 127] width 114 height 25
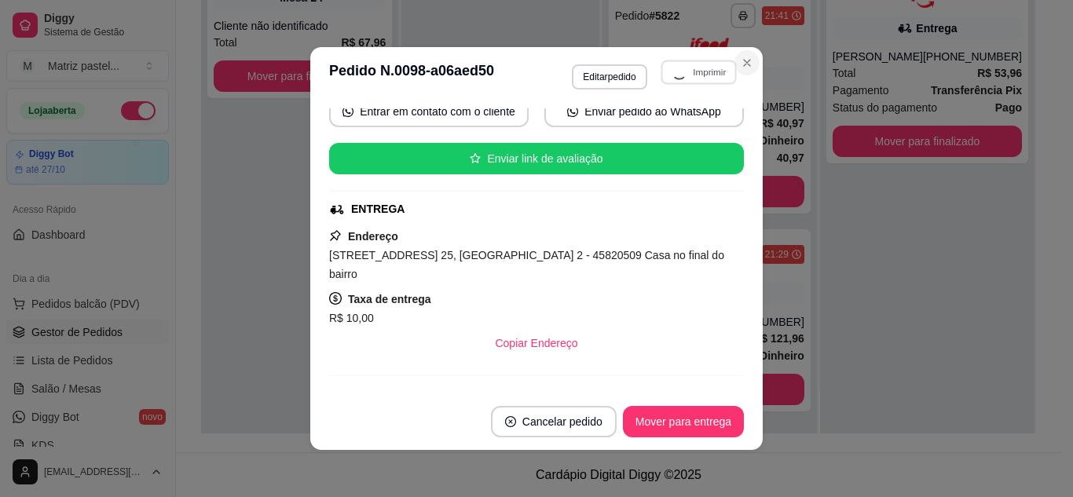
click at [740, 65] on icon "Close" at bounding box center [746, 63] width 13 height 13
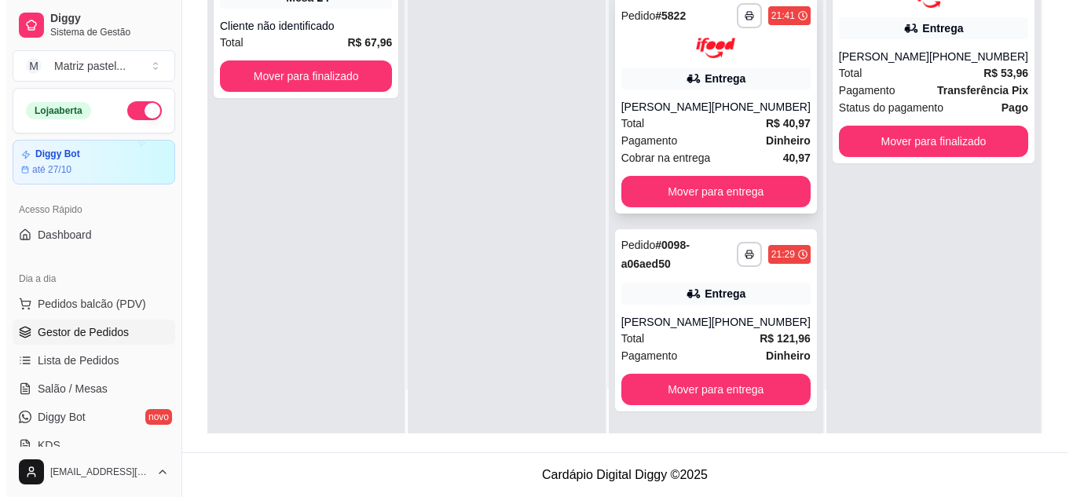
scroll to position [198, 0]
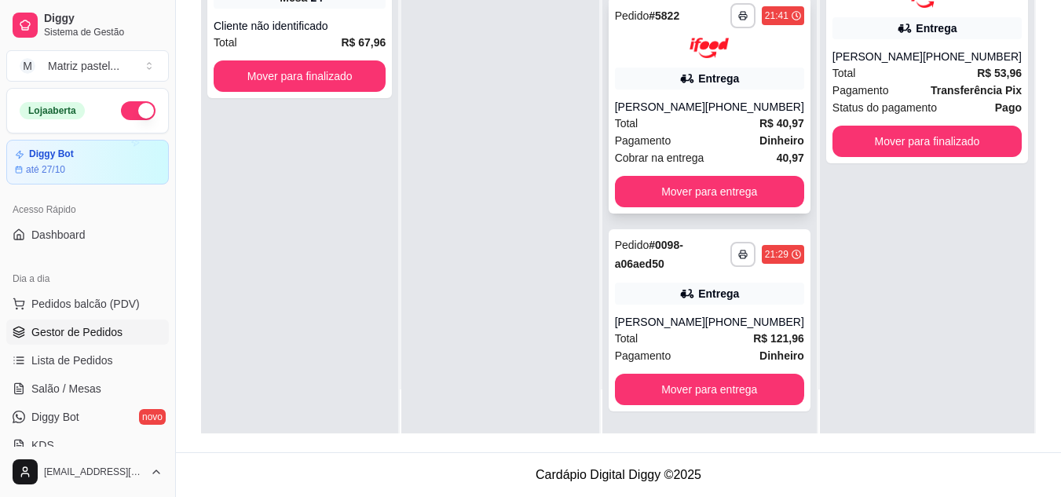
click at [658, 121] on div "Total R$ 40,97" at bounding box center [709, 123] width 189 height 17
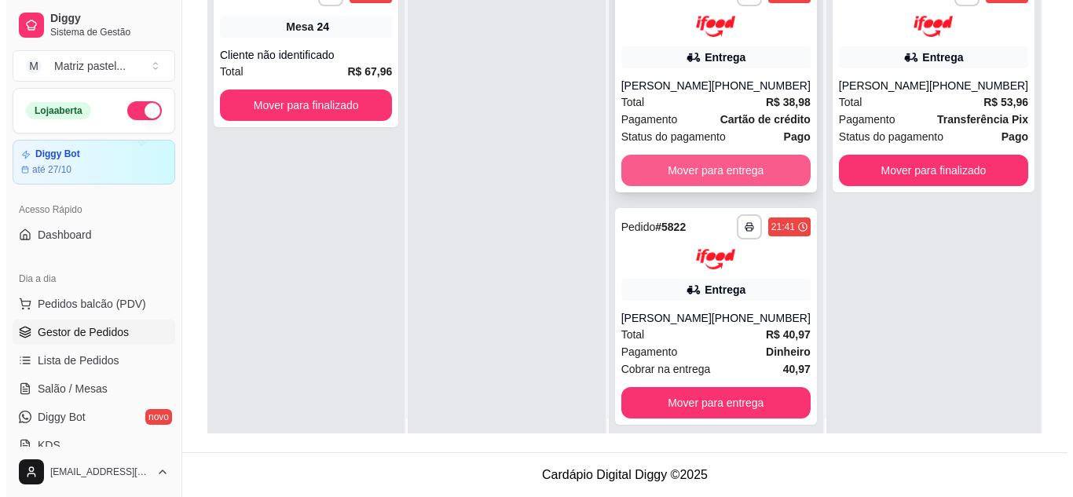
scroll to position [0, 0]
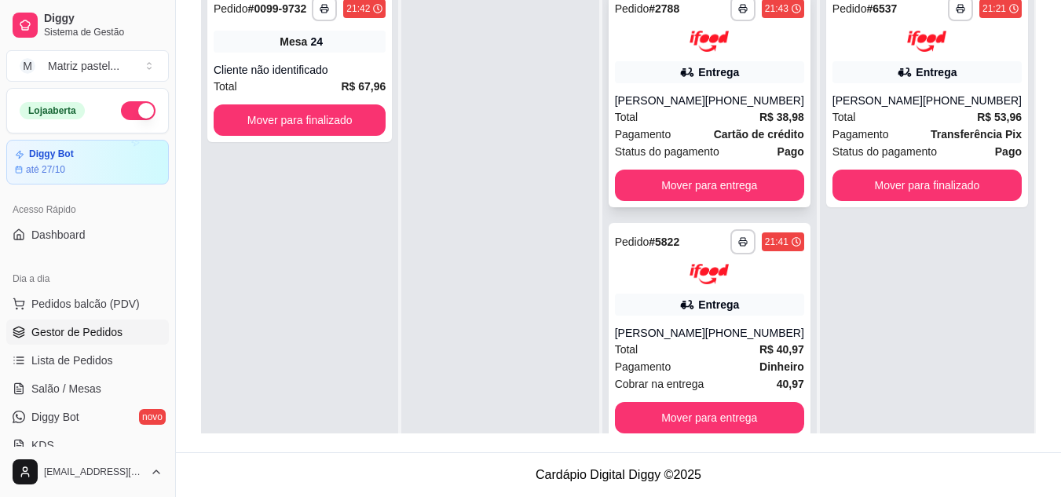
click at [661, 142] on span "Pagamento" at bounding box center [643, 134] width 57 height 17
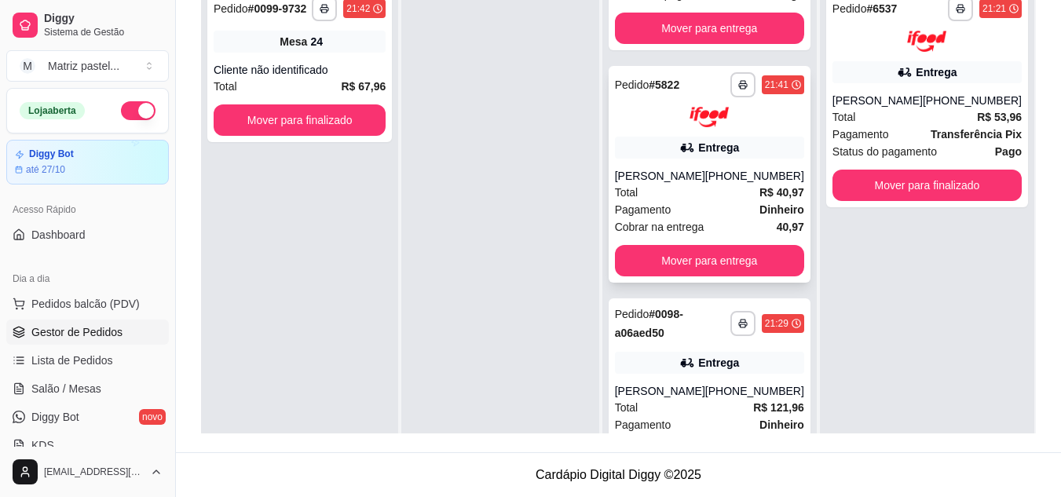
scroll to position [198, 0]
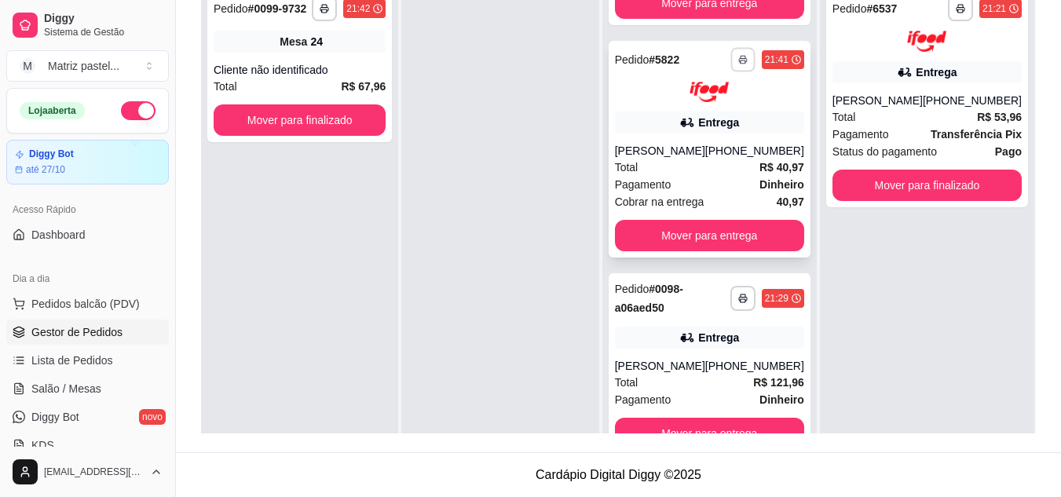
click at [730, 59] on button "button" at bounding box center [742, 59] width 24 height 24
click at [697, 117] on button "IMPRESSORA" at bounding box center [689, 114] width 114 height 25
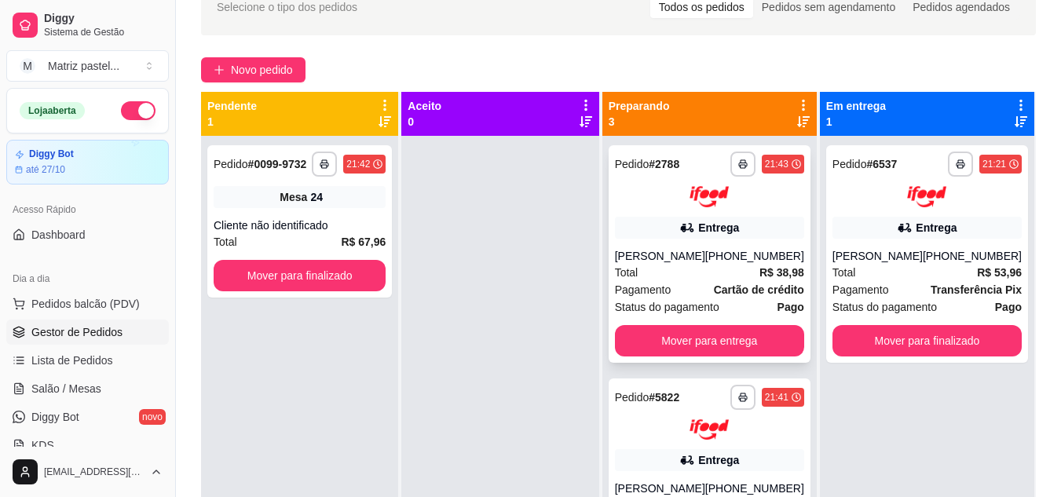
scroll to position [82, 0]
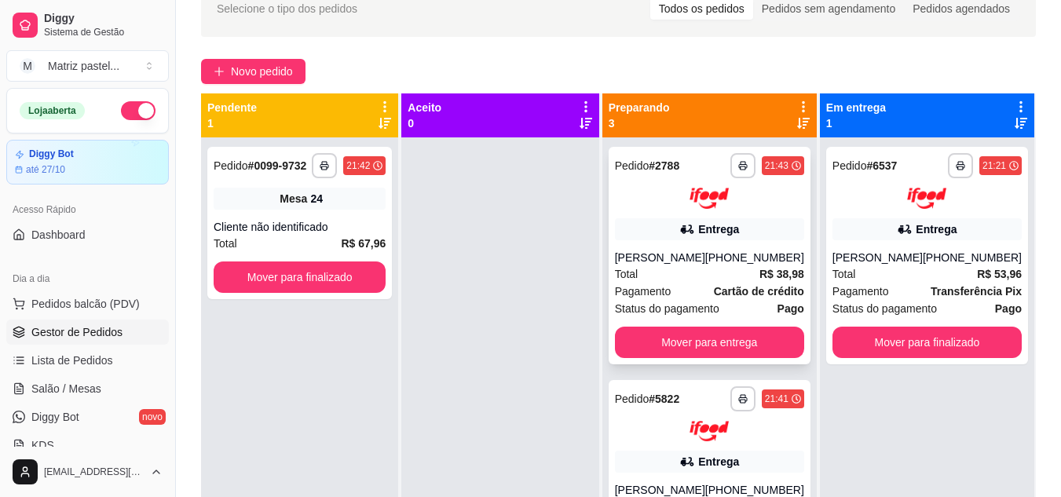
click at [730, 167] on button "button" at bounding box center [742, 165] width 25 height 25
click at [699, 216] on button "IMPRESSORA" at bounding box center [689, 220] width 114 height 25
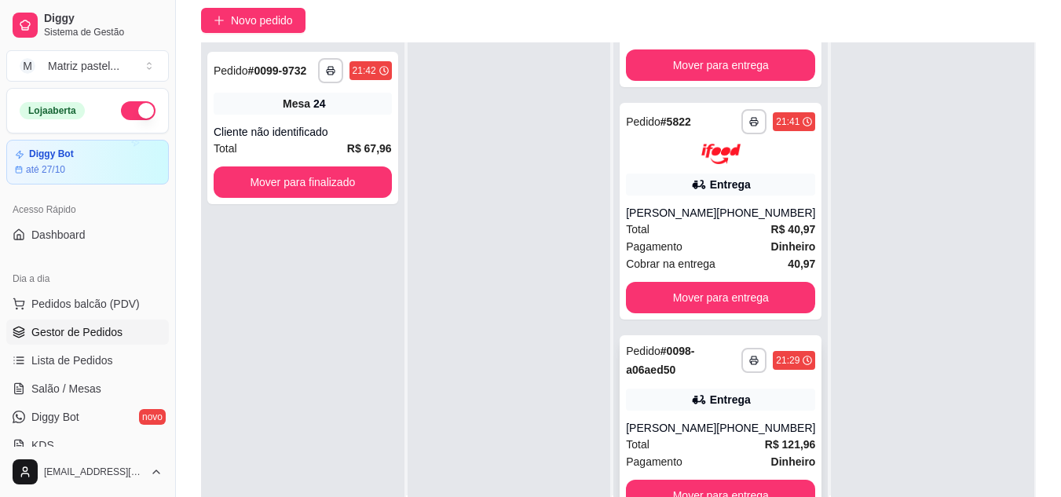
scroll to position [239, 0]
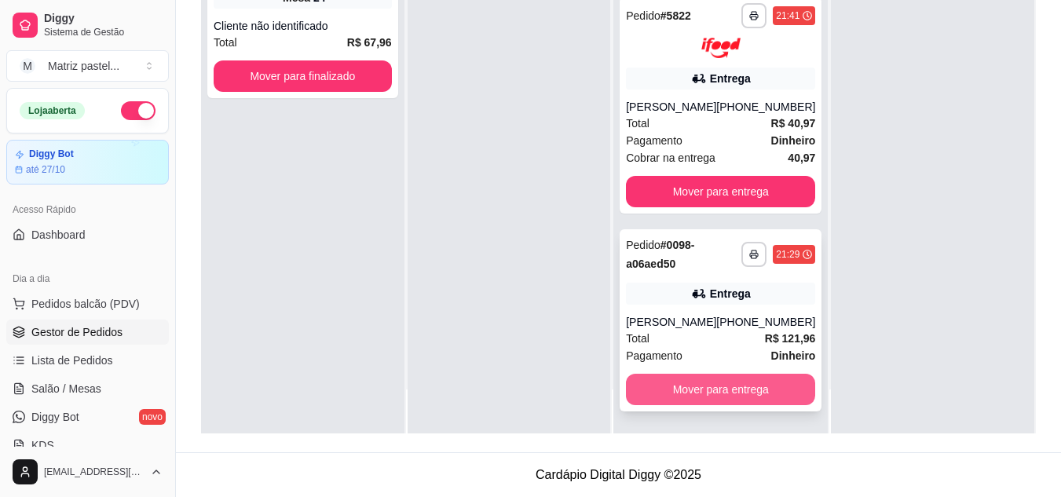
click at [688, 389] on button "Mover para entrega" at bounding box center [720, 389] width 189 height 31
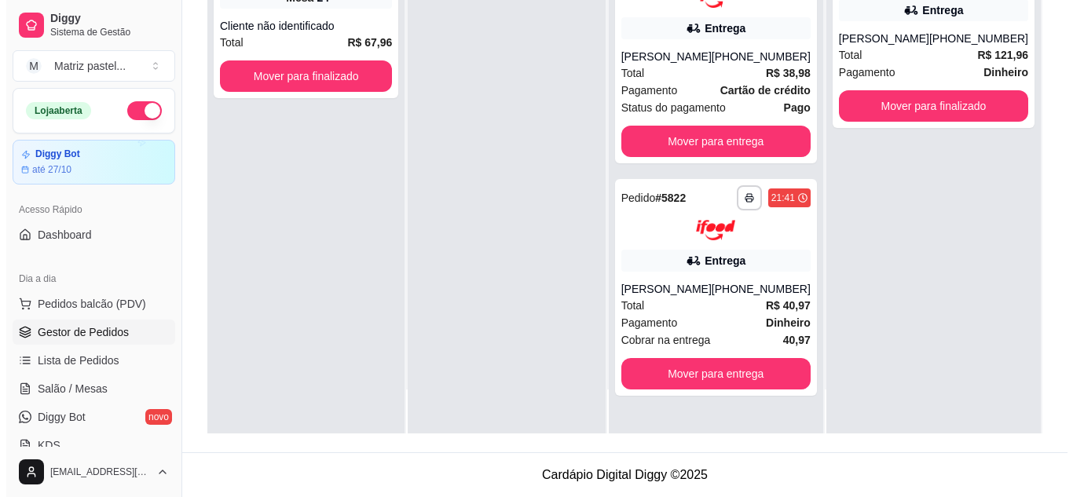
scroll to position [0, 0]
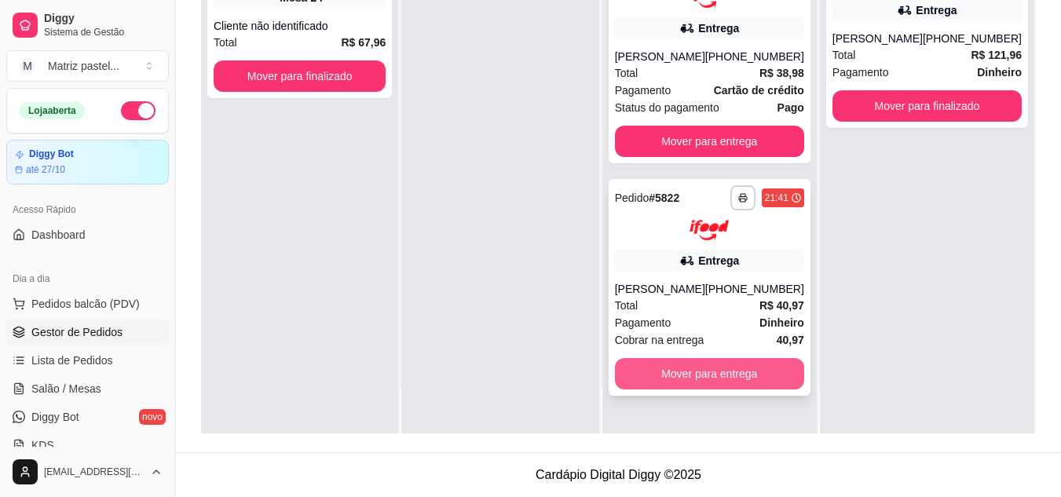
click at [697, 378] on button "Mover para entrega" at bounding box center [709, 373] width 189 height 31
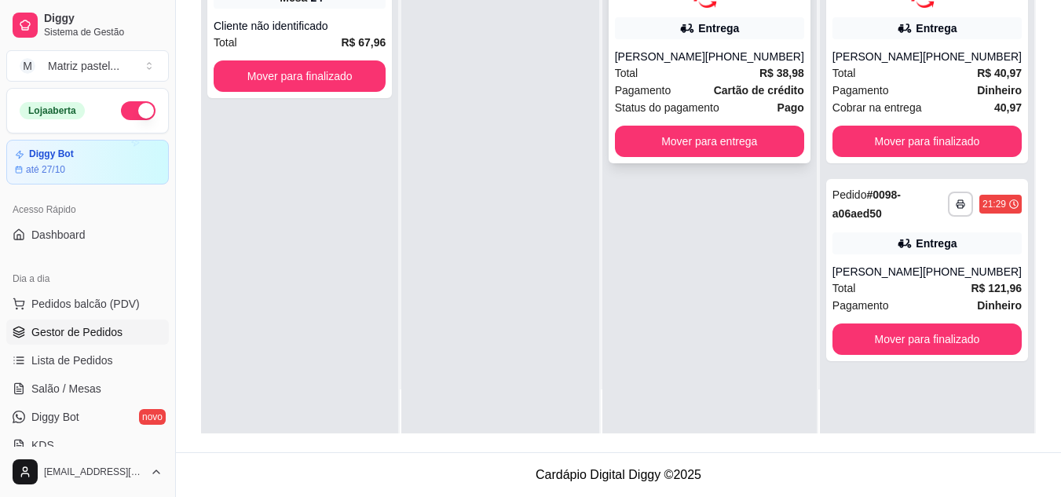
click at [670, 56] on div "[PERSON_NAME]" at bounding box center [660, 57] width 90 height 16
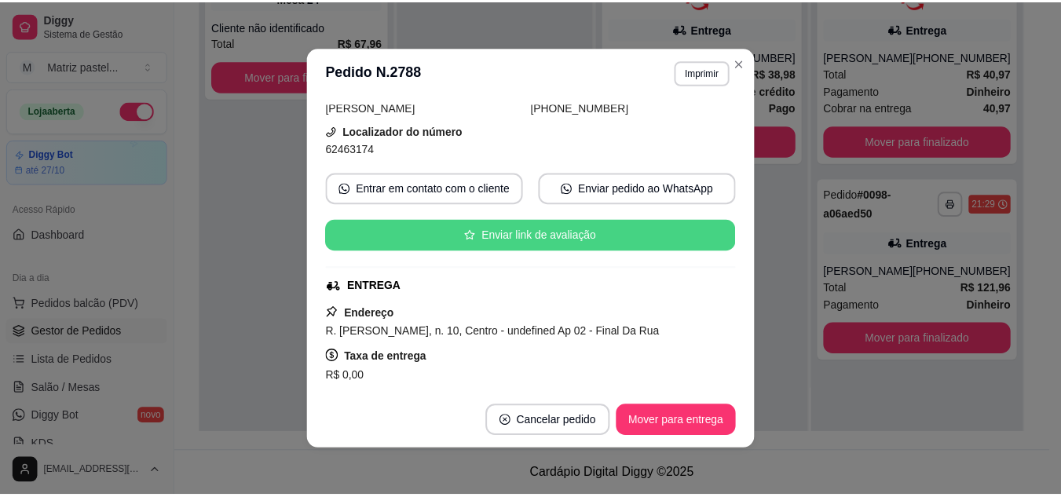
scroll to position [157, 0]
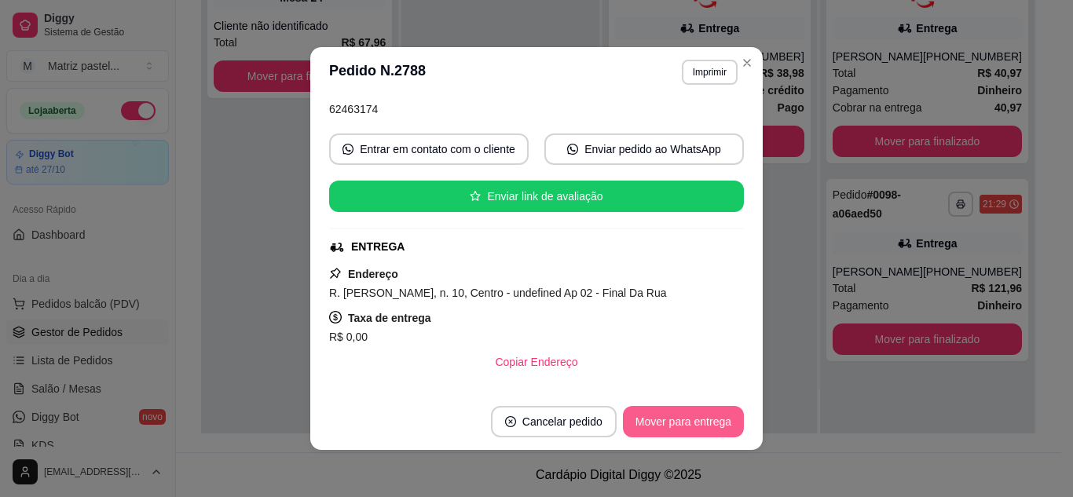
click at [677, 421] on button "Mover para entrega" at bounding box center [683, 421] width 121 height 31
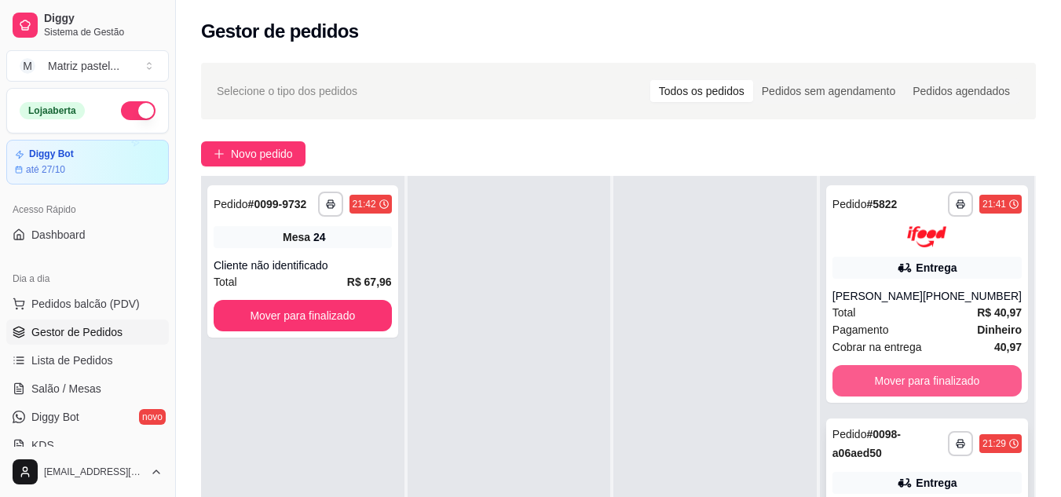
scroll to position [239, 0]
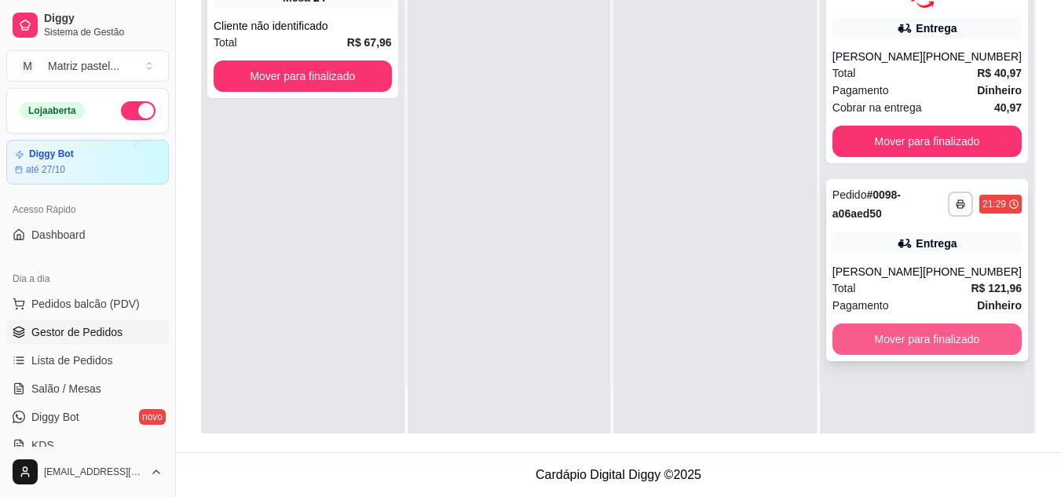
click at [891, 326] on button "Mover para finalizado" at bounding box center [926, 339] width 189 height 31
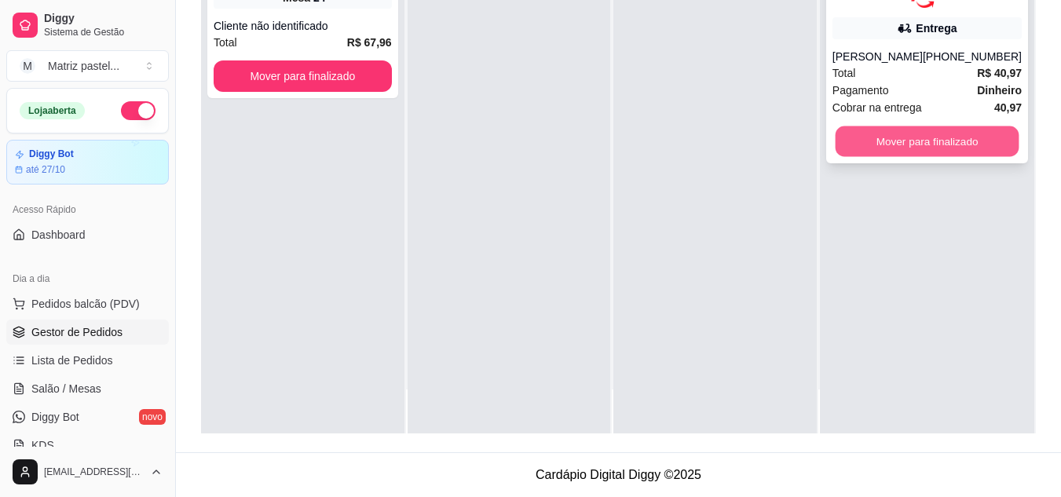
click at [903, 142] on button "Mover para finalizado" at bounding box center [927, 141] width 184 height 31
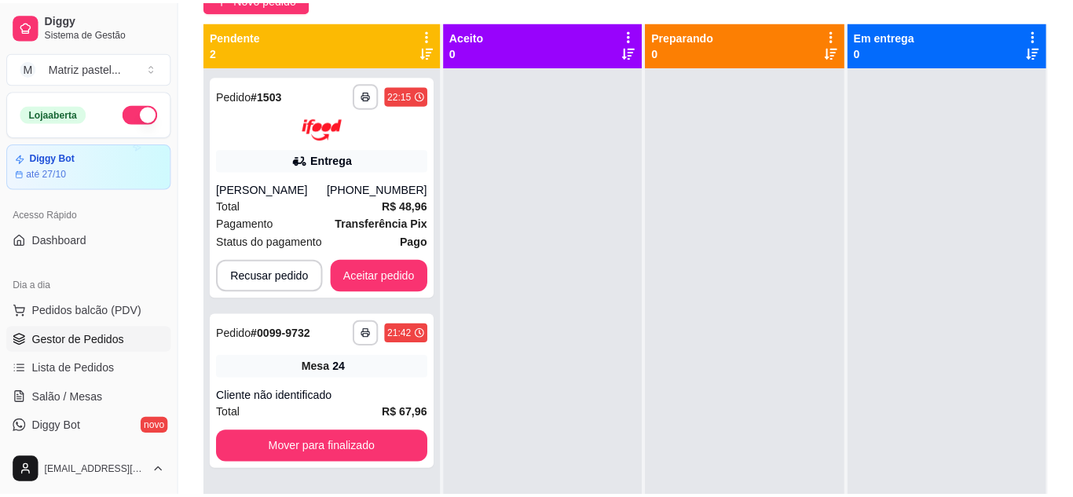
scroll to position [82, 0]
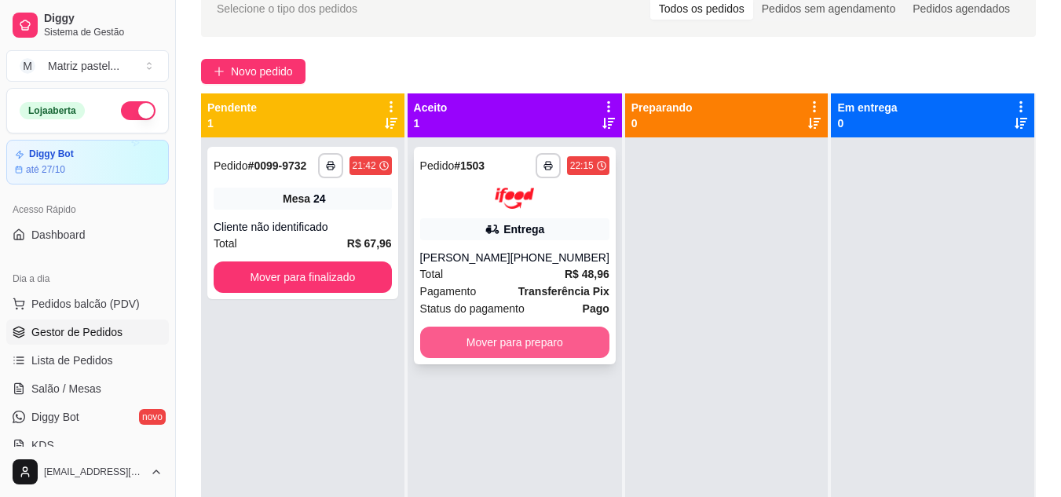
click at [506, 336] on button "Mover para preparo" at bounding box center [514, 342] width 189 height 31
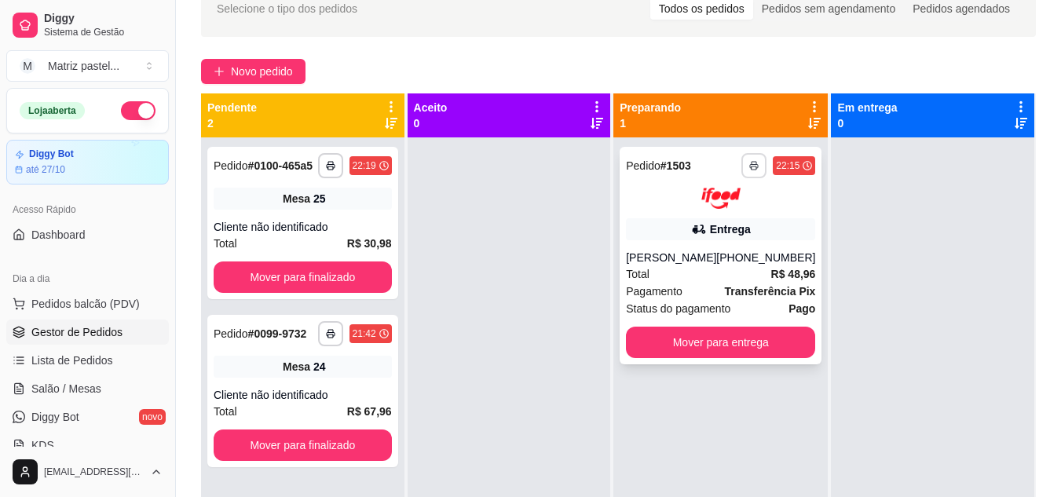
click at [741, 155] on button "button" at bounding box center [753, 165] width 25 height 25
click at [751, 170] on rect "button" at bounding box center [753, 167] width 5 height 3
click at [751, 166] on icon "button" at bounding box center [755, 166] width 8 height 3
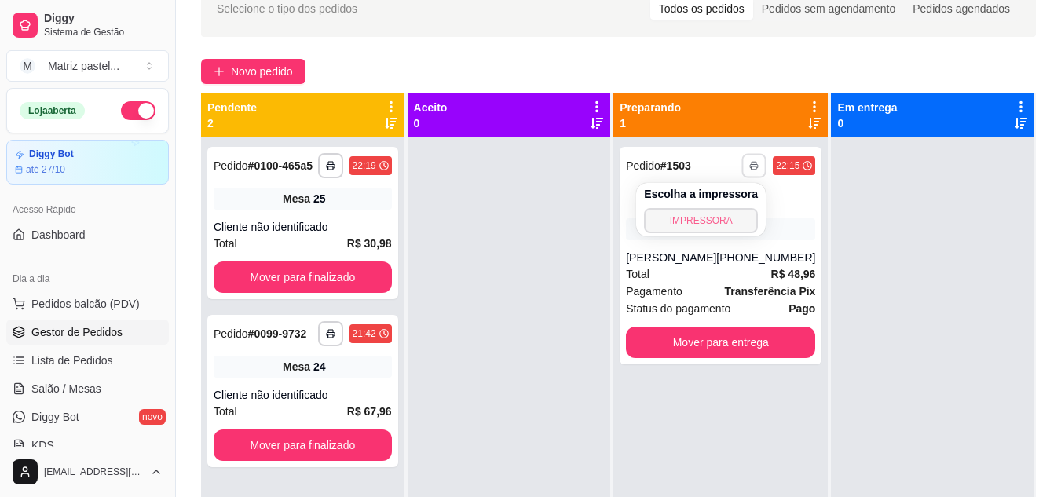
click at [700, 225] on button "IMPRESSORA" at bounding box center [701, 220] width 114 height 25
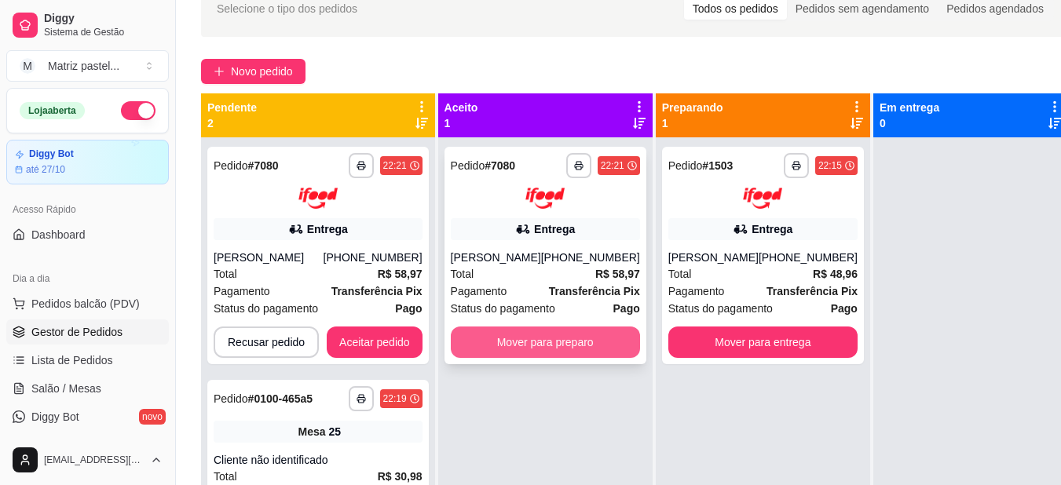
click at [555, 347] on button "Mover para preparo" at bounding box center [545, 342] width 189 height 31
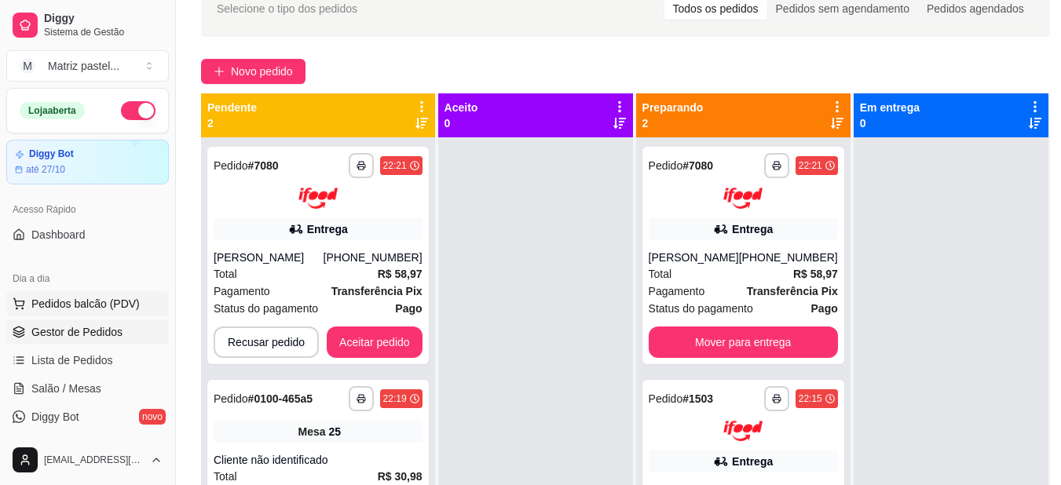
click at [93, 303] on span "Pedidos balcão (PDV)" at bounding box center [85, 304] width 108 height 16
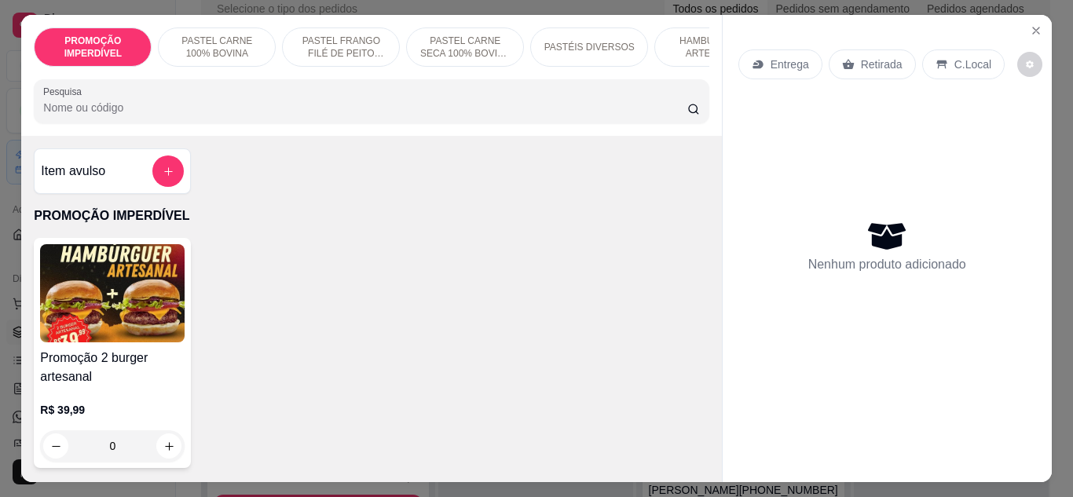
click at [772, 57] on p "Entrega" at bounding box center [789, 65] width 38 height 16
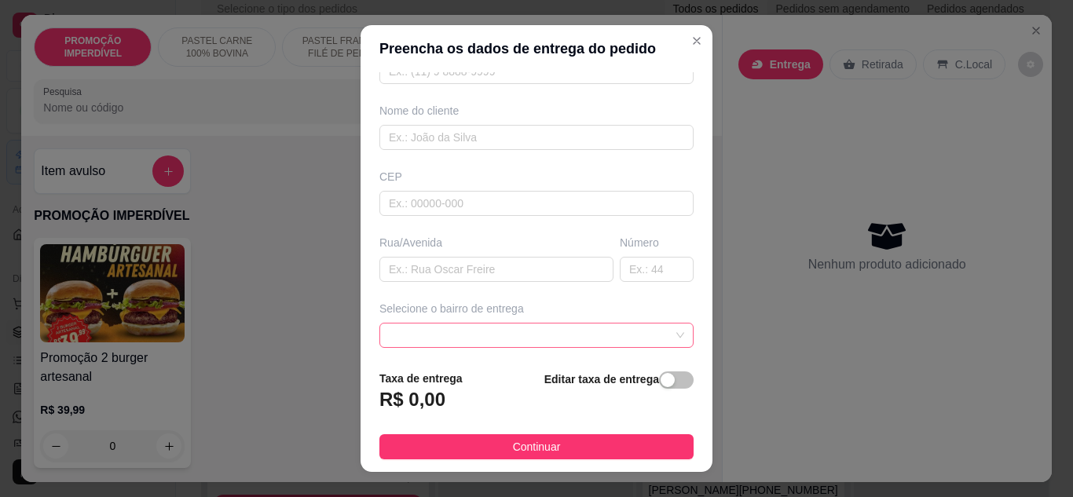
scroll to position [243, 0]
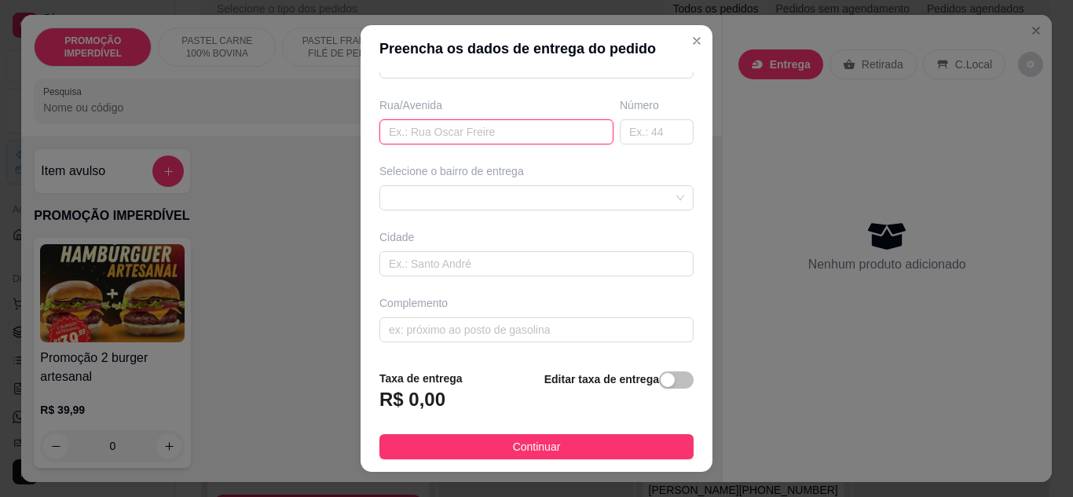
click at [451, 133] on input "text" at bounding box center [496, 131] width 234 height 25
type input "rua [PERSON_NAME]"
click at [642, 131] on input "text" at bounding box center [657, 131] width 74 height 25
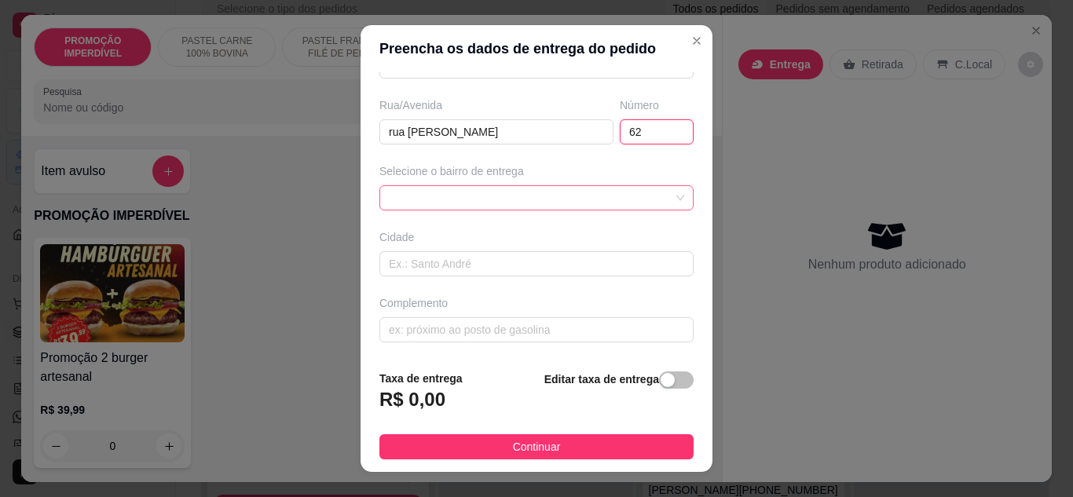
click at [590, 193] on div at bounding box center [536, 197] width 314 height 25
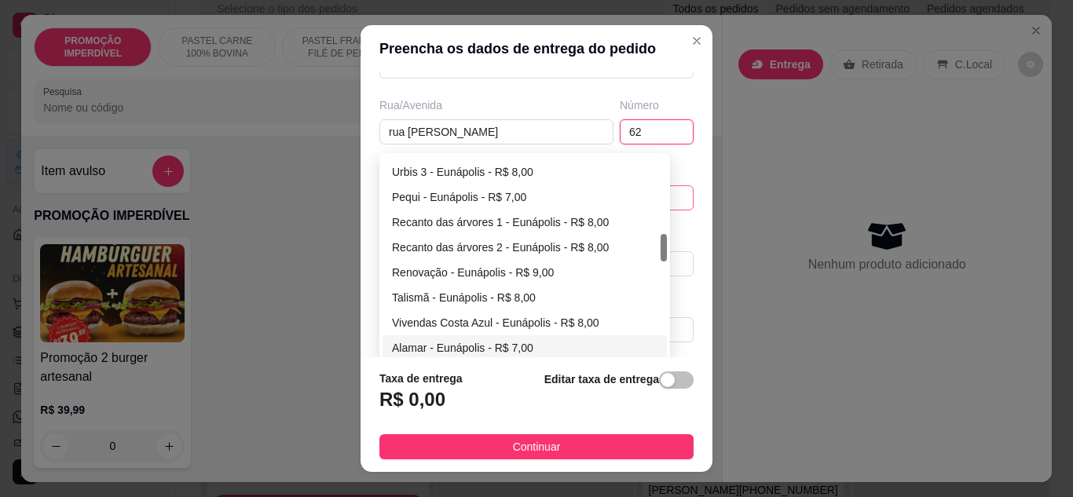
scroll to position [471, 0]
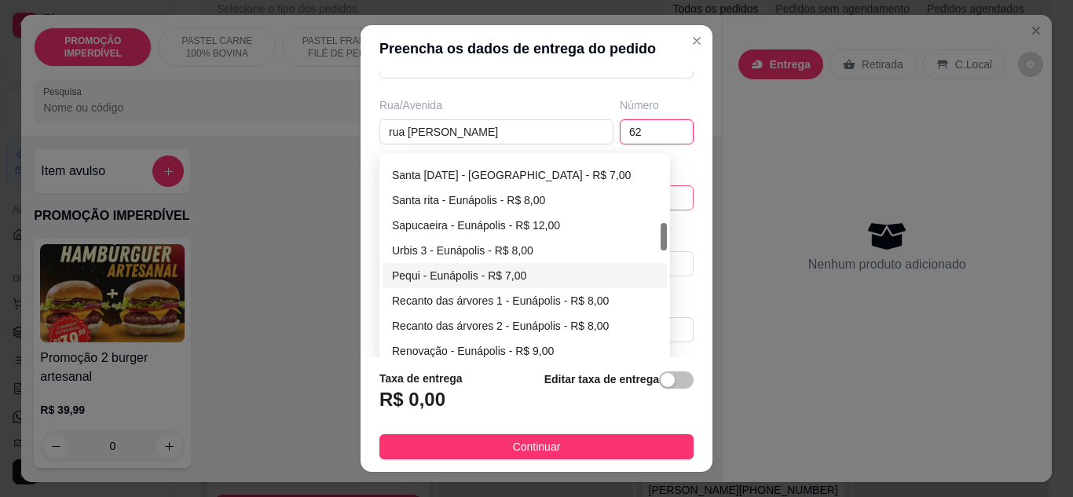
type input "62"
click at [436, 274] on div "Pequi - Eunápolis - R$ 7,00" at bounding box center [524, 275] width 265 height 17
type input "Eunápolis"
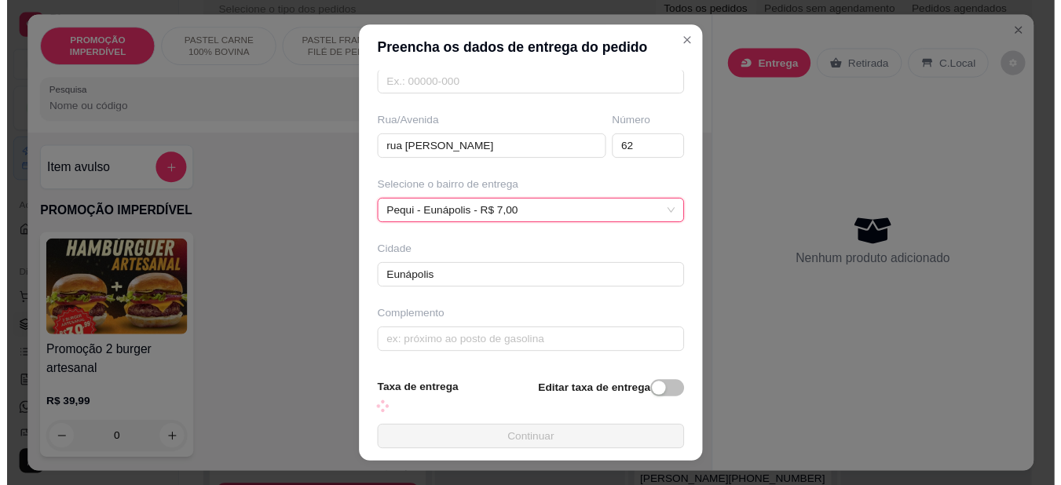
scroll to position [243, 0]
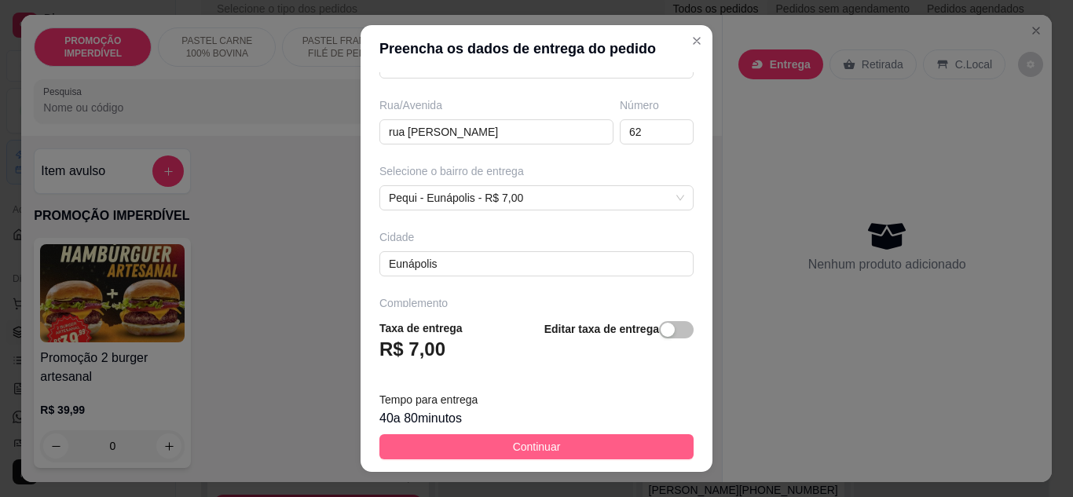
click at [553, 451] on button "Continuar" at bounding box center [536, 446] width 314 height 25
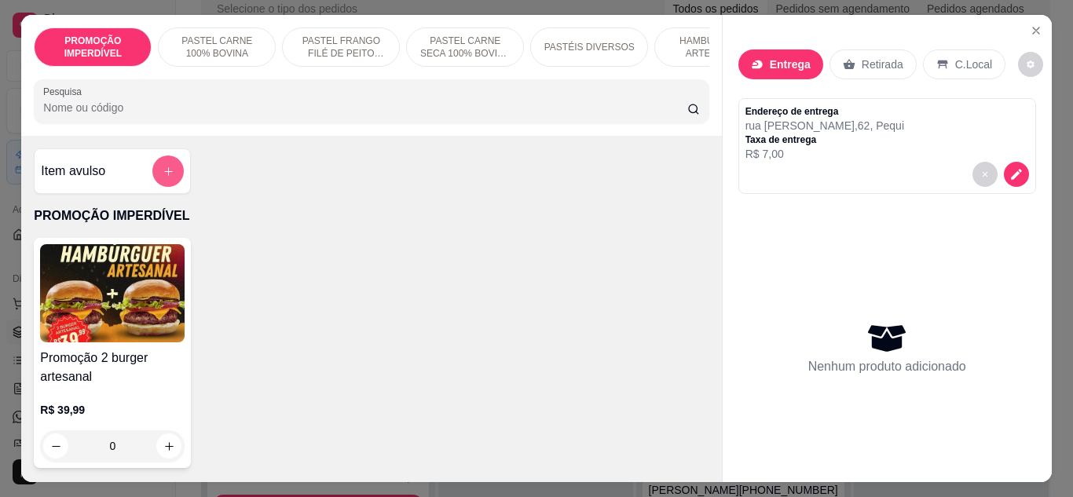
click at [168, 173] on icon "add-separate-item" at bounding box center [169, 172] width 12 height 12
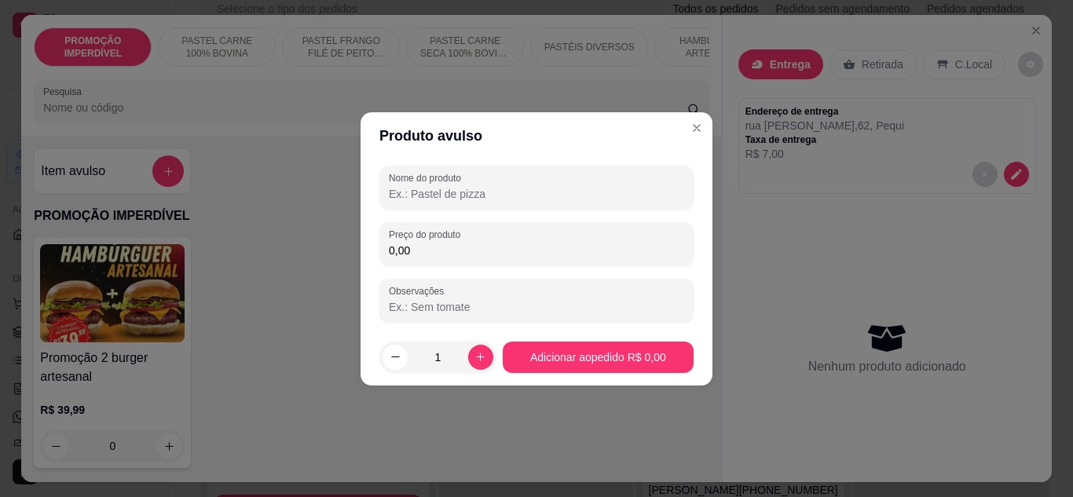
click at [508, 187] on input "Nome do produto" at bounding box center [536, 194] width 295 height 16
type input "lanche de [PERSON_NAME]"
click at [459, 247] on input "0,00" at bounding box center [536, 251] width 295 height 16
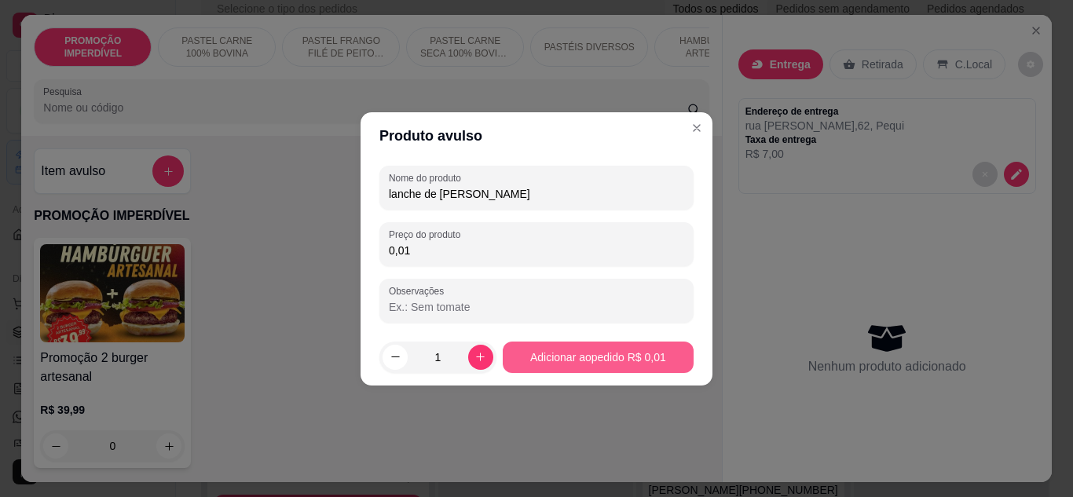
type input "0,01"
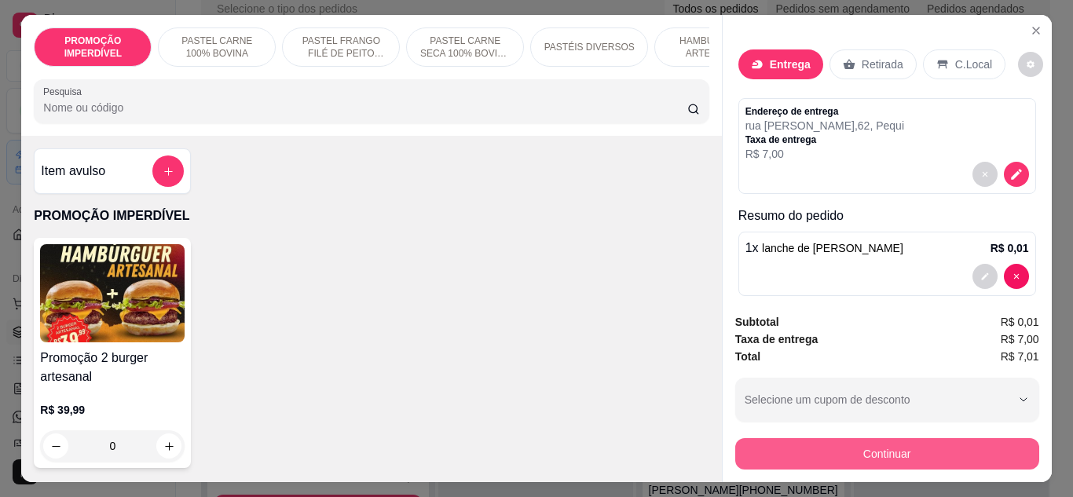
click at [883, 462] on button "Continuar" at bounding box center [887, 453] width 304 height 31
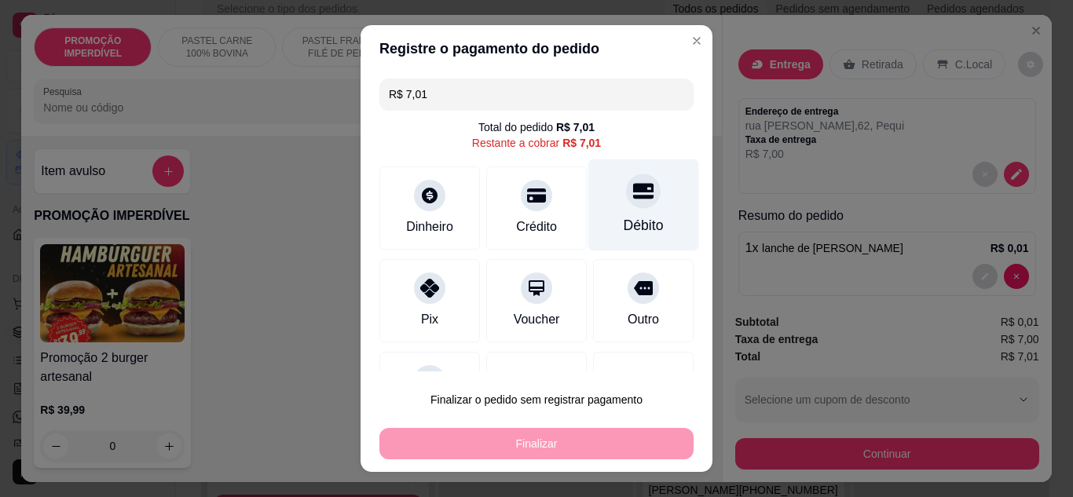
click at [627, 202] on div at bounding box center [643, 191] width 35 height 35
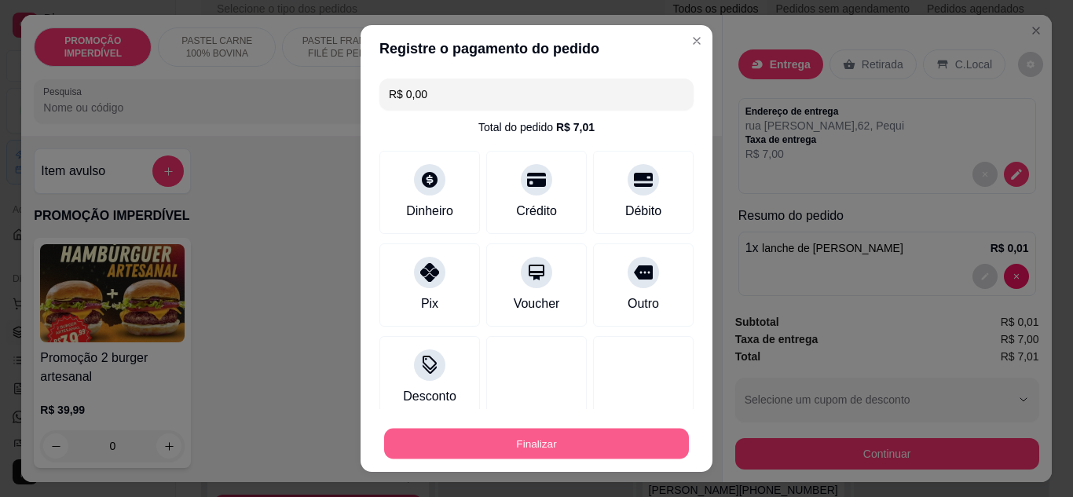
click at [581, 441] on button "Finalizar" at bounding box center [536, 444] width 305 height 31
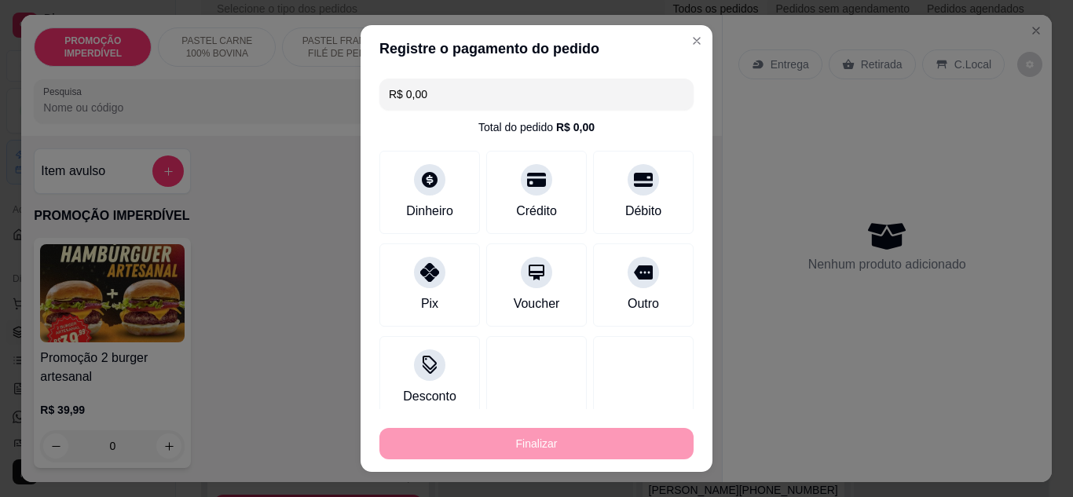
type input "-R$ 7,01"
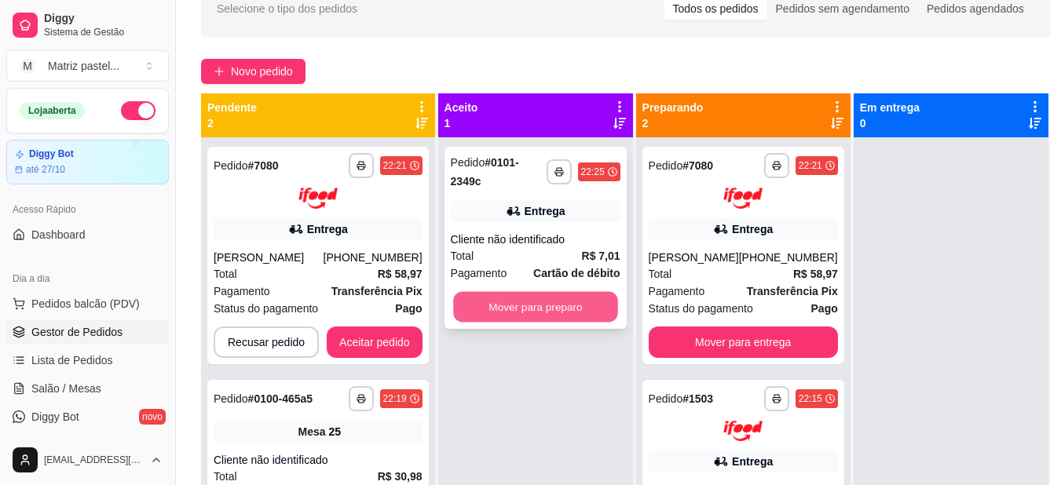
click at [547, 302] on button "Mover para preparo" at bounding box center [535, 307] width 165 height 31
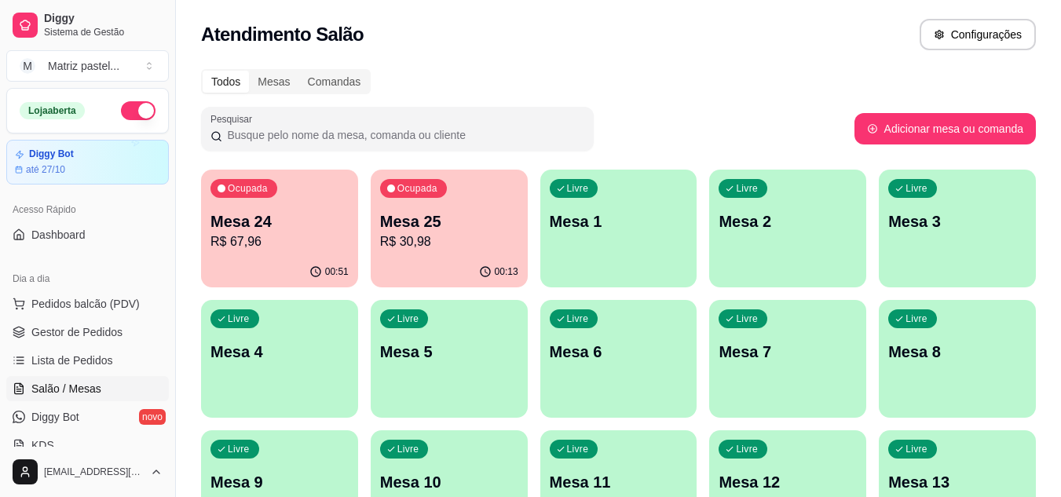
click at [294, 195] on div "Ocupada Mesa 24 R$ 67,96" at bounding box center [279, 213] width 157 height 87
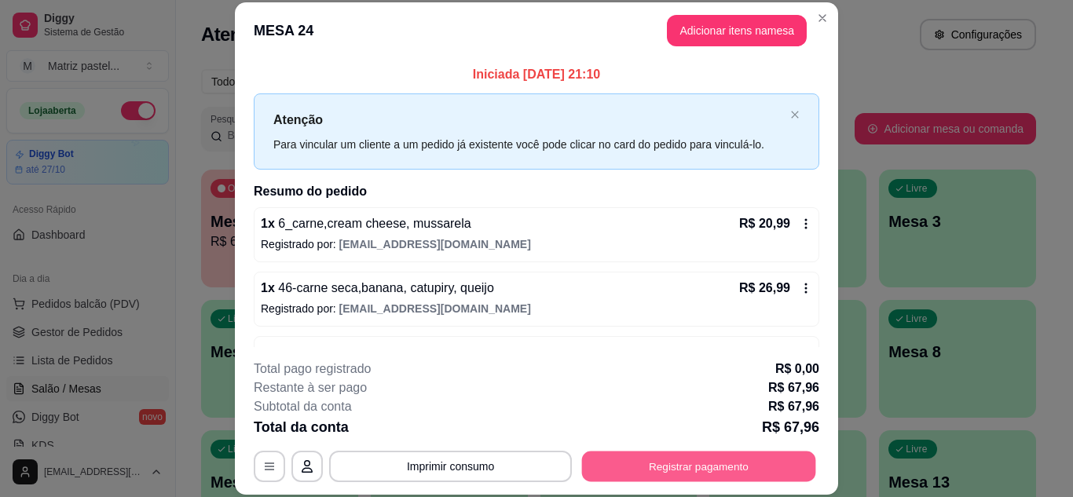
click at [727, 470] on button "Registrar pagamento" at bounding box center [699, 466] width 234 height 31
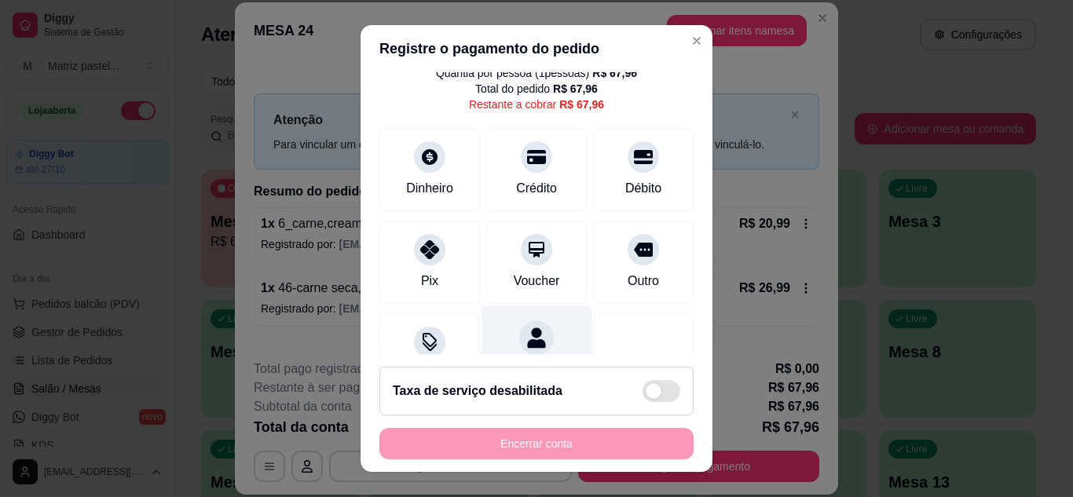
scroll to position [121, 0]
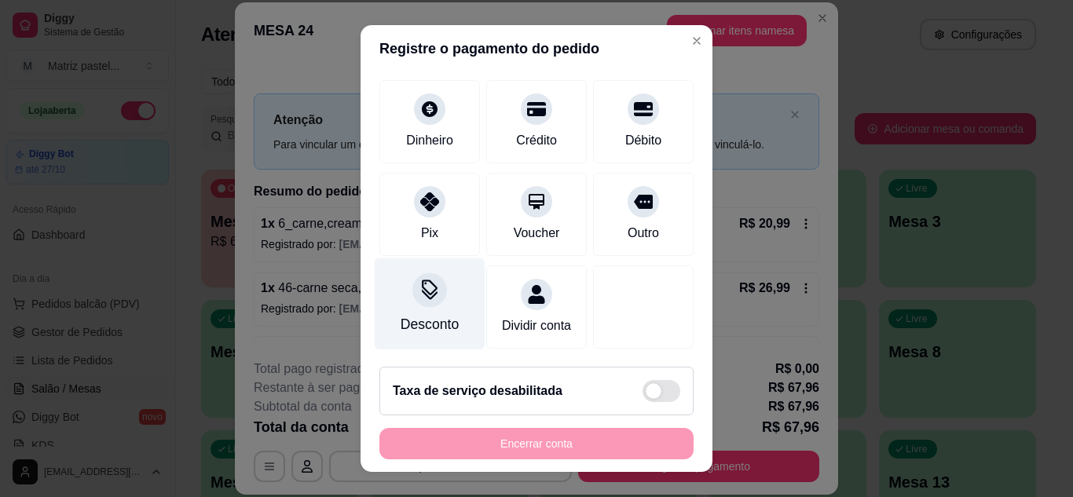
click at [419, 280] on icon at bounding box center [429, 290] width 20 height 20
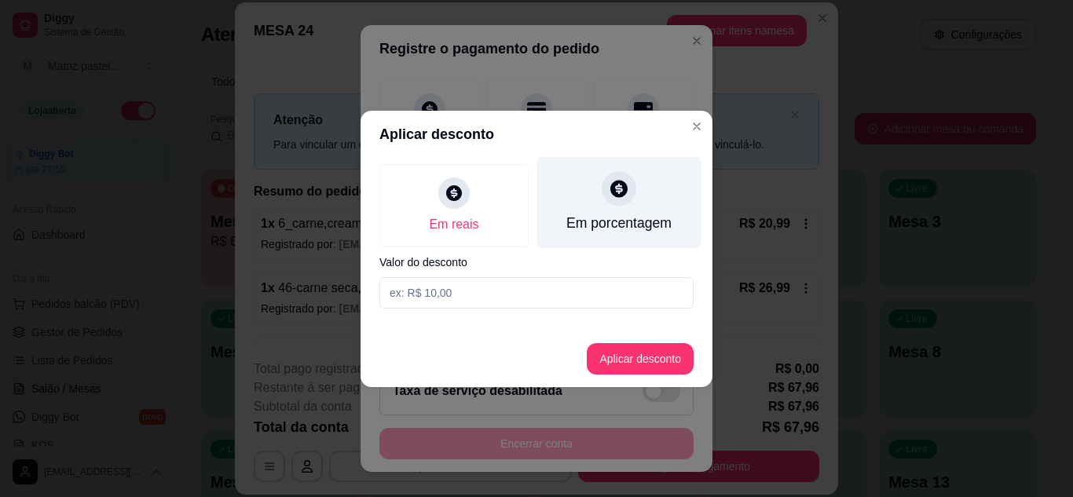
click at [593, 219] on div "Em porcentagem" at bounding box center [618, 223] width 105 height 20
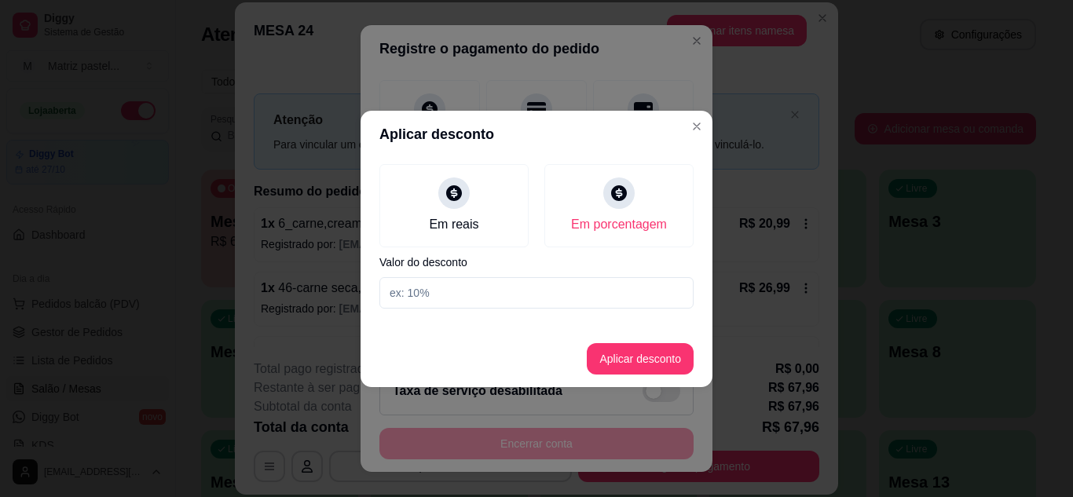
click at [506, 300] on input at bounding box center [536, 292] width 314 height 31
type input "10"
click at [660, 365] on button "Aplicar desconto" at bounding box center [640, 358] width 107 height 31
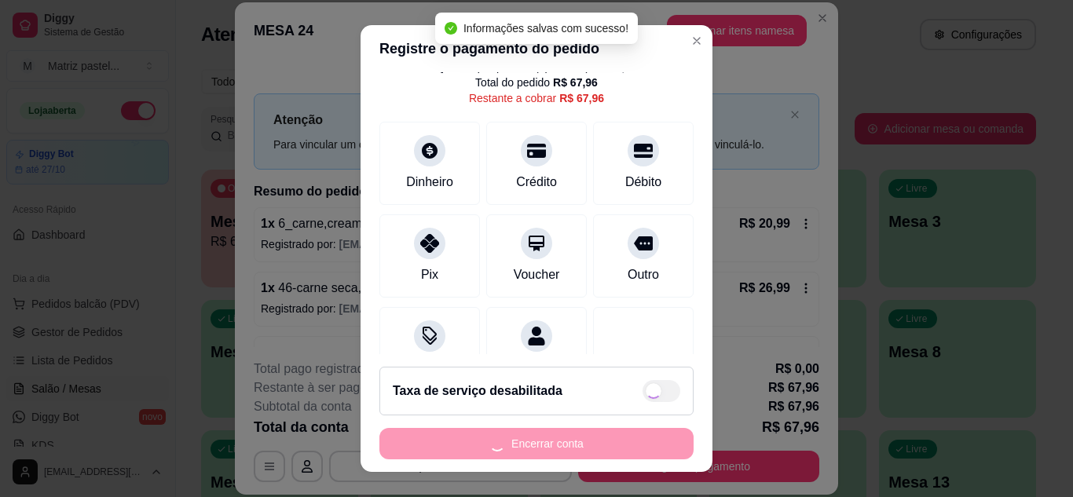
scroll to position [0, 0]
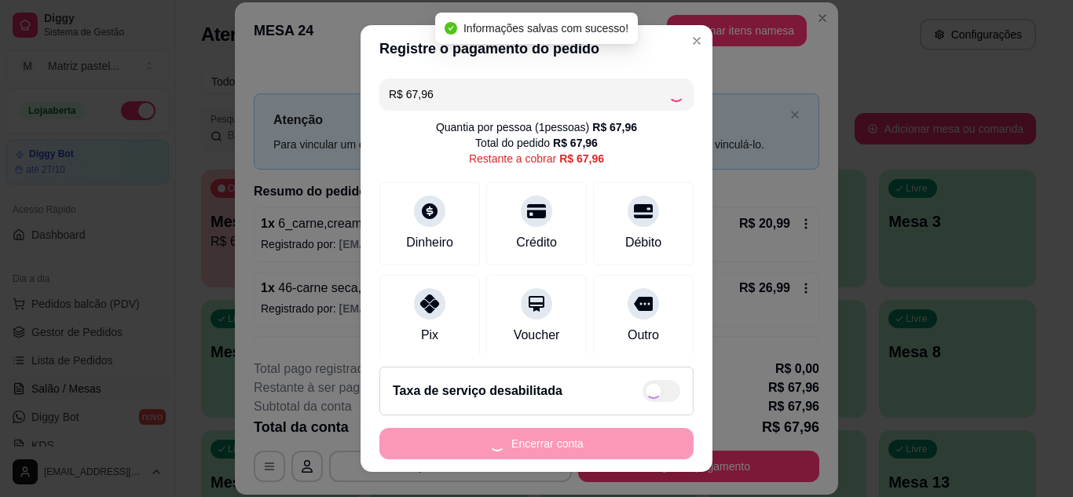
type input "R$ 61,16"
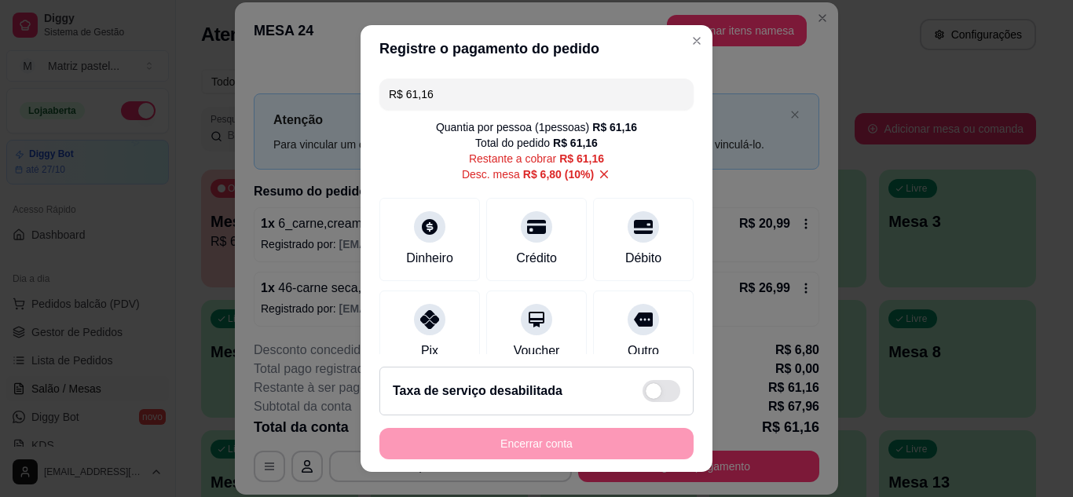
click at [693, 36] on header "Registre o pagamento do pedido" at bounding box center [536, 48] width 352 height 47
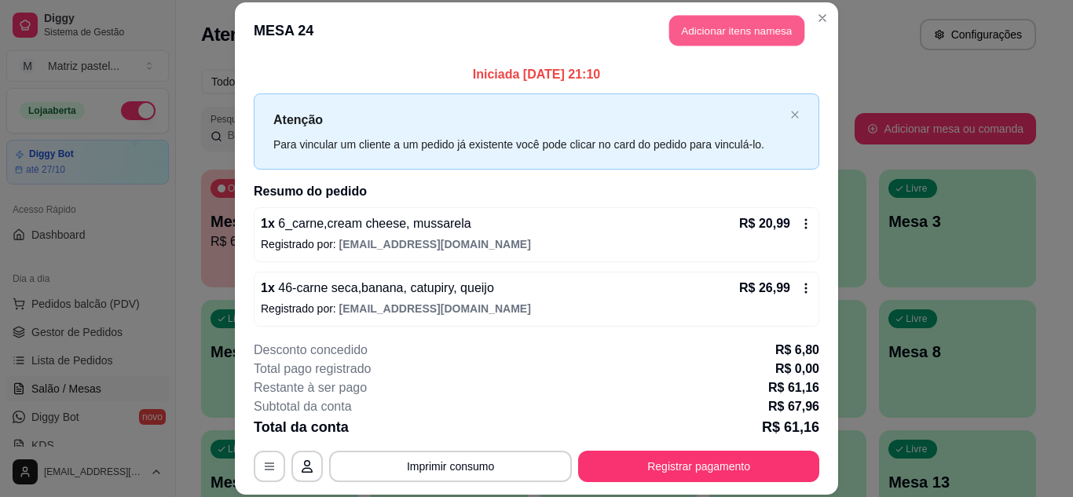
click at [695, 36] on button "Adicionar itens na mesa" at bounding box center [736, 31] width 135 height 31
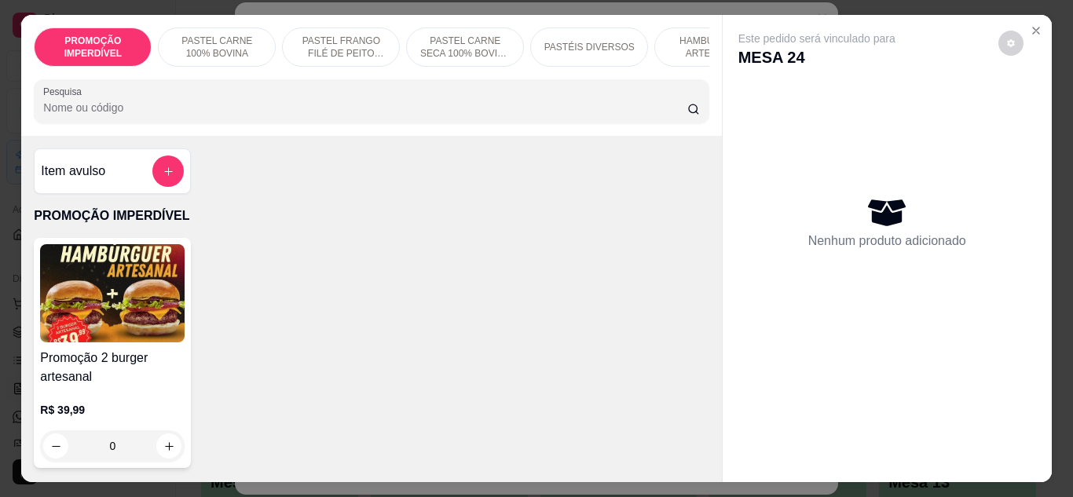
click at [278, 100] on div at bounding box center [371, 101] width 656 height 31
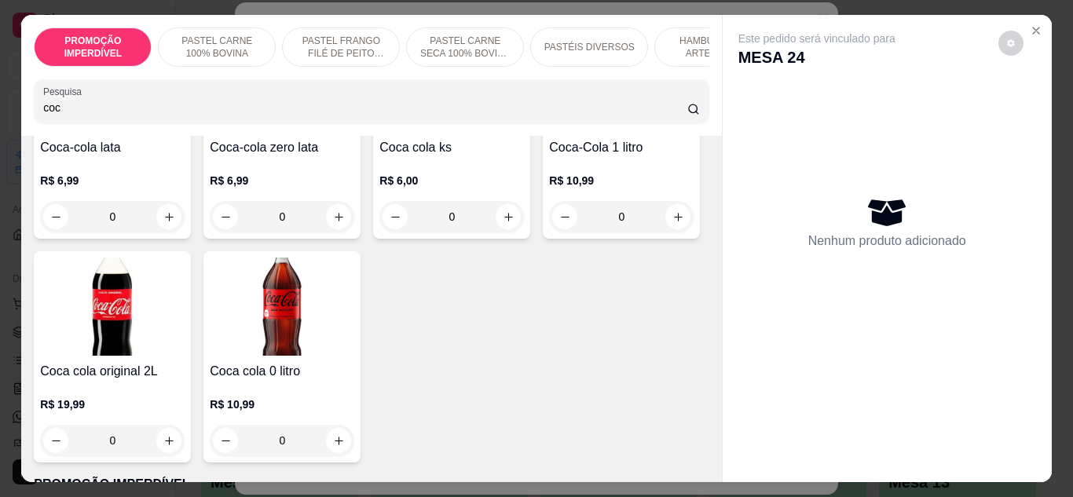
scroll to position [236, 0]
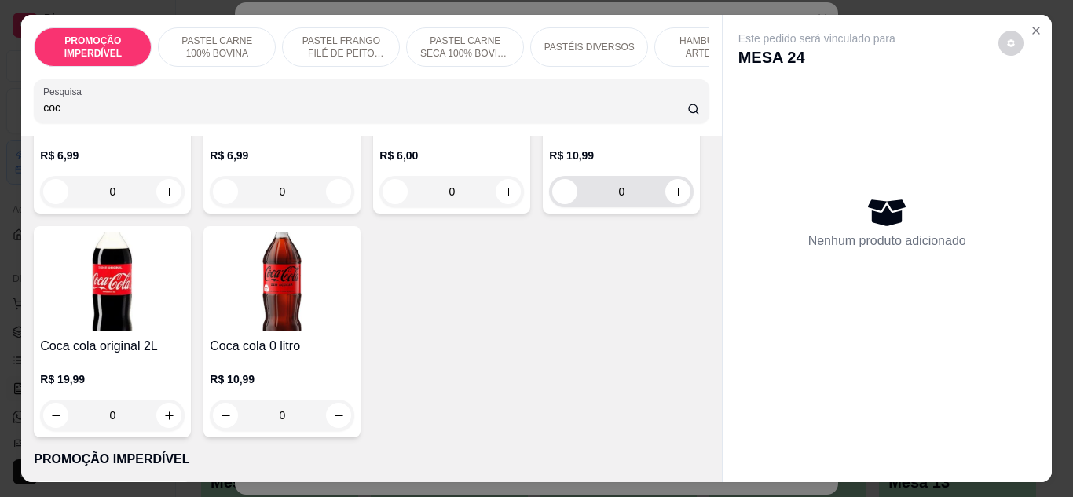
type input "coc"
click at [666, 203] on button "increase-product-quantity" at bounding box center [678, 191] width 24 height 24
type input "1"
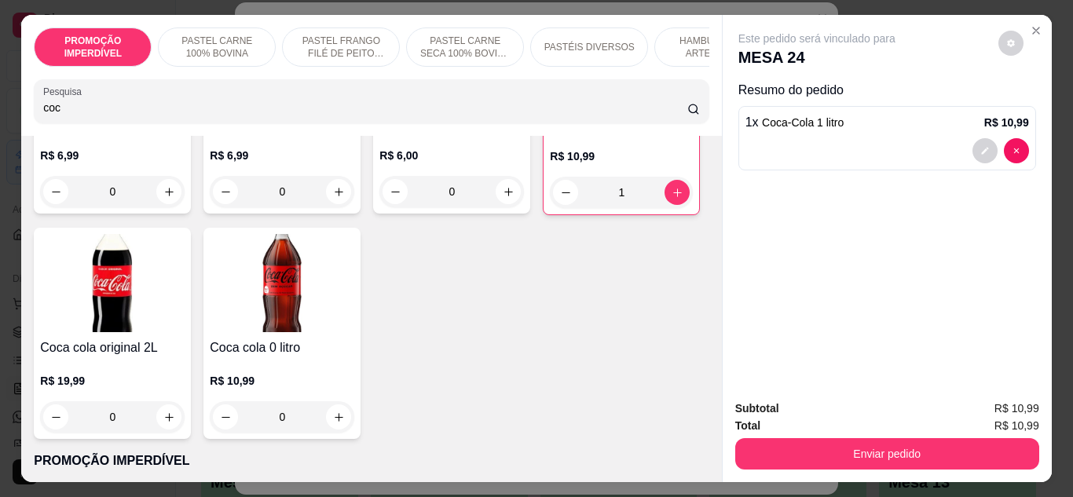
click at [806, 469] on div "Subtotal R$ 10,99 Total R$ 10,99 Enviar pedido" at bounding box center [886, 434] width 329 height 95
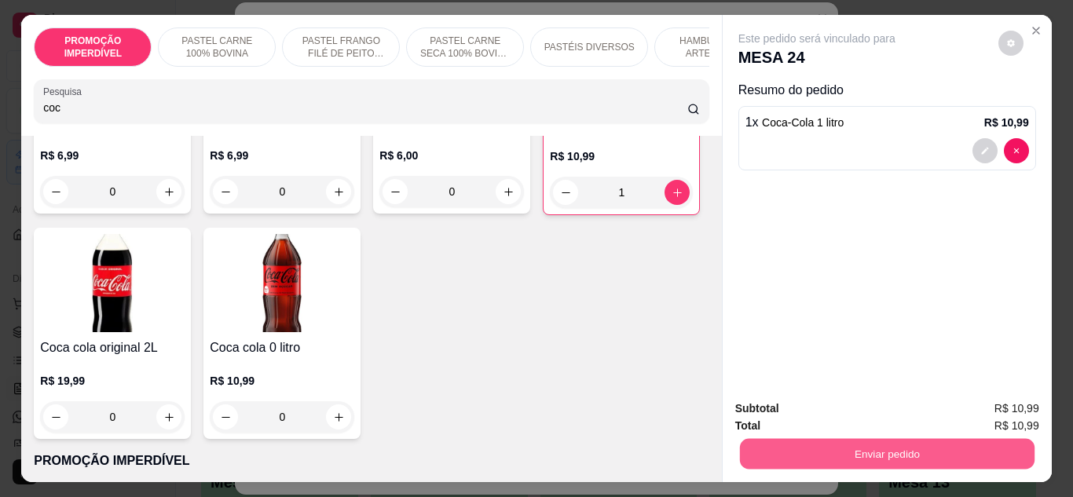
click at [839, 455] on button "Enviar pedido" at bounding box center [886, 454] width 294 height 31
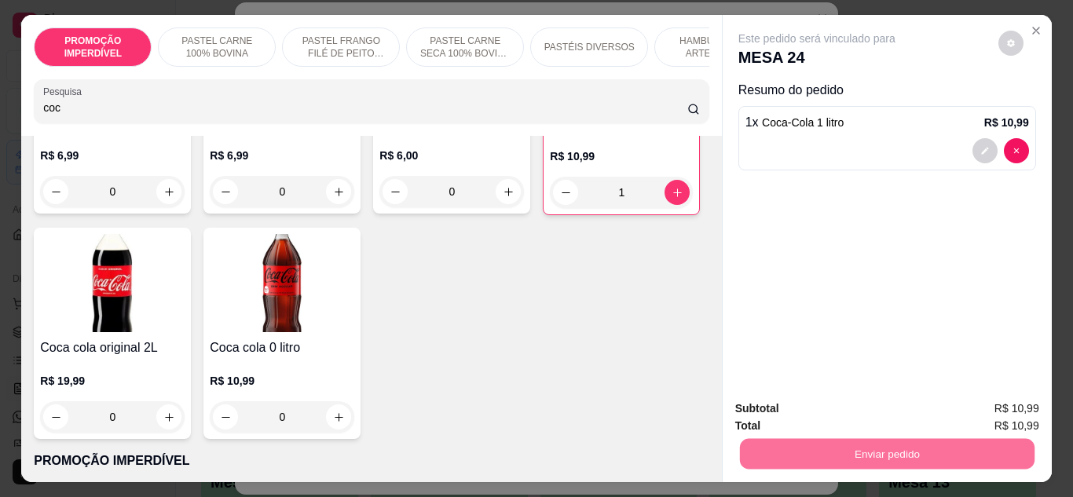
click at [991, 412] on button "Enviar pedido" at bounding box center [997, 409] width 89 height 30
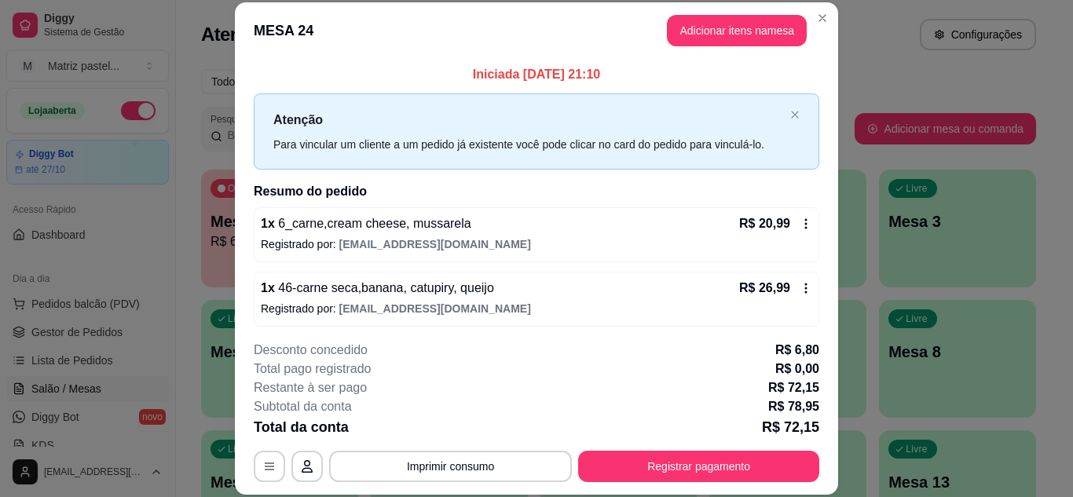
scroll to position [48, 0]
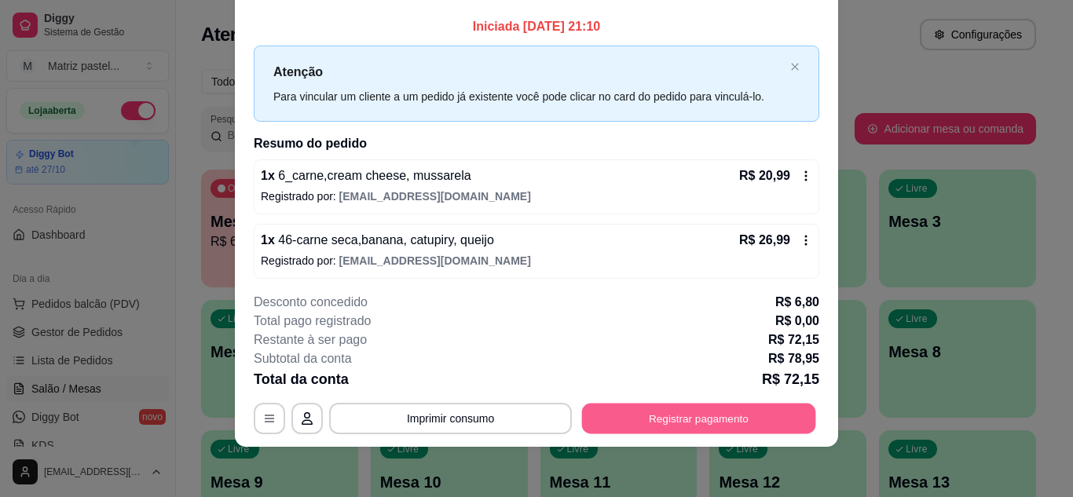
click at [685, 415] on button "Registrar pagamento" at bounding box center [699, 418] width 234 height 31
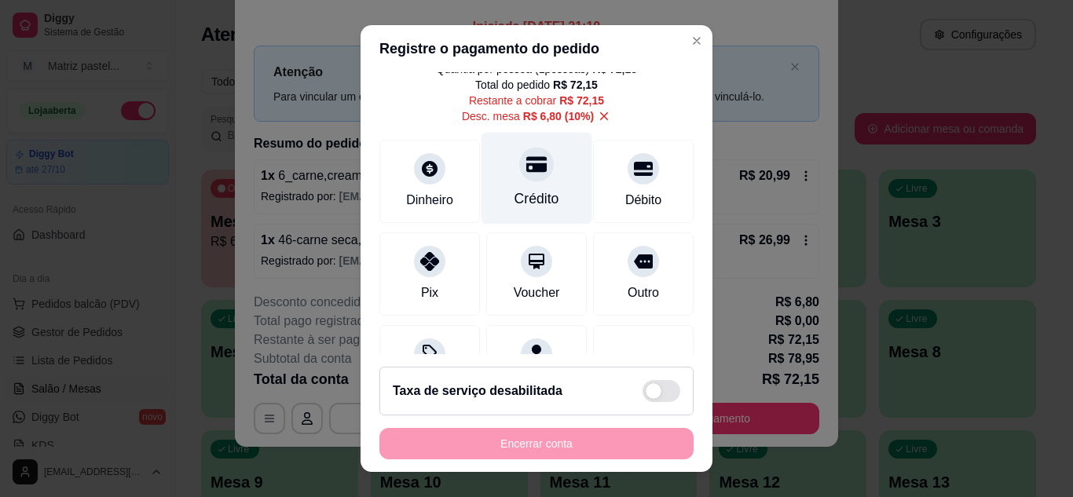
scroll to position [0, 0]
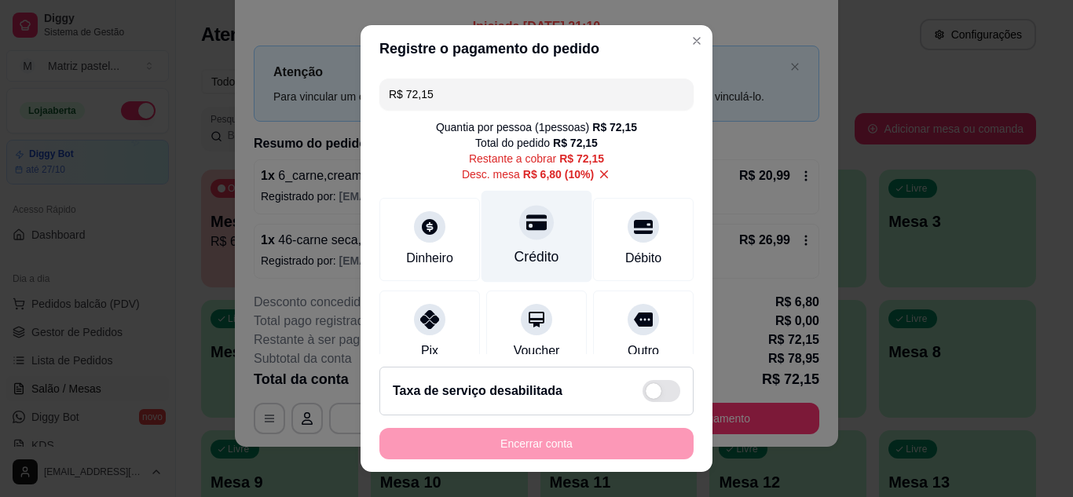
click at [525, 257] on div "Crédito" at bounding box center [536, 257] width 45 height 20
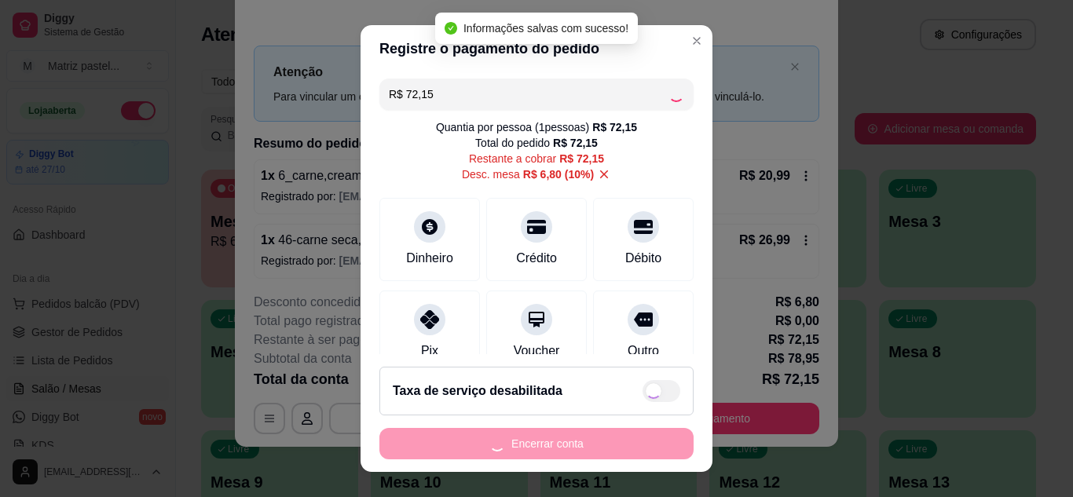
type input "R$ 0,00"
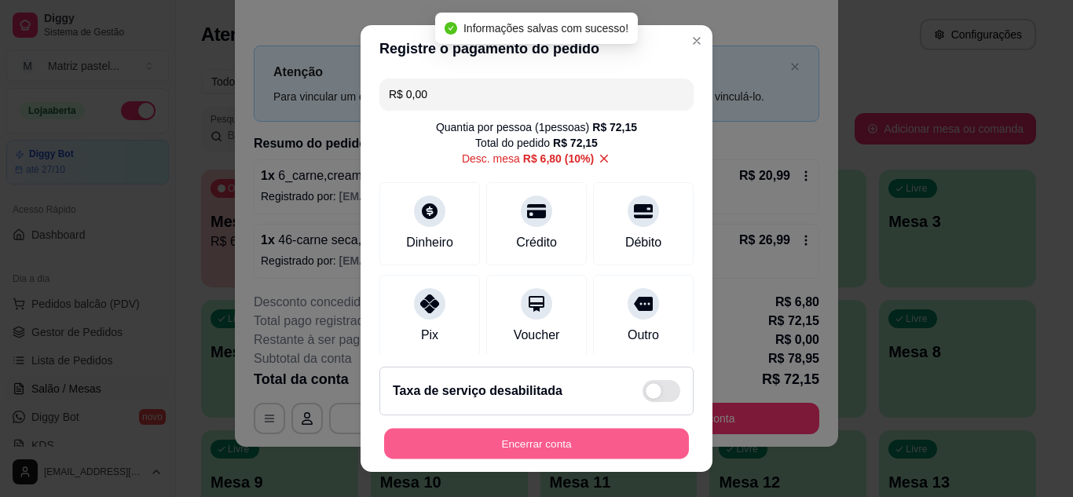
click at [548, 440] on button "Encerrar conta" at bounding box center [536, 444] width 305 height 31
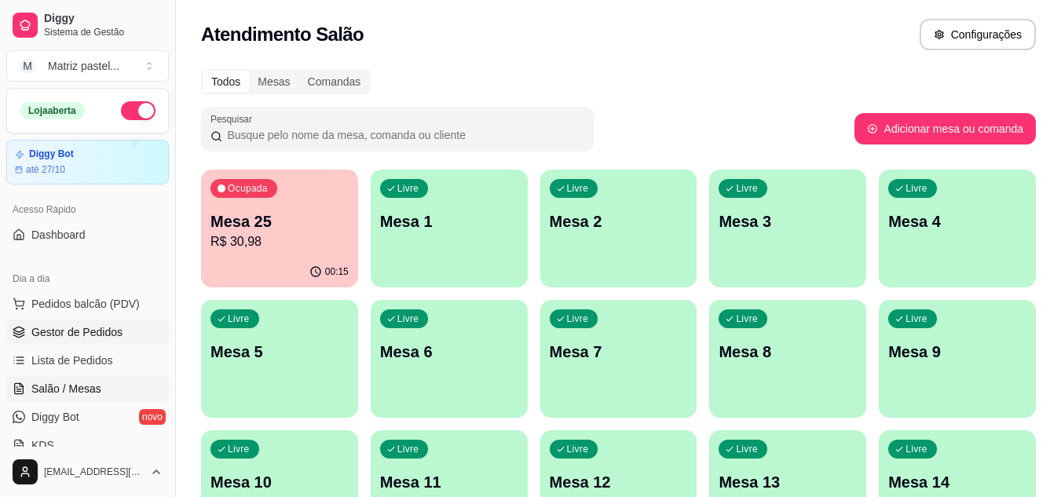
click at [75, 336] on span "Gestor de Pedidos" at bounding box center [76, 332] width 91 height 16
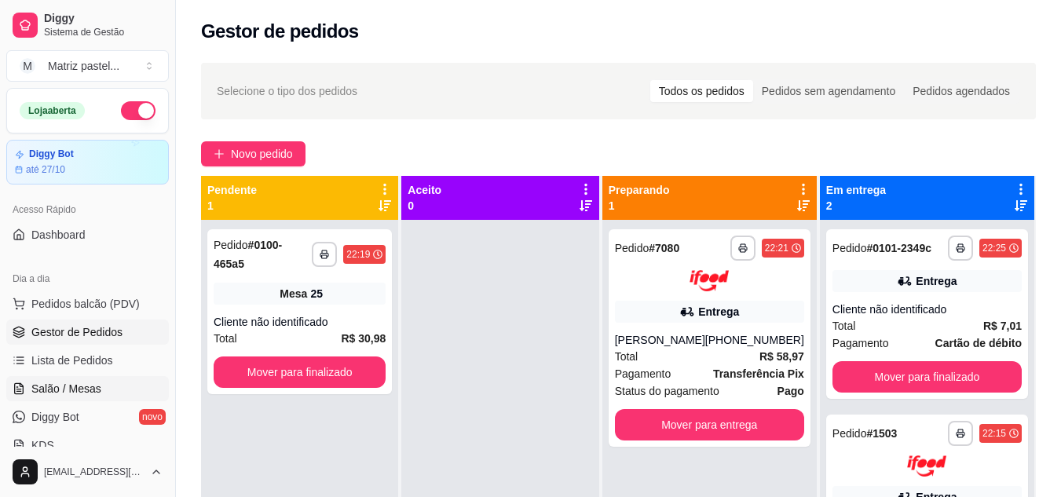
click at [65, 380] on link "Salão / Mesas" at bounding box center [87, 388] width 163 height 25
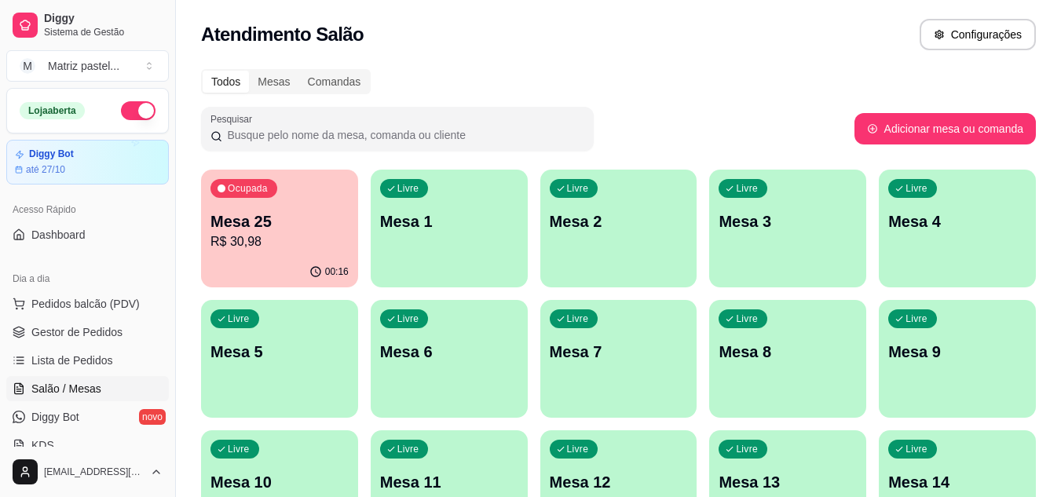
click at [229, 231] on p "Mesa 25" at bounding box center [279, 221] width 138 height 22
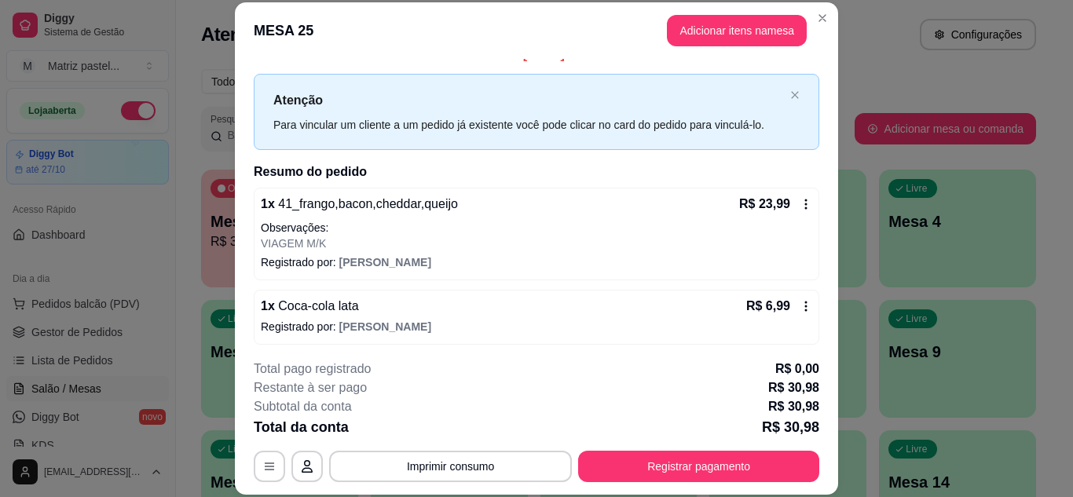
scroll to position [24, 0]
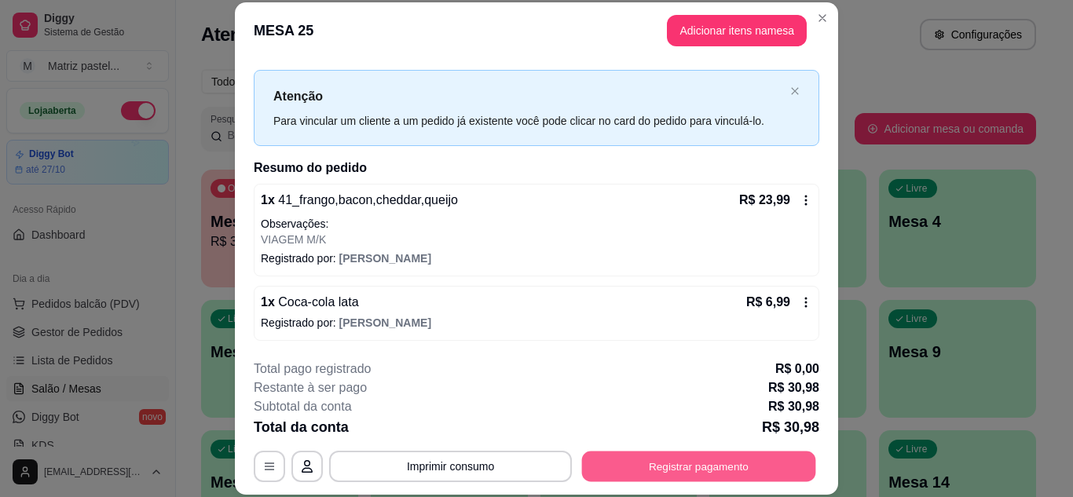
click at [705, 457] on button "Registrar pagamento" at bounding box center [699, 466] width 234 height 31
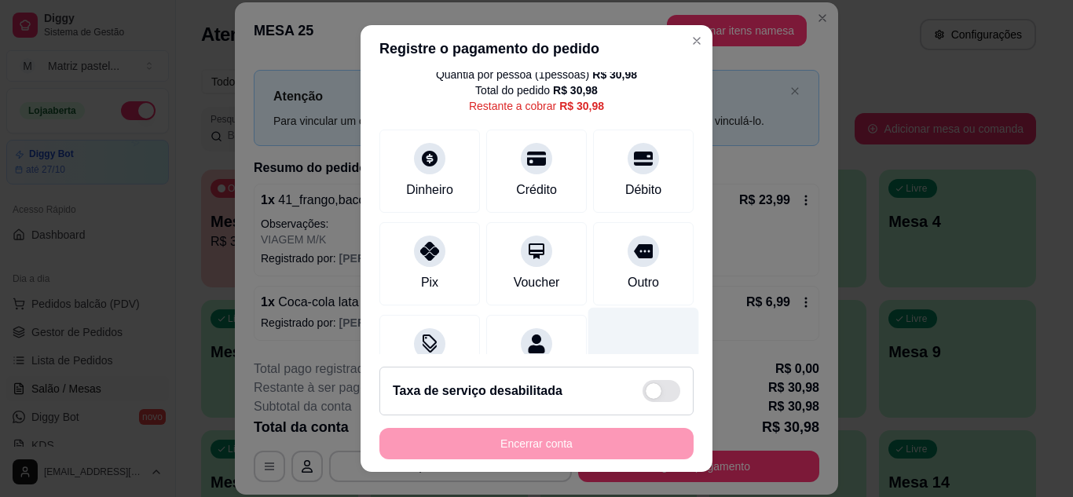
scroll to position [121, 0]
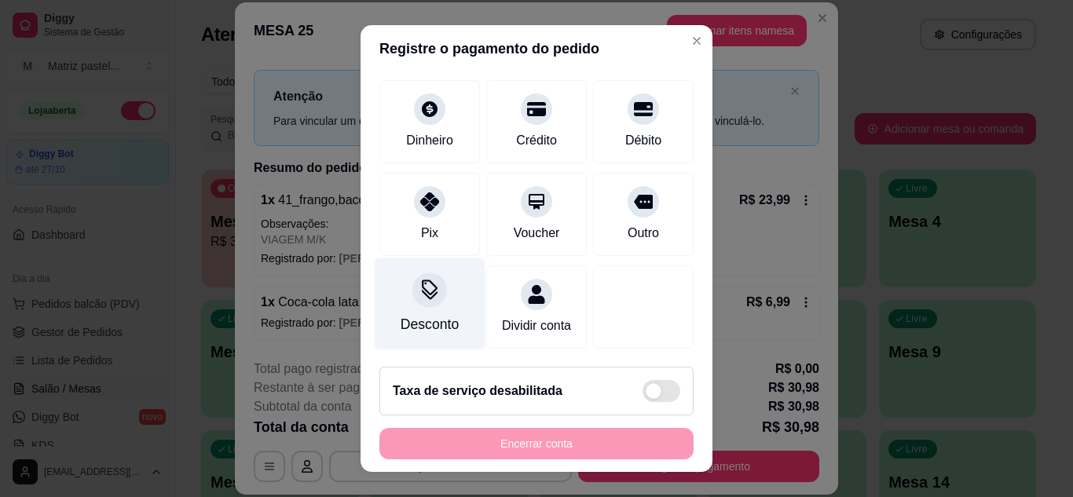
click at [383, 290] on div "Desconto" at bounding box center [430, 304] width 111 height 92
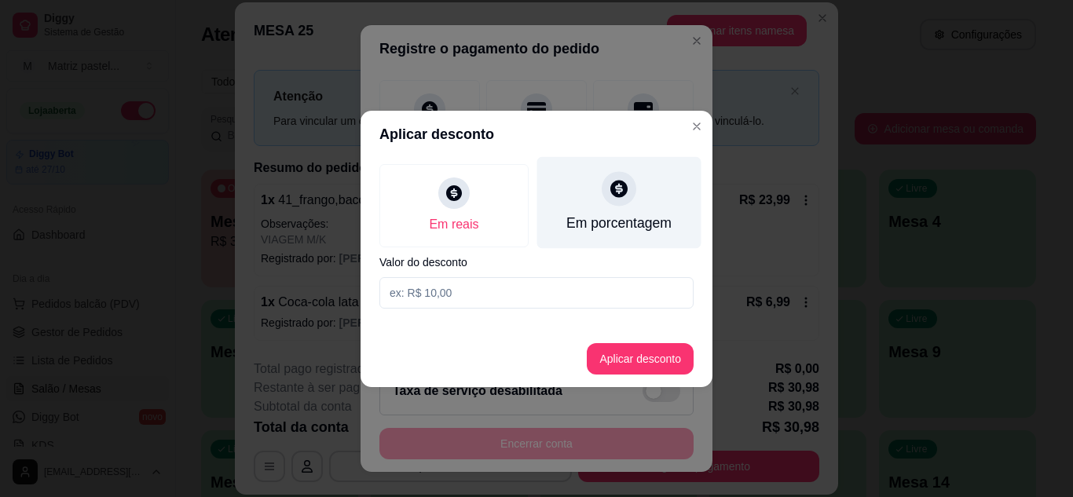
click at [604, 210] on div "Em porcentagem" at bounding box center [619, 202] width 164 height 92
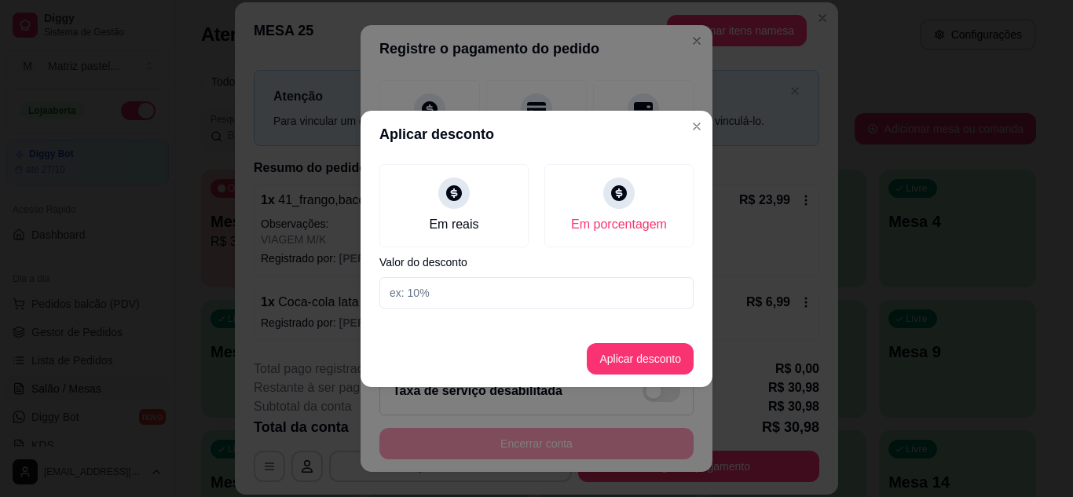
click at [514, 286] on input at bounding box center [536, 292] width 314 height 31
type input "10"
click at [624, 368] on button "Aplicar desconto" at bounding box center [640, 358] width 107 height 31
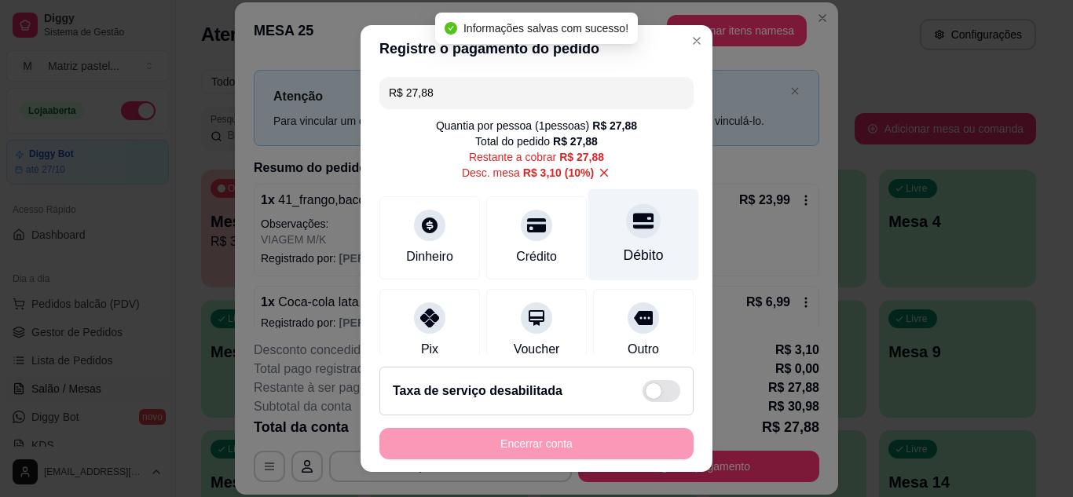
scroll to position [0, 0]
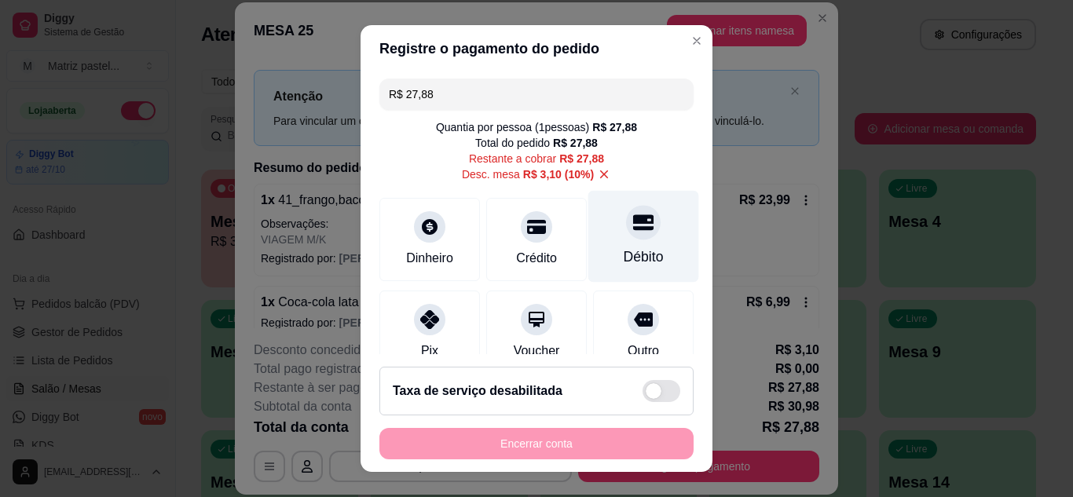
drag, startPoint x: 623, startPoint y: 221, endPoint x: 627, endPoint y: 230, distance: 9.9
click at [633, 222] on icon at bounding box center [643, 222] width 20 height 20
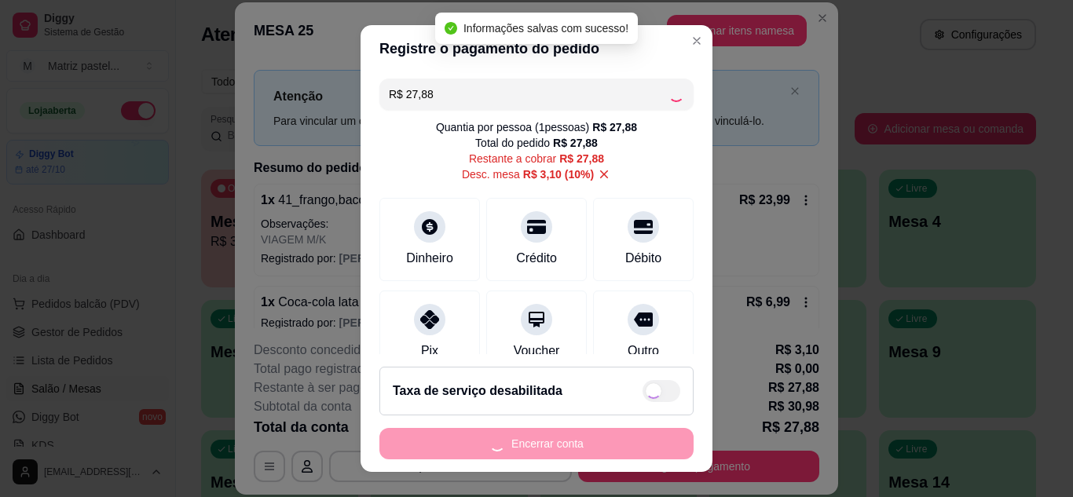
type input "R$ 0,00"
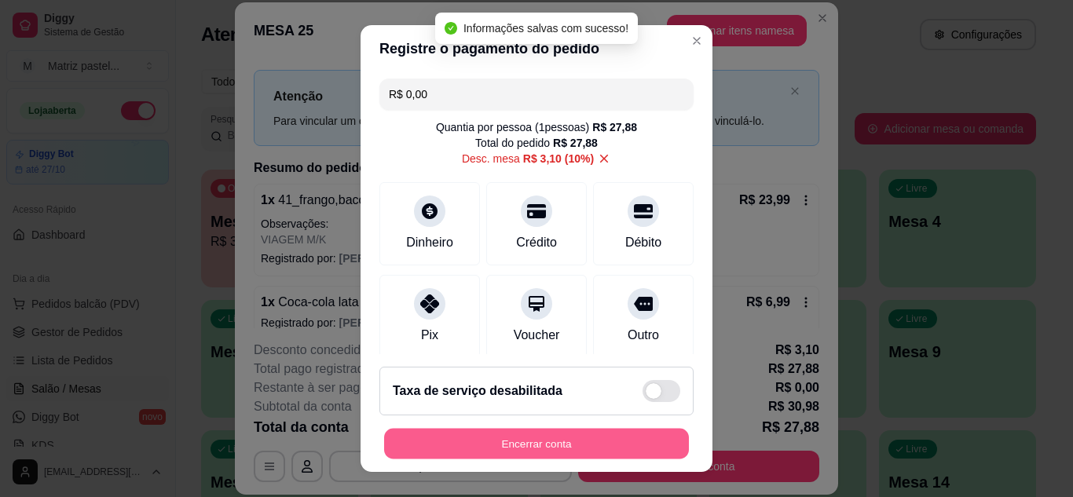
click at [532, 440] on button "Encerrar conta" at bounding box center [536, 444] width 305 height 31
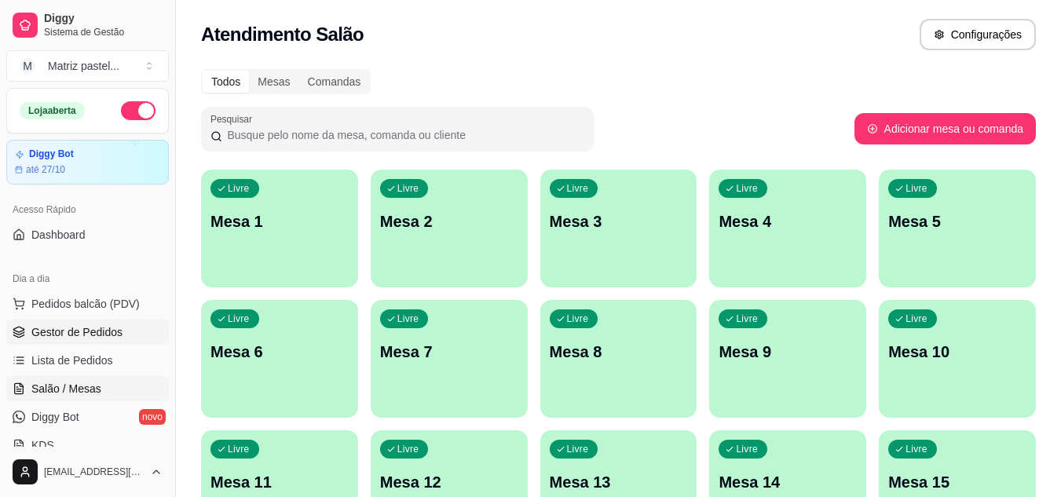
click at [102, 320] on link "Gestor de Pedidos" at bounding box center [87, 332] width 163 height 25
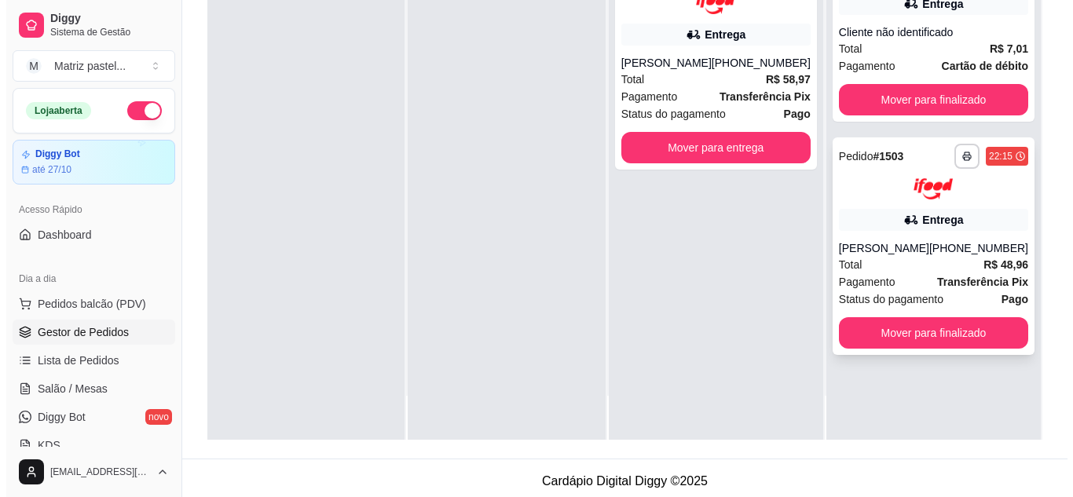
scroll to position [236, 0]
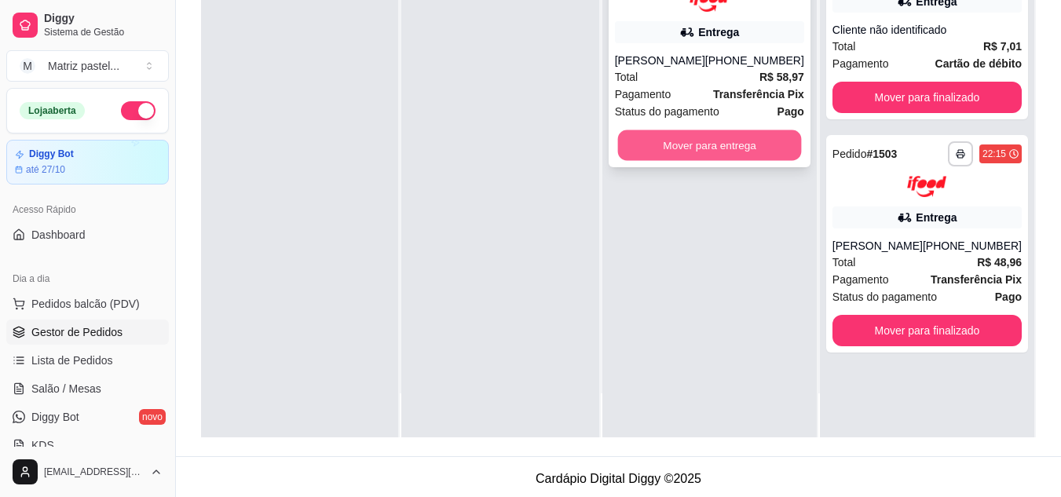
click at [740, 141] on button "Mover para entrega" at bounding box center [709, 145] width 184 height 31
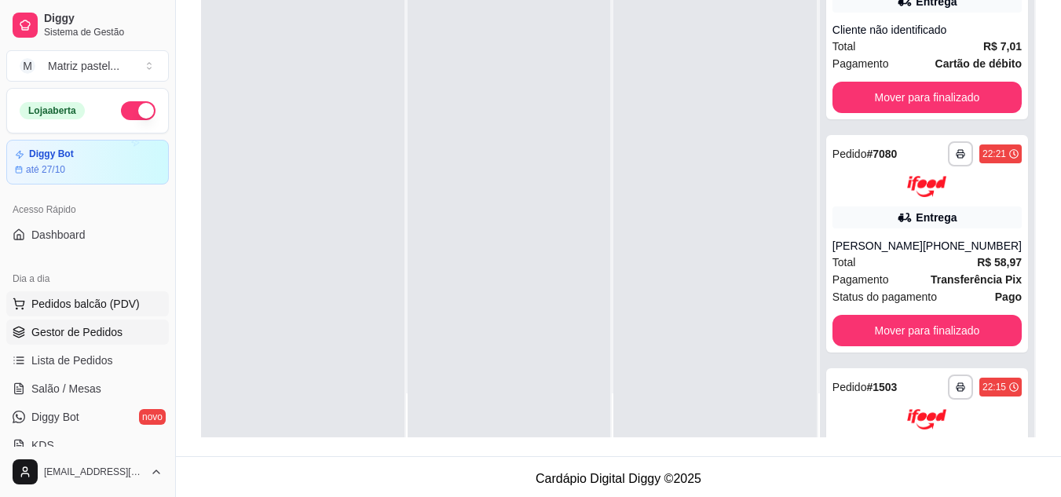
click at [58, 294] on button "Pedidos balcão (PDV)" at bounding box center [87, 303] width 163 height 25
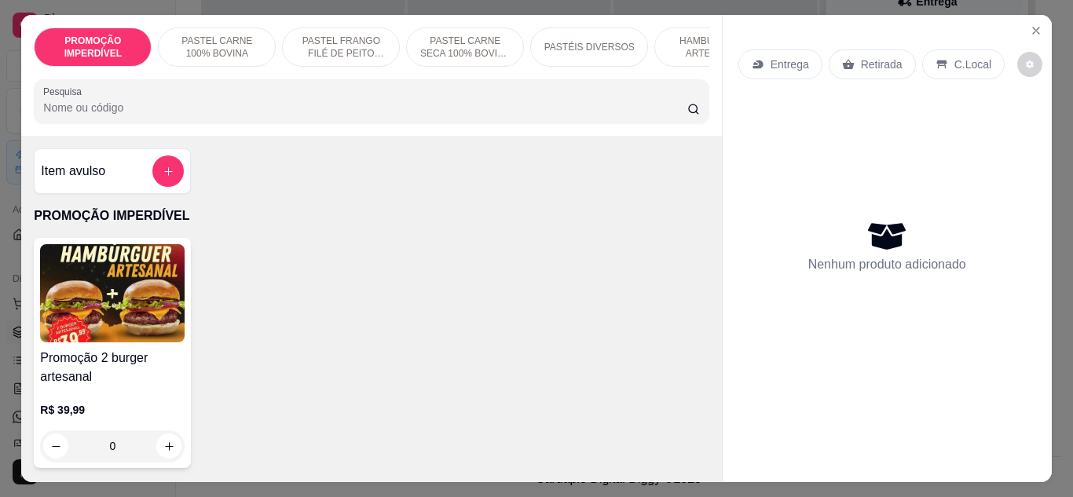
click at [874, 57] on p "Retirada" at bounding box center [882, 65] width 42 height 16
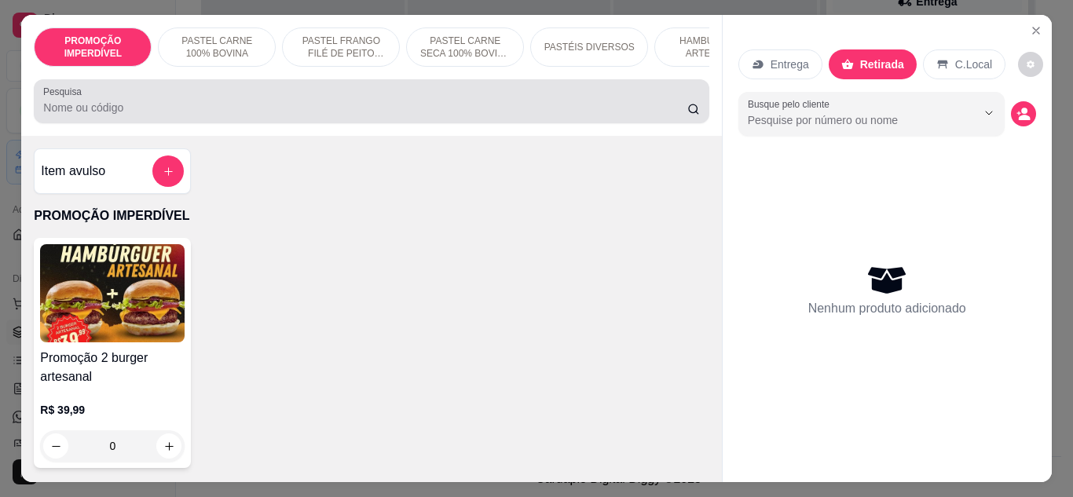
click at [454, 108] on input "Pesquisa" at bounding box center [365, 108] width 644 height 16
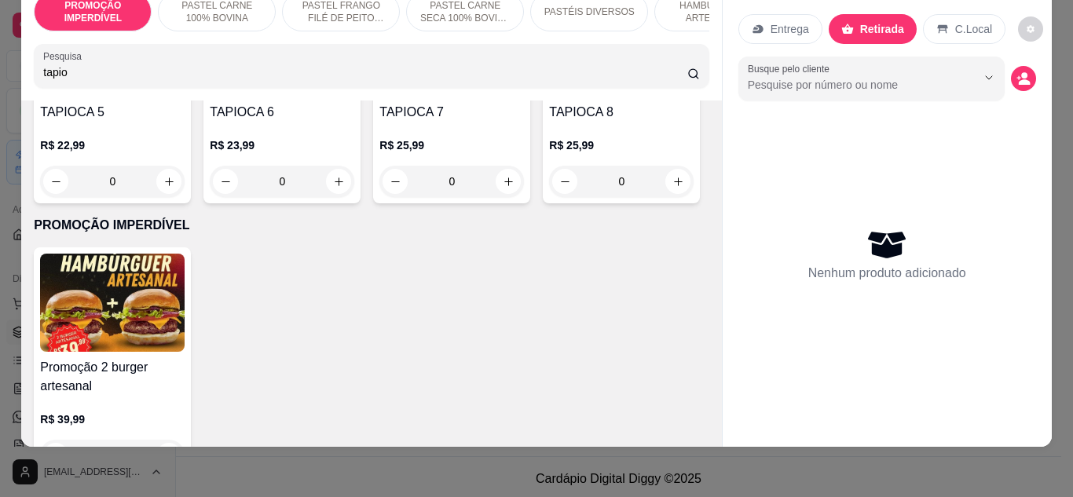
scroll to position [628, 0]
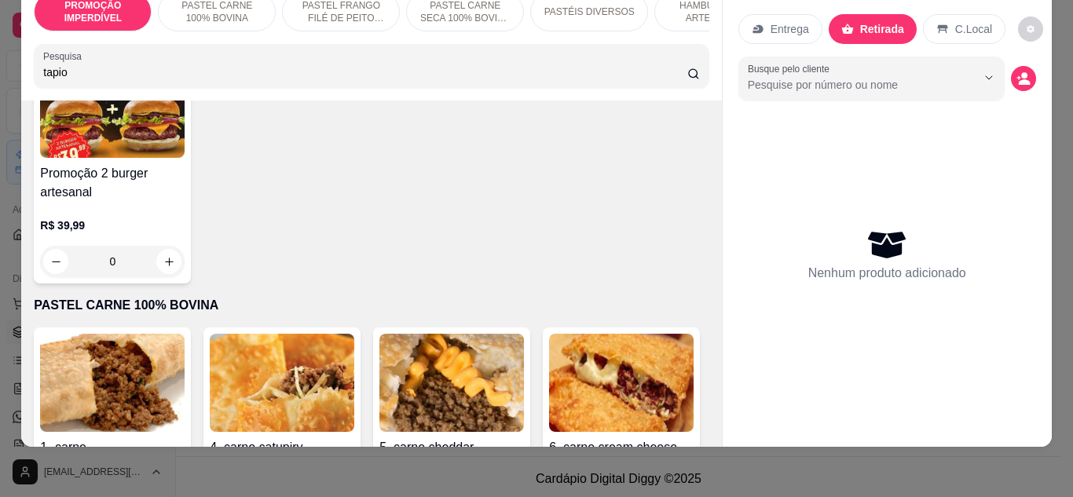
type input "tapio"
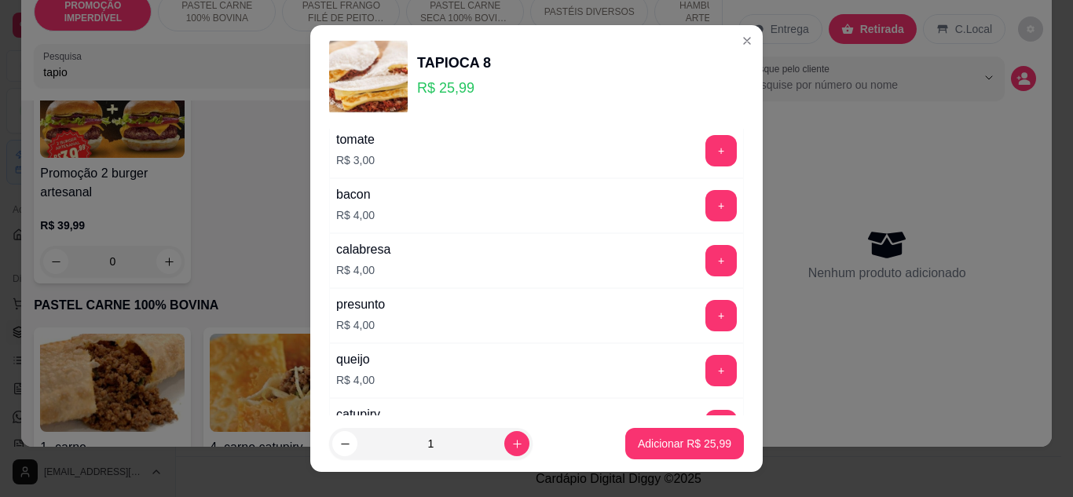
scroll to position [79, 0]
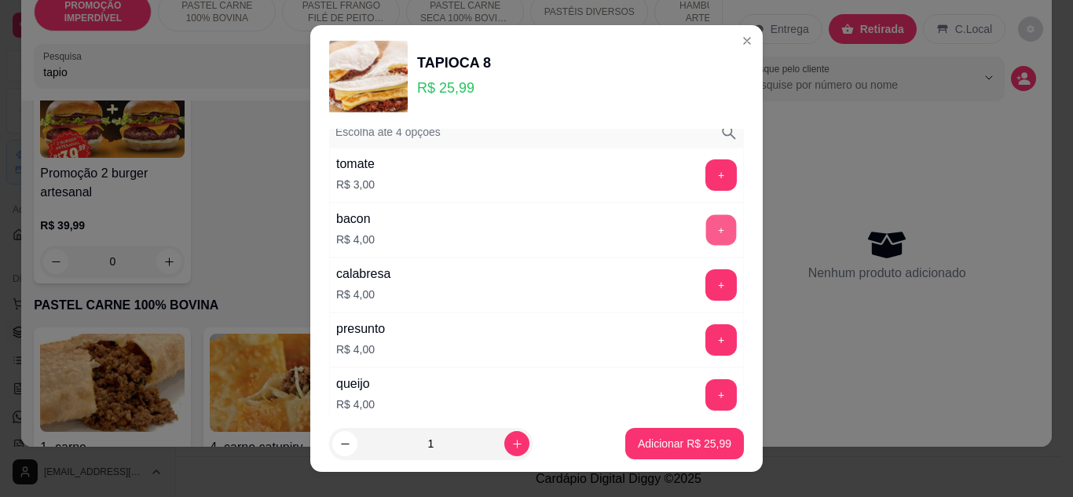
click at [706, 224] on button "+" at bounding box center [721, 229] width 31 height 31
click at [641, 435] on button "Adicionar R$ 29,99" at bounding box center [684, 443] width 119 height 31
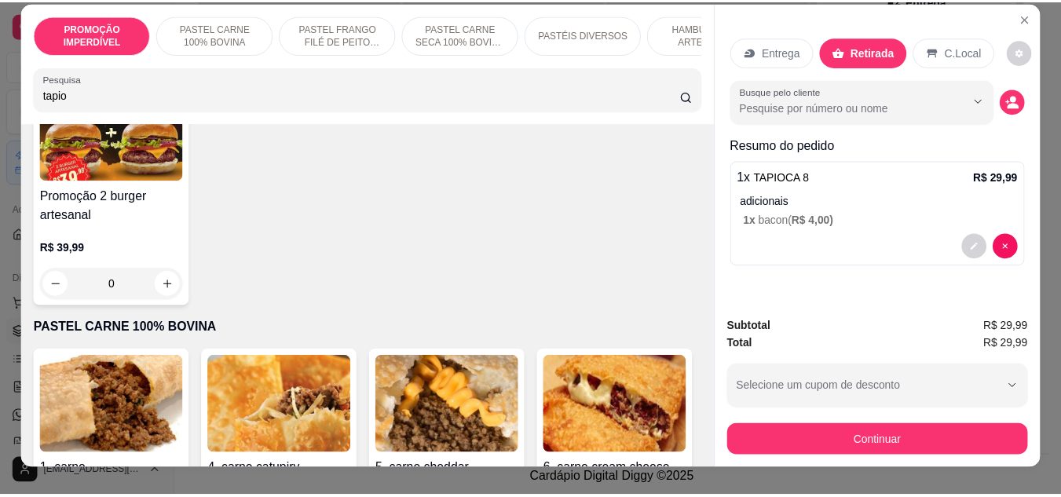
scroll to position [0, 0]
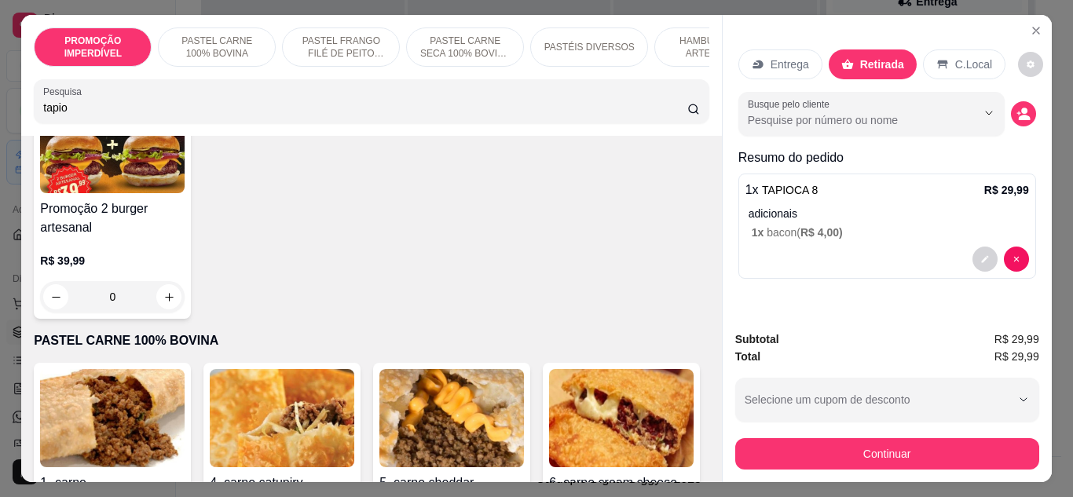
click at [917, 115] on input "Busque pelo cliente" at bounding box center [849, 120] width 203 height 16
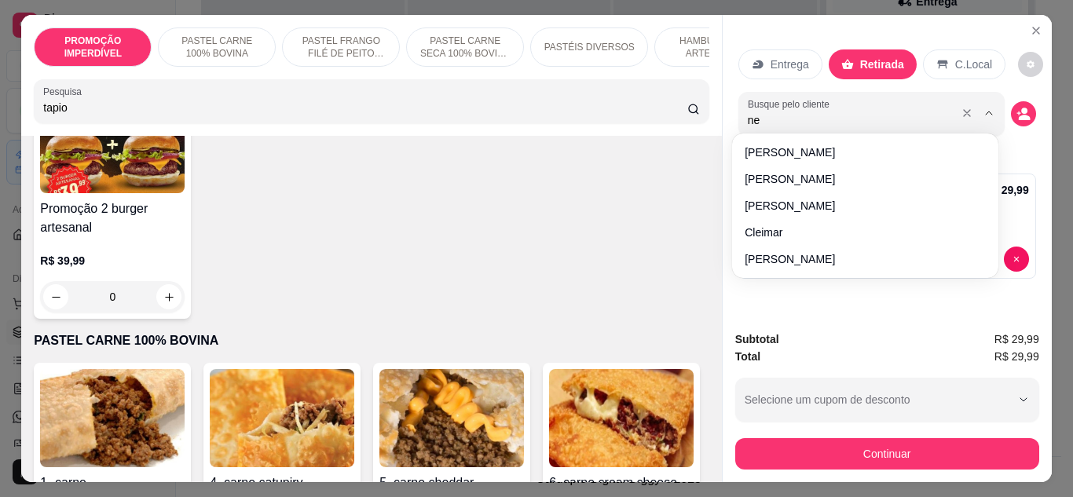
type input "nev"
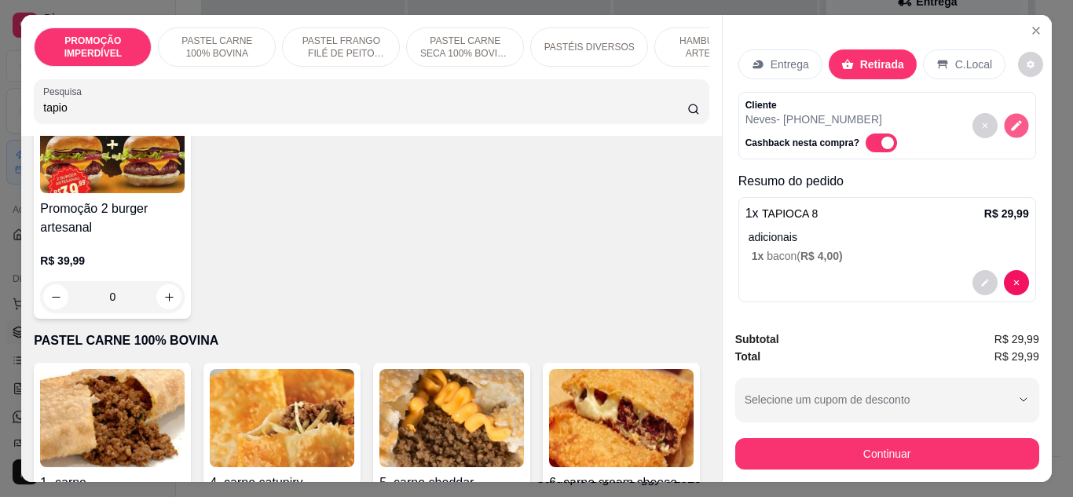
click at [1003, 121] on button "decrease-product-quantity" at bounding box center [1015, 125] width 24 height 24
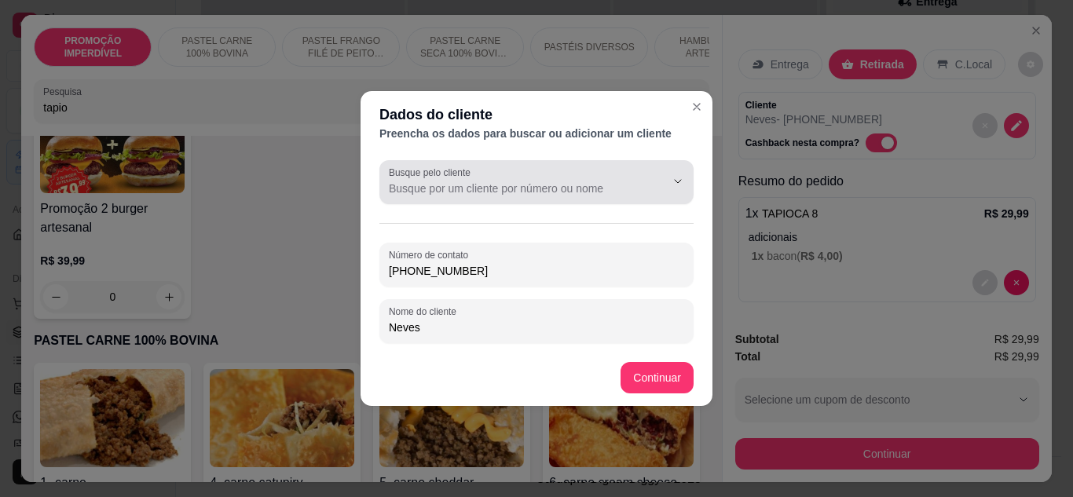
click at [524, 186] on input "Busque pelo cliente" at bounding box center [514, 189] width 251 height 16
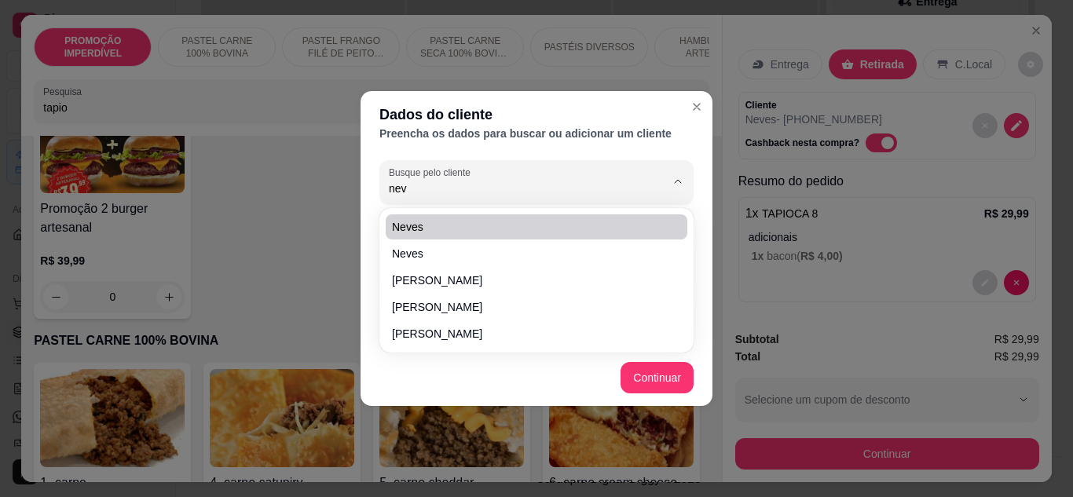
click at [466, 225] on span "Neves" at bounding box center [528, 227] width 273 height 16
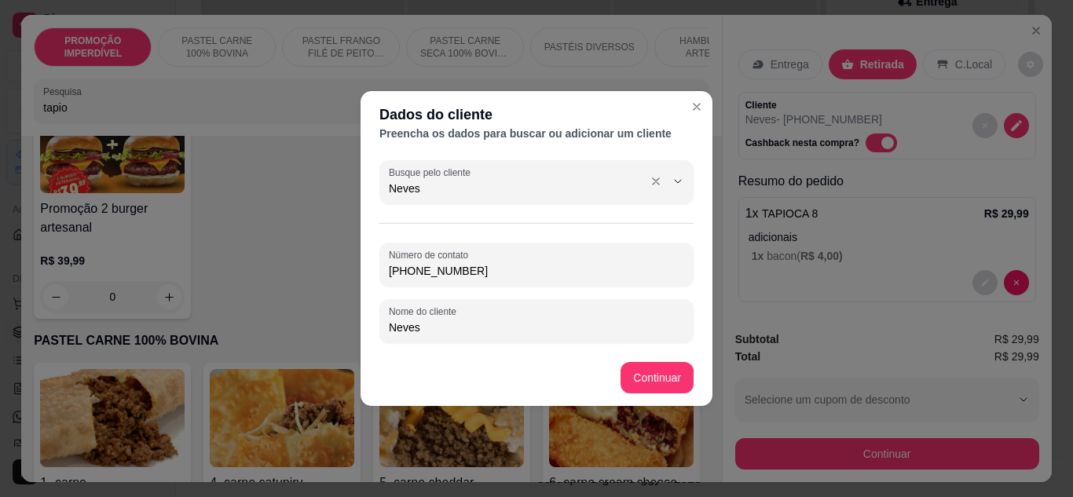
type input "Neves"
click at [475, 199] on div "Busque pelo cliente Neves" at bounding box center [536, 182] width 314 height 44
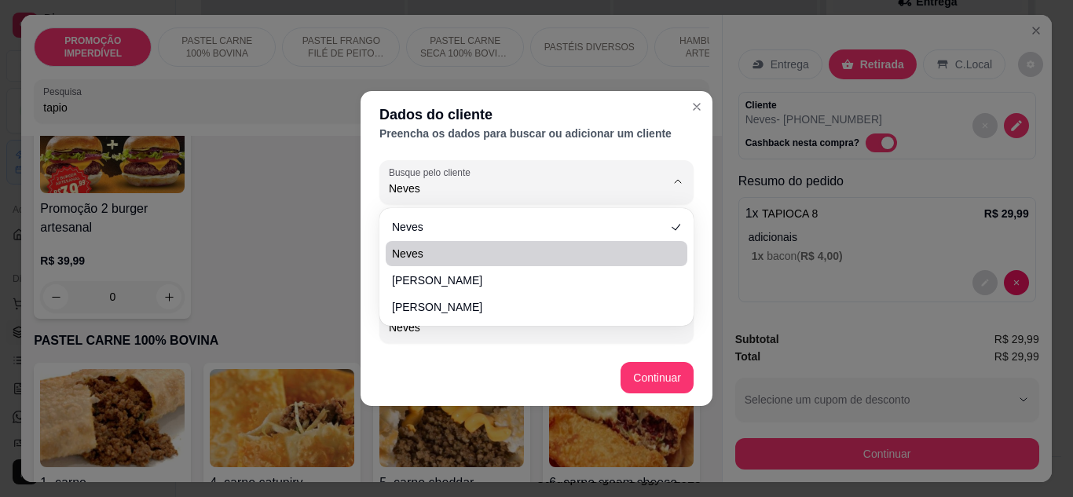
click at [514, 255] on span "Neves" at bounding box center [528, 254] width 273 height 16
type input "(73) 9 8143-0670"
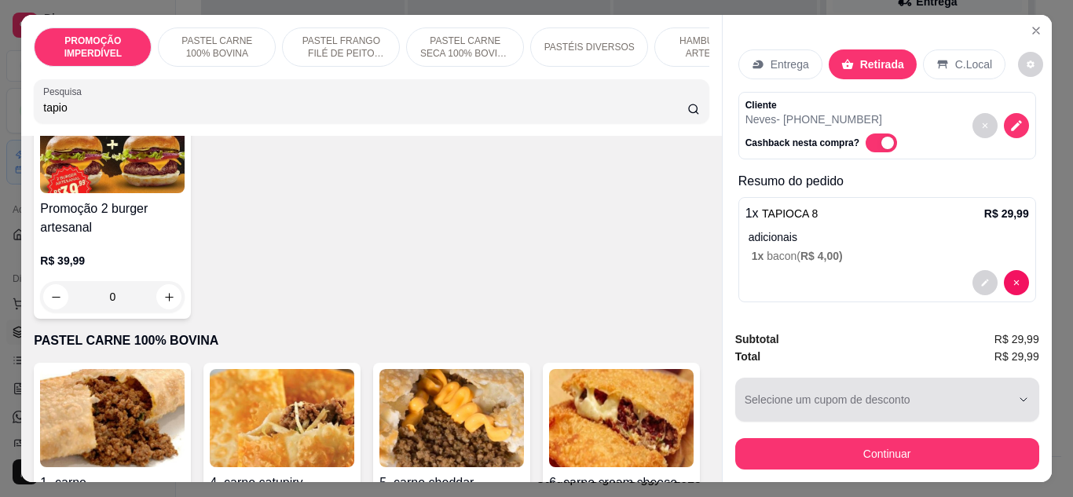
click at [830, 444] on button "Continuar" at bounding box center [887, 453] width 304 height 31
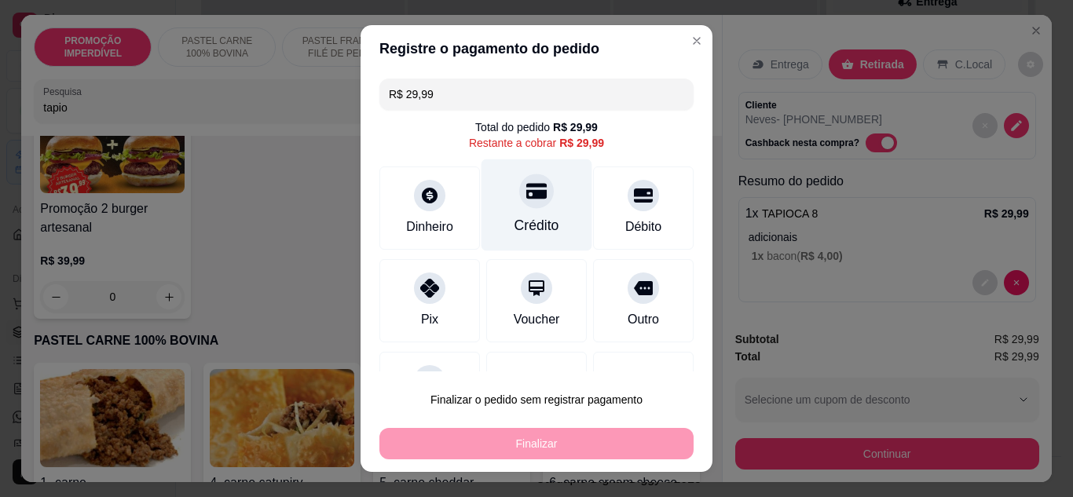
click at [543, 204] on div "Crédito" at bounding box center [536, 205] width 111 height 92
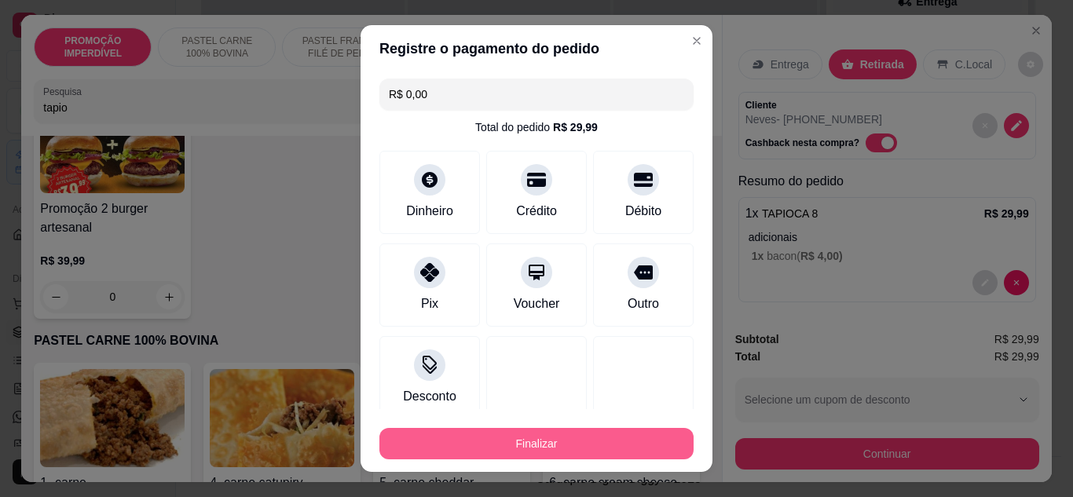
click at [554, 459] on button "Finalizar" at bounding box center [536, 443] width 314 height 31
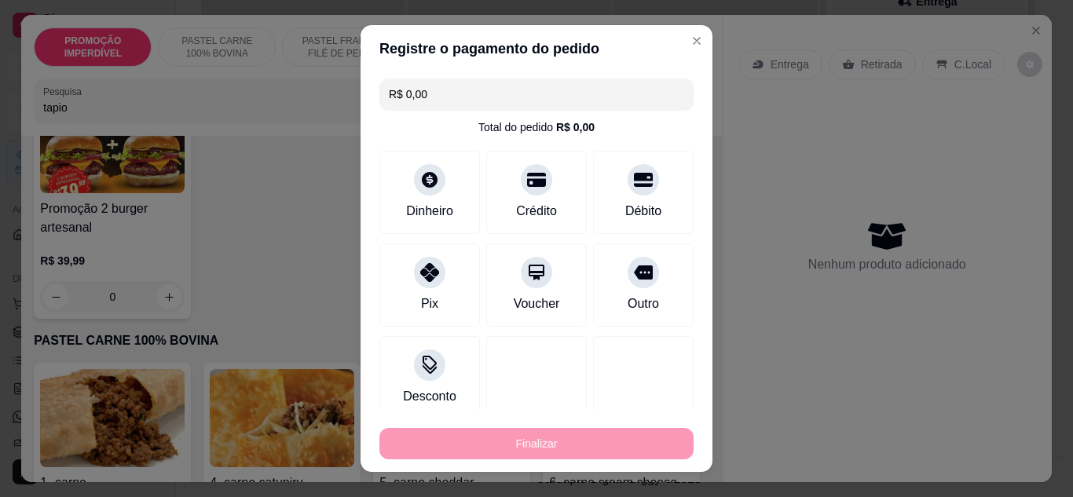
type input "-R$ 29,99"
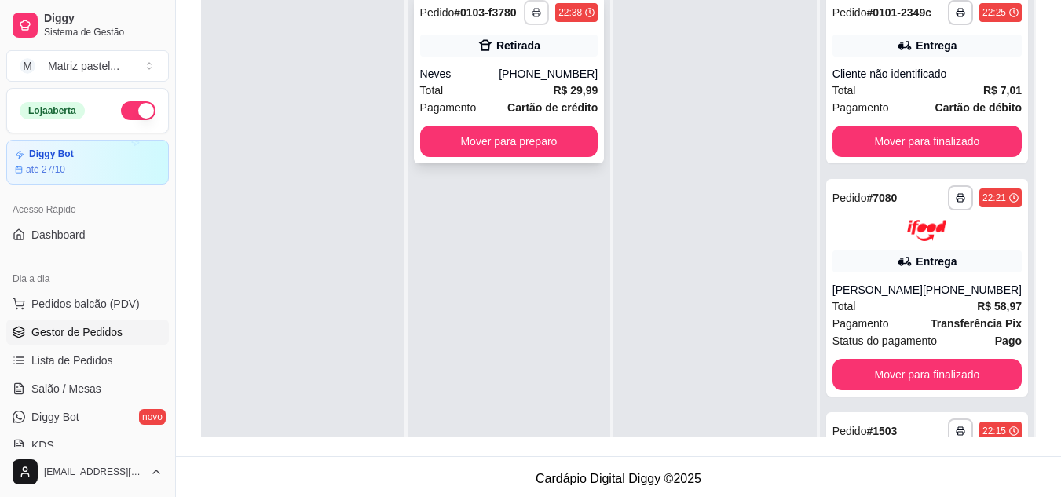
click at [536, 21] on button "button" at bounding box center [536, 12] width 25 height 25
click at [526, 67] on button "IMPRESSORA" at bounding box center [495, 67] width 114 height 25
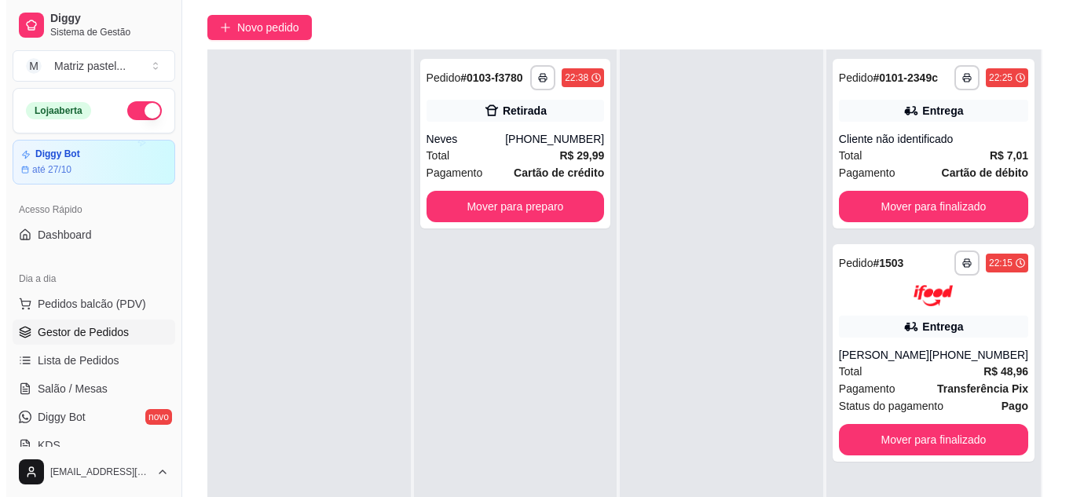
scroll to position [157, 0]
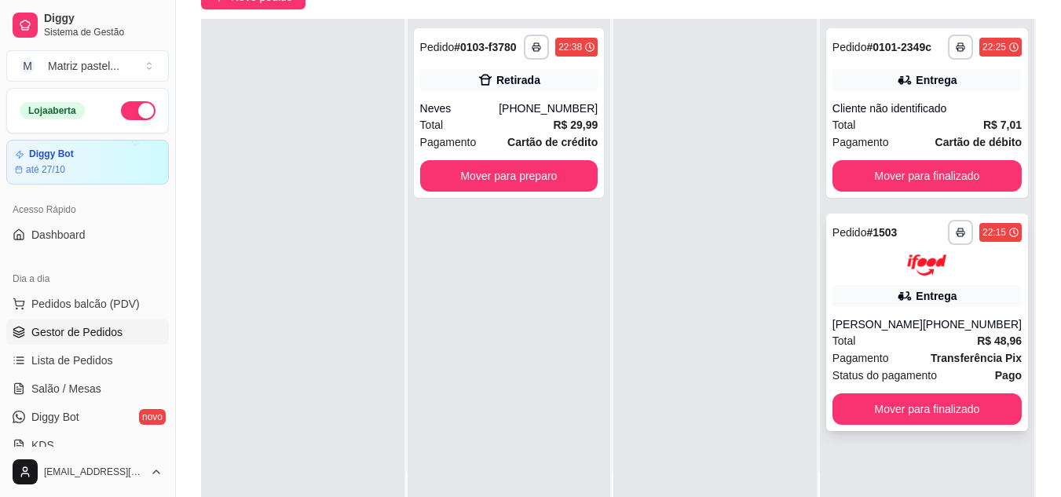
click at [894, 342] on div "Total R$ 48,96" at bounding box center [926, 340] width 189 height 17
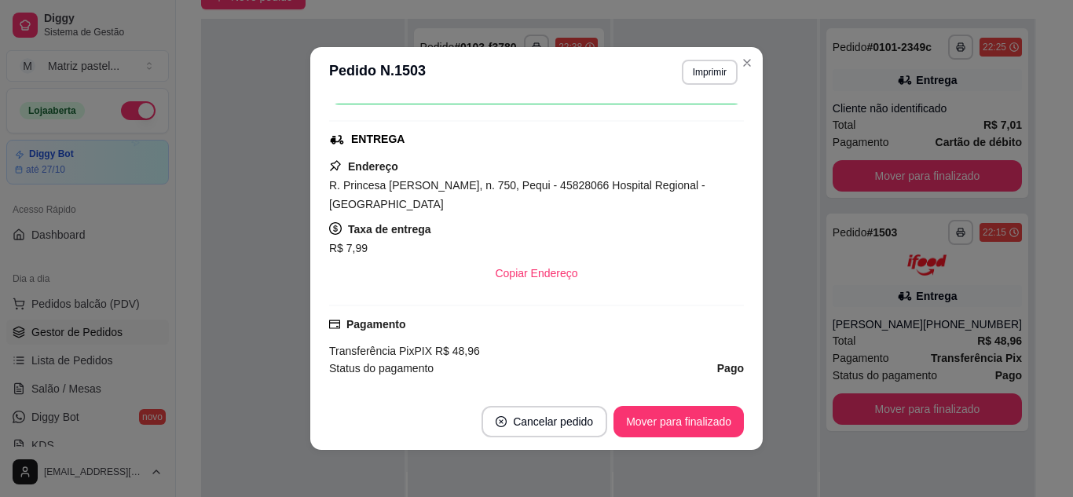
scroll to position [314, 0]
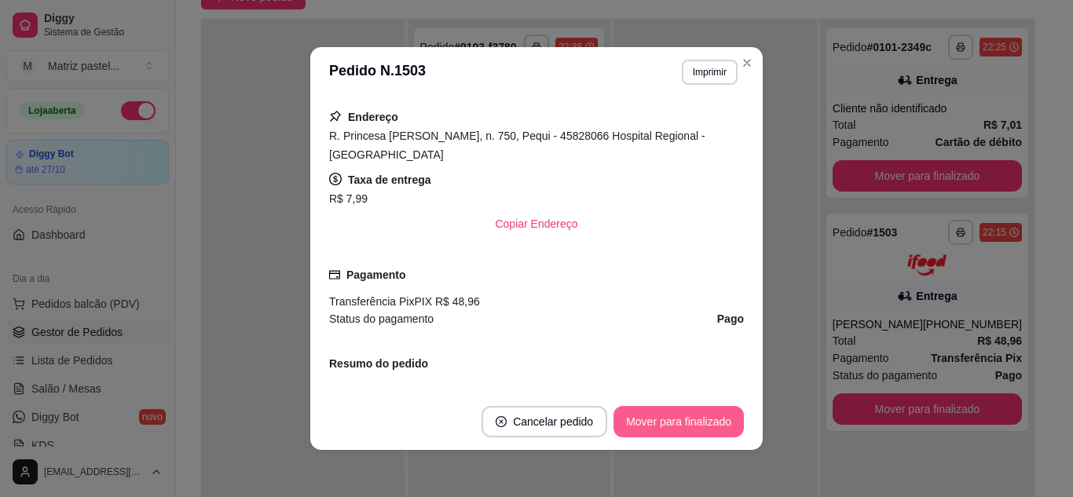
click at [663, 416] on button "Mover para finalizado" at bounding box center [678, 421] width 130 height 31
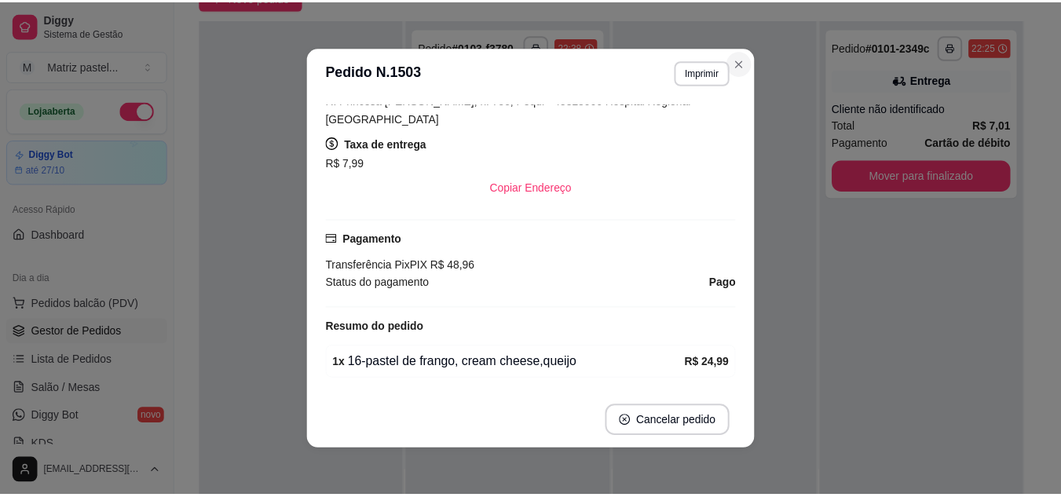
scroll to position [278, 0]
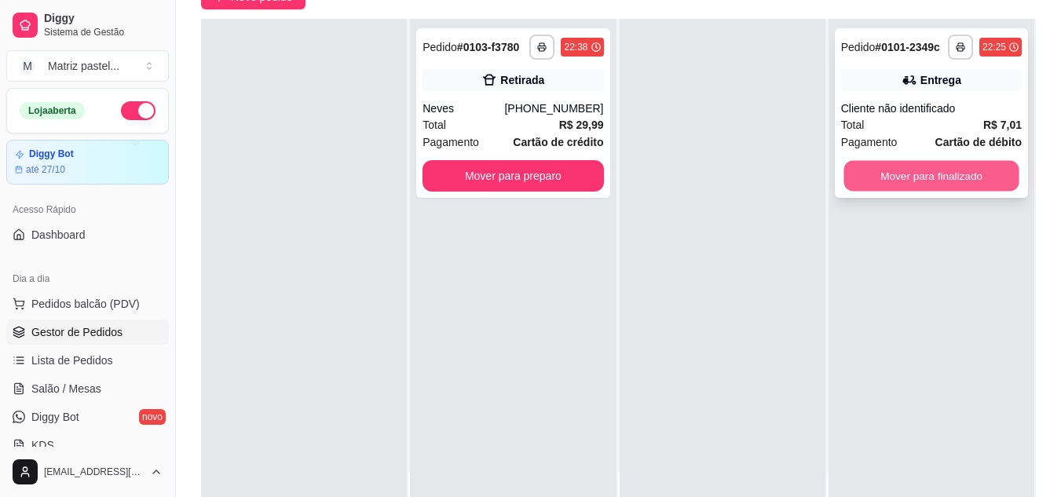
click at [879, 170] on button "Mover para finalizado" at bounding box center [930, 176] width 175 height 31
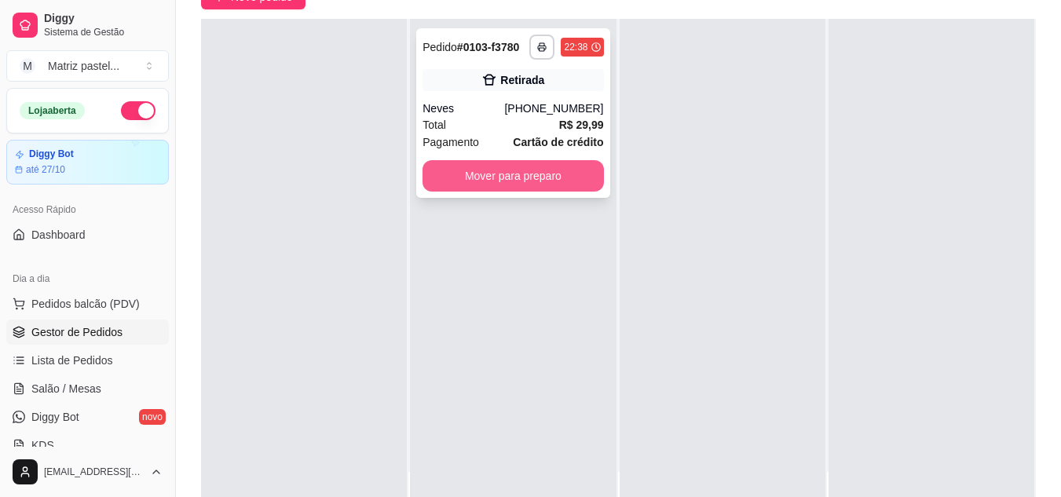
click at [548, 175] on button "Mover para preparo" at bounding box center [512, 175] width 181 height 31
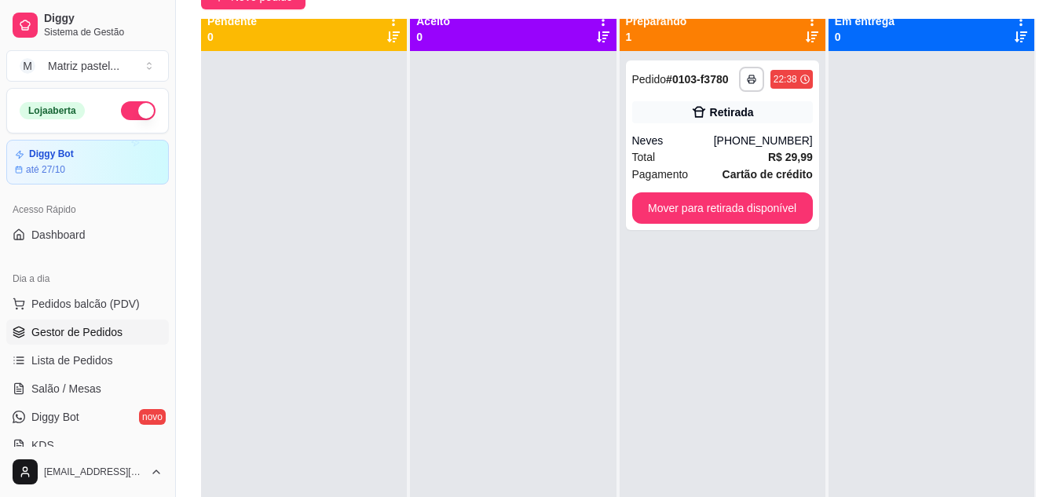
scroll to position [0, 0]
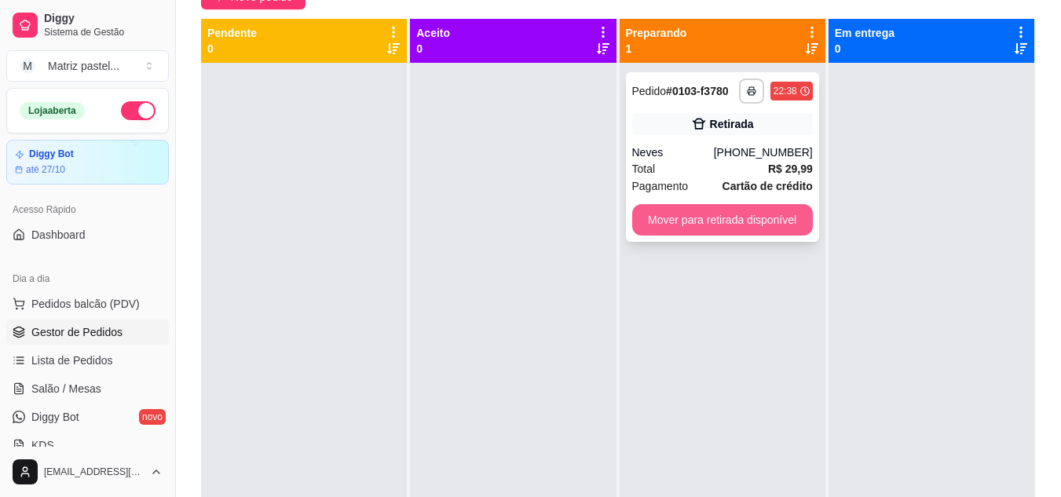
click at [670, 232] on button "Mover para retirada disponível" at bounding box center [722, 219] width 181 height 31
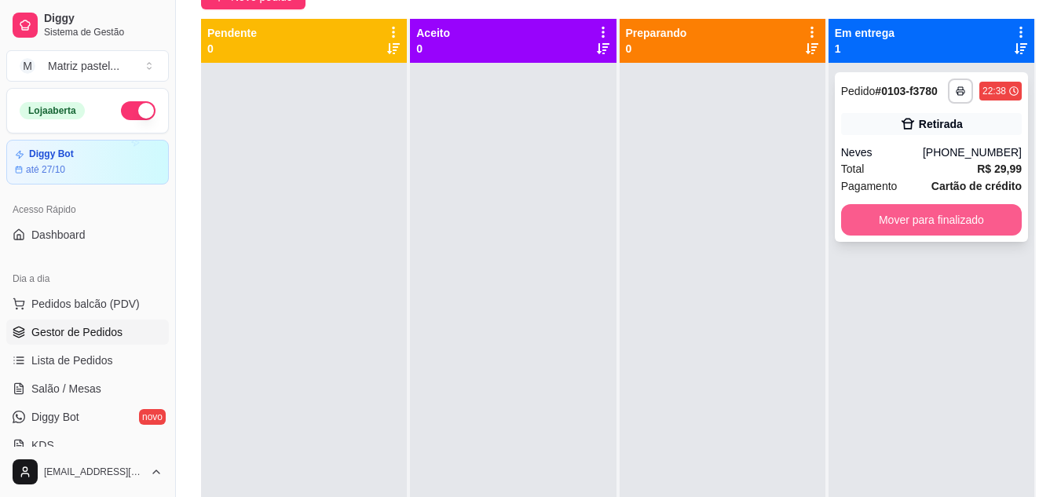
click at [878, 211] on button "Mover para finalizado" at bounding box center [931, 219] width 181 height 31
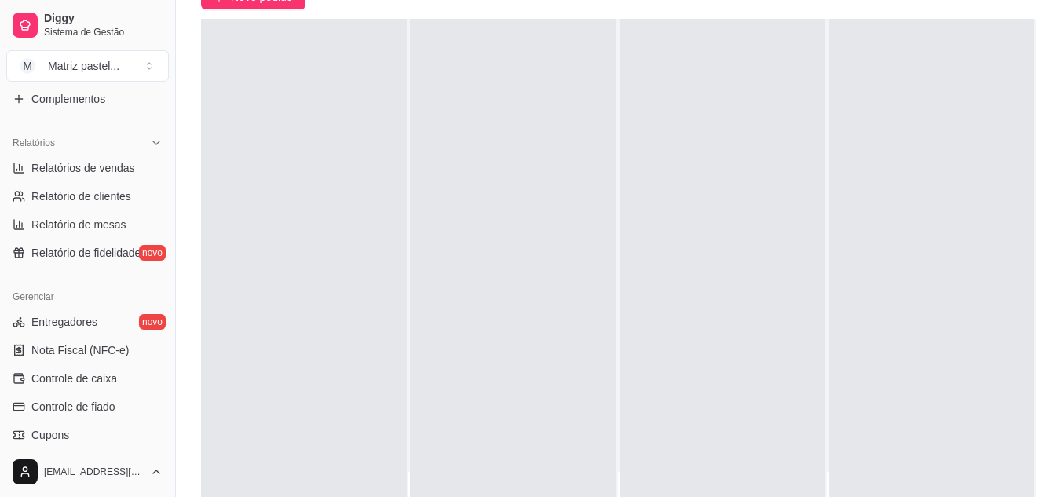
scroll to position [471, 0]
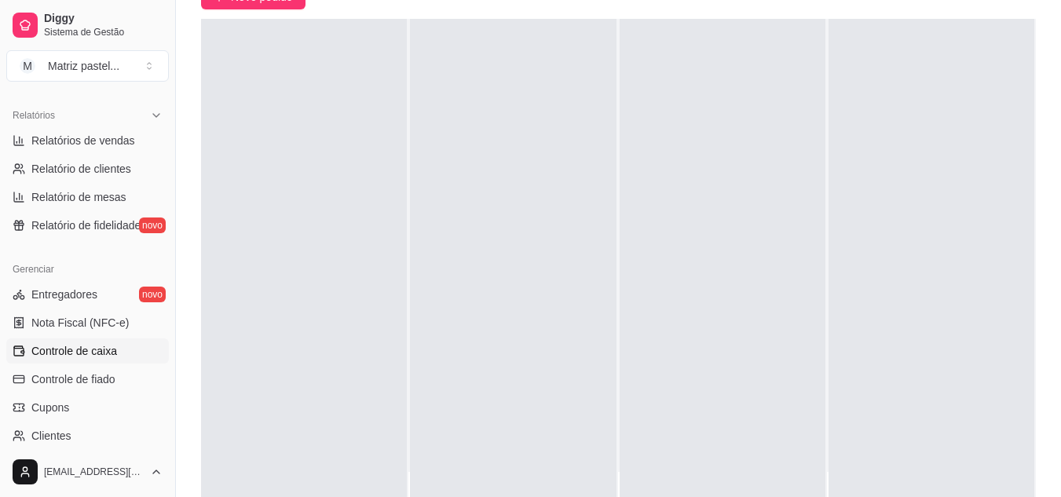
click at [94, 351] on span "Controle de caixa" at bounding box center [74, 351] width 86 height 16
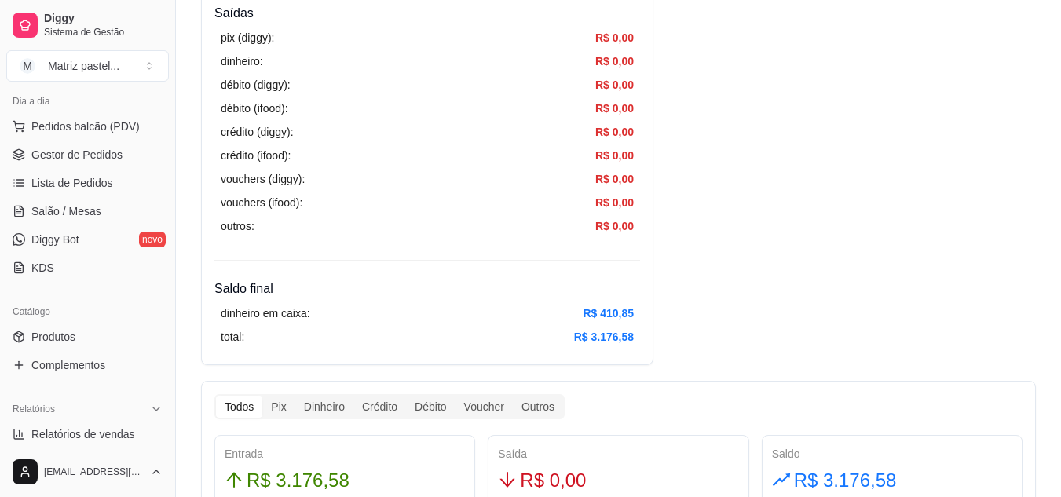
scroll to position [79, 0]
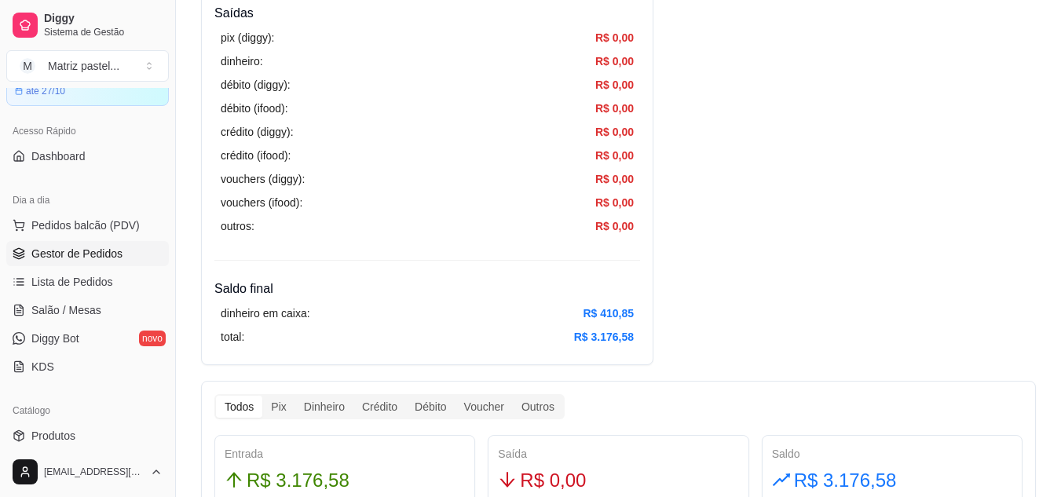
click at [80, 244] on link "Gestor de Pedidos" at bounding box center [87, 253] width 163 height 25
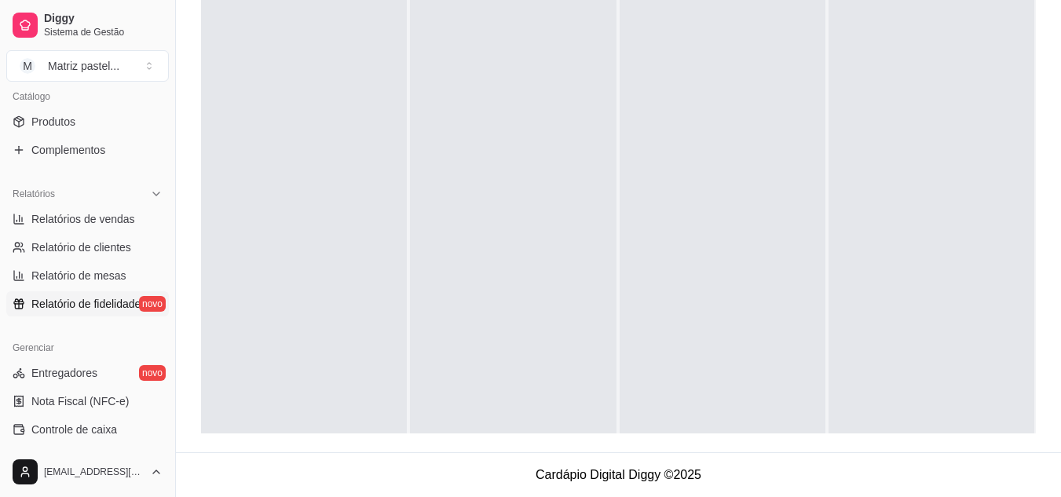
scroll to position [550, 0]
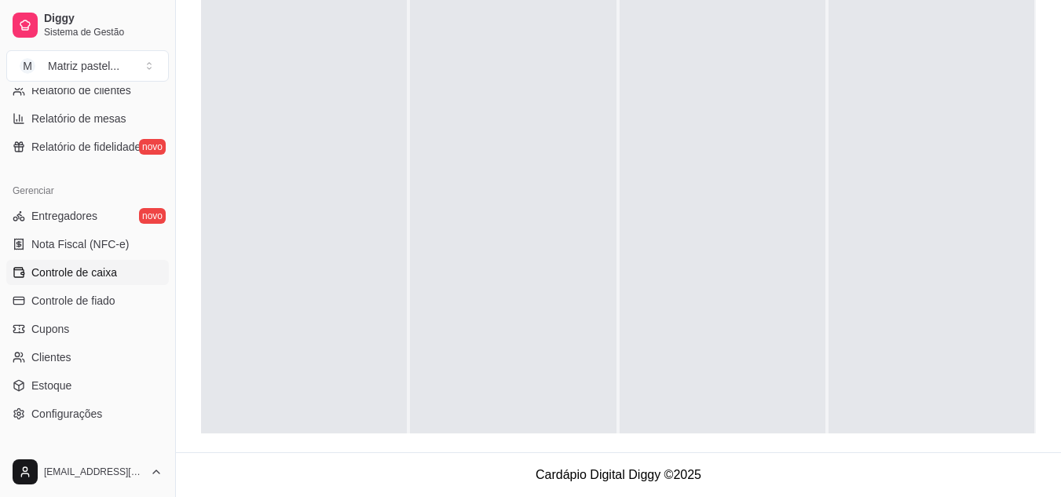
click at [93, 275] on span "Controle de caixa" at bounding box center [74, 273] width 86 height 16
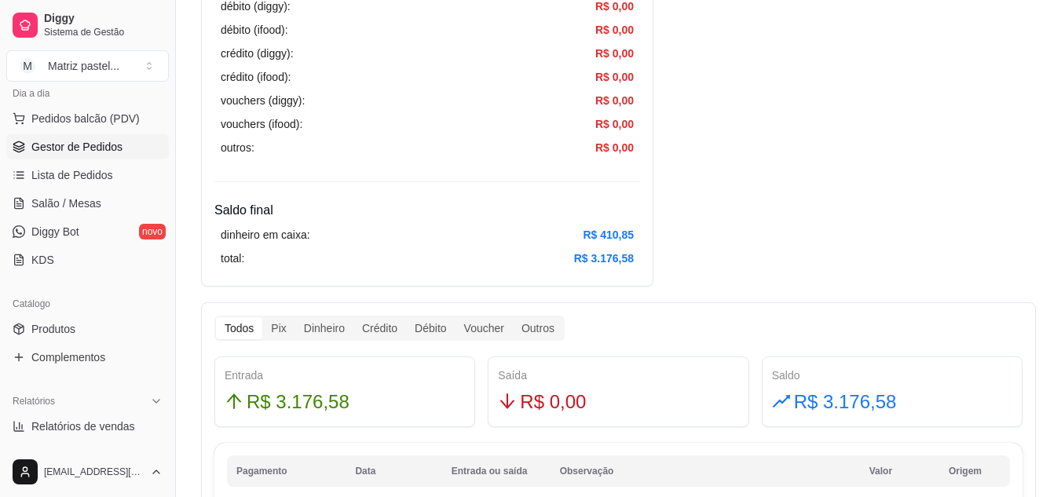
scroll to position [157, 0]
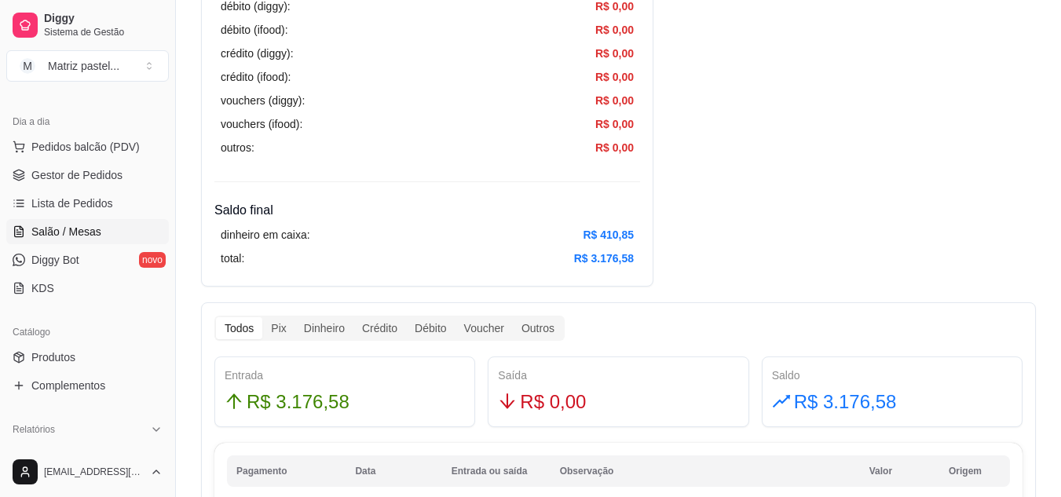
click at [69, 219] on link "Salão / Mesas" at bounding box center [87, 231] width 163 height 25
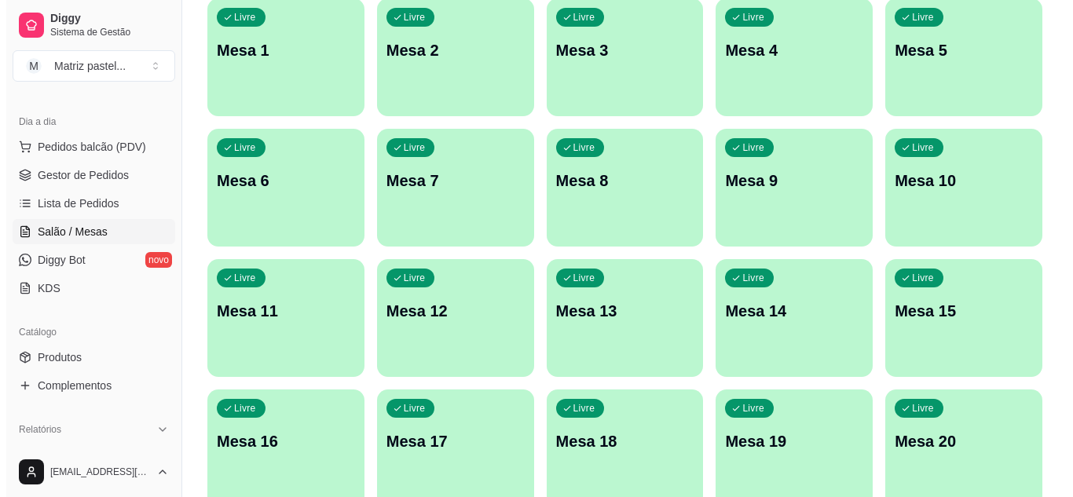
scroll to position [314, 0]
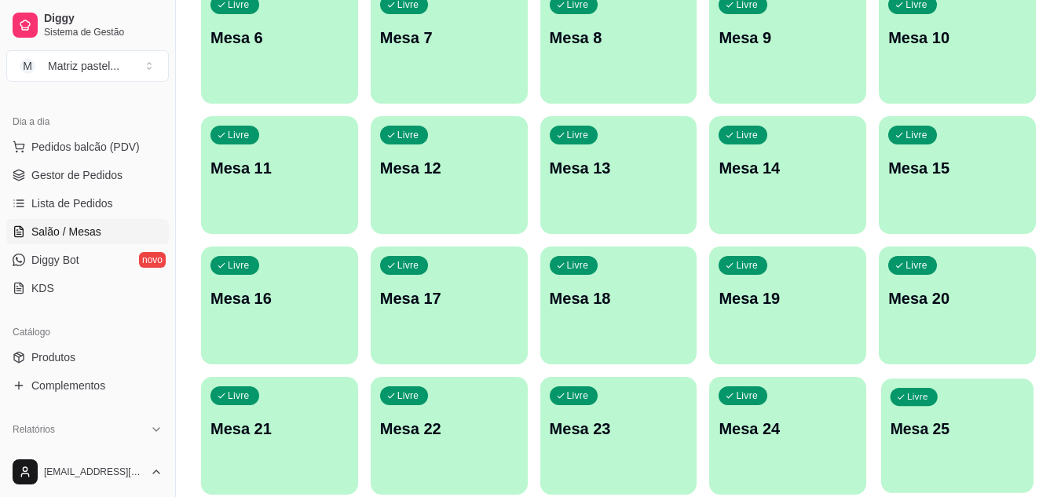
click at [904, 415] on div "Livre Mesa 25" at bounding box center [957, 426] width 152 height 96
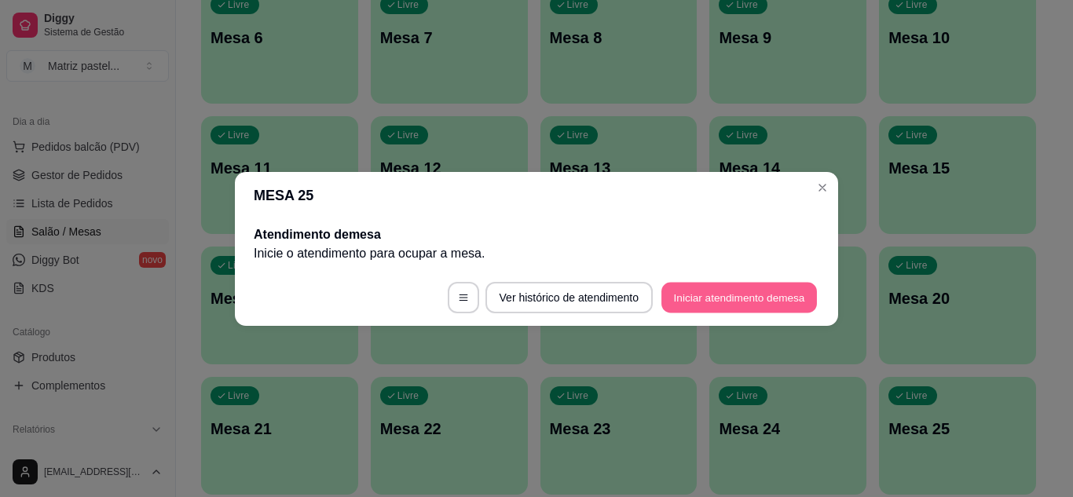
click at [707, 283] on button "Iniciar atendimento de mesa" at bounding box center [738, 297] width 155 height 31
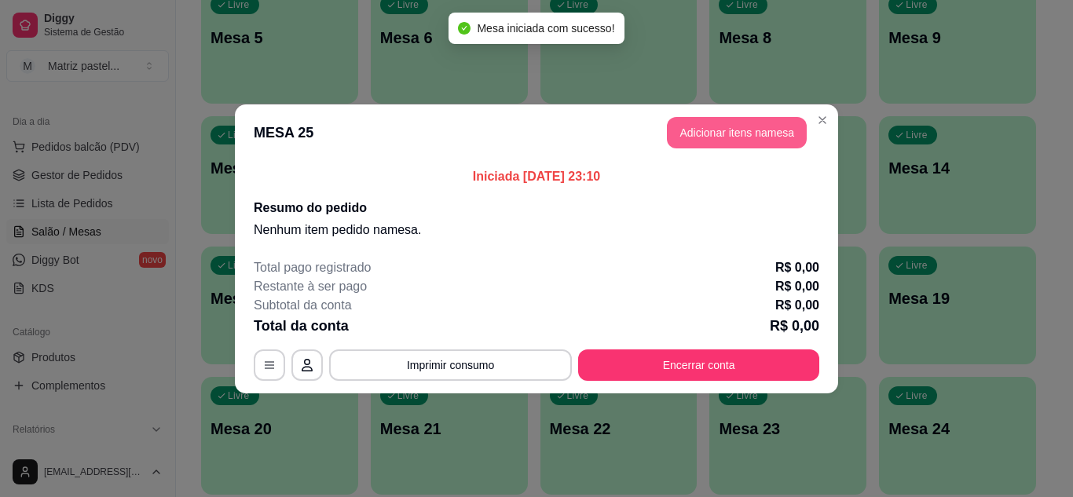
click at [735, 138] on button "Adicionar itens na mesa" at bounding box center [737, 132] width 140 height 31
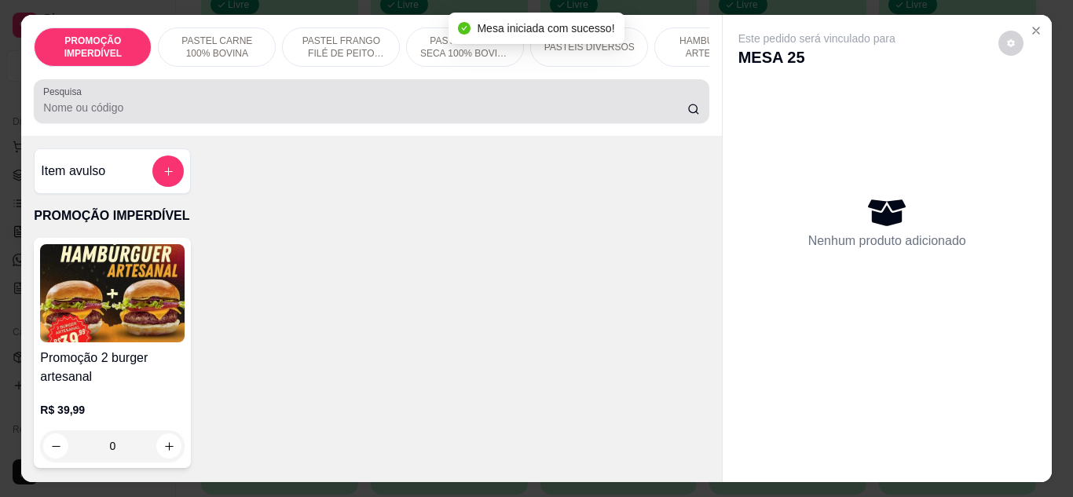
click at [264, 99] on div at bounding box center [371, 101] width 656 height 31
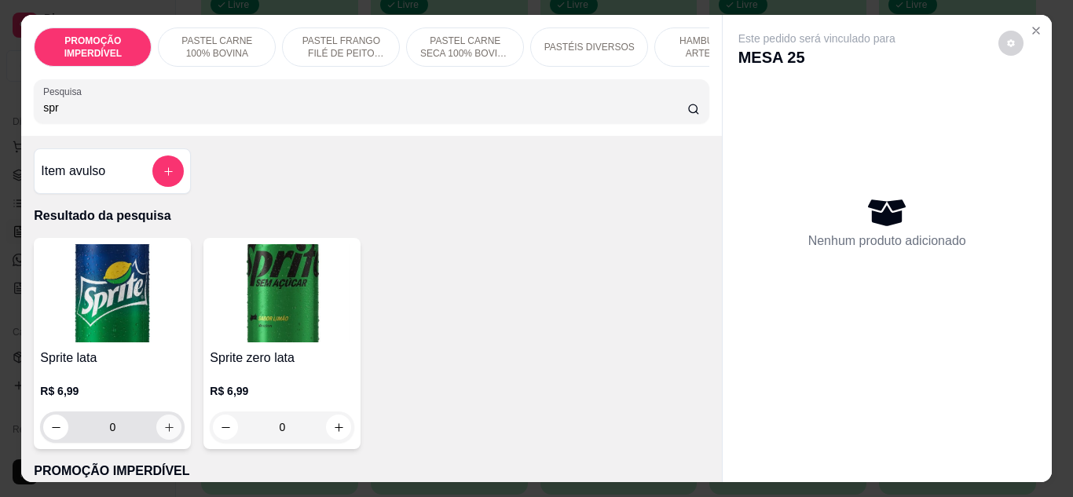
type input "spr"
click at [159, 440] on button "increase-product-quantity" at bounding box center [168, 427] width 25 height 25
type input "1"
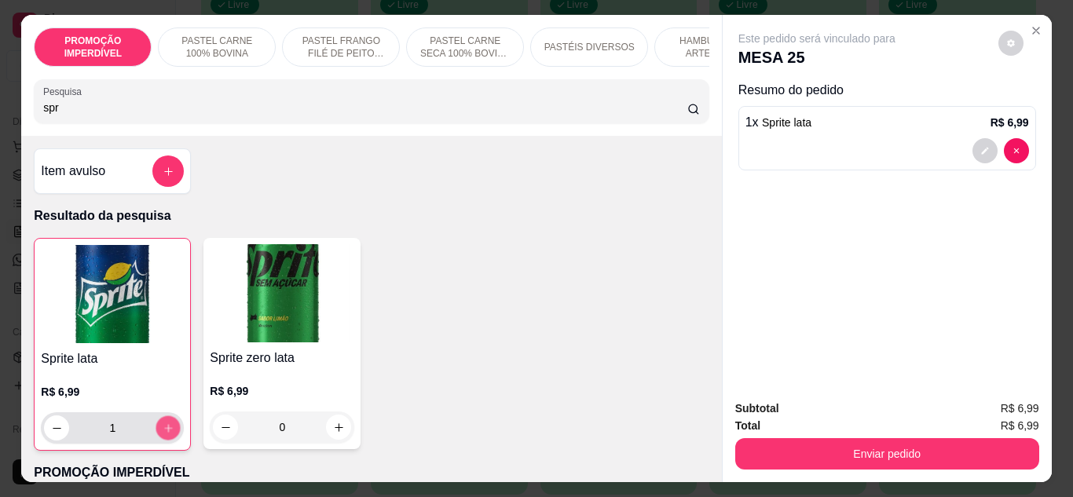
click at [159, 440] on button "increase-product-quantity" at bounding box center [168, 427] width 24 height 24
type input "2"
click at [160, 440] on button "increase-product-quantity" at bounding box center [167, 427] width 25 height 25
type input "3"
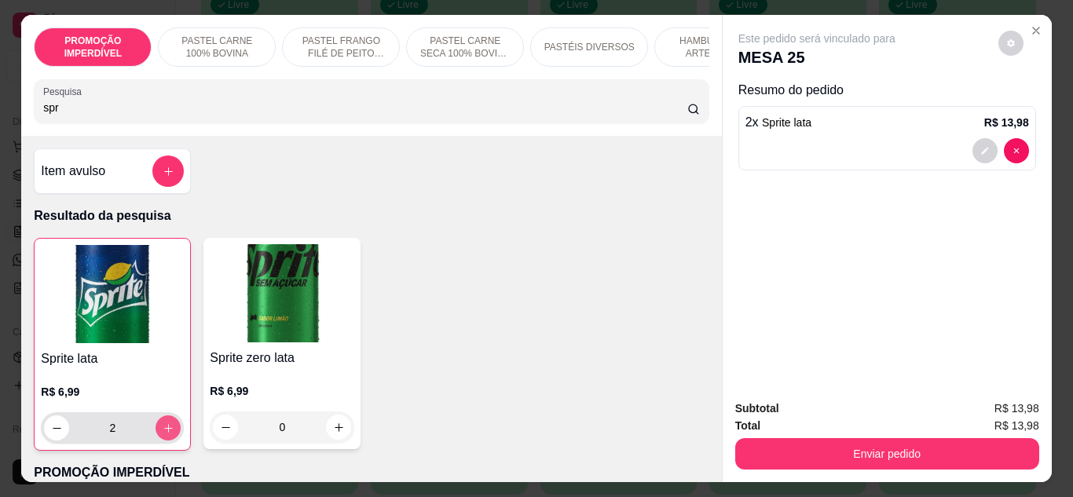
type input "3"
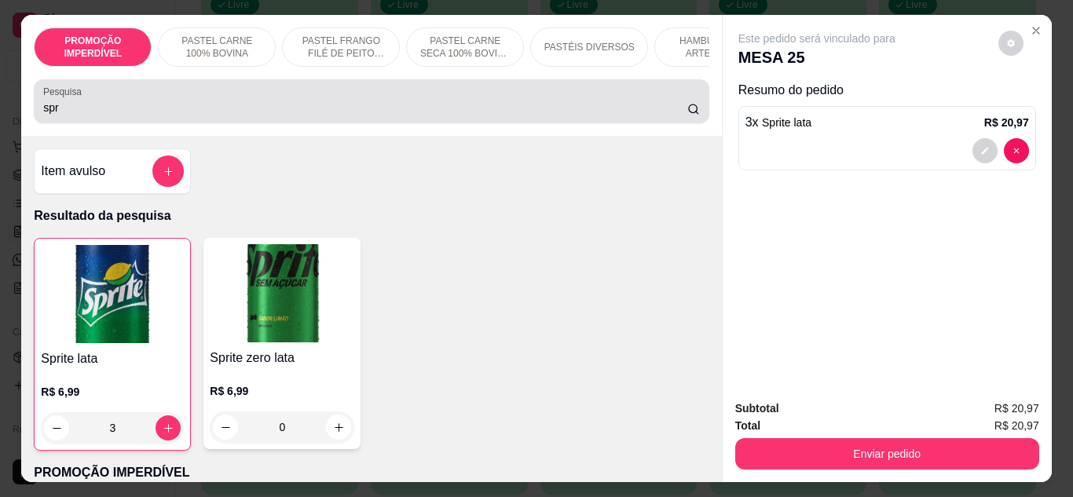
click at [130, 115] on input "spr" at bounding box center [365, 108] width 644 height 16
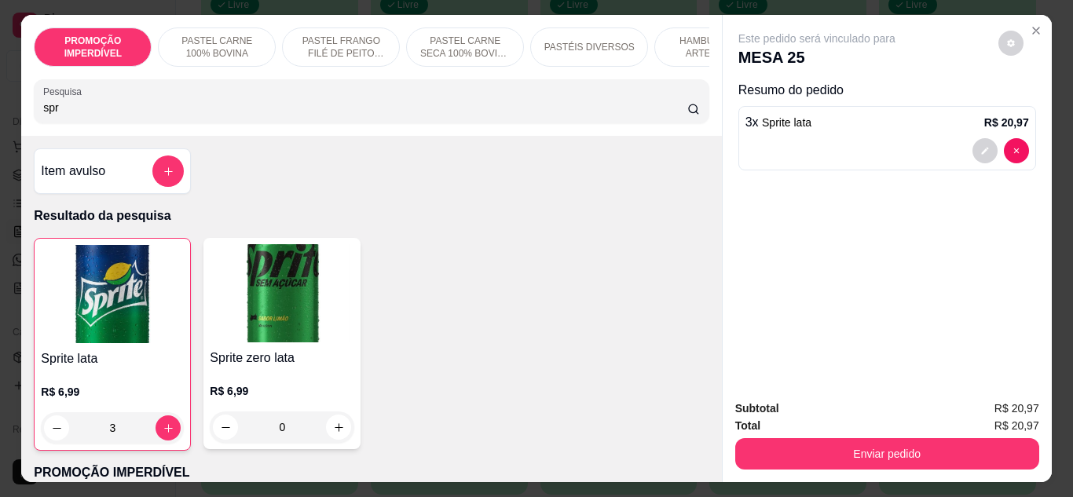
click at [130, 115] on input "spr" at bounding box center [365, 108] width 644 height 16
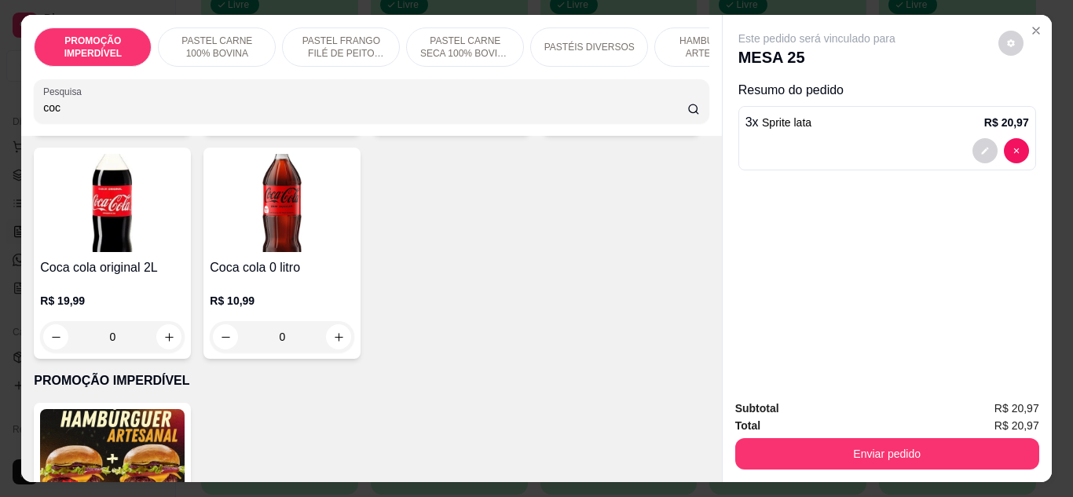
type input "coc"
click at [665, 126] on button "increase-product-quantity" at bounding box center [677, 113] width 25 height 25
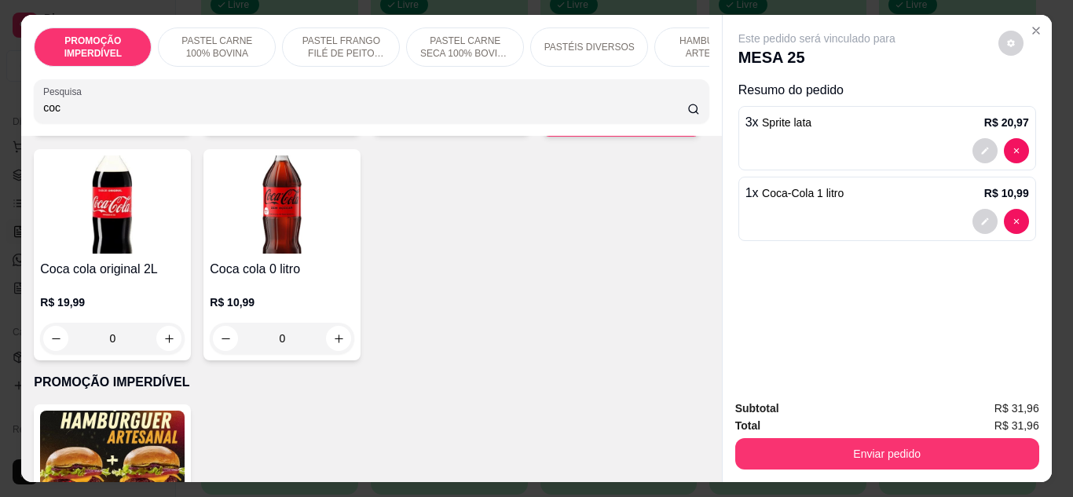
type input "1"
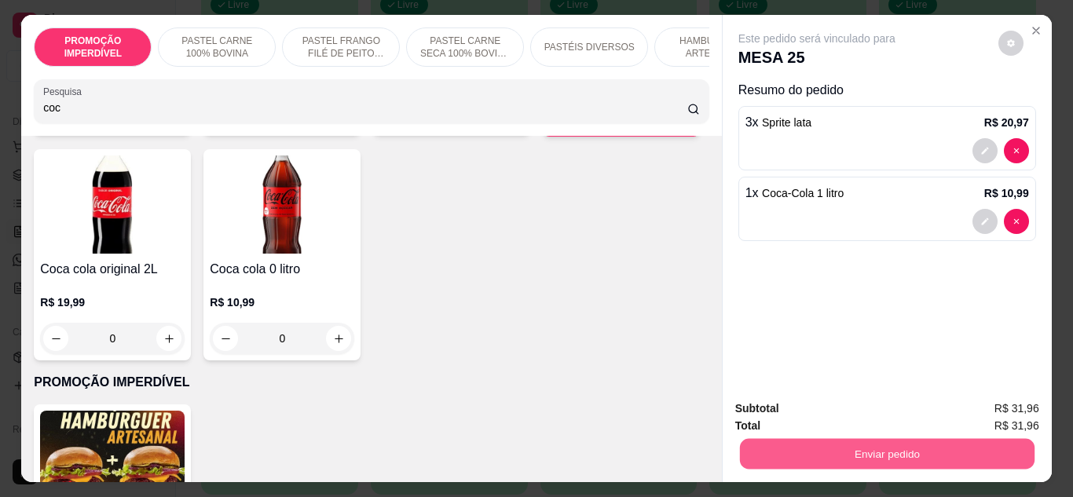
click at [836, 445] on button "Enviar pedido" at bounding box center [886, 454] width 294 height 31
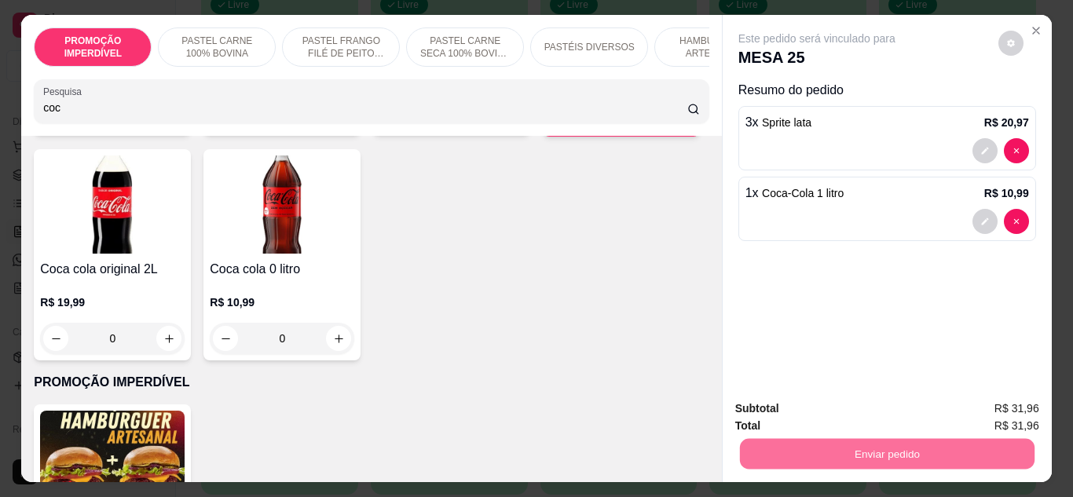
click at [987, 408] on button "Enviar pedido" at bounding box center [997, 410] width 89 height 30
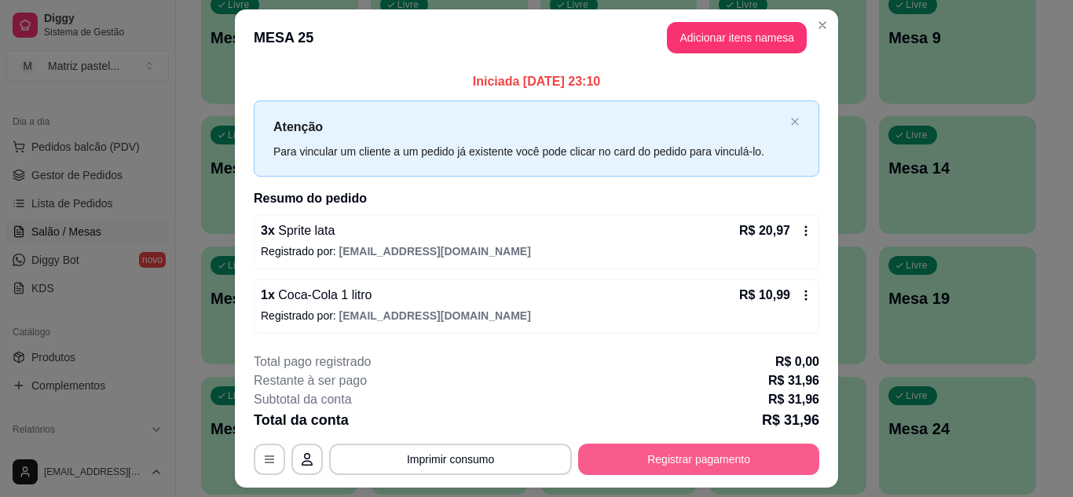
click at [675, 458] on button "Registrar pagamento" at bounding box center [698, 459] width 241 height 31
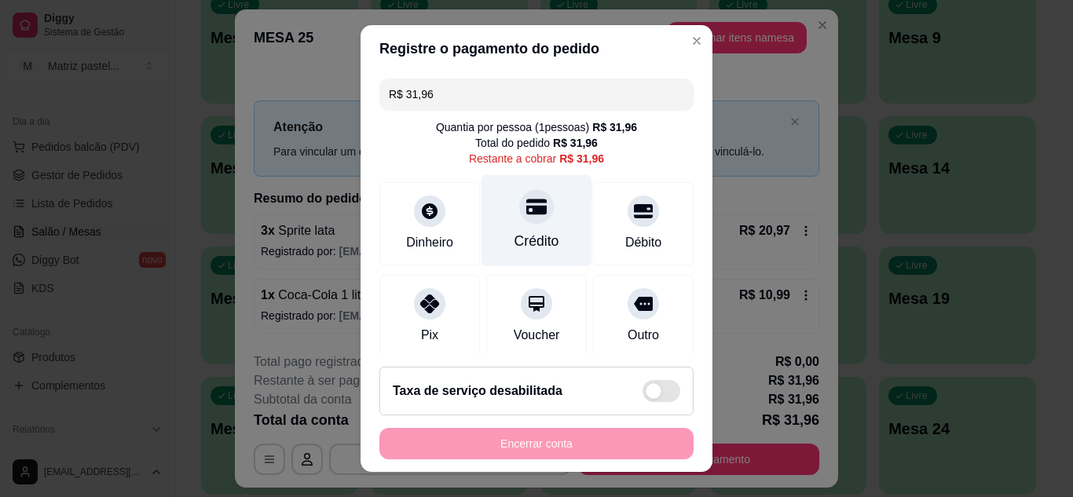
click at [519, 215] on div at bounding box center [536, 206] width 35 height 35
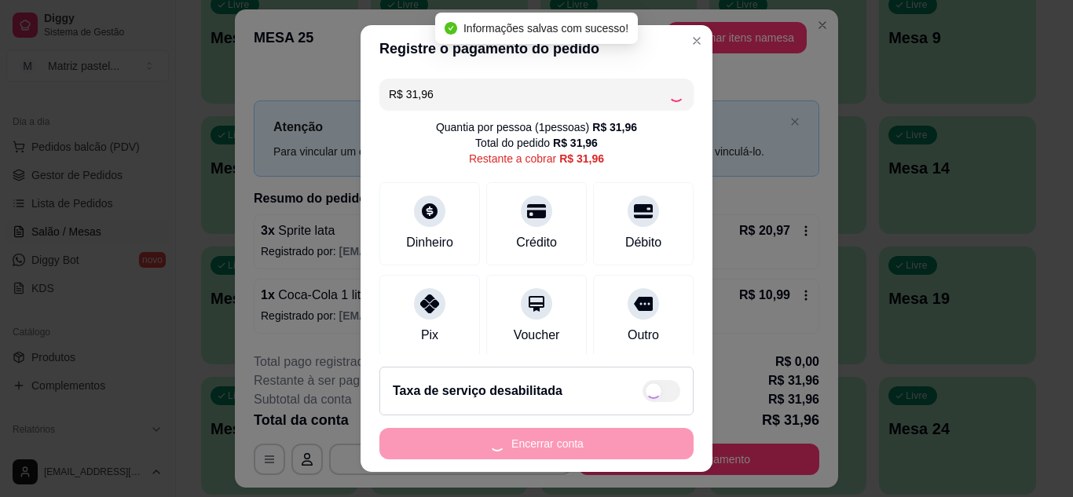
type input "R$ 0,00"
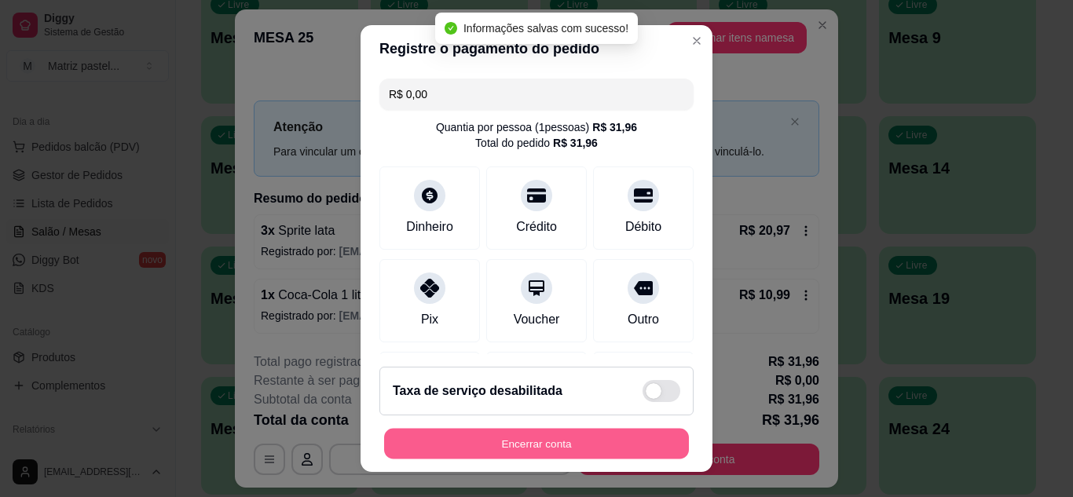
click at [547, 447] on button "Encerrar conta" at bounding box center [536, 444] width 305 height 31
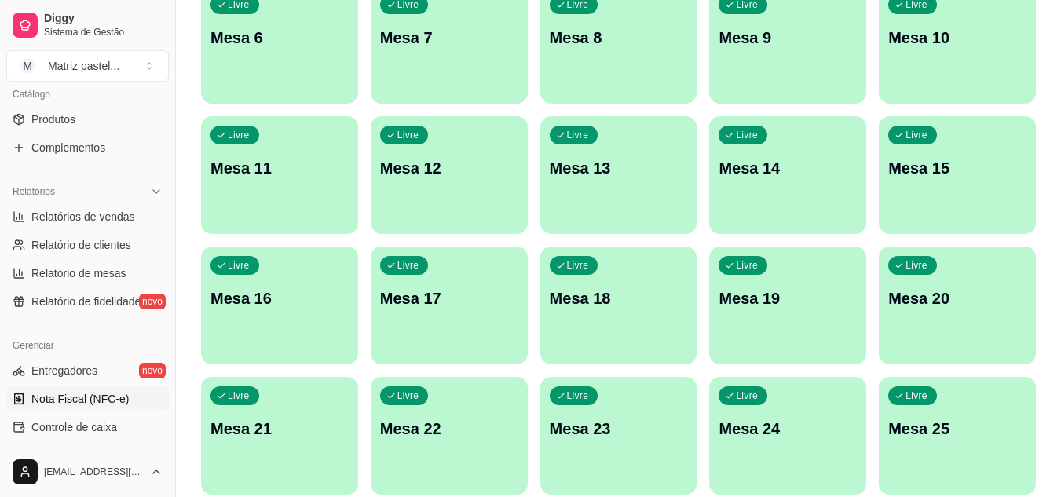
scroll to position [471, 0]
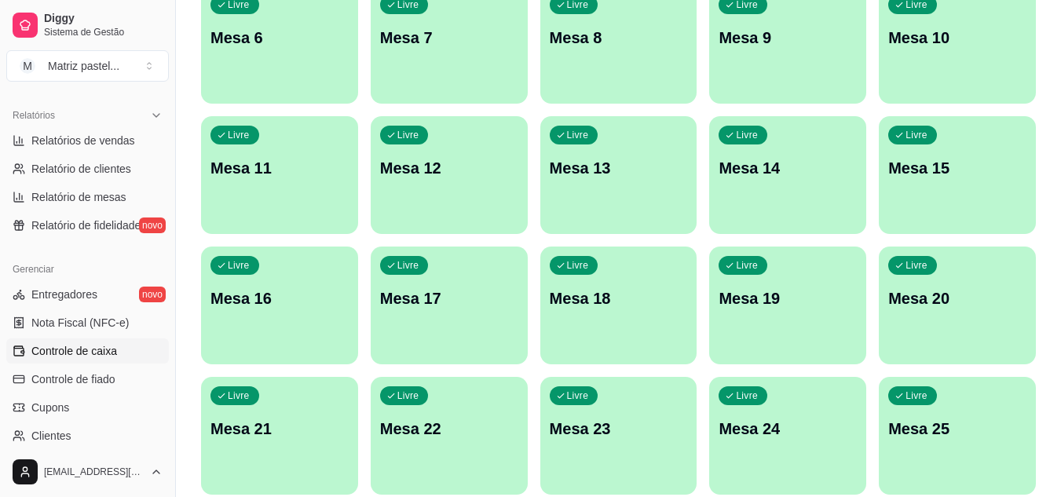
click at [100, 349] on span "Controle de caixa" at bounding box center [74, 351] width 86 height 16
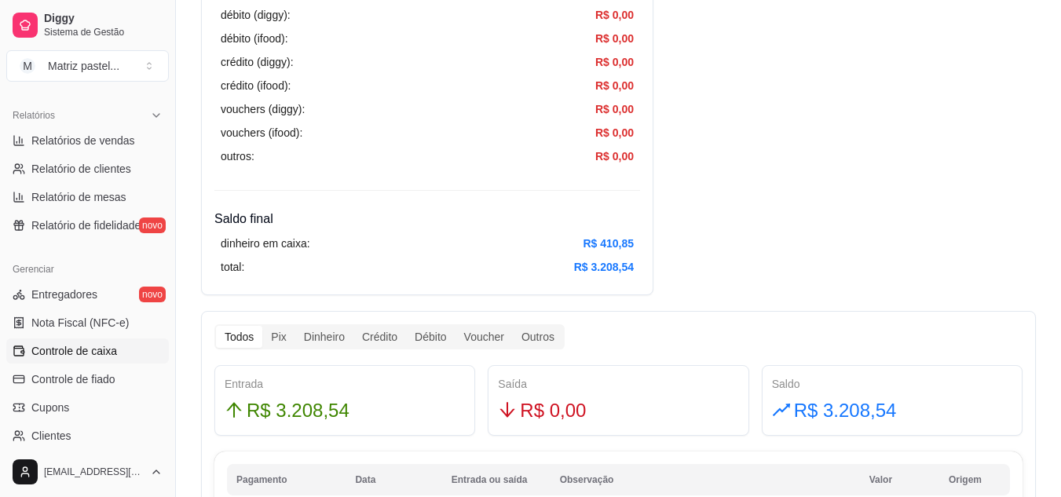
scroll to position [628, 0]
